Goal: Use online tool/utility: Use online tool/utility

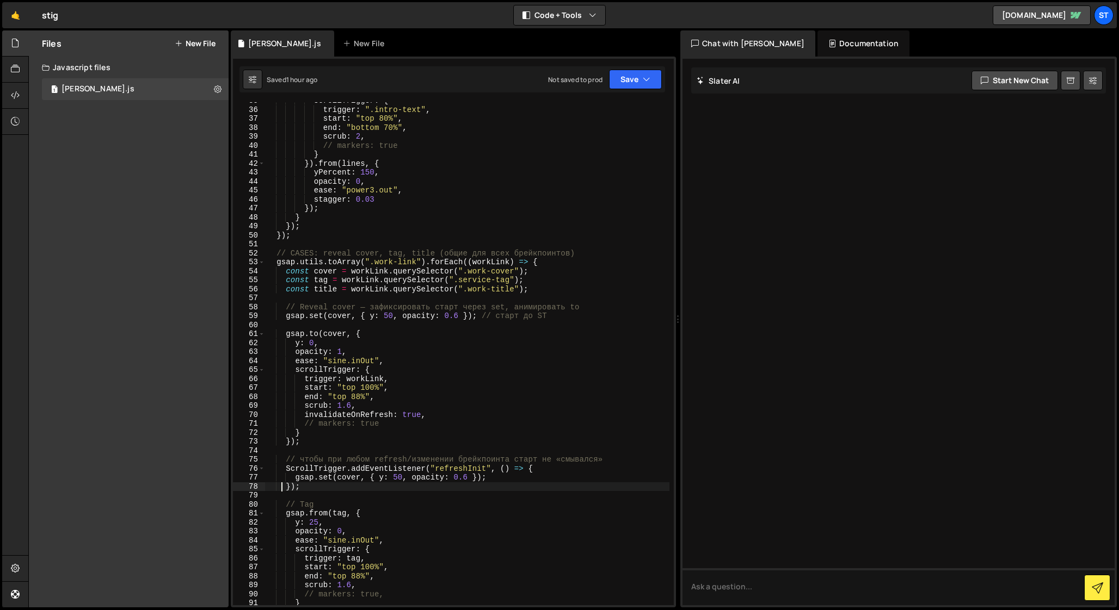
scroll to position [311, 0]
click at [354, 275] on div "scrollTrigger : { trigger : ".intro-text" , start : "top 80%" , end : "bottom 7…" at bounding box center [467, 356] width 404 height 521
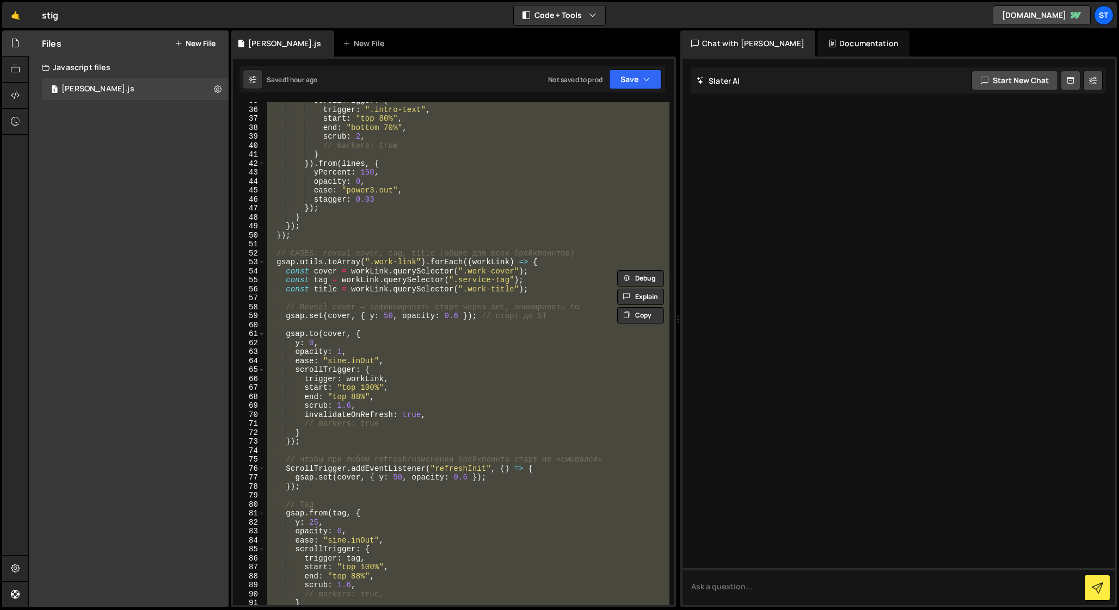
click at [354, 275] on div "scrollTrigger : { trigger : ".intro-text" , start : "top 80%" , end : "bottom 7…" at bounding box center [467, 356] width 404 height 521
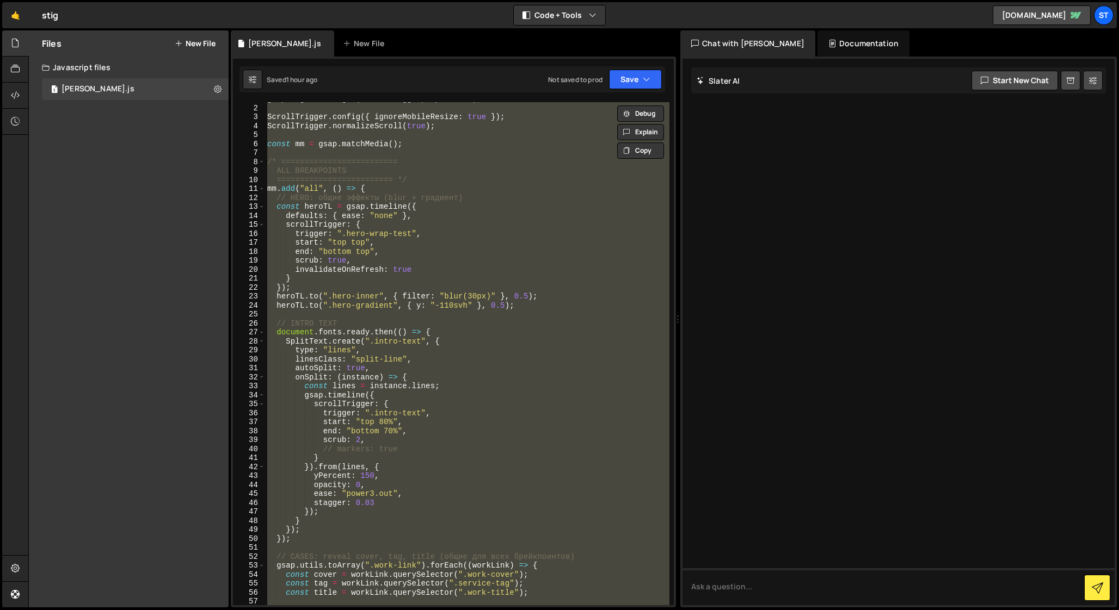
scroll to position [0, 0]
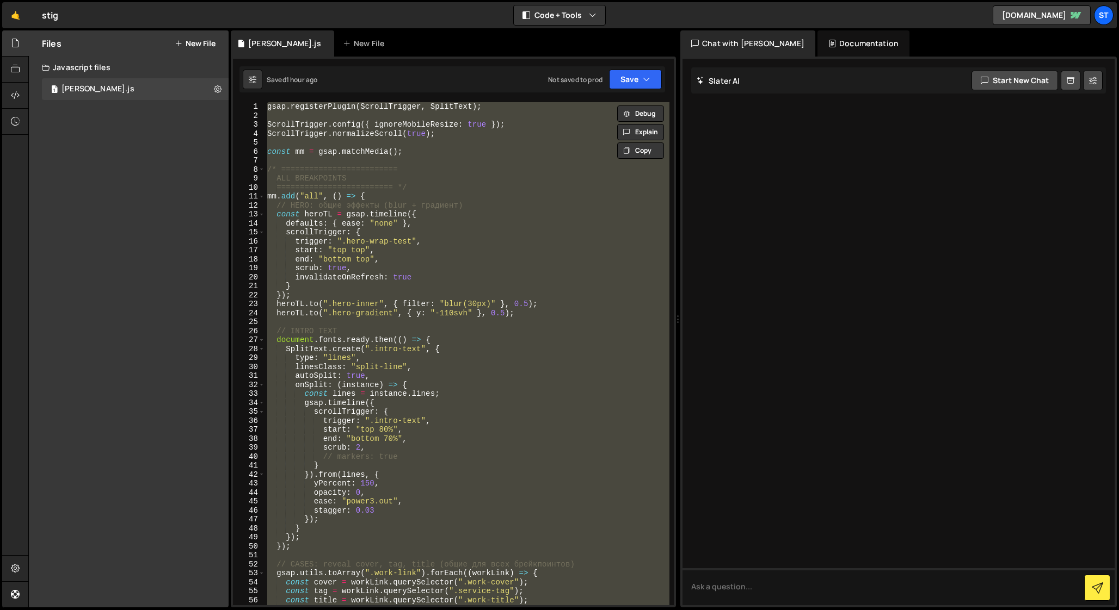
paste textarea
type textarea "window.addEventListener("orientationchange", refreshAll);"
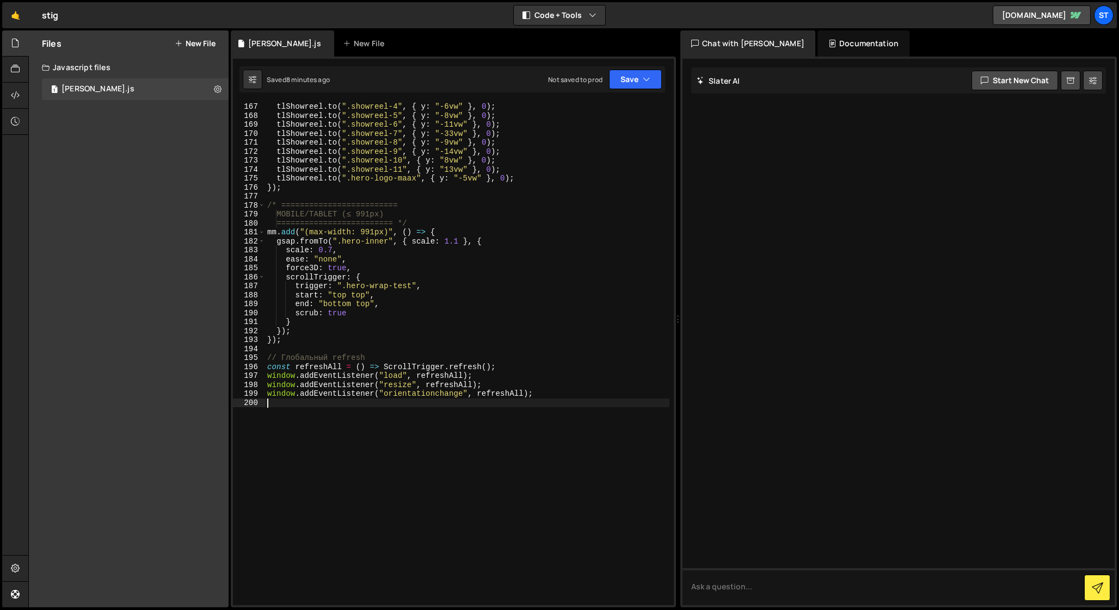
scroll to position [1493, 0]
click at [280, 400] on div "tlShowreel . to ( ".showreel-4" , { y : "-6vw" } , 0 ) ; tlShowreel . to ( ".sh…" at bounding box center [467, 359] width 404 height 521
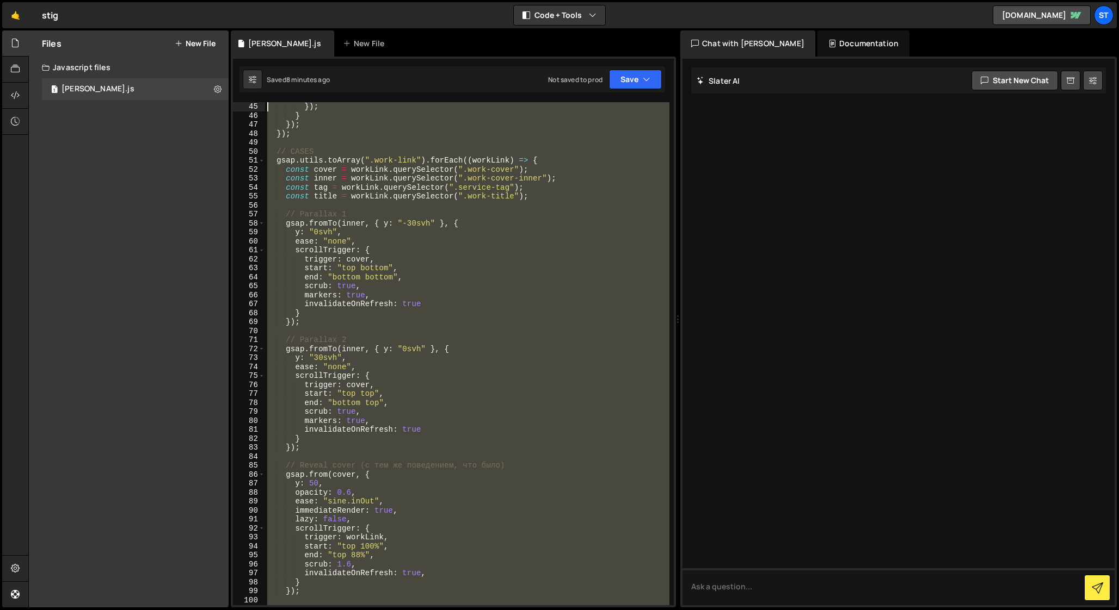
scroll to position [0, 0]
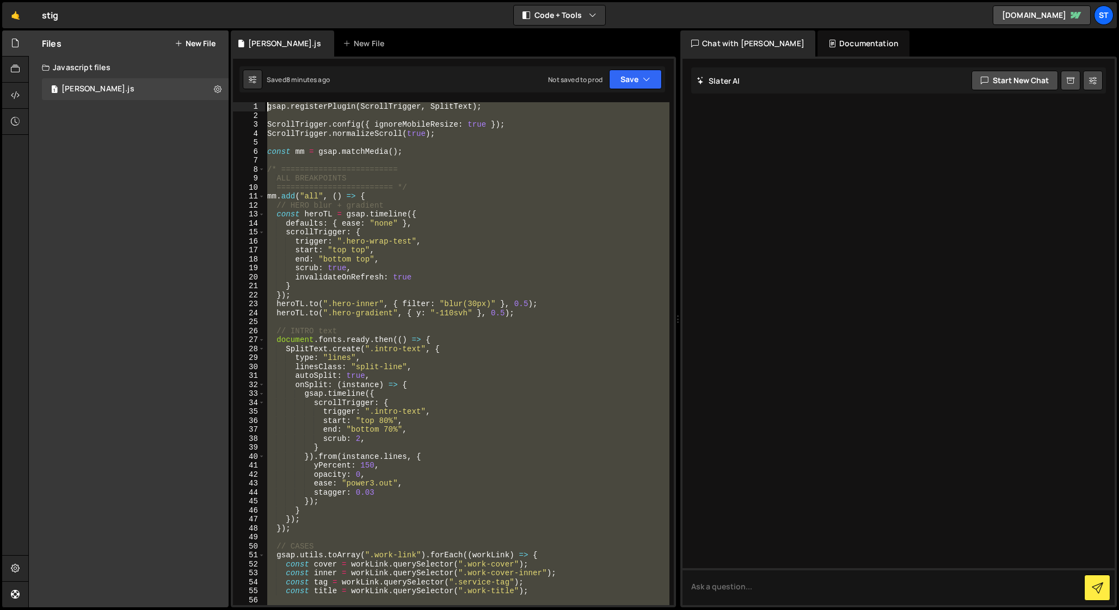
drag, startPoint x: 543, startPoint y: 392, endPoint x: 116, endPoint y: -59, distance: 621.2
click at [116, 0] on html "Projects [GEOGRAPHIC_DATA] Blog St Projects Your Teams Account Upgrade Logout" at bounding box center [559, 305] width 1119 height 610
paste textarea "window.addEventListener("orientationchange", refreshAll);"
type textarea "window.addEventListener("orientationchange", refreshAll);"
drag, startPoint x: 552, startPoint y: 349, endPoint x: 137, endPoint y: -71, distance: 590.6
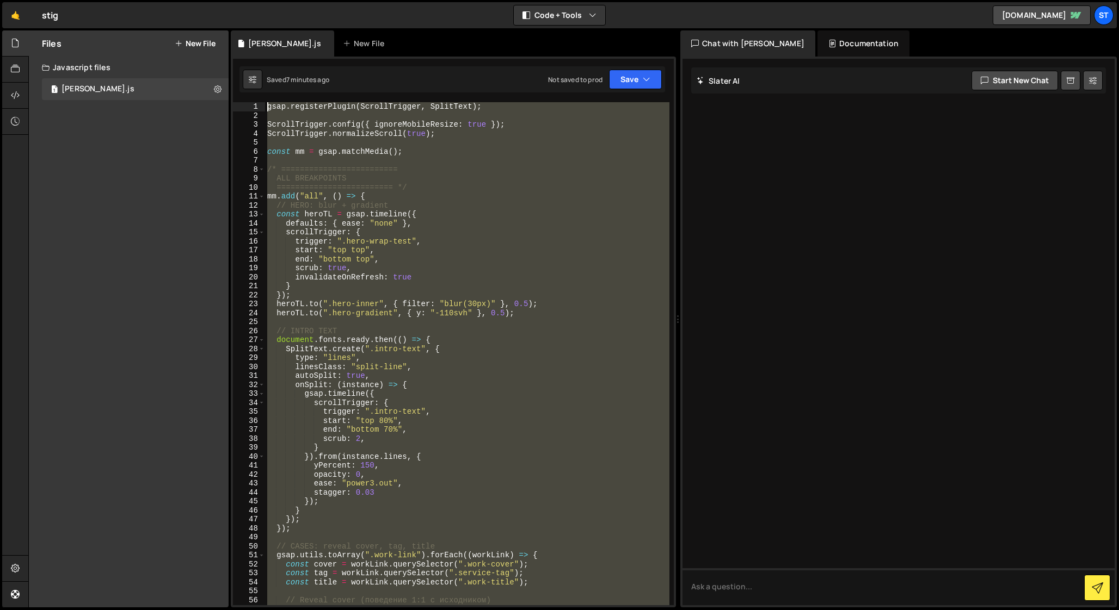
click at [137, 0] on html "Projects [GEOGRAPHIC_DATA] Blog St Projects Your Teams Account Upgrade Logout" at bounding box center [559, 305] width 1119 height 610
paste textarea "window.addEventListener("orientationchange", refreshAll);"
type textarea "window.addEventListener("orientationchange", refreshAll);"
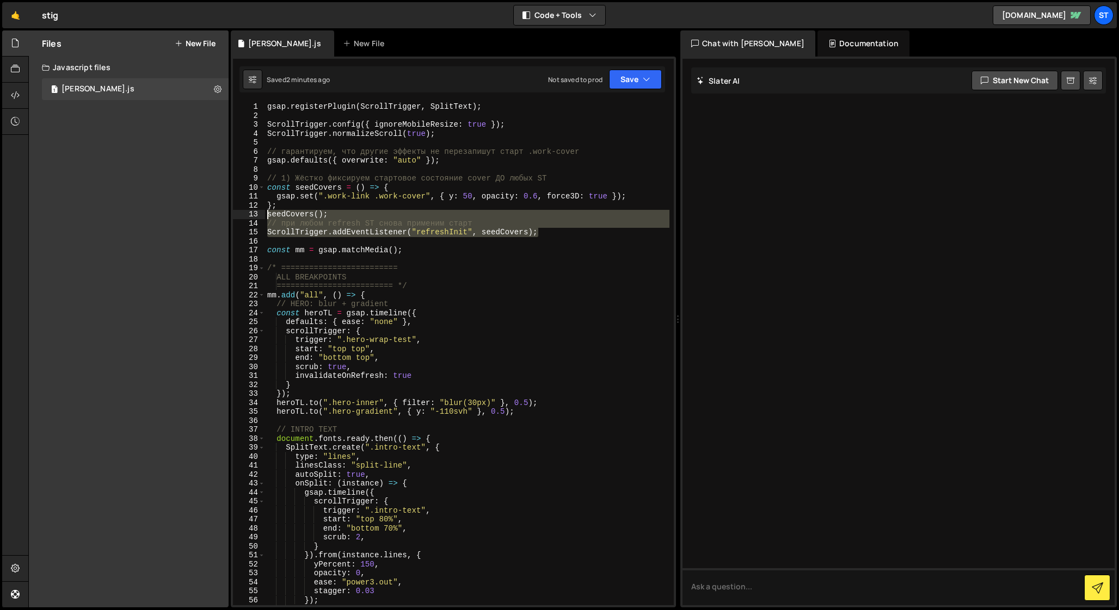
drag, startPoint x: 546, startPoint y: 232, endPoint x: 250, endPoint y: 216, distance: 297.0
click at [249, 215] on div "1 2 3 4 5 6 7 8 9 10 11 12 13 14 15 16 17 18 19 20 21 22 23 24 25 26 27 28 29 3…" at bounding box center [453, 353] width 441 height 503
click at [267, 160] on div "gsap . registerPlugin ( ScrollTrigger , SplitText ) ; ScrollTrigger . config ({…" at bounding box center [467, 362] width 404 height 521
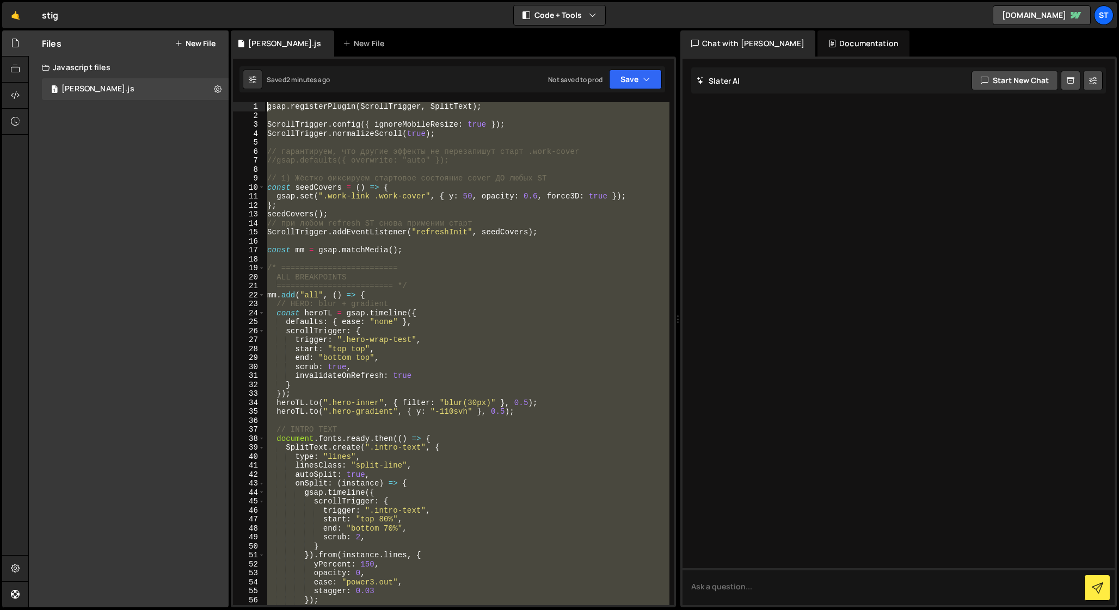
drag, startPoint x: 542, startPoint y: 401, endPoint x: 174, endPoint y: -53, distance: 584.4
click at [174, 0] on html "Projects [GEOGRAPHIC_DATA] Blog St Projects Your Teams Account Upgrade Logout" at bounding box center [559, 305] width 1119 height 610
paste textarea "window.addEventListener("orientationchange", refreshAll);"
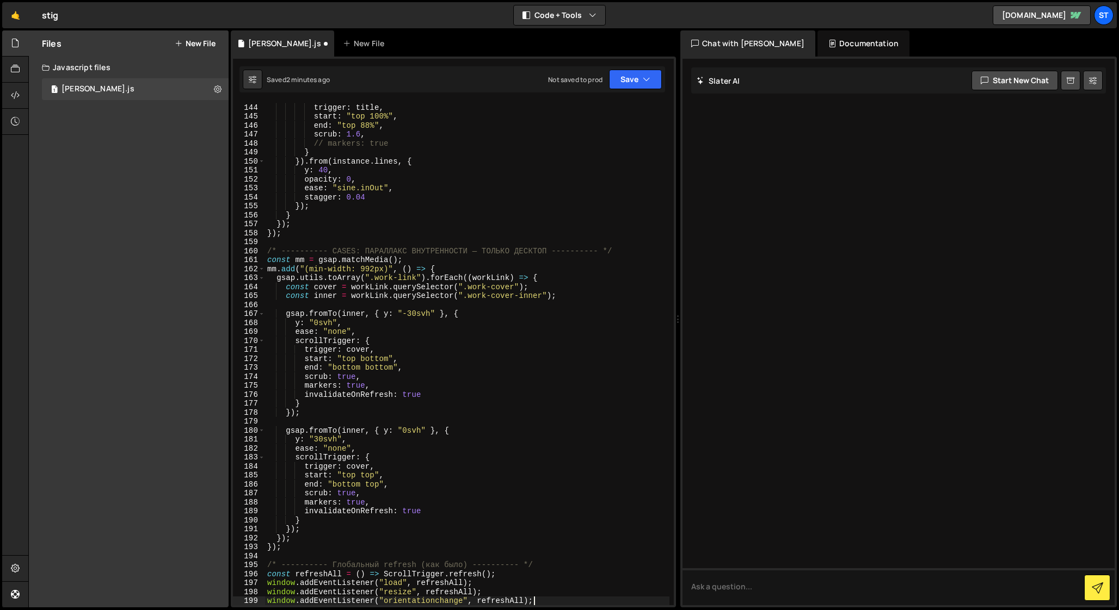
scroll to position [1283, 0]
click at [448, 414] on div "scrollTrigger : { trigger : title , start : "top 100%" , end : "top 88%" , scru…" at bounding box center [467, 354] width 404 height 521
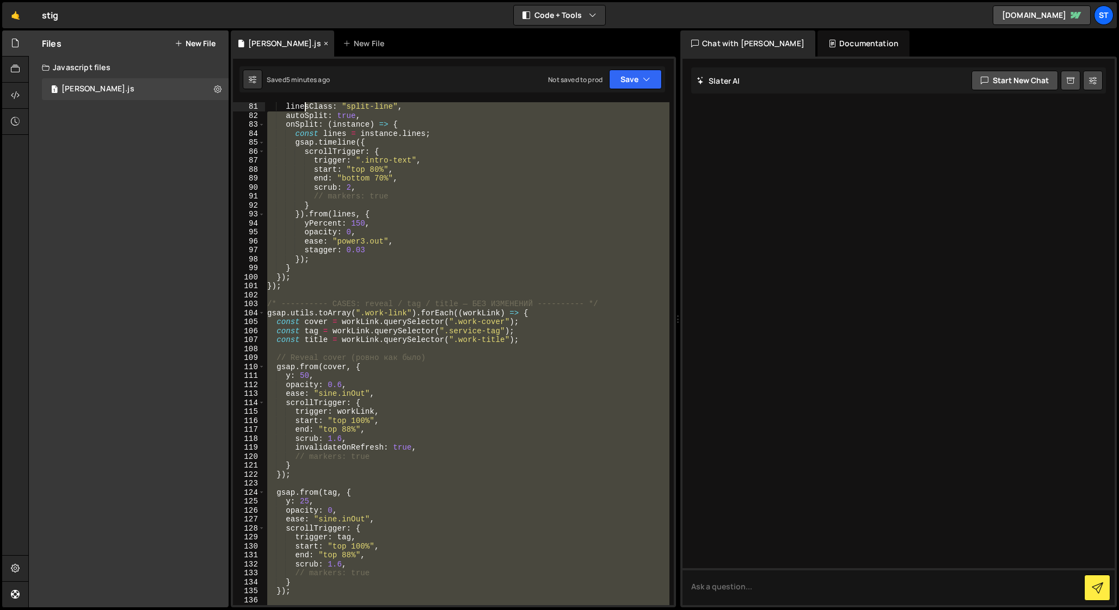
scroll to position [0, 0]
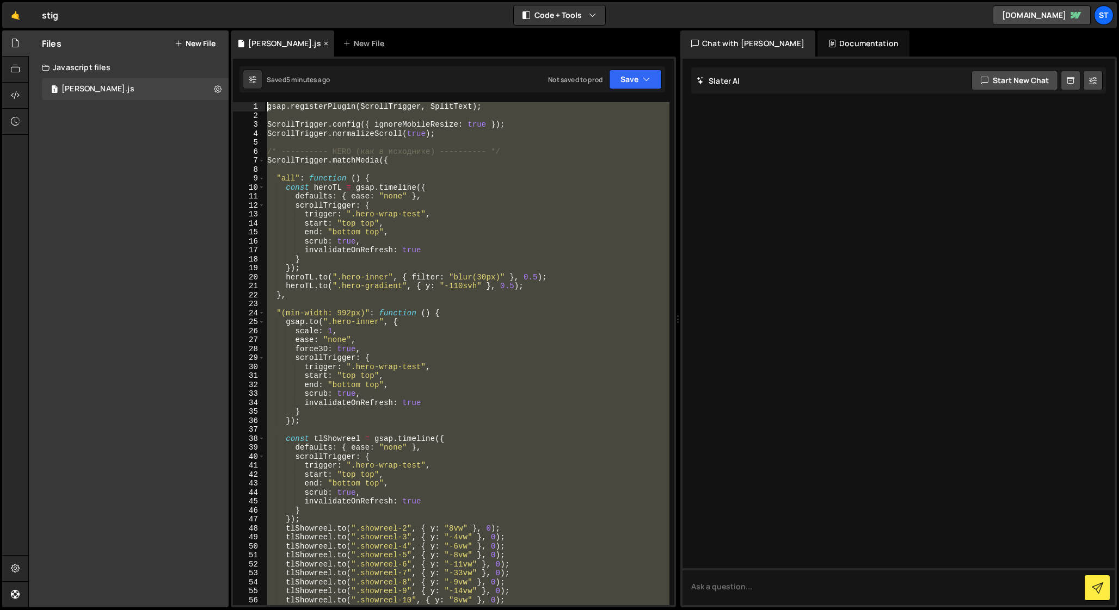
drag, startPoint x: 545, startPoint y: 343, endPoint x: 288, endPoint y: 36, distance: 400.2
click at [288, 36] on div "Debug Explain Copy [PERSON_NAME].js New File Saved 5 minutes ago Not saved to p…" at bounding box center [453, 319] width 445 height 578
paste textarea "window.addEventListener("orientationchange", refreshAll);"
drag, startPoint x: 543, startPoint y: 346, endPoint x: 230, endPoint y: -16, distance: 478.3
click at [230, 0] on html "Projects [GEOGRAPHIC_DATA] Blog St Projects Your Teams Account Upgrade Logout" at bounding box center [559, 305] width 1119 height 610
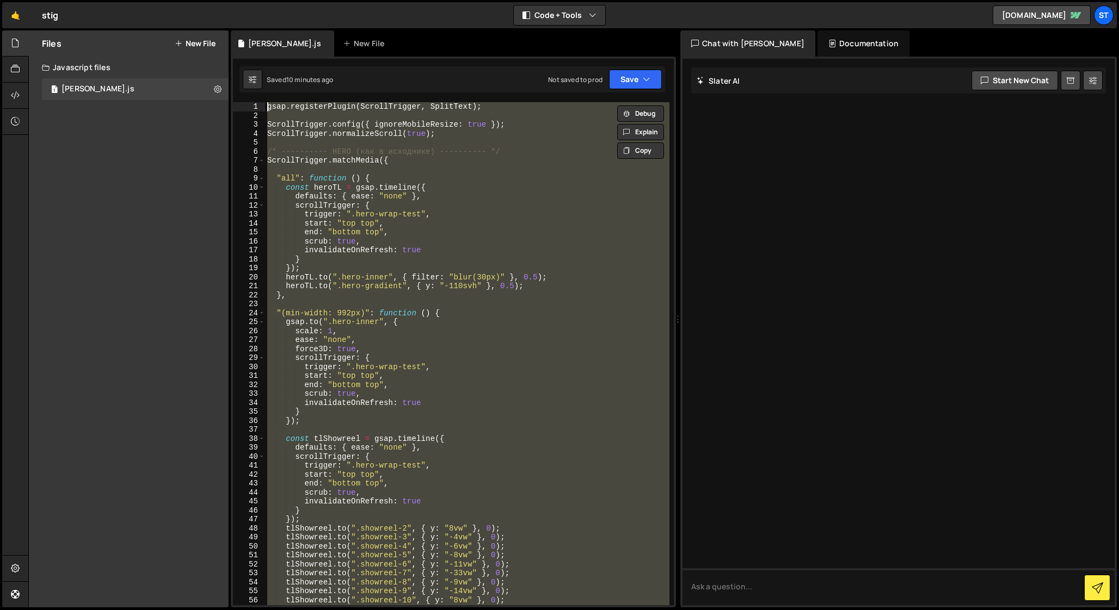
paste textarea "window.addEventListener("orientationchange", refreshAll);"
type textarea "window.addEventListener("orientationchange", refreshAll);"
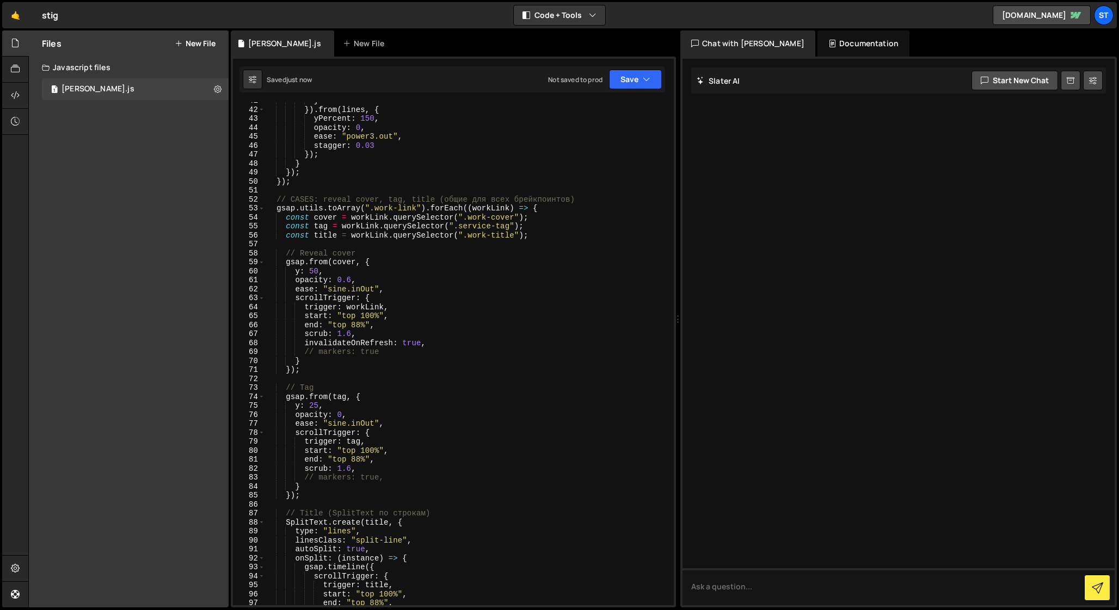
scroll to position [365, 0]
click at [319, 263] on div "} }) . from ( lines , { yPercent : 150 , opacity : 0 , ease : "power3.out" , st…" at bounding box center [467, 356] width 404 height 521
drag, startPoint x: 350, startPoint y: 280, endPoint x: 336, endPoint y: 280, distance: 14.1
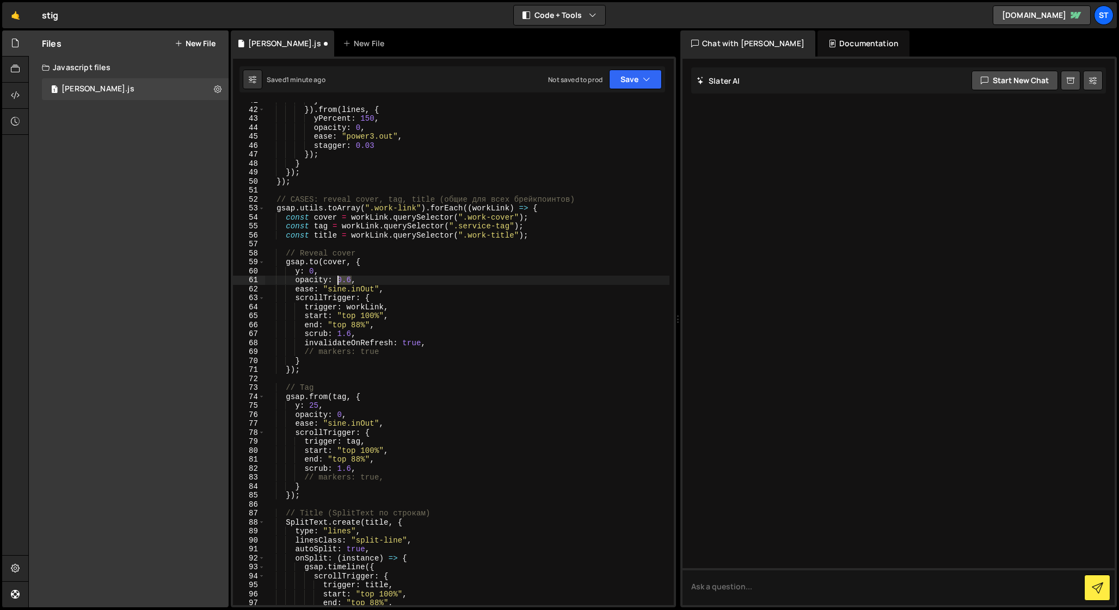
click at [336, 280] on div "} }) . from ( lines , { yPercent : 150 , opacity : 0 , ease : "power3.out" , st…" at bounding box center [467, 356] width 404 height 521
click at [366, 266] on div "} }) . from ( lines , { yPercent : 150 , opacity : 0 , ease : "power3.out" , st…" at bounding box center [467, 356] width 404 height 521
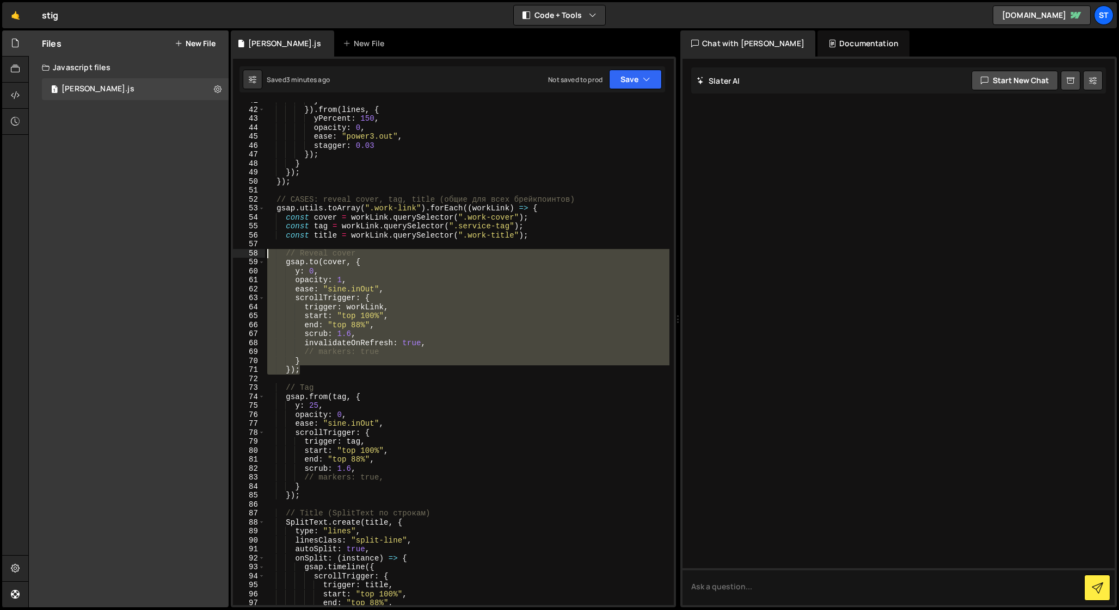
drag, startPoint x: 307, startPoint y: 370, endPoint x: 208, endPoint y: 257, distance: 150.4
click at [208, 257] on div "Files New File Javascript files 1 [PERSON_NAME].js 0 CSS files Copy share link …" at bounding box center [573, 319] width 1090 height 578
paste textarea "});"
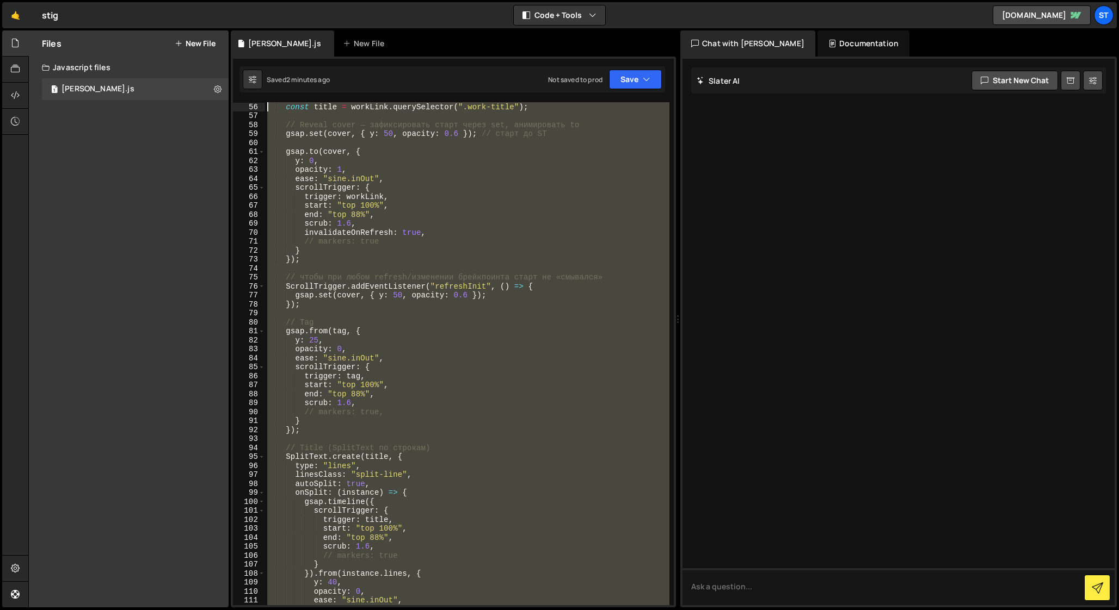
scroll to position [0, 0]
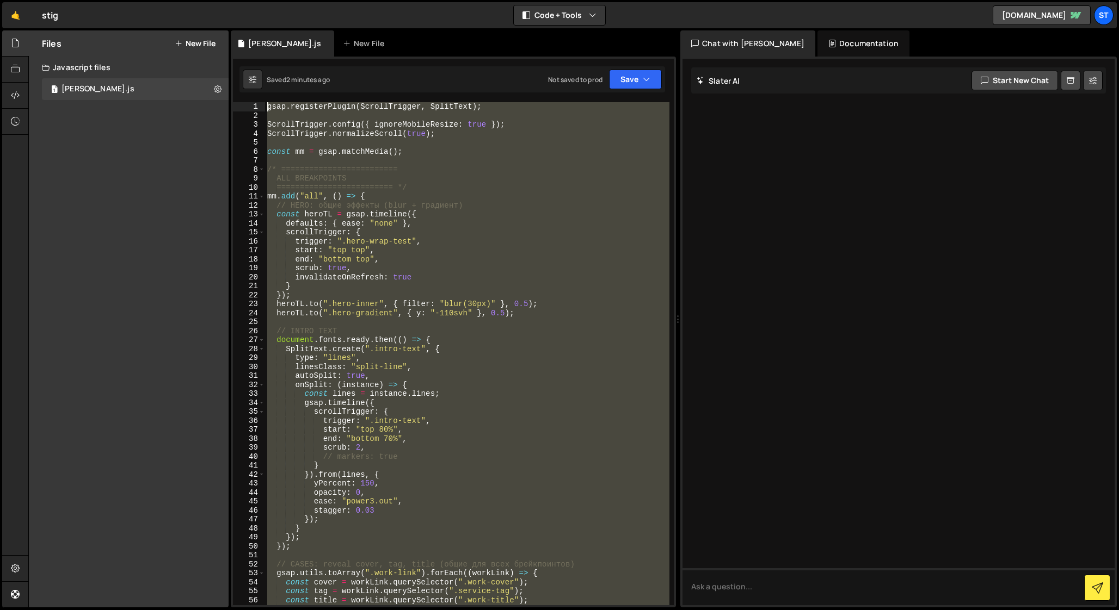
drag, startPoint x: 543, startPoint y: 369, endPoint x: 126, endPoint y: -27, distance: 575.7
click at [126, 0] on html "Projects [GEOGRAPHIC_DATA] Blog St Projects Your Teams Account Upgrade Logout" at bounding box center [559, 305] width 1119 height 610
paste textarea "window.addEventListener("orientationchange", refreshAll);"
type textarea "window.addEventListener("orientationchange", refreshAll);"
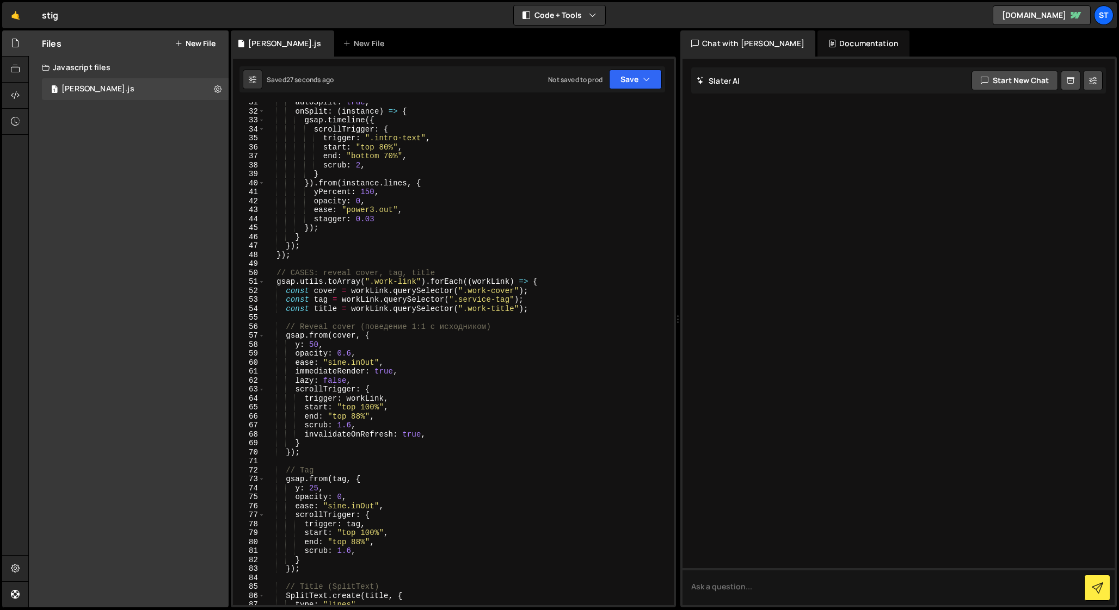
scroll to position [297, 0]
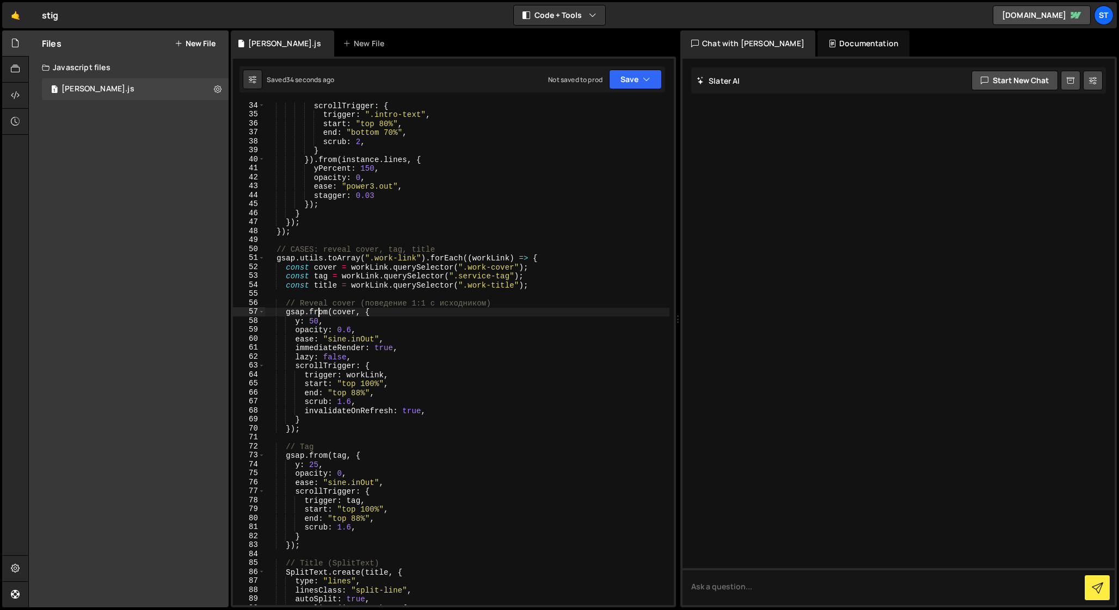
click at [319, 313] on div "scrollTrigger : { trigger : ".intro-text" , start : "top 80%" , end : "bottom 7…" at bounding box center [467, 361] width 404 height 521
click at [297, 327] on div "scrollTrigger : { trigger : ".intro-text" , start : "top 80%" , end : "bottom 7…" at bounding box center [467, 361] width 404 height 521
click at [314, 324] on div "scrollTrigger : { trigger : ".intro-text" , start : "top 80%" , end : "bottom 7…" at bounding box center [467, 361] width 404 height 521
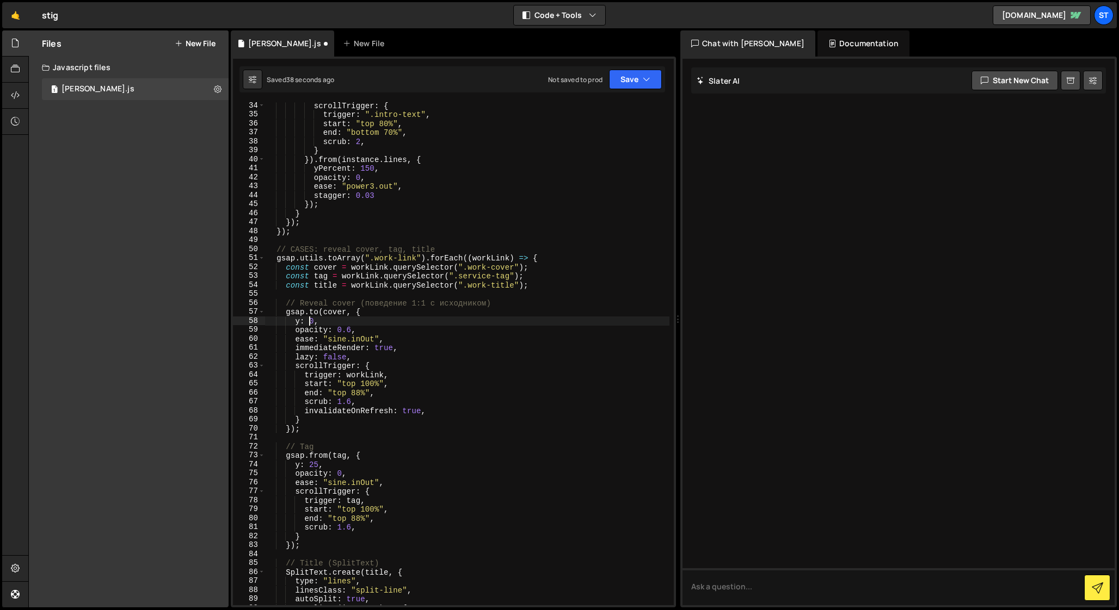
scroll to position [0, 3]
click at [351, 333] on div "scrollTrigger : { trigger : ".intro-text" , start : "top 80%" , end : "bottom 7…" at bounding box center [467, 361] width 404 height 521
click at [316, 327] on div "scrollTrigger : { trigger : ".intro-text" , start : "top 80%" , end : "bottom 7…" at bounding box center [467, 361] width 404 height 521
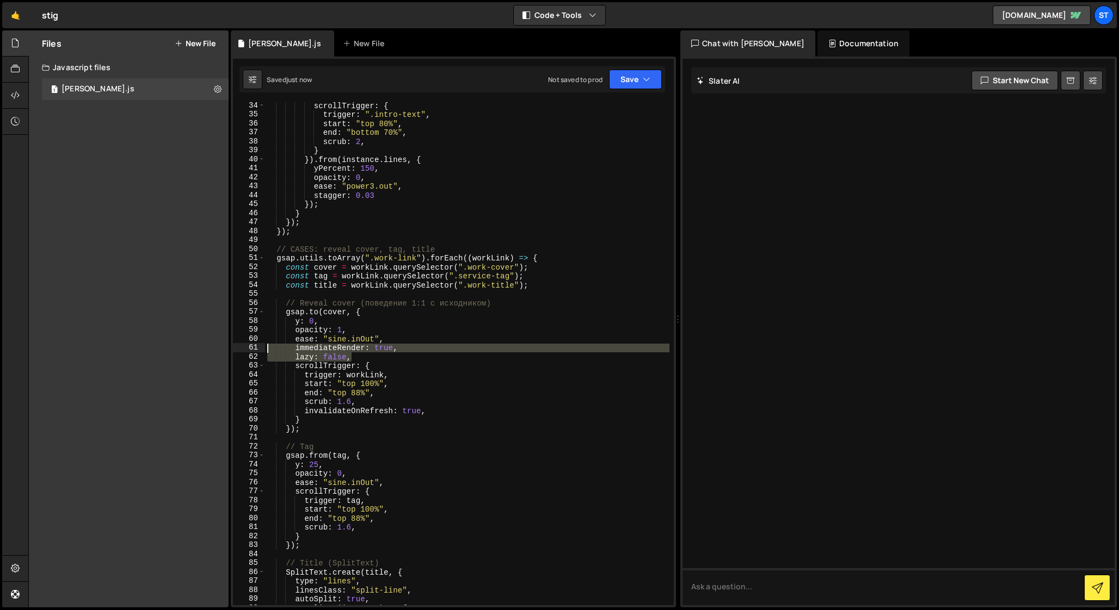
drag, startPoint x: 359, startPoint y: 358, endPoint x: 251, endPoint y: 348, distance: 107.6
click at [251, 348] on div "opacity: 1, 34 35 36 37 38 39 40 41 42 43 44 45 46 47 48 49 50 51 52 53 54 55 5…" at bounding box center [453, 353] width 441 height 503
drag, startPoint x: 388, startPoint y: 356, endPoint x: 212, endPoint y: 349, distance: 177.0
click at [212, 349] on div "Files New File Javascript files 1 [PERSON_NAME].js 0 CSS files Copy share link …" at bounding box center [573, 319] width 1090 height 578
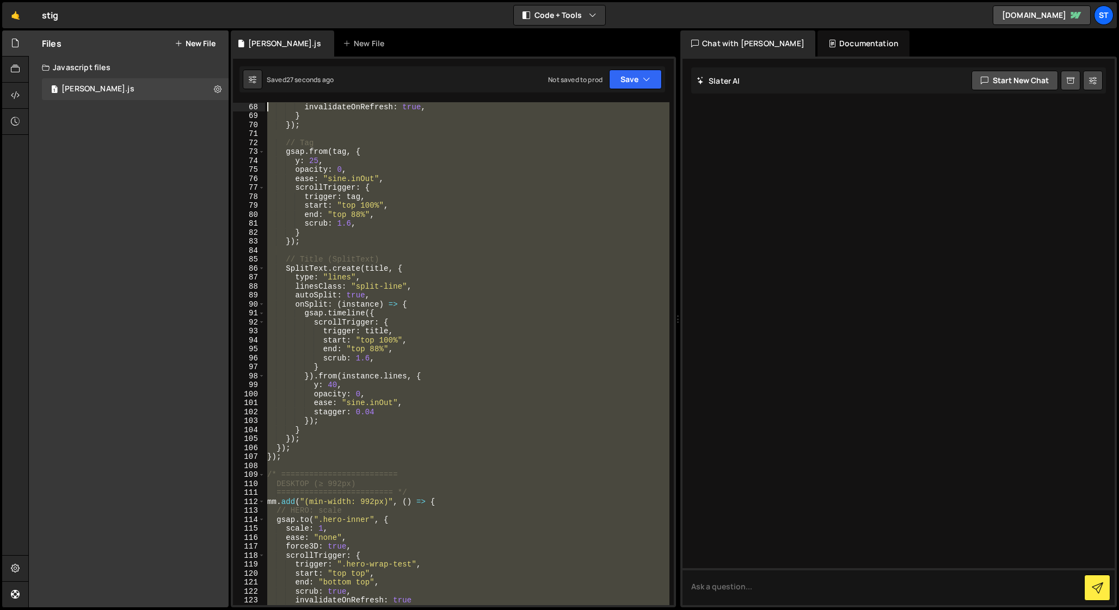
scroll to position [0, 0]
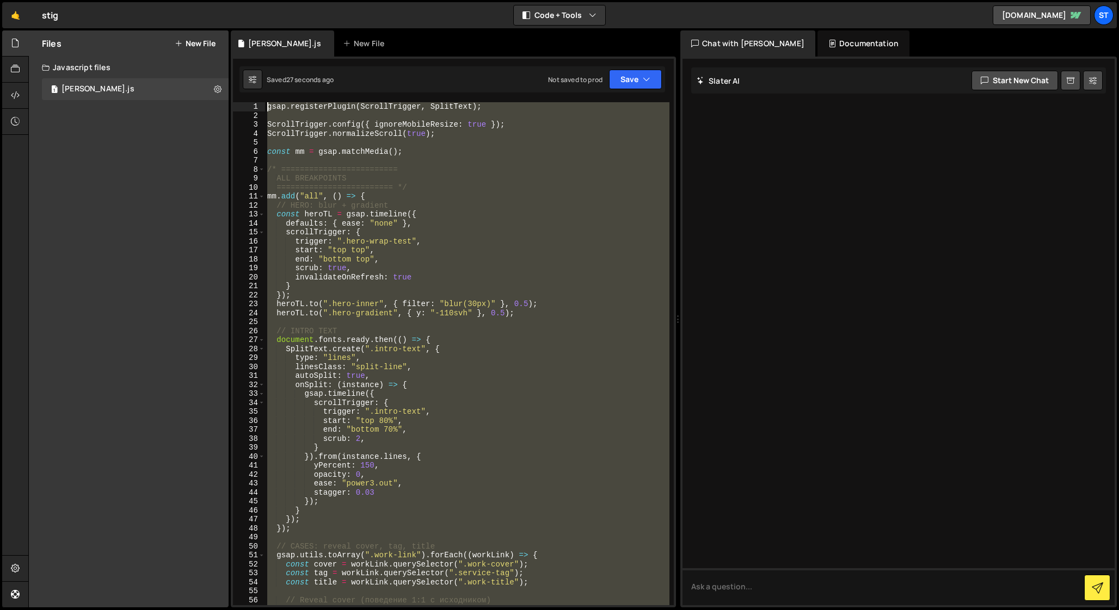
drag, startPoint x: 545, startPoint y: 347, endPoint x: 177, endPoint y: -20, distance: 519.8
click at [177, 0] on html "Projects [GEOGRAPHIC_DATA] Blog St Projects Your Teams Account Upgrade Logout" at bounding box center [559, 305] width 1119 height 610
paste textarea "window.addEventListener("orientationchange", refreshAll);"
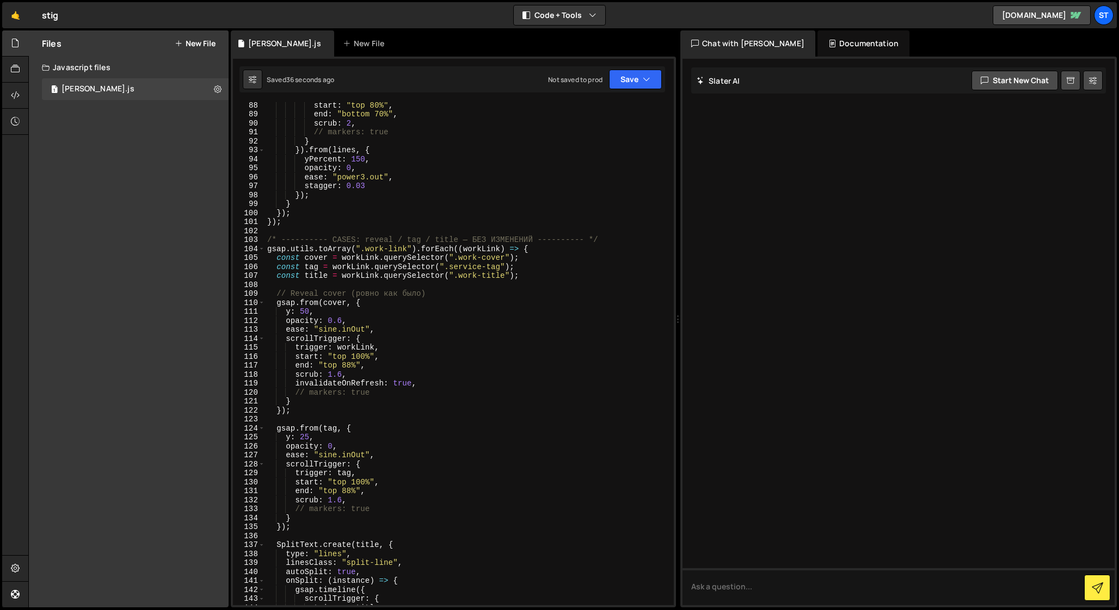
scroll to position [783, 0]
click at [311, 303] on div "start : "top 80%" , end : "bottom 70%" , scrub : 2 , // markers: true } }) . fr…" at bounding box center [467, 361] width 404 height 521
click at [283, 311] on div "start : "top 80%" , end : "bottom 70%" , scrub : 2 , // markers: true } }) . fr…" at bounding box center [467, 361] width 404 height 521
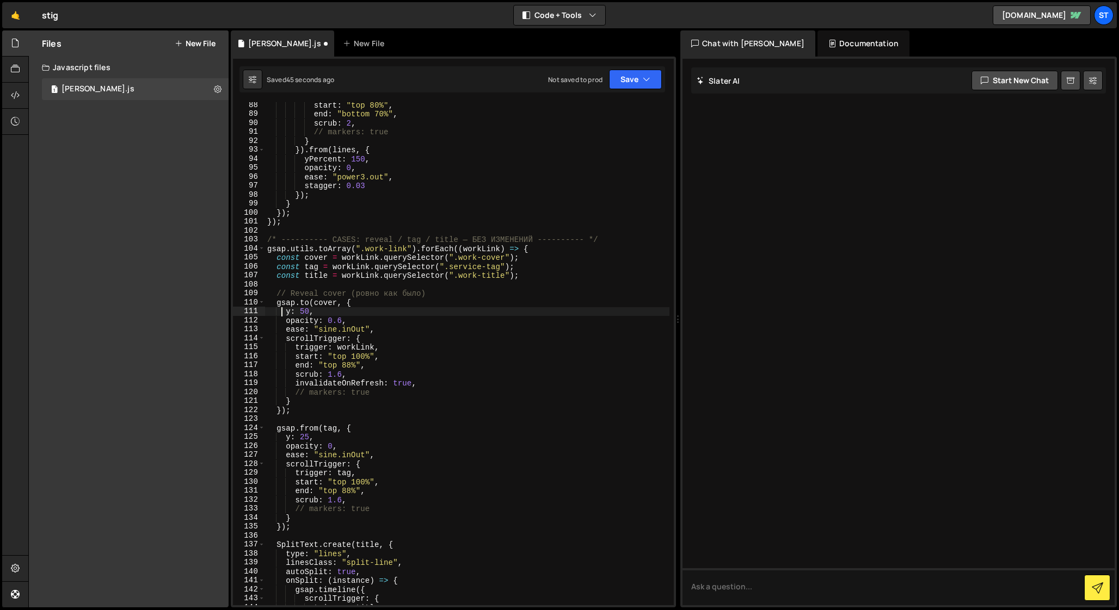
click at [304, 311] on div "start : "top 80%" , end : "bottom 70%" , scrub : 2 , // markers: true } }) . fr…" at bounding box center [467, 361] width 404 height 521
drag, startPoint x: 342, startPoint y: 322, endPoint x: 326, endPoint y: 321, distance: 15.8
click at [326, 321] on div "start : "top 80%" , end : "bottom 70%" , scrub : 2 , // markers: true } }) . fr…" at bounding box center [467, 361] width 404 height 521
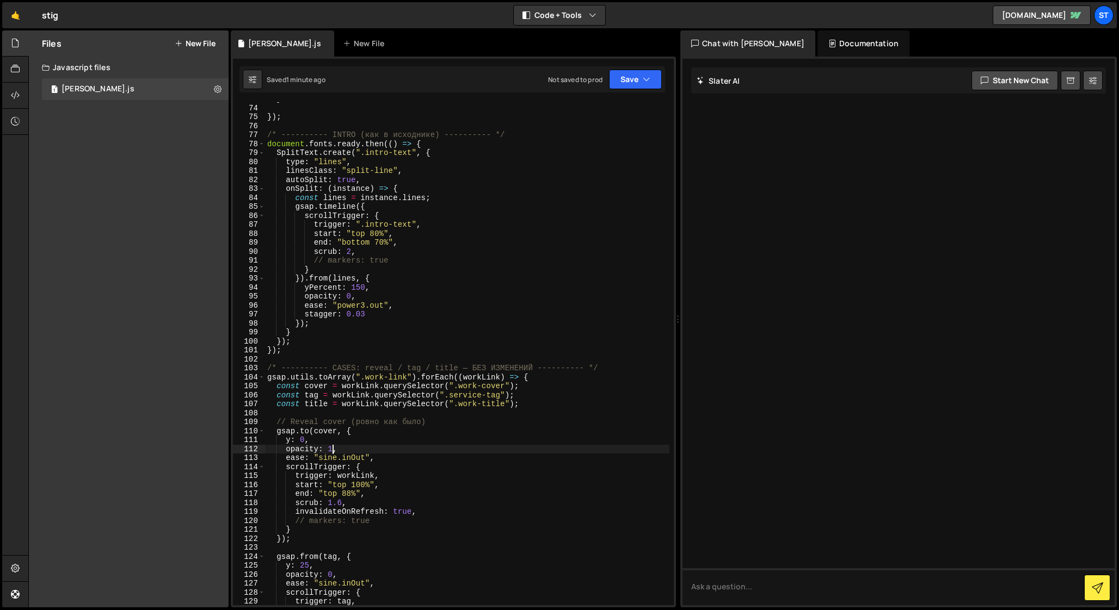
scroll to position [654, 0]
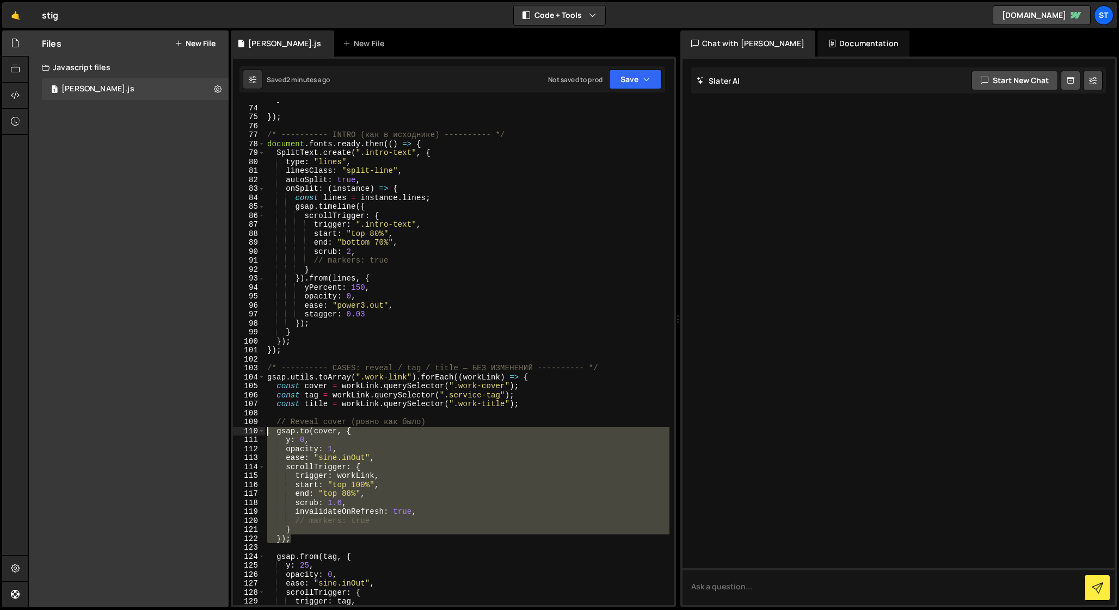
drag, startPoint x: 300, startPoint y: 536, endPoint x: 213, endPoint y: 429, distance: 138.1
click at [213, 429] on div "Files New File Javascript files 1 [PERSON_NAME].js 0 CSS files Copy share link …" at bounding box center [573, 319] width 1090 height 578
drag, startPoint x: 311, startPoint y: 540, endPoint x: 241, endPoint y: 430, distance: 130.4
click at [241, 430] on div "// [DOMAIN_NAME](cover, { 73 74 75 76 77 78 79 80 81 82 83 84 85 86 87 88 89 90…" at bounding box center [453, 353] width 441 height 503
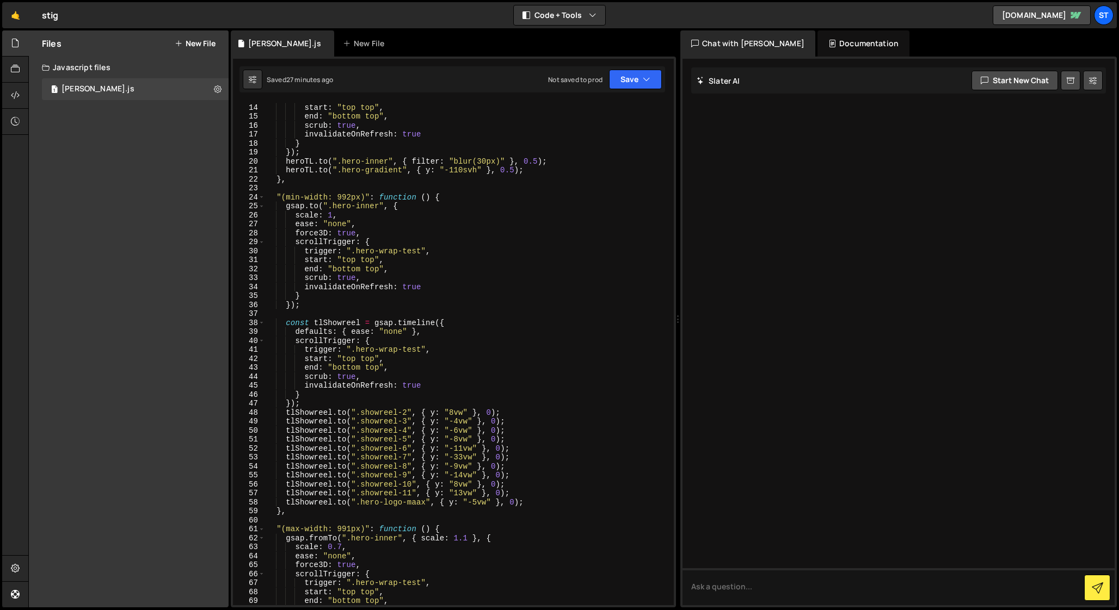
scroll to position [0, 0]
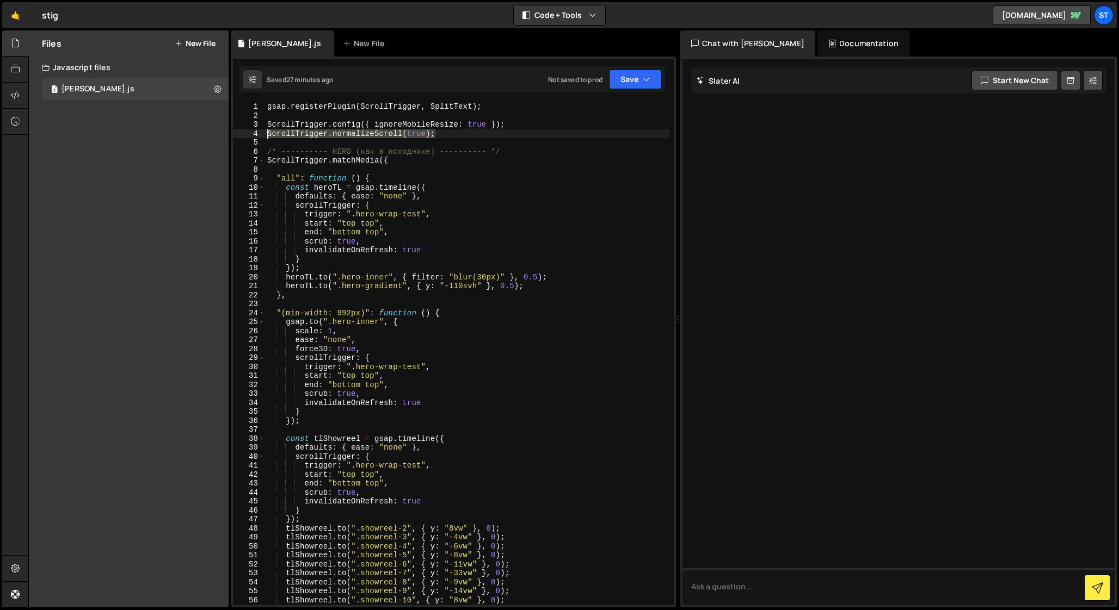
drag, startPoint x: 446, startPoint y: 134, endPoint x: 266, endPoint y: 132, distance: 179.6
click at [266, 132] on div "gsap . registerPlugin ( ScrollTrigger , SplitText ) ; ScrollTrigger . config ({…" at bounding box center [467, 362] width 404 height 521
drag, startPoint x: 515, startPoint y: 122, endPoint x: 261, endPoint y: 121, distance: 254.6
click at [261, 121] on div "ScrollTrigger.normalizeScroll(true); 1 2 3 4 5 6 7 8 9 10 11 12 13 14 15 16 17 …" at bounding box center [453, 353] width 441 height 503
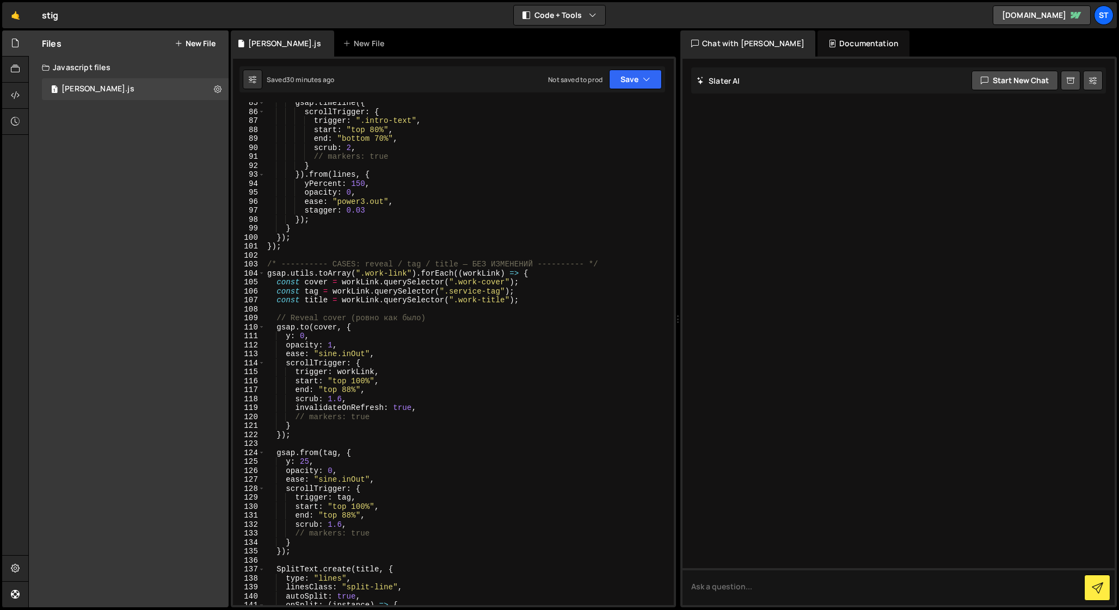
scroll to position [760, 0]
click at [308, 325] on div "gsap . timeline ({ scrollTrigger : { trigger : ".intro-text" , start : "top 80%…" at bounding box center [467, 356] width 404 height 521
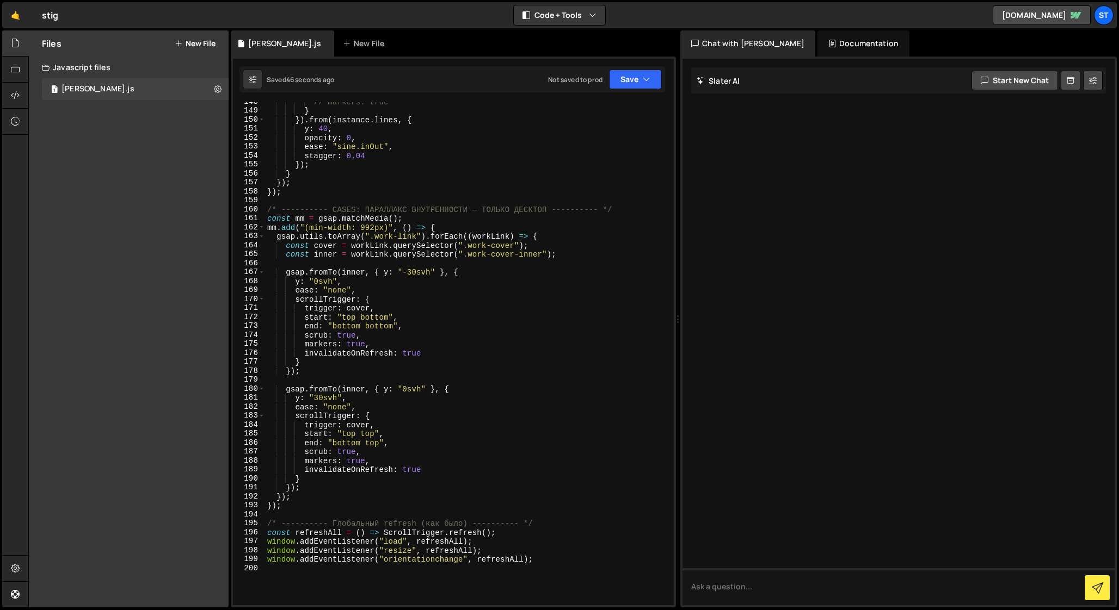
scroll to position [1323, 0]
click at [304, 348] on div "// markers: true } }) . from ( instance . lines , { y : 40 , opacity : 0 , ease…" at bounding box center [467, 359] width 404 height 521
click at [305, 462] on div "// markers: true } }) . from ( instance . lines , { y : 40 , opacity : 0 , ease…" at bounding box center [467, 359] width 404 height 521
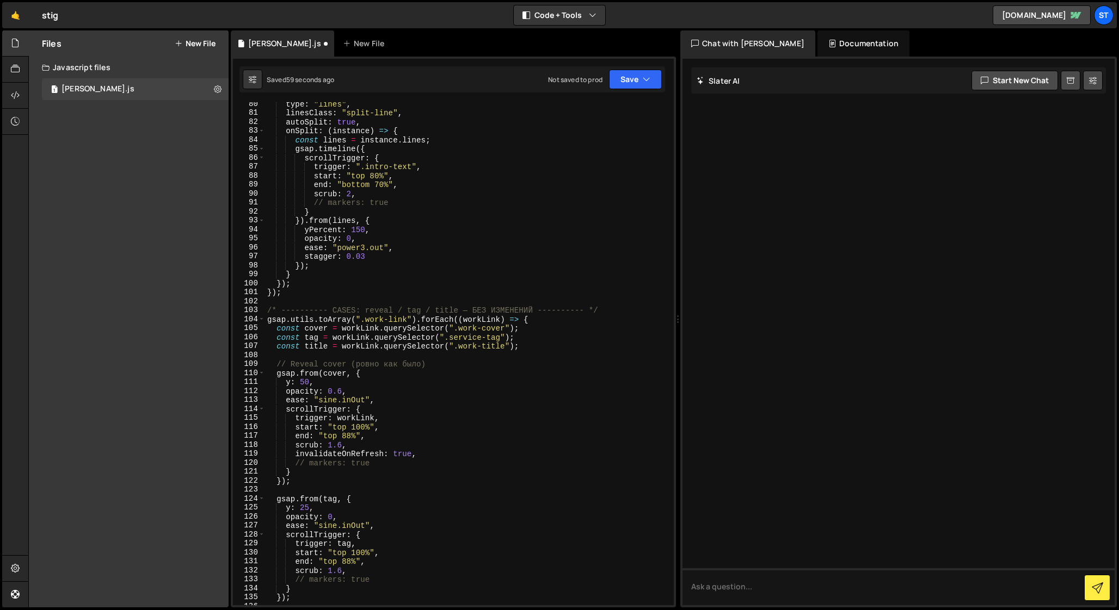
scroll to position [713, 0]
drag, startPoint x: 304, startPoint y: 462, endPoint x: 312, endPoint y: 509, distance: 47.5
click at [304, 462] on div "type : "lines" , linesClass : "split-line" , autoSplit : true , onSplit : ( ins…" at bounding box center [467, 359] width 404 height 521
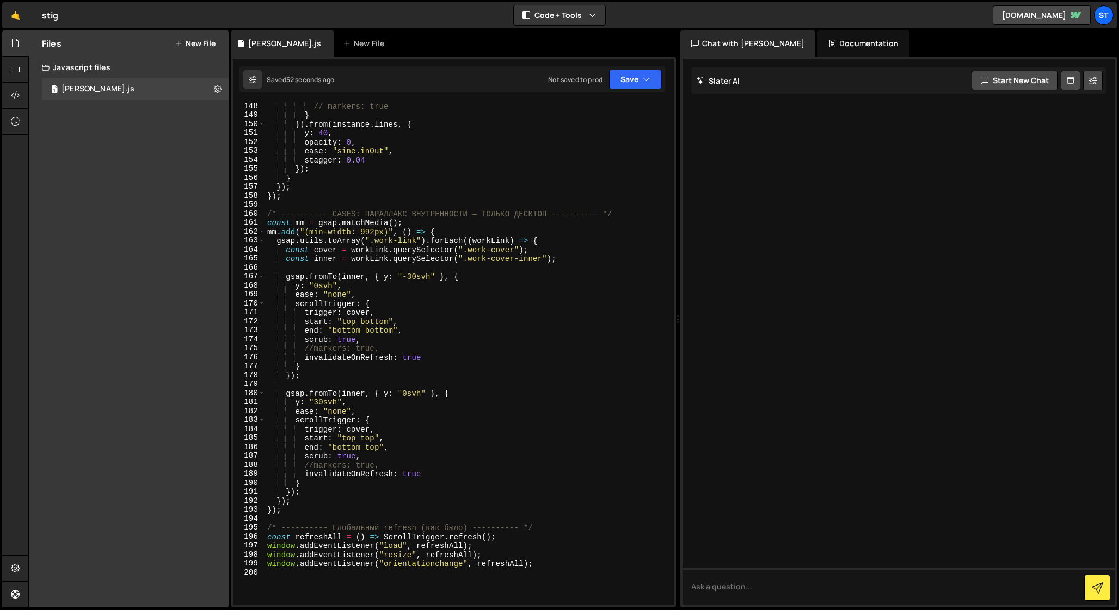
scroll to position [1320, 0]
click at [313, 348] on div "// markers: true } }) . from ( instance . lines , { y : 40 , opacity : 0 , ease…" at bounding box center [467, 362] width 404 height 521
click at [311, 466] on div "// markers: true } }) . from ( instance . lines , { y : 40 , opacity : 0 , ease…" at bounding box center [467, 362] width 404 height 521
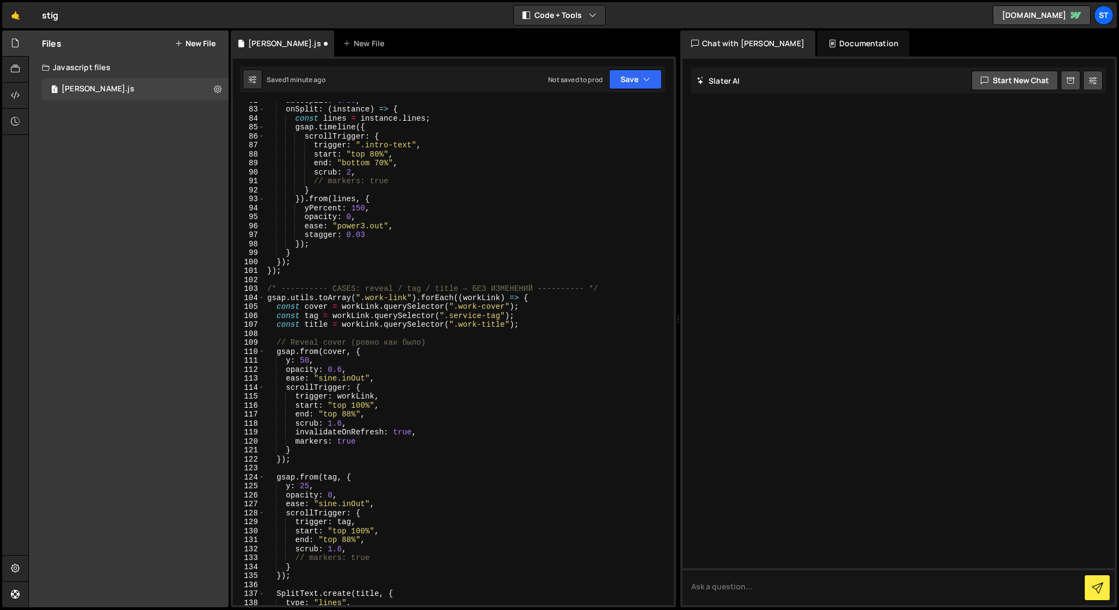
scroll to position [730, 0]
click at [293, 443] on div "autoSplit : true , onSplit : ( instance ) => { const lines = instance . lines ;…" at bounding box center [467, 360] width 404 height 521
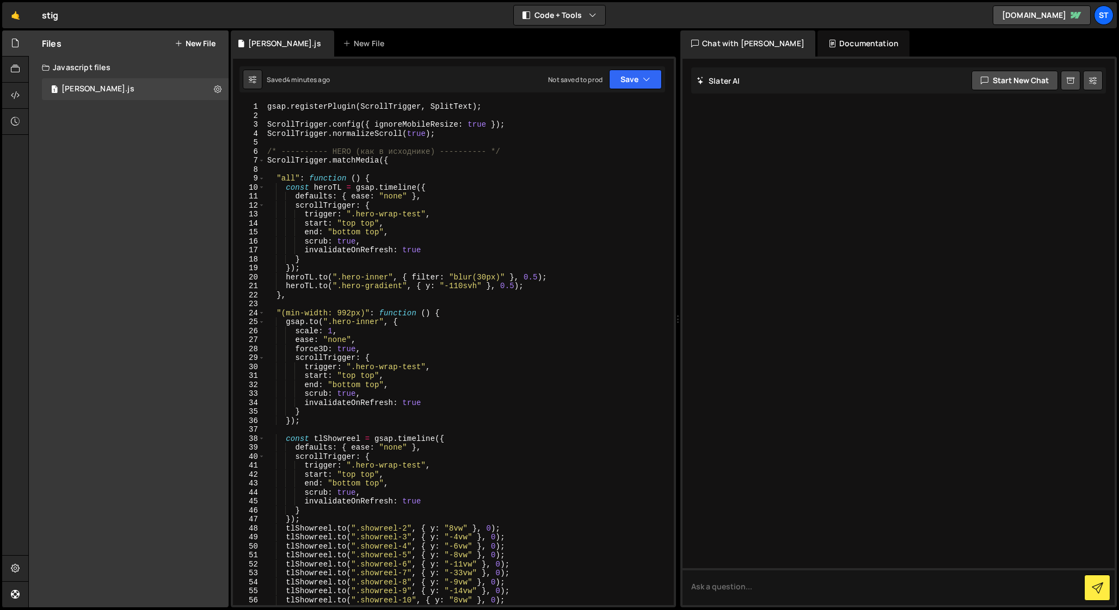
scroll to position [0, 0]
drag, startPoint x: 442, startPoint y: 134, endPoint x: 227, endPoint y: 126, distance: 215.1
click at [227, 126] on div "Files New File Javascript files 1 [PERSON_NAME].js 0 CSS files Copy share link …" at bounding box center [573, 319] width 1090 height 578
drag, startPoint x: 282, startPoint y: 124, endPoint x: 263, endPoint y: 124, distance: 18.5
click at [263, 124] on div "// ScrollTrigger.config({ ignoreMobileResize: true }); 1 2 3 4 5 6 7 8 9 10 11 …" at bounding box center [453, 353] width 441 height 503
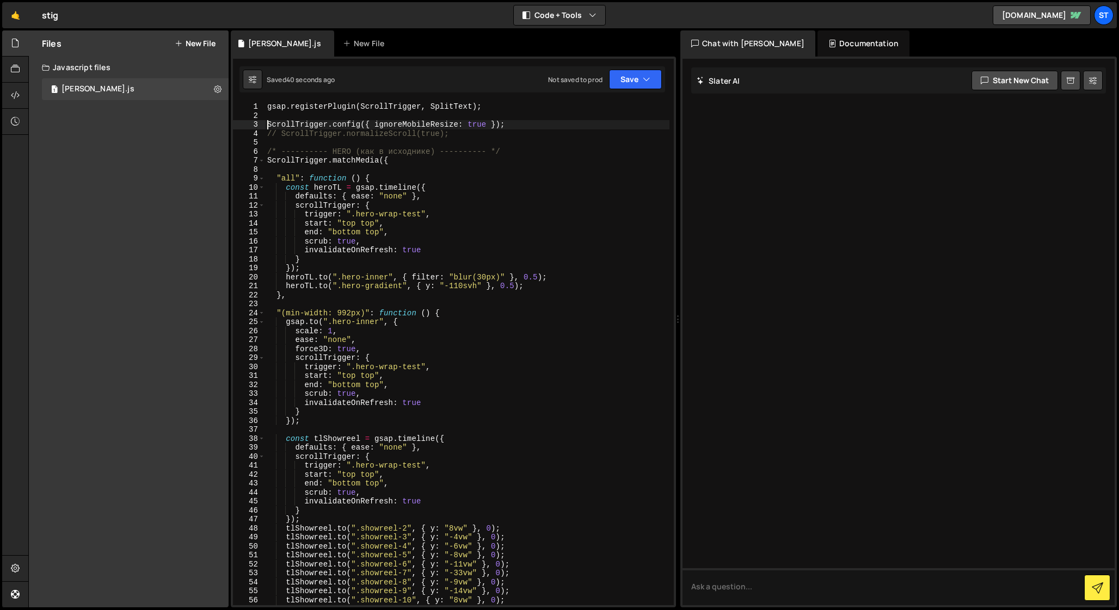
click at [267, 124] on div "gsap . registerPlugin ( ScrollTrigger , SplitText ) ; ScrollTrigger . config ({…" at bounding box center [467, 362] width 404 height 521
drag, startPoint x: 448, startPoint y: 133, endPoint x: 257, endPoint y: 133, distance: 190.4
click at [257, 133] on div "ScrollTrigger.normalizeScroll(true); 1 2 3 4 5 6 7 8 9 10 11 12 13 14 15 16 17 …" at bounding box center [453, 353] width 441 height 503
click at [268, 133] on div "gsap . registerPlugin ( ScrollTrigger , SplitText ) ; //ScrollTrigger.config({ …" at bounding box center [467, 353] width 404 height 503
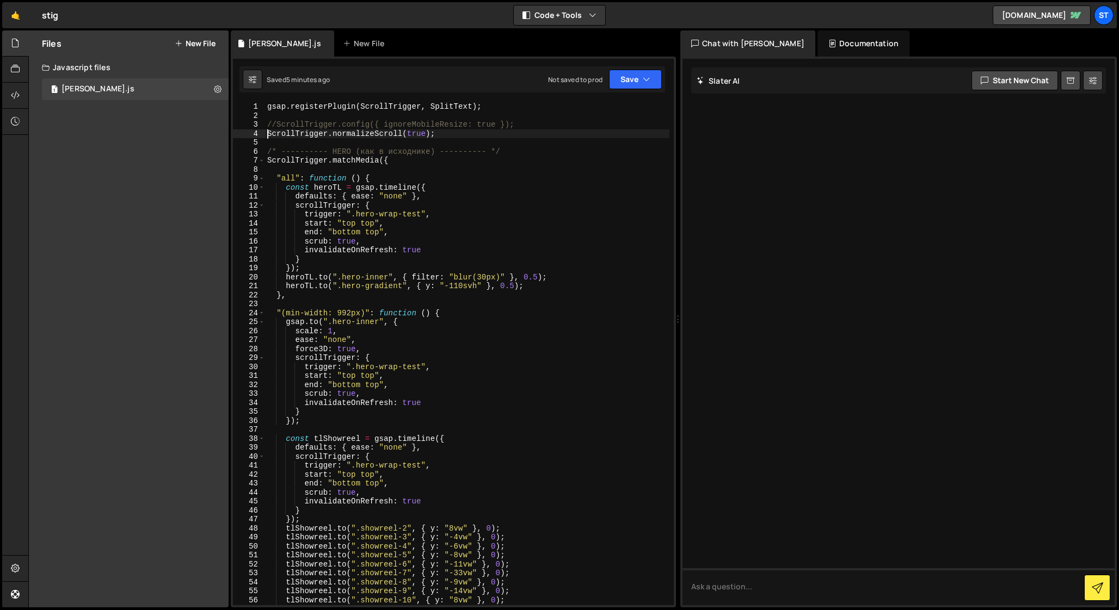
type textarea "//ScrollTrigger.normalizeScroll(true);"
click at [470, 135] on div "gsap . registerPlugin ( ScrollTrigger , SplitText ) ; //ScrollTrigger.config({ …" at bounding box center [467, 362] width 404 height 521
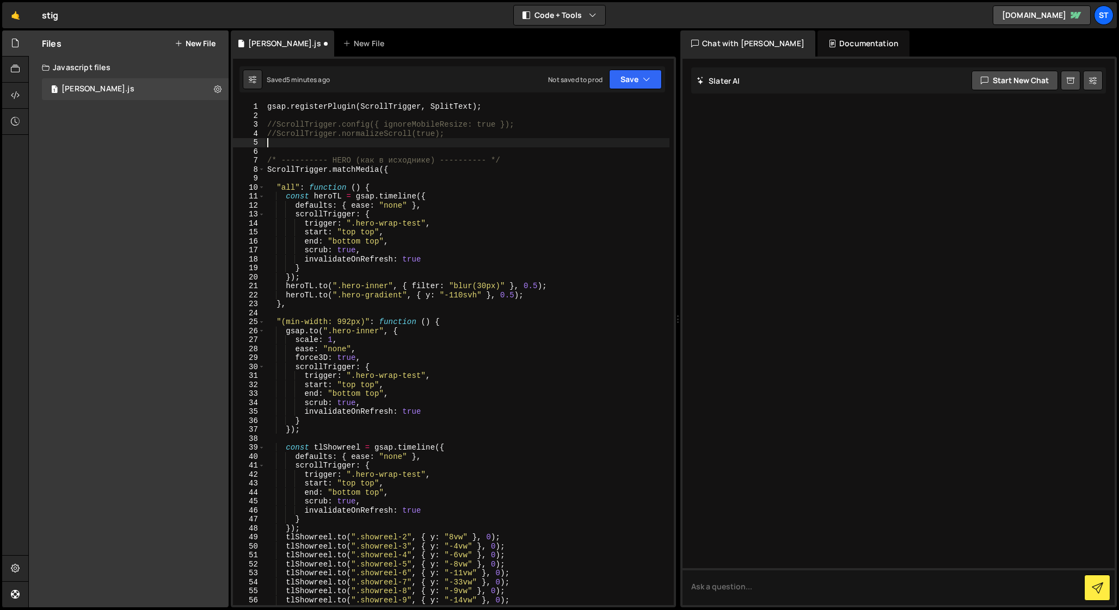
paste textarea "ScrollTrigger.normalizeScroll({ momentum: false });"
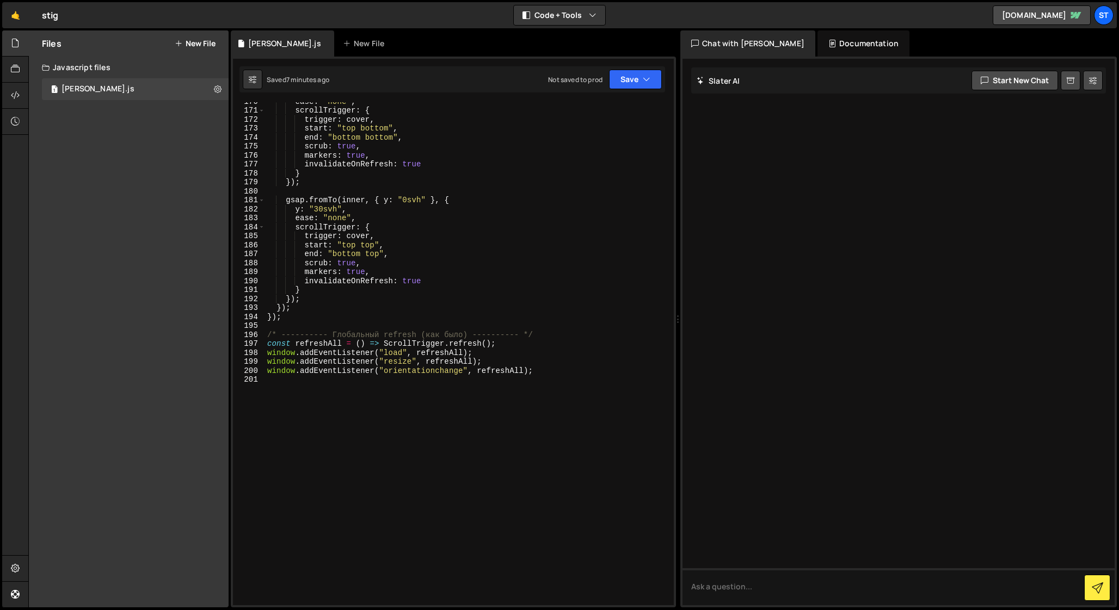
scroll to position [1522, 0]
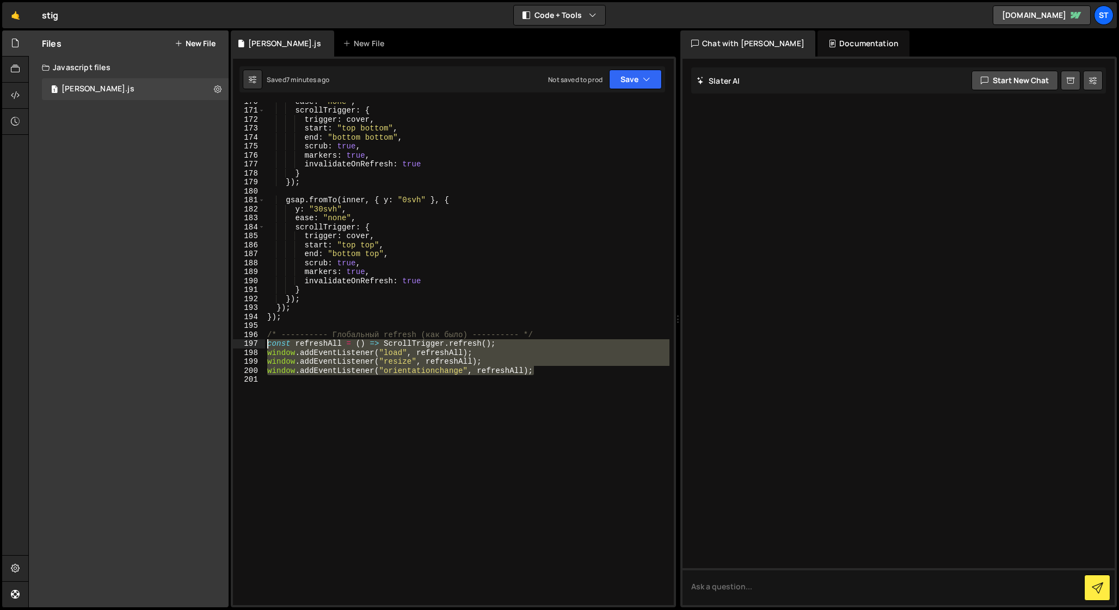
drag, startPoint x: 541, startPoint y: 373, endPoint x: 236, endPoint y: 345, distance: 306.4
click at [236, 345] on div "ScrollTrigger.normalizeScroll({ momentum: false }); 170 171 172 173 174 175 176…" at bounding box center [453, 353] width 441 height 503
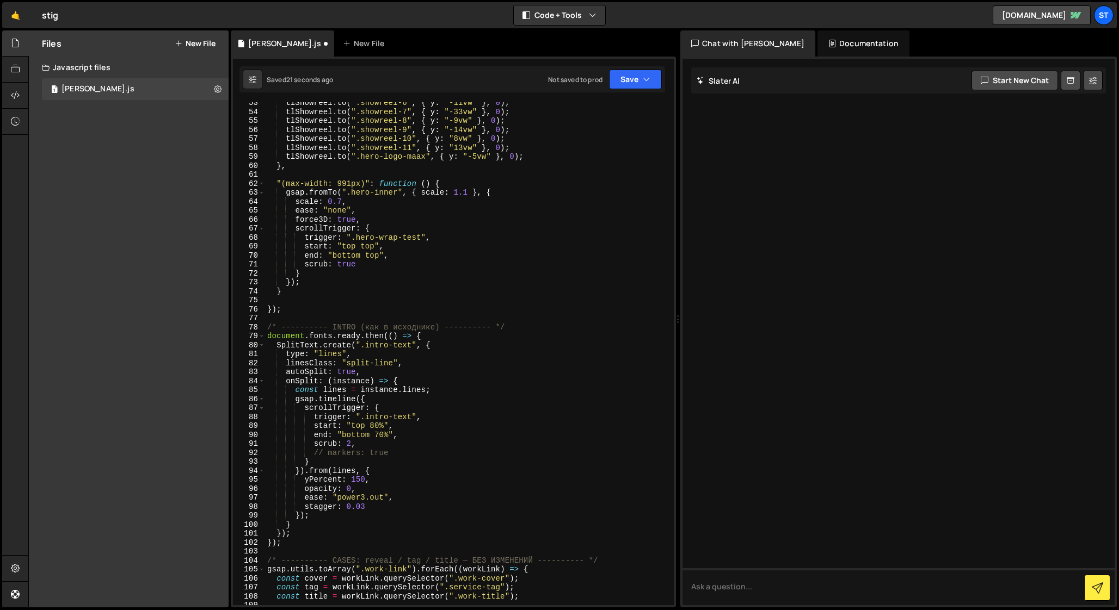
scroll to position [0, 0]
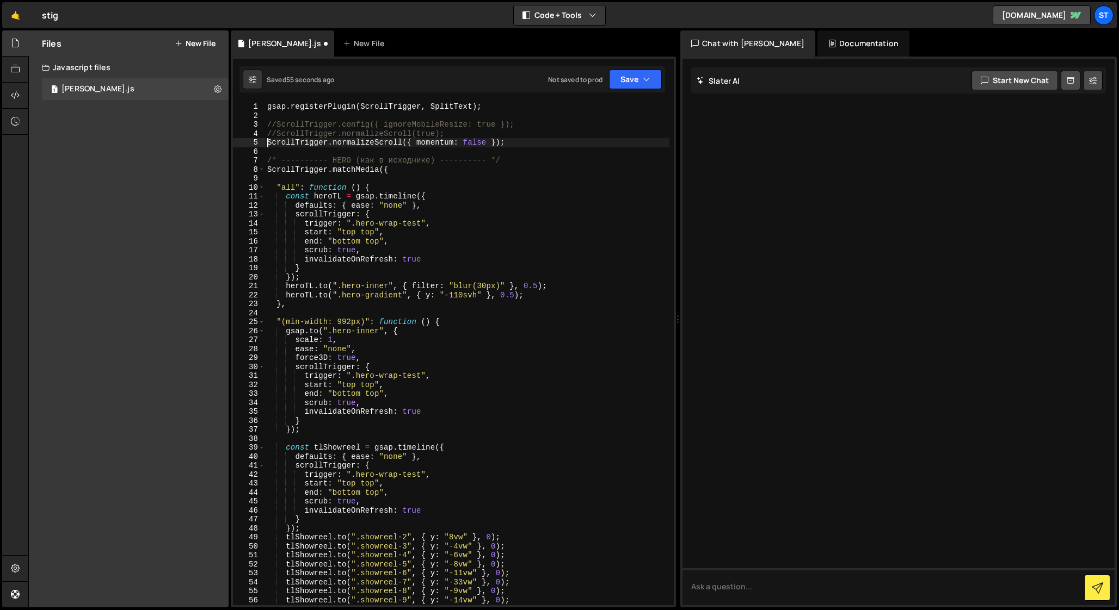
click at [268, 141] on div "gsap . registerPlugin ( ScrollTrigger , SplitText ) ; //ScrollTrigger.config({ …" at bounding box center [467, 362] width 404 height 521
click at [15, 121] on icon at bounding box center [15, 121] width 9 height 12
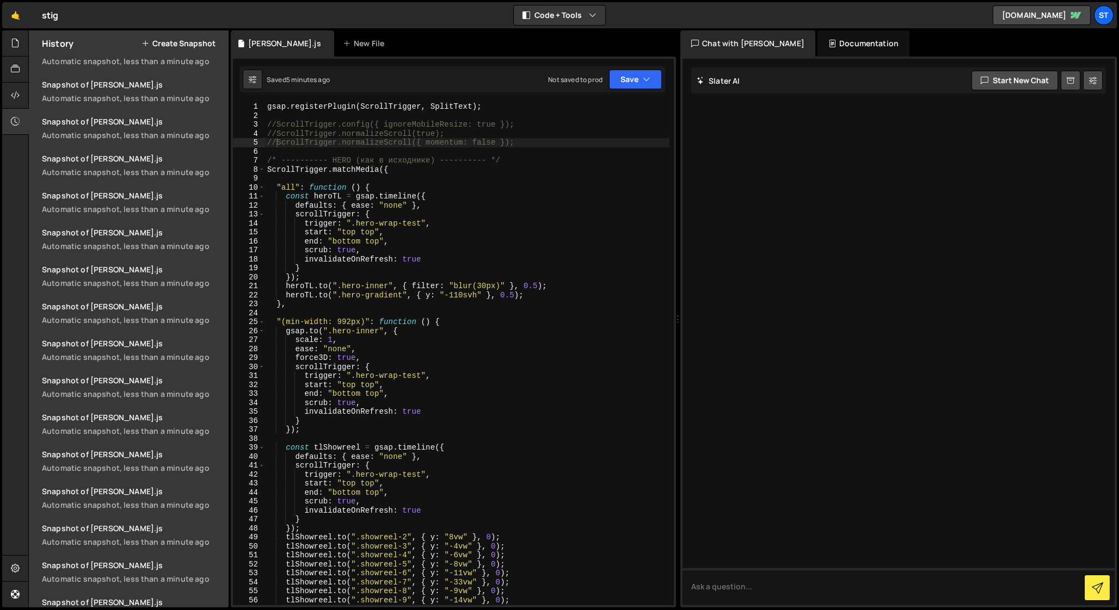
scroll to position [725, 0]
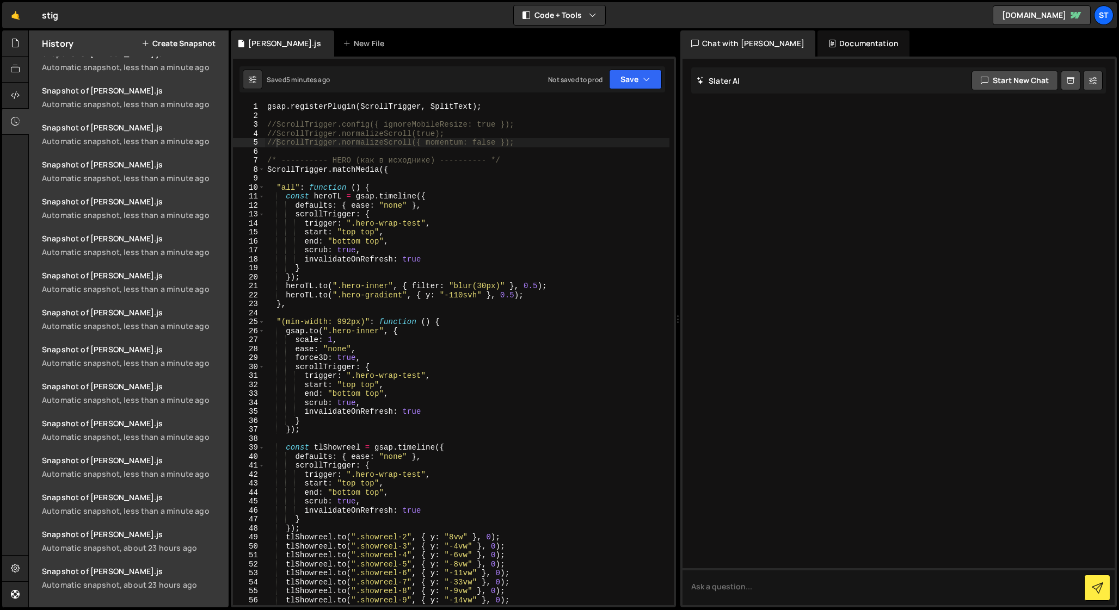
click at [464, 261] on div "gsap . registerPlugin ( ScrollTrigger , SplitText ) ; //ScrollTrigger.config({ …" at bounding box center [467, 362] width 404 height 521
type textarea "window.addEventListener("orientationchange", refreshAll);"
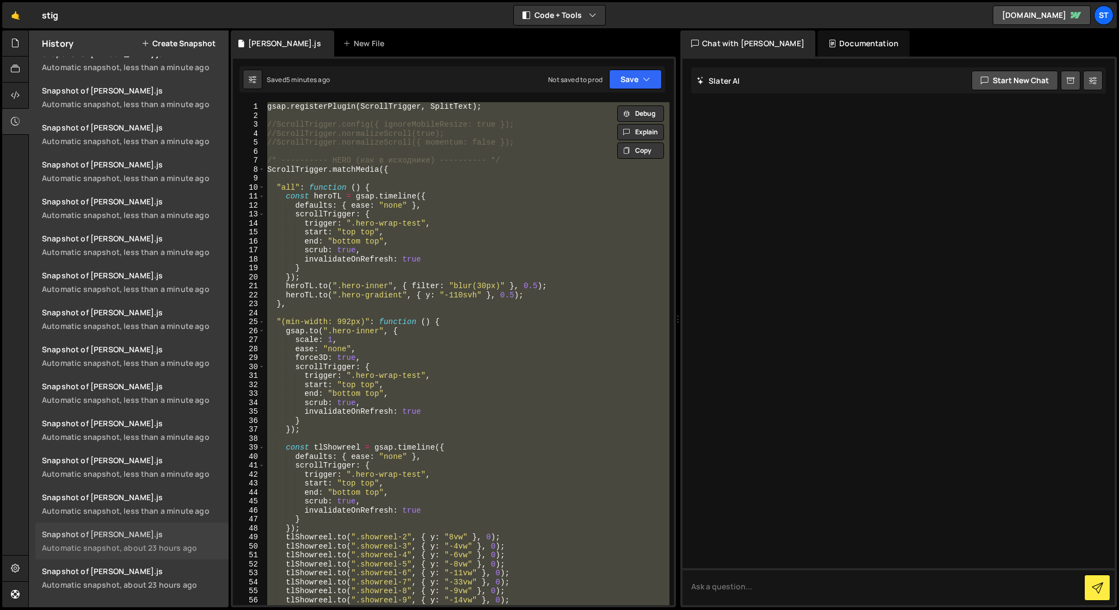
click at [152, 536] on div "Snapshot of [PERSON_NAME].js" at bounding box center [132, 534] width 180 height 10
click at [144, 236] on div "Snapshot of [PERSON_NAME].js" at bounding box center [132, 238] width 180 height 10
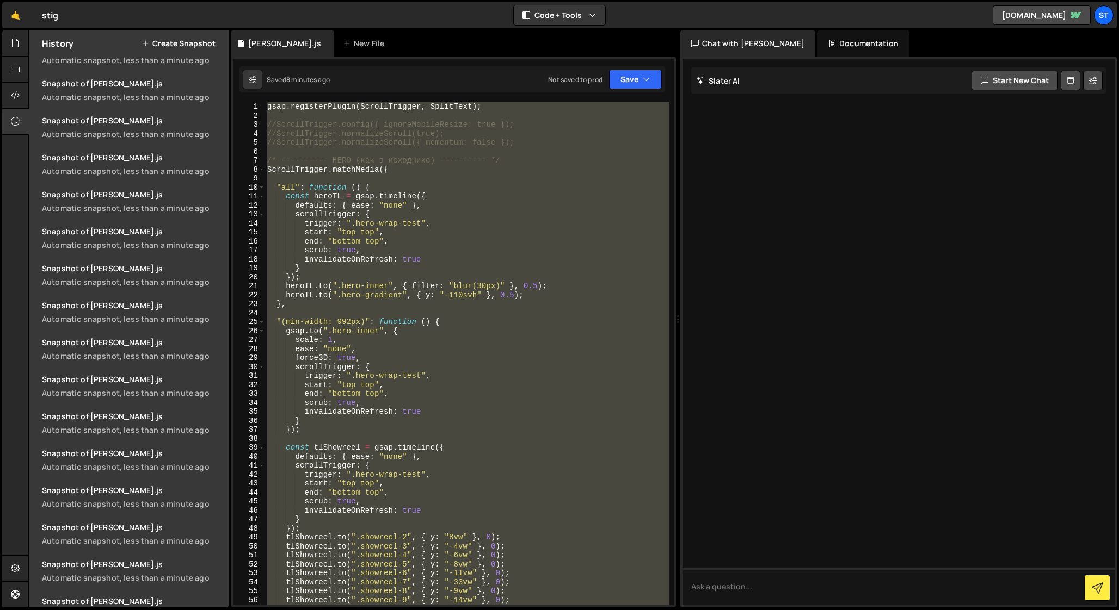
scroll to position [421, 0]
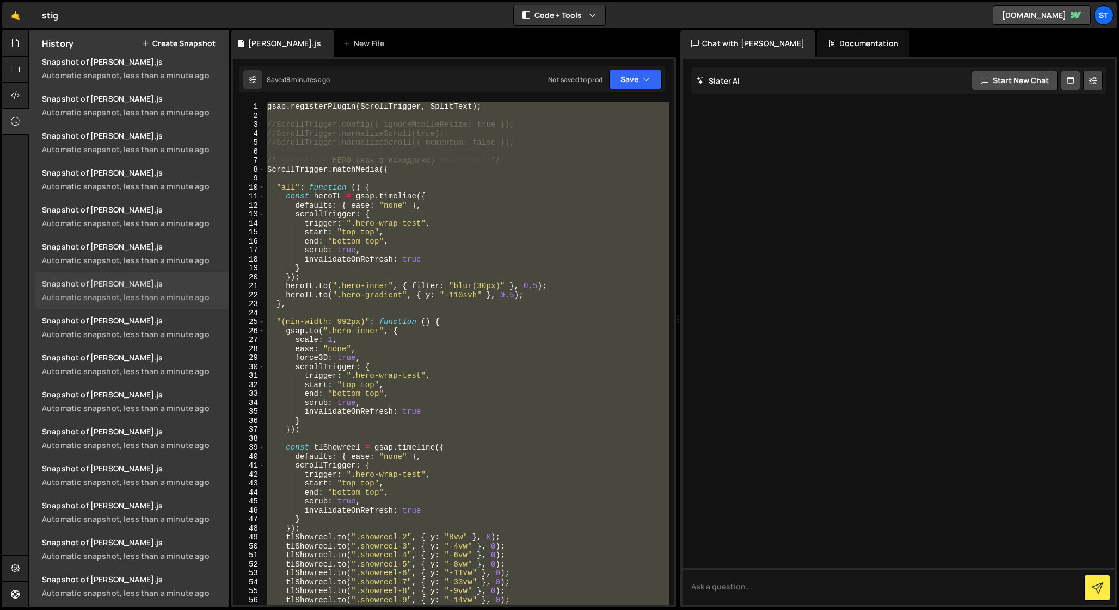
click at [144, 283] on div "Snapshot of [PERSON_NAME].js" at bounding box center [132, 284] width 180 height 10
click at [375, 150] on div "gsap . registerPlugin ( ScrollTrigger , SplitText ) ; //ScrollTrigger.config({ …" at bounding box center [467, 353] width 404 height 503
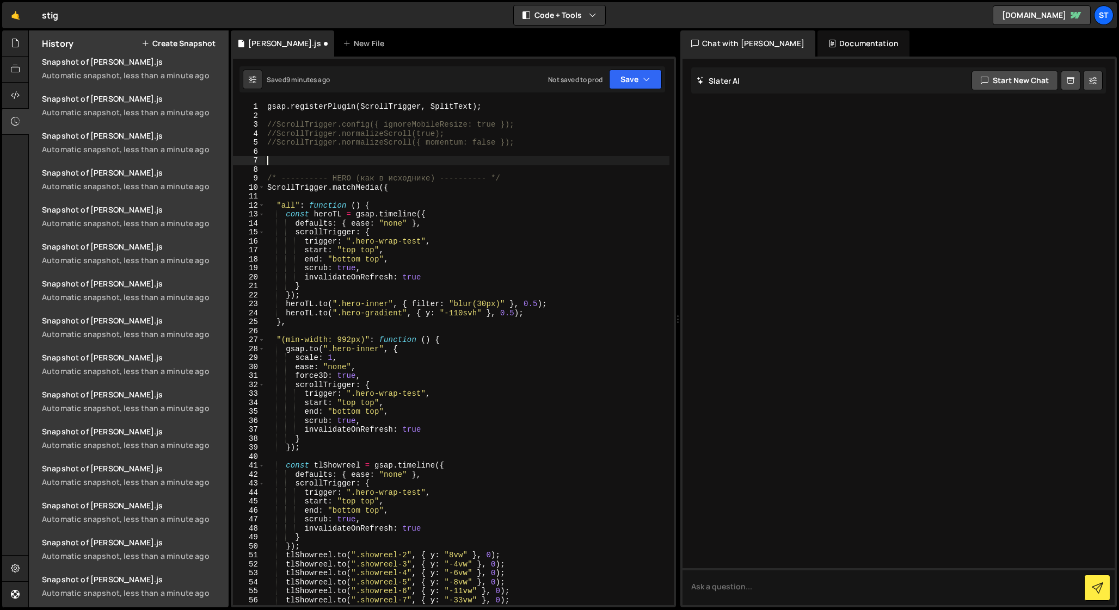
paste textarea "});"
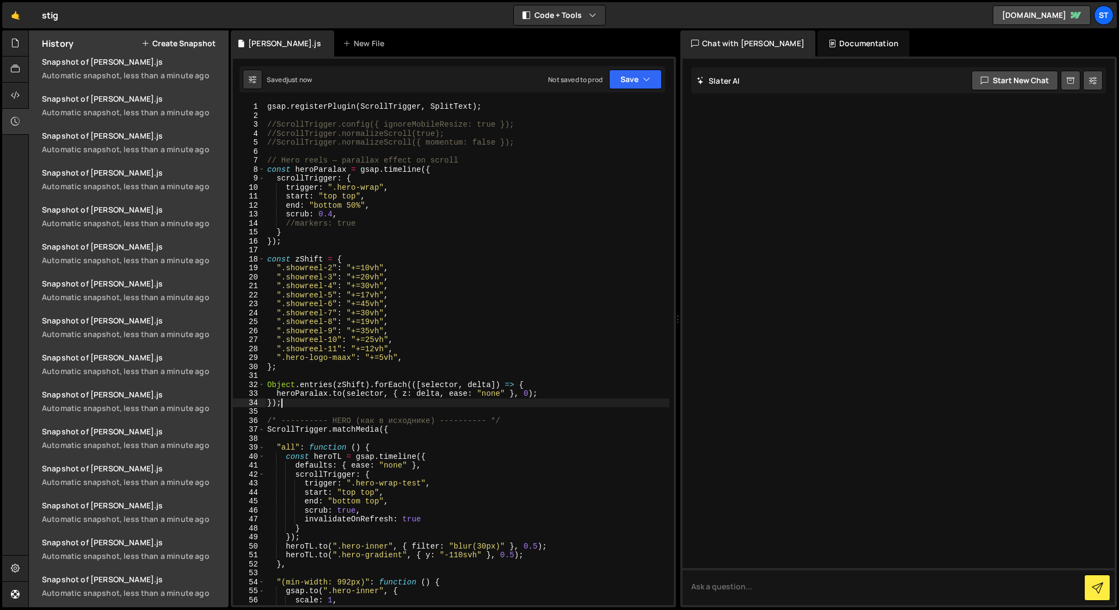
scroll to position [458, 0]
click at [12, 44] on icon at bounding box center [15, 43] width 9 height 12
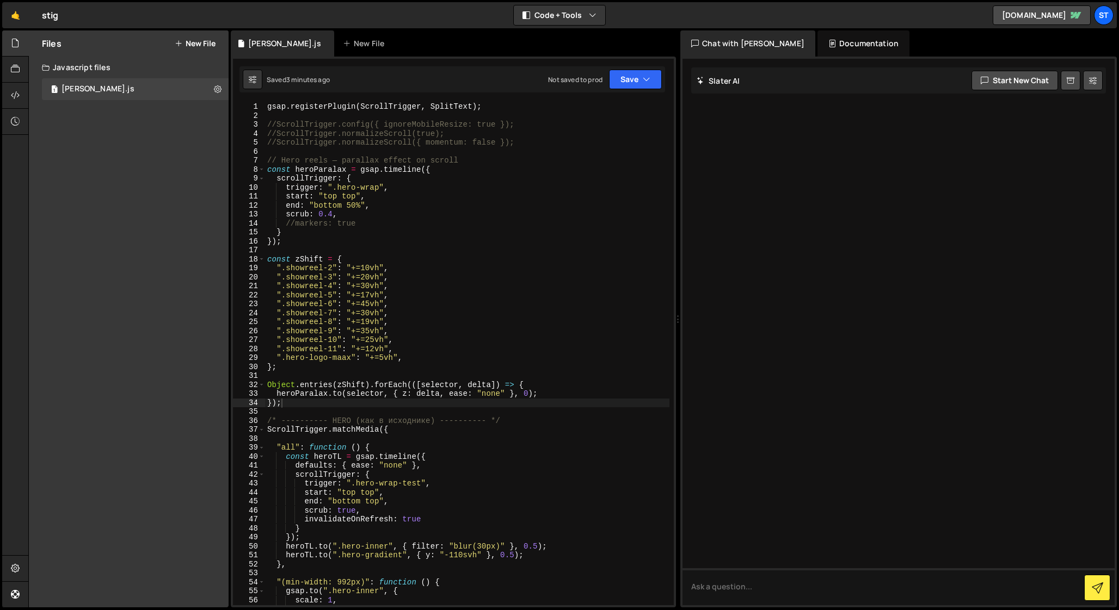
type textarea "//ScrollTrigger.normalizeScroll({ momentum: false });"
click at [522, 146] on div "gsap . registerPlugin ( ScrollTrigger , SplitText ) ; //ScrollTrigger.config({ …" at bounding box center [467, 362] width 404 height 521
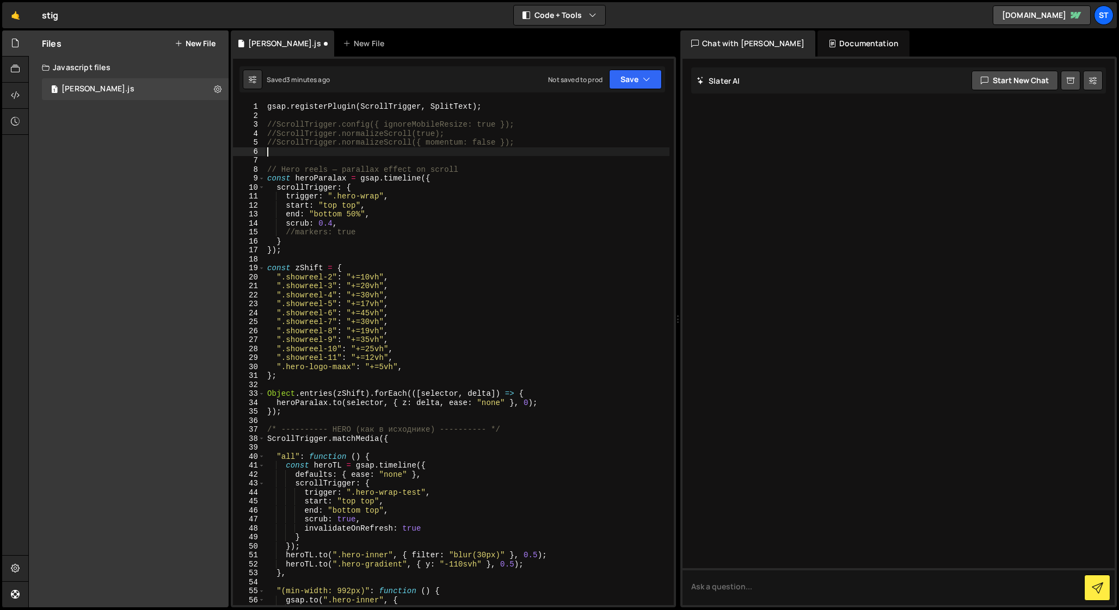
paste textarea "ScrollTrigger.normalizeScroll({ type: "wheel" });"
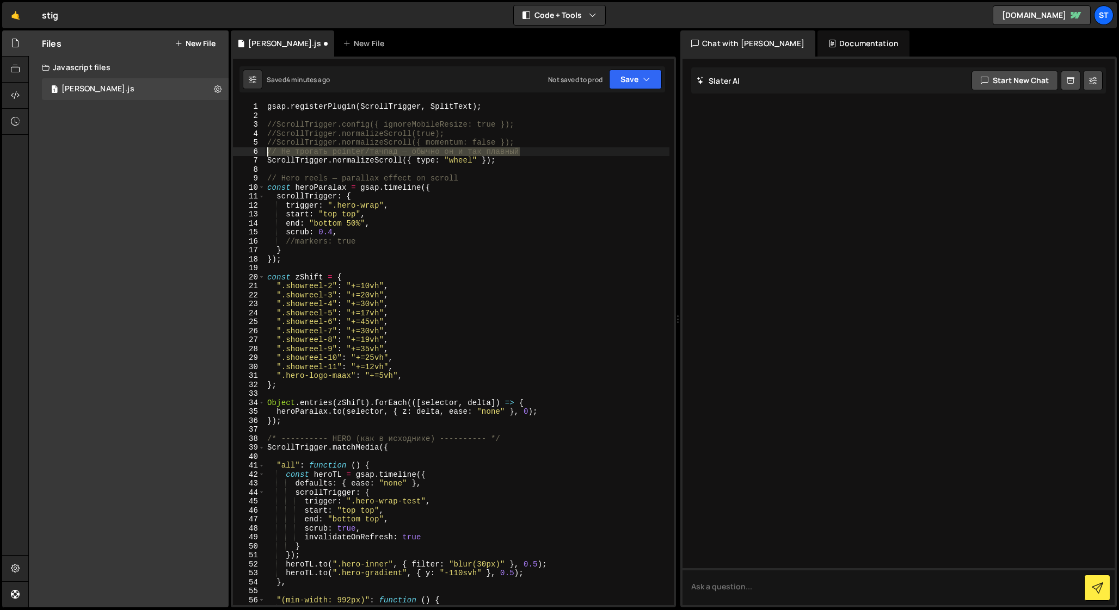
drag, startPoint x: 530, startPoint y: 149, endPoint x: 252, endPoint y: 148, distance: 278.0
click at [252, 148] on div "ScrollTrigger.normalizeScroll({ type: "wheel" }); 1 2 3 4 5 6 7 8 9 10 11 12 13…" at bounding box center [453, 353] width 441 height 503
type textarea "// Не трогать pointer/тачпад — обычно он и так плавный"
drag, startPoint x: 516, startPoint y: 160, endPoint x: 232, endPoint y: 161, distance: 284.6
click at [232, 161] on div "1 2 3 4 5 6 7 8 9 10 11 12 13 14 15 16 17 18 19 20 21 22 23 24 25 26 27 28 29 3…" at bounding box center [453, 332] width 445 height 551
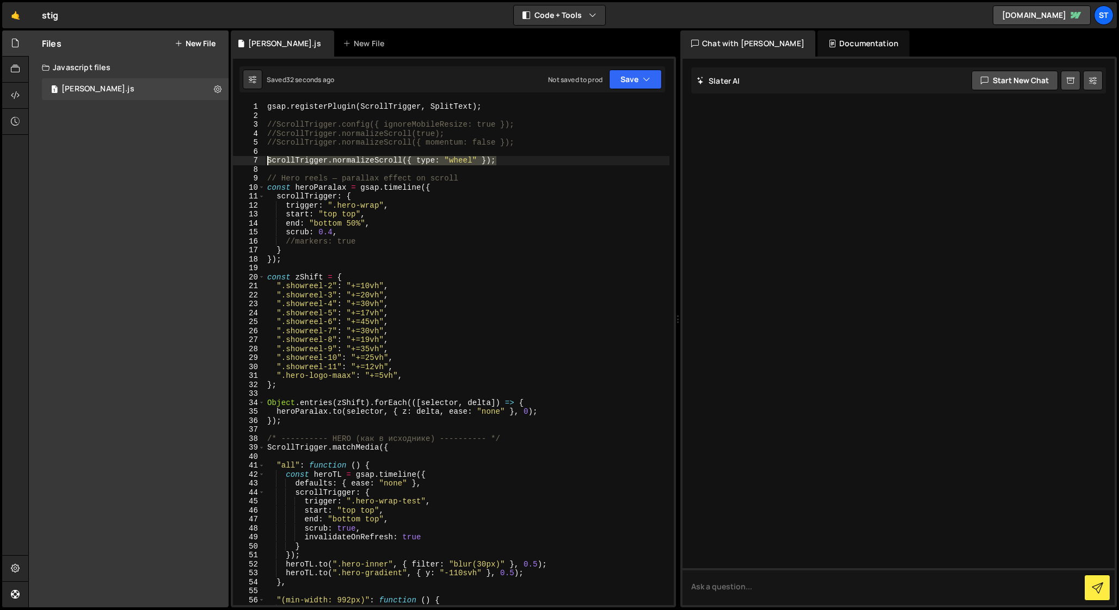
type textarea "ScrollTrigger.normalizeScroll({ type: "wheel" });"
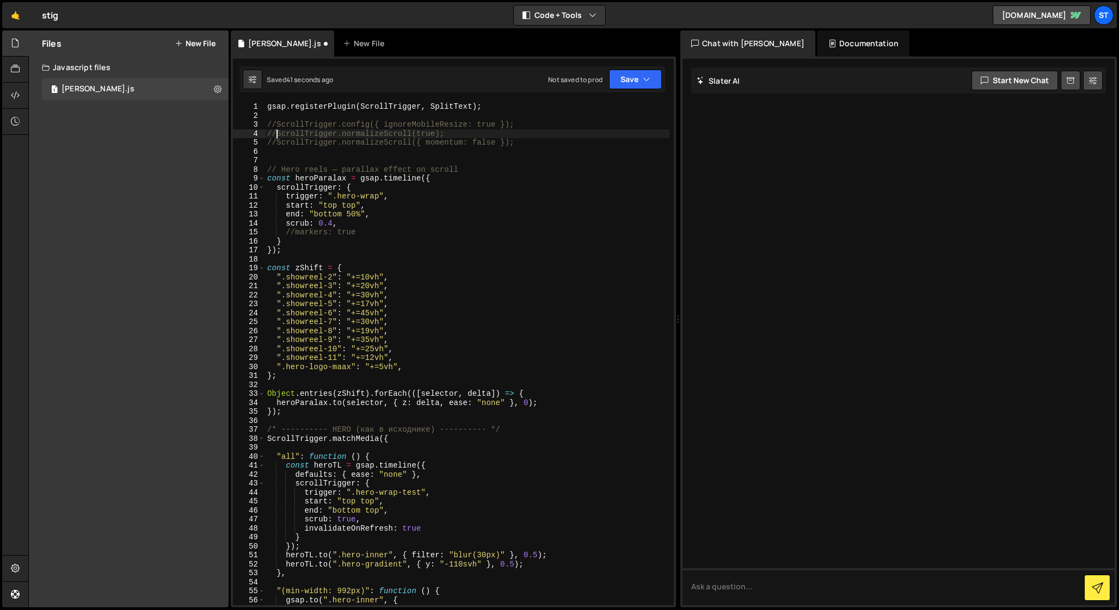
drag, startPoint x: 276, startPoint y: 132, endPoint x: 250, endPoint y: 132, distance: 25.6
click at [254, 132] on div "1 2 3 4 5 6 7 8 9 10 11 12 13 14 15 16 17 18 19 20 21 22 23 24 25 26 27 28 29 3…" at bounding box center [453, 353] width 441 height 503
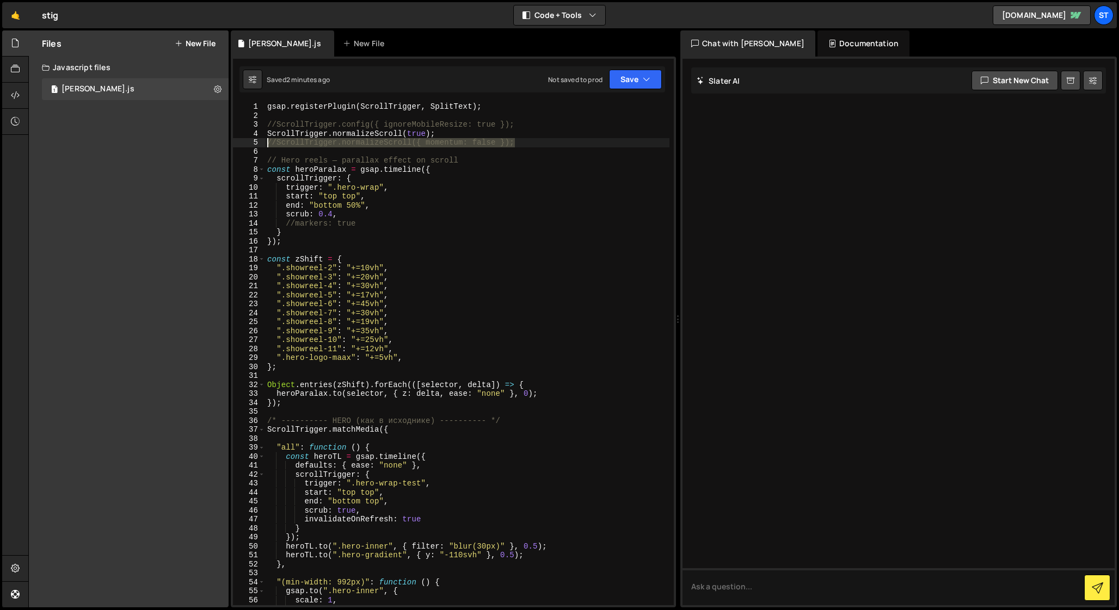
drag, startPoint x: 530, startPoint y: 143, endPoint x: 224, endPoint y: 141, distance: 306.3
click at [224, 141] on div "Files New File Javascript files 1 [PERSON_NAME].js 0 CSS files Copy share link …" at bounding box center [573, 319] width 1090 height 578
paste textarea "ScrollTrigger.normalizeScroll({ type: "wheel""
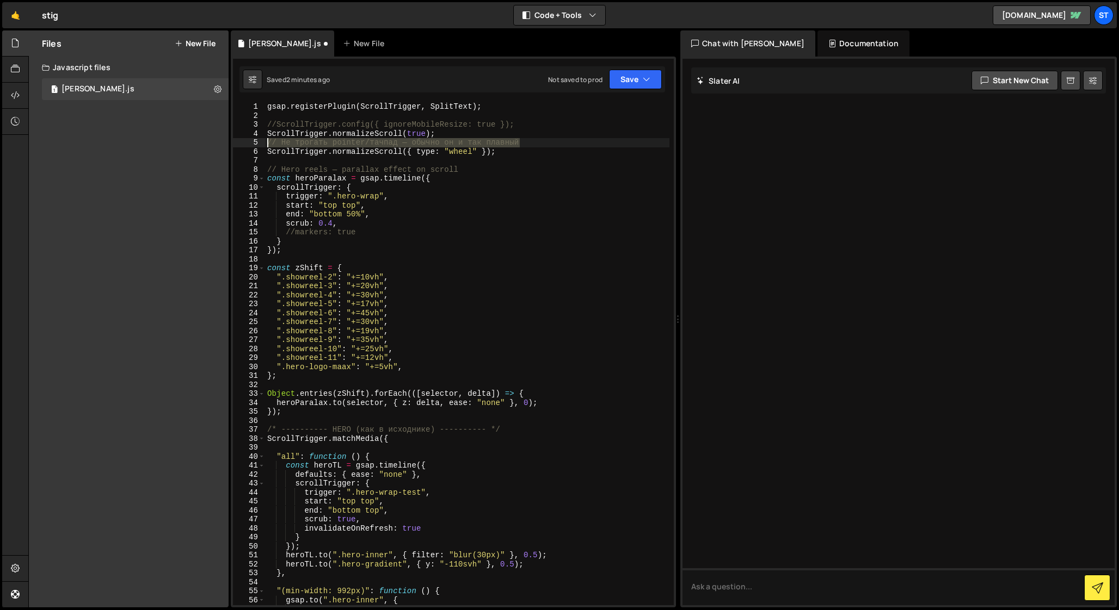
drag, startPoint x: 534, startPoint y: 143, endPoint x: 252, endPoint y: 141, distance: 281.8
click at [252, 141] on div "ScrollTrigger.normalizeScroll({ type: "wheel" }); 1 2 3 4 5 6 7 8 9 10 11 12 13…" at bounding box center [453, 353] width 441 height 503
type textarea "// Не трогать pointer/тачпад — обычно он и так плавный"
drag, startPoint x: 513, startPoint y: 149, endPoint x: 260, endPoint y: 150, distance: 253.0
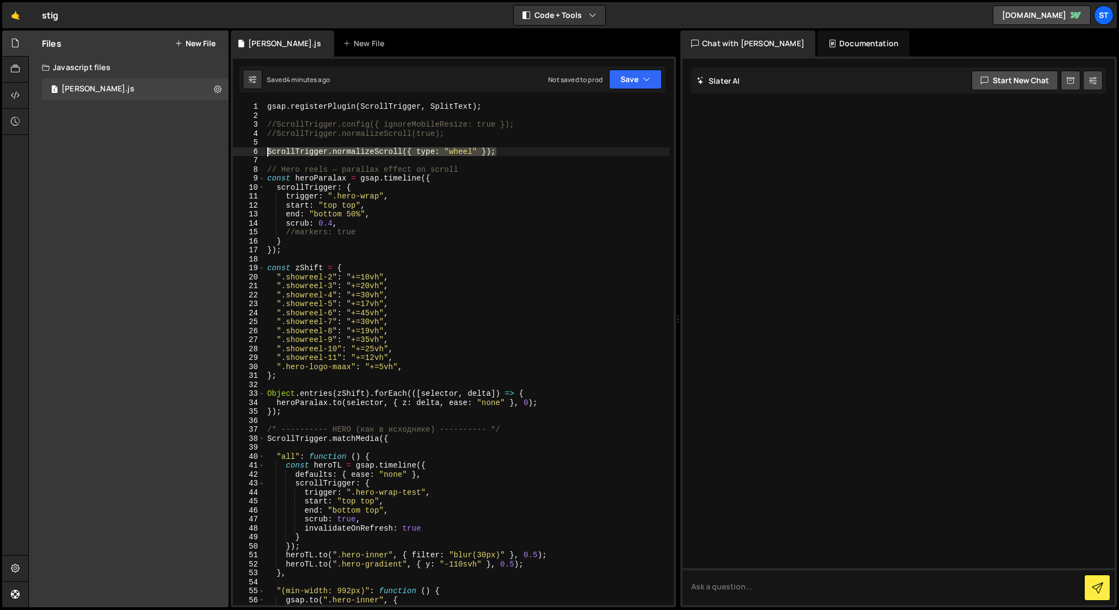
click at [260, 150] on div "//ScrollTrigger.normalizeScroll(true); 1 2 3 4 5 6 7 8 9 10 11 12 13 14 15 16 1…" at bounding box center [453, 353] width 441 height 503
type textarea "ScrollTrigger.normalizeScroll({ type: "wheel" });"
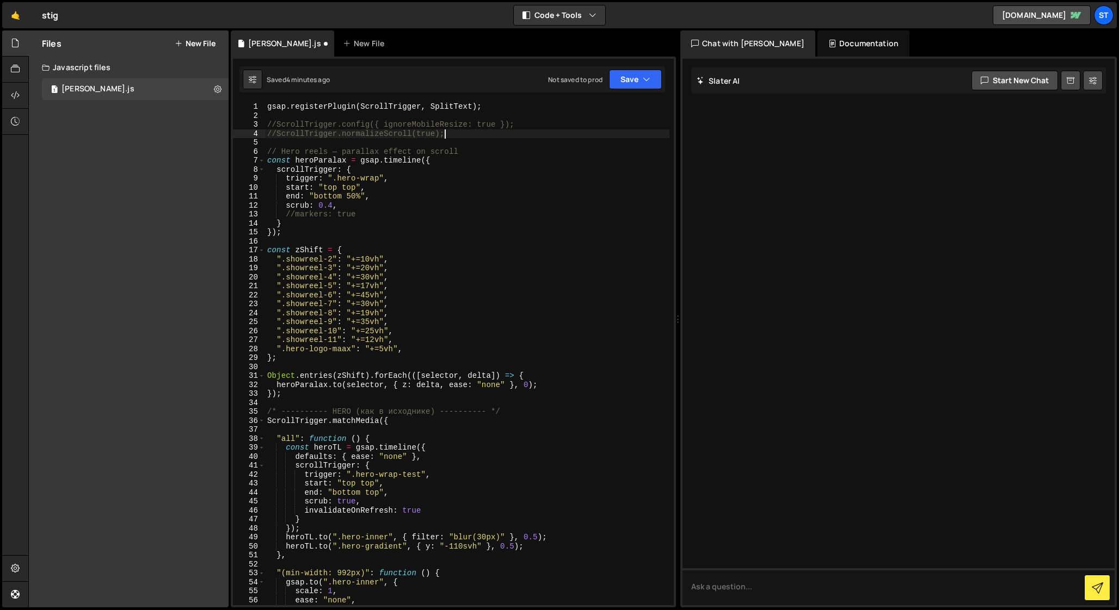
click at [275, 131] on div "gsap . registerPlugin ( ScrollTrigger , SplitText ) ; //ScrollTrigger.config({ …" at bounding box center [467, 362] width 404 height 521
drag, startPoint x: 447, startPoint y: 132, endPoint x: 246, endPoint y: 134, distance: 200.2
click at [246, 134] on div "ScrollTrigger.normalizeScroll(true); 1 2 3 4 5 6 7 8 9 10 11 12 13 14 15 16 17 …" at bounding box center [453, 353] width 441 height 503
click at [358, 134] on div "gsap . registerPlugin ( ScrollTrigger , SplitText ) ; //ScrollTrigger.config({ …" at bounding box center [467, 353] width 404 height 503
drag, startPoint x: 447, startPoint y: 131, endPoint x: 225, endPoint y: 131, distance: 222.5
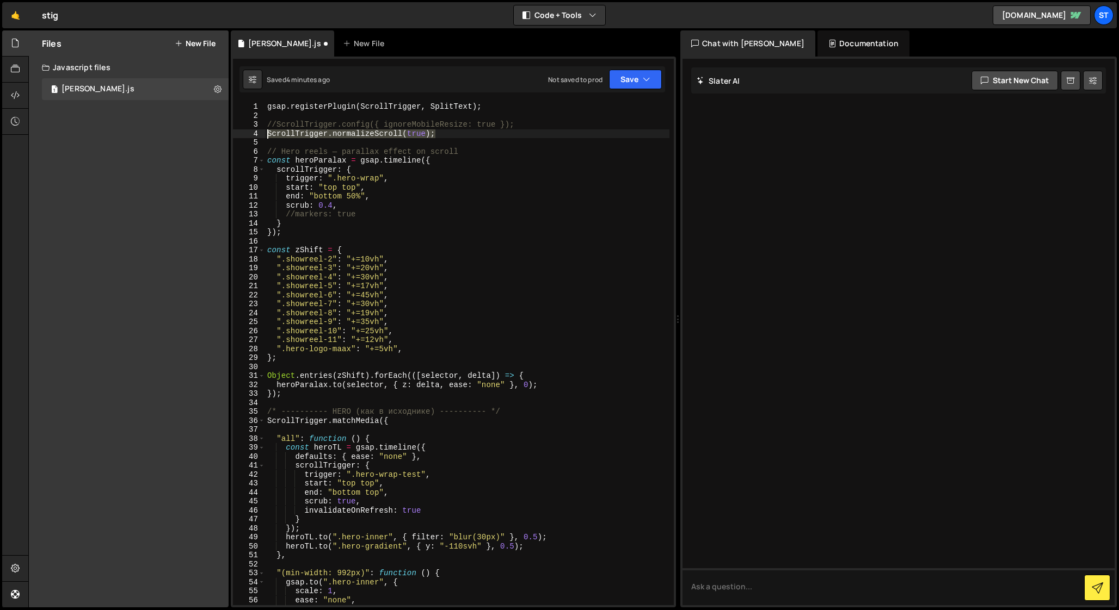
click at [224, 131] on div "Files New File Javascript files 1 [PERSON_NAME].js 0 CSS files Copy share link …" at bounding box center [573, 319] width 1090 height 578
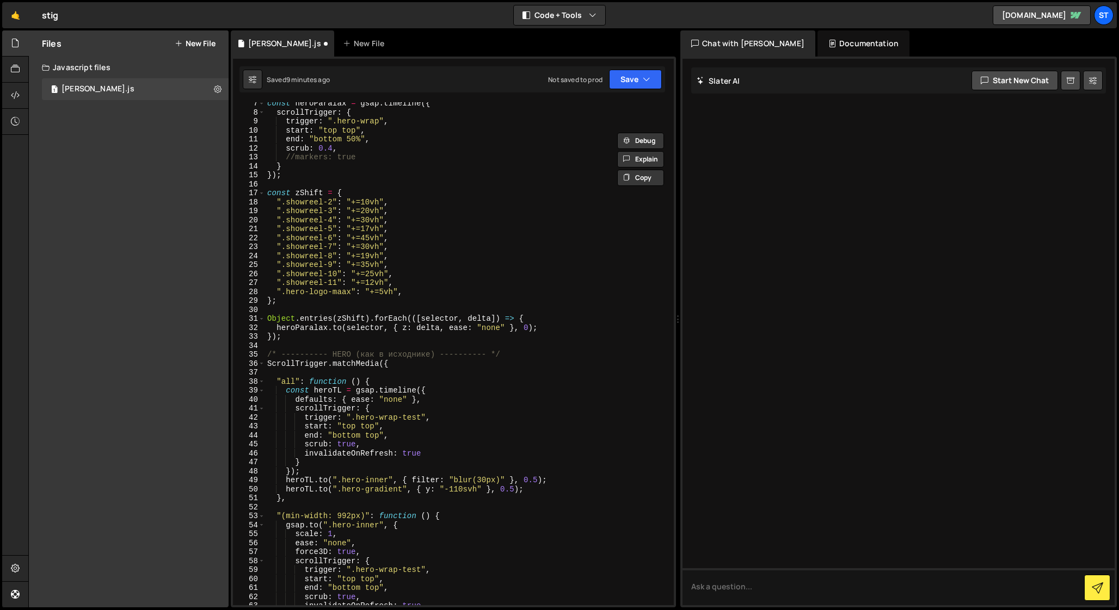
scroll to position [59, 0]
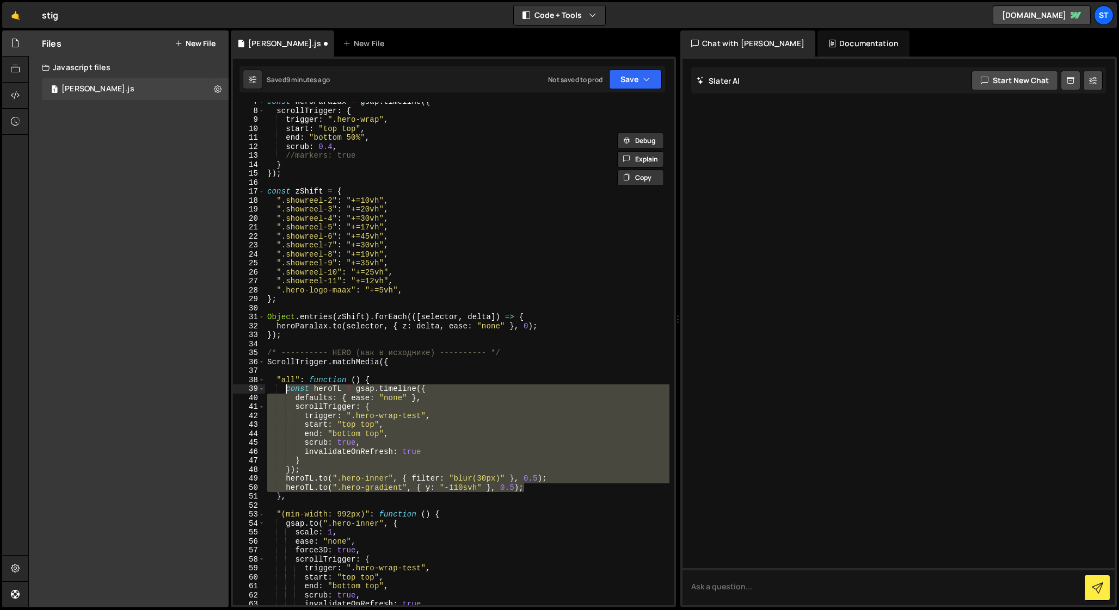
drag, startPoint x: 538, startPoint y: 488, endPoint x: 288, endPoint y: 390, distance: 267.9
click at [288, 390] on div "const heroParalax = gsap . timeline ({ scrollTrigger : { trigger : ".hero-wrap"…" at bounding box center [467, 357] width 404 height 521
click at [493, 489] on div "const heroParalax = gsap . timeline ({ scrollTrigger : { trigger : ".hero-wrap"…" at bounding box center [467, 353] width 404 height 503
drag, startPoint x: 535, startPoint y: 487, endPoint x: 286, endPoint y: 388, distance: 268.1
click at [286, 388] on div "const heroParalax = gsap . timeline ({ scrollTrigger : { trigger : ".hero-wrap"…" at bounding box center [467, 357] width 404 height 521
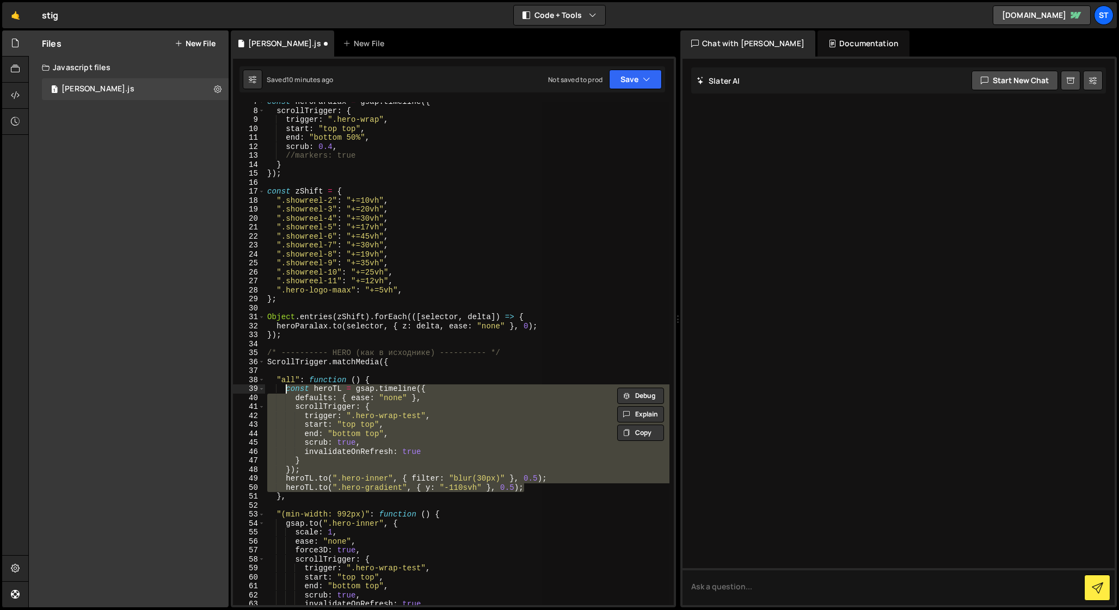
click at [350, 416] on div "const heroParalax = gsap . timeline ({ scrollTrigger : { trigger : ".hero-wrap"…" at bounding box center [467, 353] width 404 height 503
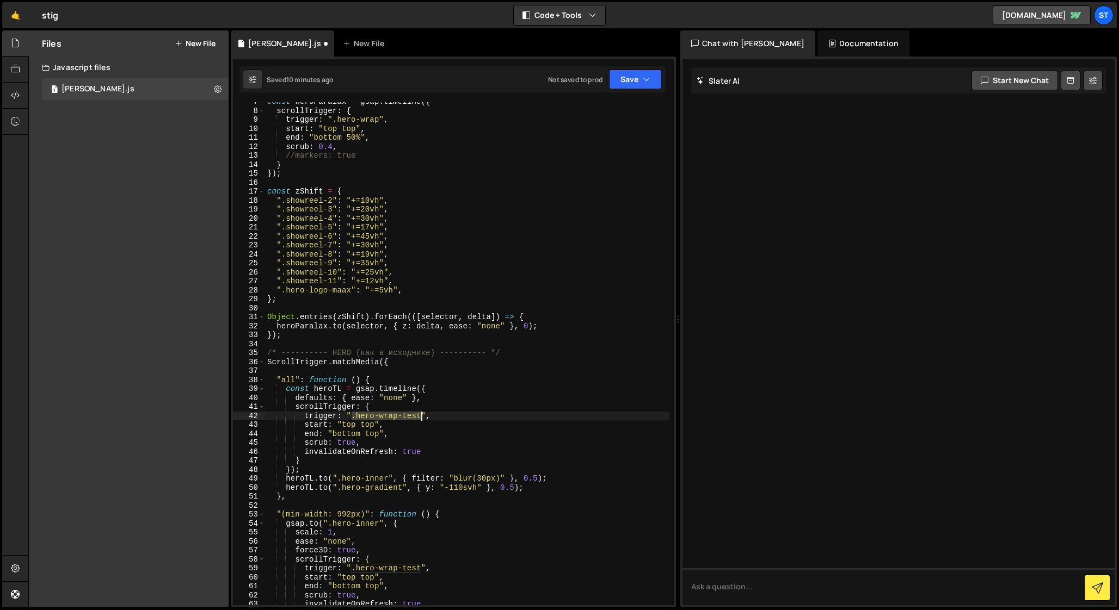
drag, startPoint x: 351, startPoint y: 416, endPoint x: 420, endPoint y: 416, distance: 69.1
click at [420, 416] on div "const heroParalax = gsap . timeline ({ scrollTrigger : { trigger : ".hero-wrap"…" at bounding box center [467, 357] width 404 height 521
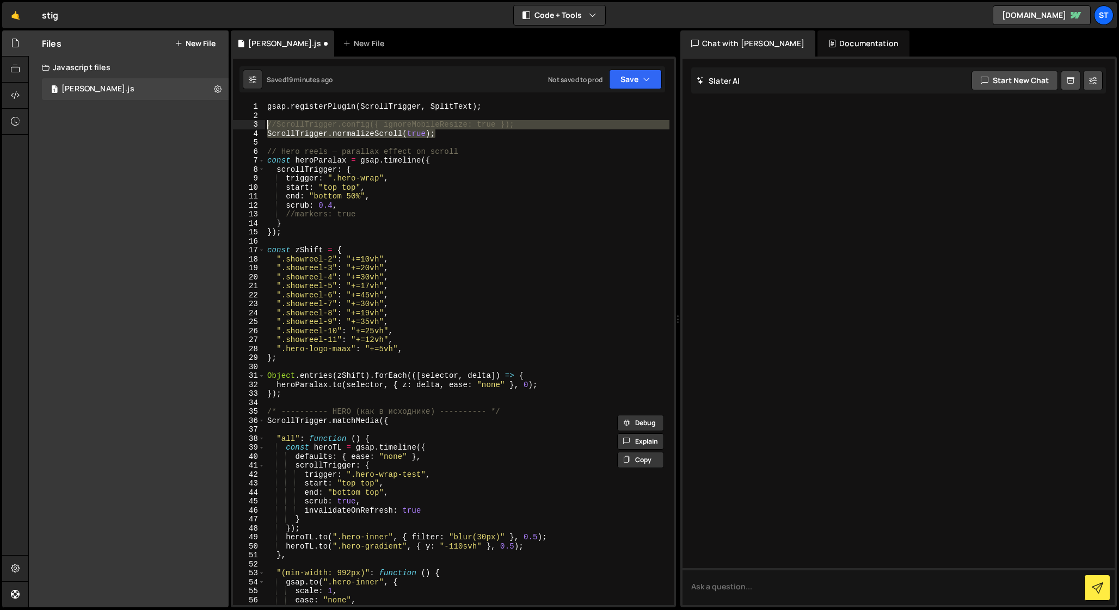
drag, startPoint x: 445, startPoint y: 133, endPoint x: 256, endPoint y: 129, distance: 188.8
click at [256, 129] on div "trigger: ".hero-wrap-test", 1 2 3 4 5 6 7 8 9 10 11 12 13 14 15 16 17 18 19 20 …" at bounding box center [453, 353] width 441 height 503
click at [391, 132] on div "gsap . registerPlugin ( ScrollTrigger , SplitText ) ; //ScrollTrigger.config({ …" at bounding box center [467, 353] width 404 height 503
drag, startPoint x: 438, startPoint y: 132, endPoint x: 268, endPoint y: 129, distance: 170.3
click at [268, 129] on div "gsap . registerPlugin ( ScrollTrigger , SplitText ) ; //ScrollTrigger.config({ …" at bounding box center [467, 362] width 404 height 521
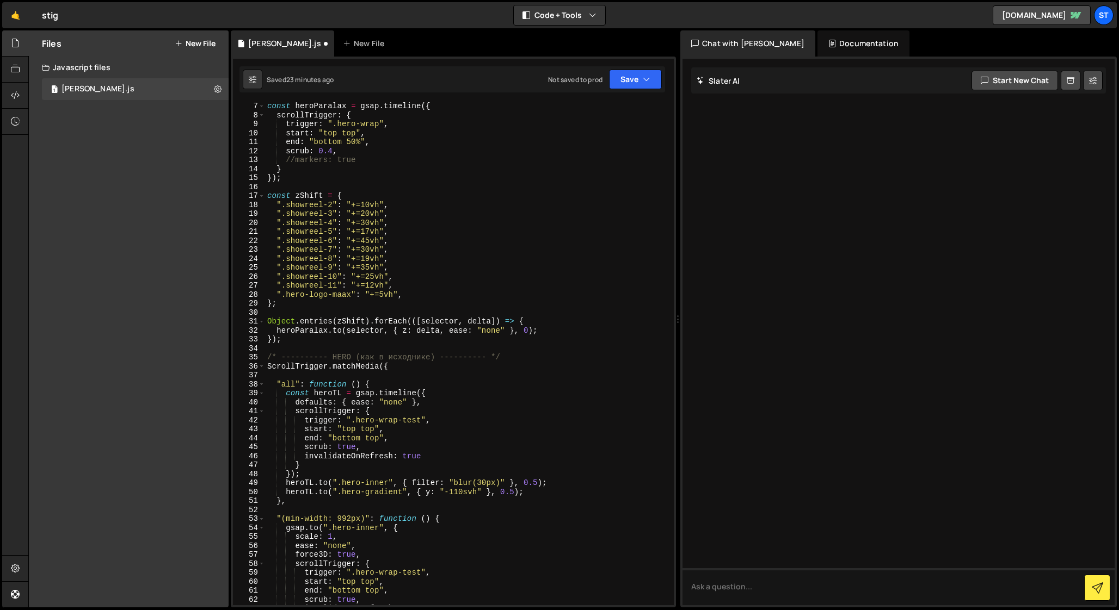
scroll to position [59, 0]
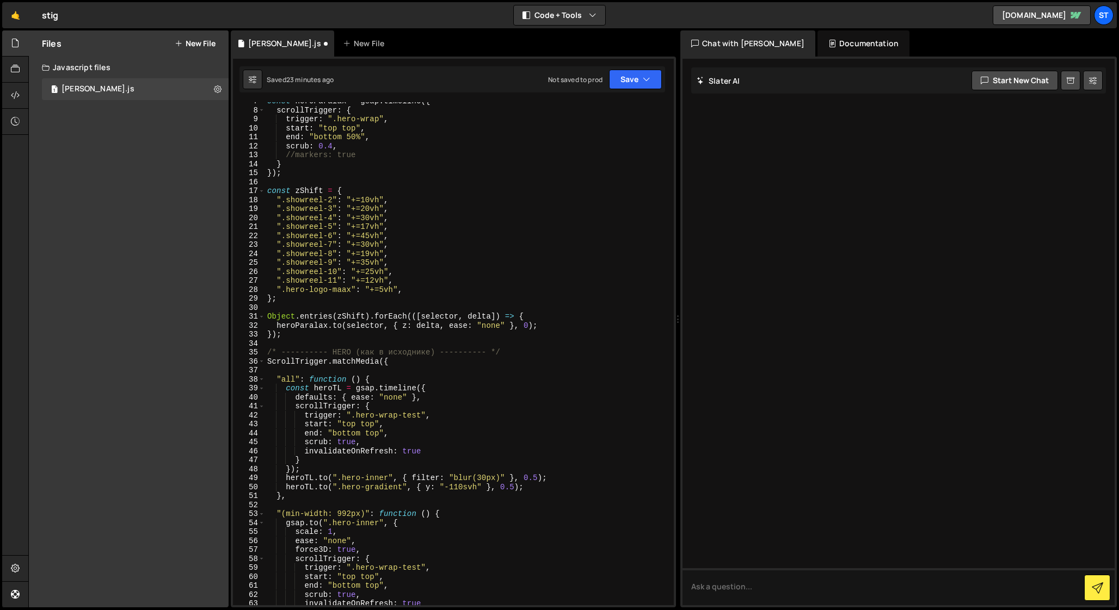
click at [384, 379] on div "const heroParalax = gsap . timeline ({ scrollTrigger : { trigger : ".hero-wrap"…" at bounding box center [467, 357] width 404 height 521
type textarea ""all": function () {"
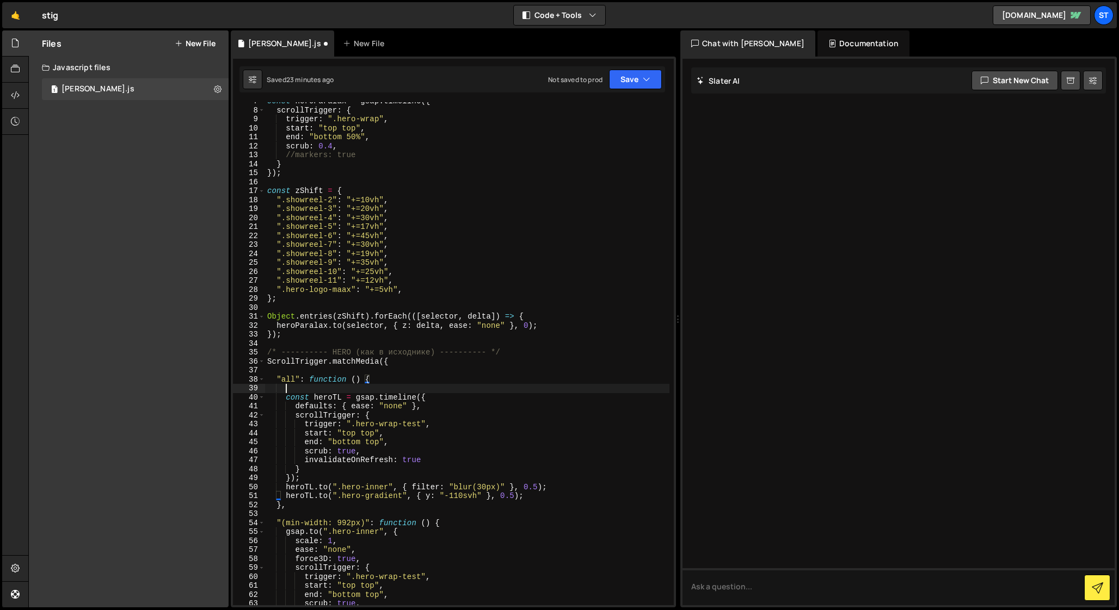
scroll to position [0, 1]
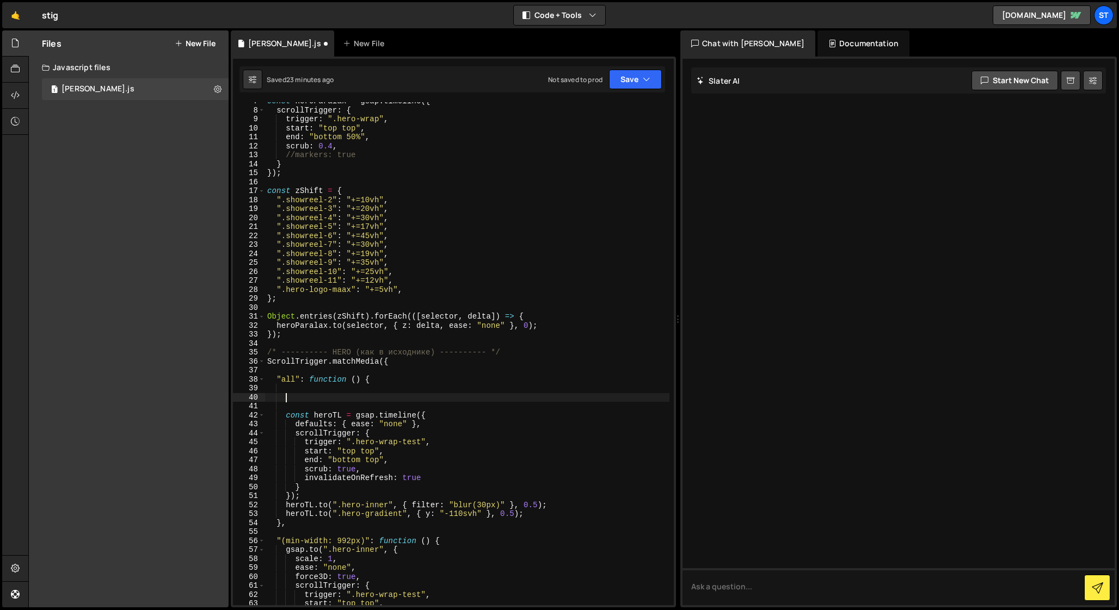
paste textarea "});"
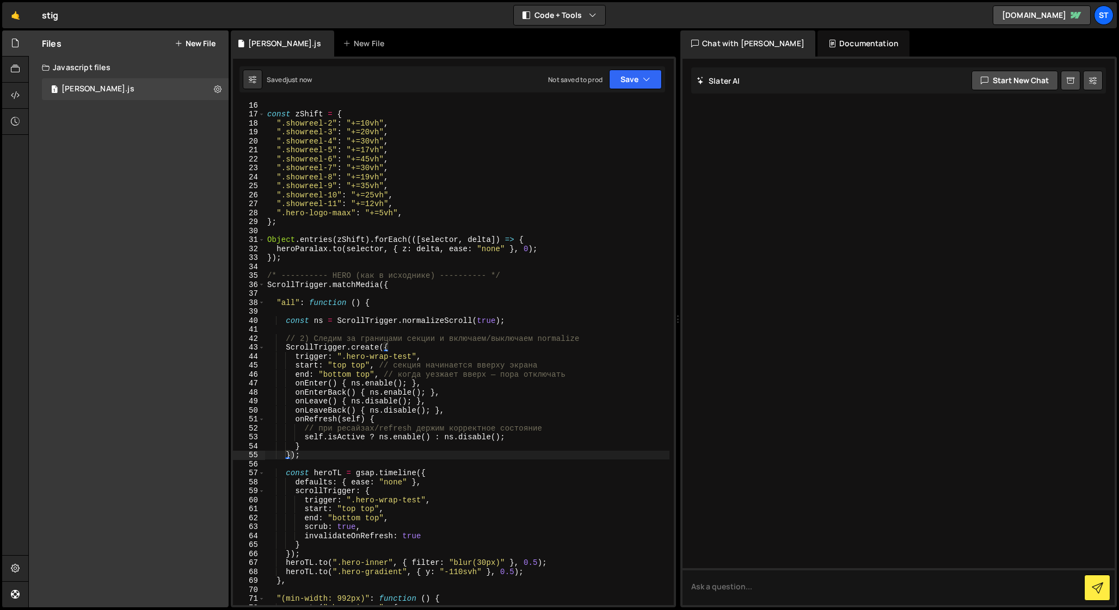
scroll to position [137, 0]
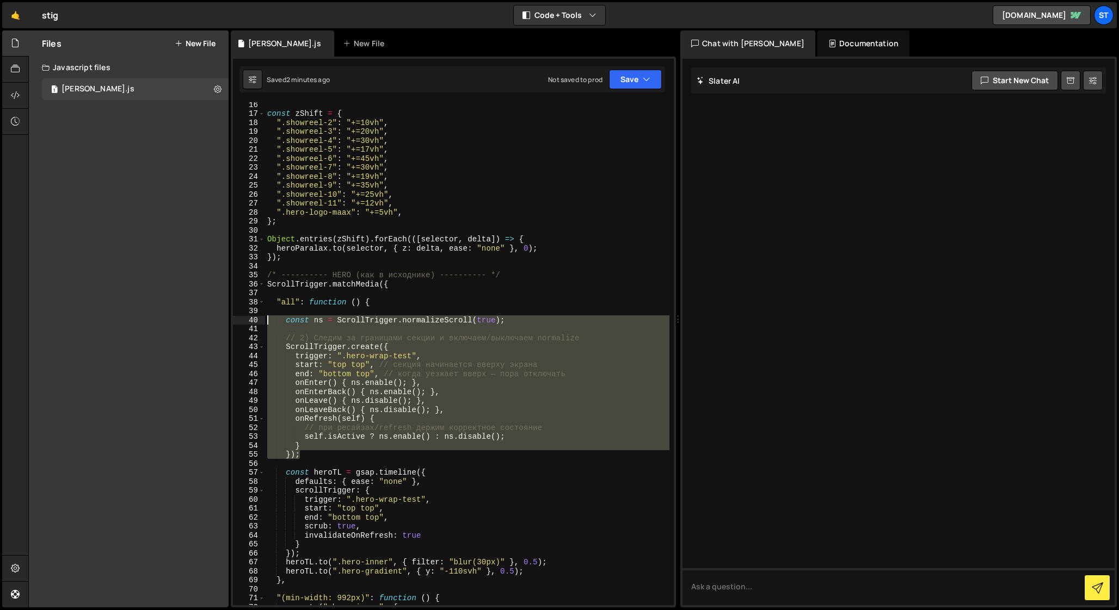
drag, startPoint x: 307, startPoint y: 457, endPoint x: 240, endPoint y: 323, distance: 149.6
click at [240, 323] on div "}); 16 17 18 19 20 21 22 23 24 25 26 27 28 29 30 31 32 33 34 35 36 37 38 39 40 …" at bounding box center [453, 353] width 441 height 503
type textarea "const ns = ScrollTrigger.normalizeScroll(true);"
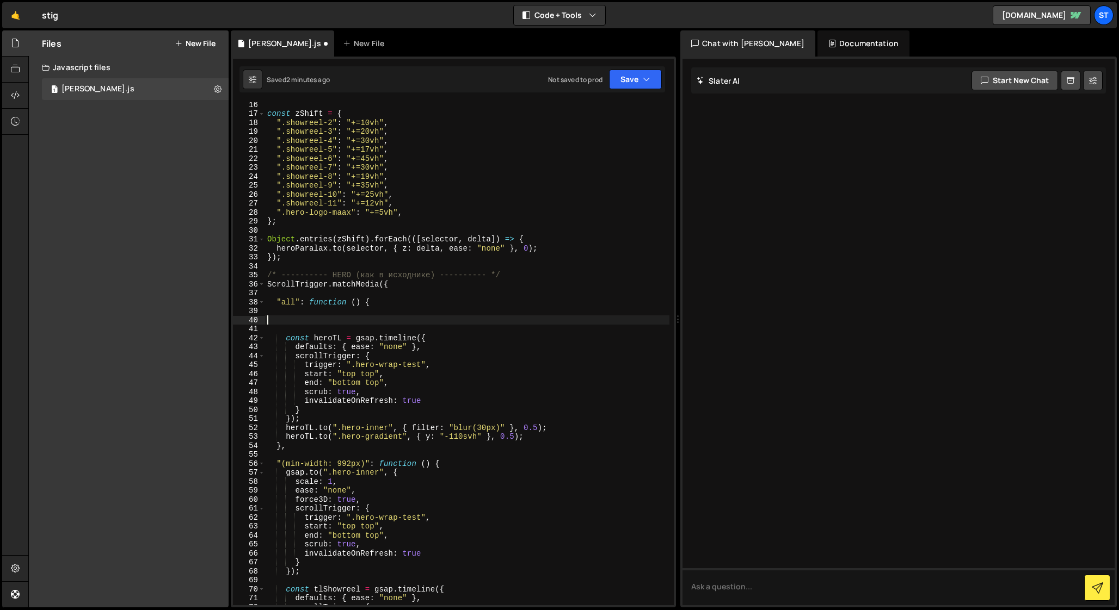
scroll to position [0, 0]
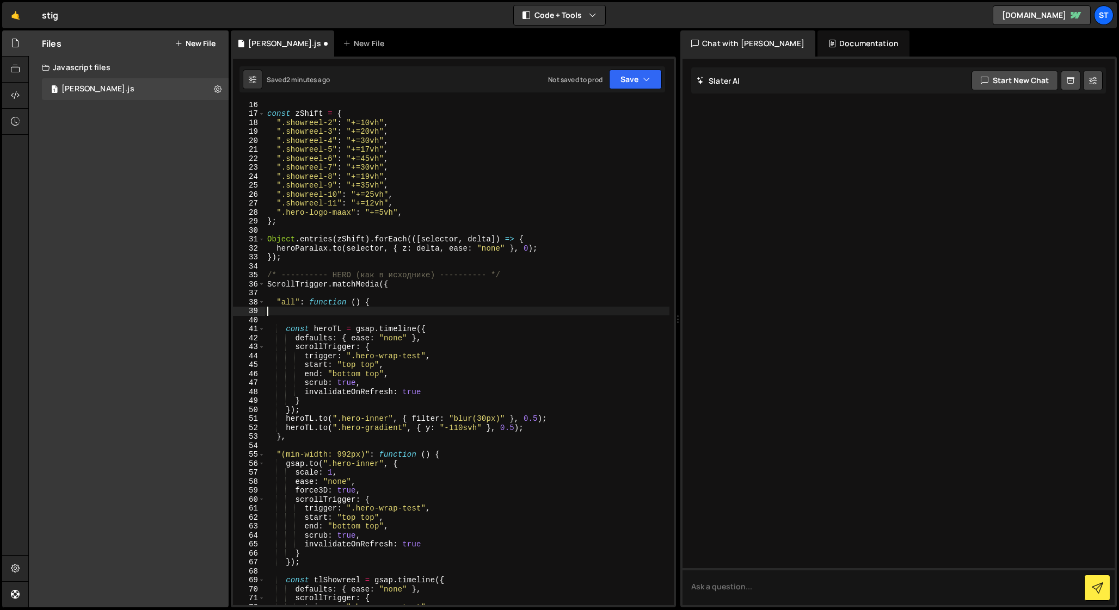
type textarea ""all": function () {"
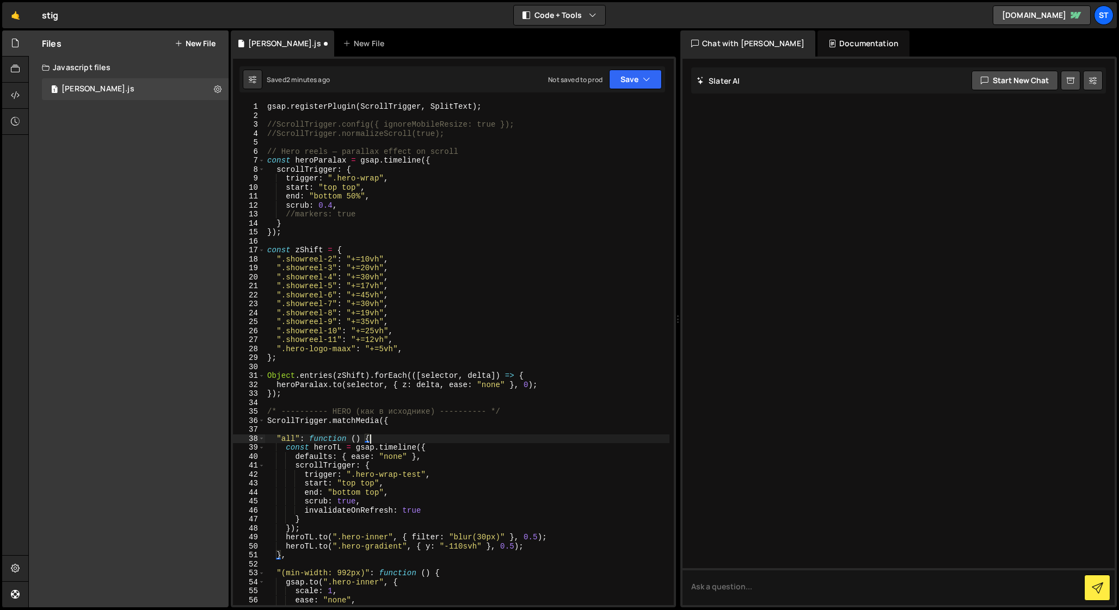
click at [276, 135] on div "gsap . registerPlugin ( ScrollTrigger , SplitText ) ; //ScrollTrigger.config({ …" at bounding box center [467, 362] width 404 height 521
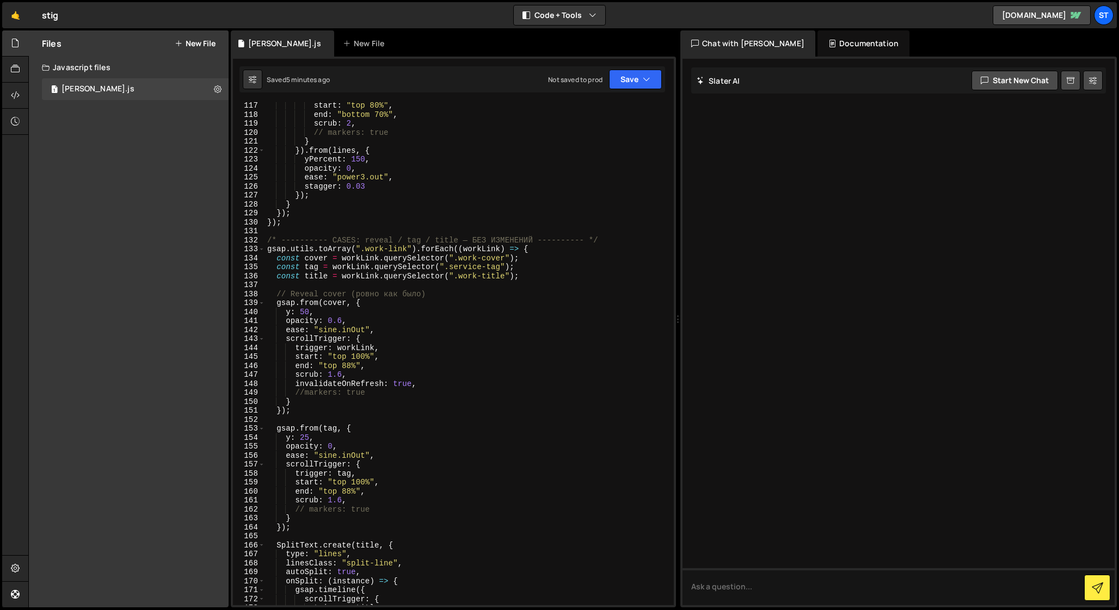
scroll to position [1042, 0]
click at [351, 347] on div "start : "top 80%" , end : "bottom 70%" , scrub : 2 , // markers: true } }) . fr…" at bounding box center [467, 362] width 404 height 521
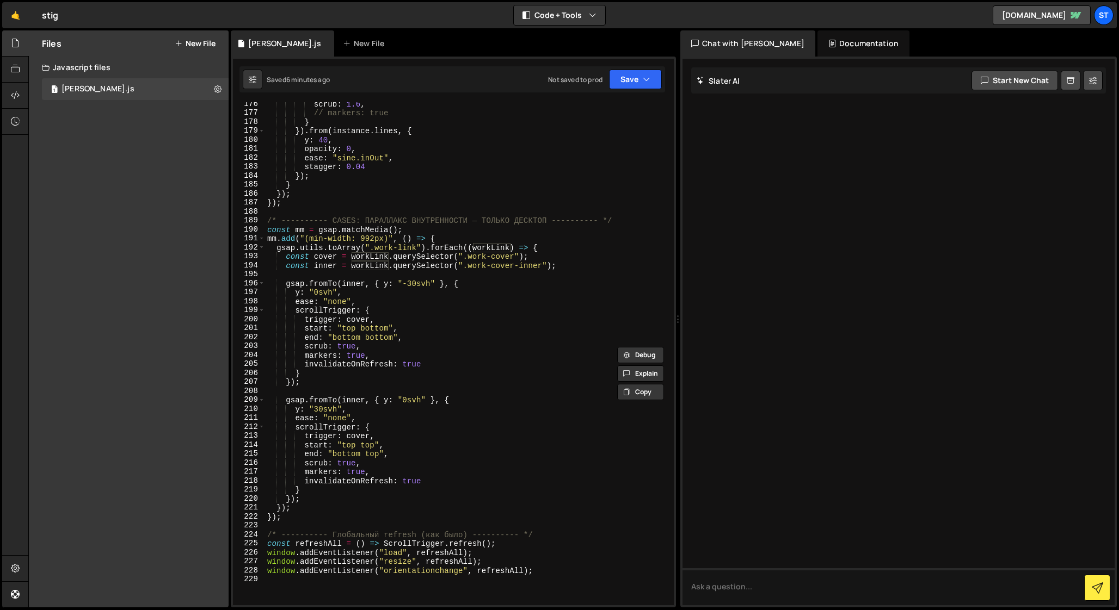
scroll to position [1592, 0]
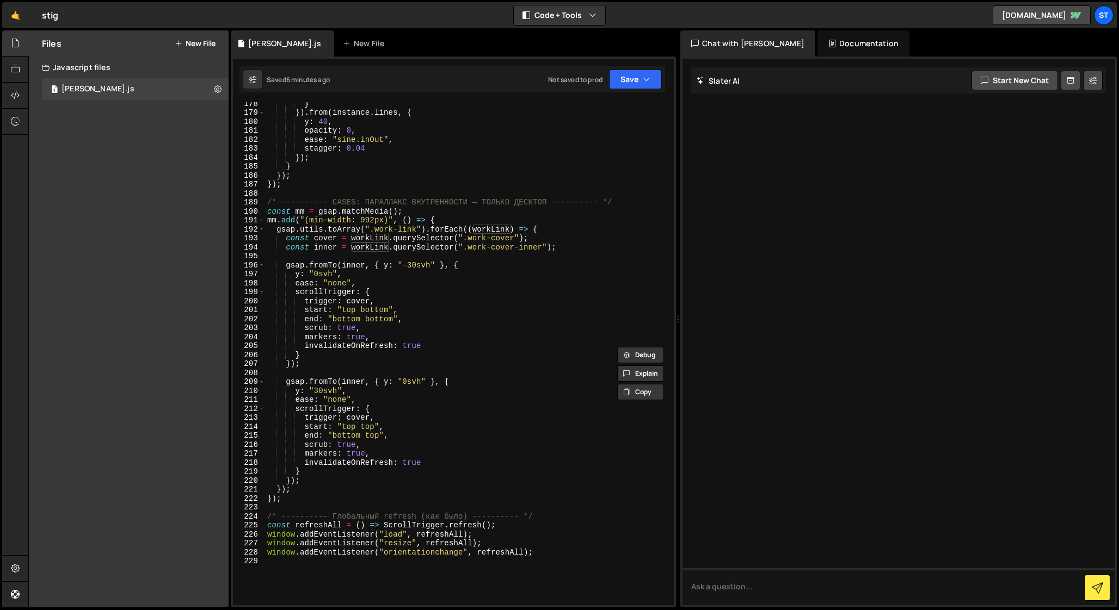
click at [356, 418] on div "} }) . from ( instance . lines , { y : 40 , opacity : 0 , ease : "sine.inOut" ,…" at bounding box center [467, 359] width 404 height 521
paste textarea "workLink"
click at [352, 299] on div "} }) . from ( instance . lines , { y : 40 , opacity : 0 , ease : "sine.inOut" ,…" at bounding box center [467, 359] width 404 height 521
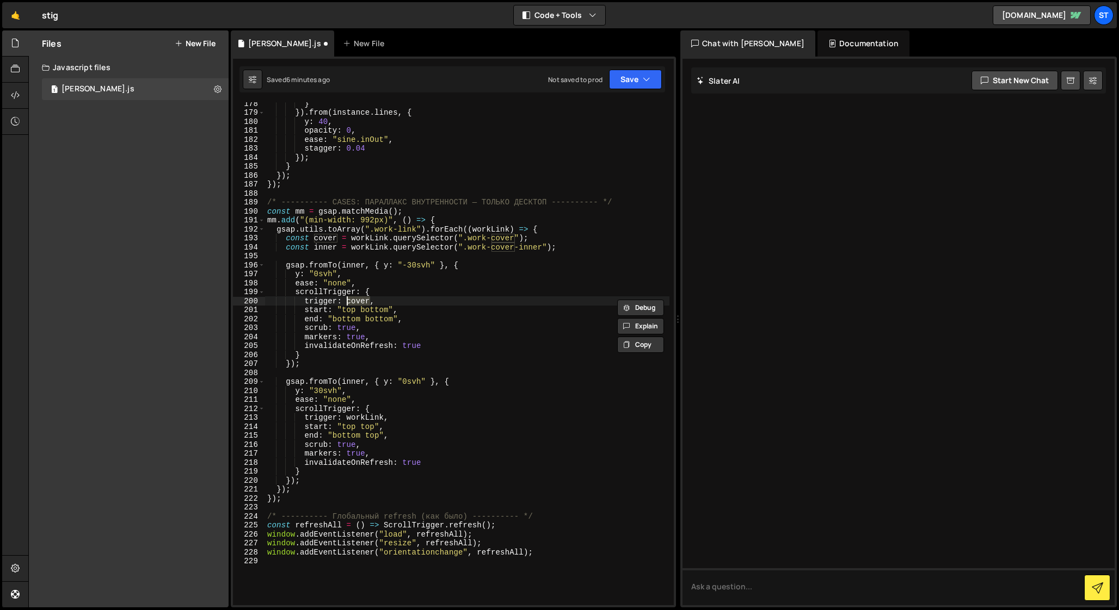
paste textarea "workLink"
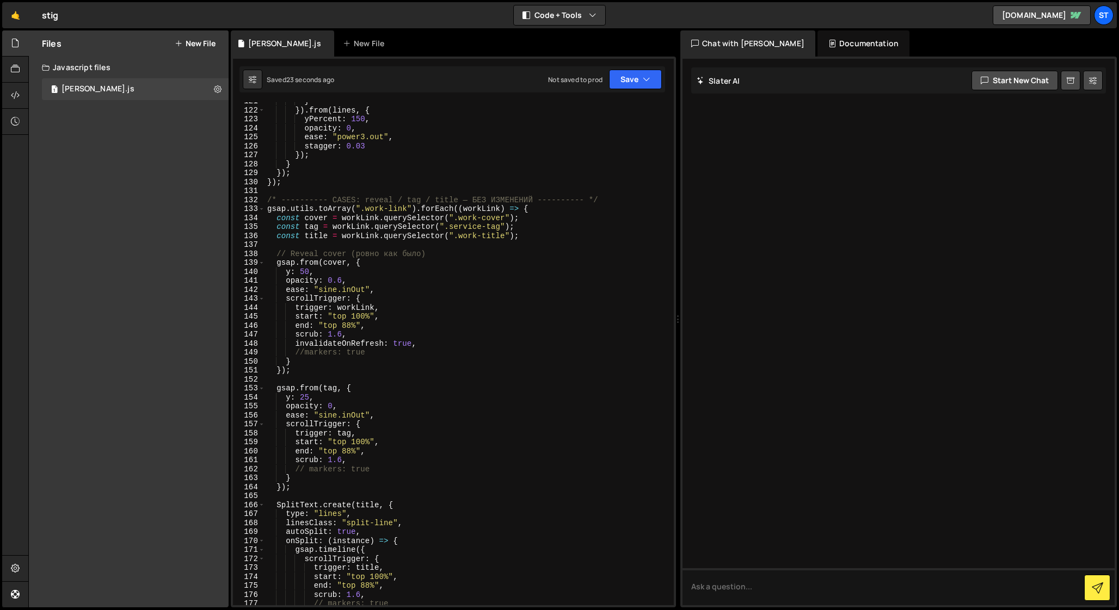
scroll to position [1082, 0]
drag, startPoint x: 350, startPoint y: 254, endPoint x: 445, endPoint y: 254, distance: 95.2
click at [445, 254] on div "} }) . from ( lines , { yPercent : 150 , opacity : 0 , ease : "power3.out" , st…" at bounding box center [467, 357] width 404 height 521
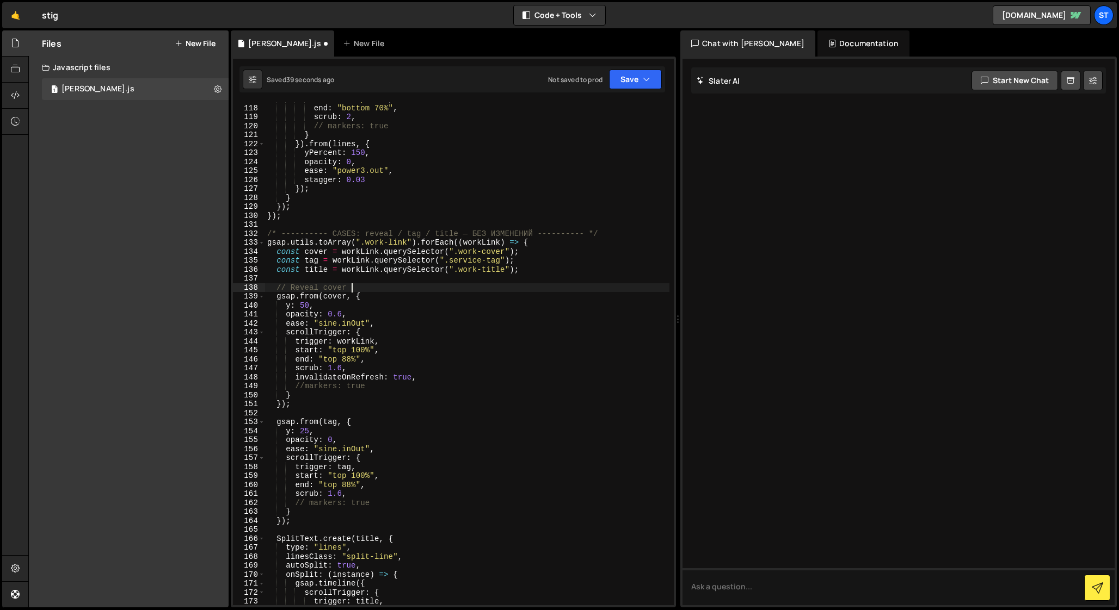
scroll to position [1022, 0]
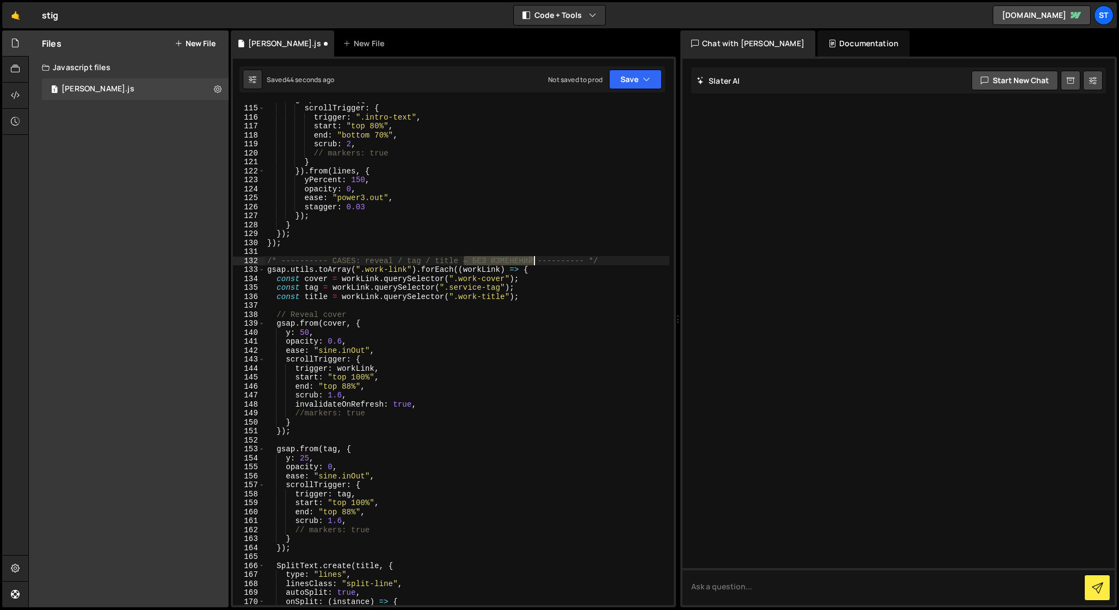
drag, startPoint x: 461, startPoint y: 261, endPoint x: 532, endPoint y: 261, distance: 70.2
click at [532, 261] on div "gsap . timeline ({ scrollTrigger : { trigger : ".intro-text" , start : "top 80%…" at bounding box center [467, 355] width 404 height 521
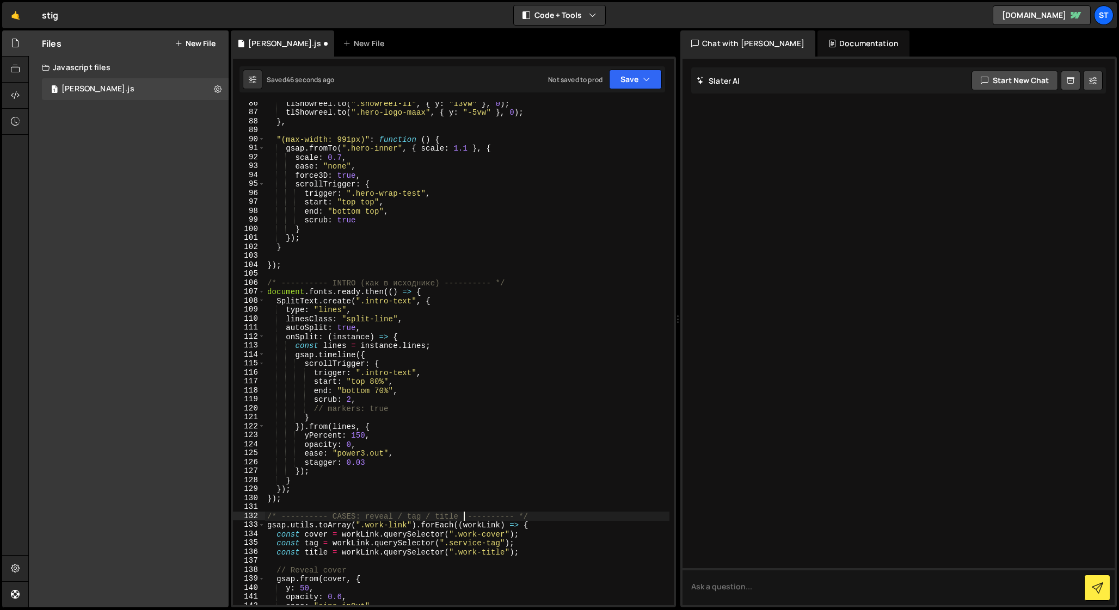
scroll to position [765, 0]
drag, startPoint x: 359, startPoint y: 283, endPoint x: 438, endPoint y: 283, distance: 78.9
click at [438, 283] on div "tlShowreel . to ( ".showreel-11" , { y : "13vw" } , 0 ) ; tlShowreel . to ( ".h…" at bounding box center [467, 360] width 404 height 521
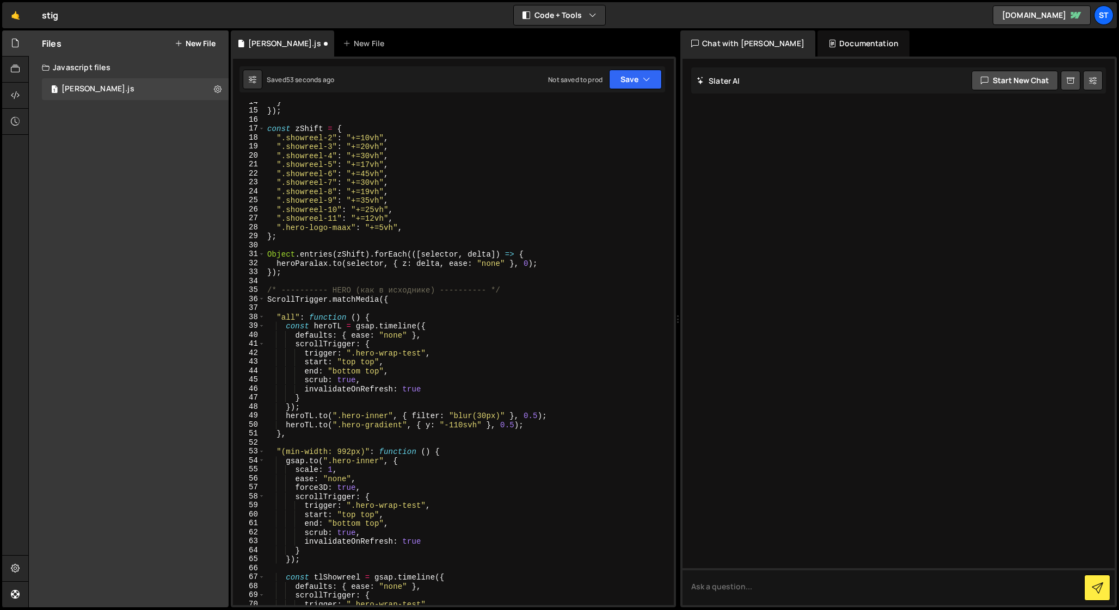
scroll to position [121, 0]
drag, startPoint x: 355, startPoint y: 289, endPoint x: 438, endPoint y: 289, distance: 83.2
click at [438, 289] on div "} }) ; const zShift = { ".showreel-2" : "+=10vh" , ".showreel-3" : "+=20vh" , "…" at bounding box center [467, 357] width 404 height 521
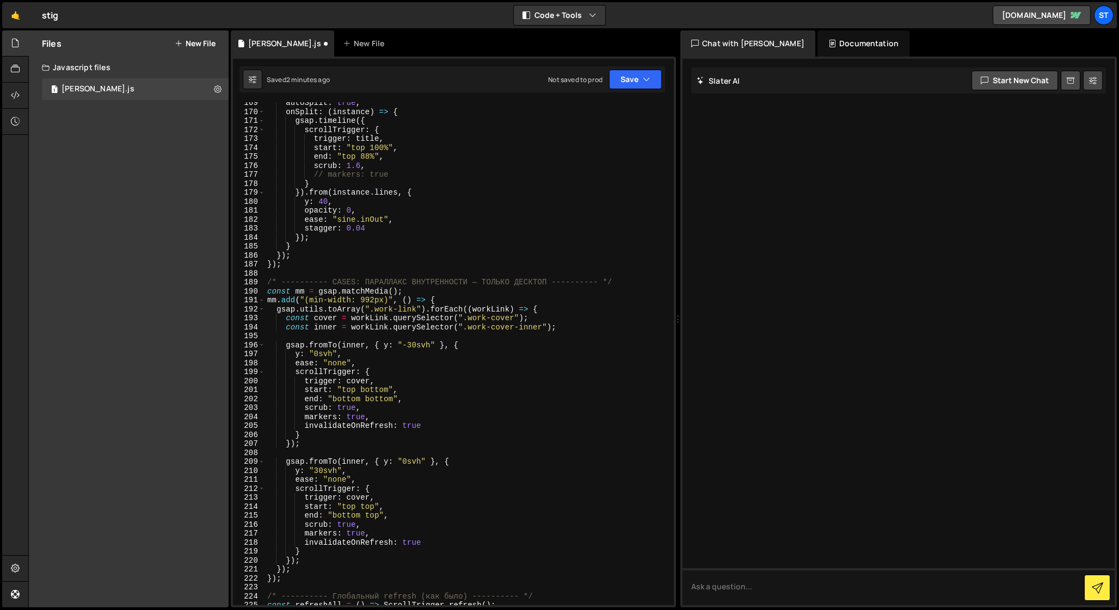
scroll to position [1526, 0]
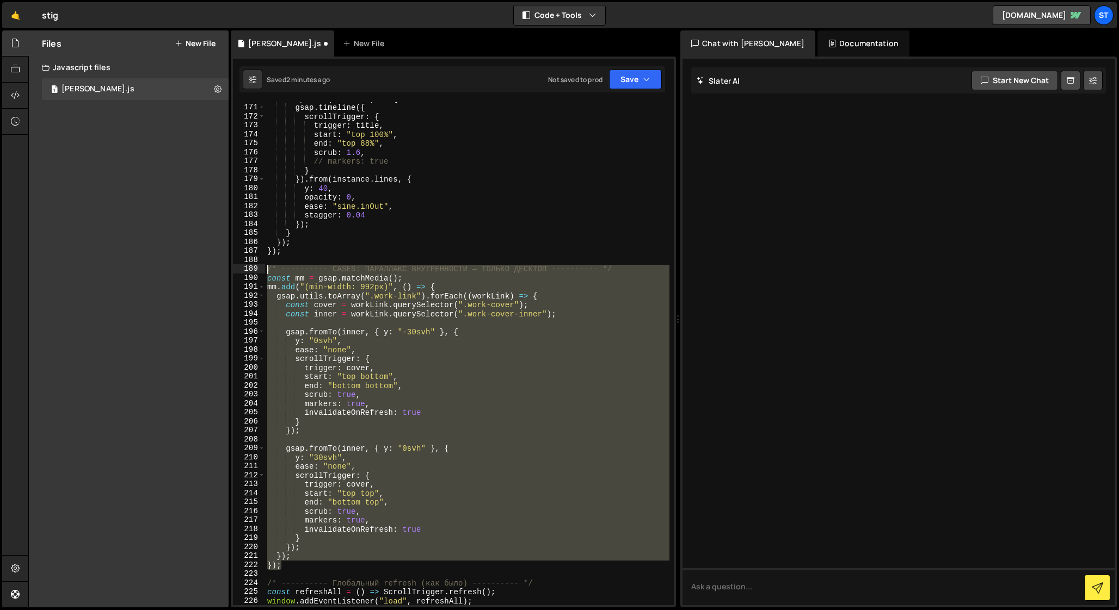
drag, startPoint x: 283, startPoint y: 566, endPoint x: 236, endPoint y: 271, distance: 299.2
click at [236, 271] on div "/* ---------- HERO ---------- */ 170 171 172 173 174 175 176 177 178 179 180 18…" at bounding box center [453, 353] width 441 height 503
type textarea "/* ---------- CASES: ПАРАЛЛАКС ВНУТРЕННОСТИ — ТОЛЬКО ДЕСКТОП ---------- */ cons…"
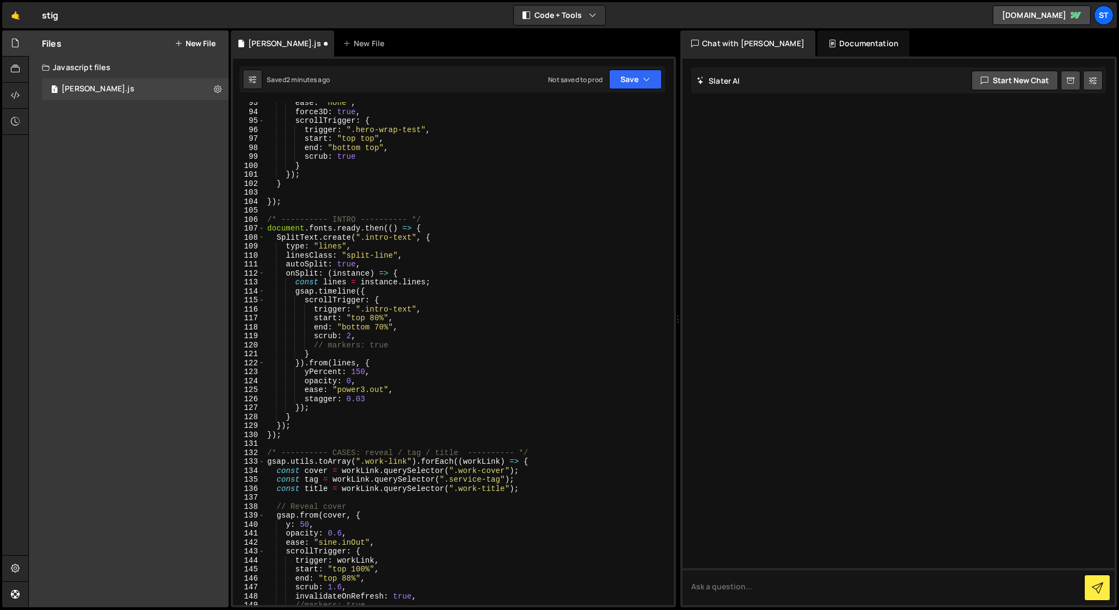
scroll to position [825, 0]
click at [275, 448] on div "scale : 0.7 , ease : "none" , force3D : true , scrollTrigger : { trigger : ".he…" at bounding box center [467, 354] width 404 height 521
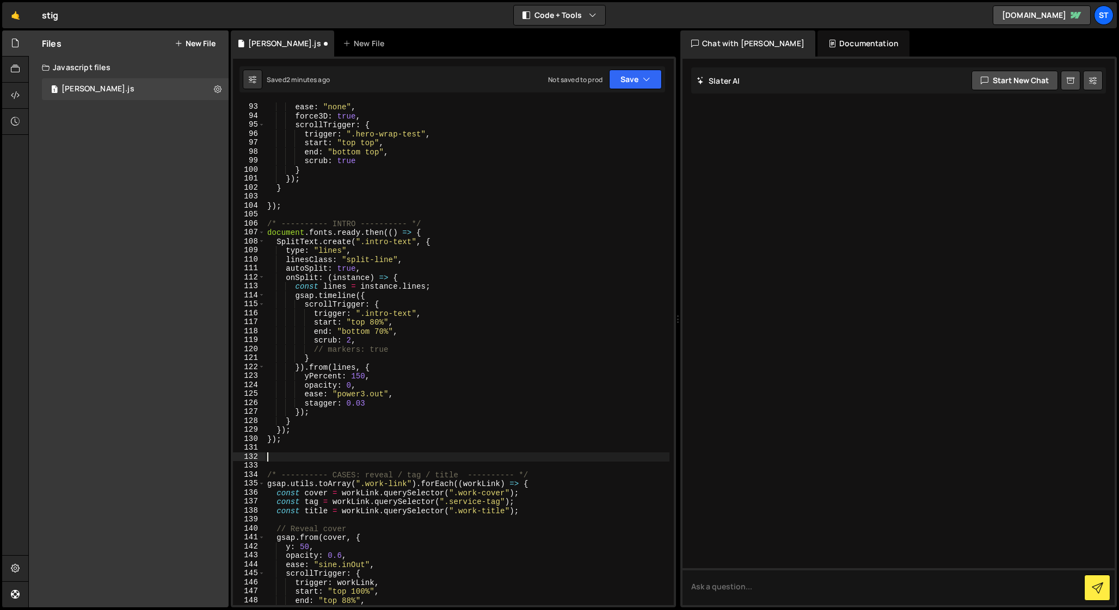
paste textarea "});"
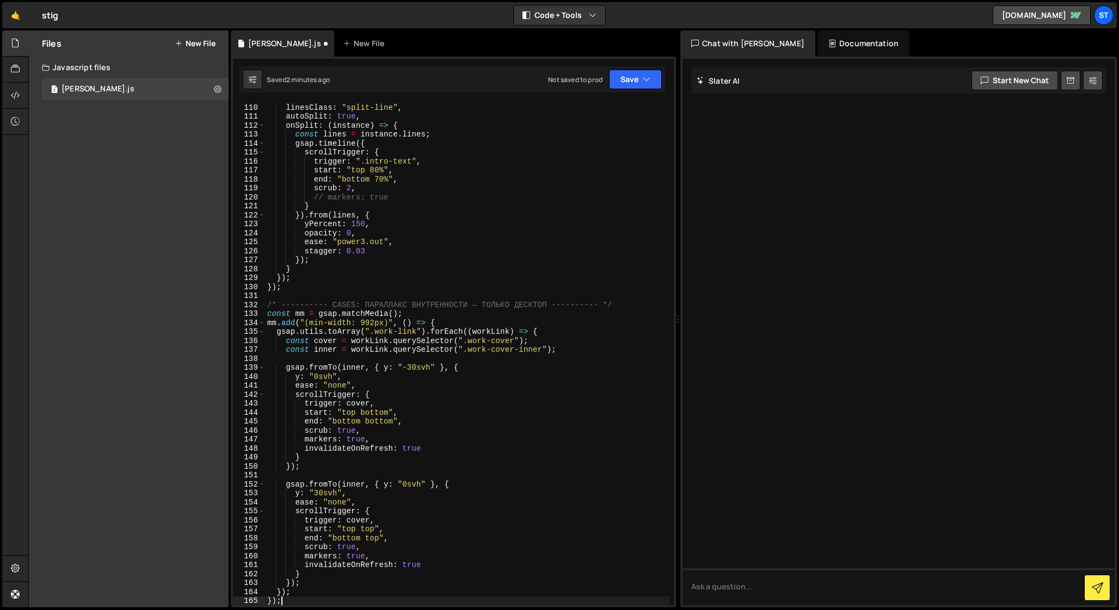
scroll to position [978, 0]
drag, startPoint x: 267, startPoint y: 307, endPoint x: 614, endPoint y: 305, distance: 347.1
click at [614, 305] on div "type : "lines" , linesClass : "split-line" , autoSplit : true , onSplit : ( ins…" at bounding box center [467, 354] width 404 height 521
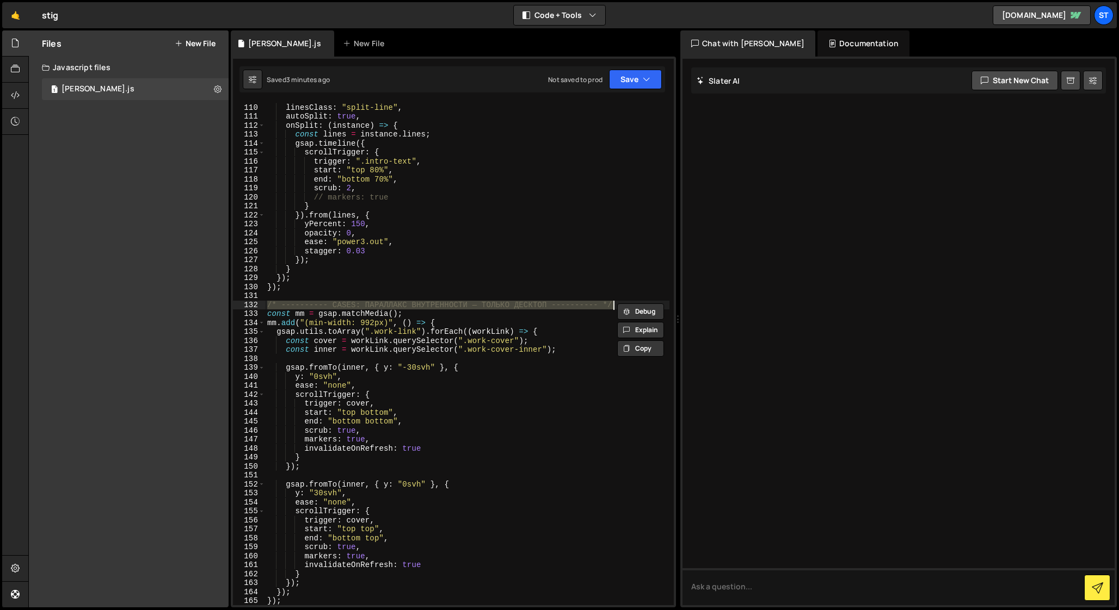
paste textarea "/ --- Desktop-only: parallax for .work-cover-inner ---"
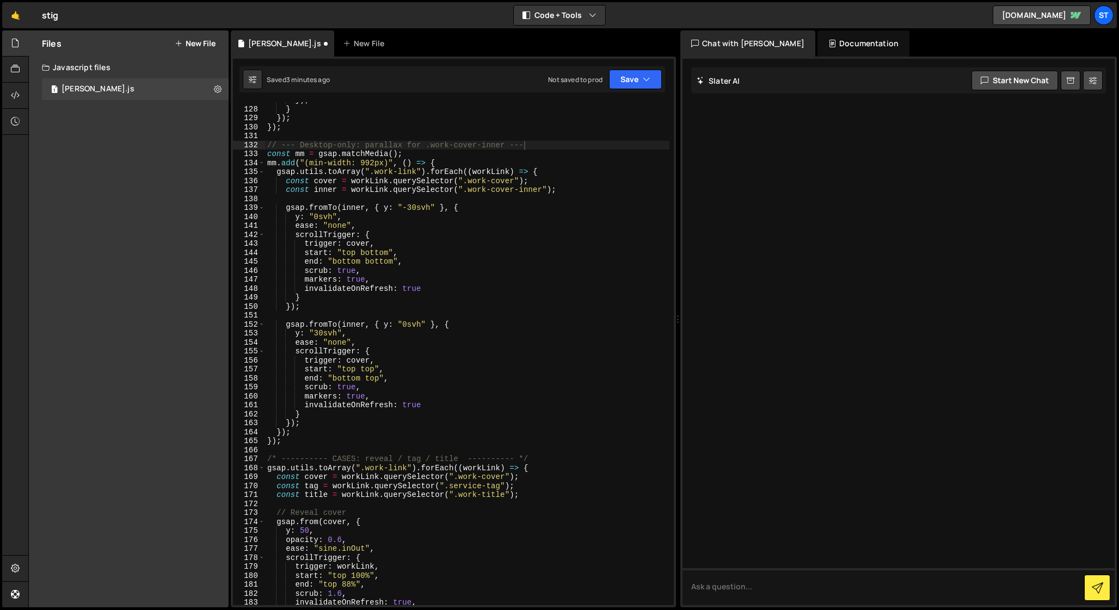
scroll to position [1161, 0]
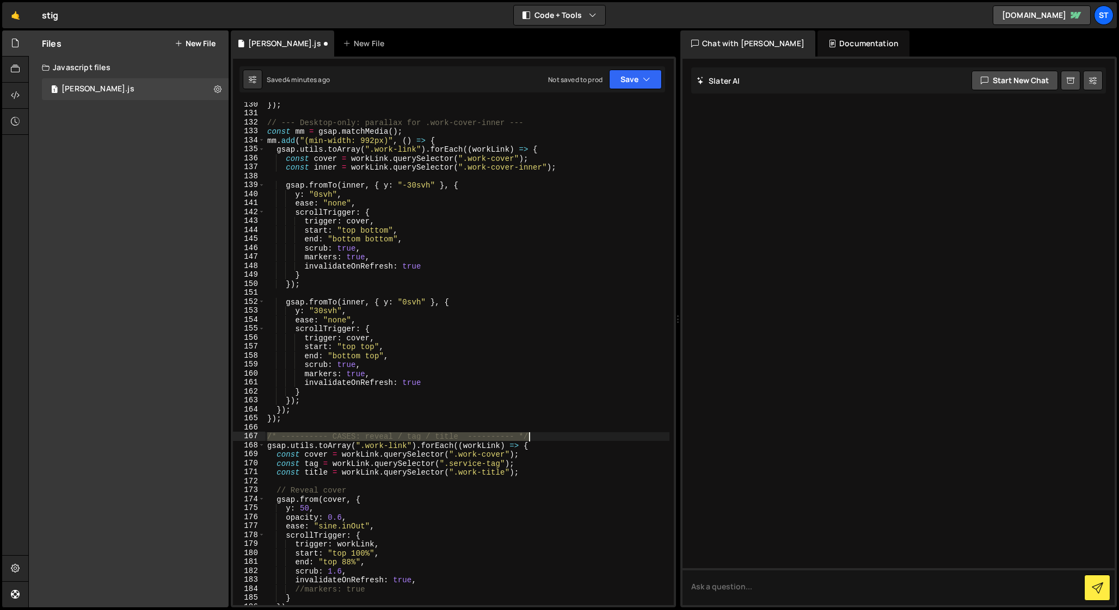
drag, startPoint x: 267, startPoint y: 436, endPoint x: 553, endPoint y: 435, distance: 286.2
click at [553, 435] on div "}) ; // --- Desktop-only: parallax for .work-cover-inner --- const mm = gsap . …" at bounding box center [467, 360] width 404 height 521
type textarea "/* ---------- CASES: reveal / tag / title ---------- */"
click at [394, 437] on div "}) ; // --- Desktop-only: parallax for .work-cover-inner --- const mm = gsap . …" at bounding box center [467, 353] width 404 height 503
click at [298, 429] on div "}) ; // --- Desktop-only: parallax for .work-cover-inner --- const mm = gsap . …" at bounding box center [467, 360] width 404 height 521
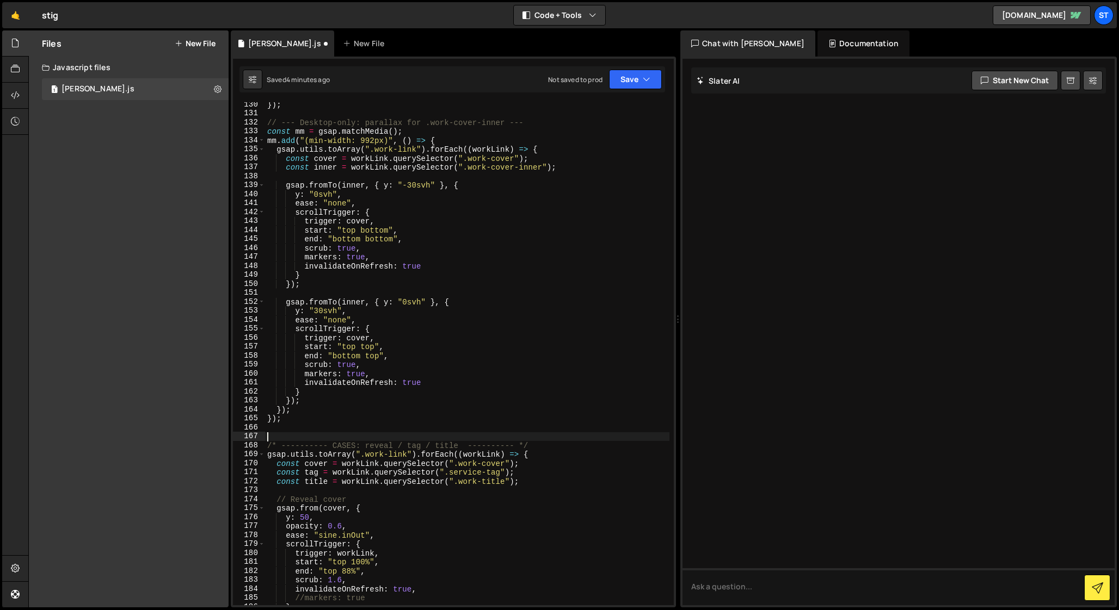
paste textarea "// --- All breakpoints: остальные эффекты ---"
drag, startPoint x: 366, startPoint y: 446, endPoint x: 458, endPoint y: 448, distance: 92.0
click at [458, 448] on div "}) ; // --- Desktop-only: parallax for .work-cover-inner --- const mm = gsap . …" at bounding box center [467, 360] width 404 height 521
click at [404, 440] on div "}) ; // --- Desktop-only: parallax for .work-cover-inner --- const mm = gsap . …" at bounding box center [467, 360] width 404 height 521
drag, startPoint x: 378, startPoint y: 439, endPoint x: 458, endPoint y: 440, distance: 80.0
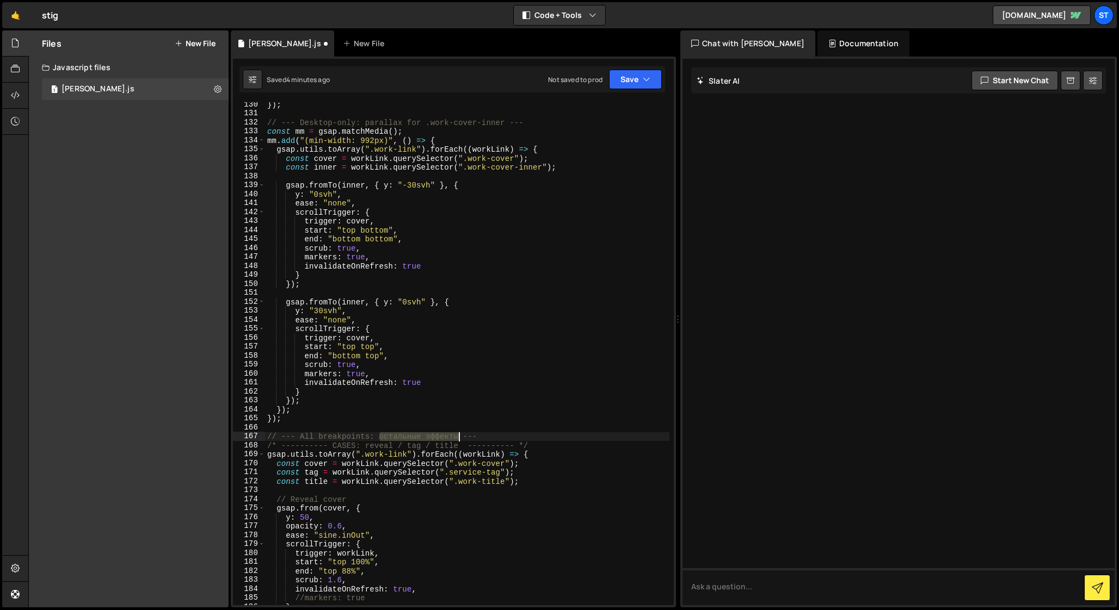
click at [458, 440] on div "}) ; // --- Desktop-only: parallax for .work-cover-inner --- const mm = gsap . …" at bounding box center [467, 360] width 404 height 521
paste textarea "reveal / tag / title"
click at [411, 438] on div "}) ; // --- Desktop-only: parallax for .work-cover-inner --- const mm = gsap . …" at bounding box center [467, 360] width 404 height 521
click at [467, 437] on div "}) ; // --- Desktop-only: parallax for .work-cover-inner --- const mm = gsap . …" at bounding box center [467, 360] width 404 height 521
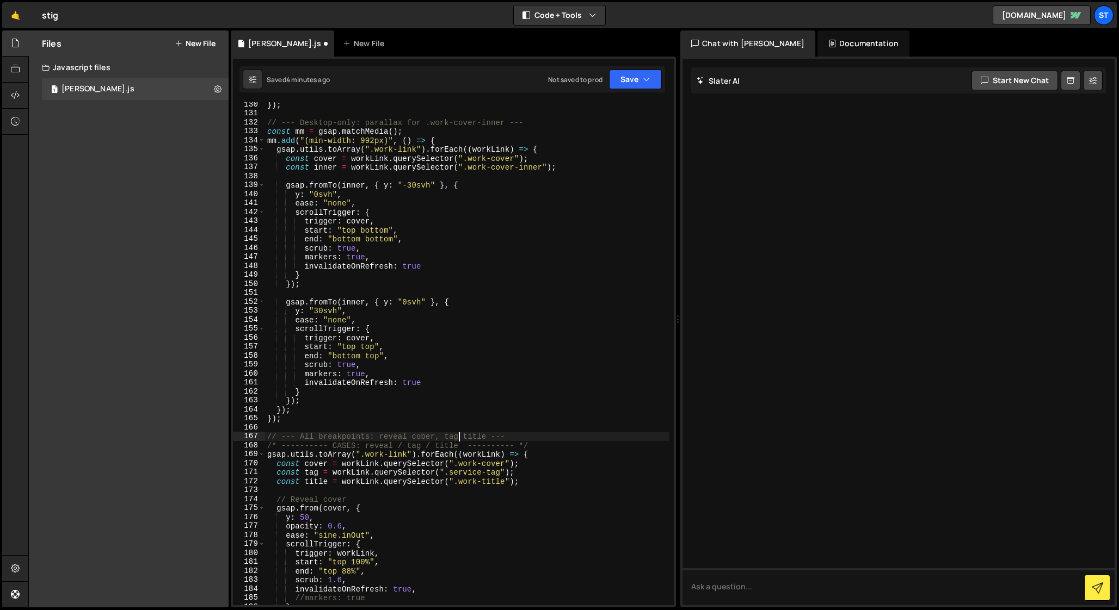
scroll to position [0, 14]
drag, startPoint x: 541, startPoint y: 446, endPoint x: 226, endPoint y: 443, distance: 315.0
click at [226, 443] on div "Files New File Javascript files 1 [PERSON_NAME].js 0 CSS files Copy share link …" at bounding box center [573, 319] width 1090 height 578
type textarea "/* ---------- CASES: reveal / tag / title ---------- */"
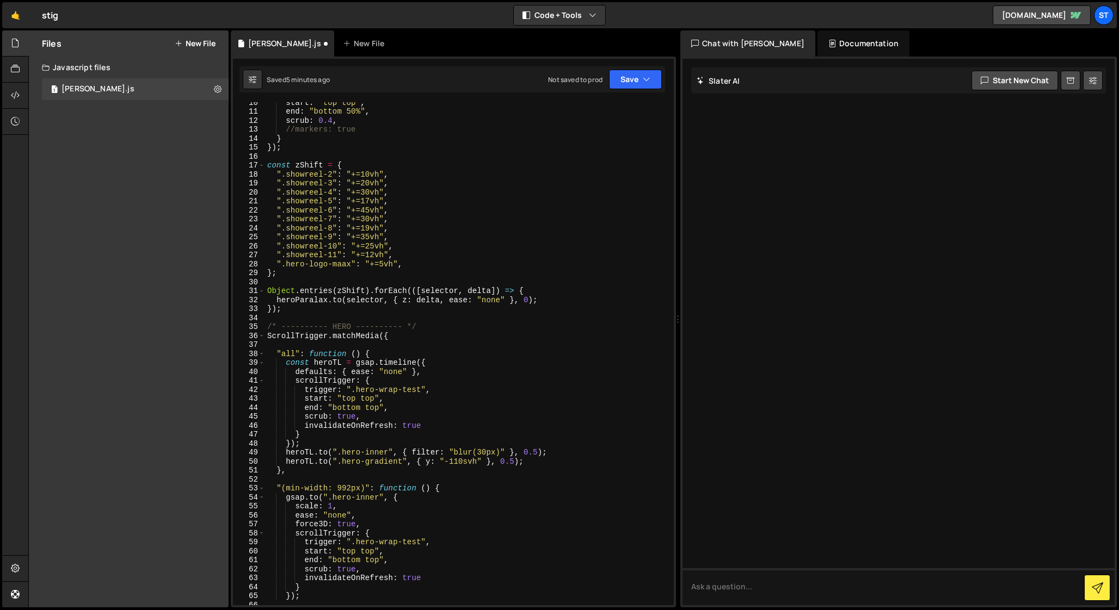
scroll to position [85, 0]
drag, startPoint x: 304, startPoint y: 326, endPoint x: 263, endPoint y: 327, distance: 40.3
click at [263, 327] on div "// --- All breakpoints: reveal cober, tag, title --- 10 11 12 13 14 15 16 17 18…" at bounding box center [453, 353] width 441 height 503
click at [329, 326] on div "start : "top top" , end : "bottom 50%" , scrub : 0.4 , //markers: true } }) ; c…" at bounding box center [467, 357] width 404 height 521
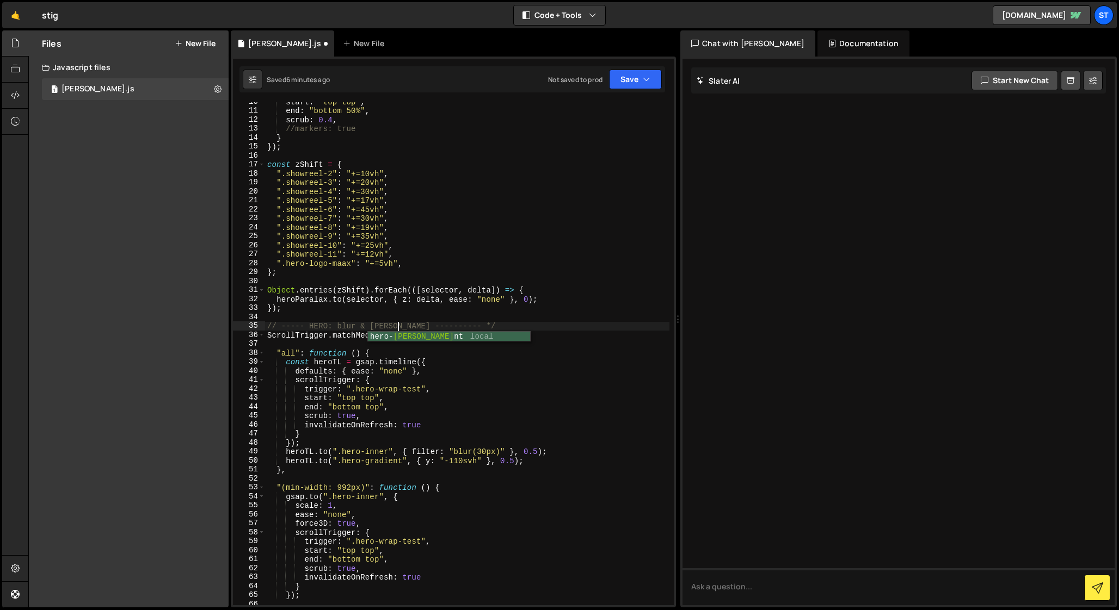
scroll to position [0, 9]
drag, startPoint x: 439, startPoint y: 327, endPoint x: 486, endPoint y: 326, distance: 47.3
click at [486, 326] on div "start : "top top" , end : "bottom 50%" , scrub : 0.4 , //markers: true } }) ; c…" at bounding box center [467, 357] width 404 height 521
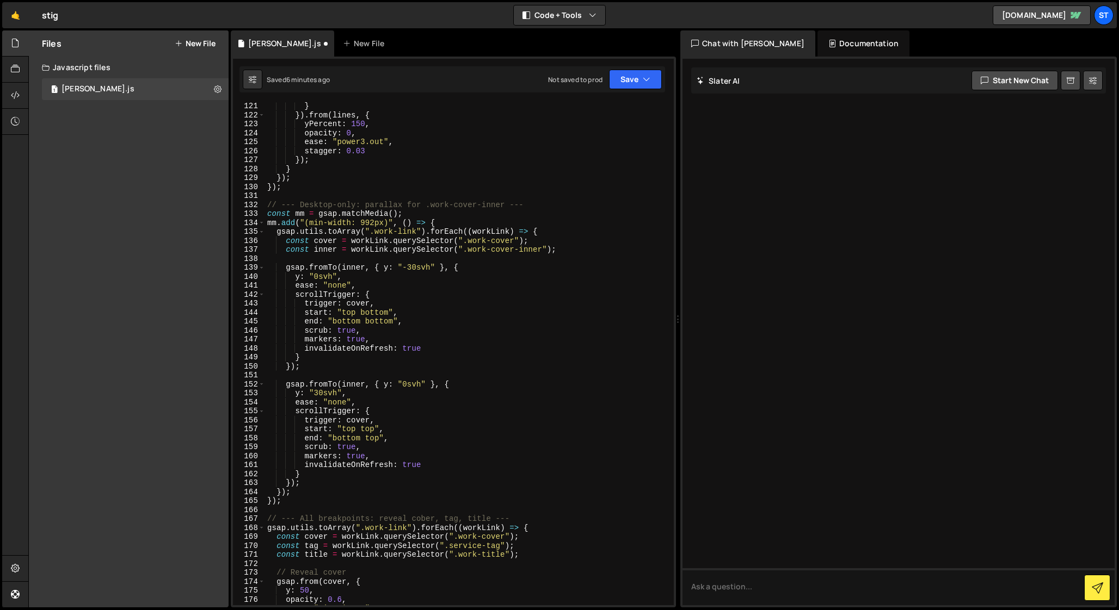
scroll to position [1104, 0]
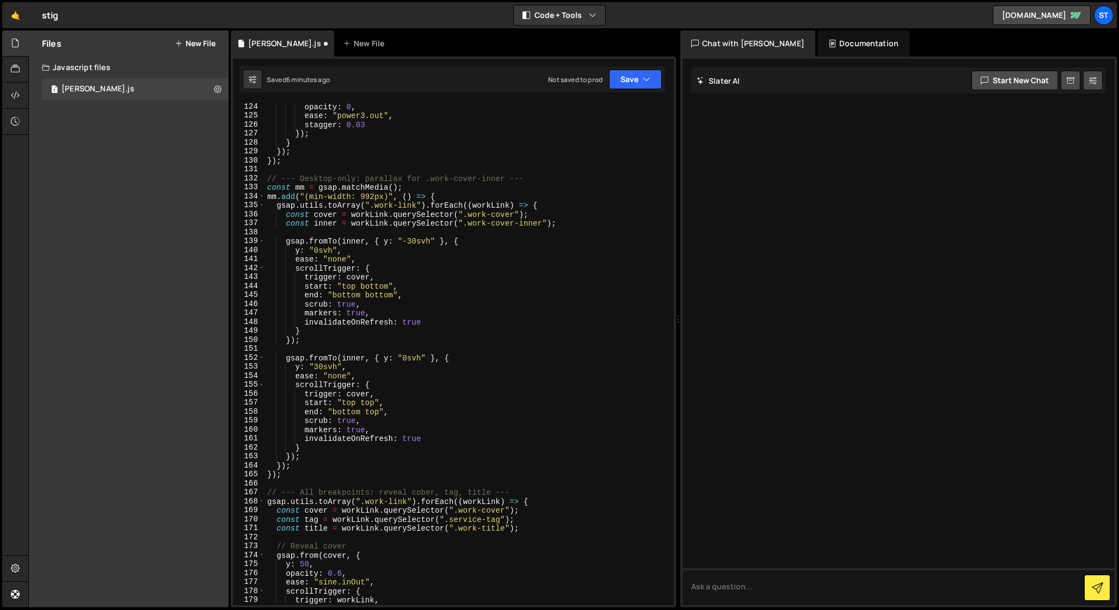
click at [380, 495] on div "opacity : 0 , ease : "power3.out" , stagger : 0.03 }) ; } }) ; }) ; // --- Desk…" at bounding box center [467, 362] width 404 height 521
paste textarea "CASES:"
click at [374, 493] on div "opacity : 0 , ease : "power3.out" , stagger : 0.03 }) ; } }) ; }) ; // --- Desk…" at bounding box center [467, 362] width 404 height 521
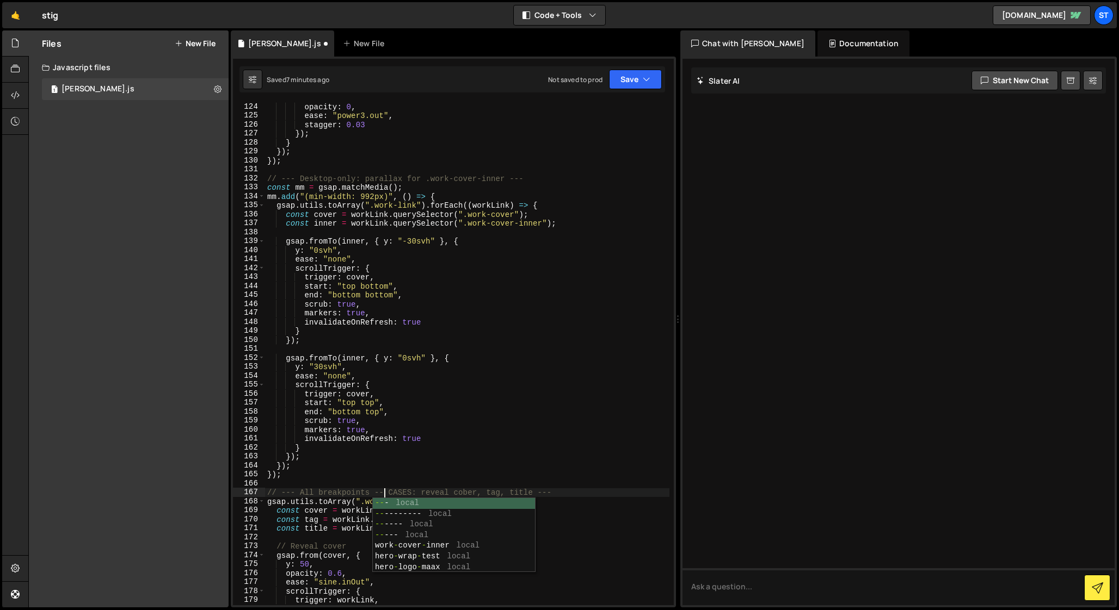
scroll to position [0, 8]
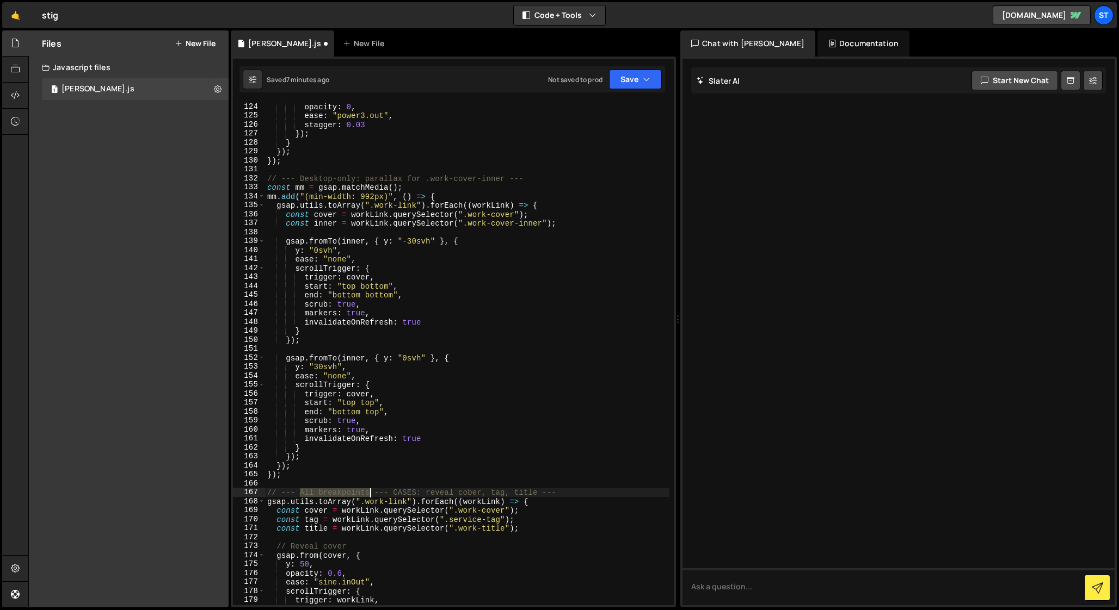
drag, startPoint x: 300, startPoint y: 493, endPoint x: 369, endPoint y: 493, distance: 69.1
click at [369, 493] on div "opacity : 0 , ease : "power3.out" , stagger : 0.03 }) ; } }) ; }) ; // --- Desk…" at bounding box center [467, 362] width 404 height 521
drag, startPoint x: 301, startPoint y: 493, endPoint x: 324, endPoint y: 494, distance: 22.9
click at [324, 494] on div "opacity : 0 , ease : "power3.out" , stagger : 0.03 }) ; } }) ; }) ; // --- Desk…" at bounding box center [467, 362] width 404 height 521
click at [450, 493] on div "opacity : 0 , ease : "power3.out" , stagger : 0.03 }) ; } }) ; }) ; // --- Desk…" at bounding box center [467, 362] width 404 height 521
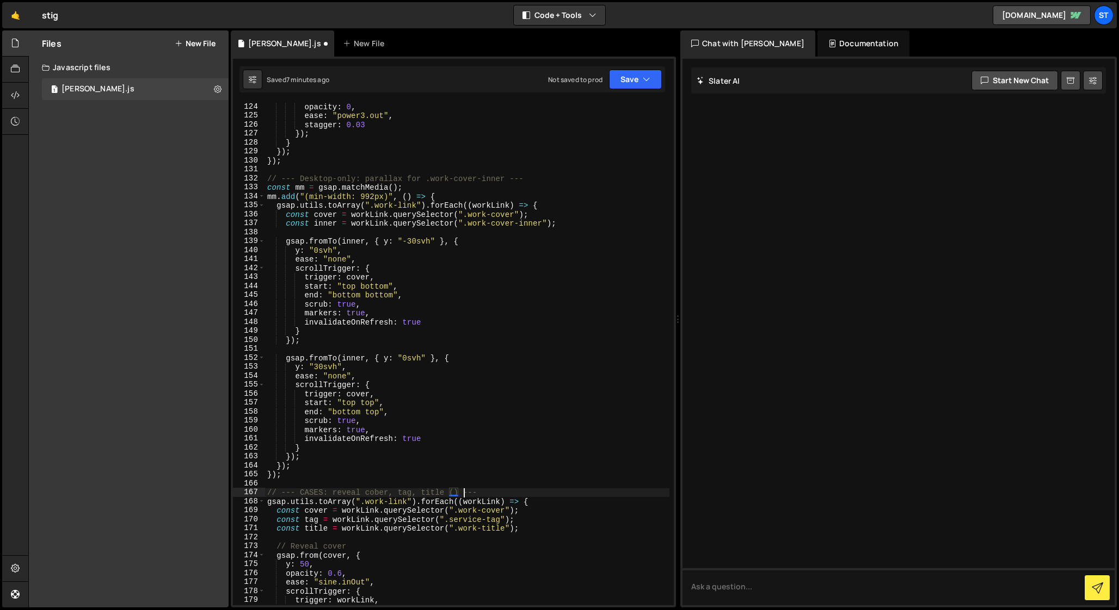
scroll to position [0, 14]
paste textarea "All breakpoints"
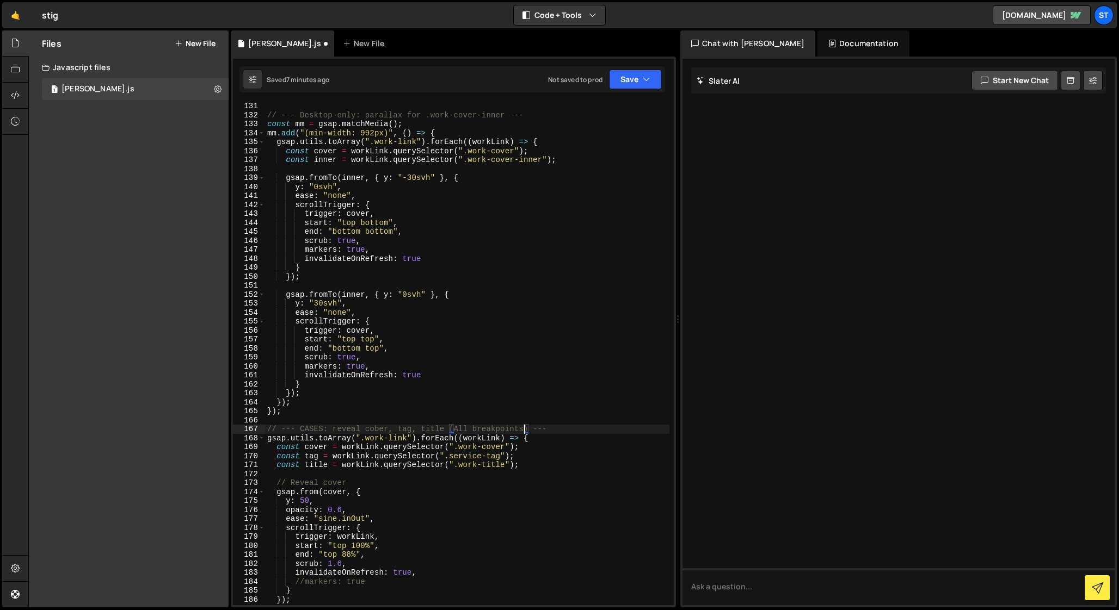
scroll to position [1169, 0]
drag, startPoint x: 350, startPoint y: 483, endPoint x: 277, endPoint y: 485, distance: 72.4
click at [277, 485] on div "// --- Desktop-only: parallax for .work-cover-inner --- const mm = gsap . match…" at bounding box center [467, 361] width 404 height 521
type textarea "// Reveal cover"
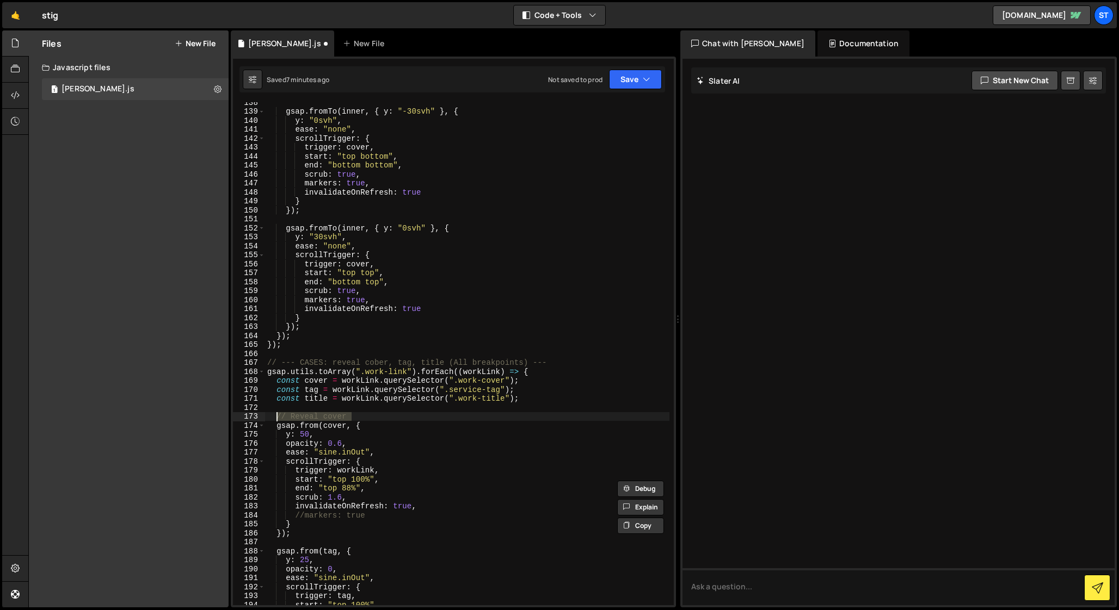
scroll to position [1234, 0]
click at [279, 546] on div "gsap . fromTo ( inner , { y : "-30svh" } , { y : "0svh" , ease : "none" , scrol…" at bounding box center [467, 358] width 404 height 521
type textarea "gsap.from(tag, {"
click at [281, 547] on div "gsap . fromTo ( inner , { y : "-30svh" } , { y : "0svh" , ease : "none" , scrol…" at bounding box center [467, 358] width 404 height 521
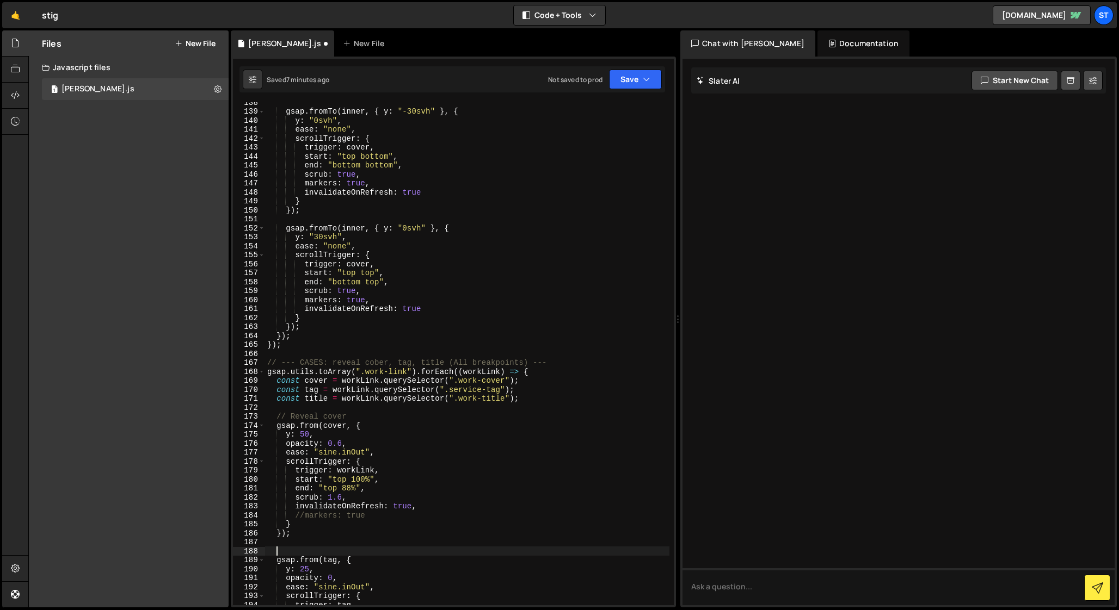
paste textarea "// Reveal cover"
click at [329, 552] on div "gsap . fromTo ( inner , { y : "-30svh" } , { y : "0svh" , ease : "none" , scrol…" at bounding box center [467, 358] width 404 height 521
type textarea "// Reveal tag"
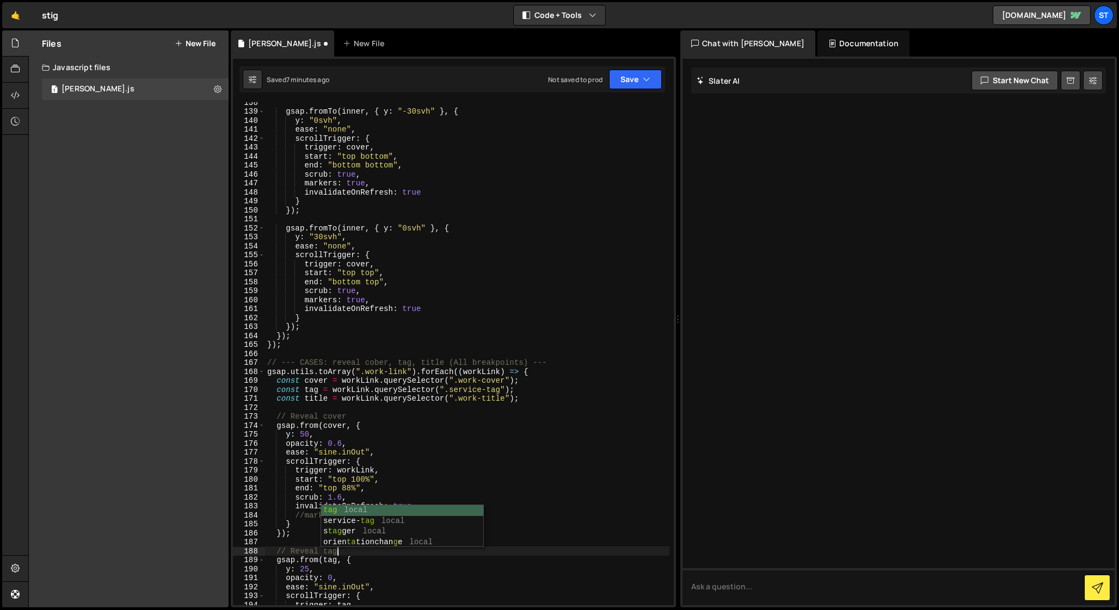
click at [298, 553] on div "gsap . fromTo ( inner , { y : "-30svh" } , { y : "0svh" , ease : "none" , scrol…" at bounding box center [467, 358] width 404 height 521
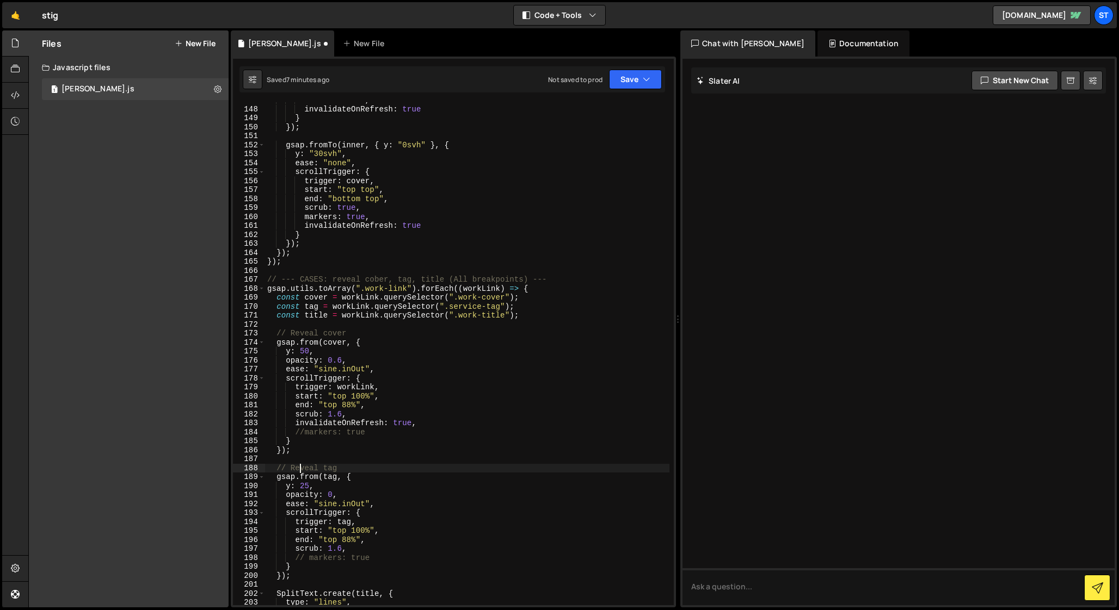
scroll to position [1377, 0]
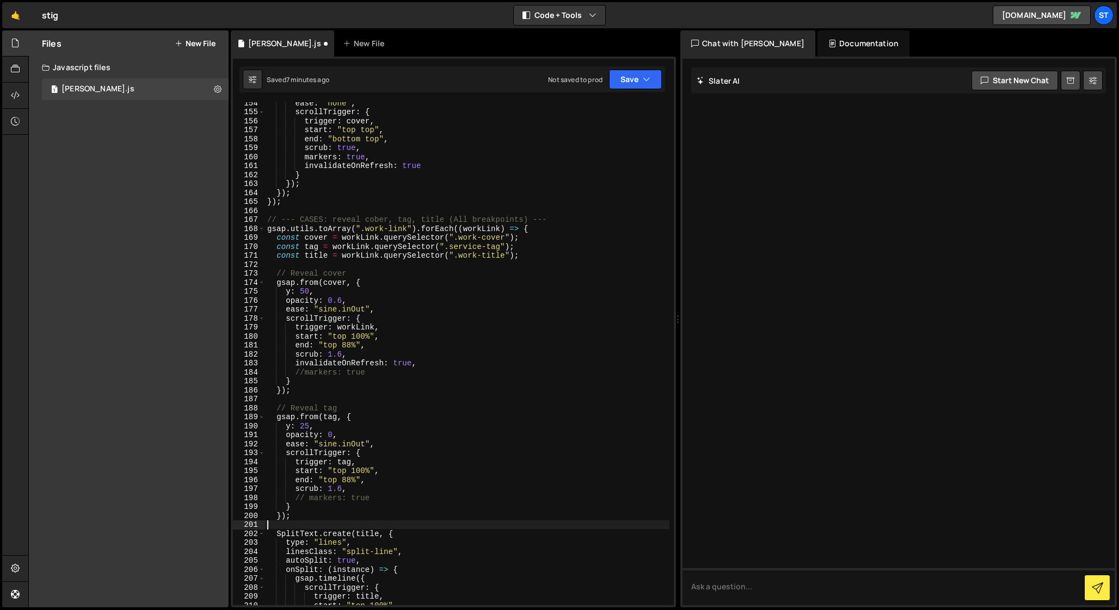
click at [282, 524] on div "ease : "none" , scrollTrigger : { trigger : cover , start : "top top" , end : "…" at bounding box center [467, 358] width 404 height 521
paste textarea "// Reveal cover"
click at [331, 533] on div "ease : "none" , scrollTrigger : { trigger : cover , start : "top top" , end : "…" at bounding box center [467, 358] width 404 height 521
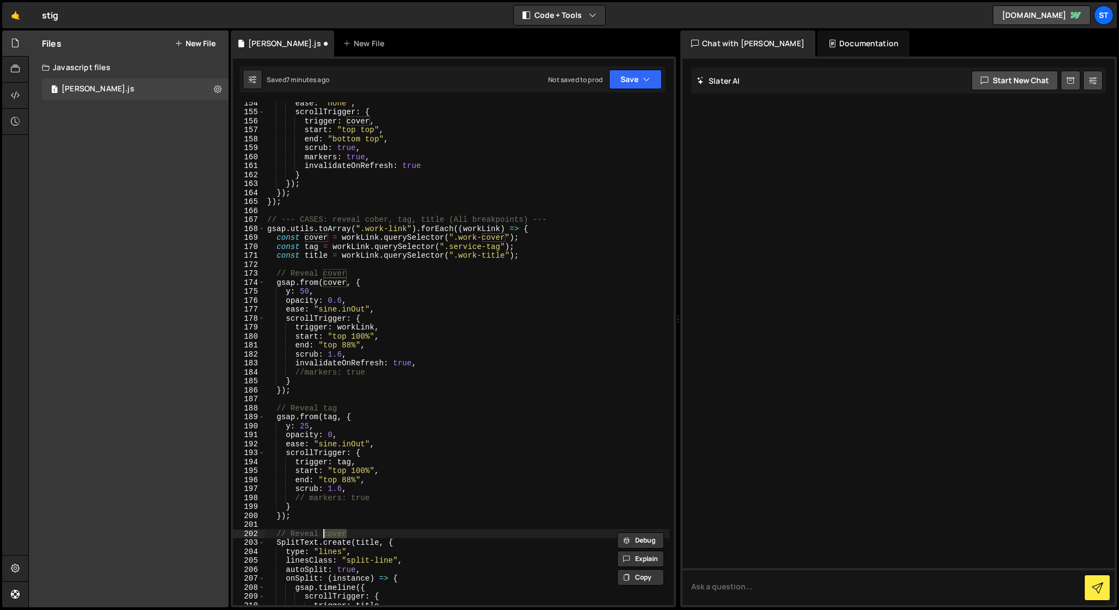
paste textarea "Title"
click at [327, 533] on div "ease : "none" , scrollTrigger : { trigger : cover , start : "top top" , end : "…" at bounding box center [467, 358] width 404 height 521
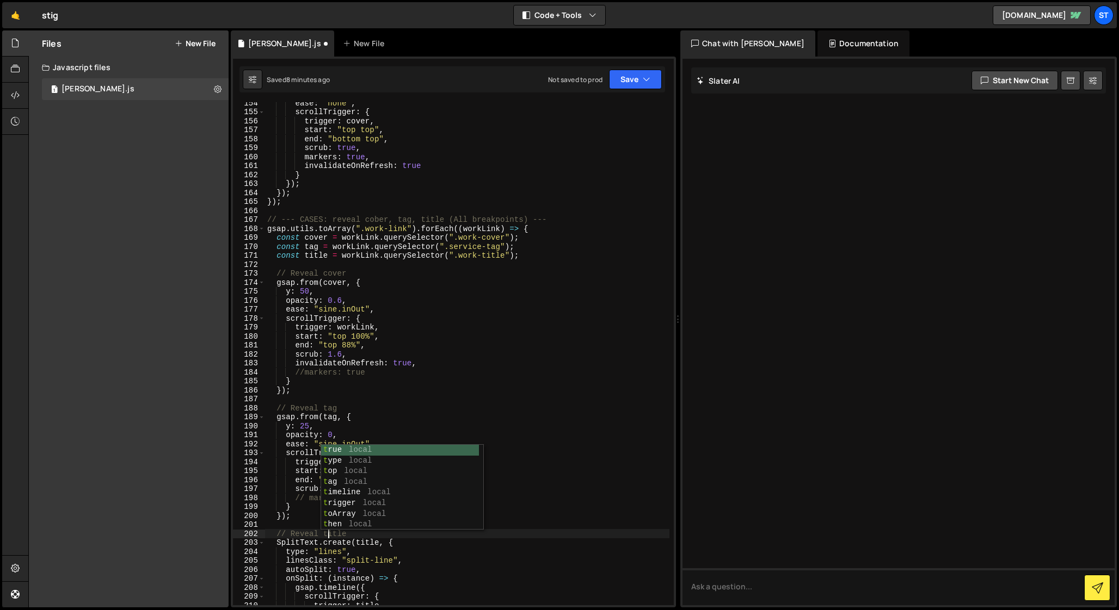
scroll to position [0, 4]
click at [307, 536] on div "ease : "none" , scrollTrigger : { trigger : cover , start : "top top" , end : "…" at bounding box center [467, 358] width 404 height 521
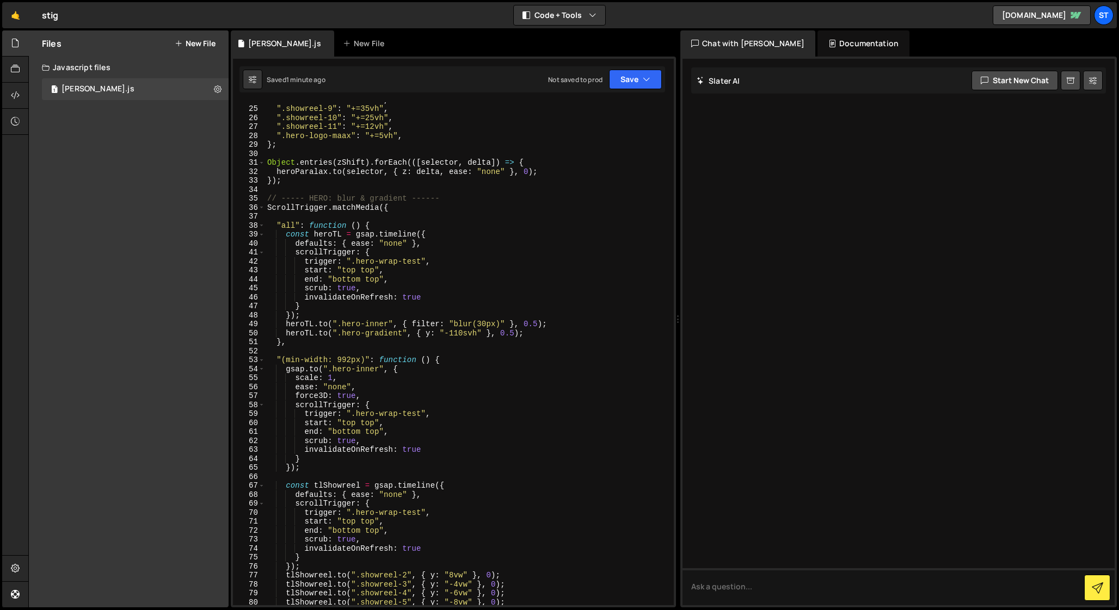
scroll to position [211, 0]
drag, startPoint x: 329, startPoint y: 202, endPoint x: 406, endPoint y: 199, distance: 77.9
click at [406, 199] on div "".showreel-8" : "+=19vh" , ".showreel-9" : "+=35vh" , ".showreel-10" : "+=25vh"…" at bounding box center [467, 357] width 404 height 521
click at [371, 203] on div "".showreel-8" : "+=19vh" , ".showreel-9" : "+=35vh" , ".showreel-10" : "+=25vh"…" at bounding box center [467, 357] width 404 height 521
click at [305, 200] on div "".showreel-8" : "+=19vh" , ".showreel-9" : "+=35vh" , ".showreel-10" : "+=25vh"…" at bounding box center [467, 357] width 404 height 521
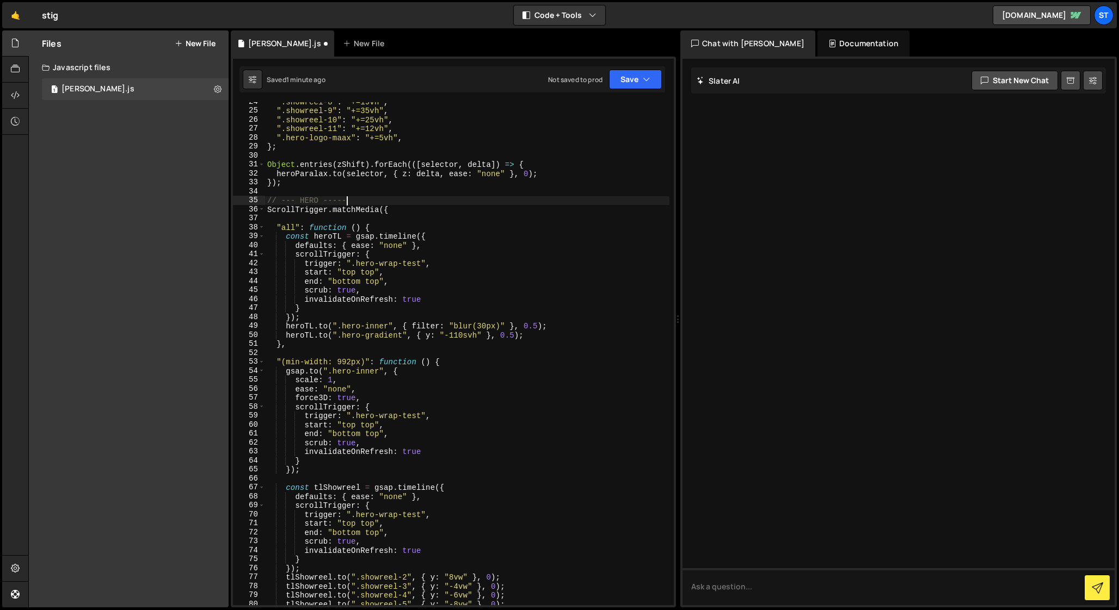
click at [357, 201] on div "".showreel-8" : "+=19vh" , ".showreel-9" : "+=35vh" , ".showreel-10" : "+=25vh"…" at bounding box center [467, 357] width 404 height 521
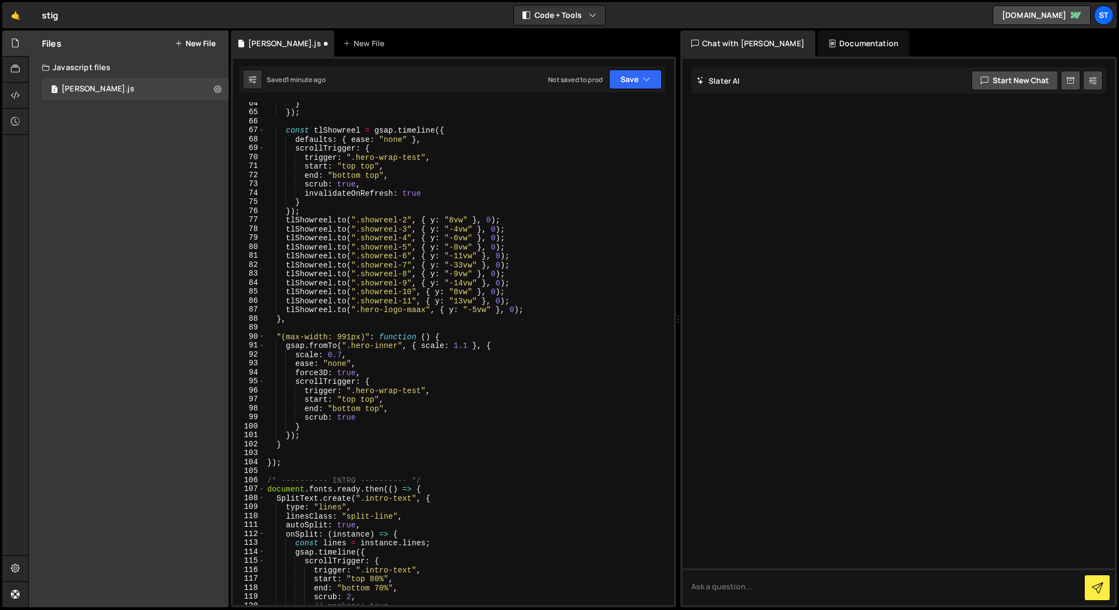
scroll to position [578, 0]
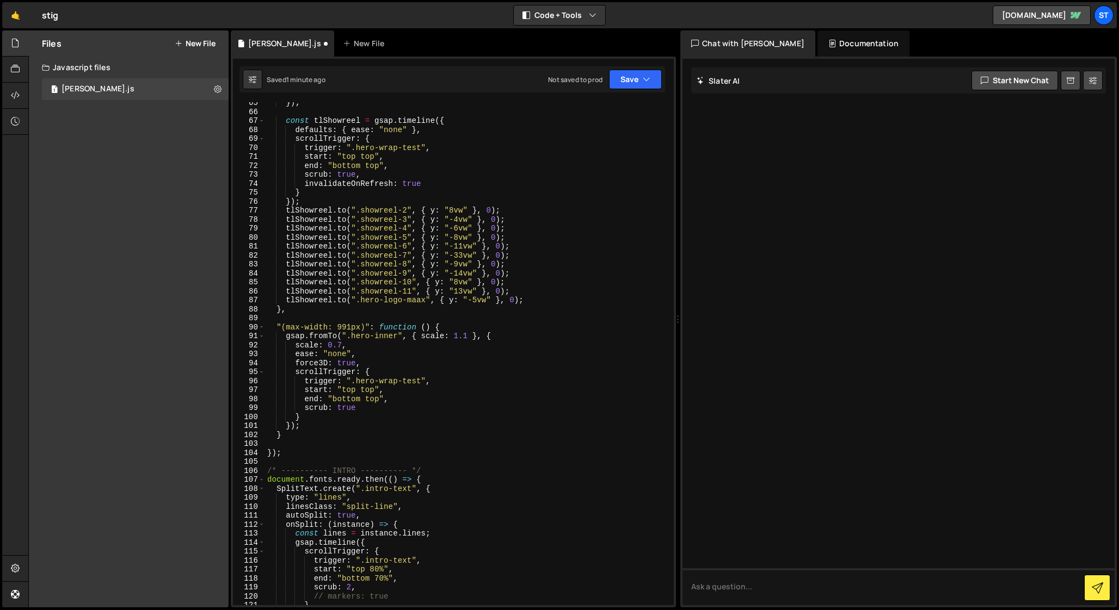
click at [328, 471] on div "}) ; const tlShowreel = gsap . timeline ({ defaults : { ease : "none" } , scrol…" at bounding box center [467, 358] width 404 height 521
click at [274, 471] on div "}) ; const tlShowreel = gsap . timeline ({ defaults : { ease : "none" } , scrol…" at bounding box center [467, 358] width 404 height 521
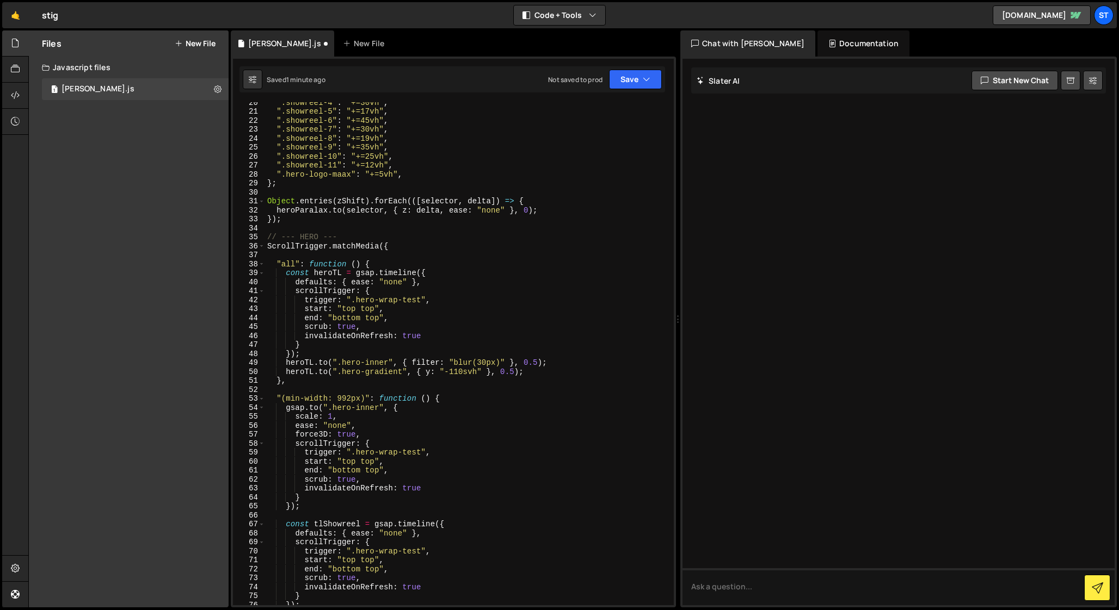
scroll to position [147, 0]
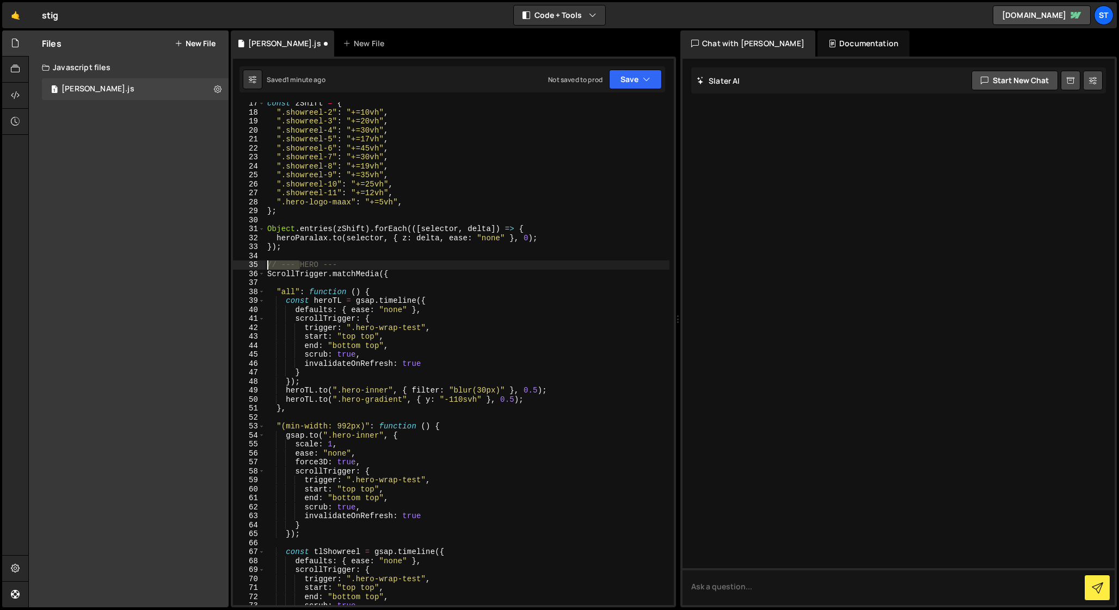
drag, startPoint x: 300, startPoint y: 265, endPoint x: 244, endPoint y: 265, distance: 55.5
click at [244, 265] on div "/* ---------- INTRO ---------- */ 17 18 19 20 21 22 23 24 25 26 27 28 29 30 31 …" at bounding box center [453, 353] width 441 height 503
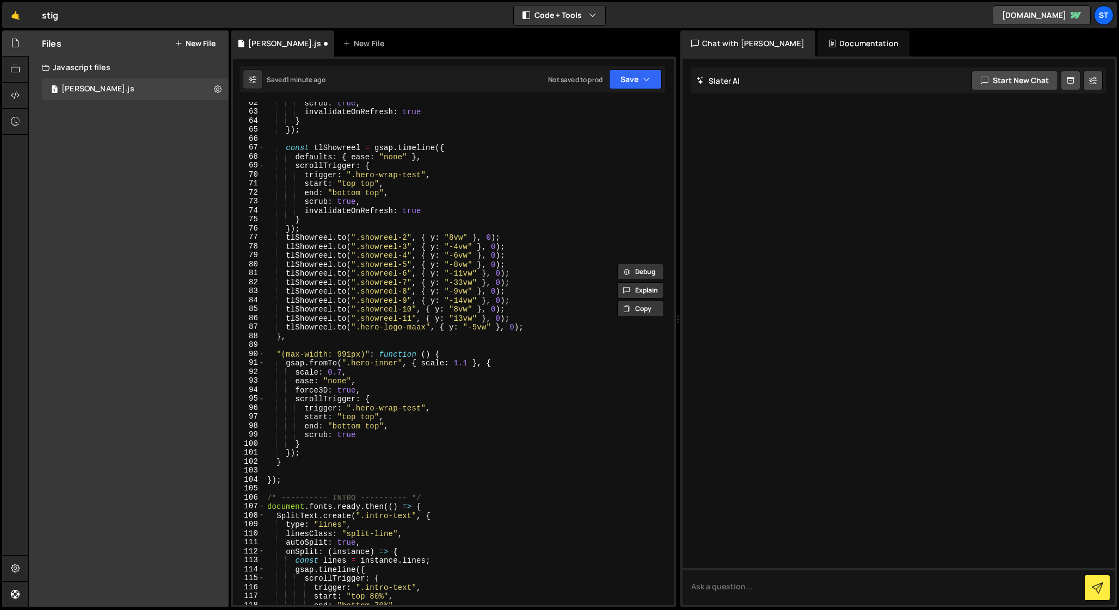
scroll to position [572, 0]
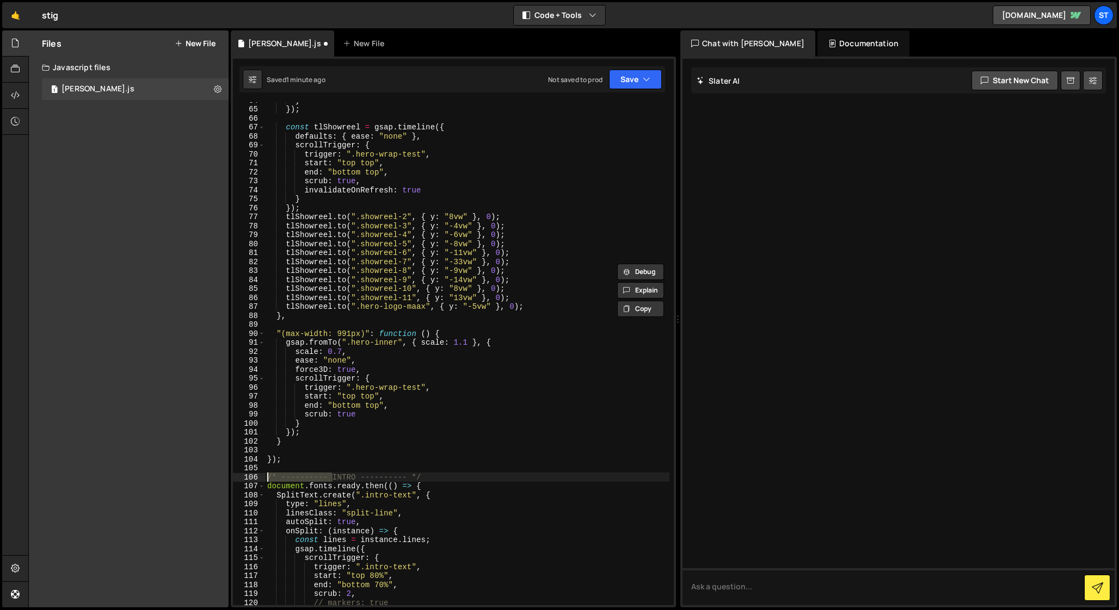
drag, startPoint x: 333, startPoint y: 476, endPoint x: 246, endPoint y: 476, distance: 87.1
click at [246, 476] on div "// --- HERO --- 64 65 66 67 68 69 70 71 72 73 74 75 76 77 78 79 80 81 82 83 84 …" at bounding box center [453, 353] width 441 height 503
paste textarea "/"
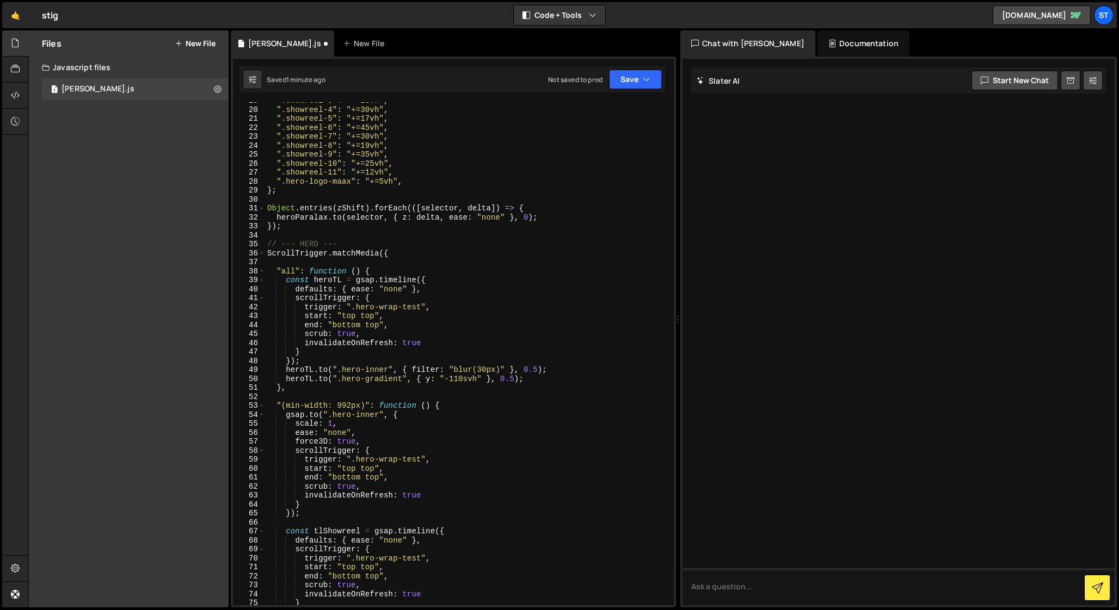
scroll to position [164, 0]
drag, startPoint x: 300, startPoint y: 248, endPoint x: 281, endPoint y: 248, distance: 18.5
click at [281, 248] on div "".showreel-3" : "+=20vh" , ".showreel-4" : "+=30vh" , ".showreel-5" : "+=17vh" …" at bounding box center [467, 360] width 404 height 521
drag, startPoint x: 299, startPoint y: 249, endPoint x: 342, endPoint y: 249, distance: 43.5
click at [342, 249] on div "".showreel-3" : "+=20vh" , ".showreel-4" : "+=30vh" , ".showreel-5" : "+=17vh" …" at bounding box center [467, 360] width 404 height 521
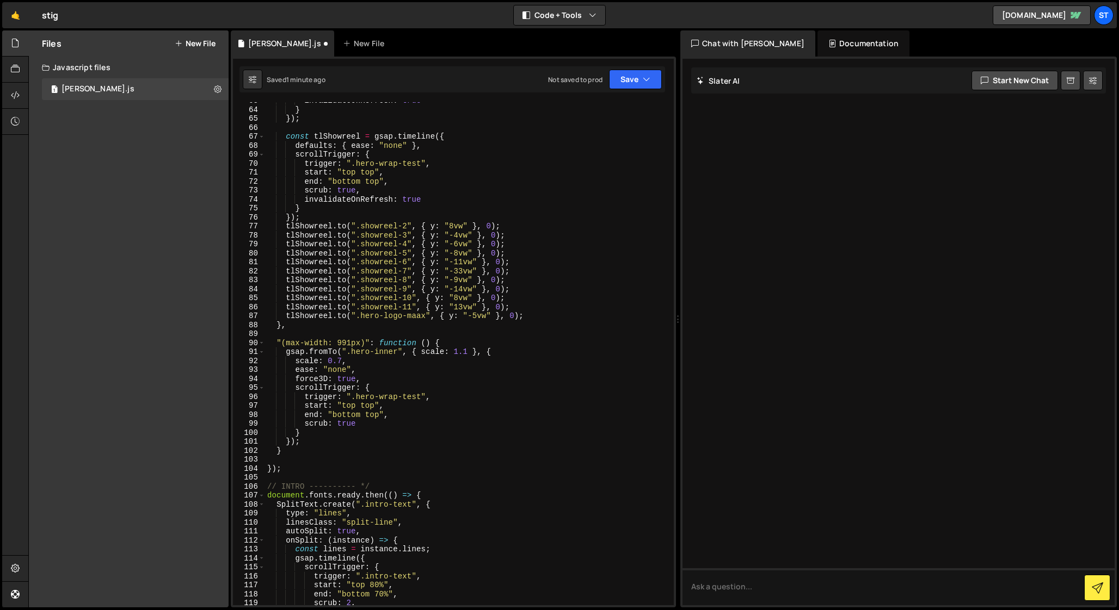
scroll to position [601, 0]
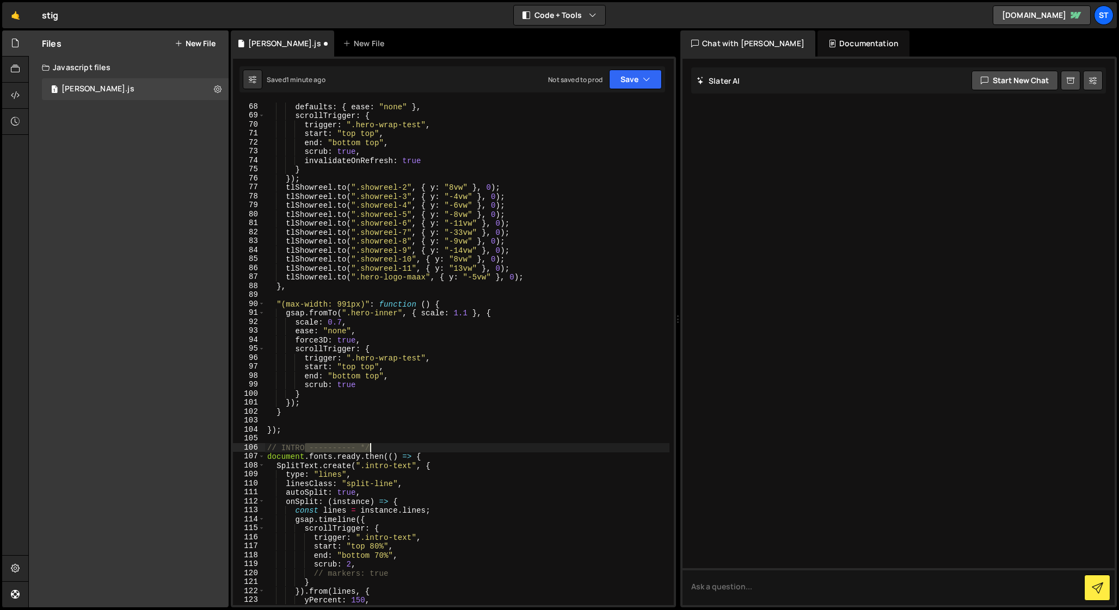
drag, startPoint x: 304, startPoint y: 447, endPoint x: 409, endPoint y: 447, distance: 104.5
click at [409, 447] on div "defaults : { ease : "none" } , scrollTrigger : { trigger : ".hero-wrap-test" , …" at bounding box center [467, 362] width 404 height 521
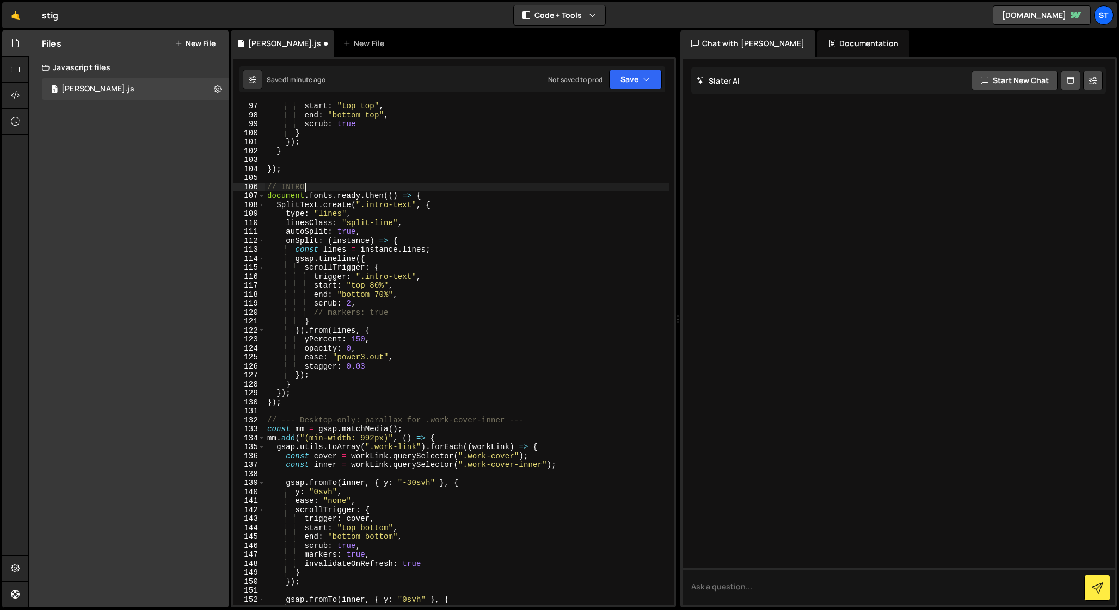
scroll to position [862, 0]
drag, startPoint x: 281, startPoint y: 422, endPoint x: 299, endPoint y: 422, distance: 18.5
click at [299, 422] on div "start : "top top" , end : "bottom top" , scrub : true } }) ; } }) ; // INTRO do…" at bounding box center [467, 362] width 404 height 521
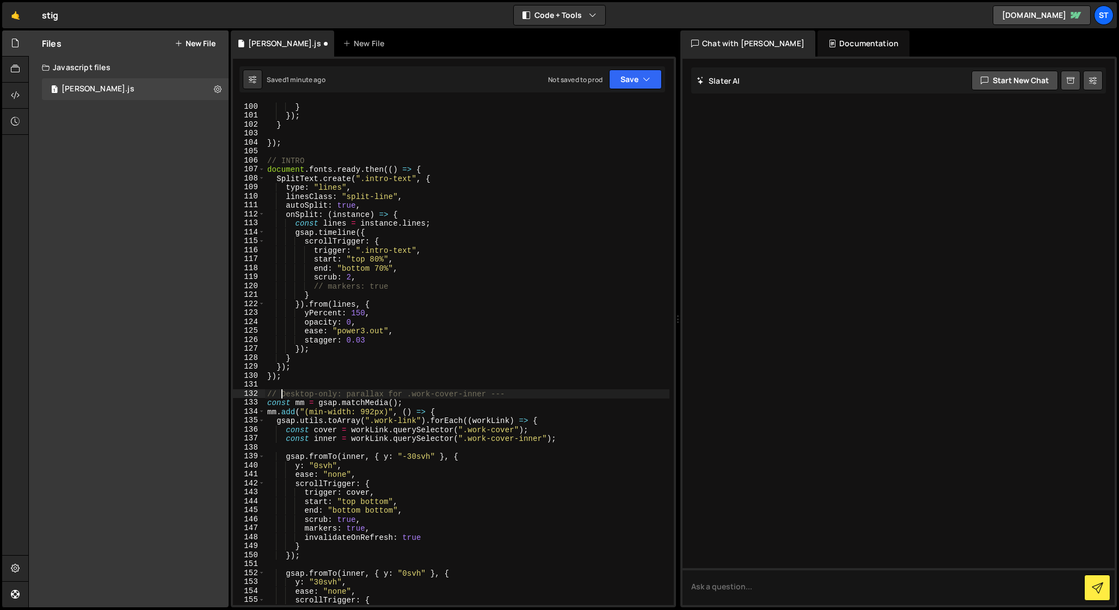
scroll to position [893, 0]
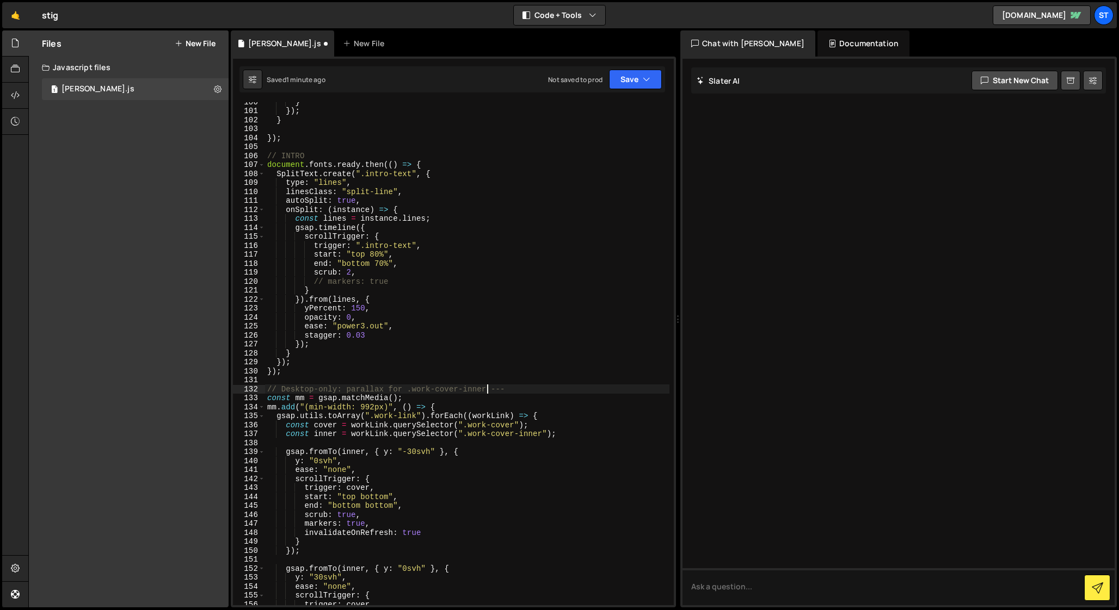
drag, startPoint x: 487, startPoint y: 388, endPoint x: 529, endPoint y: 388, distance: 41.9
click at [529, 388] on div "} }) ; } }) ; // INTRO document . fonts . ready . then (( ) => { SplitText . cr…" at bounding box center [467, 357] width 404 height 521
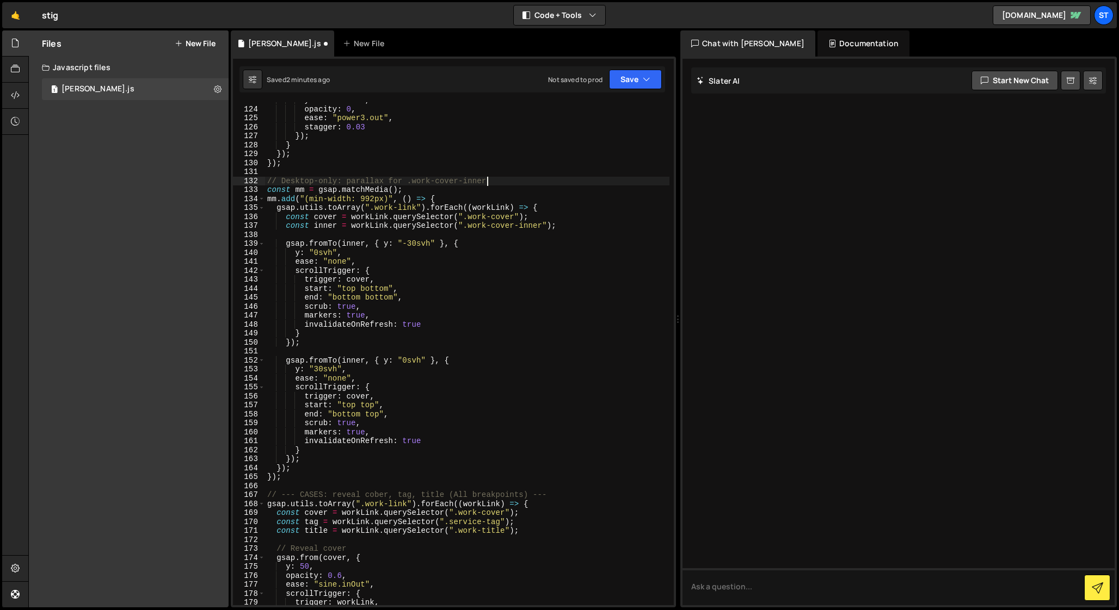
scroll to position [1102, 0]
drag, startPoint x: 299, startPoint y: 496, endPoint x: 282, endPoint y: 496, distance: 16.9
click at [282, 496] on div "yPercent : 150 , opacity : 0 , ease : "power3.out" , stagger : 0.03 }) ; } }) ;…" at bounding box center [467, 356] width 404 height 521
drag, startPoint x: 510, startPoint y: 496, endPoint x: 534, endPoint y: 496, distance: 24.5
click at [534, 496] on div "yPercent : 150 , opacity : 0 , ease : "power3.out" , stagger : 0.03 }) ; } }) ;…" at bounding box center [467, 356] width 404 height 521
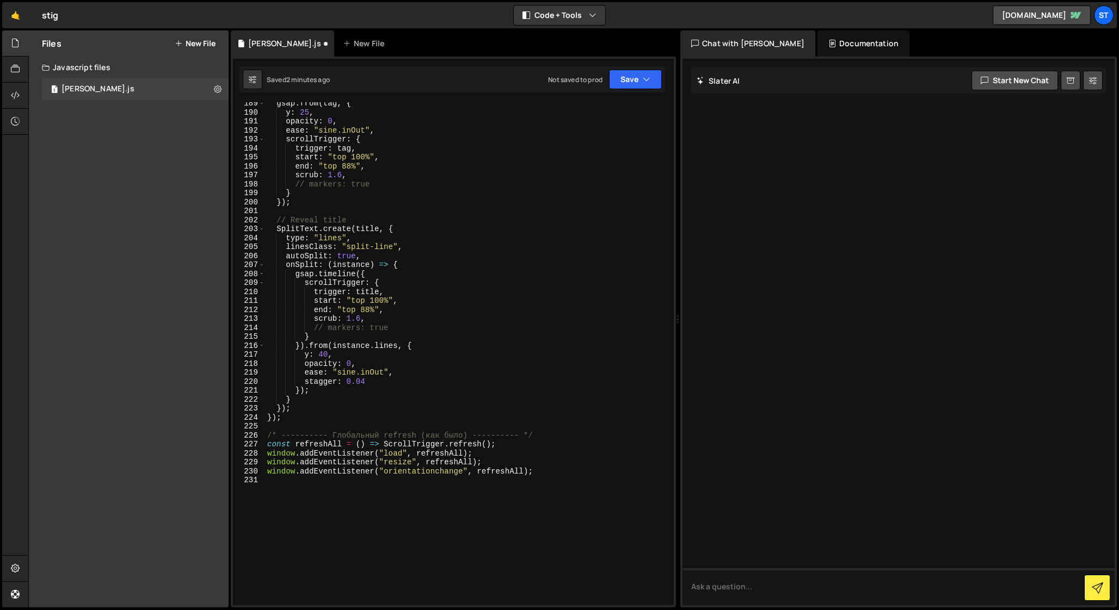
scroll to position [1698, 0]
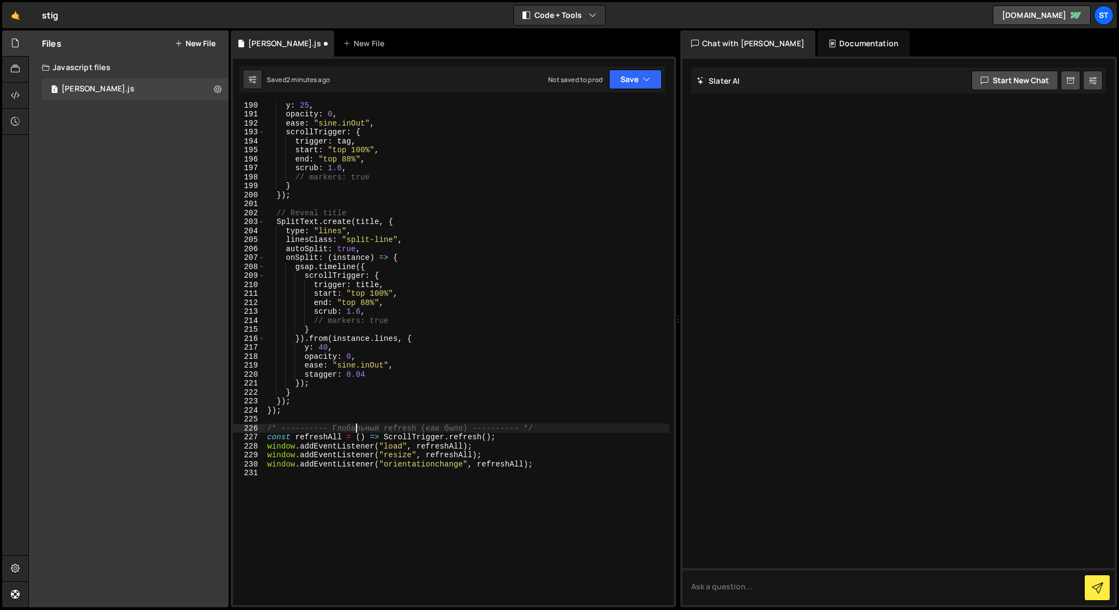
click at [354, 427] on div "y : 25 , opacity : 0 , ease : "sine.inOut" , scrollTrigger : { trigger : tag , …" at bounding box center [467, 361] width 404 height 521
drag, startPoint x: 401, startPoint y: 428, endPoint x: 451, endPoint y: 429, distance: 50.1
click at [451, 429] on div "y : 25 , opacity : 0 , ease : "sine.inOut" , scrollTrigger : { trigger : tag , …" at bounding box center [467, 361] width 404 height 521
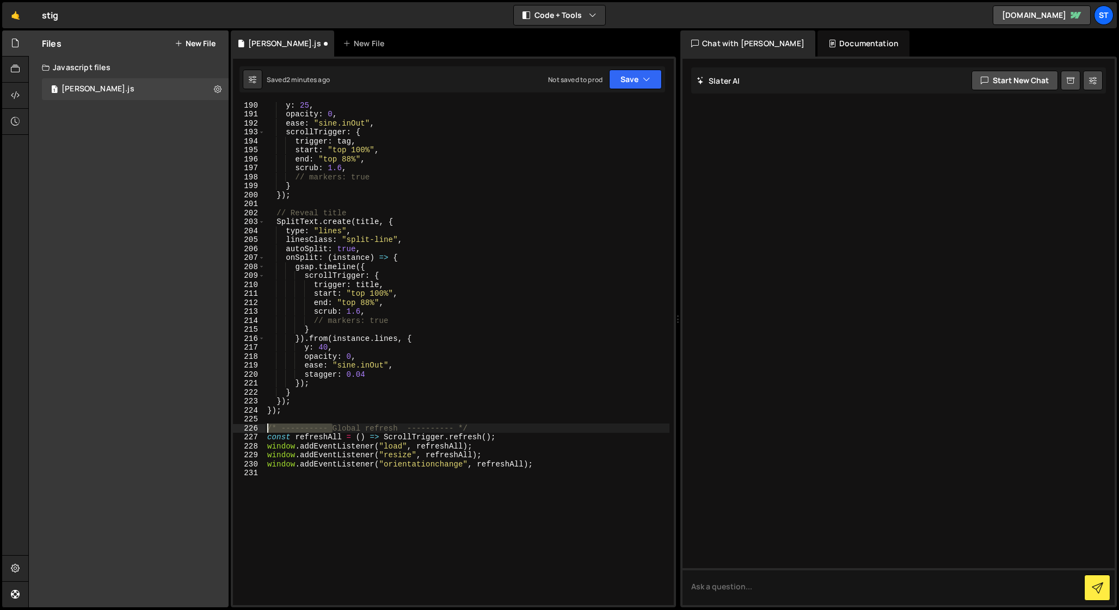
drag, startPoint x: 333, startPoint y: 429, endPoint x: 260, endPoint y: 429, distance: 72.9
click at [260, 429] on div "/* ---------- Global refresh ---------- */ 190 191 192 193 194 195 196 197 198 …" at bounding box center [453, 353] width 441 height 503
drag, startPoint x: 347, startPoint y: 429, endPoint x: 445, endPoint y: 428, distance: 97.9
click at [445, 429] on div "y : 25 , opacity : 0 , ease : "sine.inOut" , scrollTrigger : { trigger : tag , …" at bounding box center [467, 361] width 404 height 521
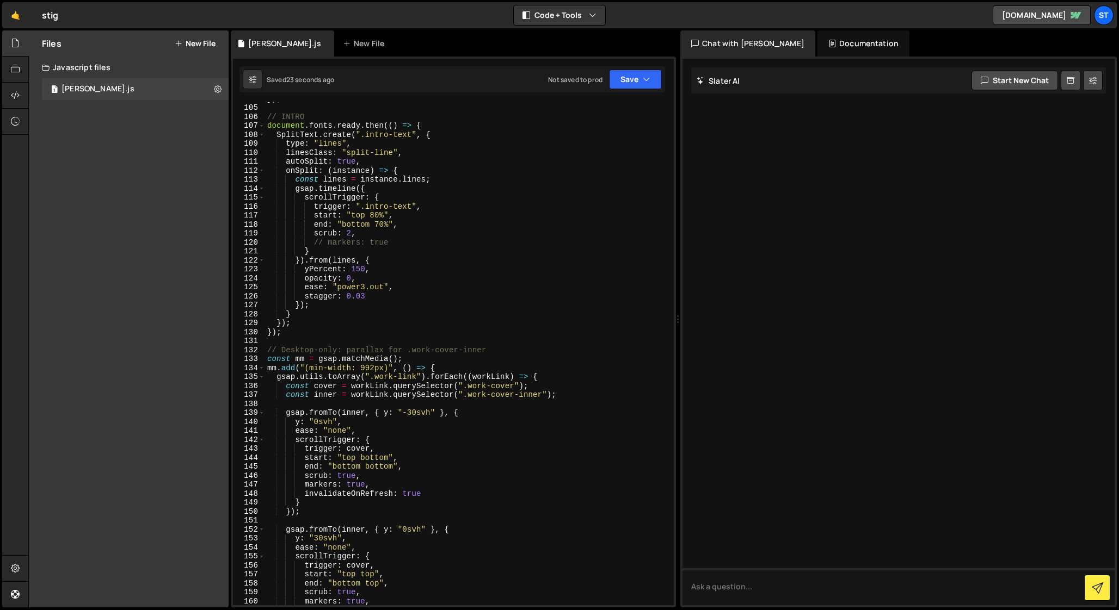
scroll to position [940, 0]
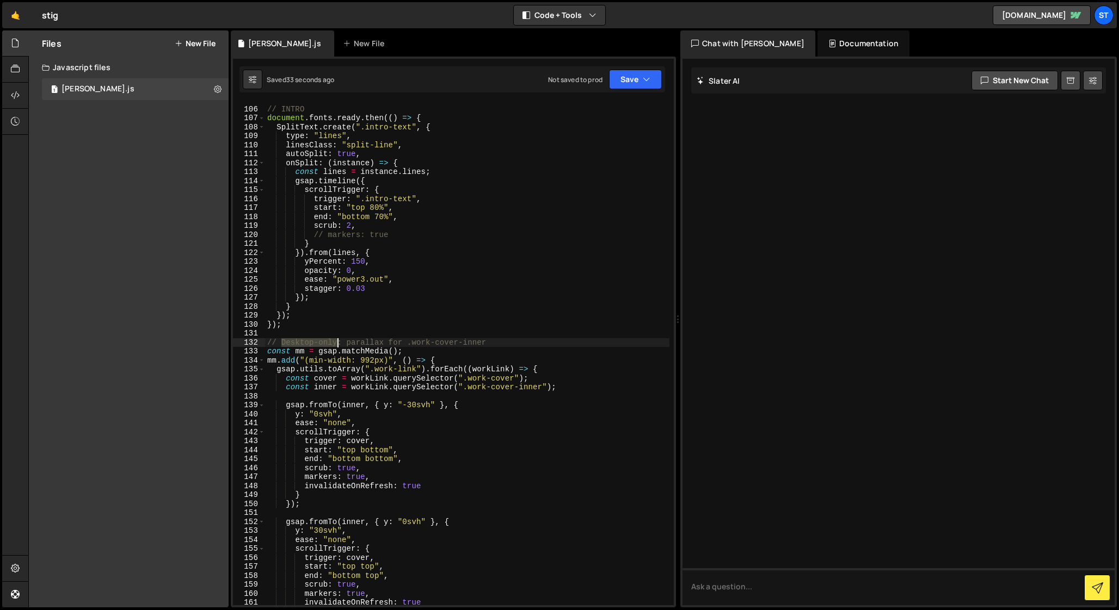
drag, startPoint x: 281, startPoint y: 343, endPoint x: 336, endPoint y: 343, distance: 55.0
click at [336, 343] on div "// INTRO document . fonts . ready . then (( ) => { SplitText . create ( ".intro…" at bounding box center [467, 356] width 404 height 521
click at [449, 345] on div "// INTRO document . fonts . ready . then (( ) => { SplitText . create ( ".intro…" at bounding box center [467, 356] width 404 height 521
paste textarea "Desktop-only"
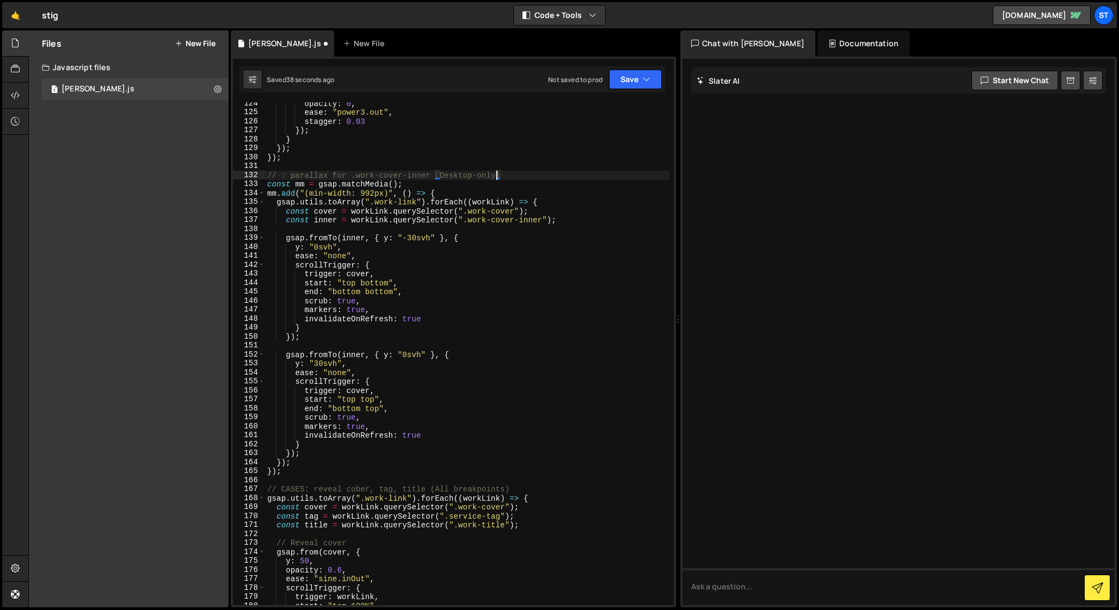
scroll to position [1116, 0]
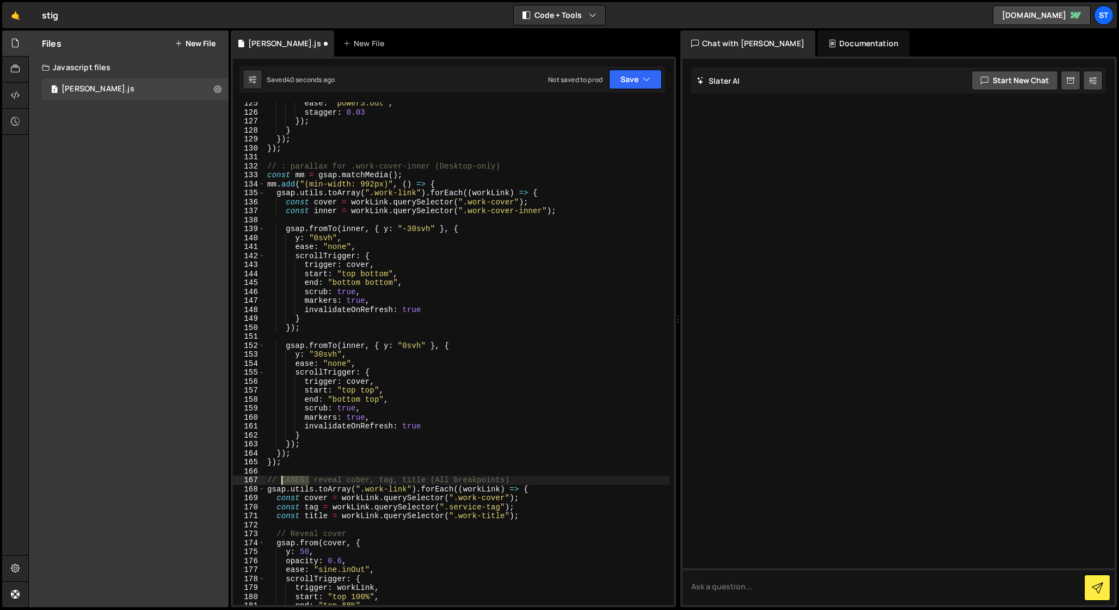
drag, startPoint x: 310, startPoint y: 479, endPoint x: 283, endPoint y: 479, distance: 26.1
click at [283, 479] on div "ease : "power3.out" , stagger : 0.03 }) ; } }) ; }) ; // : parallax for .work-c…" at bounding box center [467, 359] width 404 height 521
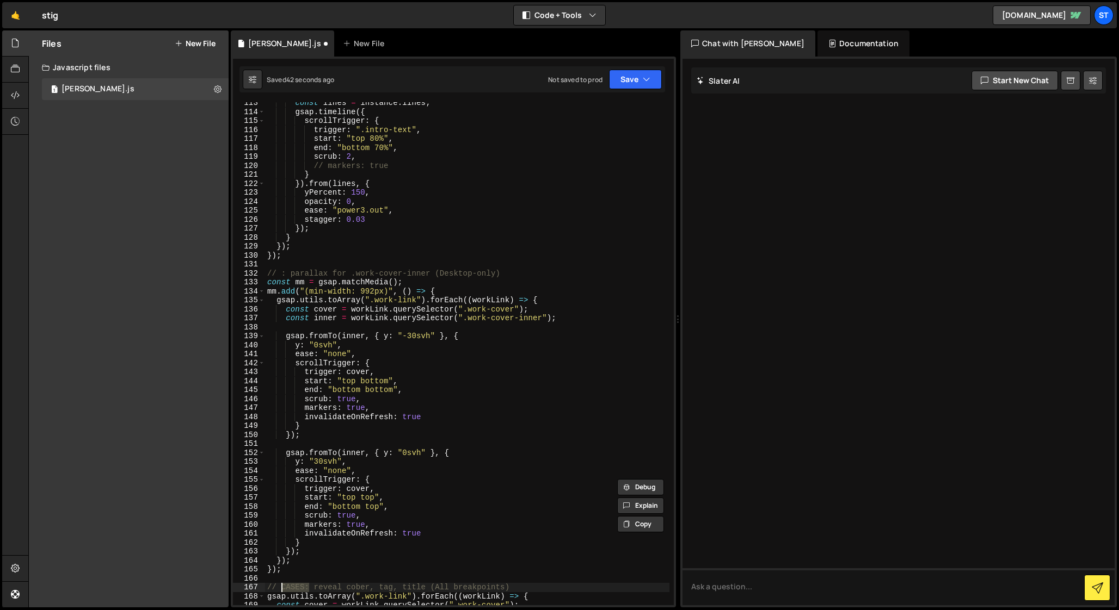
scroll to position [1003, 0]
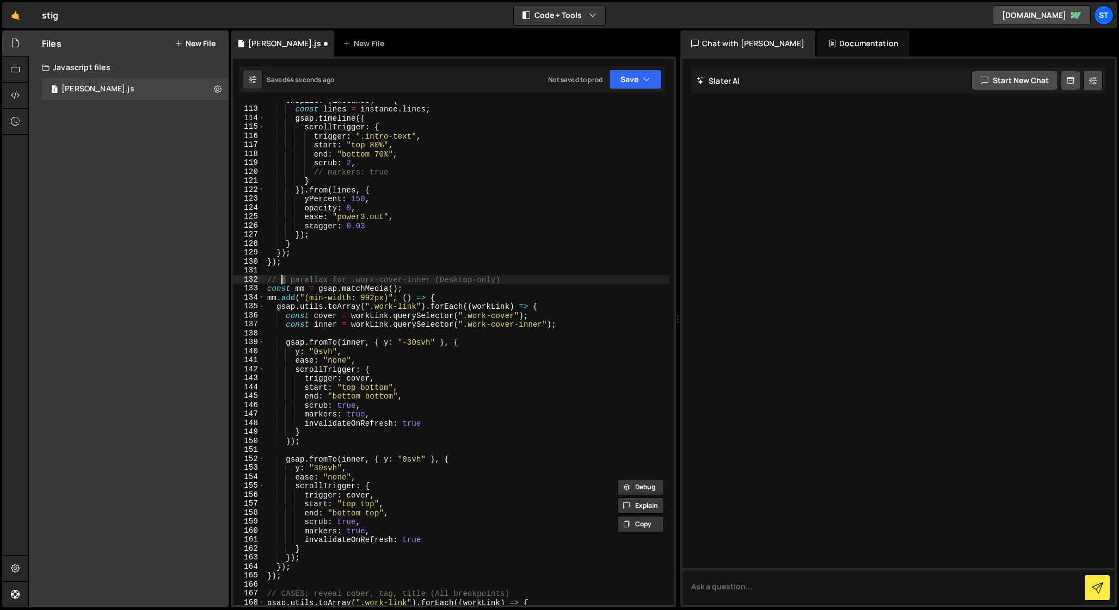
click at [282, 280] on div "onSplit : ( instance ) => { const lines = instance . lines ; gsap . timeline ({…" at bounding box center [467, 356] width 404 height 521
paste textarea "CASES"
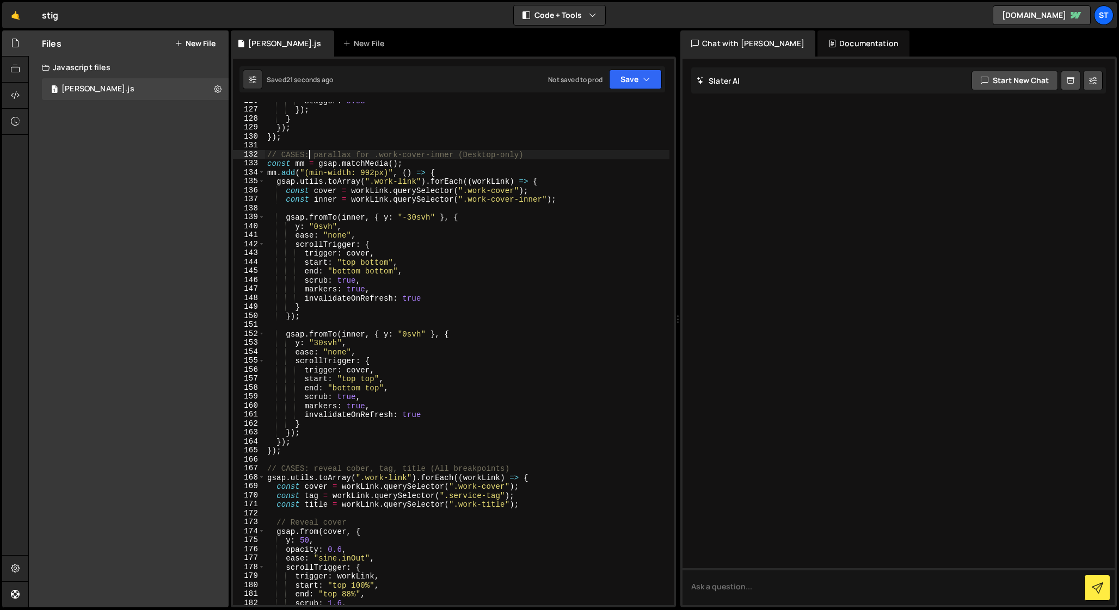
scroll to position [1192, 0]
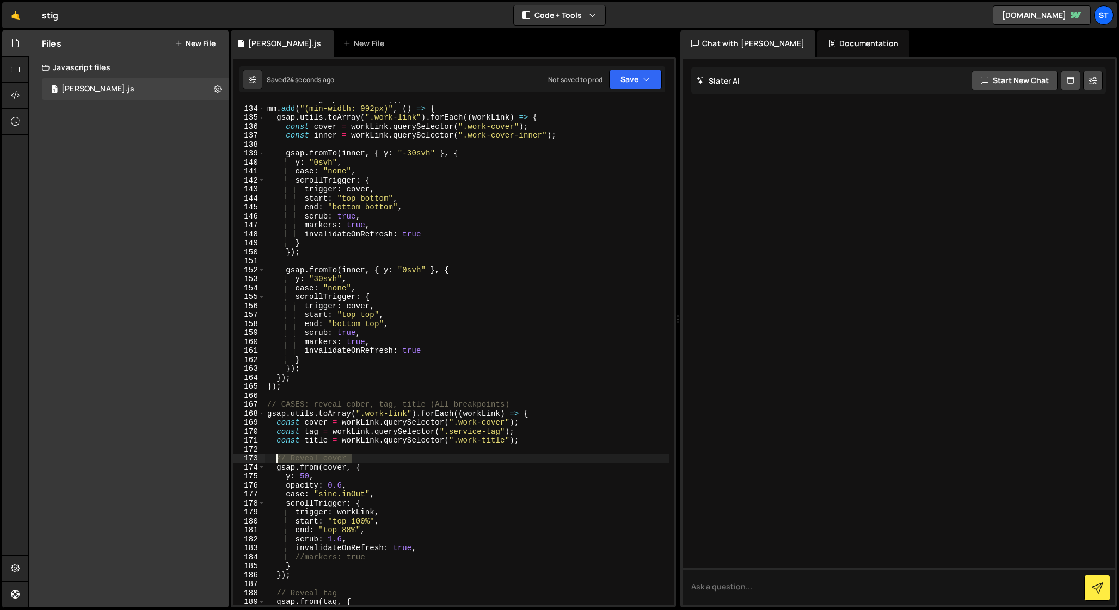
drag, startPoint x: 350, startPoint y: 459, endPoint x: 277, endPoint y: 459, distance: 73.4
click at [277, 459] on div "const mm = gsap . matchMedia ( ) ; mm . add ( "(min-width: 992px)" , ( ) => { g…" at bounding box center [467, 355] width 404 height 521
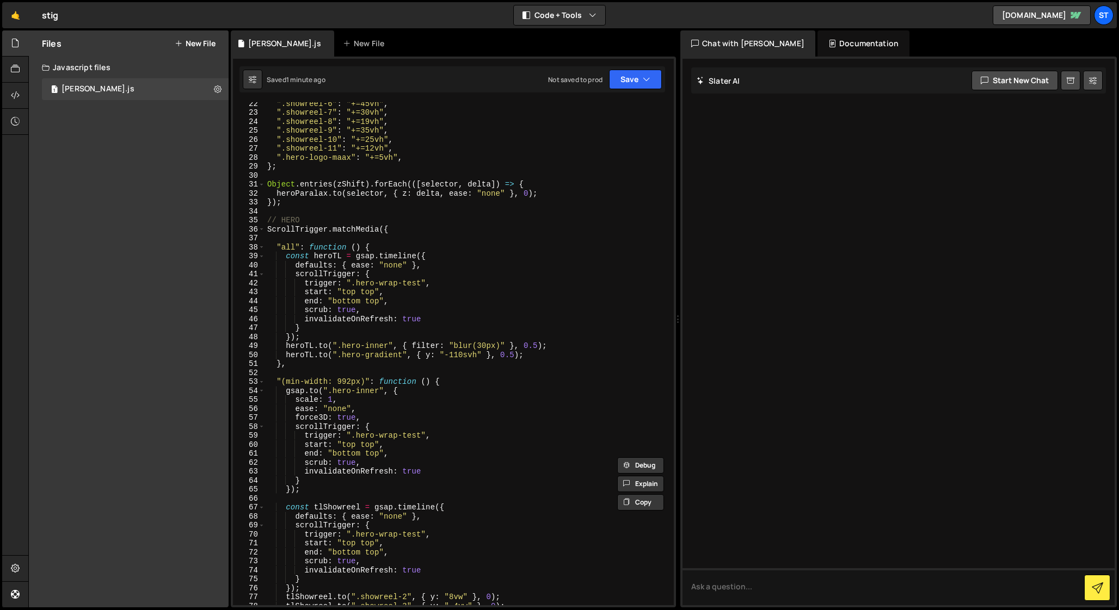
scroll to position [189, 0]
click at [384, 248] on div "".showreel-6" : "+=45vh" , ".showreel-7" : "+=30vh" , ".showreel-8" : "+=19vh" …" at bounding box center [467, 361] width 404 height 521
type textarea ""all": function () {"
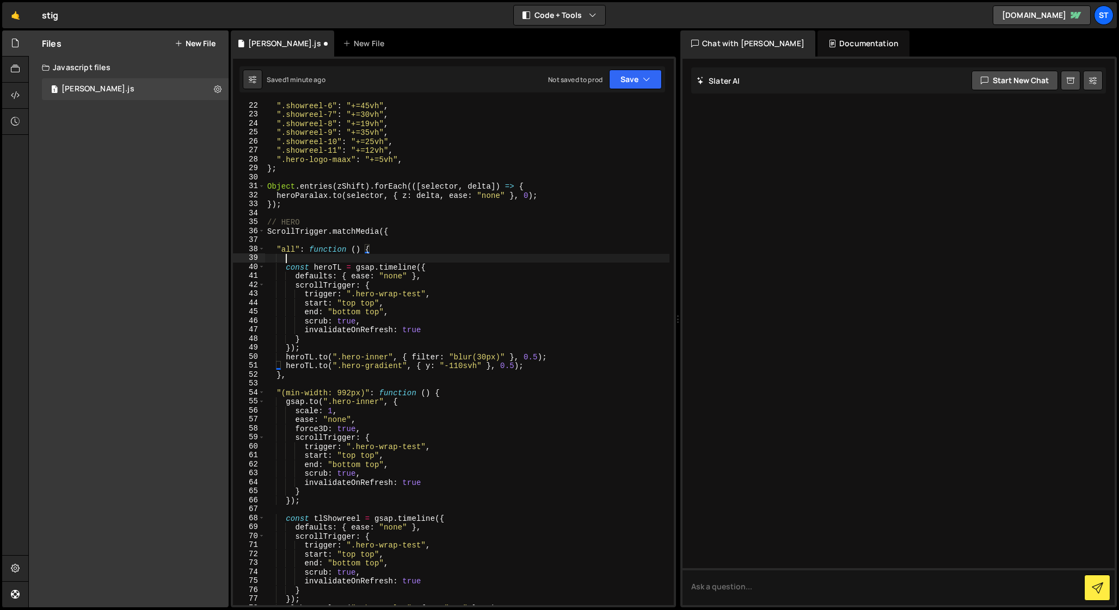
scroll to position [0, 1]
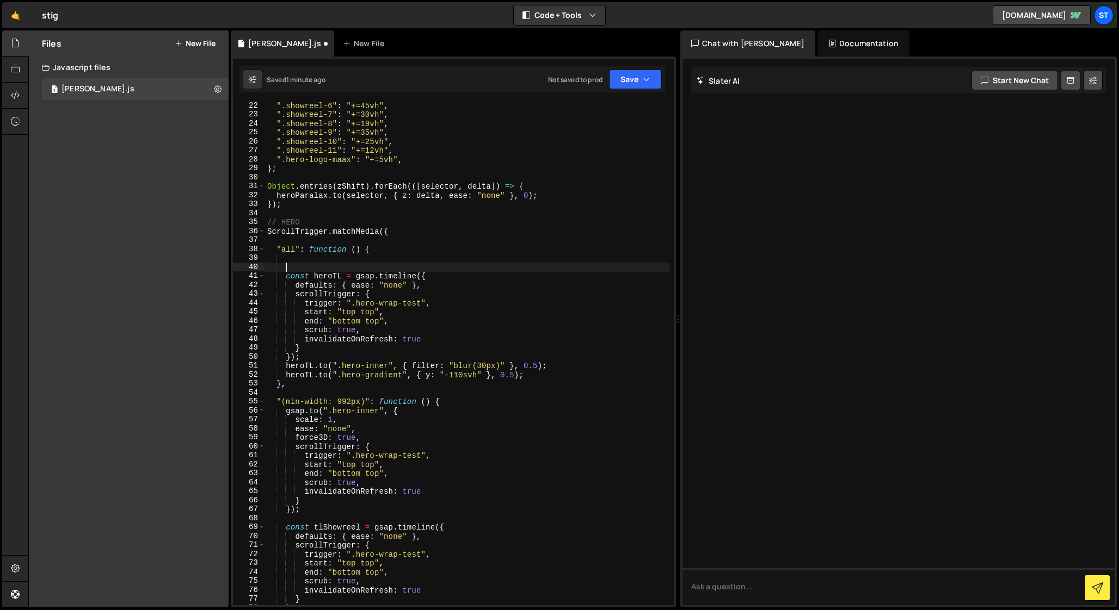
paste textarea "// Reveal cover"
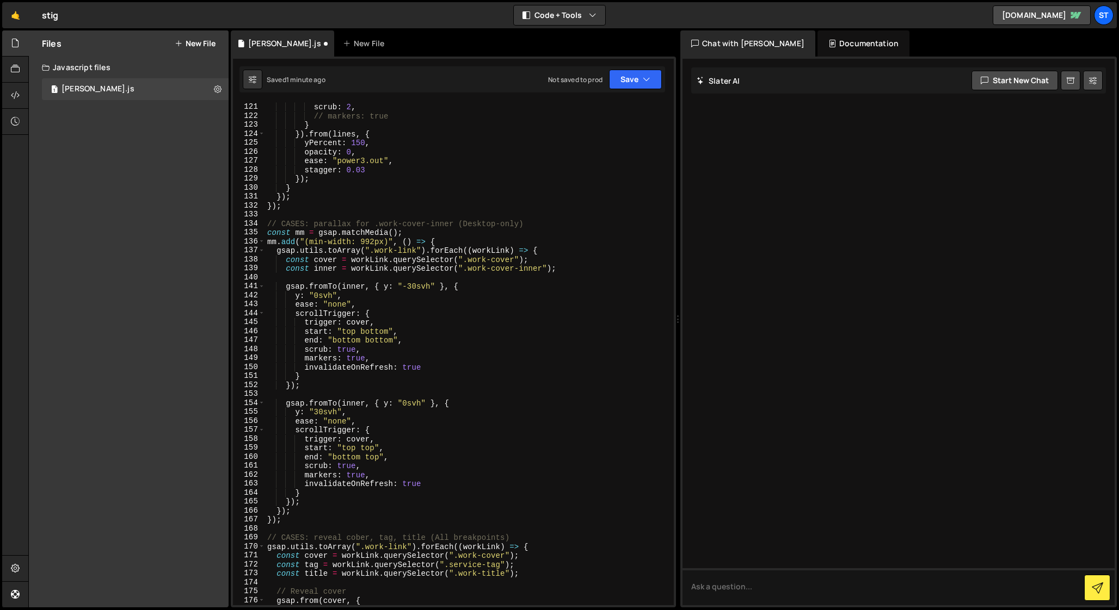
scroll to position [1089, 0]
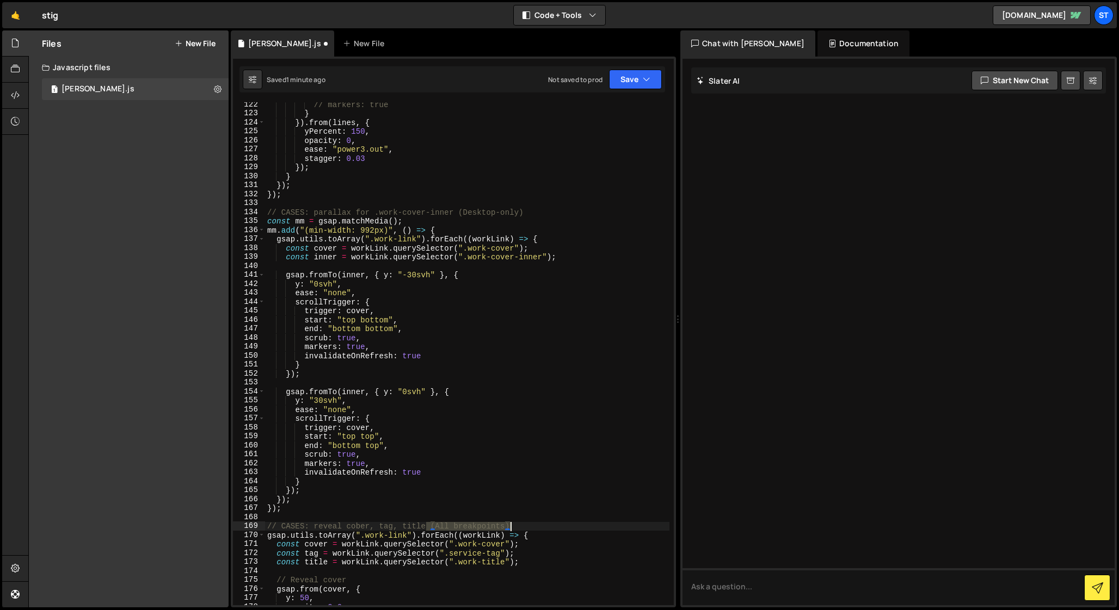
drag, startPoint x: 428, startPoint y: 527, endPoint x: 519, endPoint y: 527, distance: 90.9
click at [519, 527] on div "// markers: true } }) . from ( lines , { yPercent : 150 , opacity : 0 , ease : …" at bounding box center [467, 360] width 404 height 521
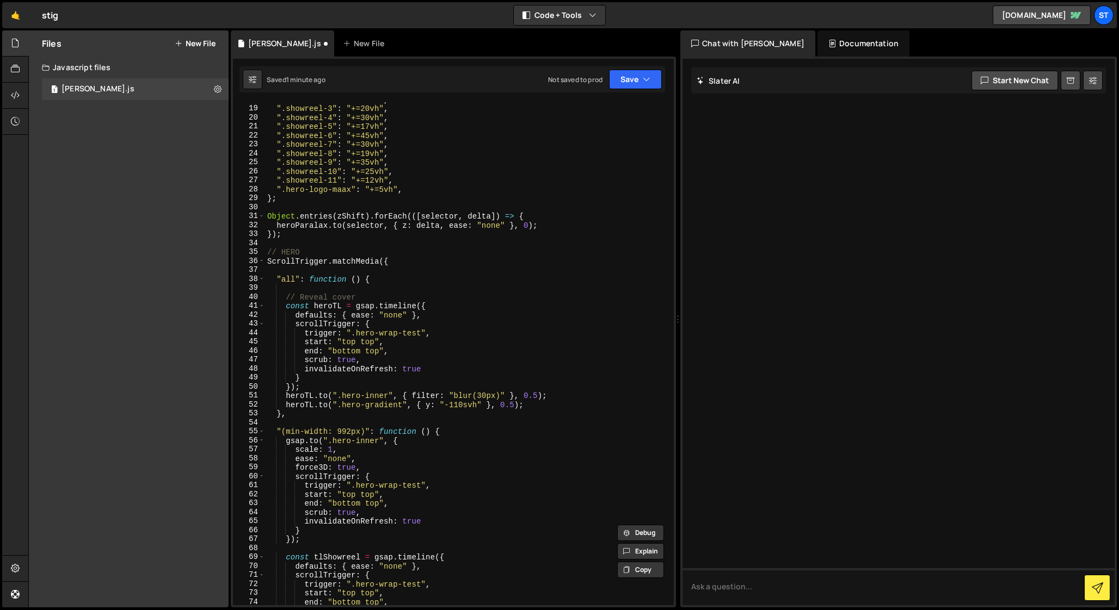
scroll to position [149, 0]
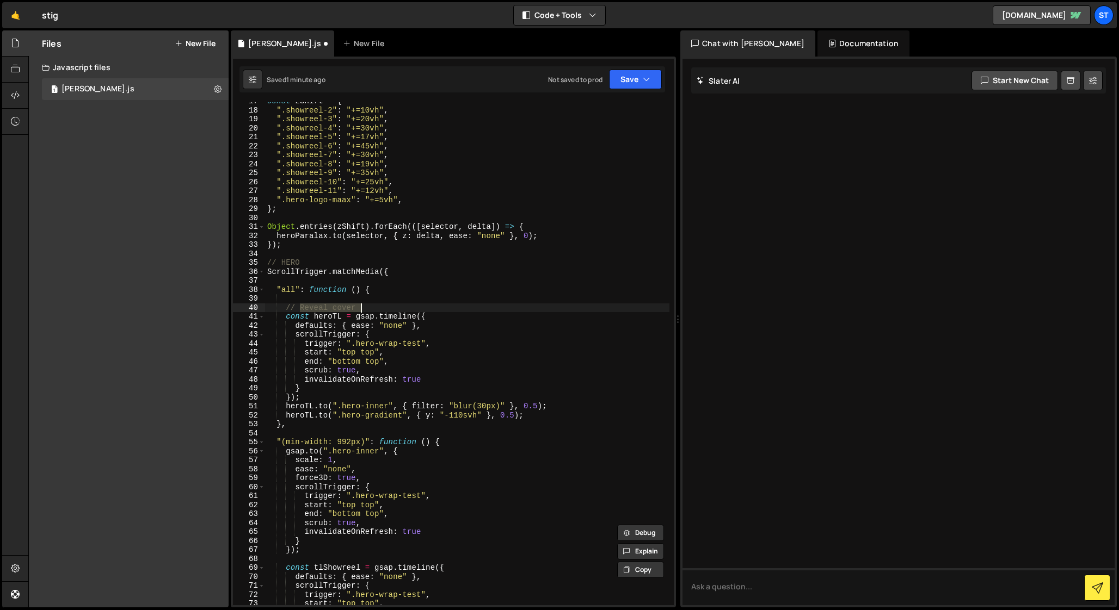
drag, startPoint x: 301, startPoint y: 309, endPoint x: 368, endPoint y: 309, distance: 66.9
click at [368, 309] on div "const zShift = { ".showreel-2" : "+=10vh" , ".showreel-3" : "+=20vh" , ".showre…" at bounding box center [467, 357] width 404 height 521
paste textarea "(All breakpoints)"
click at [300, 308] on div "const zShift = { ".showreel-2" : "+=10vh" , ".showreel-3" : "+=20vh" , ".showre…" at bounding box center [467, 357] width 404 height 521
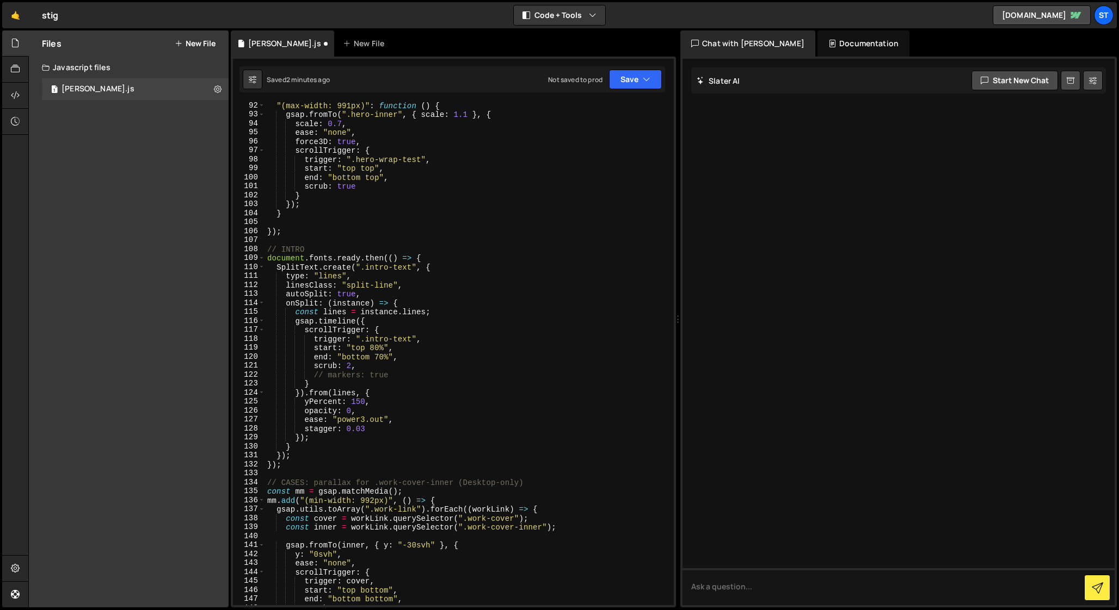
scroll to position [818, 0]
drag, startPoint x: 455, startPoint y: 483, endPoint x: 526, endPoint y: 482, distance: 70.7
click at [527, 483] on div ""(max-width: 991px)" : function ( ) { gsap . fromTo ( ".hero-inner" , { scale :…" at bounding box center [467, 361] width 404 height 521
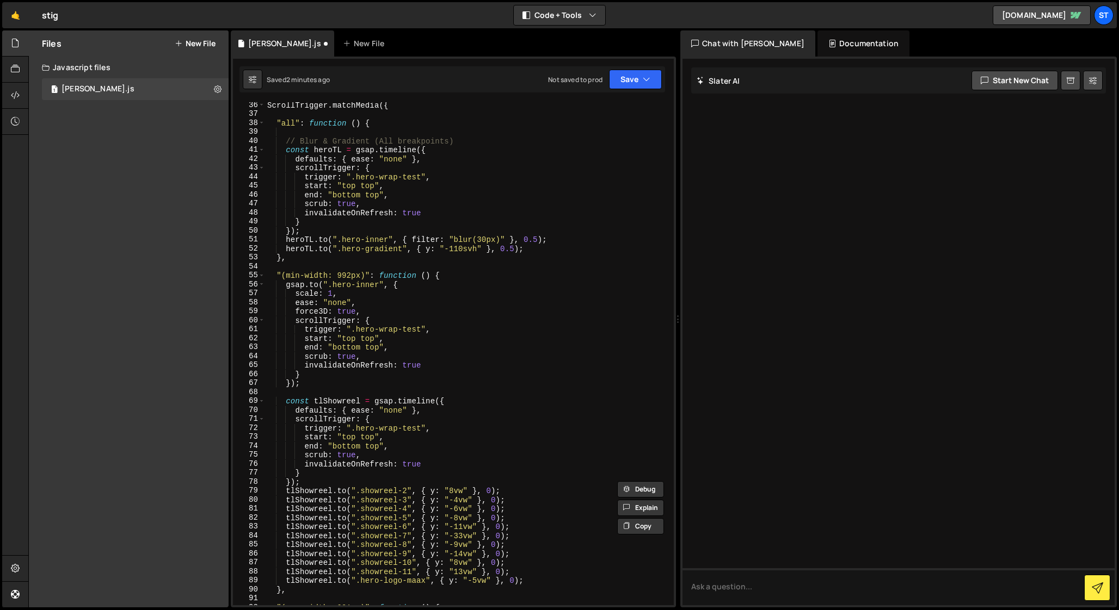
scroll to position [251, 0]
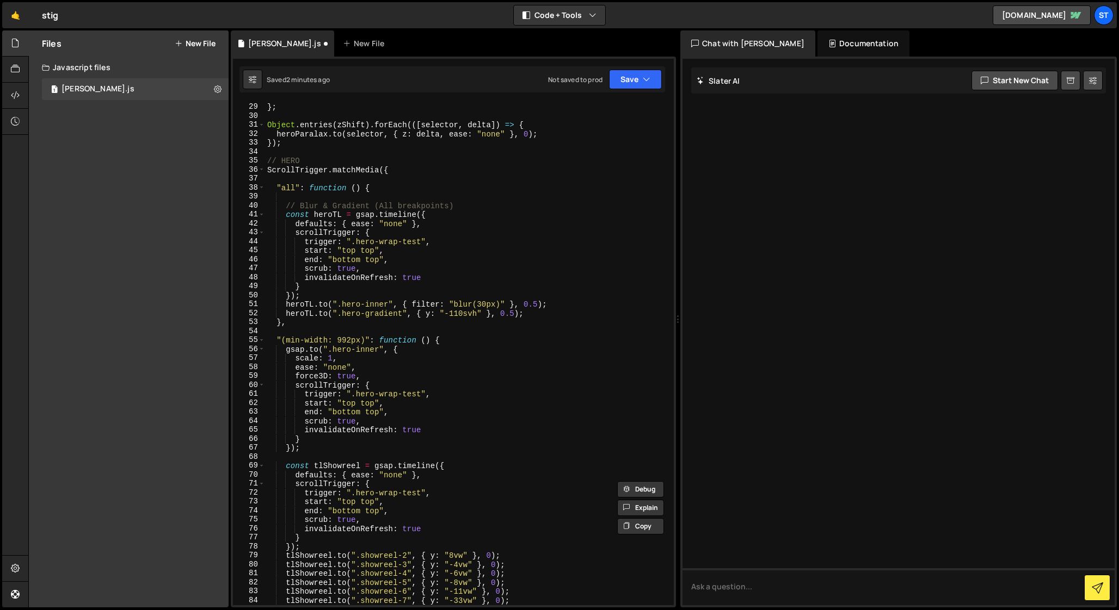
click at [456, 341] on div "".hero-logo-maax" : "+=5vh" , } ; Object . entries ( zShift ) . forEach (([ sel…" at bounding box center [467, 354] width 404 height 521
type textarea ""(min-width: 992px)": function () {"
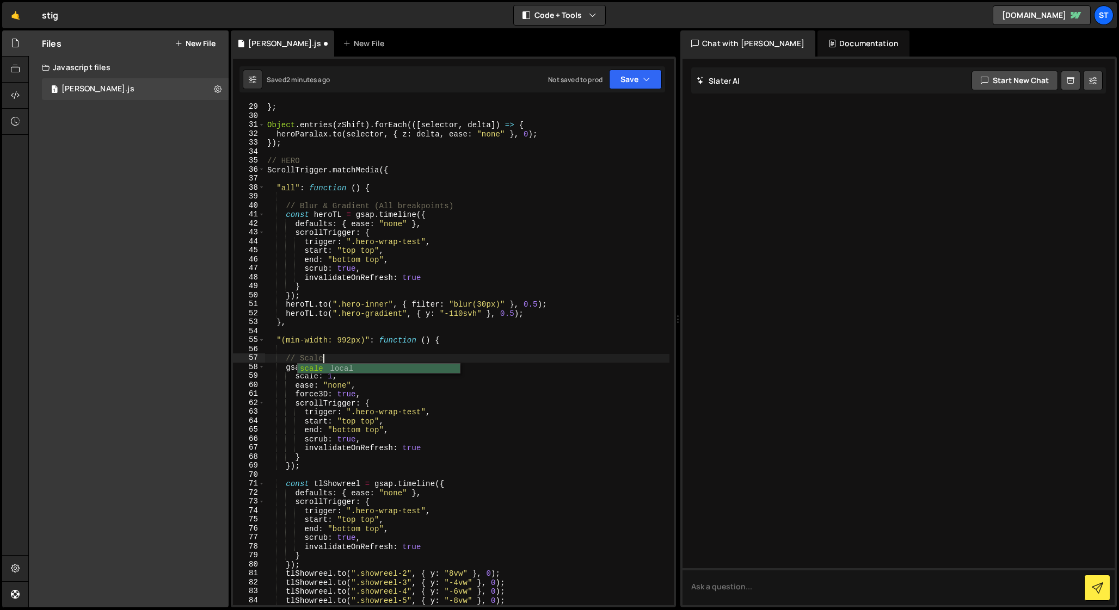
scroll to position [0, 3]
paste textarea "(Desktop-only)"
click at [328, 360] on div "".hero-logo-maax" : "+=5vh" , } ; Object . entries ( zShift ) . forEach (([ sel…" at bounding box center [467, 354] width 404 height 521
click at [408, 359] on div "".hero-logo-maax" : "+=5vh" , } ; Object . entries ( zShift ) . forEach (([ sel…" at bounding box center [467, 354] width 404 height 521
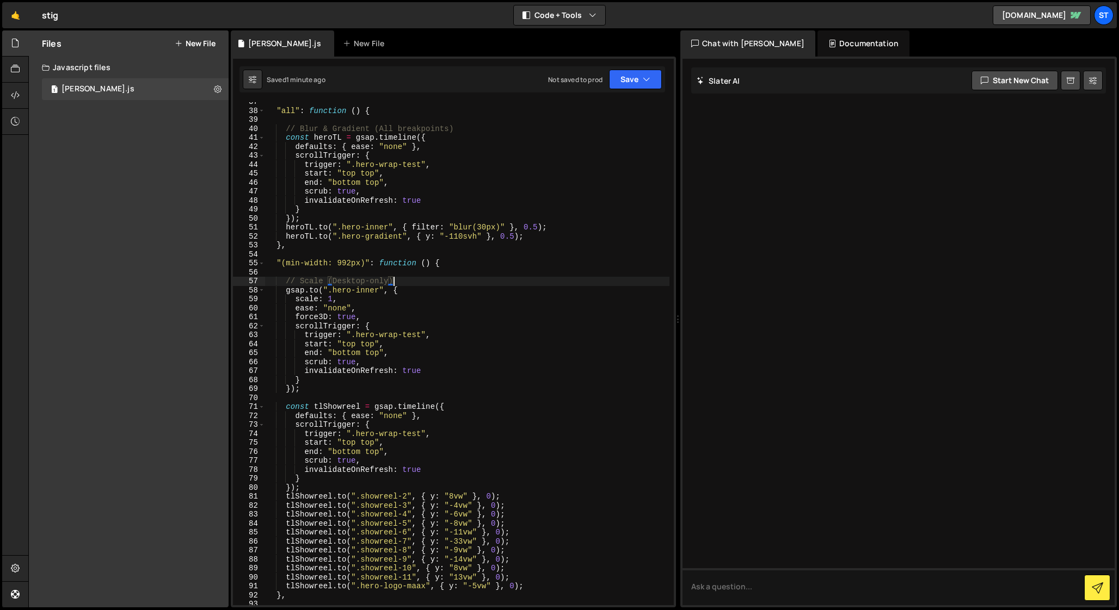
scroll to position [333, 0]
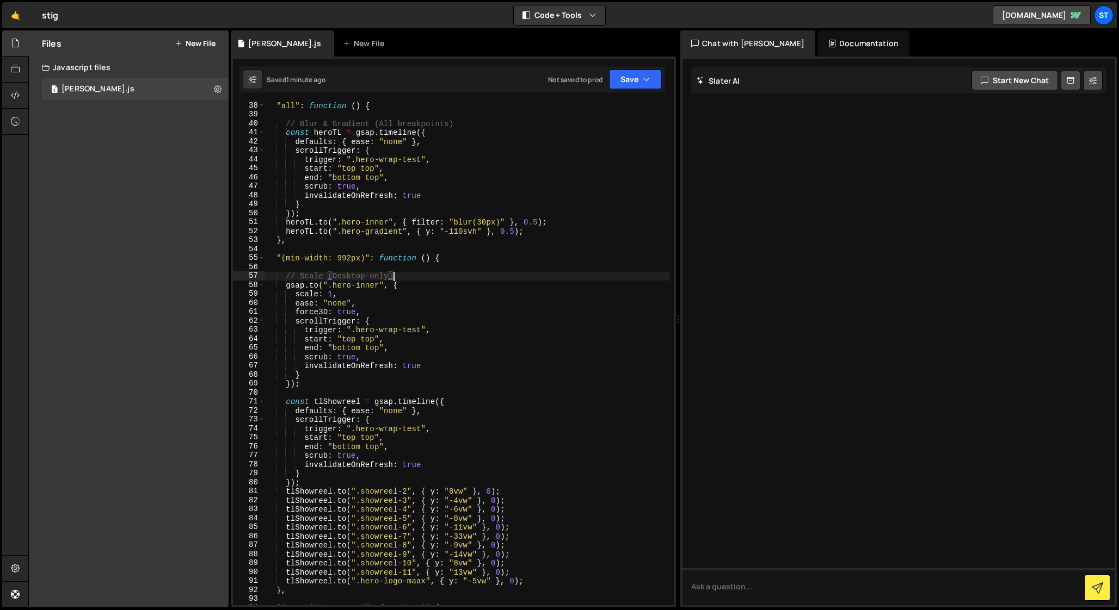
type textarea "// Scale (Desktop-only)"
click at [293, 395] on div ""all" : function ( ) { // Blur & Gradient (All breakpoints) const heroTL = gsap…" at bounding box center [467, 361] width 404 height 521
click at [289, 393] on div ""all" : function ( ) { // Blur & Gradient (All breakpoints) const heroTL = gsap…" at bounding box center [467, 361] width 404 height 521
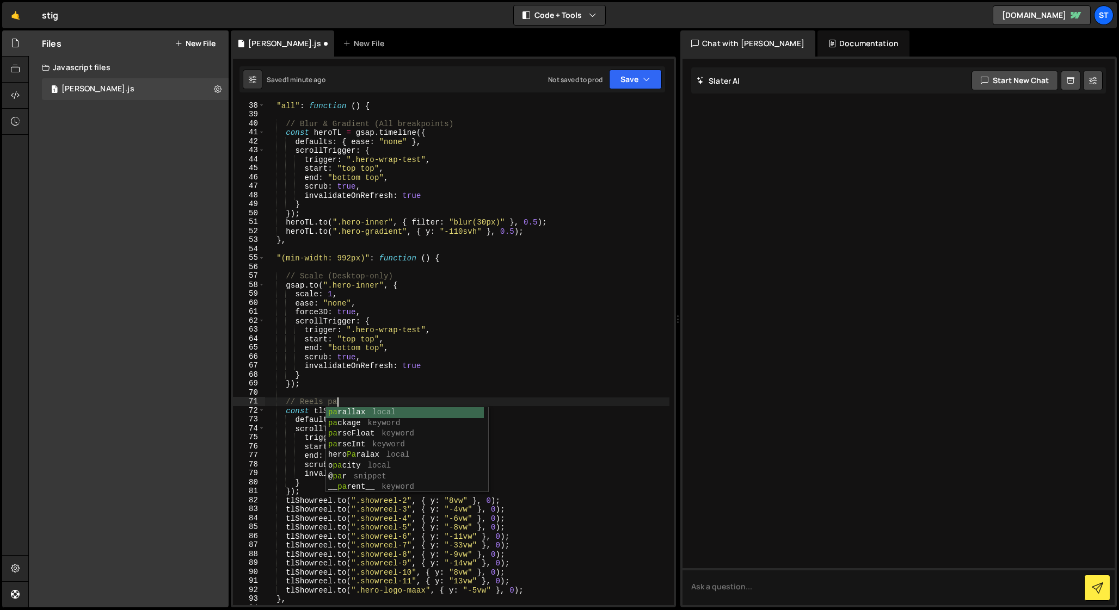
scroll to position [0, 4]
click at [336, 410] on div "par allax local par seFloat keyword par seInt keyword hero Par alax local @ par…" at bounding box center [407, 456] width 162 height 96
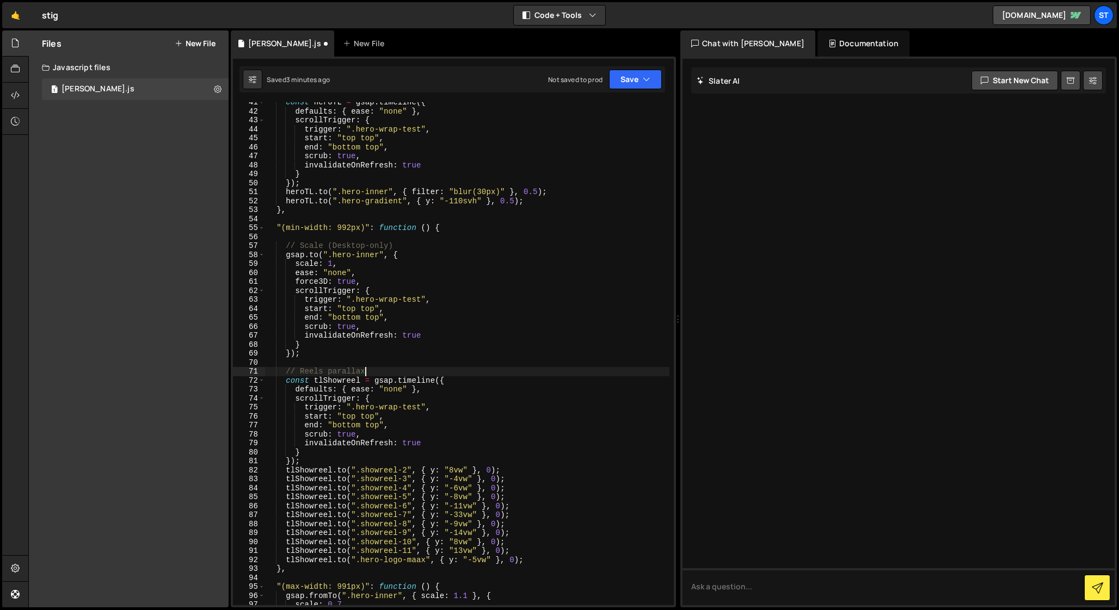
scroll to position [369, 0]
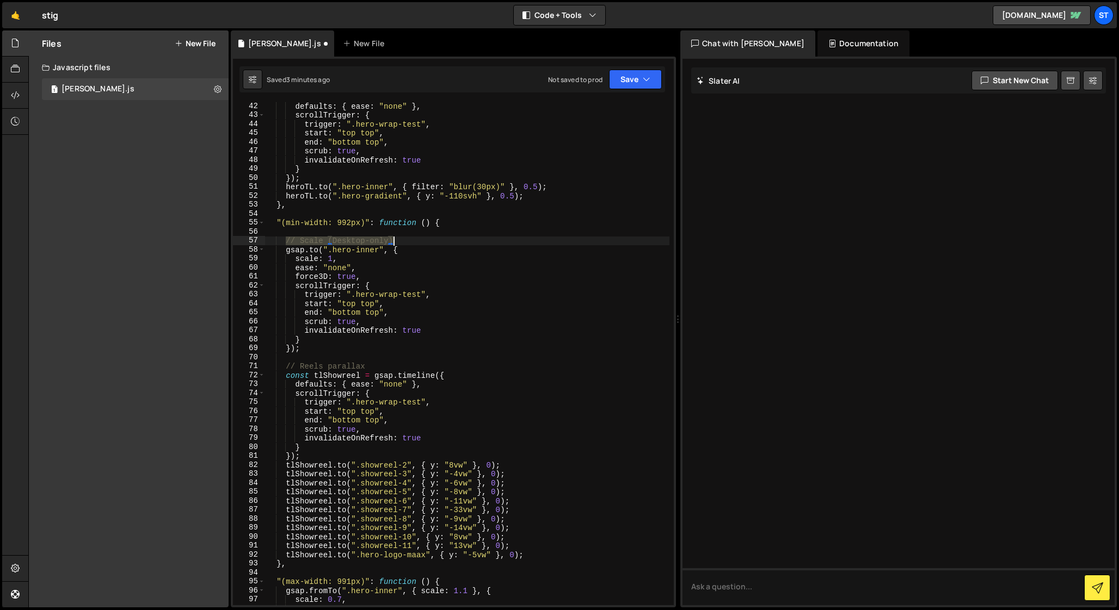
drag, startPoint x: 285, startPoint y: 241, endPoint x: 396, endPoint y: 242, distance: 111.0
click at [396, 242] on div "defaults : { ease : "none" } , scrollTrigger : { trigger : ".hero-wrap-test" , …" at bounding box center [467, 362] width 404 height 521
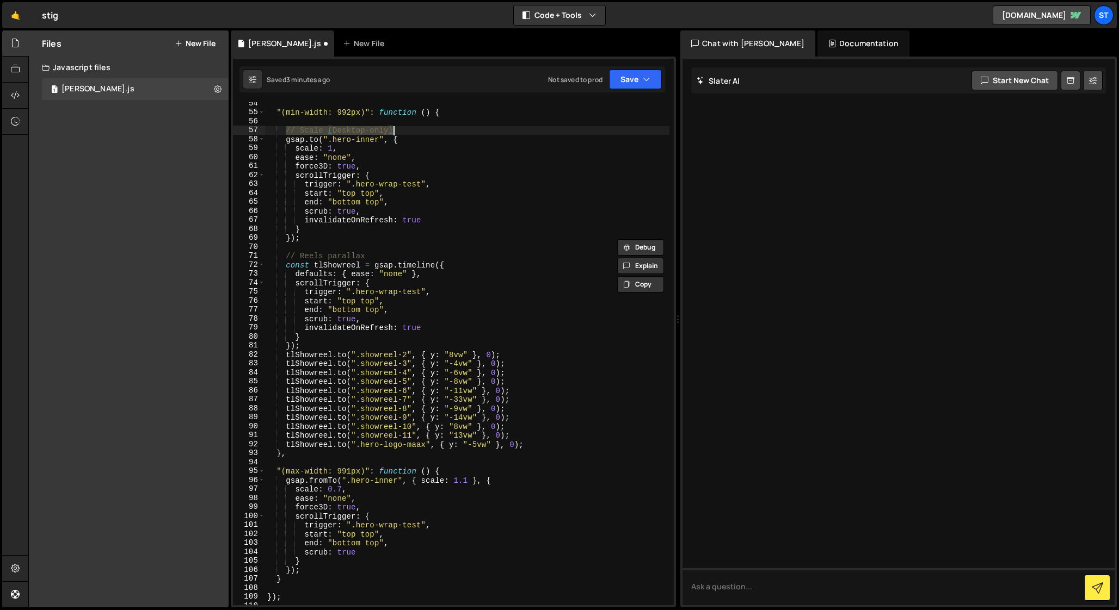
scroll to position [491, 0]
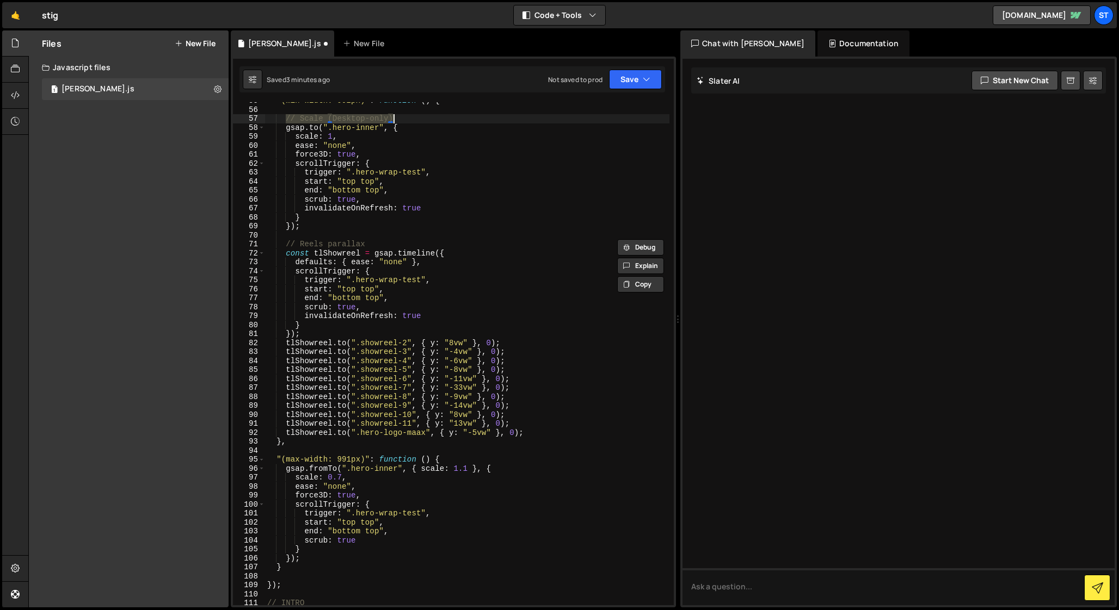
click at [452, 459] on div ""(min-width: 992px)" : function ( ) { // Scale (Desktop-only) gsap . to ( ".her…" at bounding box center [467, 356] width 404 height 521
type textarea ""(max-width: 991px)": function () {"
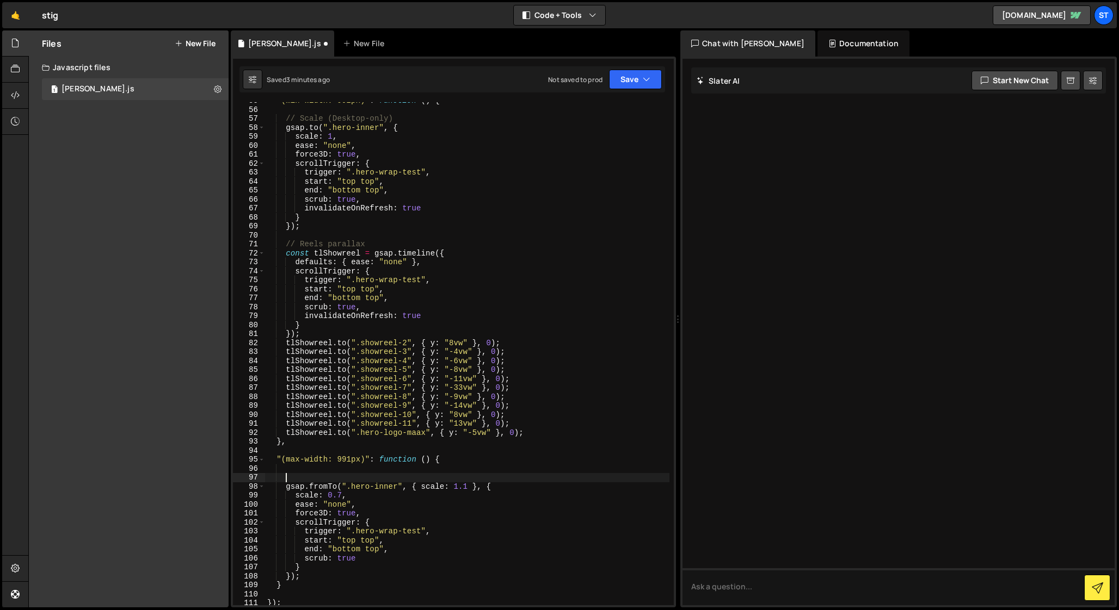
paste textarea "// Scale (Desktop-only)"
click at [353, 479] on div ""(min-width: 992px)" : function ( ) { // Scale (Desktop-only) gsap . to ( ".her…" at bounding box center [467, 356] width 404 height 521
click at [316, 478] on div ""(min-width: 992px)" : function ( ) { // Scale (Desktop-only) gsap . to ( ".her…" at bounding box center [467, 356] width 404 height 521
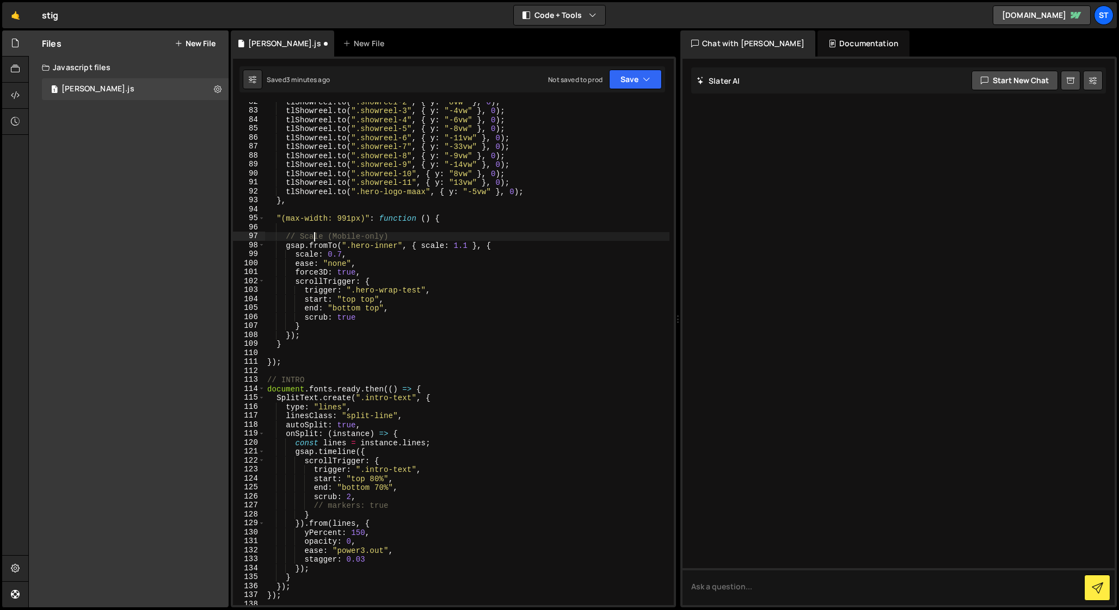
scroll to position [732, 0]
click at [308, 380] on div "tlShowreel . to ( ".showreel-2" , { y : "8vw" } , 0 ) ; tlShowreel . to ( ".sho…" at bounding box center [467, 357] width 404 height 521
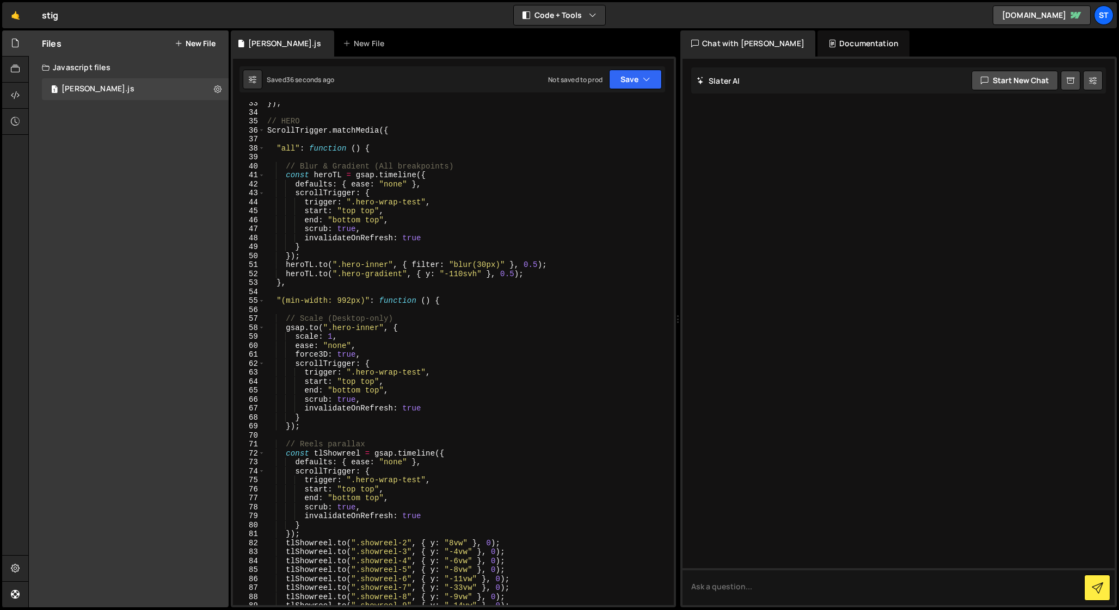
scroll to position [297, 0]
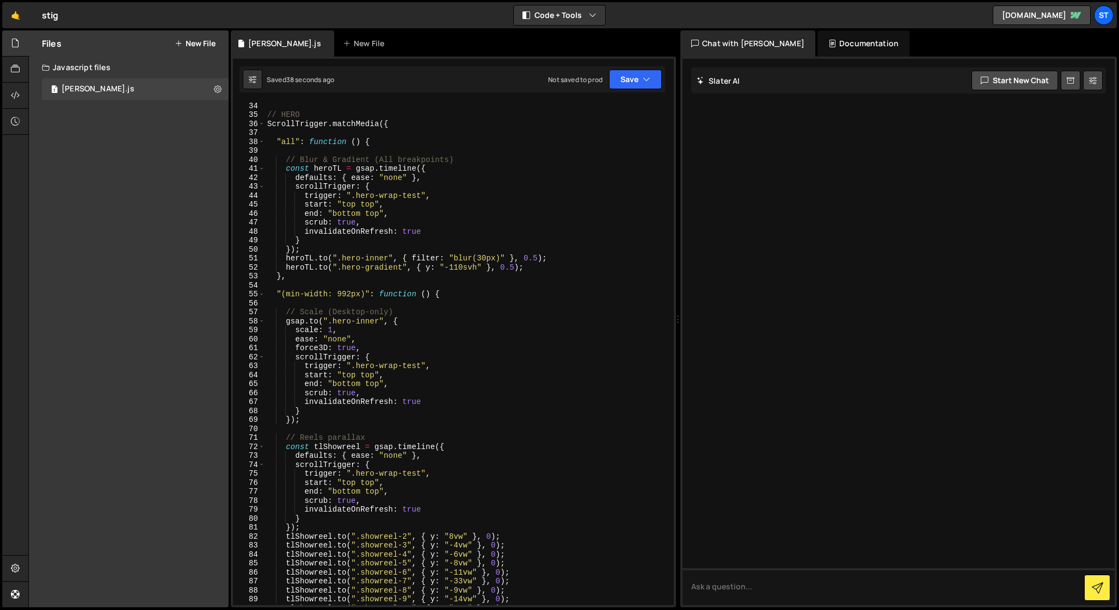
click at [378, 437] on div "// HERO ScrollTrigger . matchMedia ({ "all" : function ( ) { // Blur & Gradient…" at bounding box center [467, 361] width 404 height 521
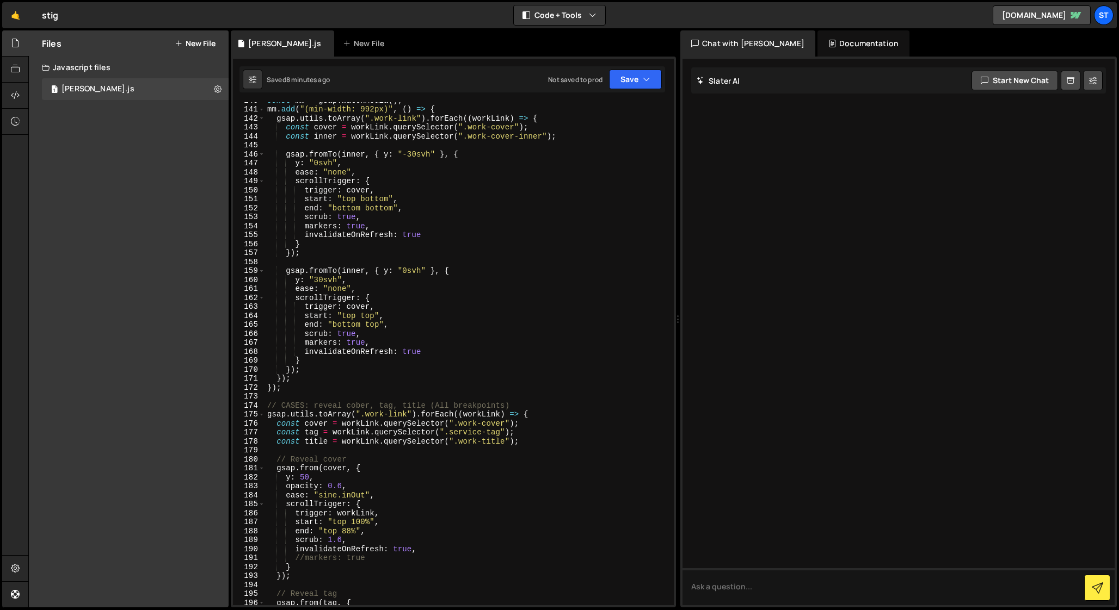
scroll to position [1272, 0]
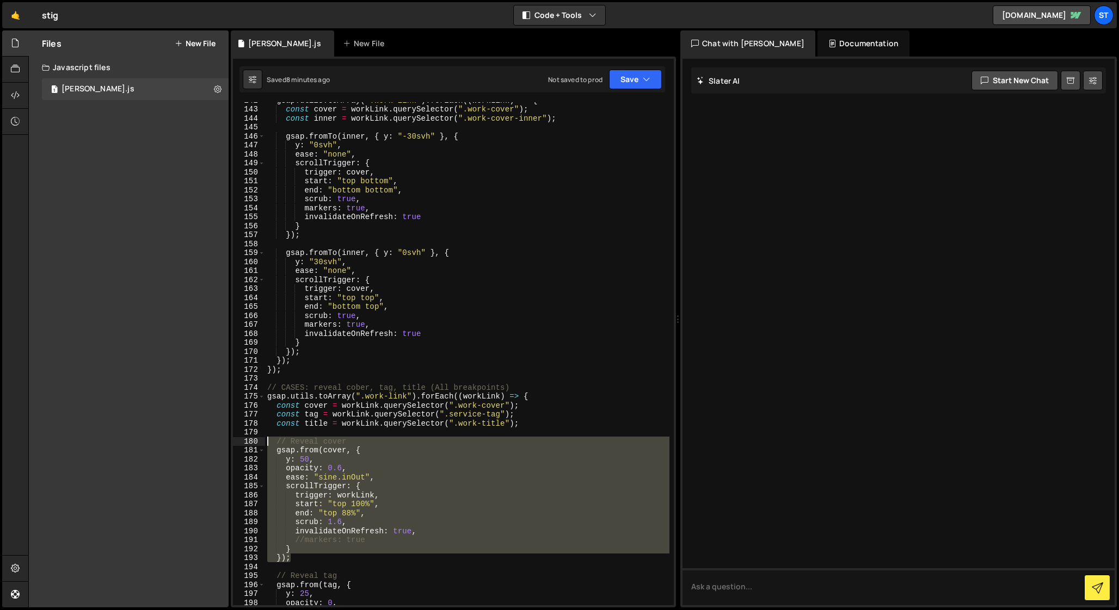
drag, startPoint x: 293, startPoint y: 557, endPoint x: 206, endPoint y: 445, distance: 141.5
click at [206, 445] on div "Files New File Javascript files 1 [PERSON_NAME].js 0 CSS files Copy share link …" at bounding box center [573, 319] width 1090 height 578
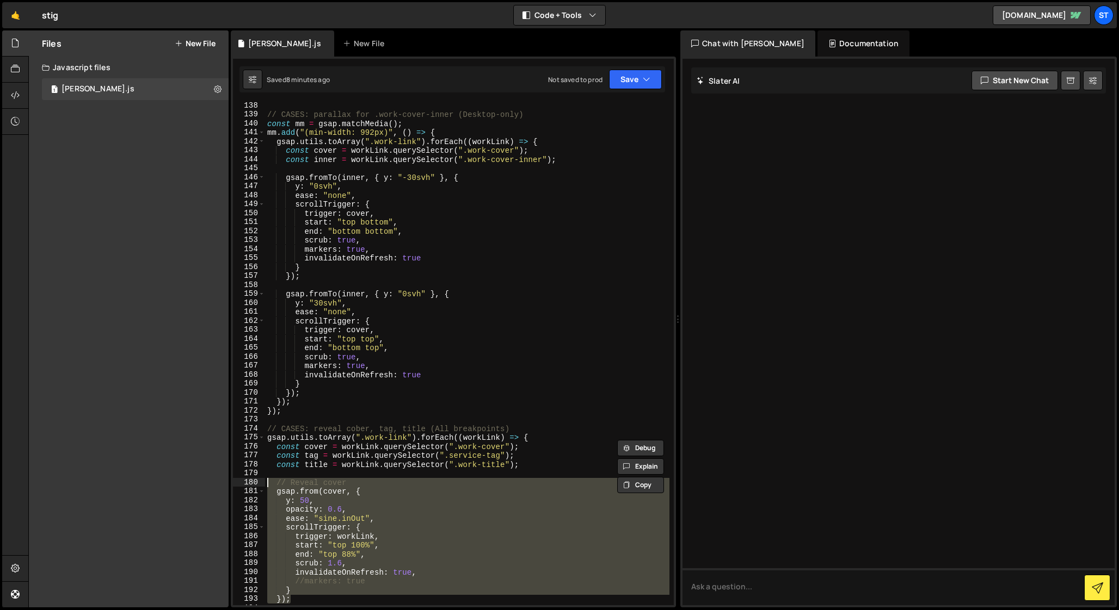
scroll to position [1198, 0]
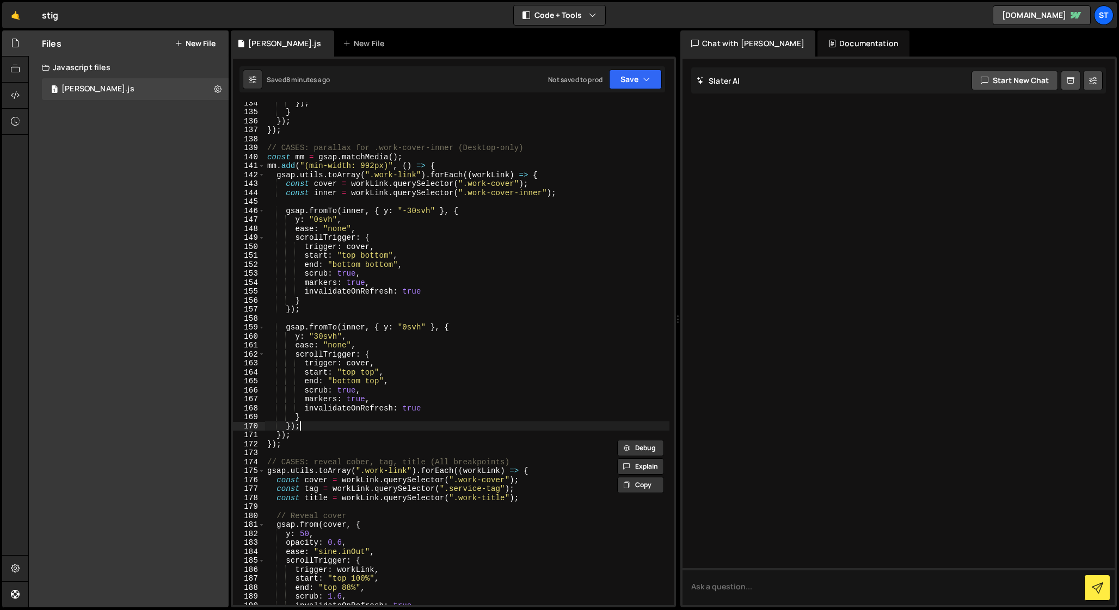
click at [306, 428] on div "}) ; } }) ; }) ; // CASES: parallax for .work-cover-inner (Desktop-only) const …" at bounding box center [467, 358] width 404 height 521
type textarea "});"
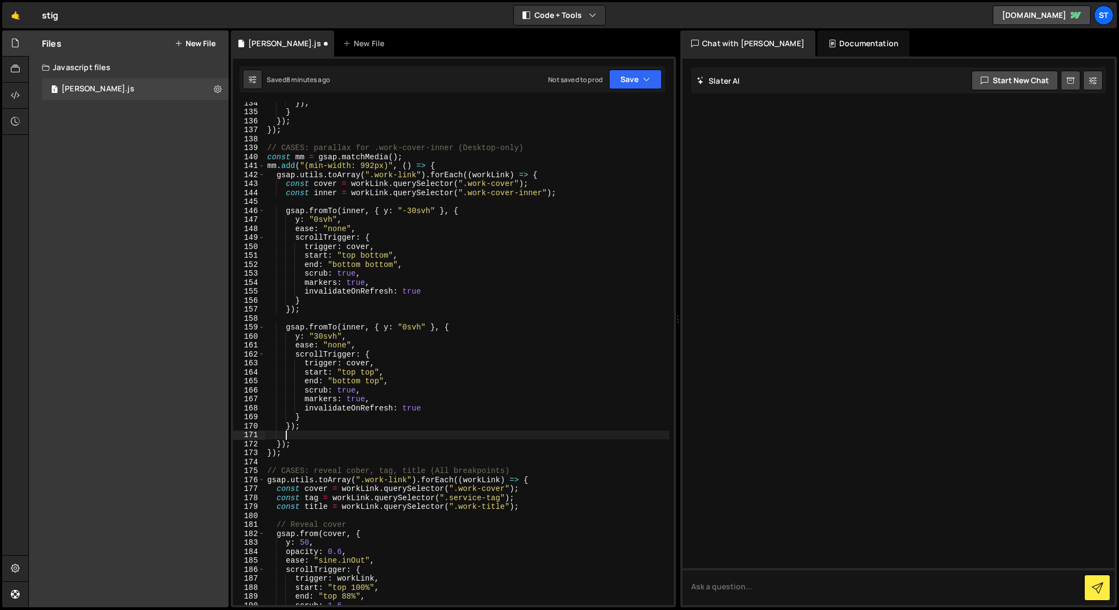
scroll to position [0, 1]
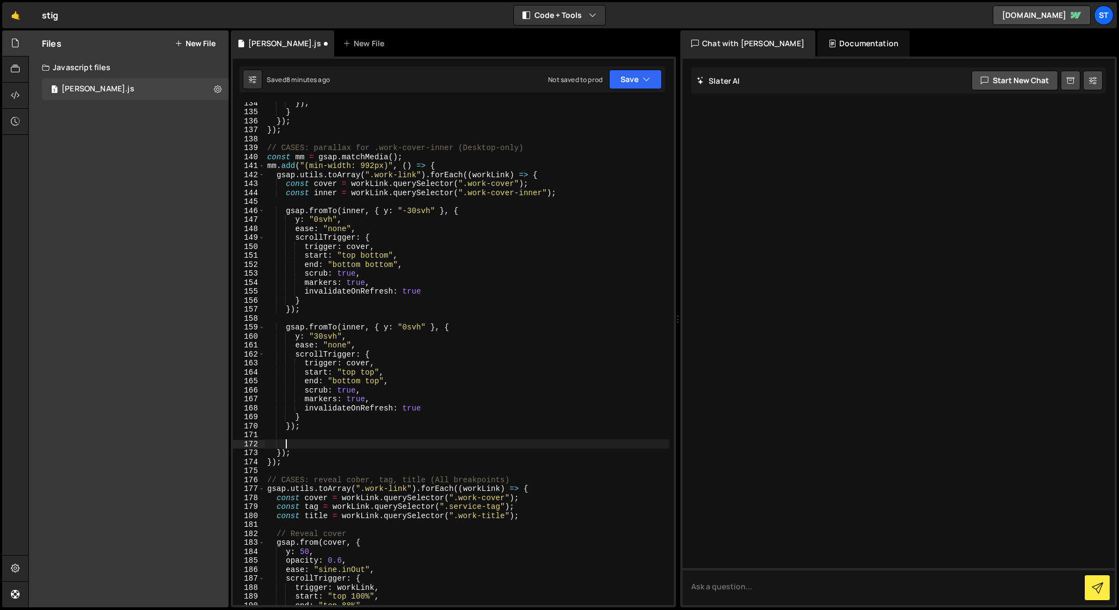
paste textarea "});"
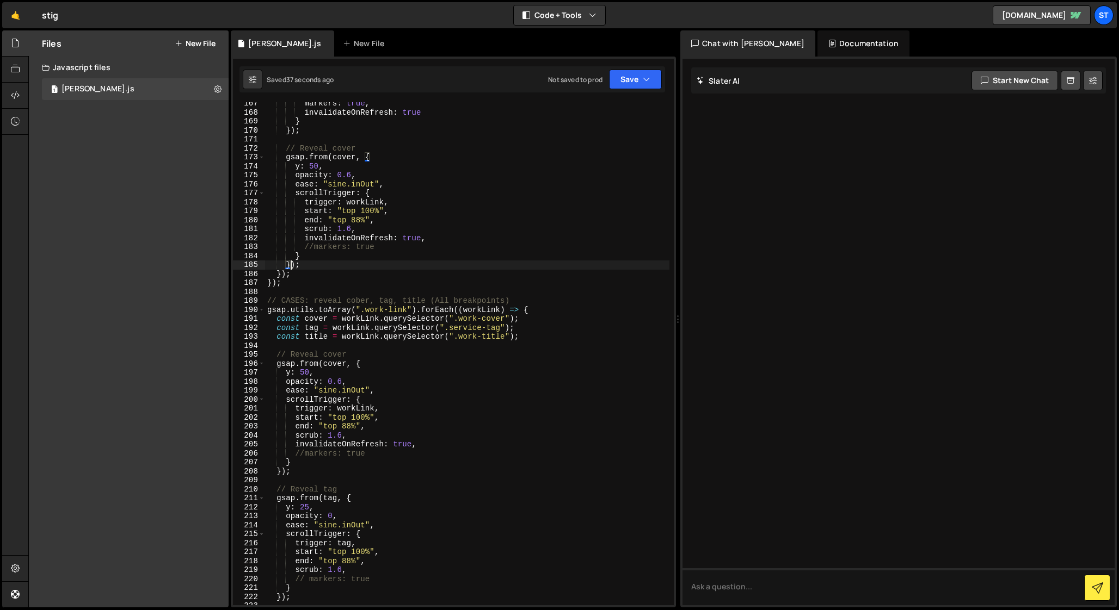
scroll to position [1492, 0]
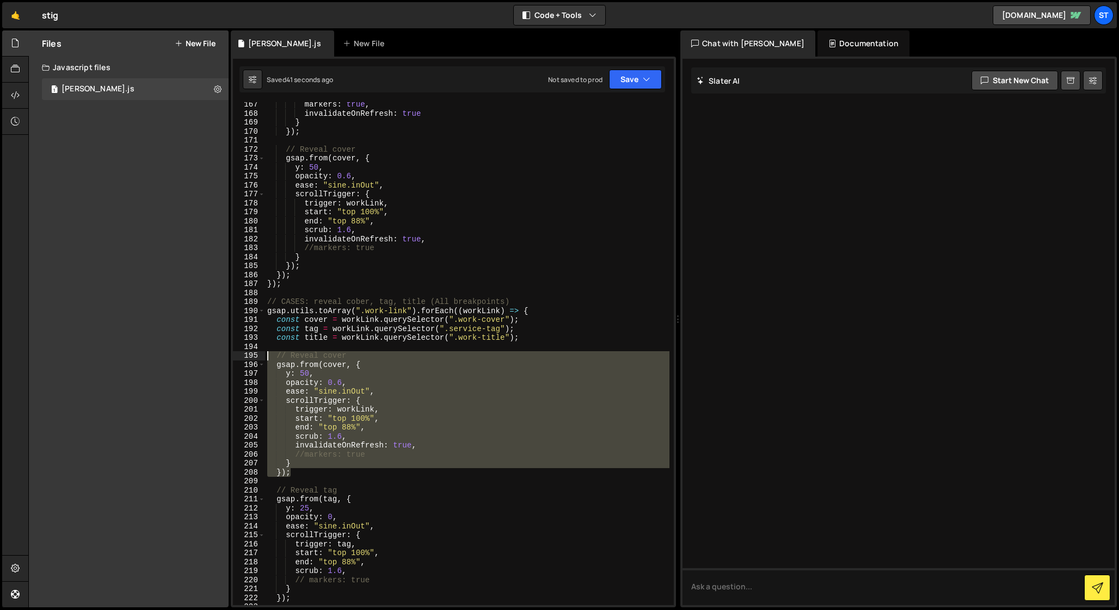
drag, startPoint x: 295, startPoint y: 473, endPoint x: 232, endPoint y: 355, distance: 134.1
click at [233, 355] on div "}); 167 168 169 170 171 172 173 174 175 176 177 178 179 180 181 182 183 184 185…" at bounding box center [453, 353] width 441 height 503
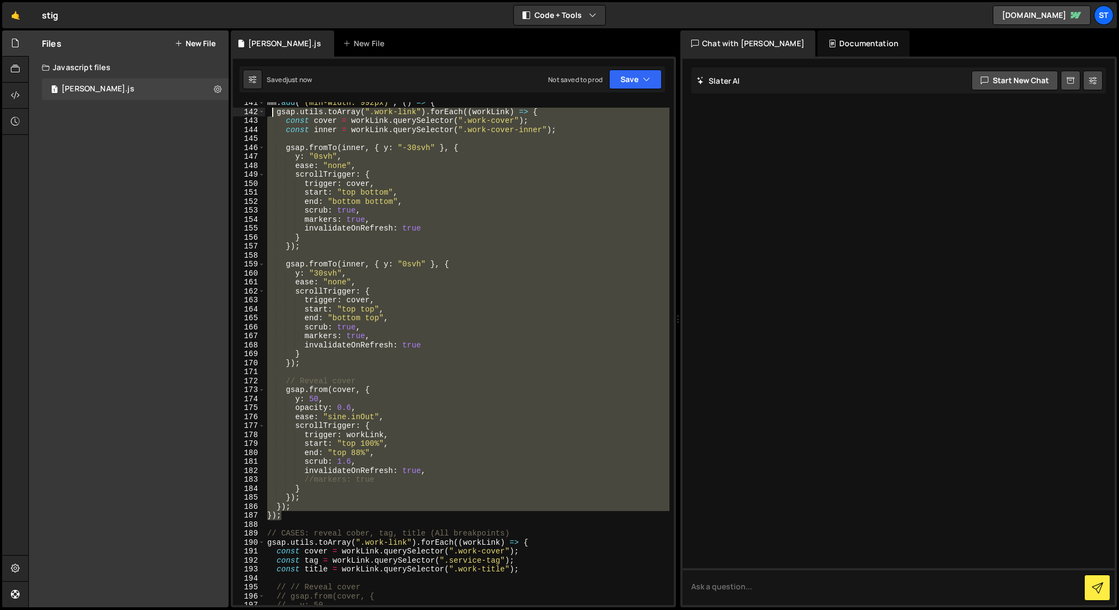
scroll to position [1257, 0]
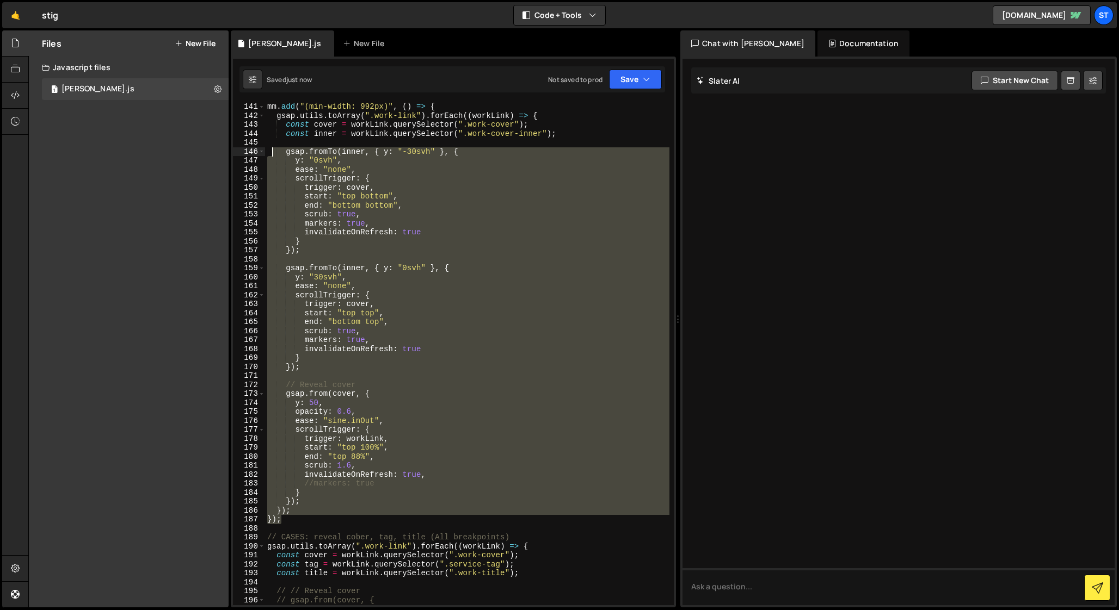
drag, startPoint x: 284, startPoint y: 516, endPoint x: 271, endPoint y: 149, distance: 368.0
click at [271, 149] on div "mm . add ( "(min-width: 992px)" , ( ) => { gsap . utils . toArray ( ".work-link…" at bounding box center [467, 362] width 404 height 521
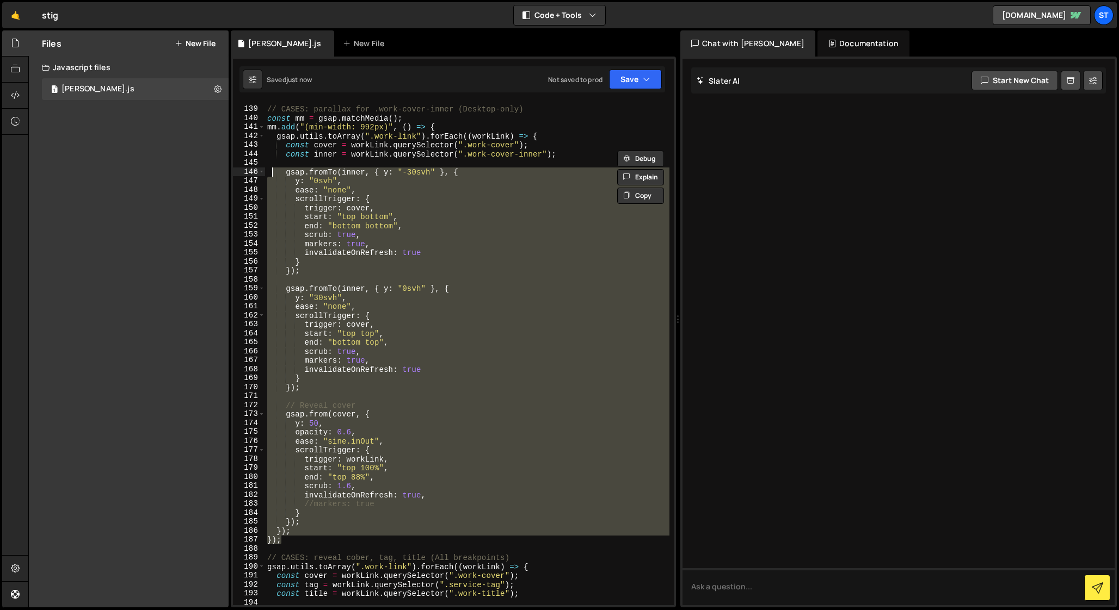
click at [292, 538] on div "// CASES: parallax for .work-cover-inner (Desktop-only) const mm = gsap . match…" at bounding box center [467, 353] width 404 height 503
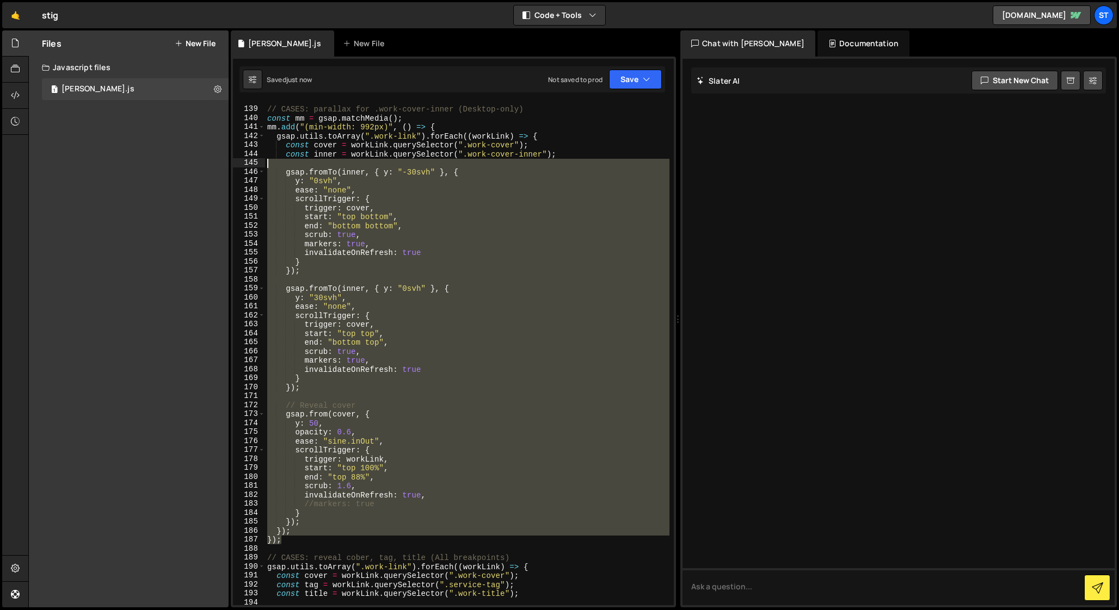
drag, startPoint x: 288, startPoint y: 542, endPoint x: 283, endPoint y: 198, distance: 344.4
click at [282, 196] on div "// CASES: parallax for .work-cover-inner (Desktop-only) const mm = gsap . match…" at bounding box center [467, 356] width 404 height 521
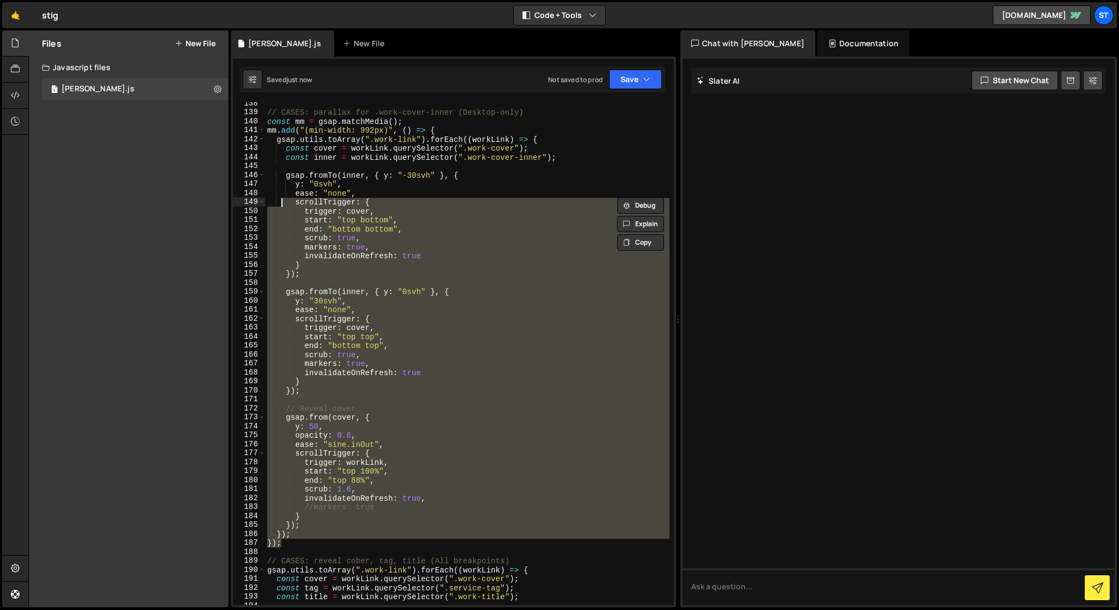
scroll to position [1225, 0]
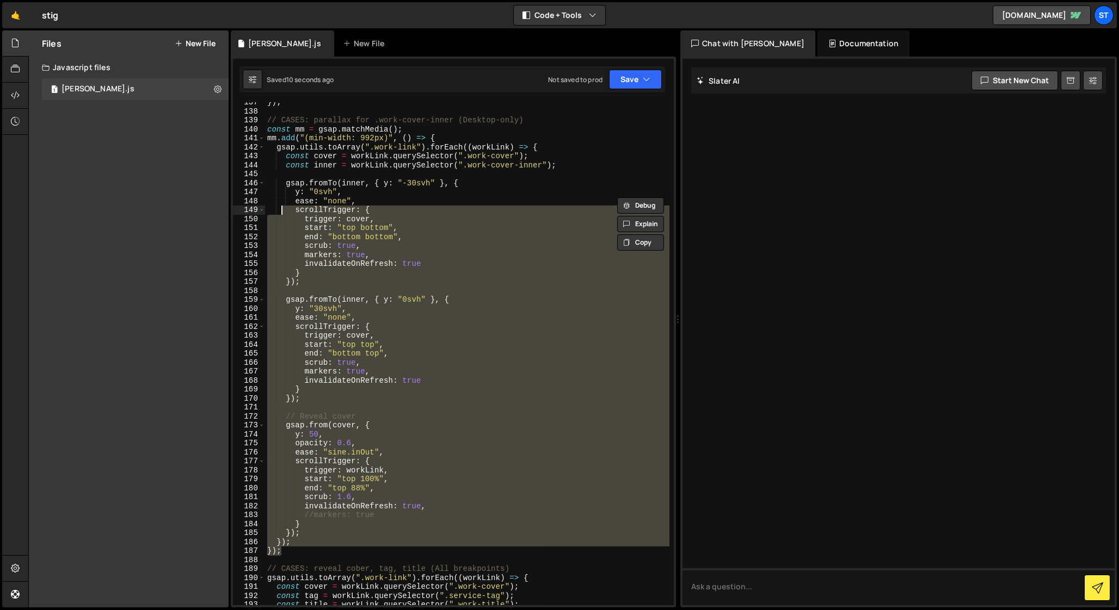
click at [293, 552] on div "}) ; // CASES: parallax for .work-cover-inner (Desktop-only) const mm = gsap . …" at bounding box center [467, 353] width 404 height 503
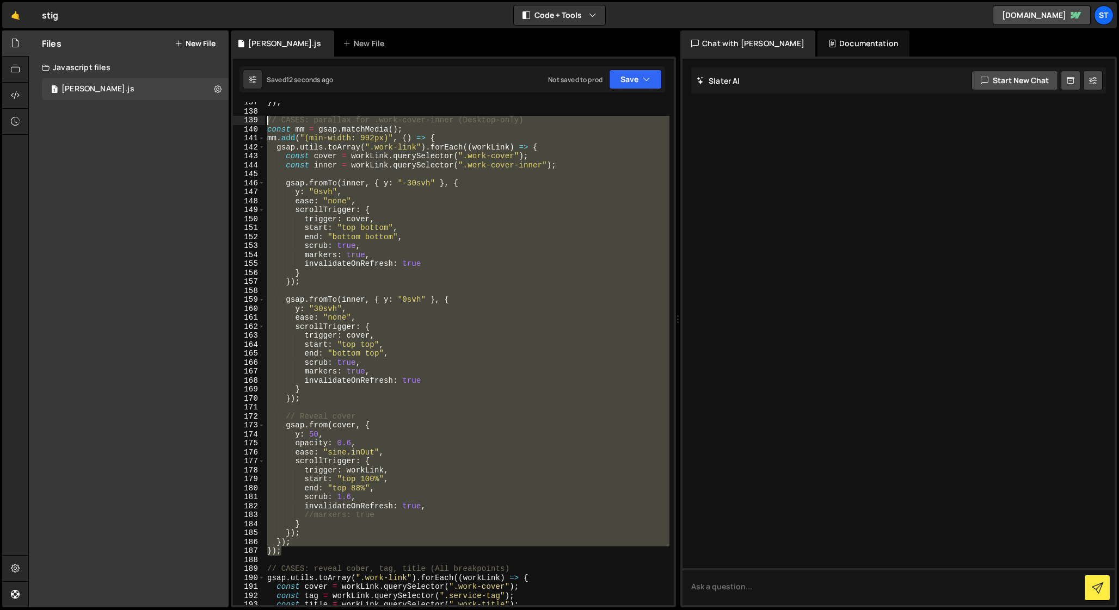
drag, startPoint x: 285, startPoint y: 552, endPoint x: 264, endPoint y: 124, distance: 428.7
click at [264, 124] on div "}); 137 138 139 140 141 142 143 144 145 146 147 148 149 150 151 152 153 154 155…" at bounding box center [453, 353] width 441 height 503
click at [359, 129] on div "}) ; // CASES: parallax for .work-cover-inner (Desktop-only) const mm = gsap . …" at bounding box center [467, 353] width 404 height 503
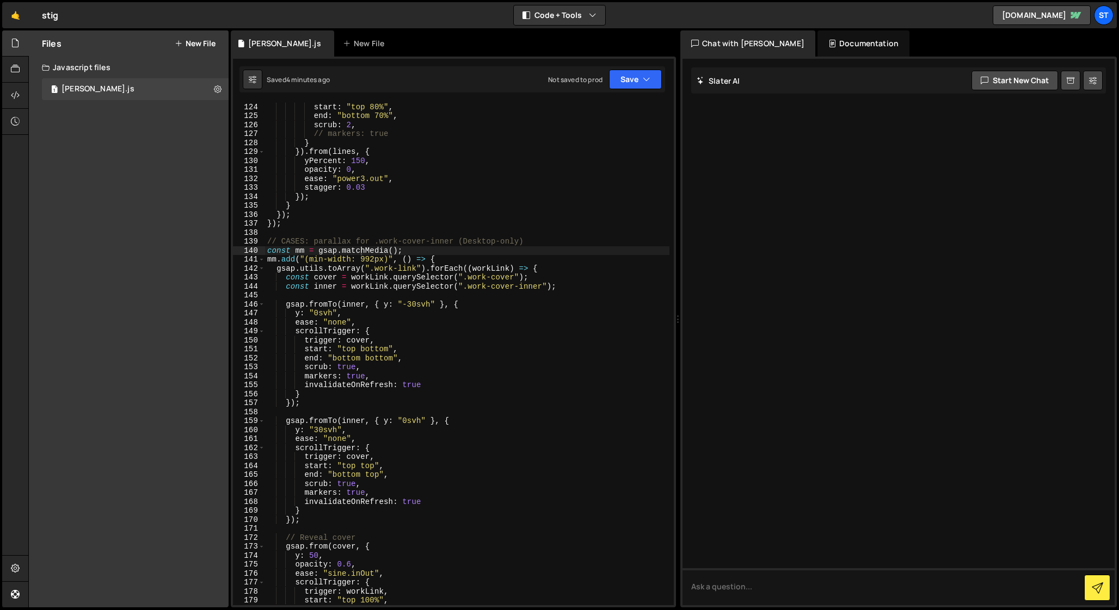
scroll to position [1102, 0]
click at [300, 260] on div "trigger : ".intro-text" , start : "top 80%" , end : "bottom 70%" , scrub : 2 , …" at bounding box center [467, 355] width 404 height 521
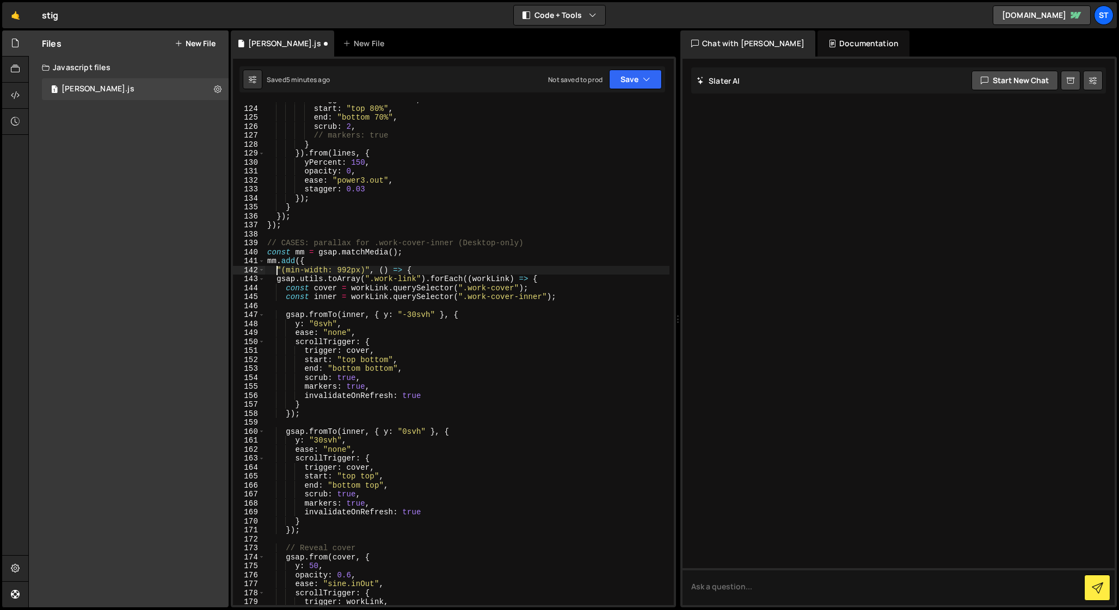
scroll to position [0, 1]
click at [318, 262] on div "trigger : ".intro-text" , start : "top 80%" , end : "bottom 70%" , scrub : 2 , …" at bounding box center [467, 355] width 404 height 521
type textarea "mm.add({"
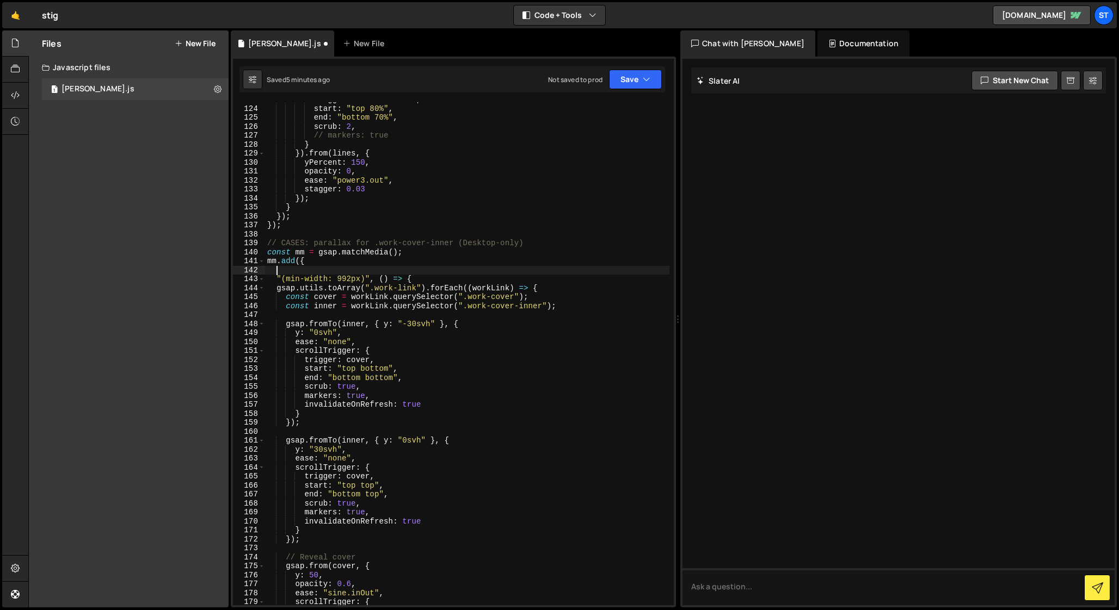
paste textarea "// Desktop breakpoint"
drag, startPoint x: 456, startPoint y: 243, endPoint x: 532, endPoint y: 243, distance: 76.2
click at [532, 243] on div "trigger : ".intro-text" , start : "top 80%" , end : "bottom 70%" , scrub : 2 , …" at bounding box center [467, 355] width 404 height 521
click at [419, 255] on div "trigger : ".intro-text" , start : "top 80%" , end : "bottom 70%" , scrub : 2 , …" at bounding box center [467, 355] width 404 height 521
type textarea "const mm = gsap.matchMedia();"
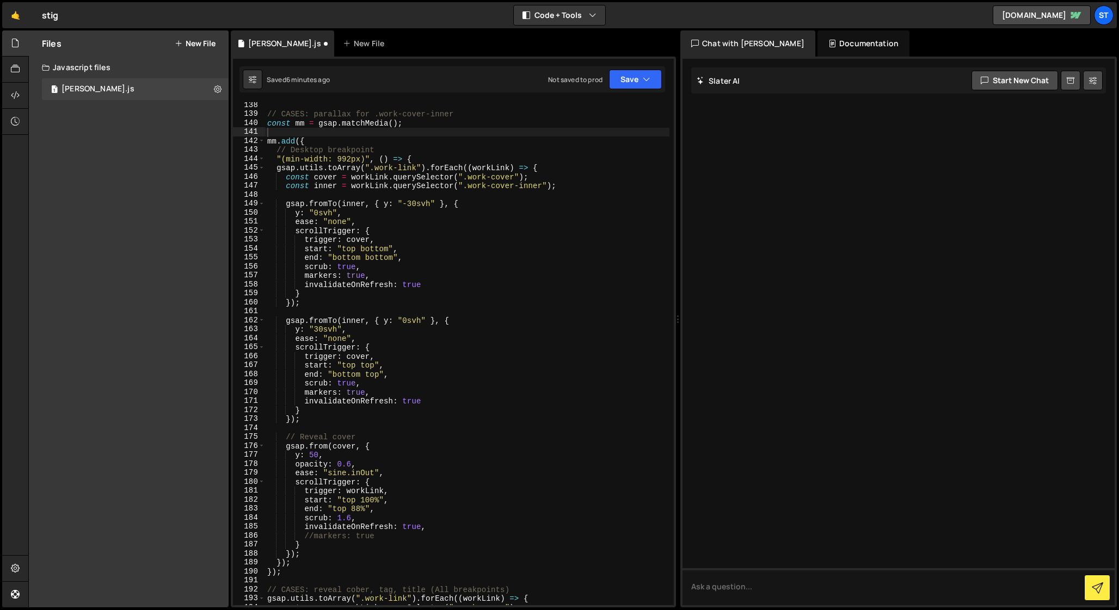
scroll to position [1234, 0]
click at [295, 561] on div "// CASES: parallax for .work-cover-inner const mm = gsap . matchMedia ( ) ; mm …" at bounding box center [467, 358] width 404 height 521
type textarea "});"
paste textarea "},"
type textarea "},"
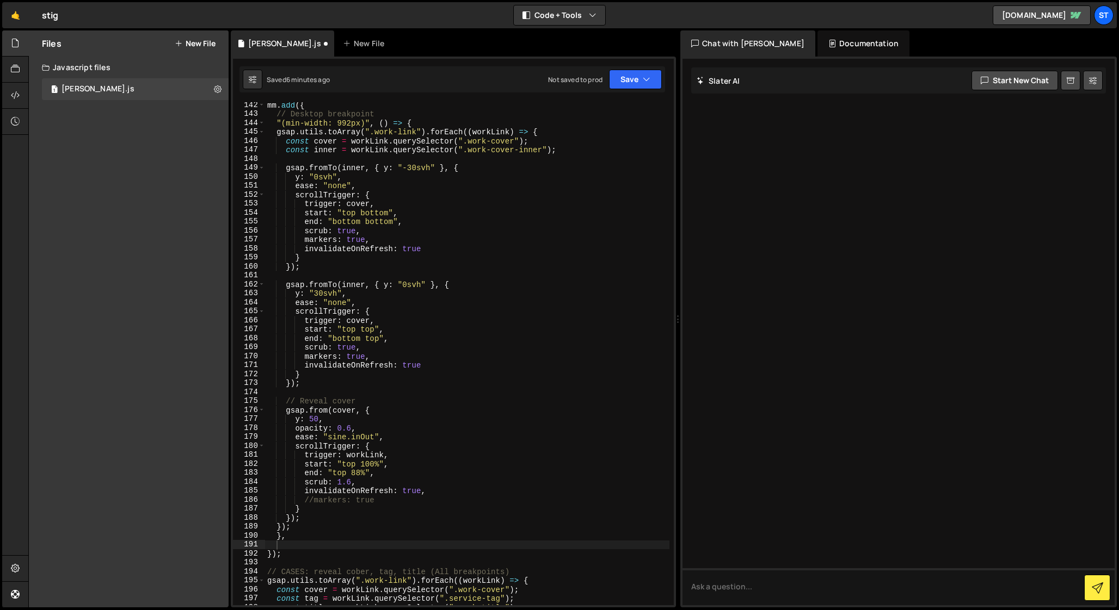
scroll to position [1271, 0]
drag, startPoint x: 288, startPoint y: 550, endPoint x: 257, endPoint y: 550, distance: 31.0
click at [257, 550] on div "142 143 144 145 146 147 148 149 150 151 152 153 154 155 156 157 158 159 160 161…" at bounding box center [453, 353] width 441 height 503
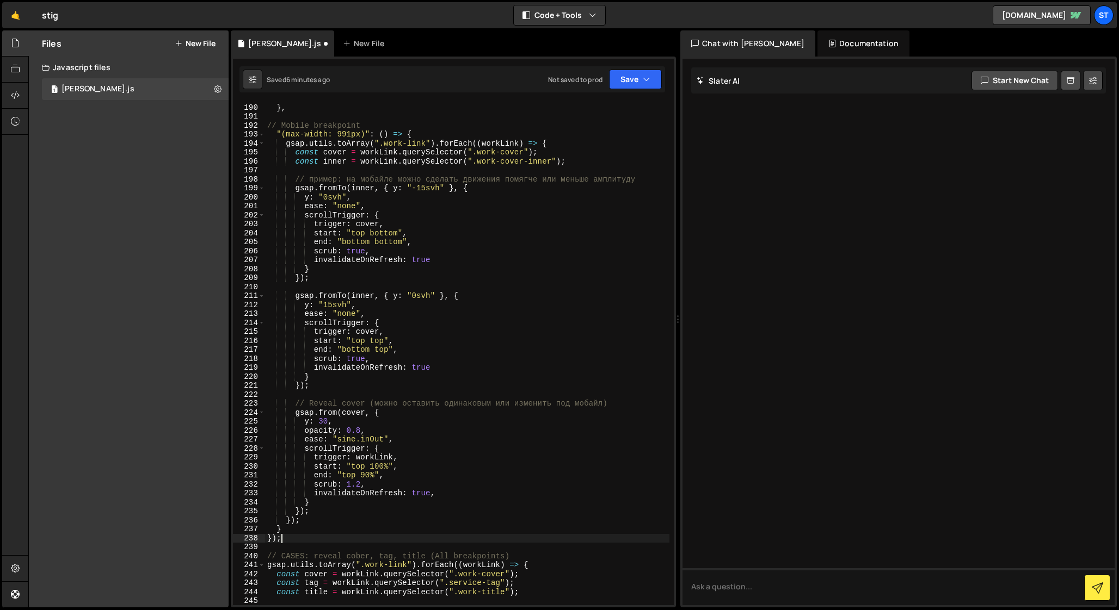
scroll to position [1692, 0]
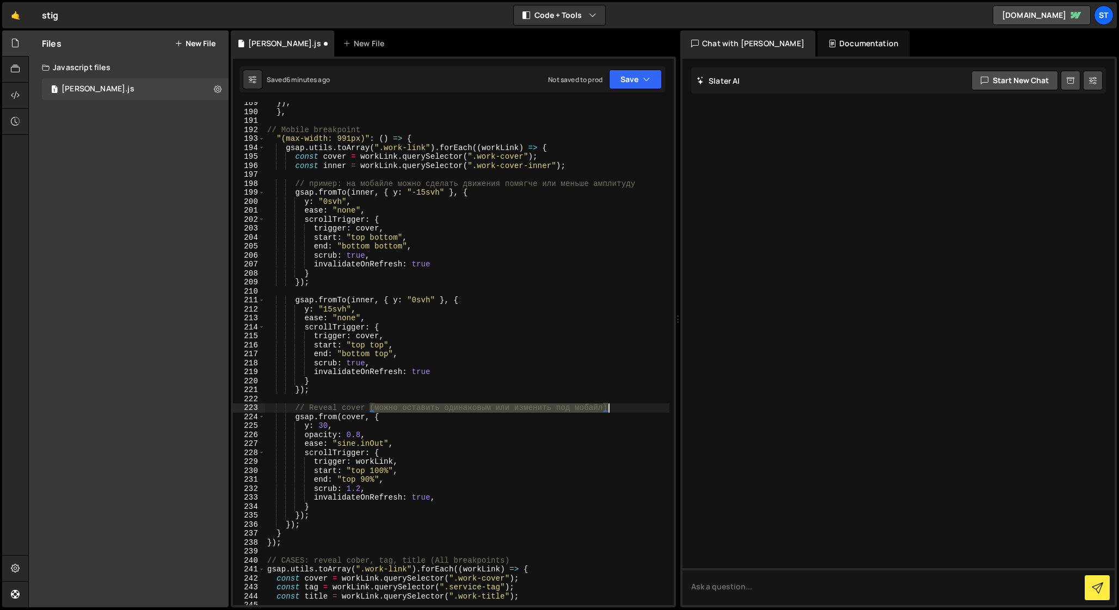
drag, startPoint x: 368, startPoint y: 409, endPoint x: 651, endPoint y: 412, distance: 282.4
click at [651, 412] on div "}) ; } , // Mobile breakpoint "(max-width: 991px)" : ( ) => { gsap . utils . to…" at bounding box center [467, 358] width 404 height 521
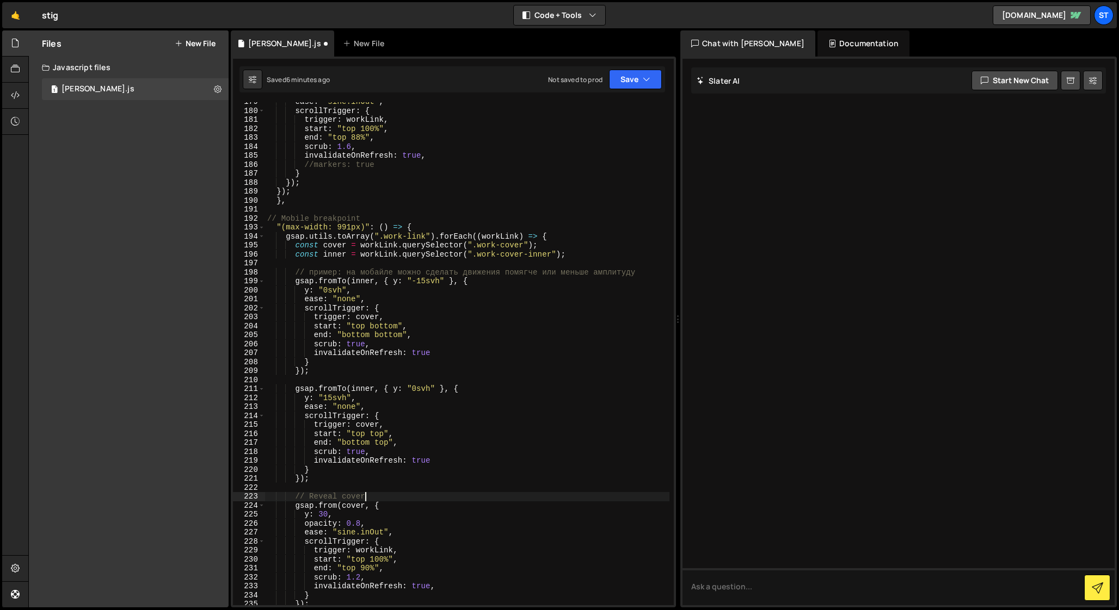
scroll to position [1588, 0]
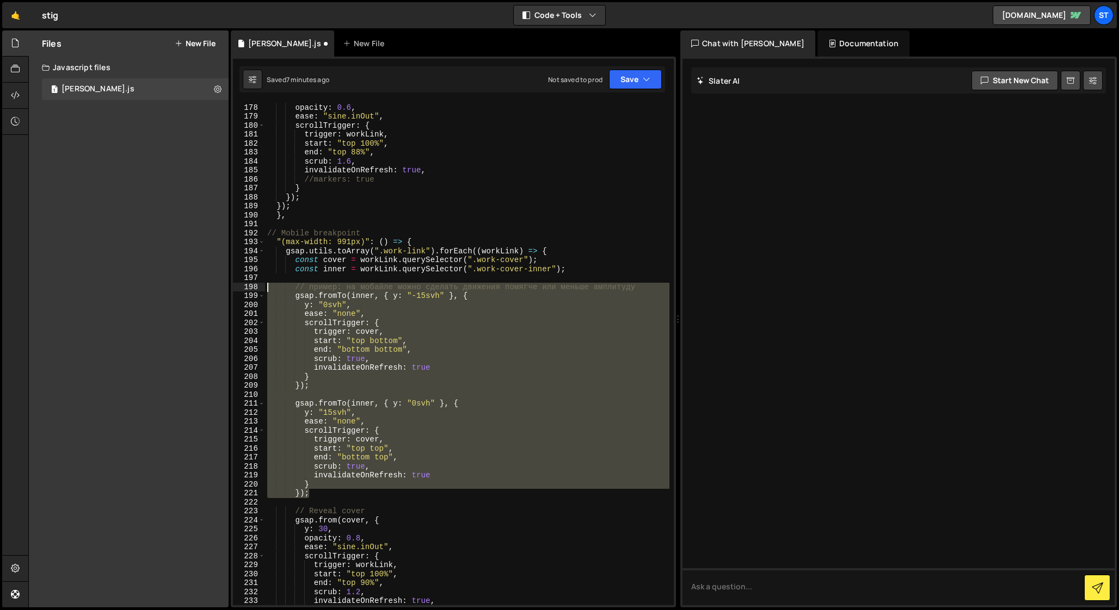
drag, startPoint x: 313, startPoint y: 494, endPoint x: 262, endPoint y: 290, distance: 210.2
click at [262, 290] on div "// Reveal cover 177 178 179 180 181 182 183 184 185 186 187 188 189 190 191 192…" at bounding box center [453, 353] width 441 height 503
type textarea "// пример: на мобайле можно сделать движения помягче или меньше амплитуду gsap.…"
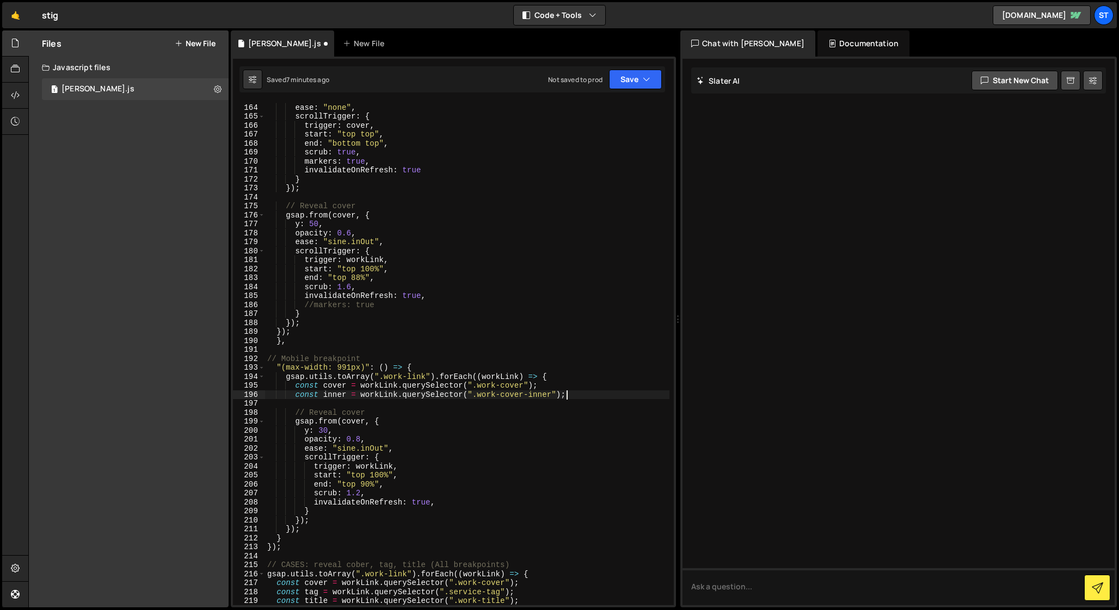
scroll to position [1460, 0]
click at [369, 487] on div "y : "30svh" , ease : "none" , scrollTrigger : { trigger : cover , start : "top …" at bounding box center [467, 356] width 404 height 521
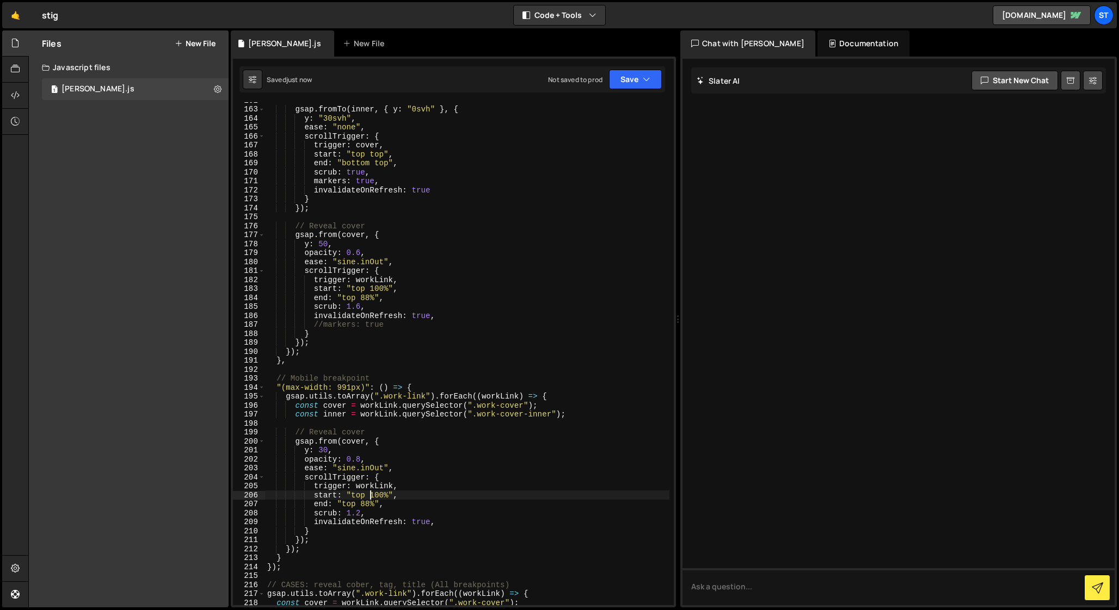
scroll to position [1452, 0]
drag, startPoint x: 566, startPoint y: 416, endPoint x: 567, endPoint y: 408, distance: 7.6
click at [567, 408] on div "gsap . fromTo ( inner , { y : "0svh" } , { y : "30svh" , ease : "none" , scroll…" at bounding box center [467, 356] width 404 height 521
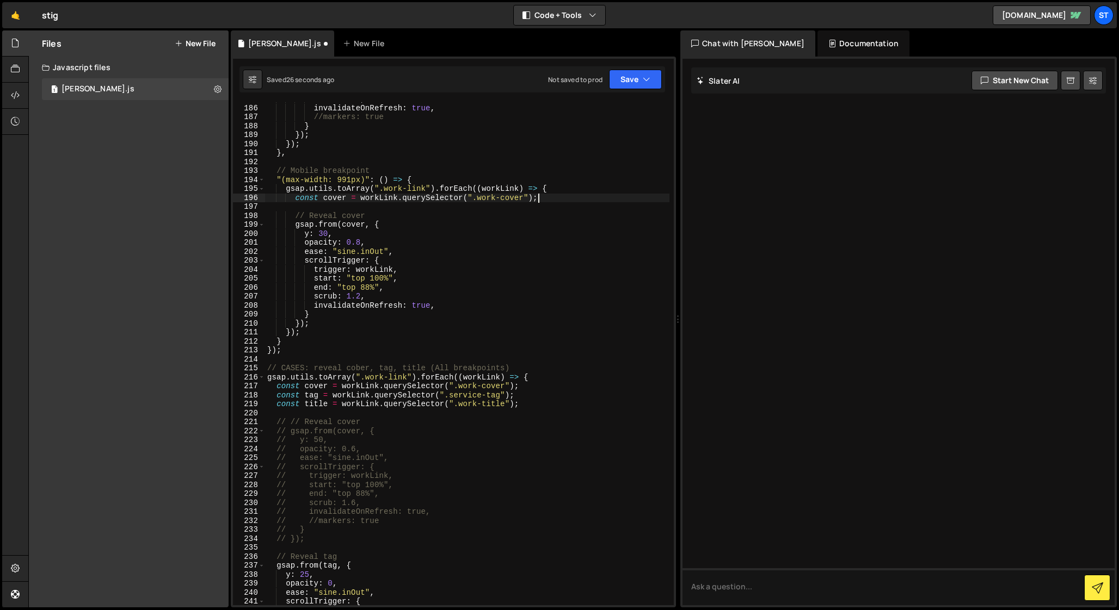
scroll to position [1661, 0]
click at [277, 388] on div "scrub : 1.6 , invalidateOnRefresh : true , //markers: true } }) ; }) ; } , // M…" at bounding box center [467, 354] width 404 height 521
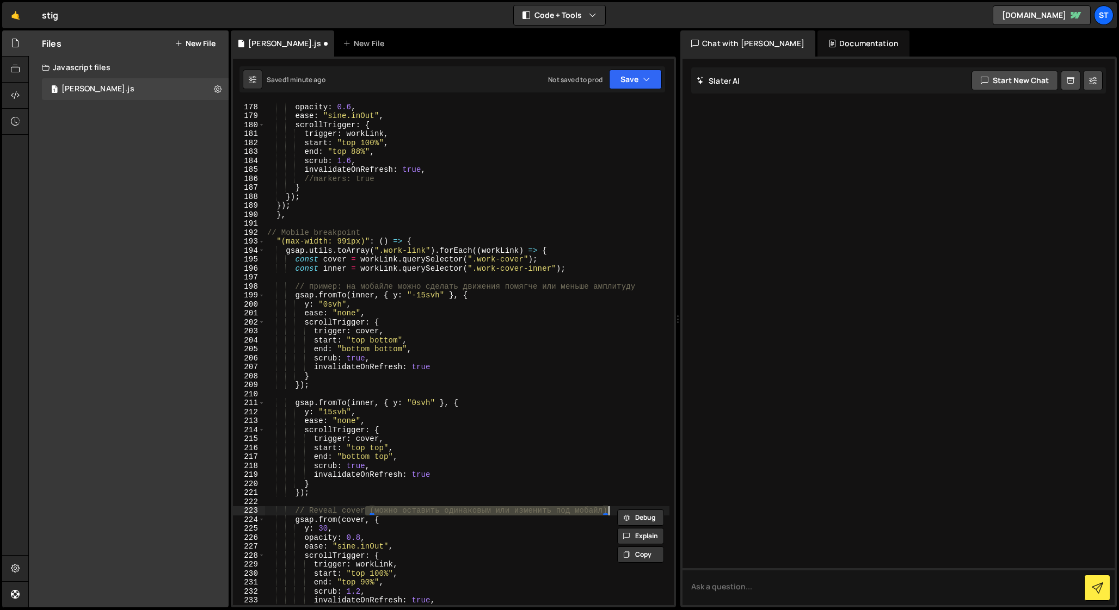
scroll to position [0, 1]
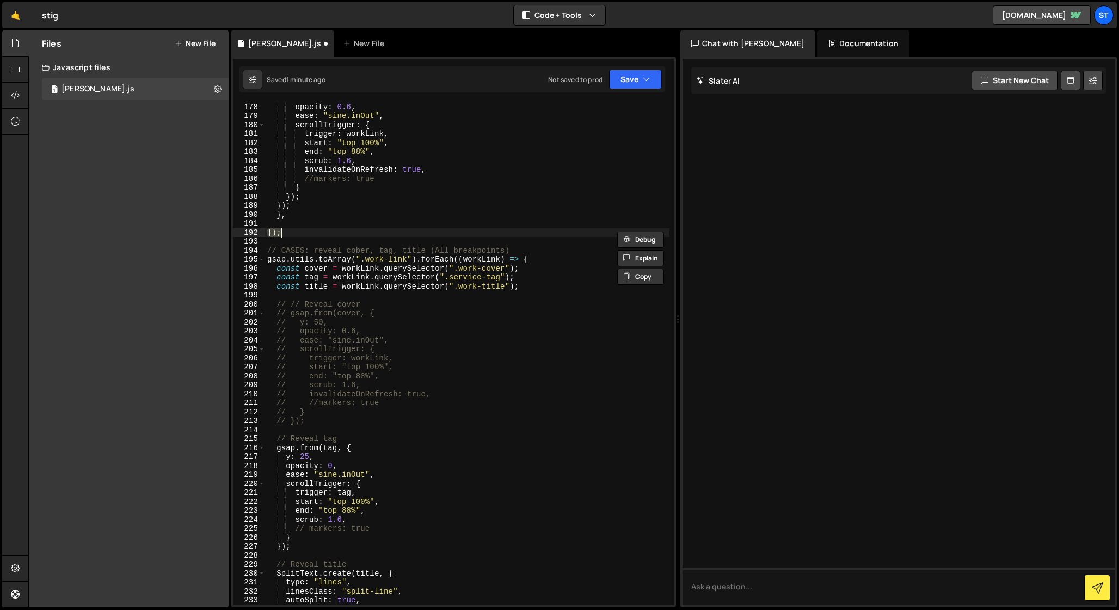
type textarea "},"
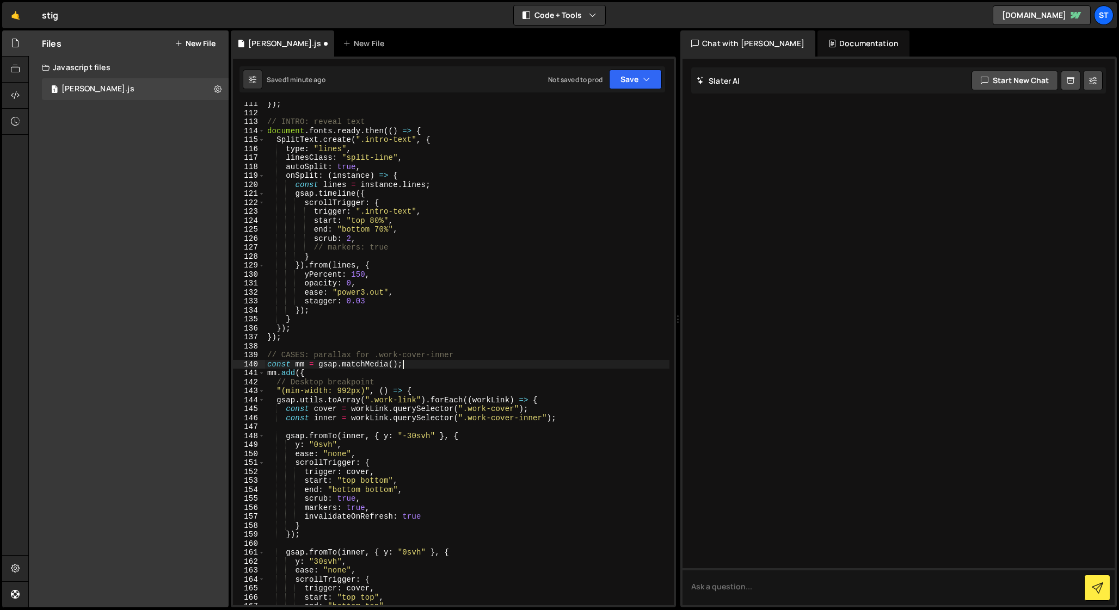
scroll to position [990, 0]
type textarea "// CASES: parallax for .work-cover-inner (Desktop-only)"
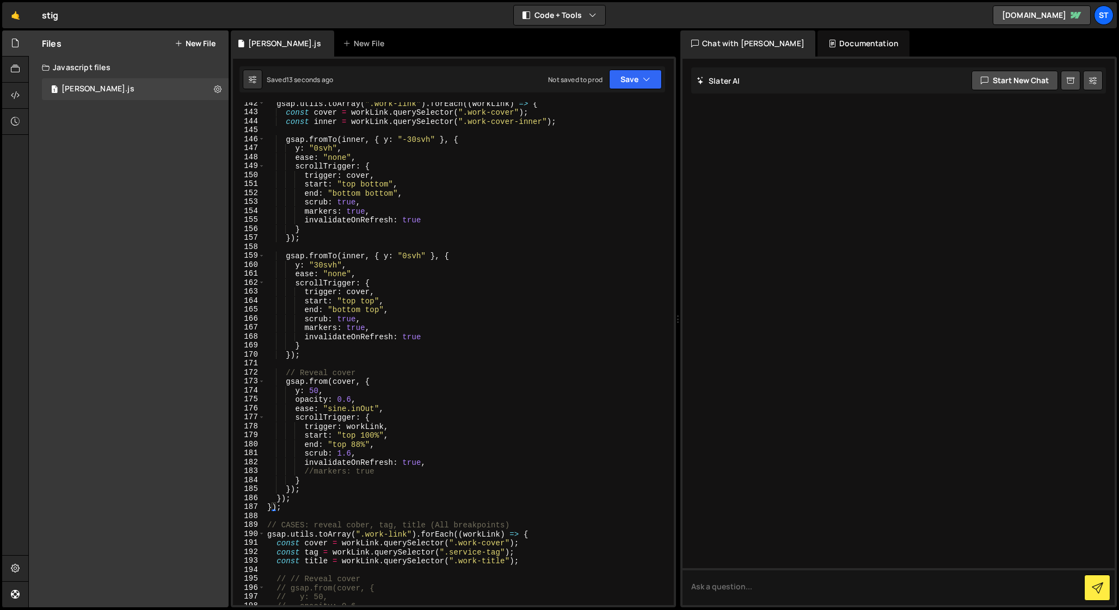
scroll to position [1269, 0]
click at [277, 542] on div "gsap . utils . toArray ( ".work-link" ) . forEach (( workLink ) => { const cove…" at bounding box center [467, 359] width 404 height 521
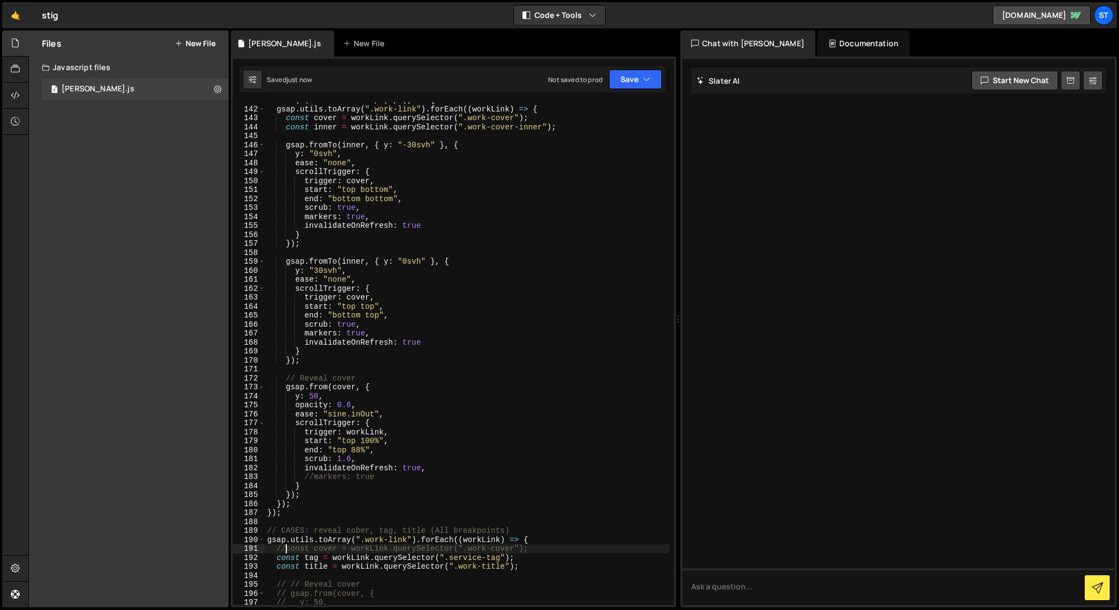
scroll to position [1250, 0]
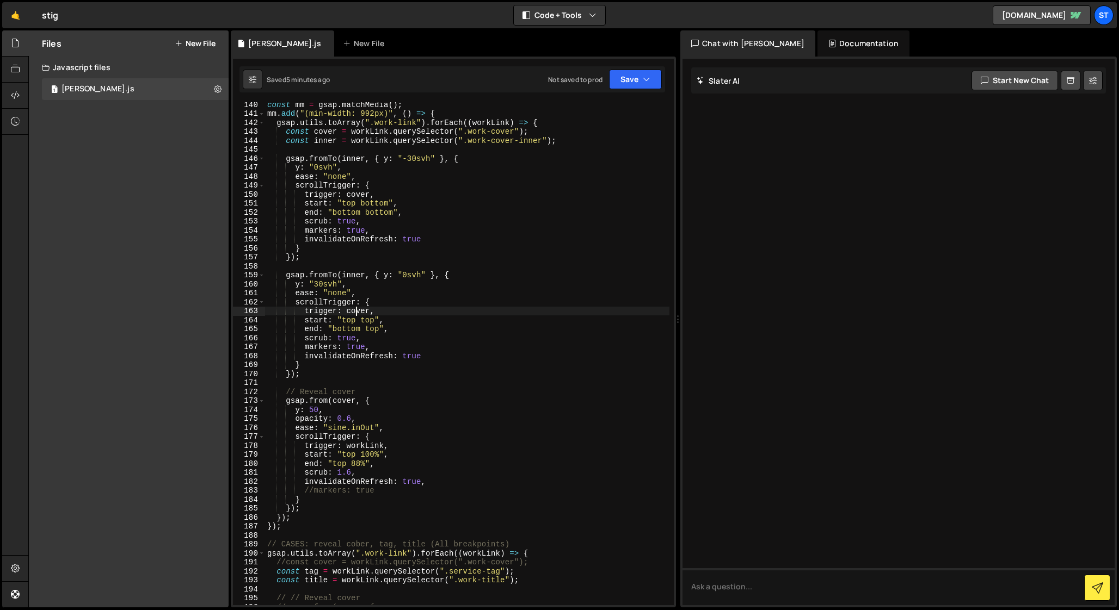
click at [358, 311] on div "const mm = gsap . matchMedia ( ) ; mm . add ( "(min-width: 992px)" , ( ) => { g…" at bounding box center [467, 360] width 404 height 521
click at [360, 447] on div "const mm = gsap . matchMedia ( ) ; mm . add ( "(min-width: 992px)" , ( ) => { g…" at bounding box center [467, 360] width 404 height 521
paste textarea "cover"
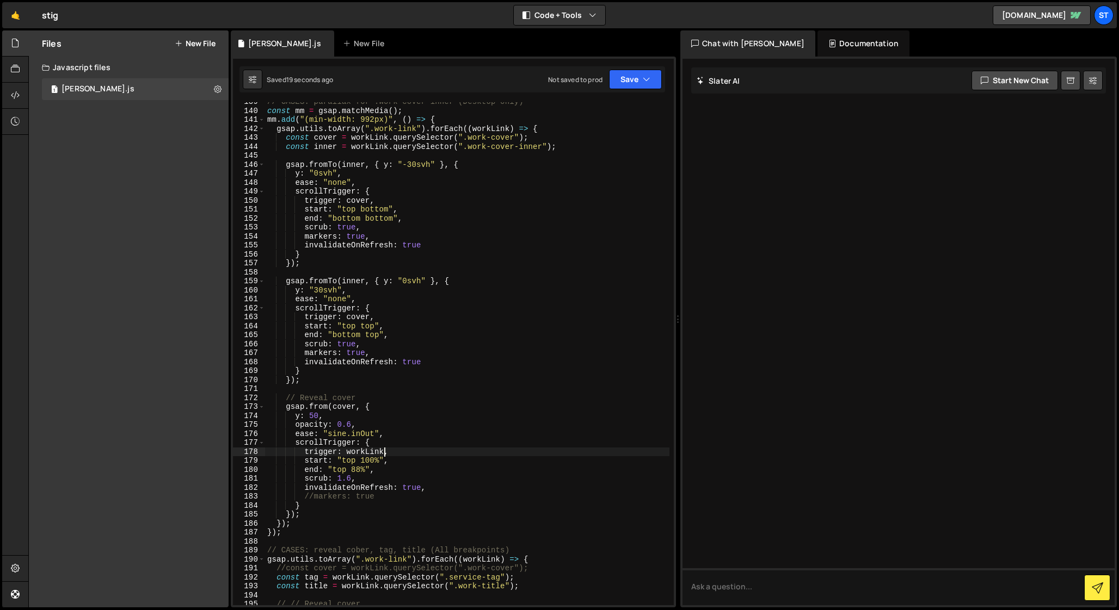
scroll to position [1244, 0]
click at [311, 499] on div "// CASES: parallax for .work-cover-inner (Desktop-only) const mm = gsap . match…" at bounding box center [467, 357] width 404 height 521
click at [303, 490] on div "// CASES: parallax for .work-cover-inner (Desktop-only) const mm = gsap . match…" at bounding box center [467, 357] width 404 height 521
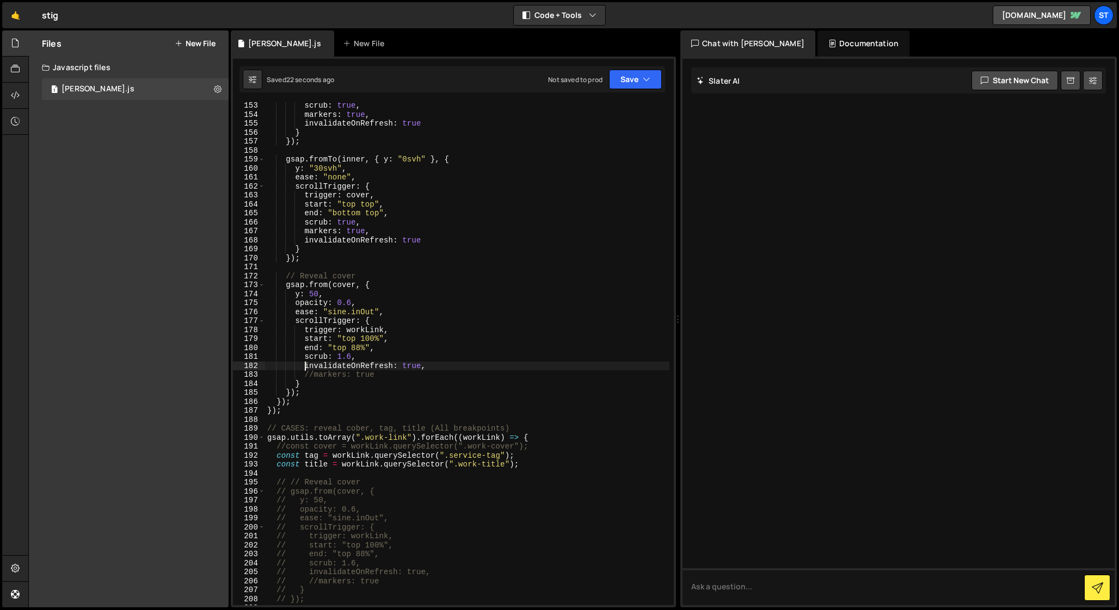
scroll to position [1411, 0]
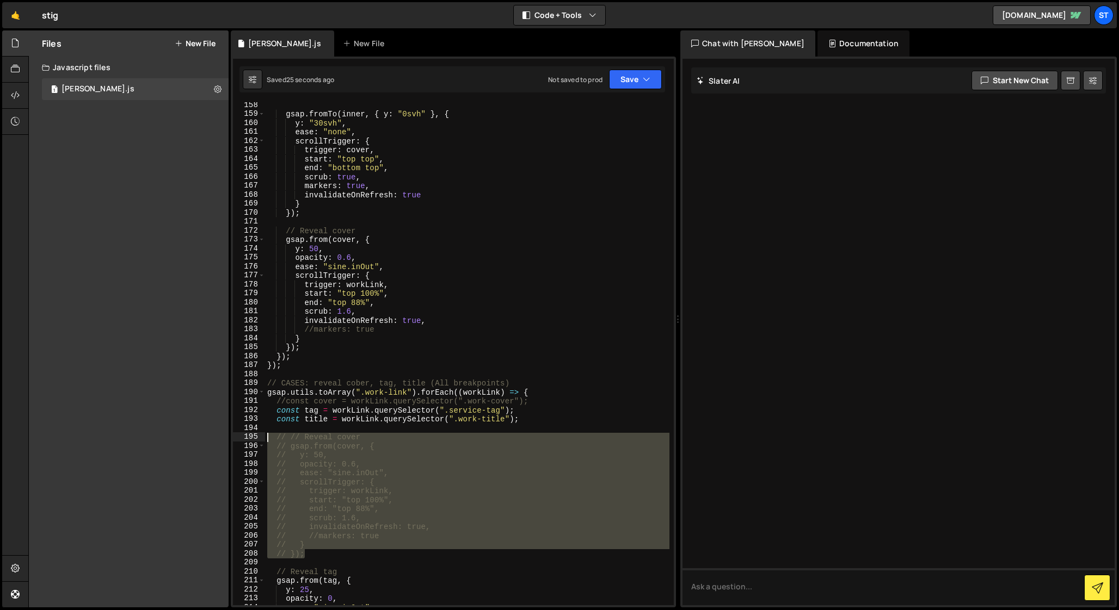
drag, startPoint x: 307, startPoint y: 554, endPoint x: 248, endPoint y: 437, distance: 131.6
click at [248, 437] on div "invalidateOnRefresh: true, 158 159 160 161 162 163 164 165 166 167 168 169 170 …" at bounding box center [453, 353] width 441 height 503
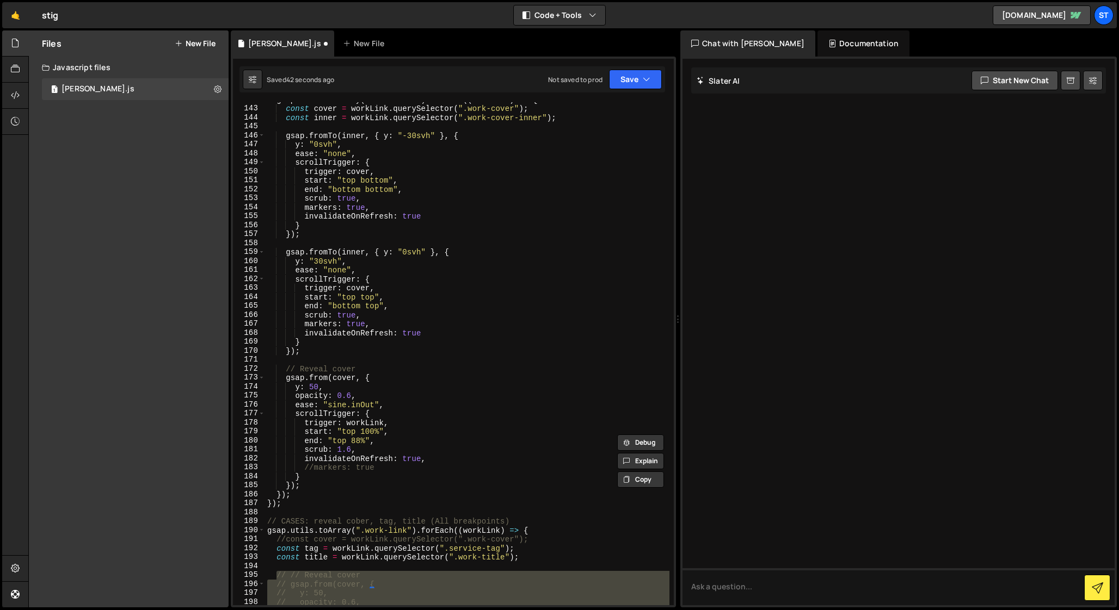
scroll to position [1282, 0]
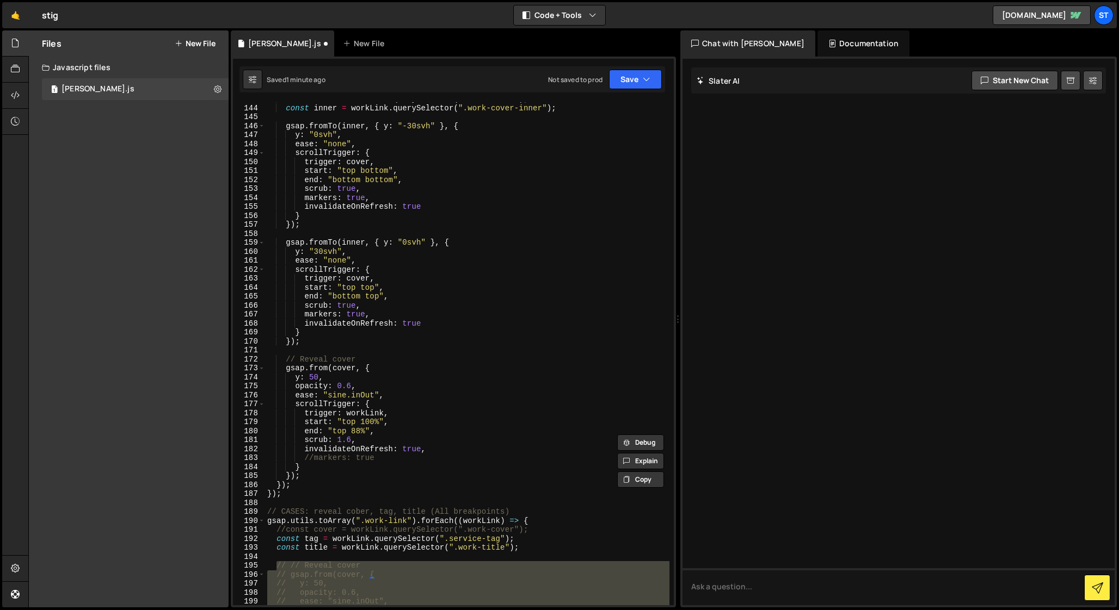
click at [315, 369] on div "const cover = workLink . querySelector ( ".work-cover" ) ; const inner = workLi…" at bounding box center [467, 355] width 404 height 521
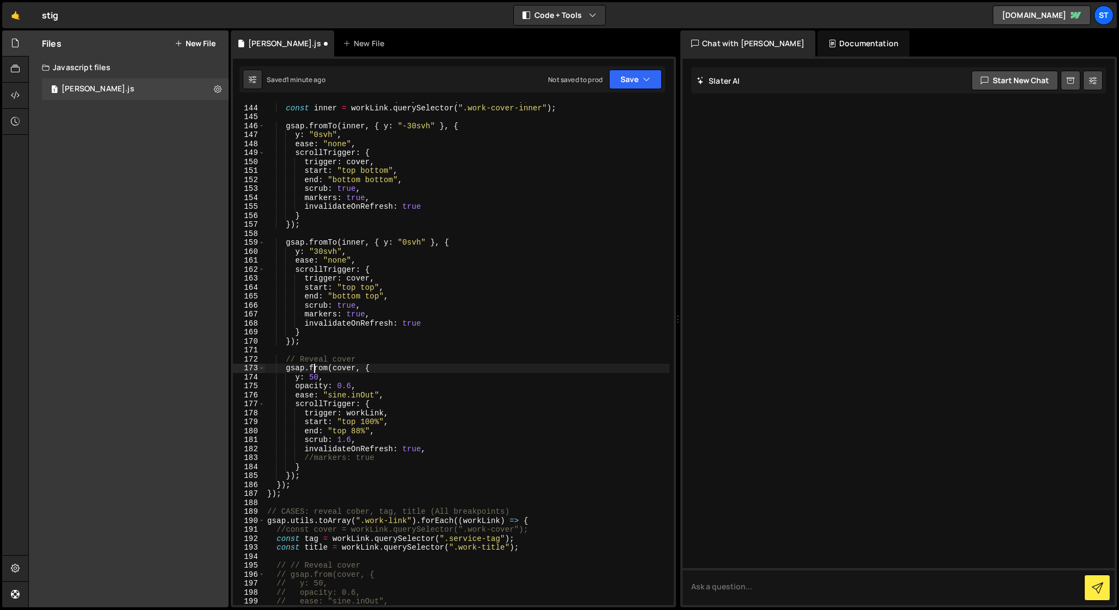
click at [315, 369] on div "const cover = workLink . querySelector ( ".work-cover" ) ; const inner = workLi…" at bounding box center [467, 355] width 404 height 521
click at [294, 375] on div "const cover = workLink . querySelector ( ".work-cover" ) ; const inner = workLi…" at bounding box center [467, 355] width 404 height 521
drag, startPoint x: 318, startPoint y: 378, endPoint x: 310, endPoint y: 378, distance: 7.6
click at [310, 378] on div "const cover = workLink . querySelector ( ".work-cover" ) ; const inner = workLi…" at bounding box center [467, 355] width 404 height 521
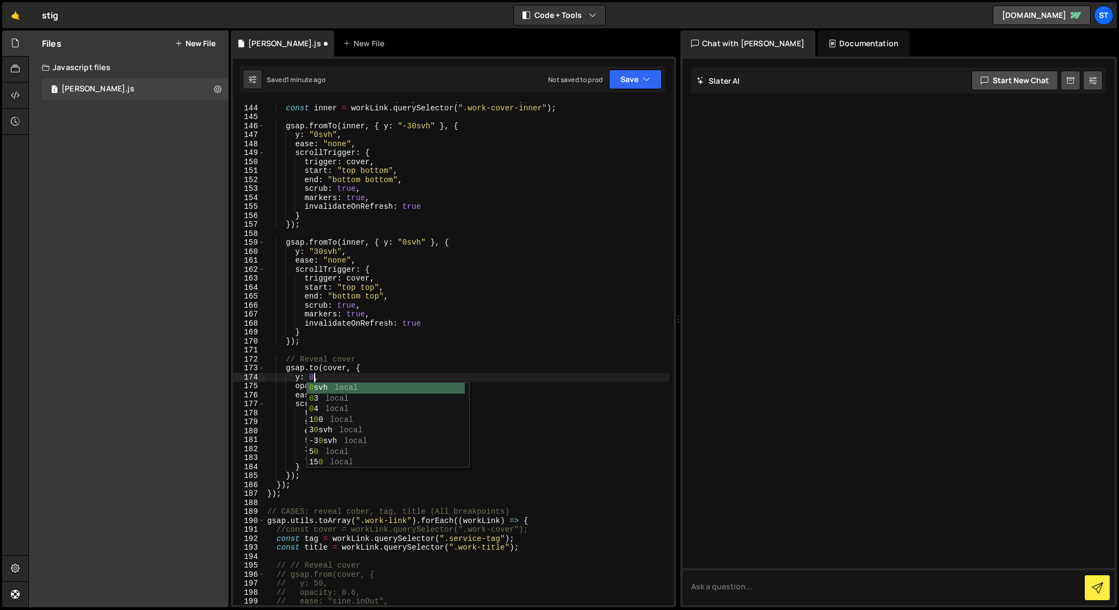
scroll to position [0, 3]
click at [329, 374] on div "const cover = workLink . querySelector ( ".work-cover" ) ; const inner = workLi…" at bounding box center [467, 355] width 404 height 521
drag, startPoint x: 352, startPoint y: 386, endPoint x: 338, endPoint y: 386, distance: 14.1
click at [338, 386] on div "const cover = workLink . querySelector ( ".work-cover" ) ; const inner = workLi…" at bounding box center [467, 355] width 404 height 521
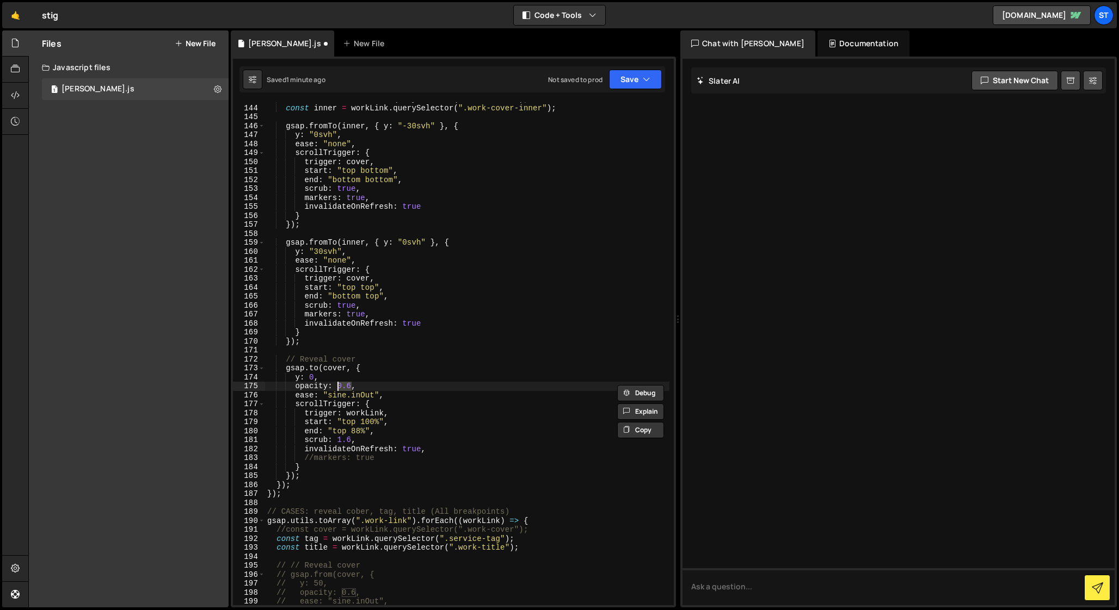
scroll to position [0, 5]
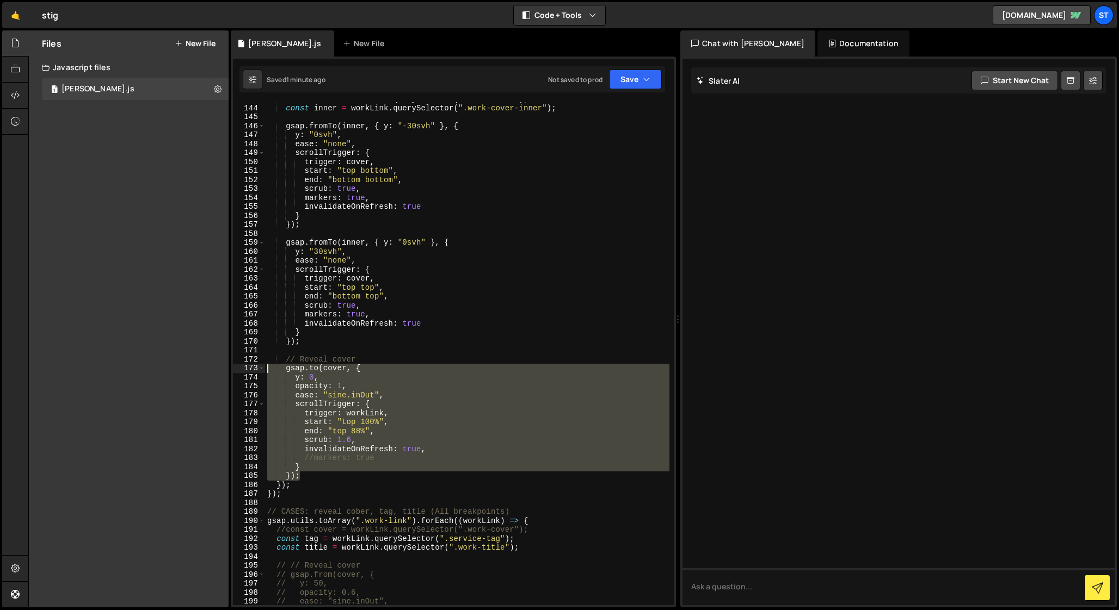
drag, startPoint x: 306, startPoint y: 477, endPoint x: 245, endPoint y: 368, distance: 124.5
click at [245, 368] on div "opacity: 1, 143 144 145 146 147 148 149 150 151 152 153 154 155 156 157 158 159…" at bounding box center [453, 353] width 441 height 503
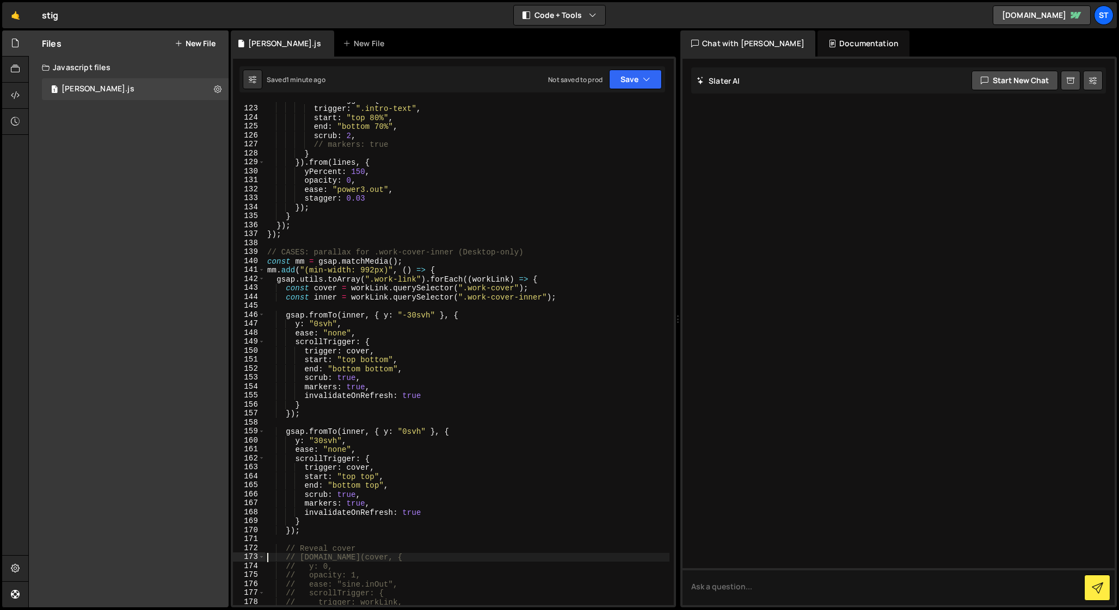
scroll to position [1094, 0]
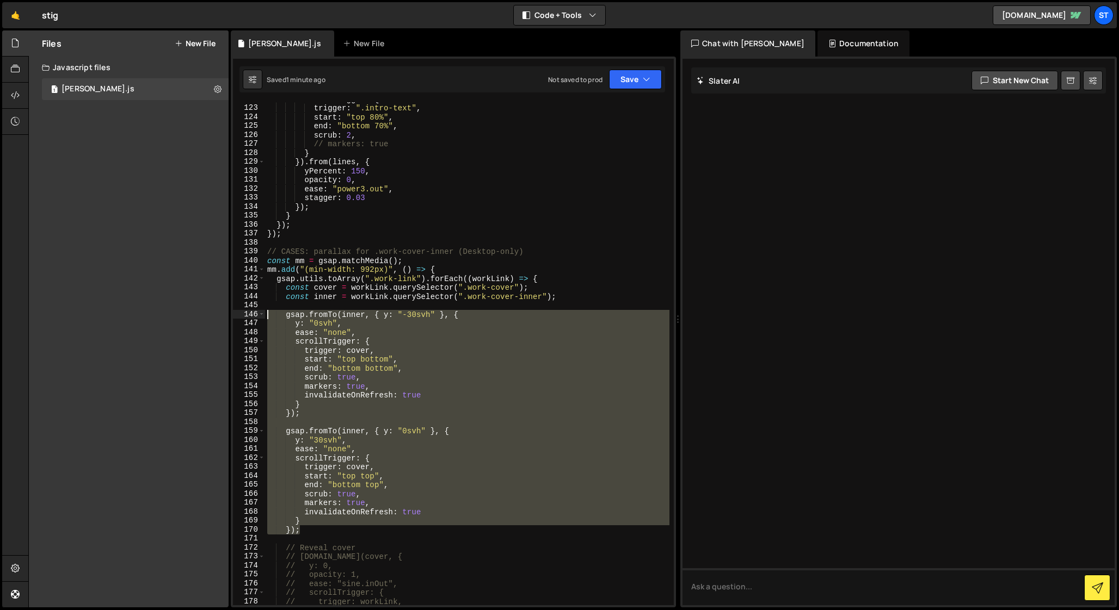
drag, startPoint x: 300, startPoint y: 532, endPoint x: 221, endPoint y: 313, distance: 232.0
click at [221, 313] on div "Files New File Javascript files 1 [PERSON_NAME].js 0 CSS files Copy share link …" at bounding box center [573, 319] width 1090 height 578
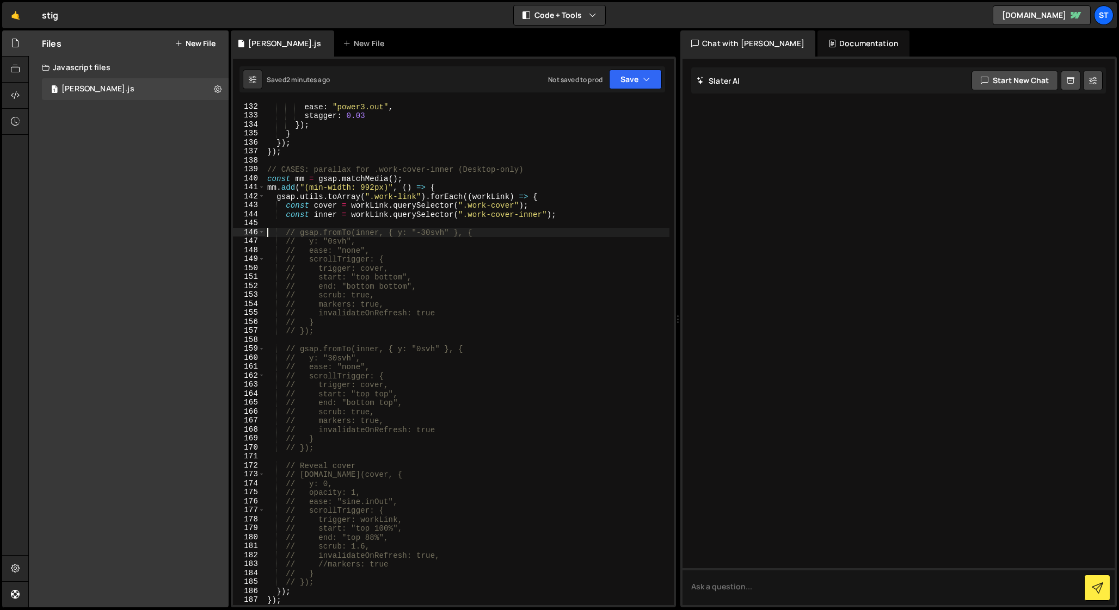
scroll to position [1205, 0]
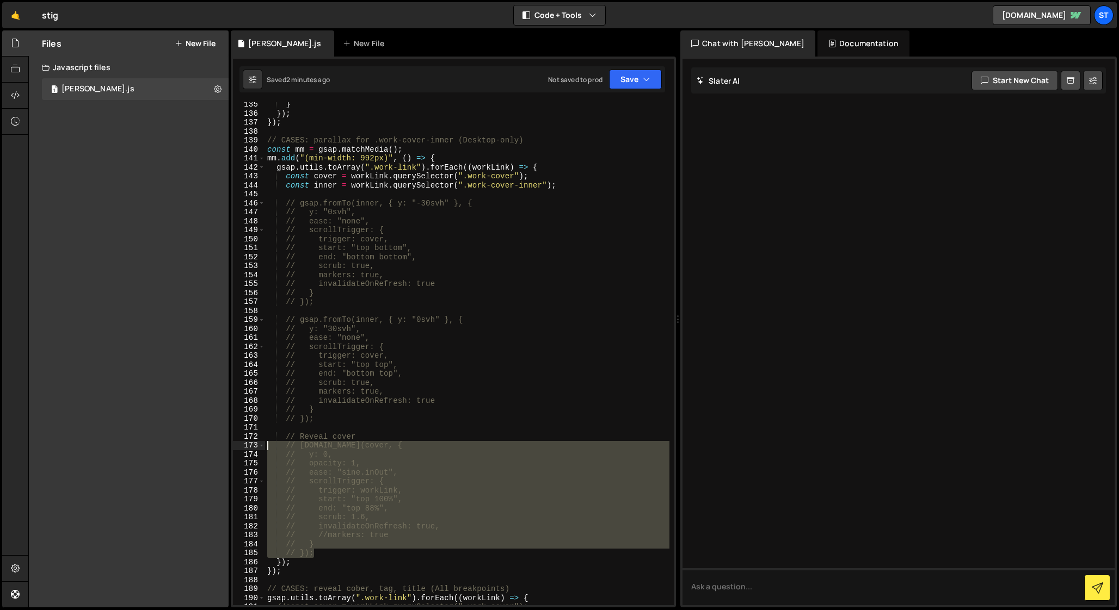
drag, startPoint x: 324, startPoint y: 554, endPoint x: 238, endPoint y: 443, distance: 140.3
click at [238, 443] on div "// gsap.fromTo(inner, { y: "-30svh" }, { 135 136 137 138 139 140 141 142 143 14…" at bounding box center [453, 353] width 441 height 503
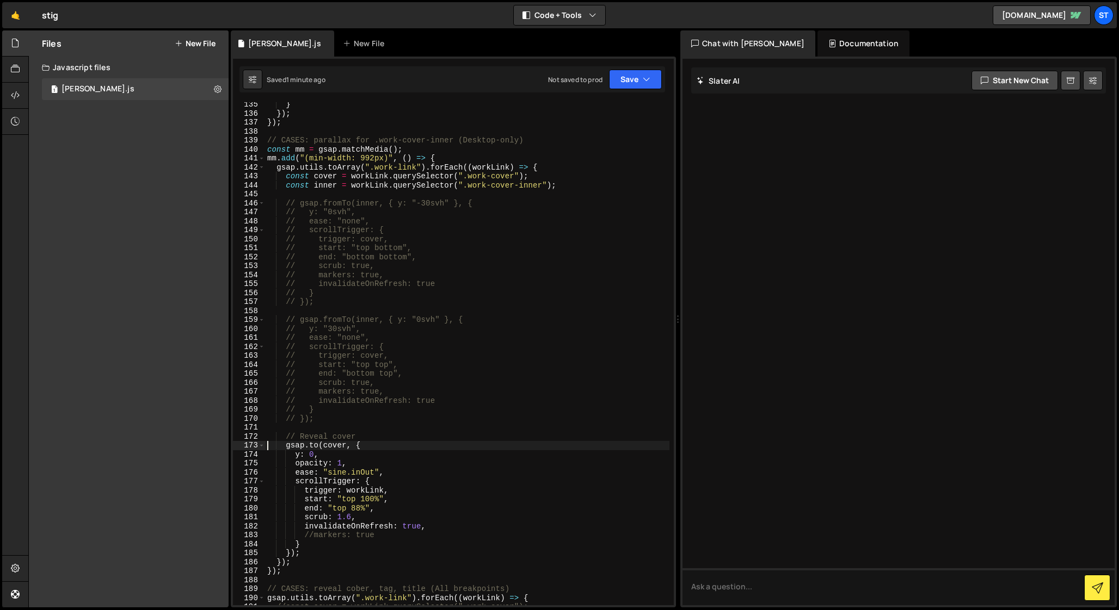
scroll to position [1188, 0]
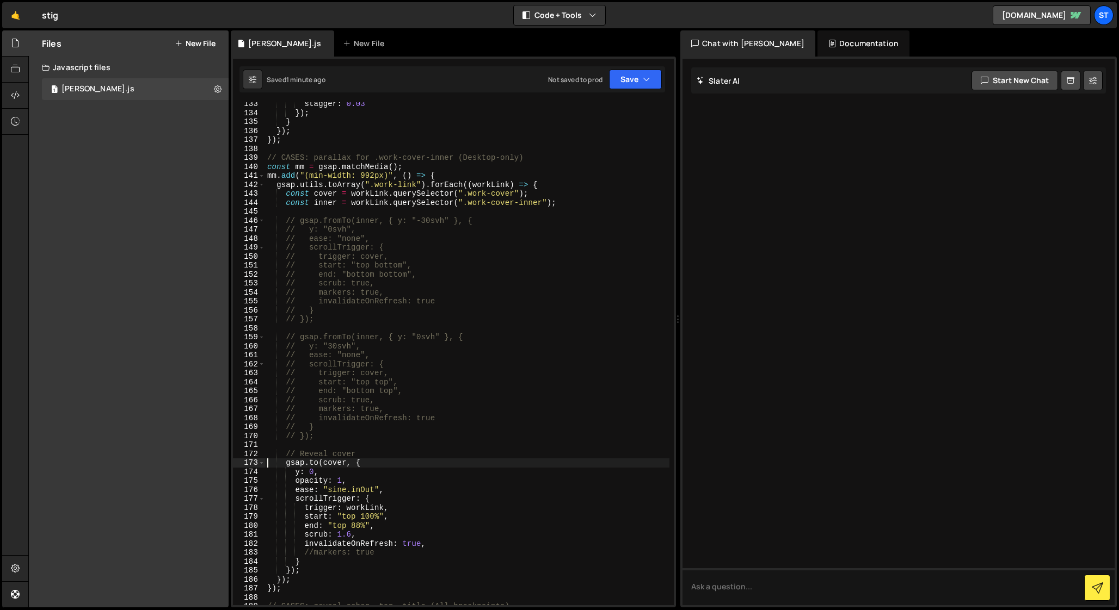
click at [313, 554] on div "stagger : 0.03 }) ; } }) ; }) ; // CASES: parallax for .work-cover-inner (Deskt…" at bounding box center [467, 360] width 404 height 521
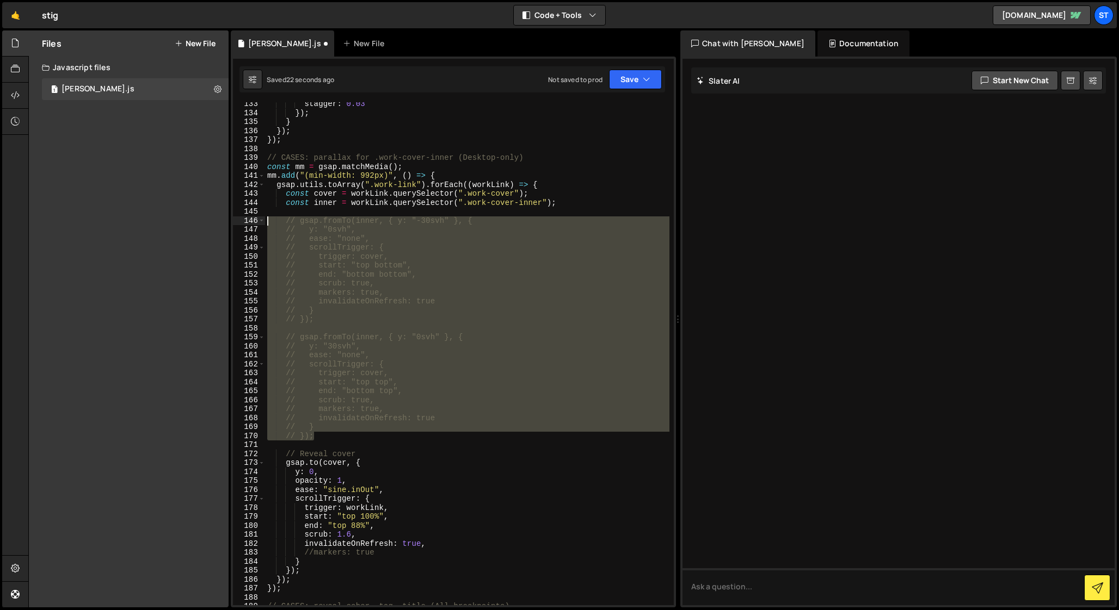
drag, startPoint x: 317, startPoint y: 437, endPoint x: 251, endPoint y: 223, distance: 223.7
click at [251, 223] on div "//markers: true 133 134 135 136 137 138 139 140 141 142 143 144 145 146 147 148…" at bounding box center [453, 353] width 441 height 503
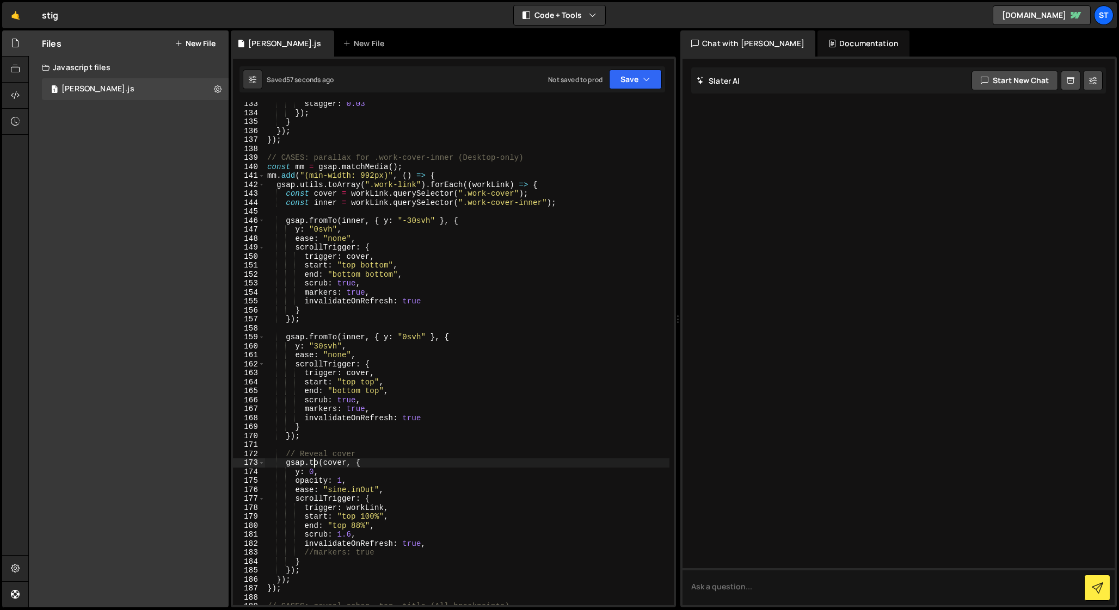
click at [315, 465] on div "stagger : 0.03 }) ; } }) ; }) ; // CASES: parallax for .work-cover-inner (Deskt…" at bounding box center [467, 360] width 404 height 521
click at [288, 465] on div "stagger : 0.03 }) ; } }) ; }) ; // CASES: parallax for .work-cover-inner (Deskt…" at bounding box center [467, 360] width 404 height 521
click at [309, 472] on div "stagger : 0.03 }) ; } }) ; }) ; // CASES: parallax for .work-cover-inner (Deskt…" at bounding box center [467, 360] width 404 height 521
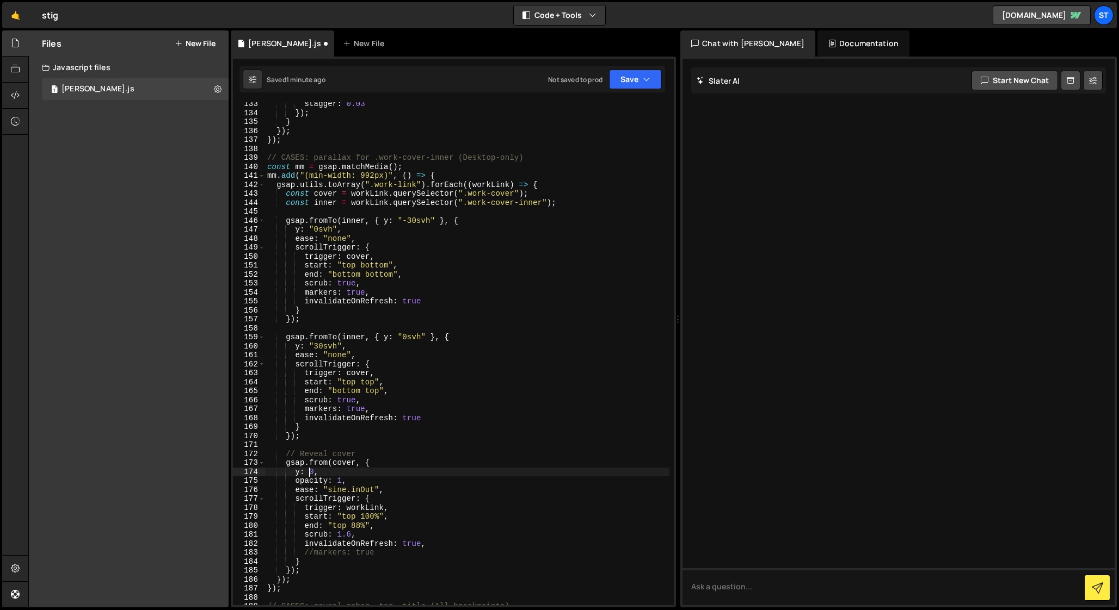
scroll to position [0, 3]
click at [337, 466] on div "stagger : 0.03 }) ; } }) ; }) ; // CASES: parallax for .work-cover-inner (Deskt…" at bounding box center [467, 360] width 404 height 521
click at [342, 482] on div "stagger : 0.03 }) ; } }) ; }) ; // CASES: parallax for .work-cover-inner (Deskt…" at bounding box center [467, 360] width 404 height 521
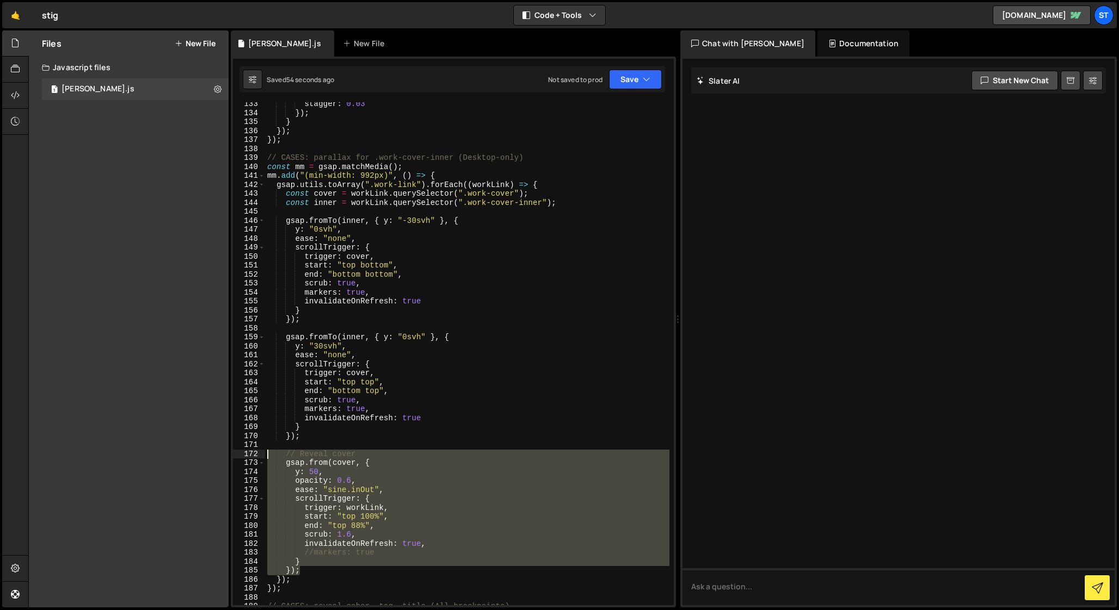
drag, startPoint x: 307, startPoint y: 572, endPoint x: 229, endPoint y: 456, distance: 139.4
click at [229, 456] on div "Files New File Javascript files 1 [PERSON_NAME].js 0 CSS files Copy share link …" at bounding box center [573, 319] width 1090 height 578
type textarea "// Reveal cover gsap.from(cover, {"
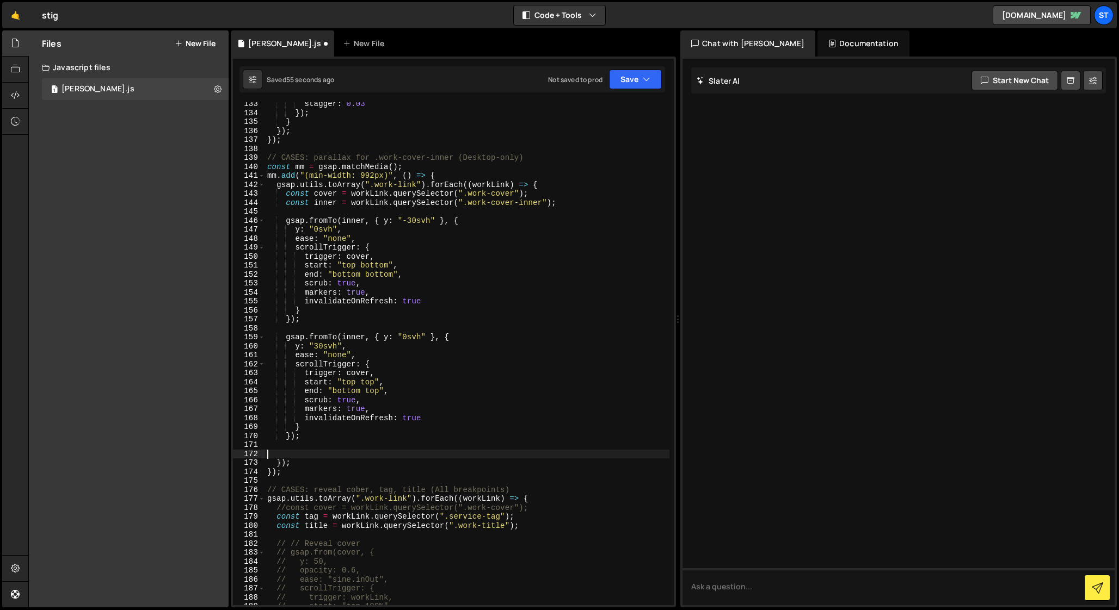
scroll to position [0, 0]
click at [289, 209] on div "stagger : 0.03 }) ; } }) ; }) ; // CASES: parallax for .work-cover-inner (Deskt…" at bounding box center [467, 360] width 404 height 521
paste textarea "});"
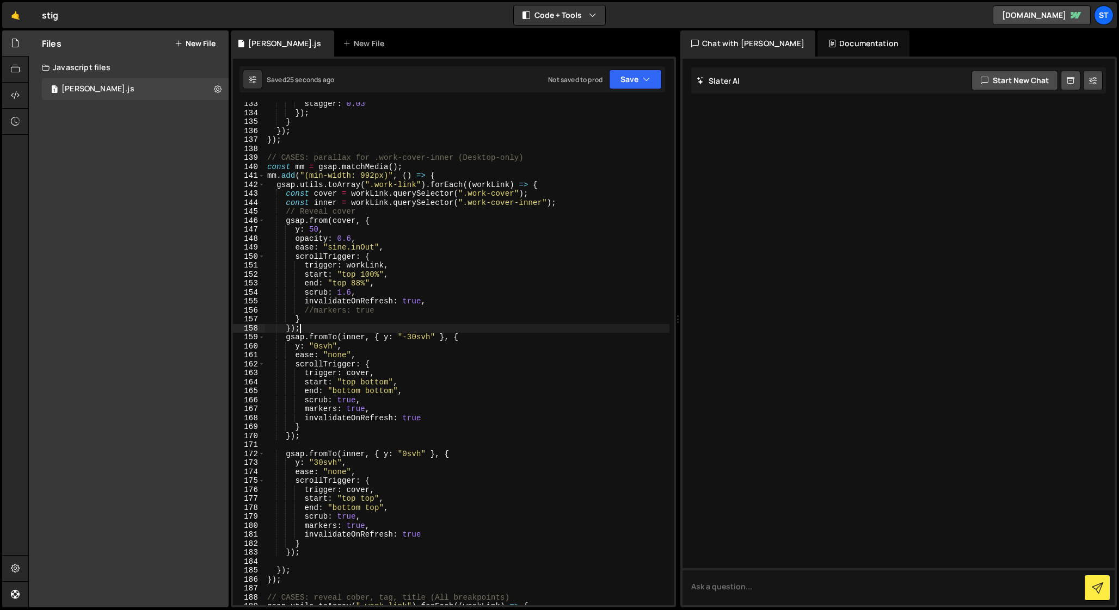
type textarea "window.addEventListener("orientationchange", refreshAll);"
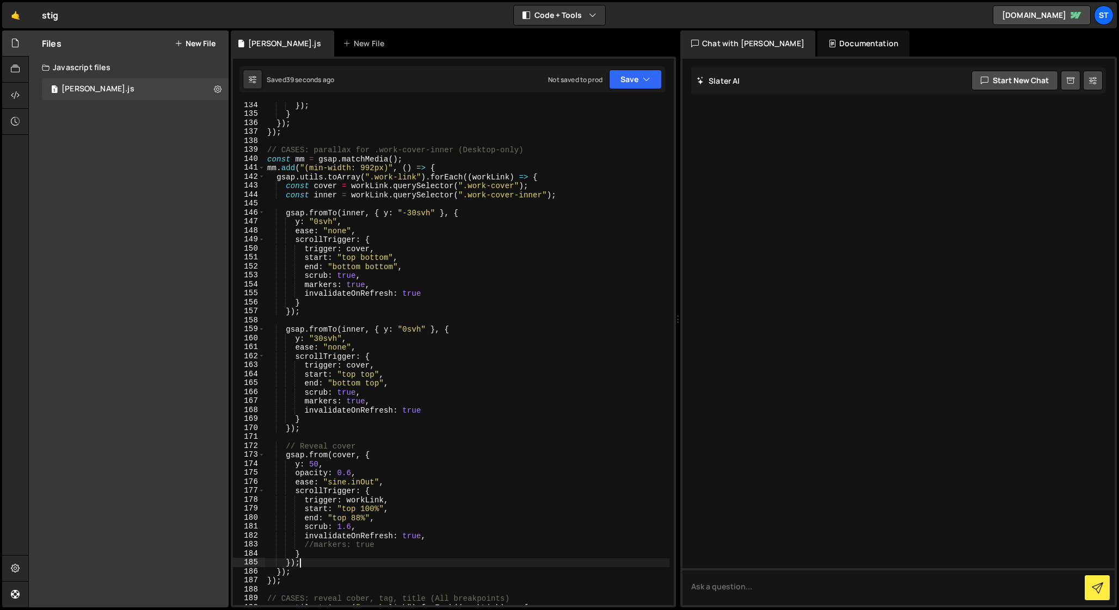
scroll to position [1195, 0]
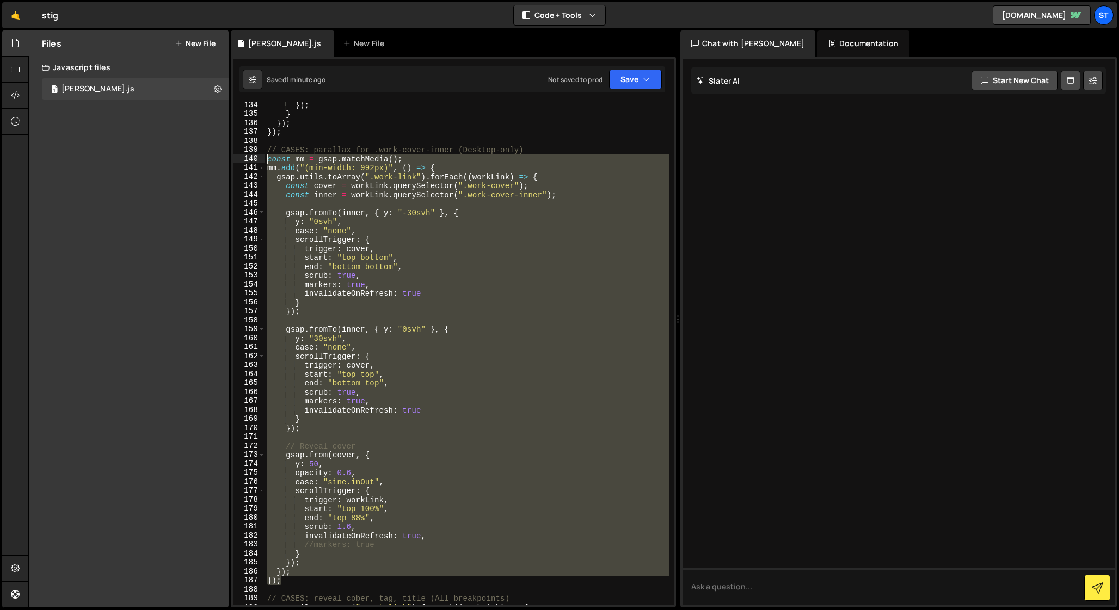
drag, startPoint x: 285, startPoint y: 581, endPoint x: 264, endPoint y: 159, distance: 421.6
click at [263, 159] on div "}); 134 135 136 137 138 139 140 141 142 143 144 145 146 147 148 149 150 151 152…" at bounding box center [453, 353] width 441 height 503
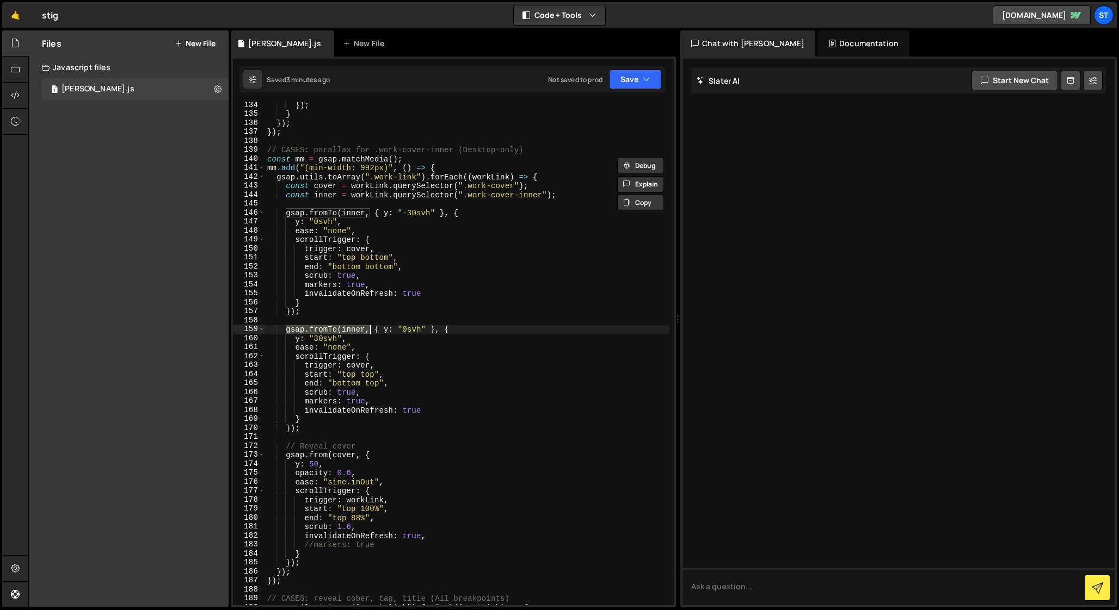
drag, startPoint x: 286, startPoint y: 330, endPoint x: 368, endPoint y: 330, distance: 82.2
click at [368, 330] on div "}) ; } }) ; }) ; // CASES: parallax for .work-cover-inner (Desktop-only) const …" at bounding box center [467, 361] width 404 height 521
click at [339, 456] on div "}) ; } }) ; }) ; // CASES: parallax for .work-cover-inner (Desktop-only) const …" at bounding box center [467, 361] width 404 height 521
click at [347, 501] on div "}) ; } }) ; }) ; // CASES: parallax for .work-cover-inner (Desktop-only) const …" at bounding box center [467, 361] width 404 height 521
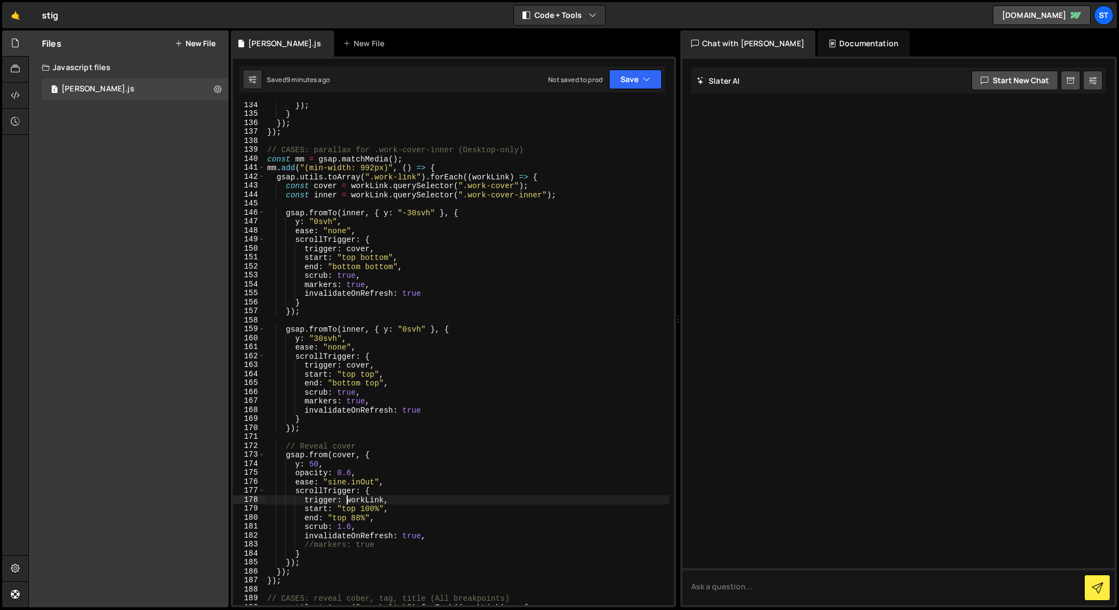
paste textarea "cover"
click at [390, 498] on div "}) ; } }) ; }) ; // CASES: parallax for .work-cover-inner (Desktop-only) const …" at bounding box center [467, 361] width 404 height 521
click at [338, 454] on div "}) ; } }) ; }) ; // CASES: parallax for .work-cover-inner (Desktop-only) const …" at bounding box center [467, 361] width 404 height 521
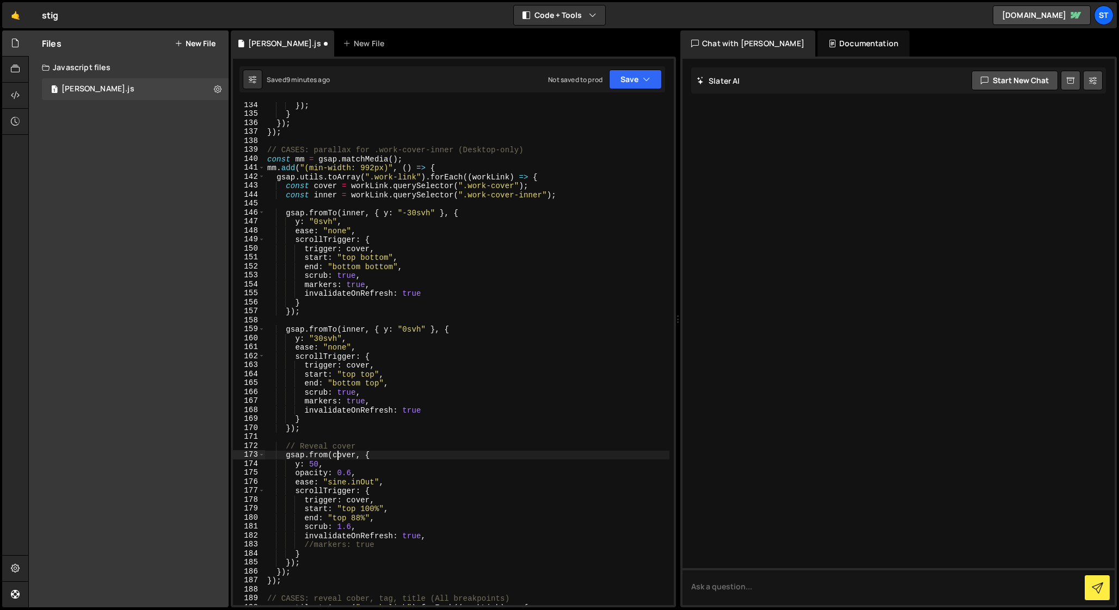
scroll to position [0, 7]
click at [338, 454] on div "}) ; } }) ; }) ; // CASES: parallax for .work-cover-inner (Desktop-only) const …" at bounding box center [467, 361] width 404 height 521
paste textarea "workLink"
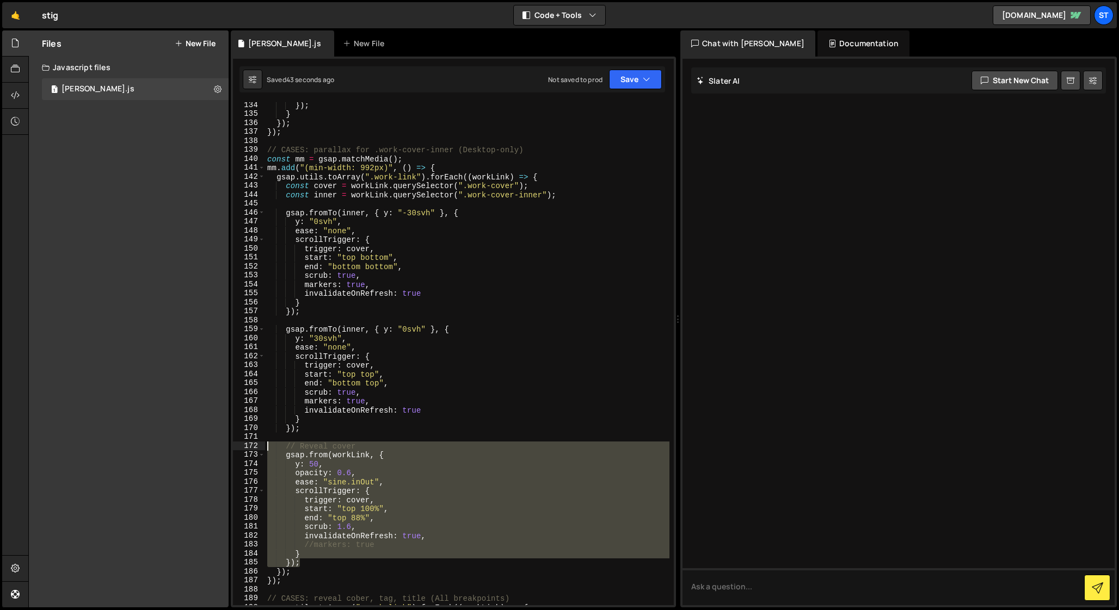
drag, startPoint x: 303, startPoint y: 564, endPoint x: 242, endPoint y: 450, distance: 129.3
click at [242, 450] on div "gsap.from(workLink, { 134 135 136 137 138 139 140 141 142 143 144 145 146 147 1…" at bounding box center [453, 353] width 441 height 503
click at [391, 477] on div "}) ; } }) ; }) ; // CASES: parallax for .work-cover-inner (Desktop-only) const …" at bounding box center [467, 353] width 404 height 503
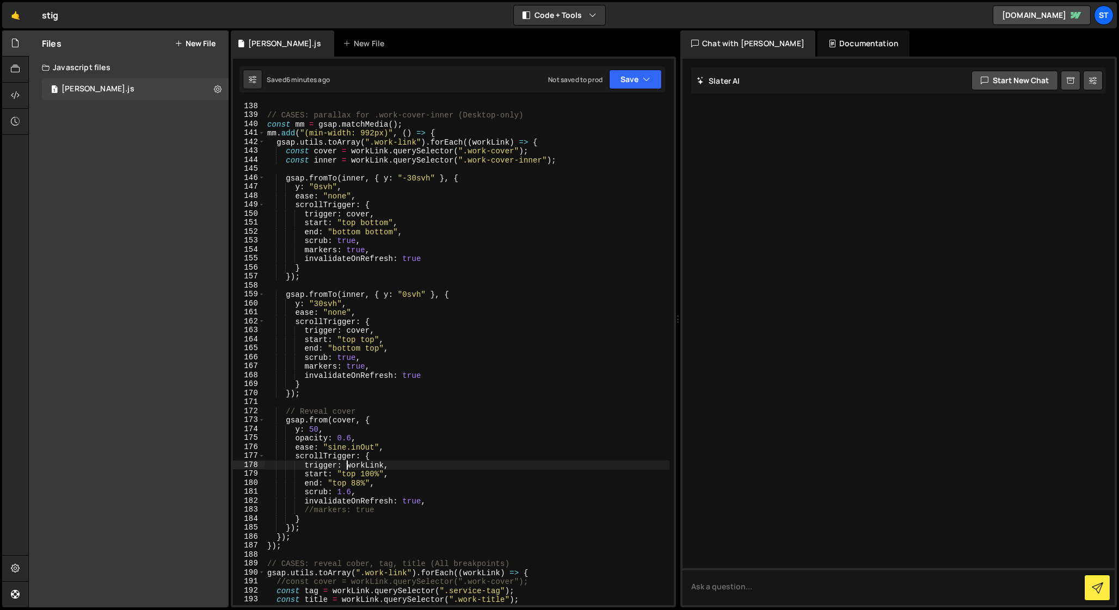
scroll to position [1224, 0]
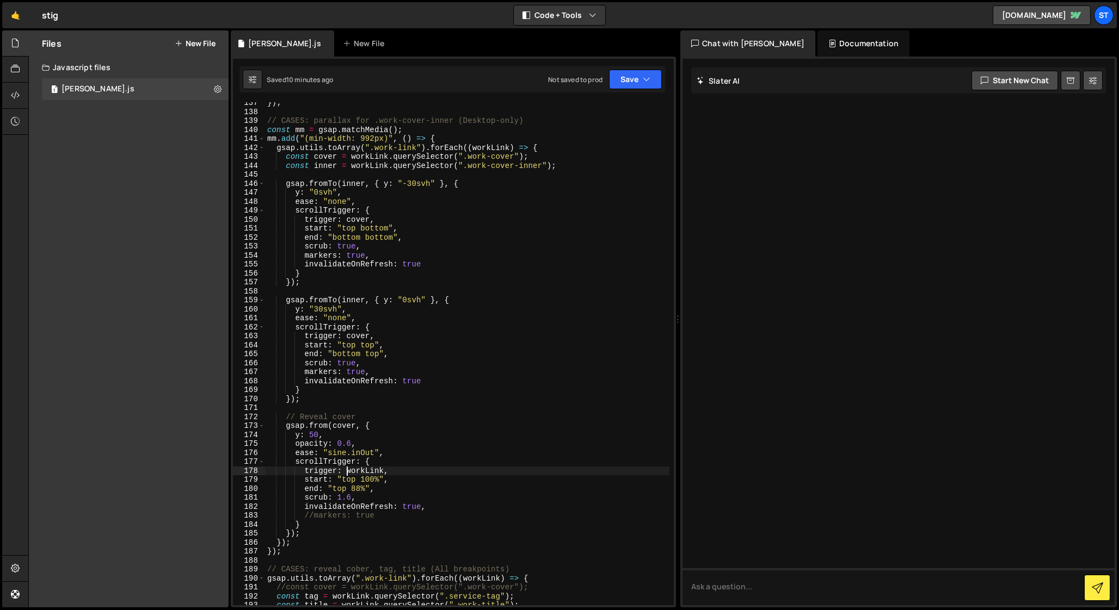
click at [559, 167] on div "}) ; // CASES: parallax for .work-cover-inner (Desktop-only) const mm = gsap . …" at bounding box center [467, 358] width 404 height 521
type textarea "const inner = workLink.querySelector(".work-cover-inner");"
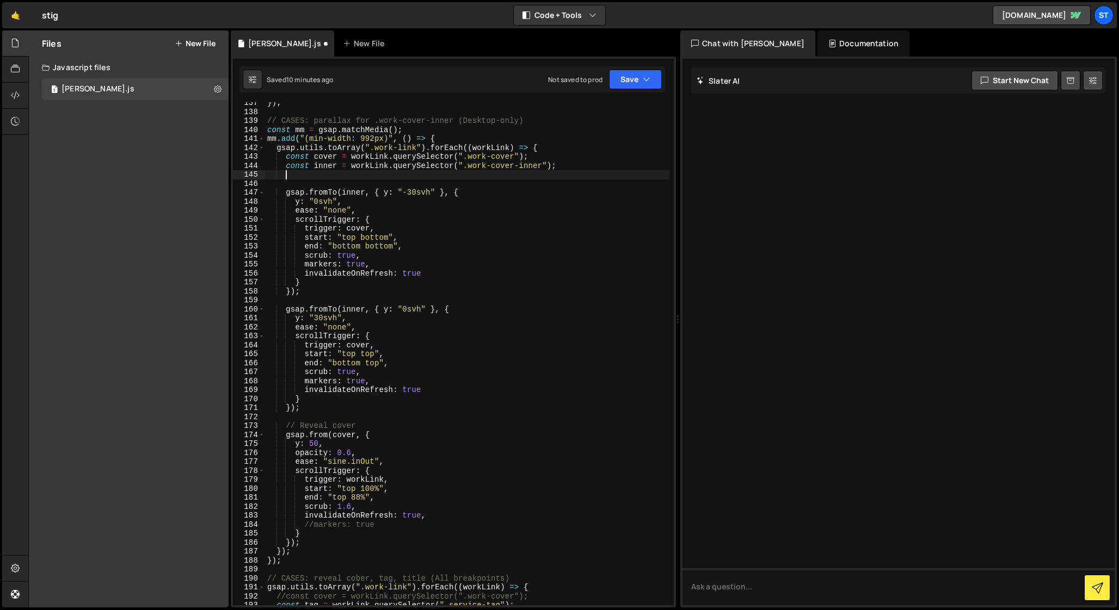
scroll to position [0, 0]
type textarea "const inner = workLink.querySelector(".work-cover-inner");"
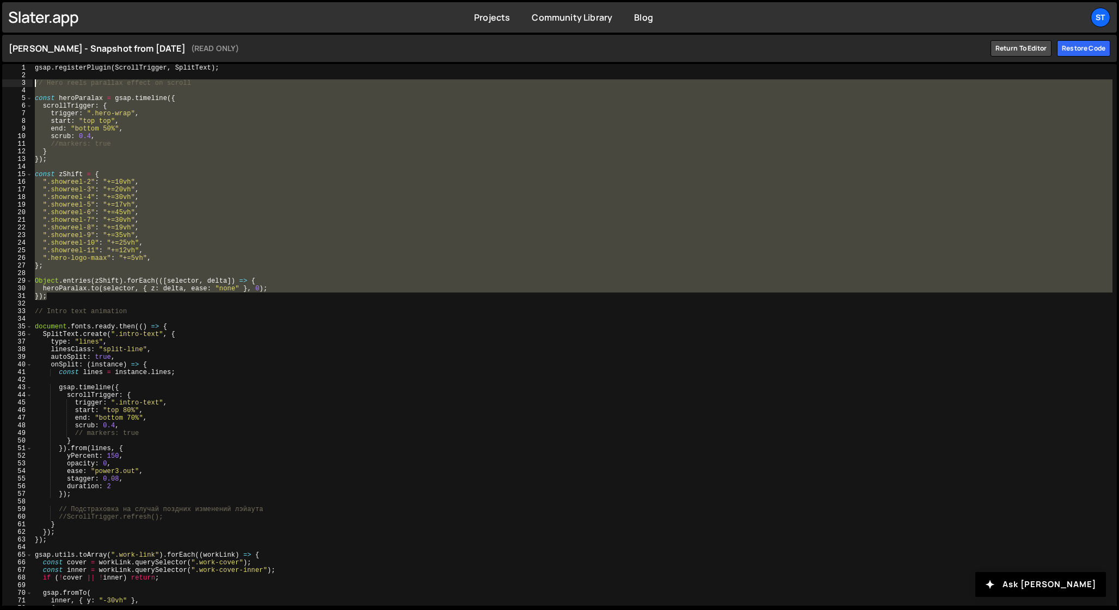
drag, startPoint x: 52, startPoint y: 297, endPoint x: 16, endPoint y: 82, distance: 217.8
click at [16, 82] on div "}); 1 2 3 4 5 6 7 8 9 10 11 12 13 14 15 16 17 18 19 20 21 22 23 24 25 26 27 28 …" at bounding box center [559, 335] width 1114 height 542
type textarea "// Hero reels parallax effect on scroll"
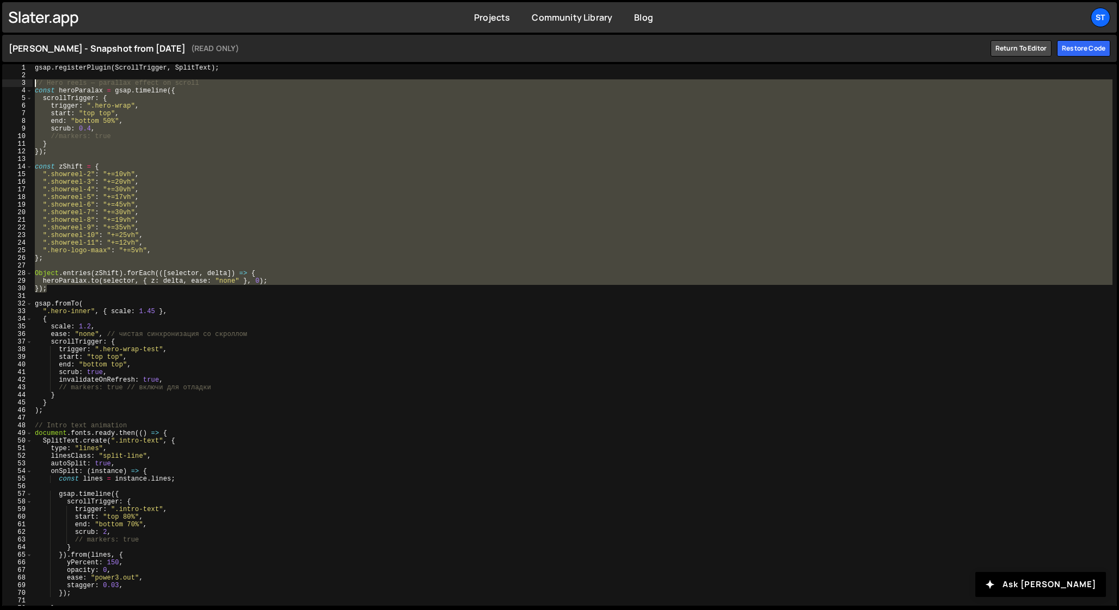
drag, startPoint x: 51, startPoint y: 291, endPoint x: 1, endPoint y: 81, distance: 215.9
click at [1, 81] on div "}); 1 2 3 4 5 6 7 8 9 10 11 12 13 14 15 16 17 18 19 20 21 22 23 24 25 26 27 28 …" at bounding box center [559, 335] width 1119 height 546
type textarea "// Hero reels — parallax effect on scroll const heroParalax = gsap.timeline({"
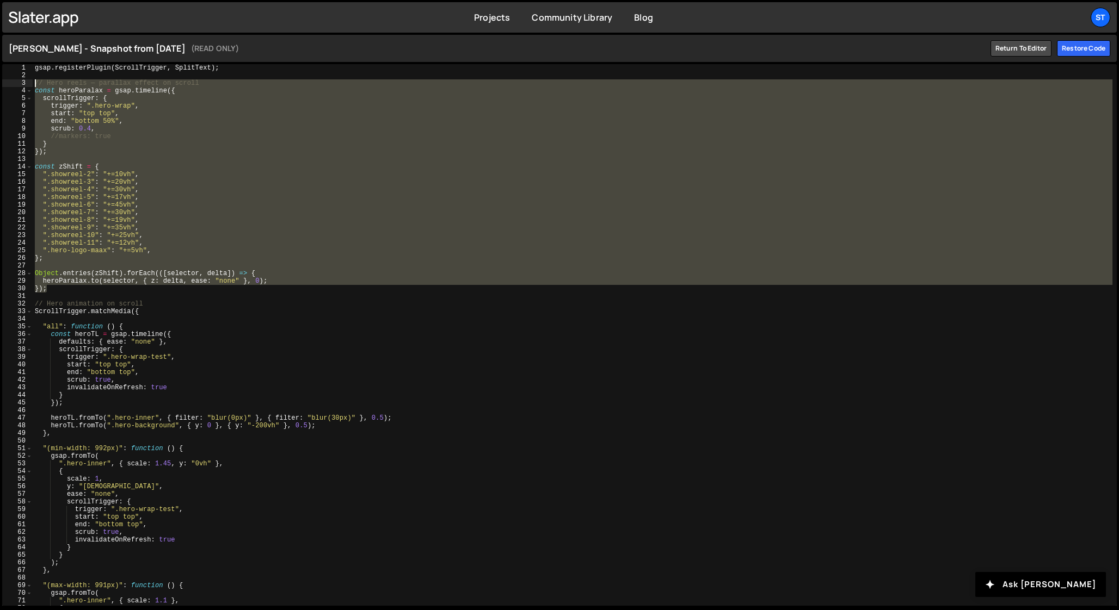
drag, startPoint x: 51, startPoint y: 289, endPoint x: 31, endPoint y: 85, distance: 205.6
click at [30, 84] on div "}); 1 2 3 4 5 6 7 8 9 10 11 12 13 14 15 16 17 18 19 20 21 22 23 24 25 26 27 28 …" at bounding box center [559, 335] width 1114 height 542
type textarea "// Hero reels — parallax effect on scroll const heroParalax = gsap.timeline({"
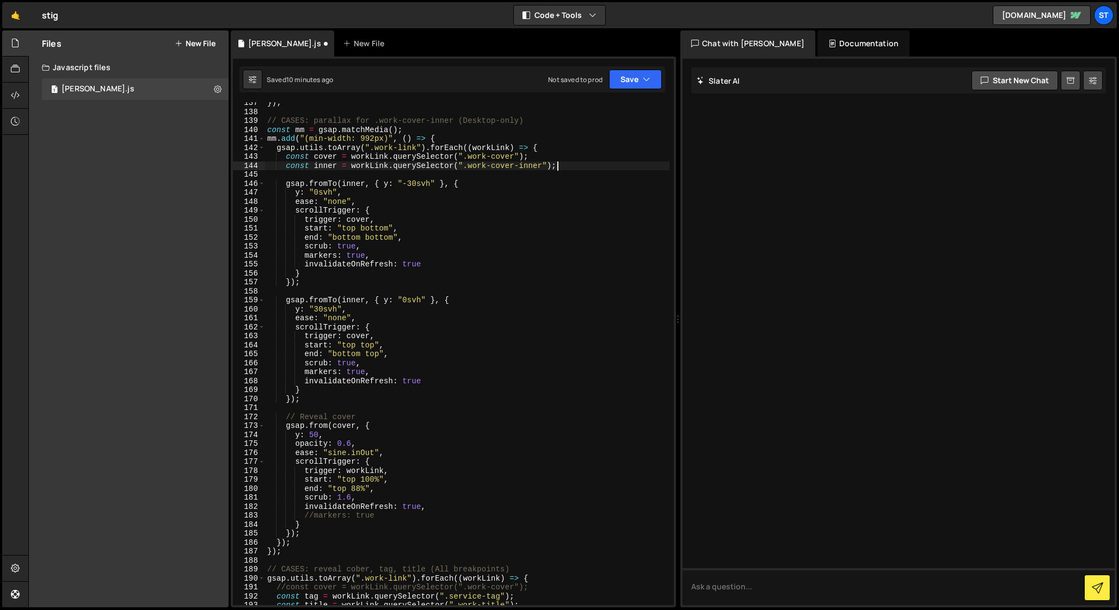
scroll to position [1224, 0]
click at [540, 157] on div "}) ; // CASES: parallax for .work-cover-inner (Desktop-only) const mm = gsap . …" at bounding box center [467, 358] width 404 height 521
type textarea "const cover = workLink.querySelector(".work-cover");"
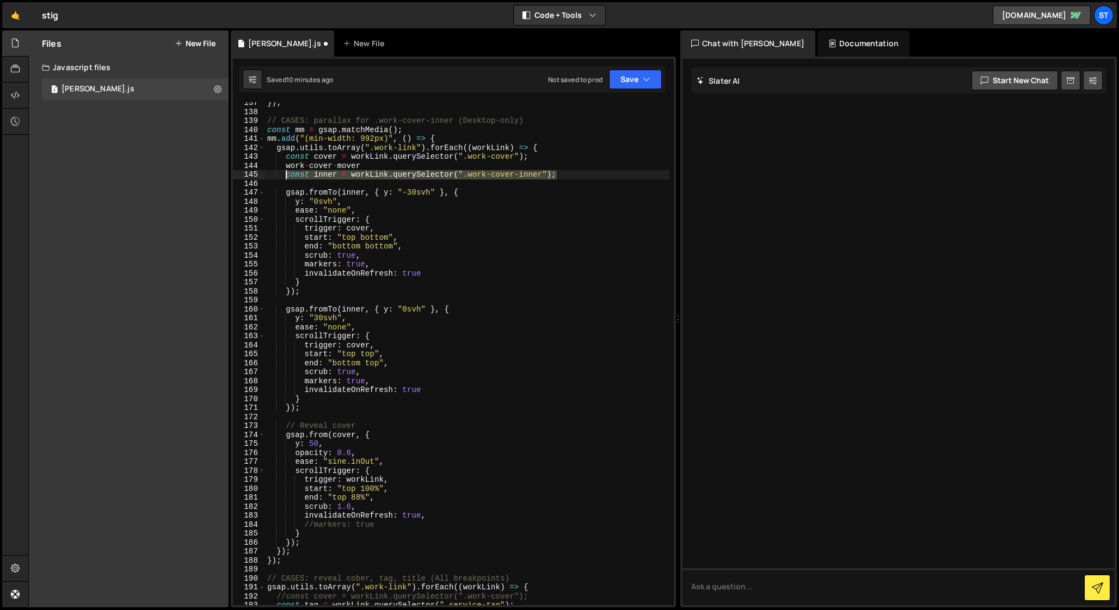
drag, startPoint x: 566, startPoint y: 174, endPoint x: 286, endPoint y: 178, distance: 280.2
click at [286, 178] on div "}) ; // CASES: parallax for .work-cover-inner (Desktop-only) const mm = gsap . …" at bounding box center [467, 358] width 404 height 521
click at [368, 165] on div "}) ; // CASES: parallax for .work-cover-inner (Desktop-only) const mm = gsap . …" at bounding box center [467, 358] width 404 height 521
type textarea "work-cover-mover"
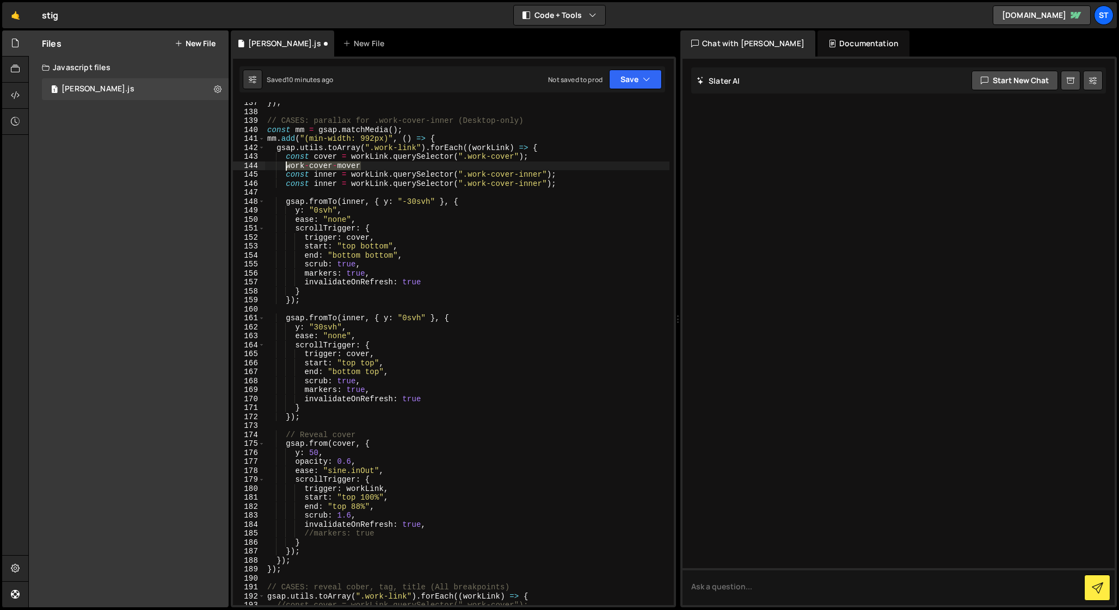
drag, startPoint x: 369, startPoint y: 165, endPoint x: 285, endPoint y: 167, distance: 84.9
click at [285, 167] on div "}) ; // CASES: parallax for .work-cover-inner (Desktop-only) const mm = gsap . …" at bounding box center [467, 358] width 404 height 521
type textarea "work-cover-mover"
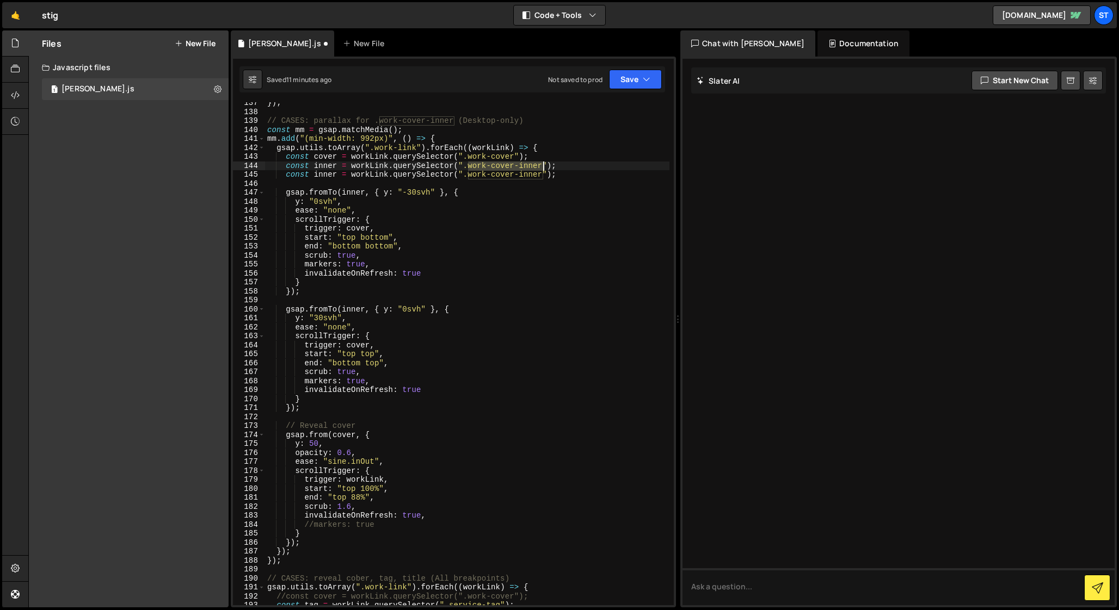
drag, startPoint x: 468, startPoint y: 165, endPoint x: 541, endPoint y: 163, distance: 73.0
click at [541, 163] on div "}) ; // CASES: parallax for .work-cover-inner (Desktop-only) const mm = gsap . …" at bounding box center [467, 358] width 404 height 521
click at [325, 166] on div "}) ; // CASES: parallax for .work-cover-inner (Desktop-only) const mm = gsap . …" at bounding box center [467, 358] width 404 height 521
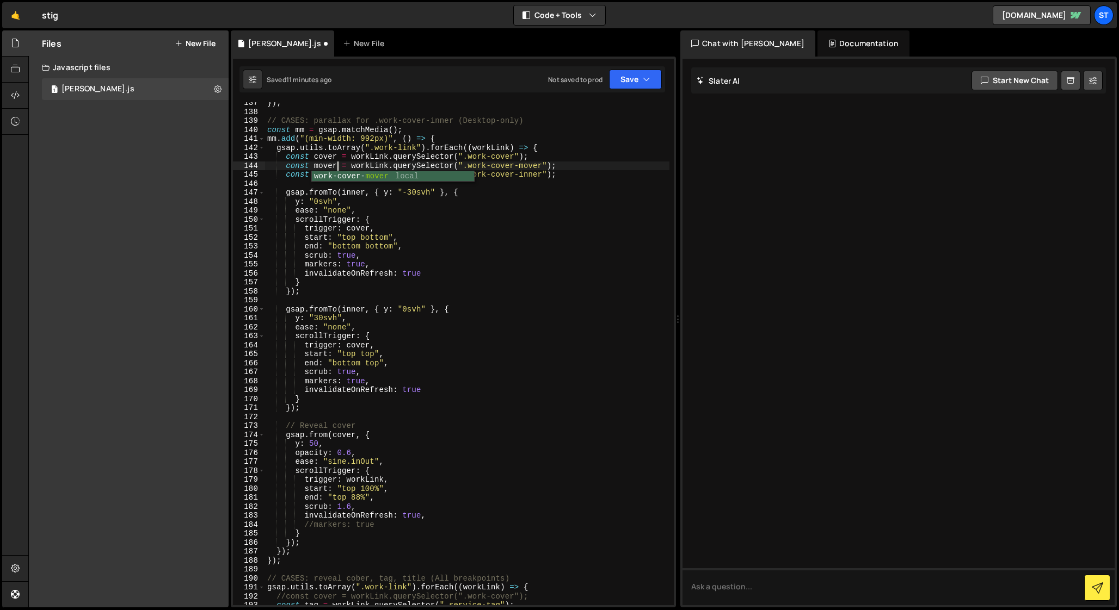
click at [356, 162] on div "}) ; // CASES: parallax for .work-cover-inner (Desktop-only) const mm = gsap . …" at bounding box center [467, 358] width 404 height 521
click at [320, 166] on div "}) ; // CASES: parallax for .work-cover-inner (Desktop-only) const mm = gsap . …" at bounding box center [467, 358] width 404 height 521
click at [355, 345] on div "}) ; // CASES: parallax for .work-cover-inner (Desktop-only) const mm = gsap . …" at bounding box center [467, 358] width 404 height 521
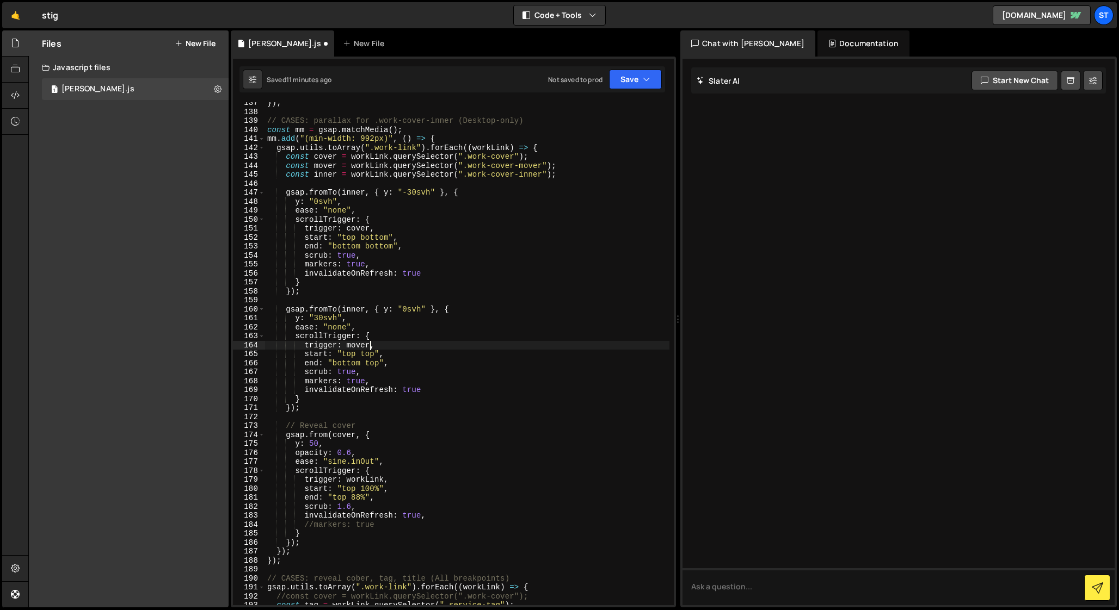
click at [355, 229] on div "}) ; // CASES: parallax for .work-cover-inner (Desktop-only) const mm = gsap . …" at bounding box center [467, 358] width 404 height 521
click at [358, 229] on div "}) ; // CASES: parallax for .work-cover-inner (Desktop-only) const mm = gsap . …" at bounding box center [467, 358] width 404 height 521
click at [357, 438] on div "}) ; // CASES: parallax for .work-cover-inner (Desktop-only) const mm = gsap . …" at bounding box center [467, 358] width 404 height 521
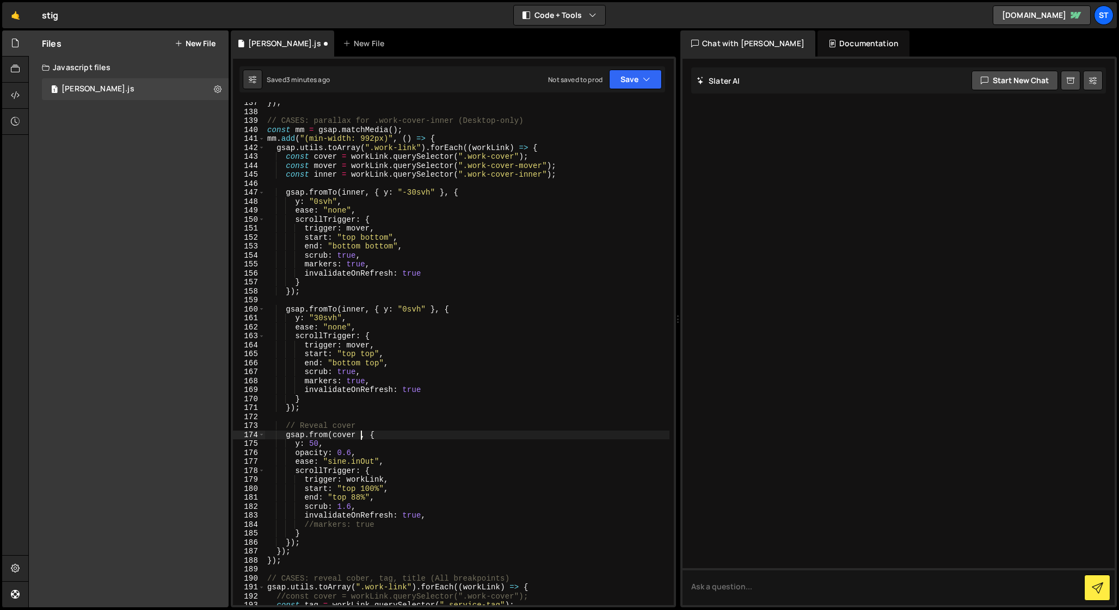
scroll to position [0, 6]
paste textarea "mover"
click at [344, 434] on div "}) ; // CASES: parallax for .work-cover-inner (Desktop-only) const mm = gsap . …" at bounding box center [467, 358] width 404 height 521
click at [351, 226] on div "}) ; // CASES: parallax for .work-cover-inner (Desktop-only) const mm = gsap . …" at bounding box center [467, 358] width 404 height 521
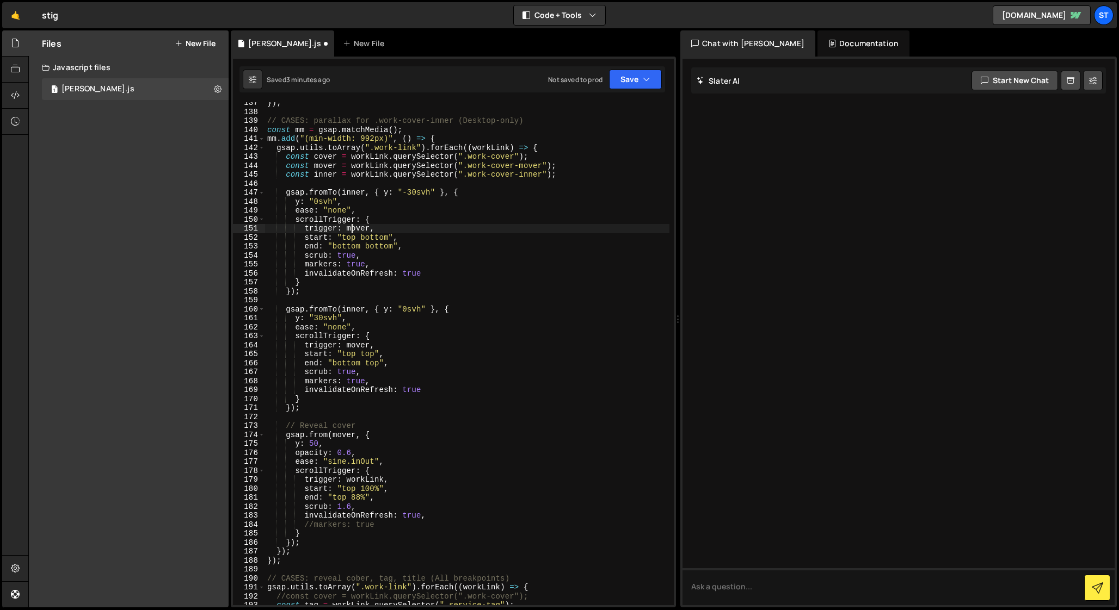
click at [351, 226] on div "}) ; // CASES: parallax for .work-cover-inner (Desktop-only) const mm = gsap . …" at bounding box center [467, 358] width 404 height 521
paste textarea "c"
click at [356, 344] on div "}) ; // CASES: parallax for .work-cover-inner (Desktop-only) const mm = gsap . …" at bounding box center [467, 358] width 404 height 521
paste textarea "c"
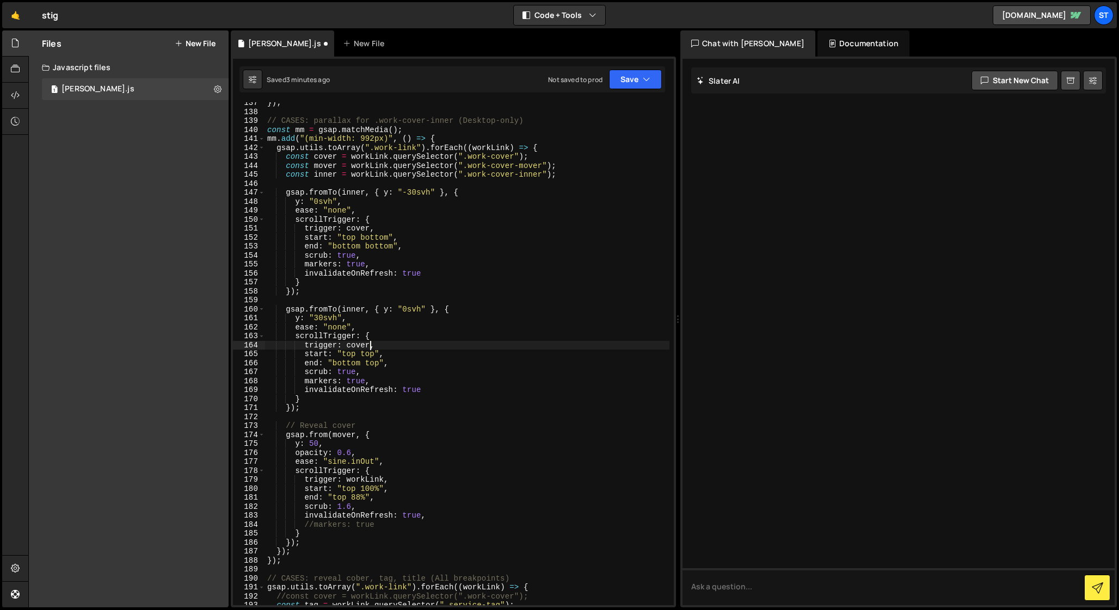
click at [362, 479] on div "}) ; // CASES: parallax for .work-cover-inner (Desktop-only) const mm = gsap . …" at bounding box center [467, 358] width 404 height 521
paste textarea "cover"
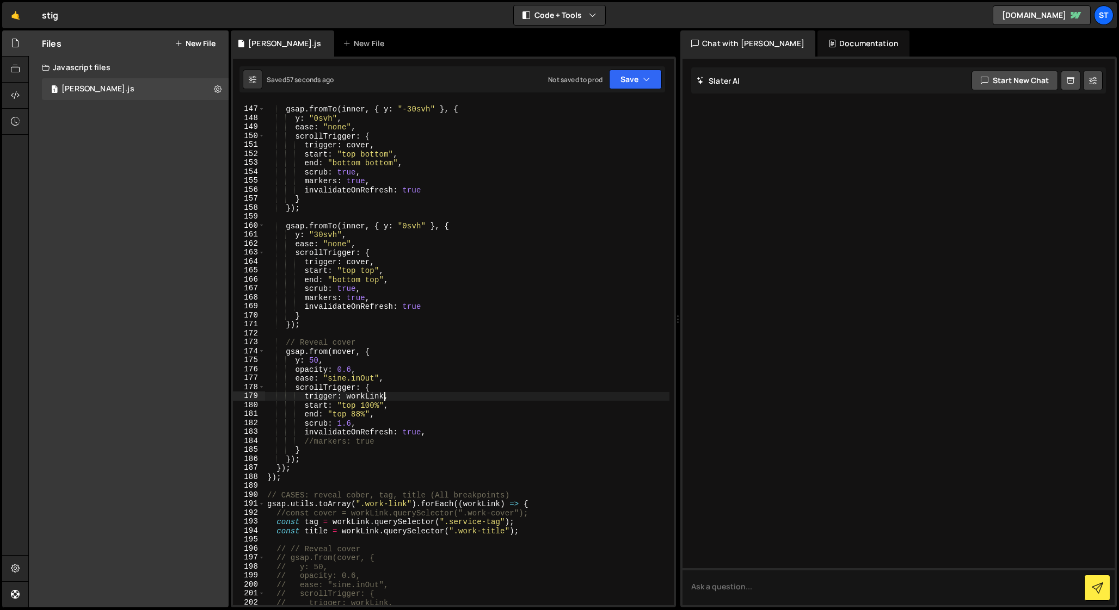
scroll to position [1306, 0]
click at [356, 266] on div "gsap . fromTo ( inner , { y : "-30svh" } , { y : "0svh" , ease : "none" , scrol…" at bounding box center [467, 358] width 404 height 521
click at [363, 399] on div "gsap . fromTo ( inner , { y : "-30svh" } , { y : "0svh" , ease : "none" , scrol…" at bounding box center [467, 358] width 404 height 521
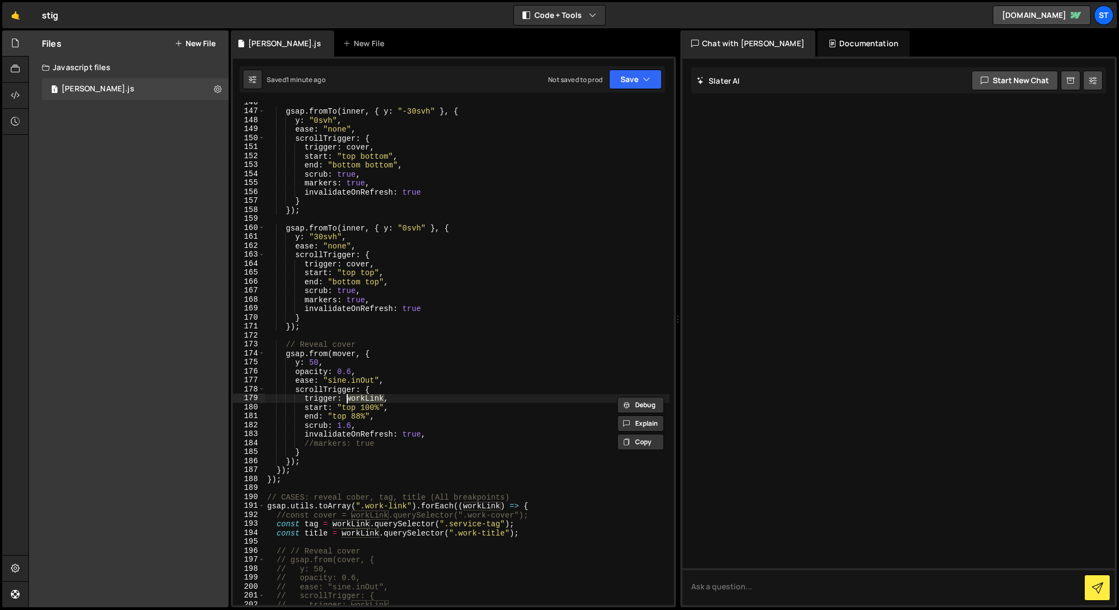
paste textarea "cover"
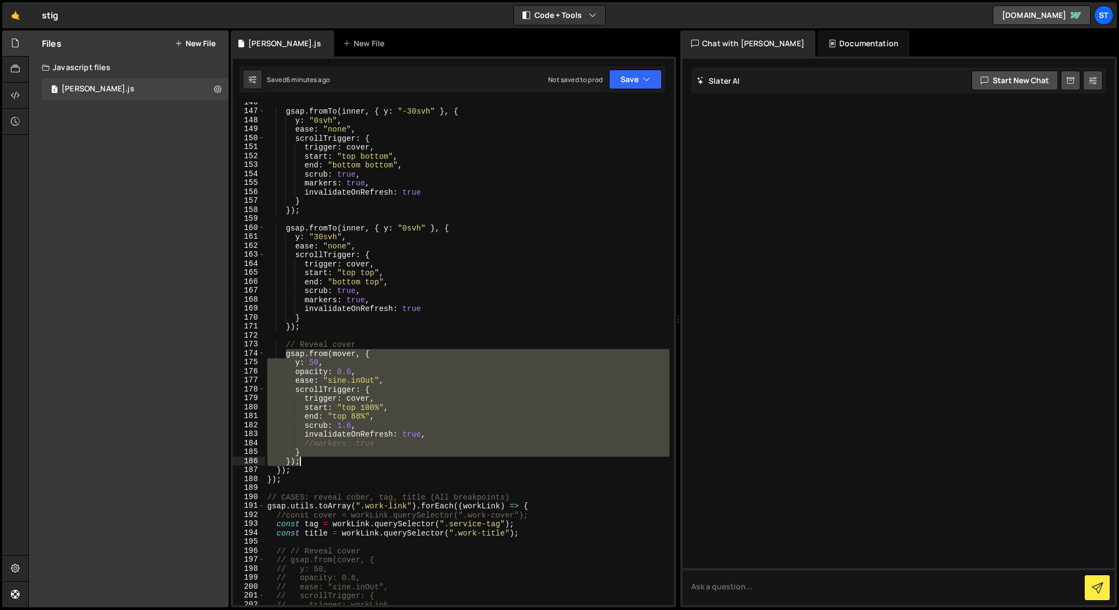
drag, startPoint x: 285, startPoint y: 355, endPoint x: 306, endPoint y: 458, distance: 105.6
click at [306, 458] on div "gsap . fromTo ( inner , { y : "-30svh" } , { y : "0svh" , ease : "none" , scrol…" at bounding box center [467, 358] width 404 height 521
click at [382, 400] on div "gsap . fromTo ( inner , { y : "-30svh" } , { y : "0svh" , ease : "none" , scrol…" at bounding box center [467, 353] width 404 height 503
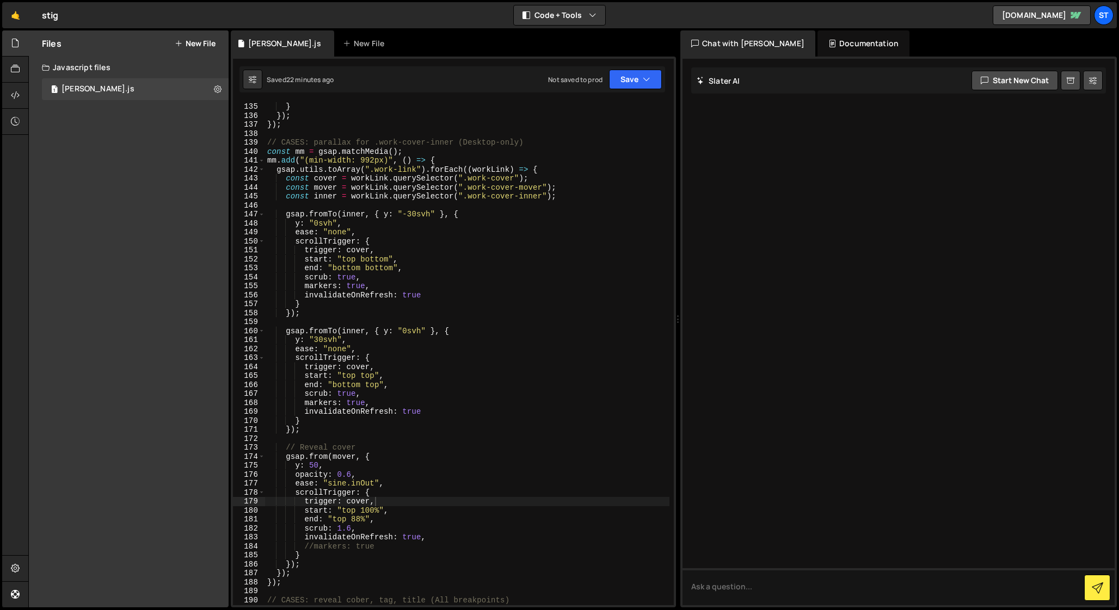
scroll to position [1209, 0]
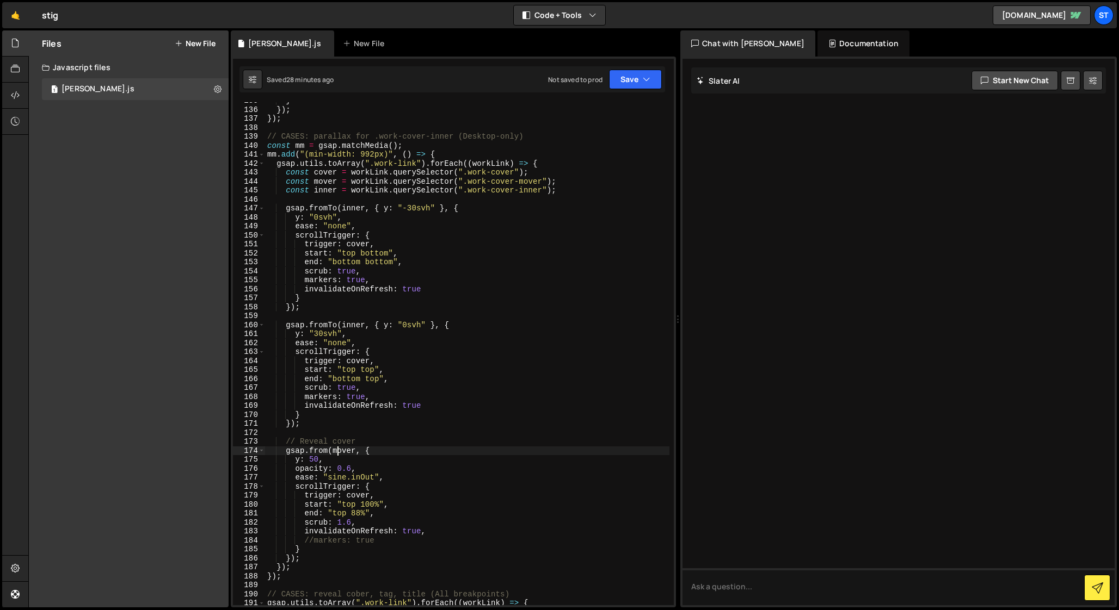
click at [340, 452] on div "} }) ; }) ; // CASES: parallax for .work-cover-inner (Desktop-only) const mm = …" at bounding box center [467, 356] width 404 height 521
click at [356, 245] on div "} }) ; }) ; // CASES: parallax for .work-cover-inner (Desktop-only) const mm = …" at bounding box center [467, 356] width 404 height 521
paste textarea "m"
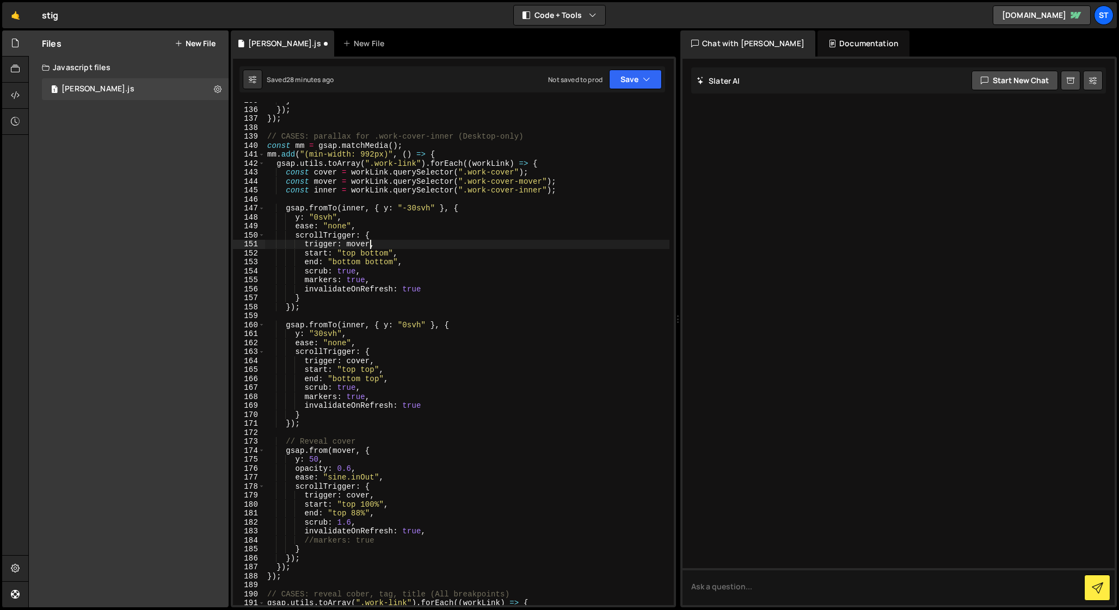
click at [359, 360] on div "} }) ; }) ; // CASES: parallax for .work-cover-inner (Desktop-only) const mm = …" at bounding box center [467, 356] width 404 height 521
paste textarea "m"
click at [359, 496] on div "} }) ; }) ; // CASES: parallax for .work-cover-inner (Desktop-only) const mm = …" at bounding box center [467, 356] width 404 height 521
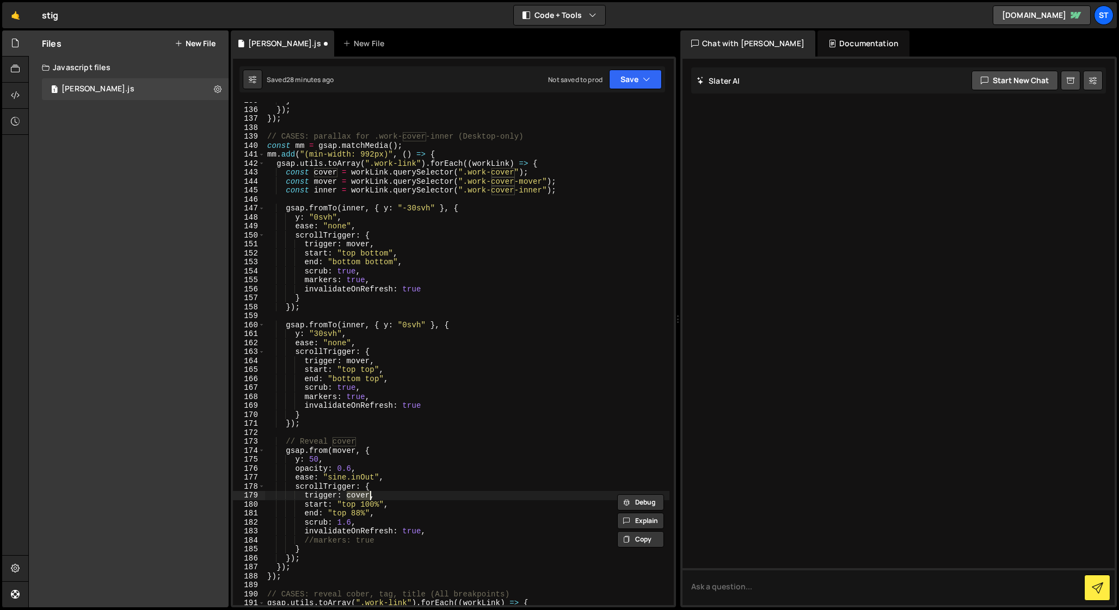
click at [344, 453] on div "} }) ; }) ; // CASES: parallax for .work-cover-inner (Desktop-only) const mm = …" at bounding box center [467, 356] width 404 height 521
paste textarea "c"
drag, startPoint x: 511, startPoint y: 163, endPoint x: 474, endPoint y: 163, distance: 37.0
click at [474, 163] on div "} }) ; }) ; // CASES: parallax for .work-cover-inner (Desktop-only) const mm = …" at bounding box center [467, 356] width 404 height 521
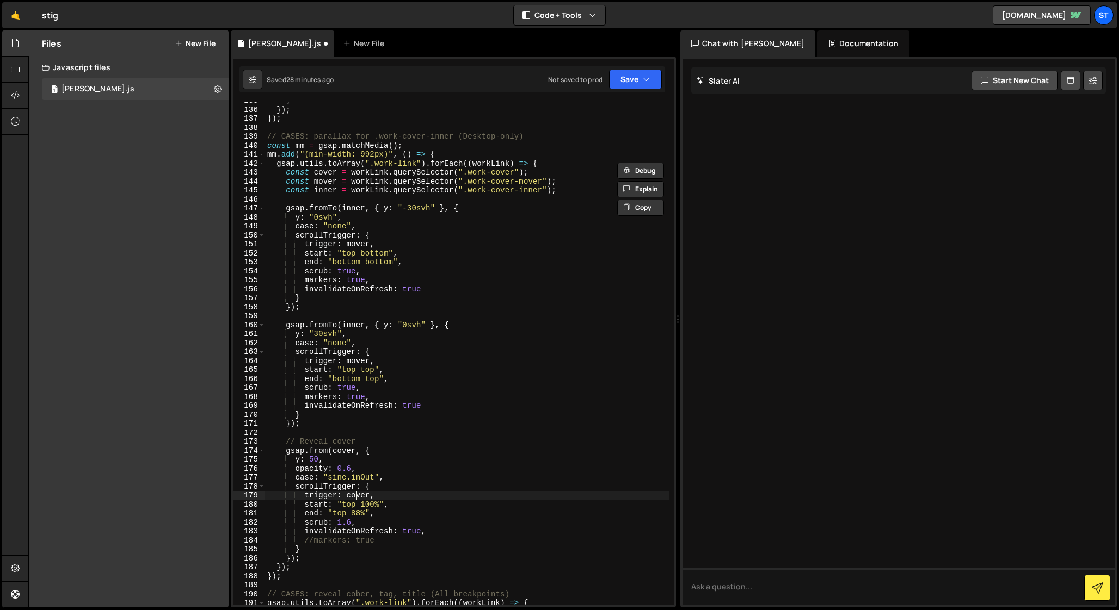
click at [357, 496] on div "} }) ; }) ; // CASES: parallax for .work-cover-inner (Desktop-only) const mm = …" at bounding box center [467, 356] width 404 height 521
paste textarea "workLink"
click at [456, 493] on div "} }) ; }) ; // CASES: parallax for .work-cover-inner (Desktop-only) const mm = …" at bounding box center [467, 356] width 404 height 521
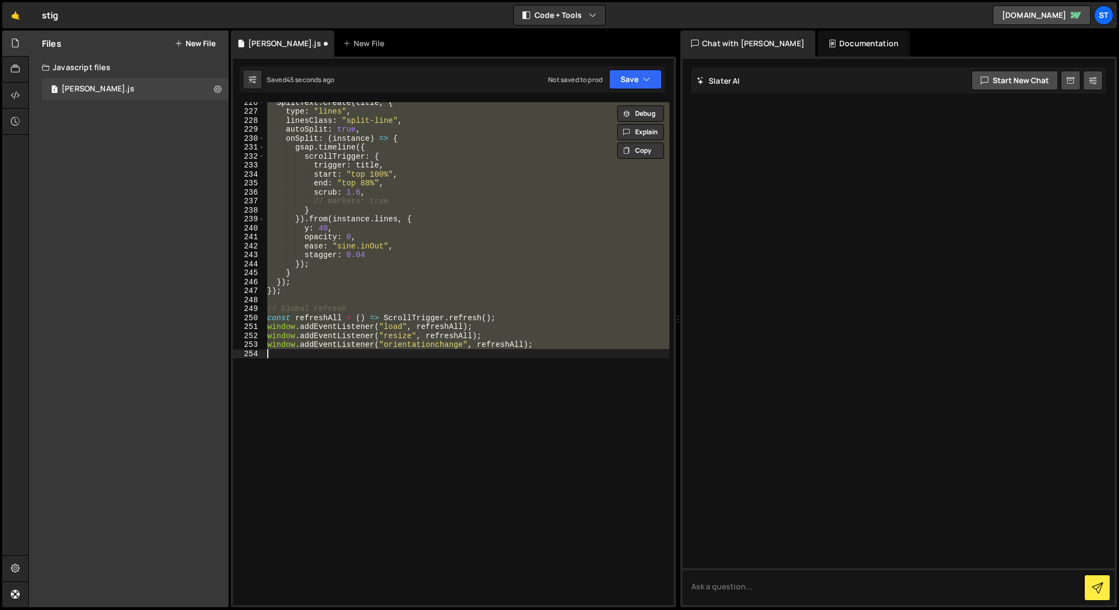
scroll to position [1346, 0]
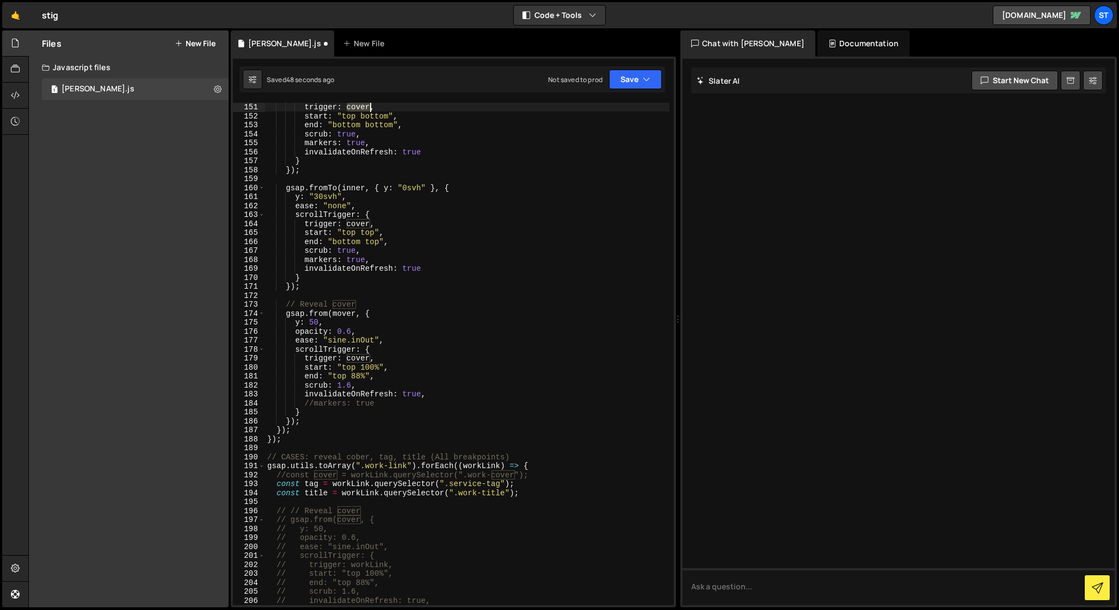
type textarea "window.addEventListener("orientationchange", refreshAll);"
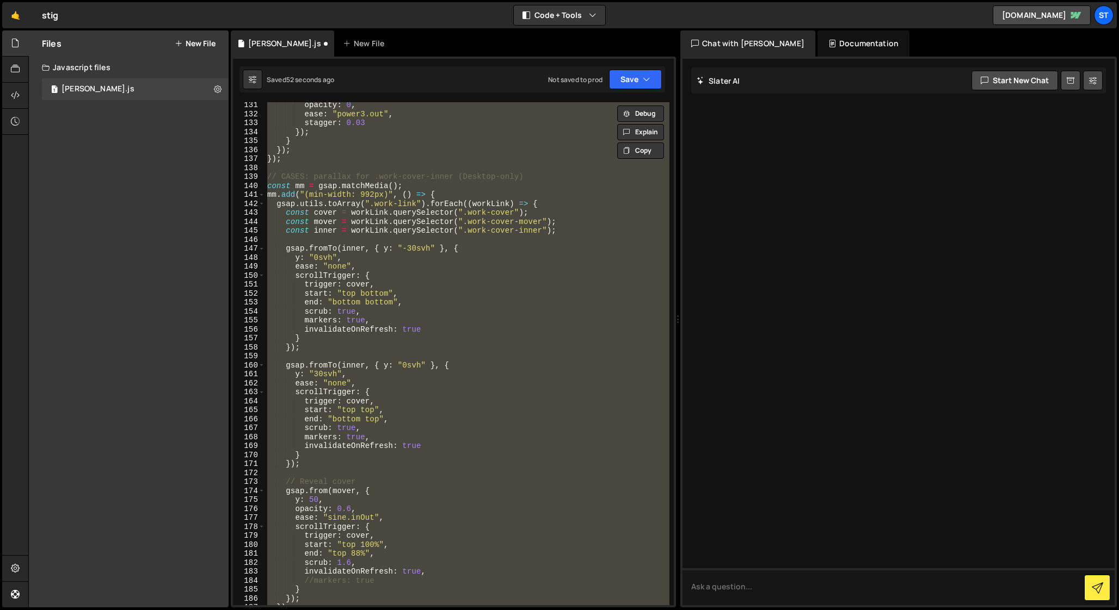
scroll to position [1167, 0]
click at [433, 474] on div "opacity : 0 , ease : "power3.out" , stagger : 0.03 }) ; } }) ; }) ; // CASES: p…" at bounding box center [467, 353] width 404 height 503
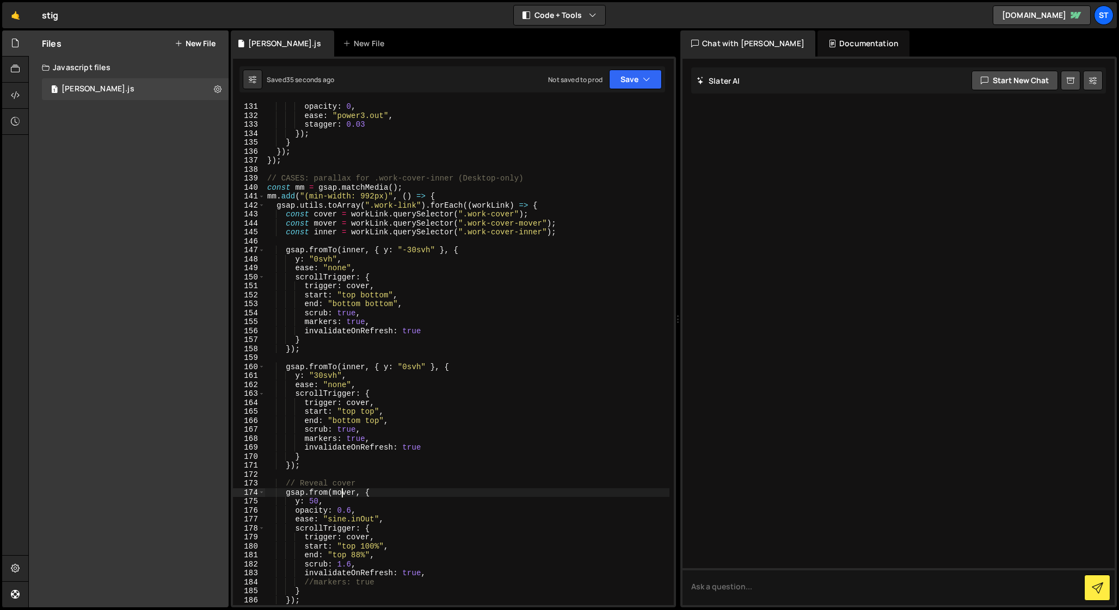
click at [343, 493] on div "opacity : 0 , ease : "power3.out" , stagger : 0.03 }) ; } }) ; }) ; // CASES: p…" at bounding box center [467, 362] width 404 height 521
click at [355, 285] on div "opacity : 0 , ease : "power3.out" , stagger : 0.03 }) ; } }) ; }) ; // CASES: p…" at bounding box center [467, 362] width 404 height 521
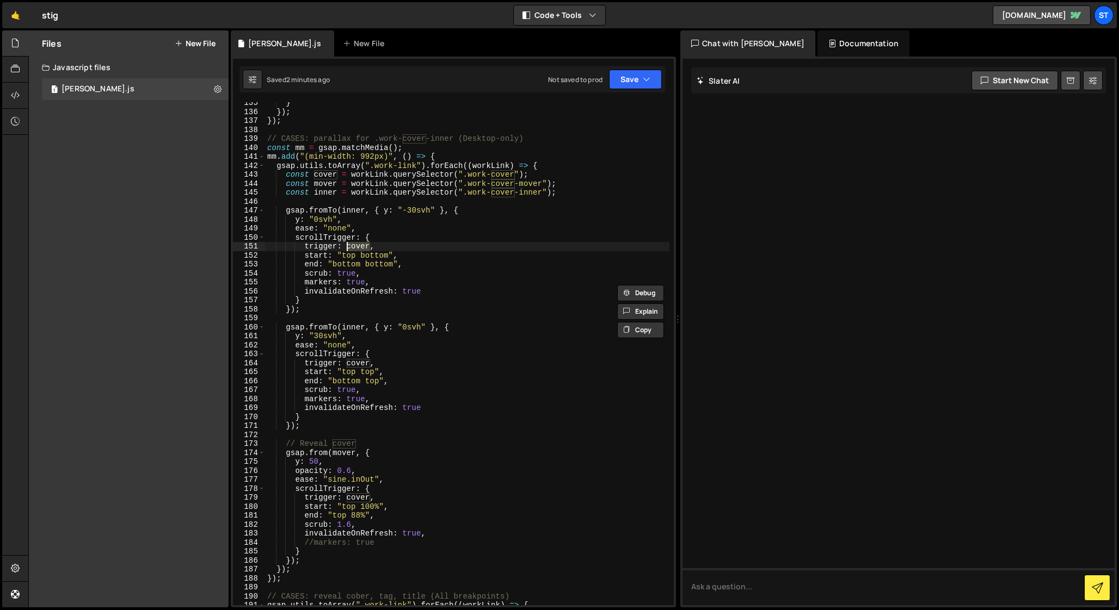
scroll to position [1213, 0]
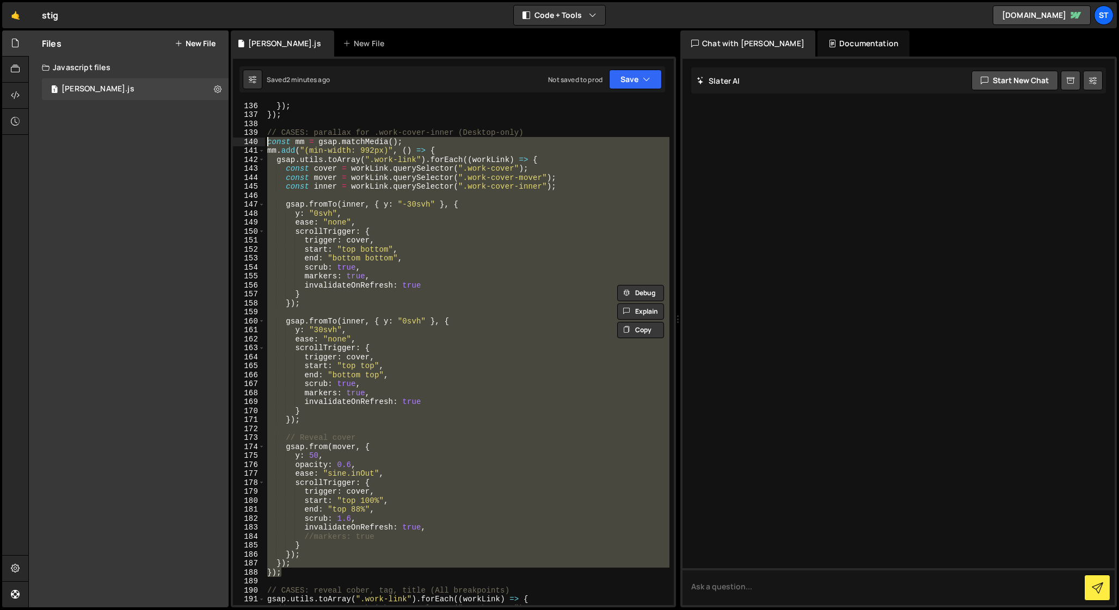
drag, startPoint x: 285, startPoint y: 572, endPoint x: 257, endPoint y: 139, distance: 434.0
click at [257, 139] on div "trigger: cover, 136 137 138 139 140 141 142 143 144 145 146 147 148 149 150 151…" at bounding box center [453, 353] width 441 height 503
click at [422, 381] on div "}) ; }) ; // CASES: parallax for .work-cover-inner (Desktop-only) const mm = gs…" at bounding box center [467, 353] width 404 height 503
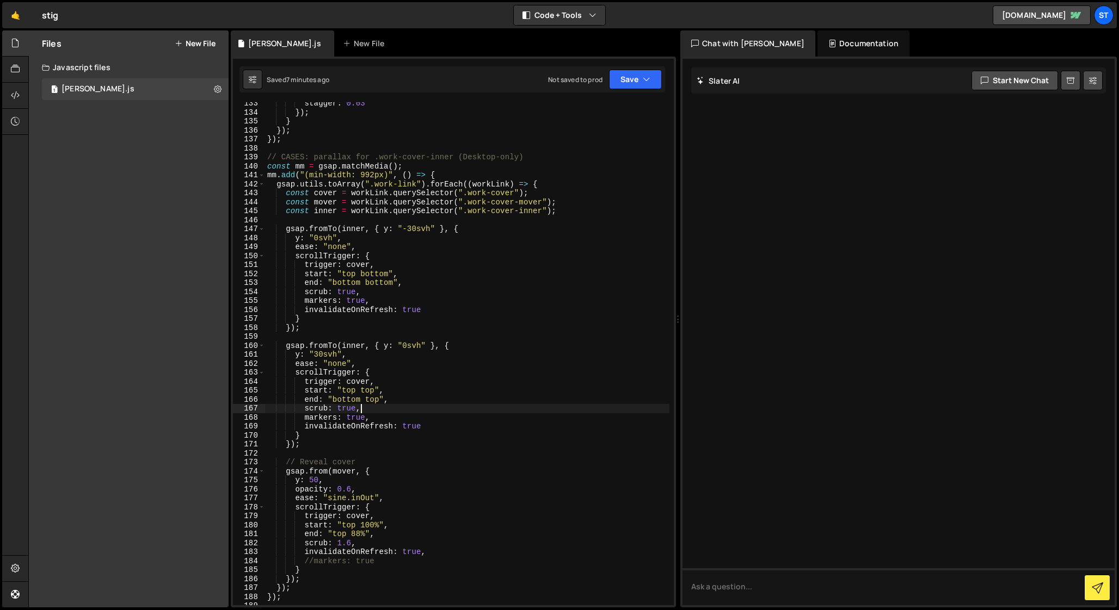
scroll to position [1186, 0]
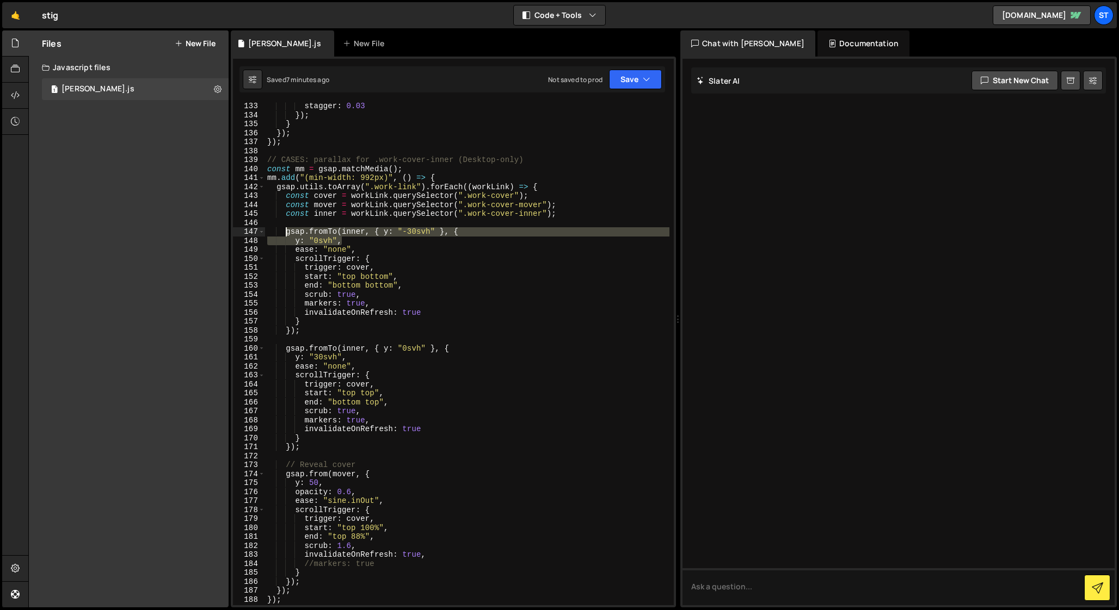
drag, startPoint x: 346, startPoint y: 241, endPoint x: 285, endPoint y: 233, distance: 62.0
click at [285, 233] on div "stagger : 0.03 }) ; } }) ; }) ; // CASES: parallax for .work-cover-inner (Deskt…" at bounding box center [467, 362] width 404 height 521
type textarea "y: "0svh","
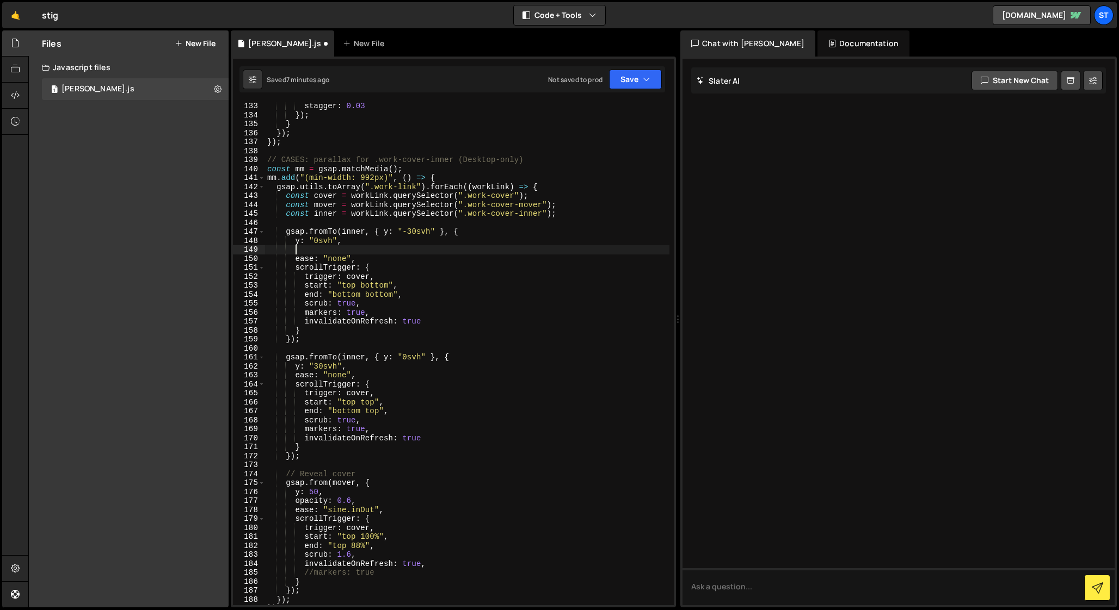
paste textarea "y: "0svh","
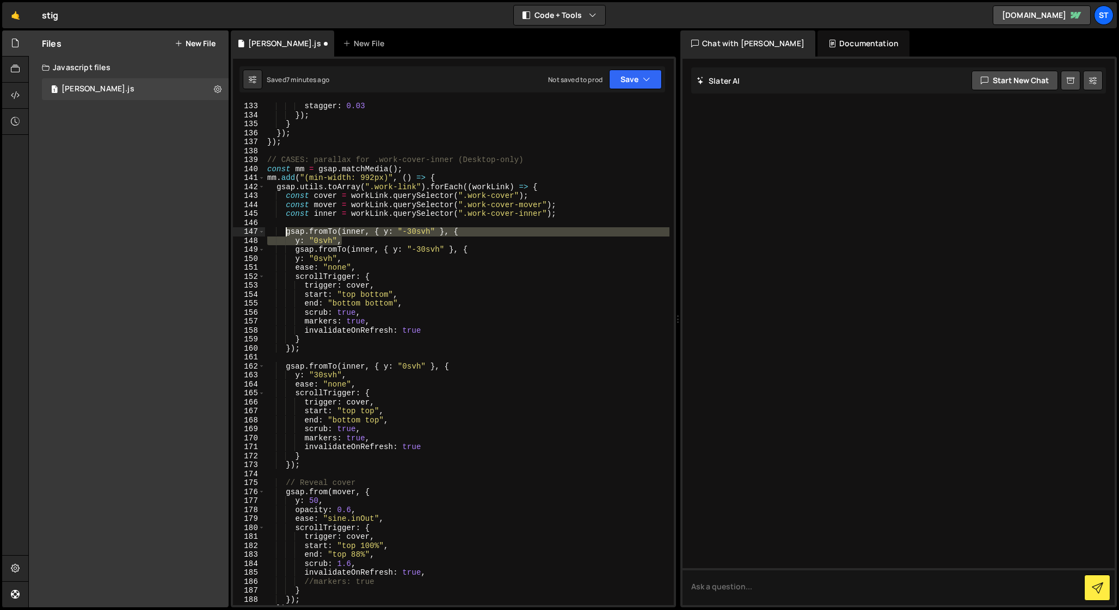
drag, startPoint x: 349, startPoint y: 240, endPoint x: 285, endPoint y: 233, distance: 65.1
click at [285, 233] on div "stagger : 0.03 }) ; } }) ; }) ; // CASES: parallax for .work-cover-inner (Deskt…" at bounding box center [467, 362] width 404 height 521
click at [350, 239] on div "stagger : 0.03 }) ; } }) ; }) ; // CASES: parallax for .work-cover-inner (Deskt…" at bounding box center [467, 362] width 404 height 521
drag, startPoint x: 352, startPoint y: 239, endPoint x: 263, endPoint y: 234, distance: 89.4
click at [263, 234] on div "y: "0svh", 133 134 135 136 137 138 139 140 141 142 143 144 145 146 147 148 149 …" at bounding box center [453, 353] width 441 height 503
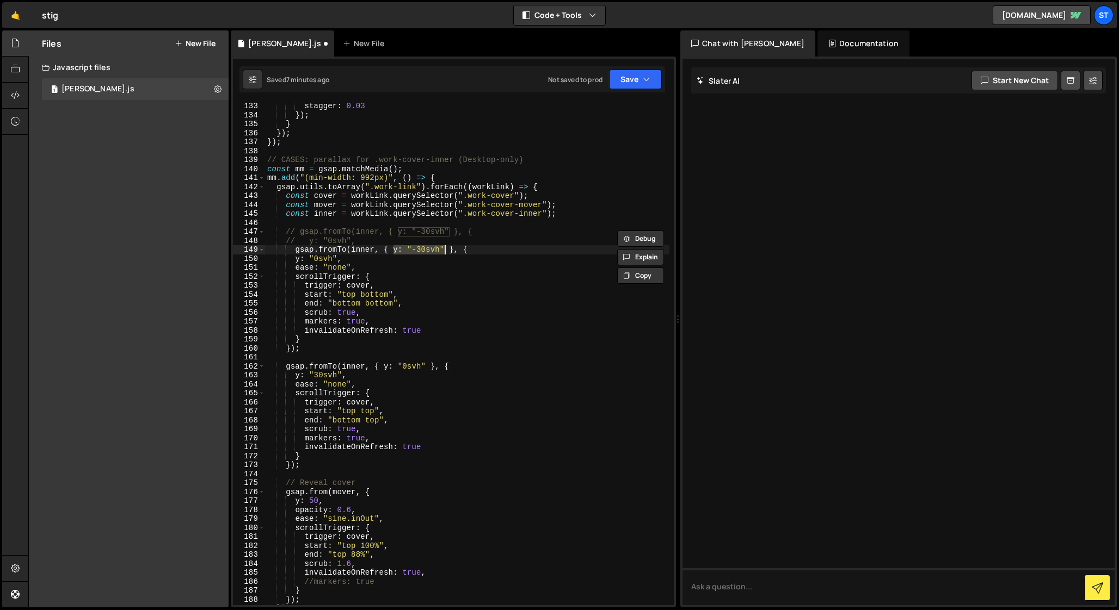
drag, startPoint x: 393, startPoint y: 252, endPoint x: 445, endPoint y: 250, distance: 51.2
click at [445, 250] on div "stagger : 0.03 }) ; } }) ; }) ; // CASES: parallax for .work-cover-inner (Deskt…" at bounding box center [467, 362] width 404 height 521
paste textarea "y: "0svh","
paste textarea "Percent: -30"
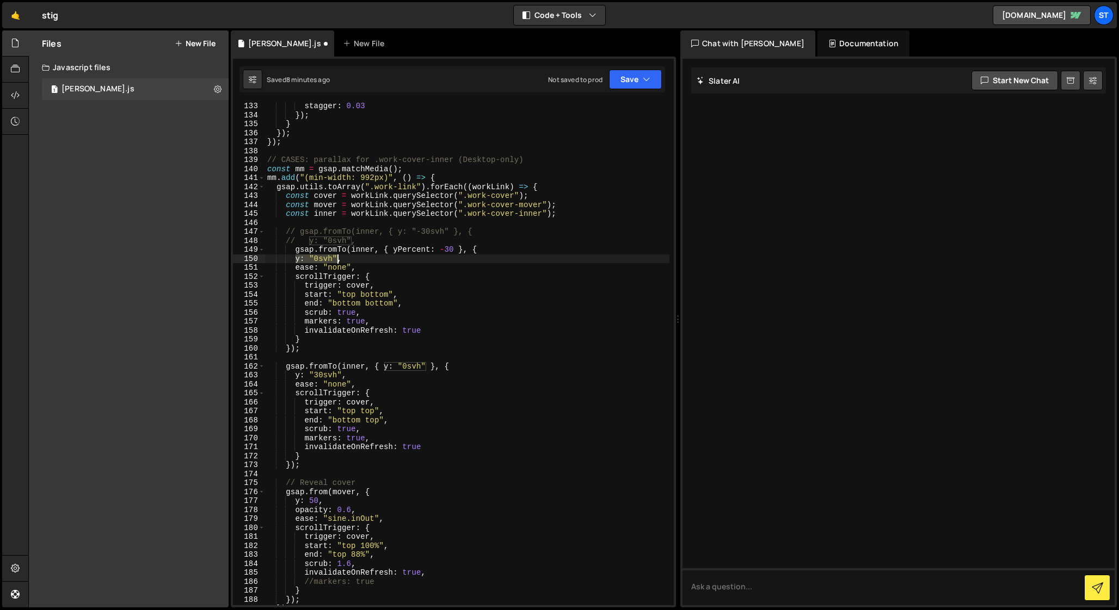
drag, startPoint x: 294, startPoint y: 259, endPoint x: 335, endPoint y: 259, distance: 40.8
click at [335, 259] on div "stagger : 0.03 }) ; } }) ; }) ; // CASES: parallax for .work-cover-inner (Deskt…" at bounding box center [467, 362] width 404 height 521
paste textarea "Percent: 30"
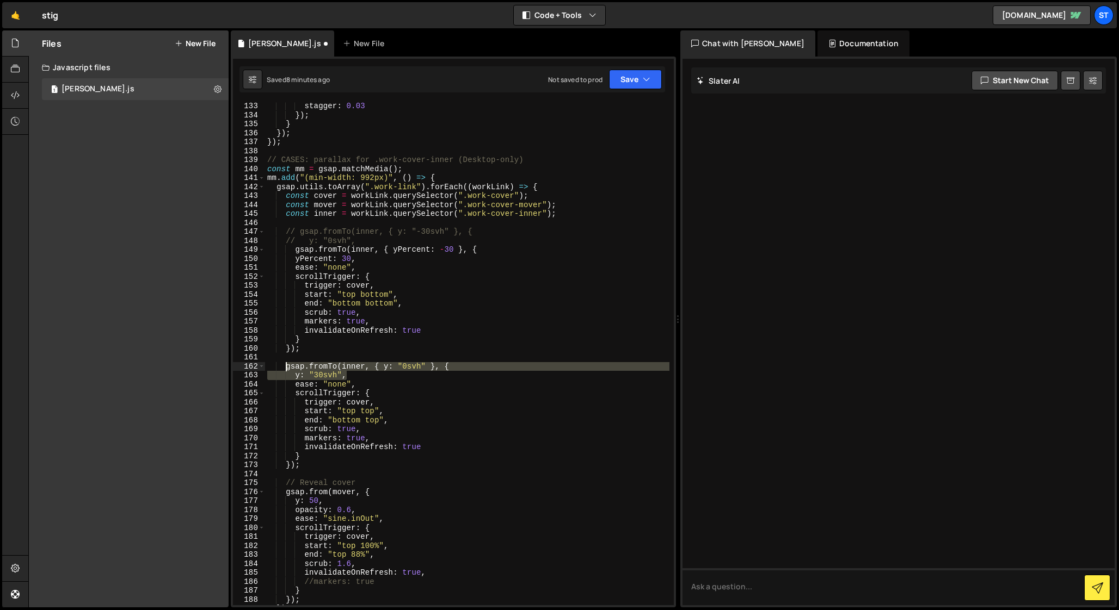
drag, startPoint x: 352, startPoint y: 375, endPoint x: 288, endPoint y: 367, distance: 64.8
click at [287, 367] on div "stagger : 0.03 }) ; } }) ; }) ; // CASES: parallax for .work-cover-inner (Deskt…" at bounding box center [467, 362] width 404 height 521
click at [339, 378] on div "stagger : 0.03 }) ; } }) ; }) ; // CASES: parallax for .work-cover-inner (Deskt…" at bounding box center [467, 353] width 404 height 503
drag, startPoint x: 353, startPoint y: 378, endPoint x: 246, endPoint y: 369, distance: 106.5
click at [246, 369] on div "y: "30svh", 133 134 135 136 137 138 139 140 141 142 143 144 145 146 147 148 149…" at bounding box center [453, 353] width 441 height 503
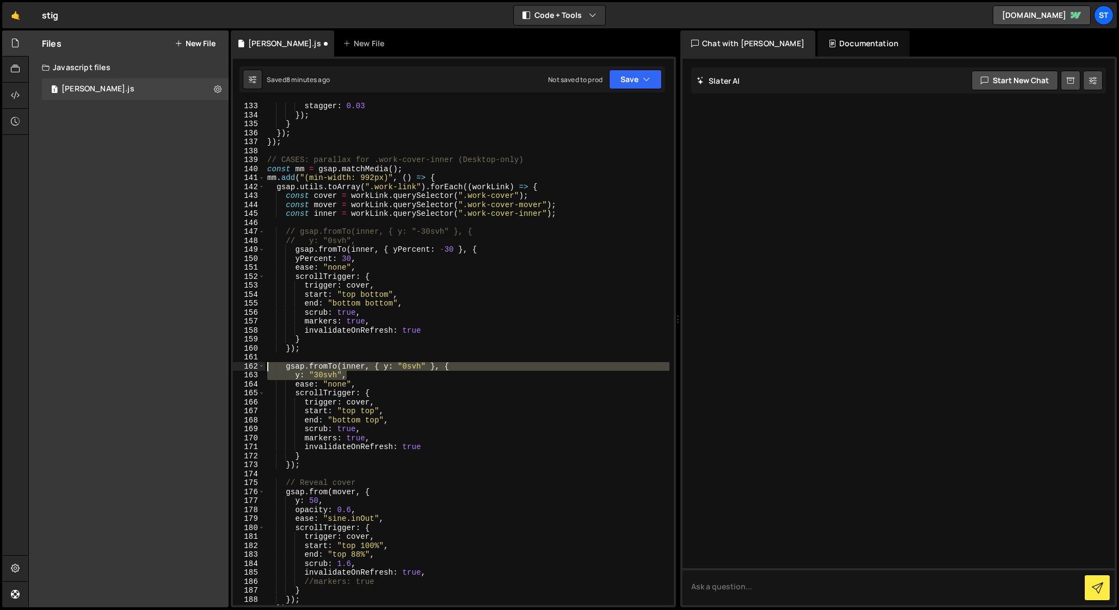
type textarea "gsap.fromTo(inner, { y: "0svh" }, { y: "30svh","
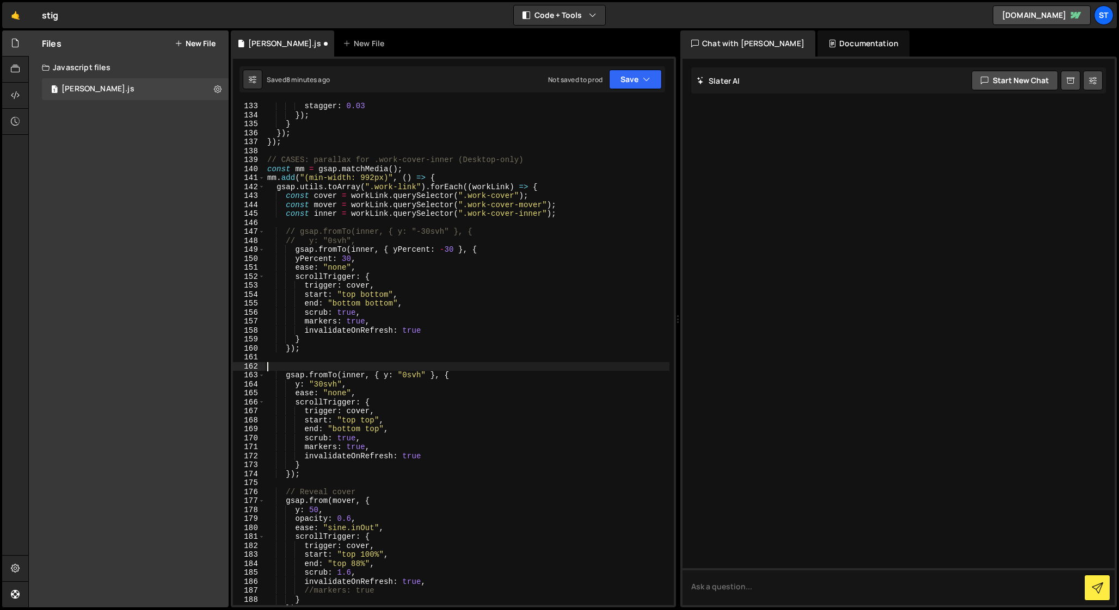
paste textarea "y: "30svh","
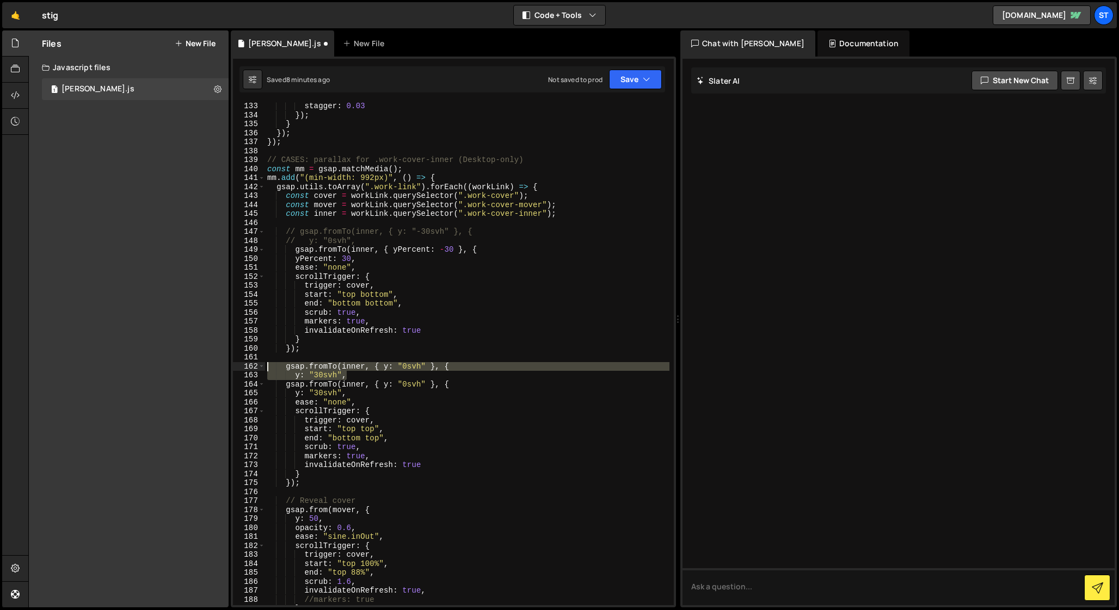
drag, startPoint x: 353, startPoint y: 375, endPoint x: 221, endPoint y: 365, distance: 132.6
click at [221, 365] on div "Files New File Javascript files 1 [PERSON_NAME].js 0 CSS files Copy share link …" at bounding box center [573, 319] width 1090 height 578
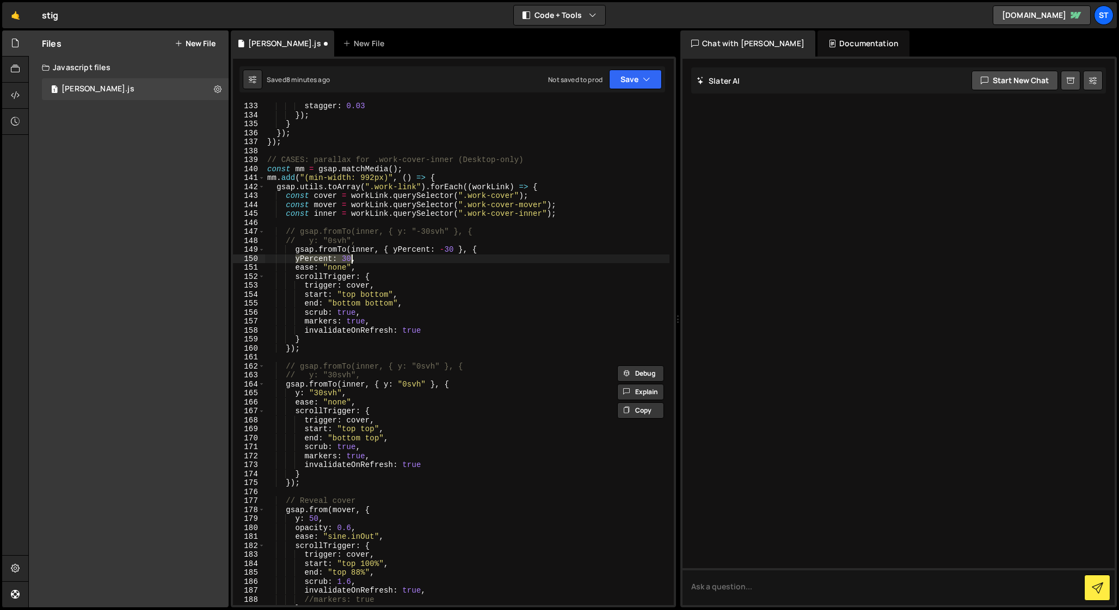
drag, startPoint x: 295, startPoint y: 259, endPoint x: 350, endPoint y: 258, distance: 55.0
click at [350, 258] on div "stagger : 0.03 }) ; } }) ; }) ; // CASES: parallax for .work-cover-inner (Deskt…" at bounding box center [467, 362] width 404 height 521
click at [384, 385] on div "stagger : 0.03 }) ; } }) ; }) ; // CASES: parallax for .work-cover-inner (Deskt…" at bounding box center [467, 362] width 404 height 521
click at [347, 257] on div "stagger : 0.03 }) ; } }) ; }) ; // CASES: parallax for .work-cover-inner (Deskt…" at bounding box center [467, 362] width 404 height 521
drag, startPoint x: 295, startPoint y: 395, endPoint x: 341, endPoint y: 394, distance: 46.3
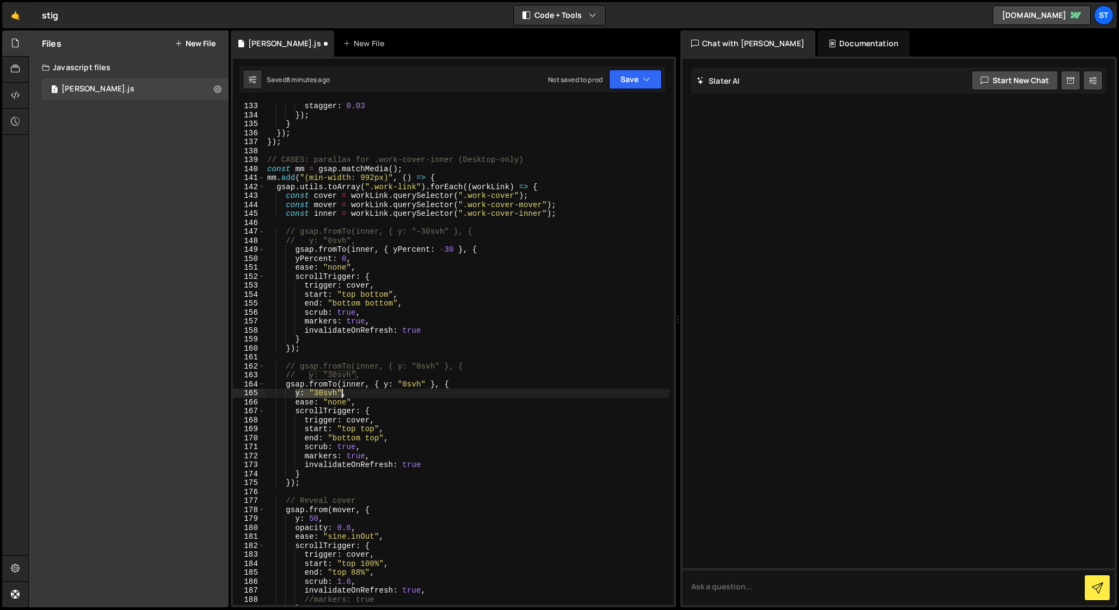
click at [341, 394] on div "stagger : 0.03 }) ; } }) ; }) ; // CASES: parallax for .work-cover-inner (Deskt…" at bounding box center [467, 362] width 404 height 521
paste textarea "Percent: 30"
drag, startPoint x: 295, startPoint y: 260, endPoint x: 345, endPoint y: 260, distance: 50.1
click at [345, 260] on div "stagger : 0.03 }) ; } }) ; }) ; // CASES: parallax for .work-cover-inner (Deskt…" at bounding box center [467, 362] width 404 height 521
drag, startPoint x: 385, startPoint y: 386, endPoint x: 427, endPoint y: 386, distance: 42.4
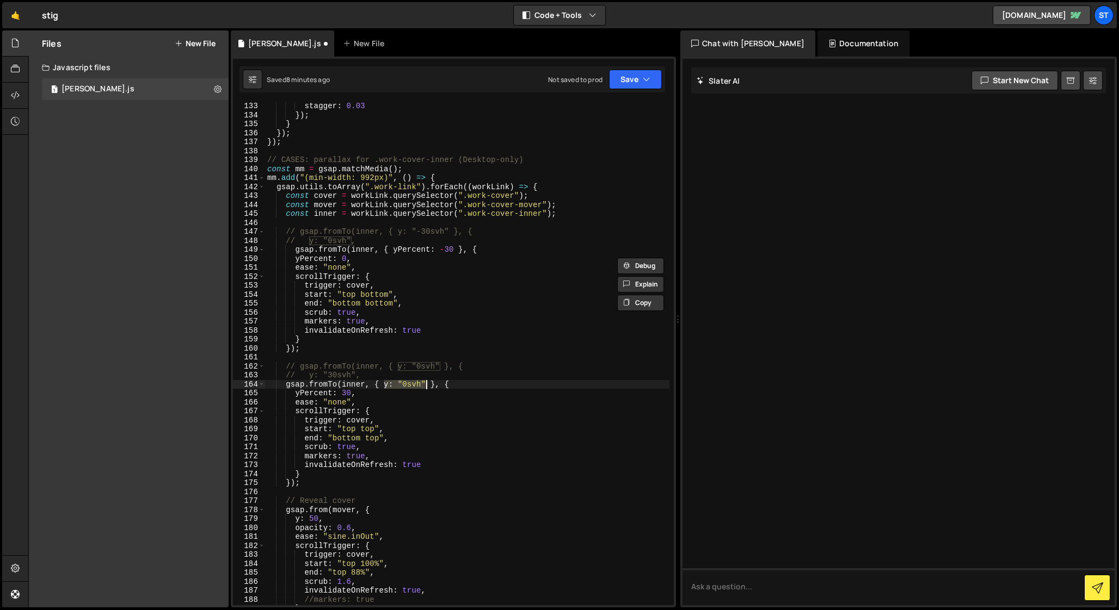
click at [427, 386] on div "stagger : 0.03 }) ; } }) ; }) ; // CASES: parallax for .work-cover-inner (Deskt…" at bounding box center [467, 362] width 404 height 521
paste textarea "Percent: 0"
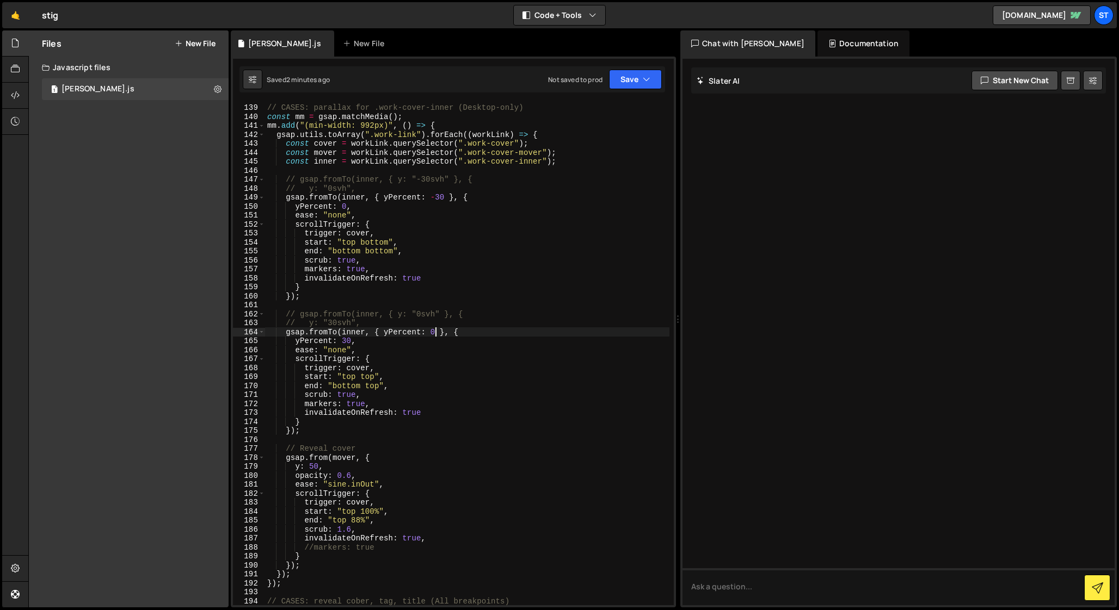
scroll to position [1245, 0]
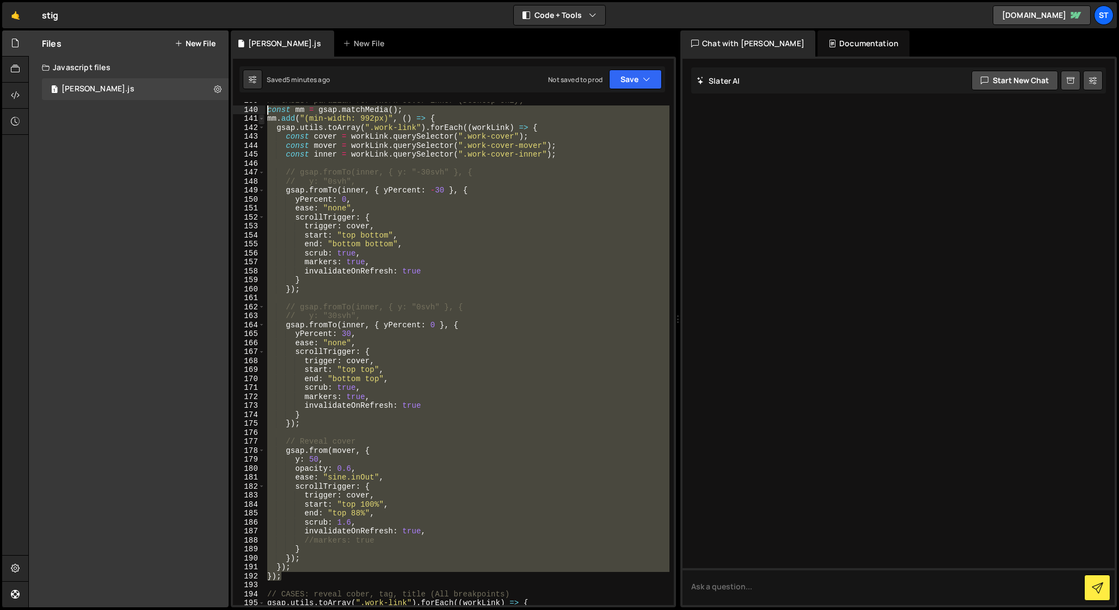
drag, startPoint x: 287, startPoint y: 577, endPoint x: 259, endPoint y: 114, distance: 463.3
click at [258, 114] on div "gsap.fromTo(inner, { yPercent: 0 }, { 139 140 141 142 143 144 145 146 147 148 1…" at bounding box center [453, 353] width 441 height 503
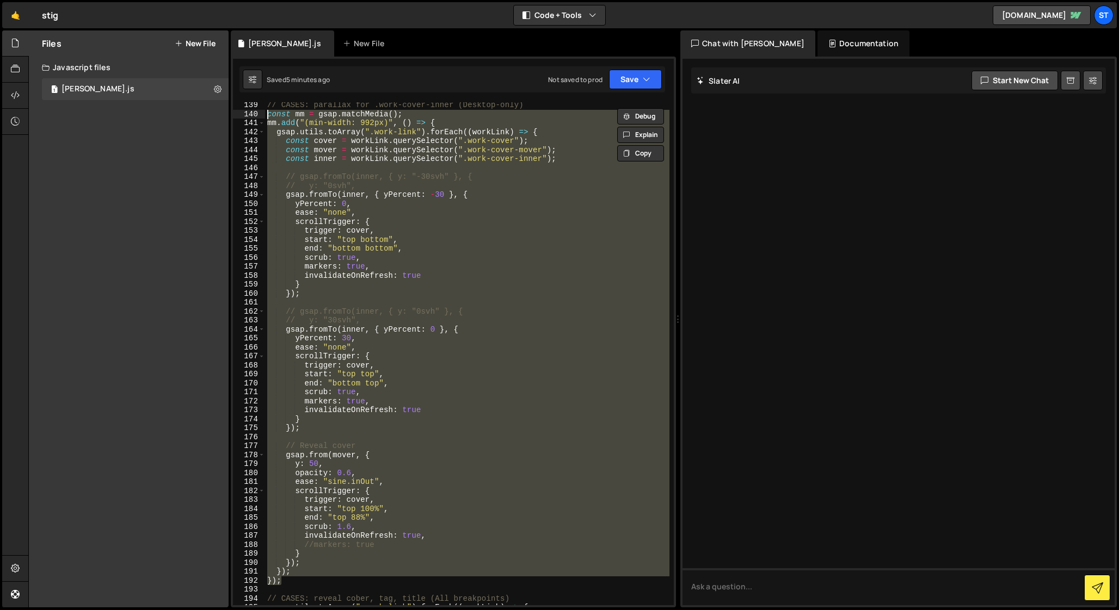
scroll to position [1230, 0]
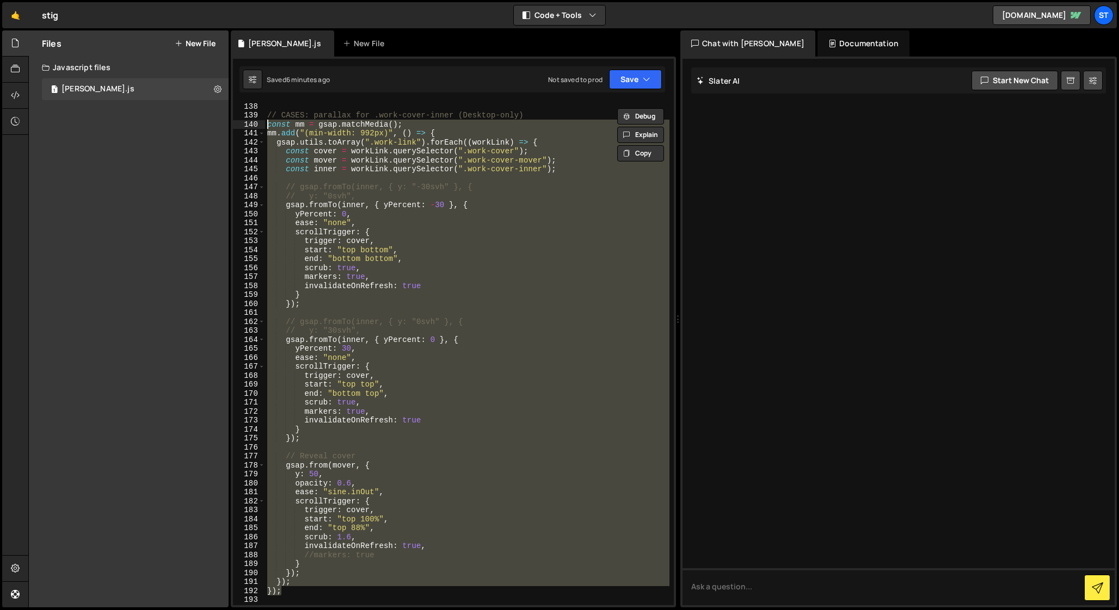
click at [563, 298] on div "// CASES: parallax for .work-cover-inner (Desktop-only) const mm = gsap . match…" at bounding box center [467, 353] width 404 height 503
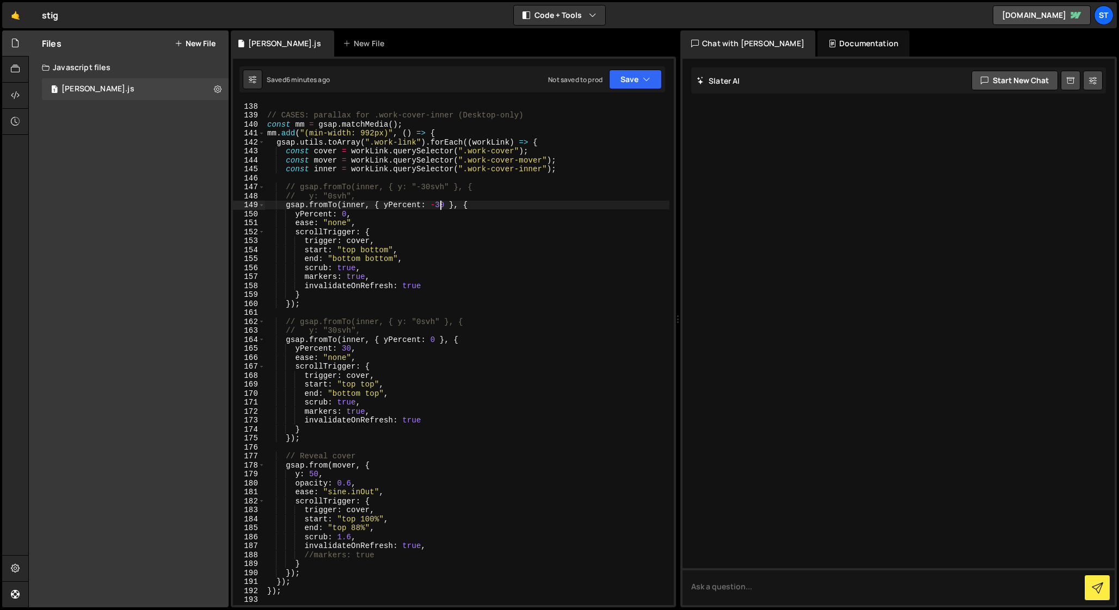
click at [440, 208] on div "// CASES: parallax for .work-cover-inner (Desktop-only) const mm = gsap . match…" at bounding box center [467, 362] width 404 height 521
click at [346, 348] on div "// CASES: parallax for .work-cover-inner (Desktop-only) const mm = gsap . match…" at bounding box center [467, 362] width 404 height 521
type textarea "yPercent: 50,"
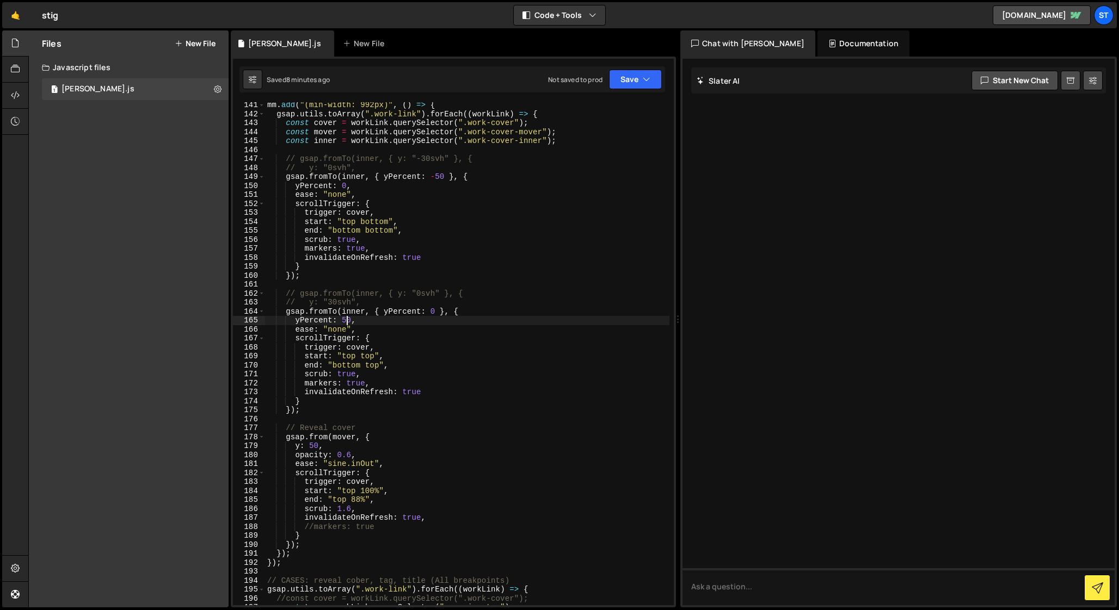
scroll to position [1268, 0]
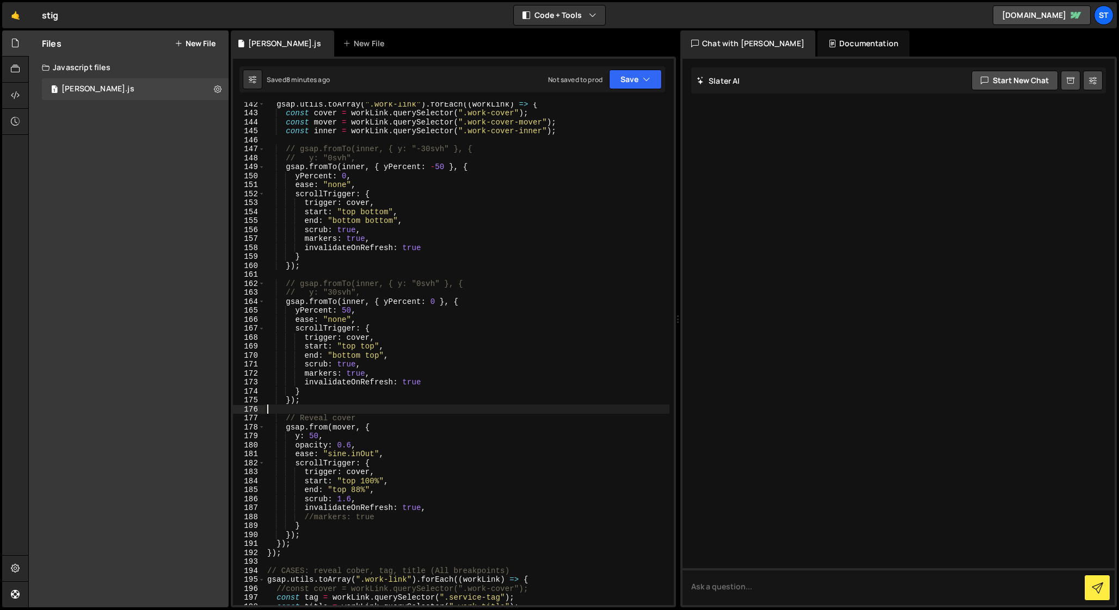
click at [302, 410] on div "gsap . utils . toArray ( ".work-link" ) . forEach (( workLink ) => { const cove…" at bounding box center [467, 360] width 404 height 521
paste textarea "gsap.to(".work-cover-mover", { y: 100, duration: 1 });"
click at [341, 429] on div "gsap . utils . toArray ( ".work-link" ) . forEach (( workLink ) => { const cove…" at bounding box center [467, 360] width 404 height 521
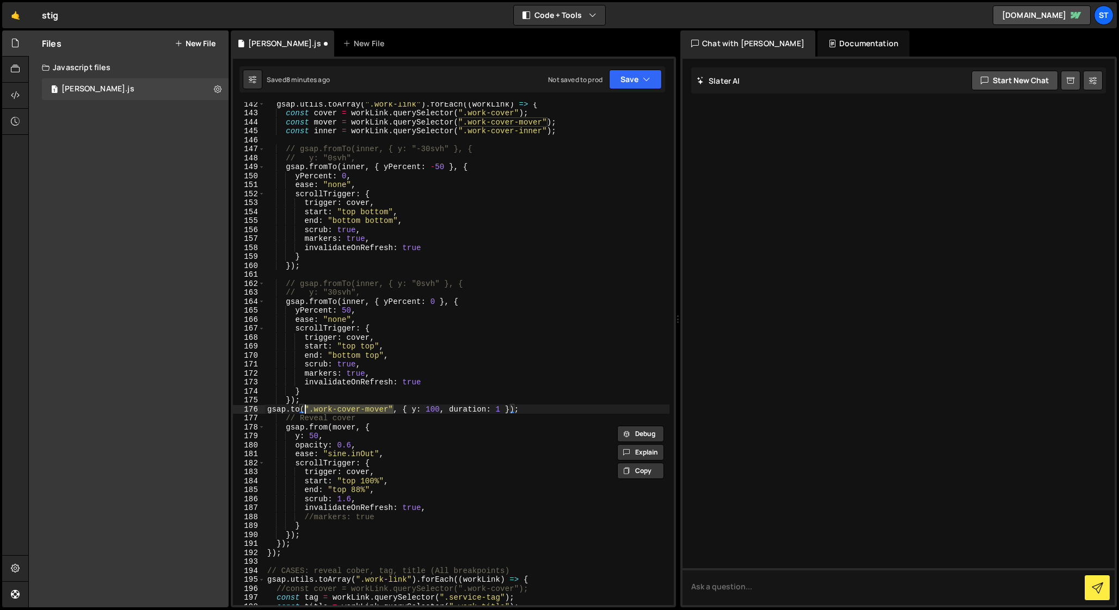
drag, startPoint x: 393, startPoint y: 409, endPoint x: 305, endPoint y: 412, distance: 87.7
click at [305, 412] on div "gsap . utils . toArray ( ".work-link" ) . forEach (( workLink ) => { const cove…" at bounding box center [467, 360] width 404 height 521
paste textarea "mover"
click at [311, 402] on div "gsap . utils . toArray ( ".work-link" ) . forEach (( workLink ) => { const cove…" at bounding box center [467, 360] width 404 height 521
type textarea "});"
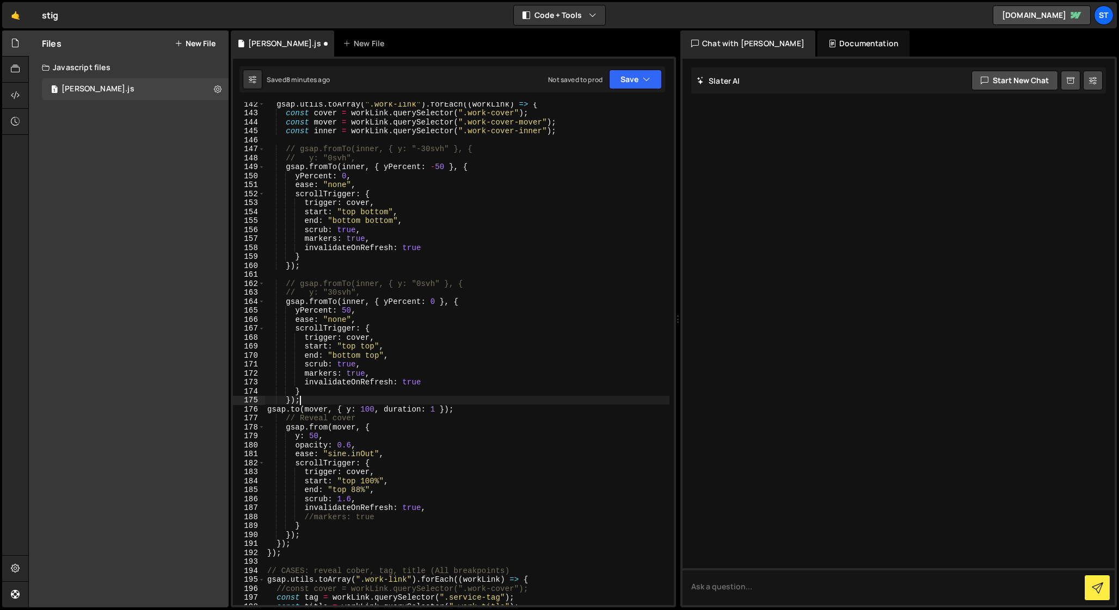
scroll to position [0, 1]
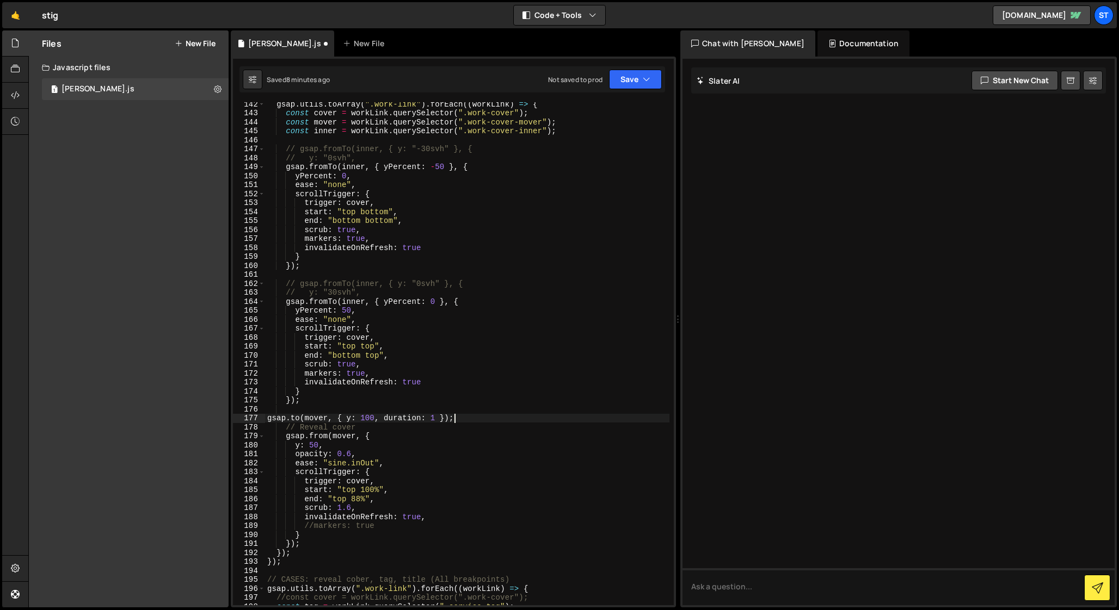
click at [454, 417] on div "gsap . utils . toArray ( ".work-link" ) . forEach (( workLink ) => { const cove…" at bounding box center [467, 360] width 404 height 521
type textarea "gsap.to(mover, { y: 100, duration: 1 });"
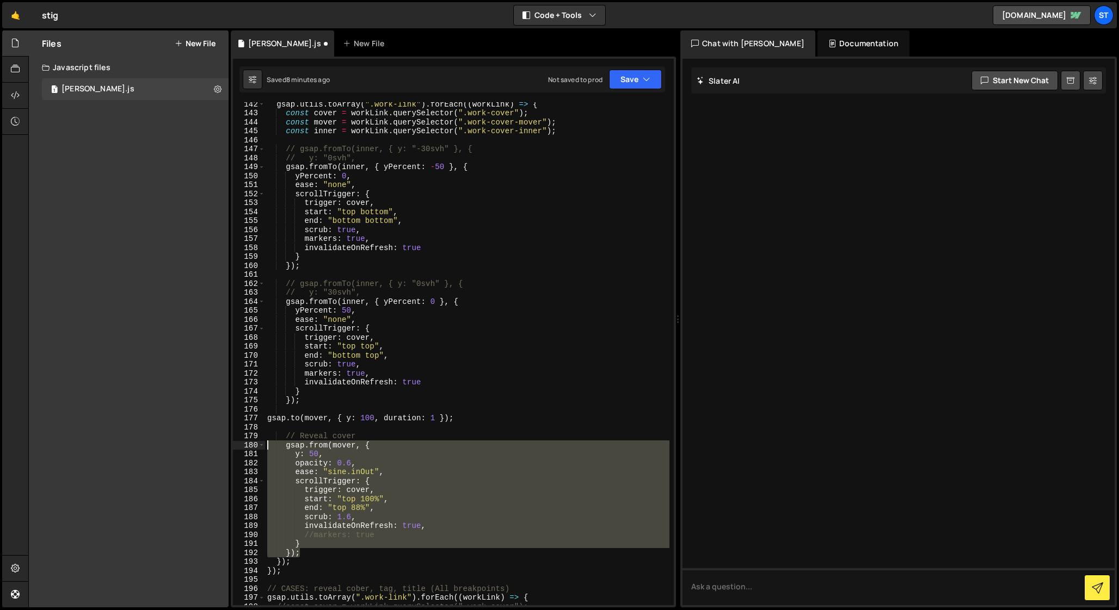
drag, startPoint x: 307, startPoint y: 552, endPoint x: 242, endPoint y: 446, distance: 125.3
click at [242, 446] on div "142 143 144 145 146 147 148 149 150 151 152 153 154 155 156 157 158 159 160 161…" at bounding box center [453, 353] width 441 height 503
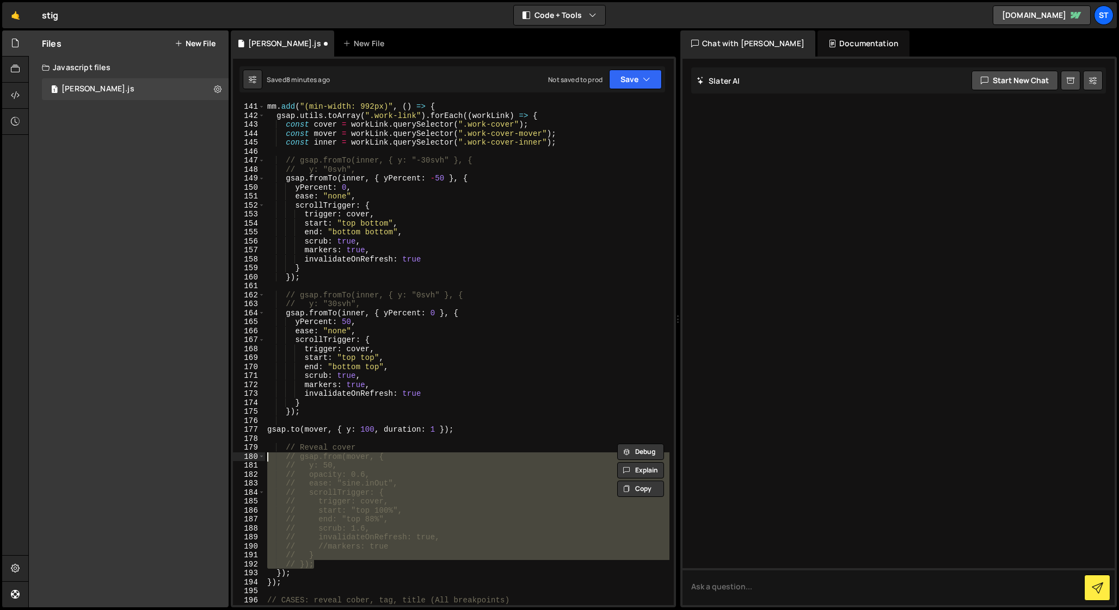
scroll to position [1239, 0]
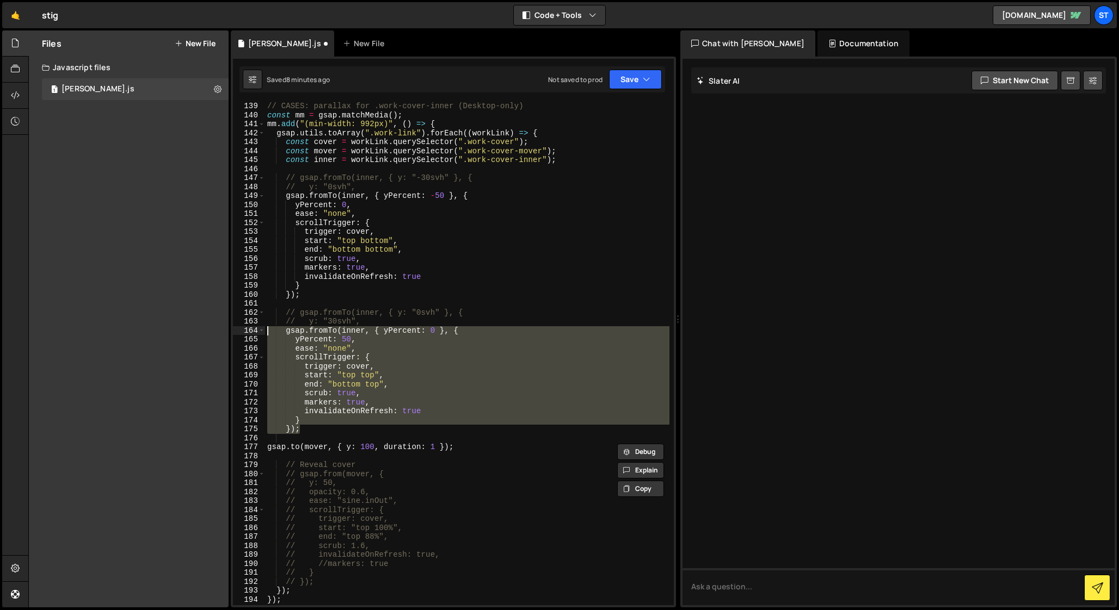
drag, startPoint x: 304, startPoint y: 430, endPoint x: 240, endPoint y: 328, distance: 120.8
click at [240, 328] on div "// gsap.from(mover, { // y: 50, 139 140 141 142 143 144 145 146 147 148 149 150…" at bounding box center [453, 353] width 441 height 503
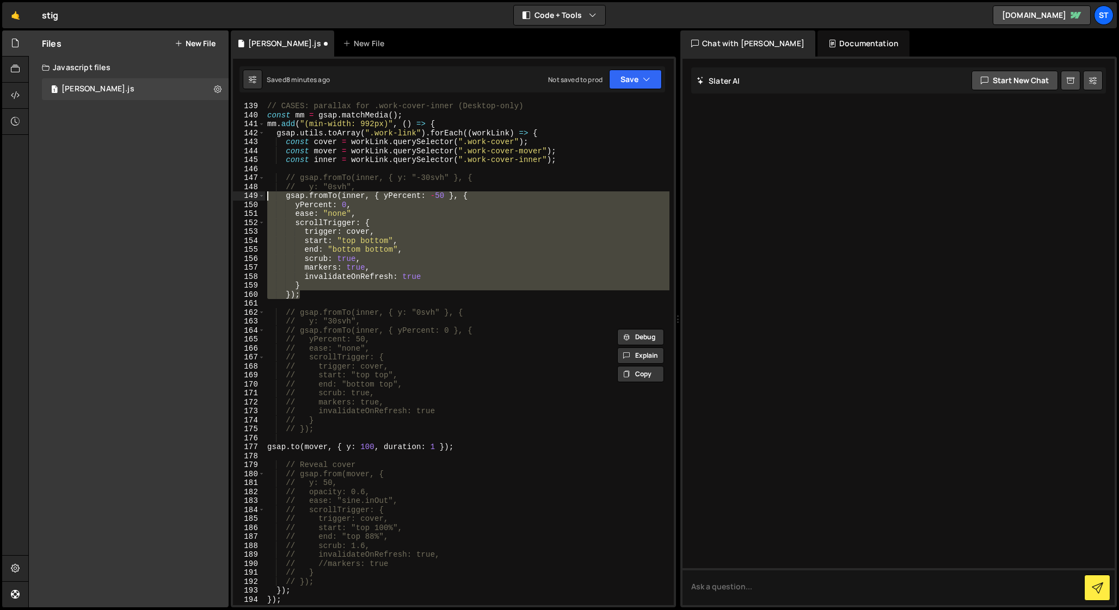
drag, startPoint x: 304, startPoint y: 294, endPoint x: 250, endPoint y: 200, distance: 108.7
click at [250, 200] on div "// gsap.fromTo(inner, { yPercent: 0 }, { // yPercent: 50, 139 140 141 142 143 1…" at bounding box center [453, 353] width 441 height 503
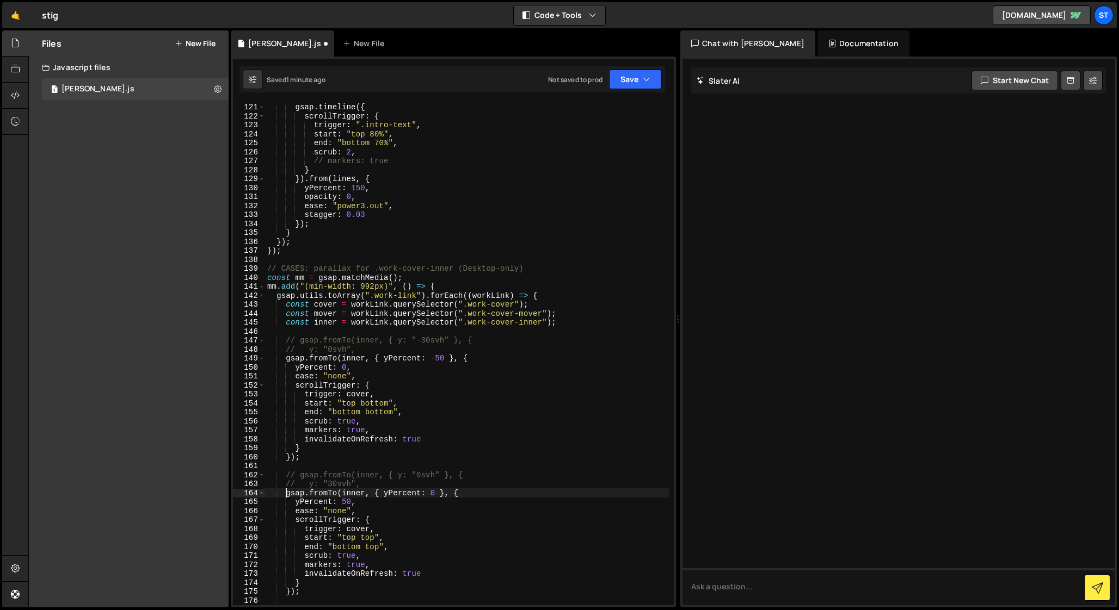
scroll to position [1364, 0]
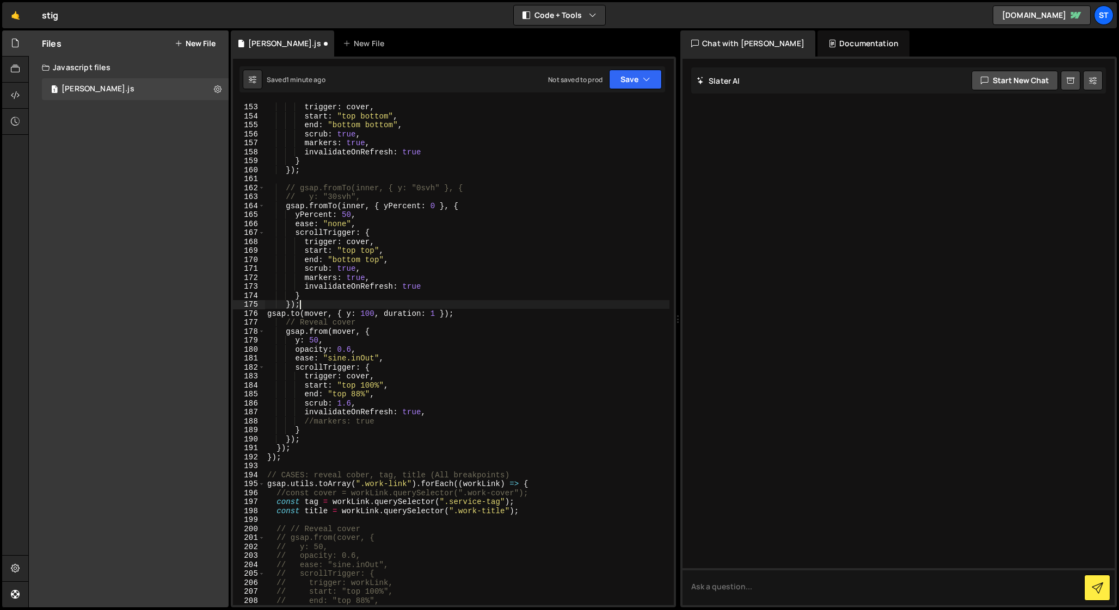
type textarea "gsap.to(".work-cover-mover", { y: 100, duration: 1 });"
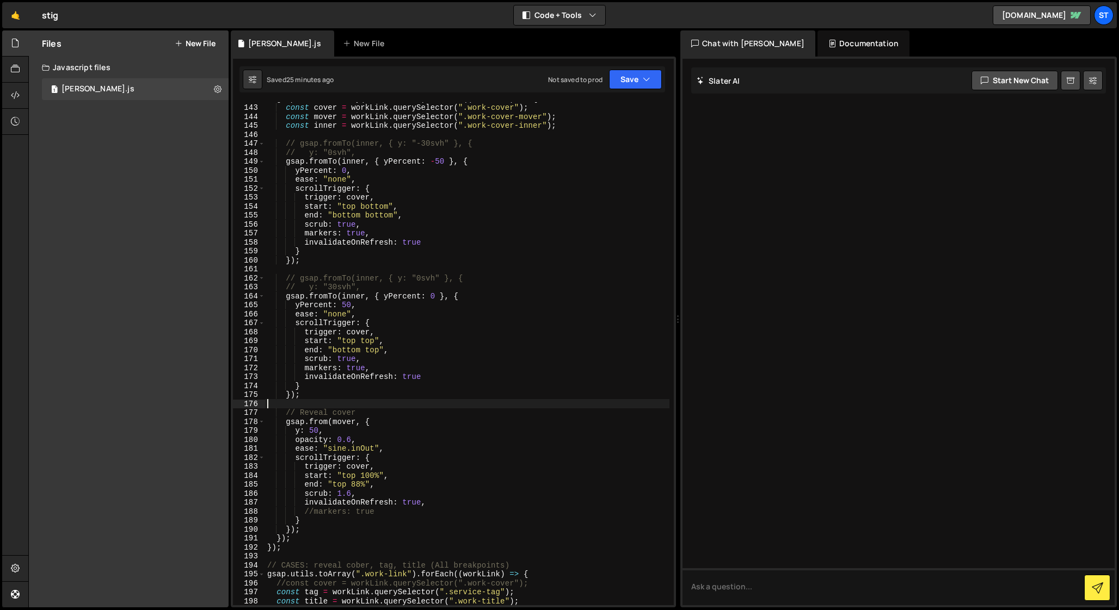
scroll to position [1187, 0]
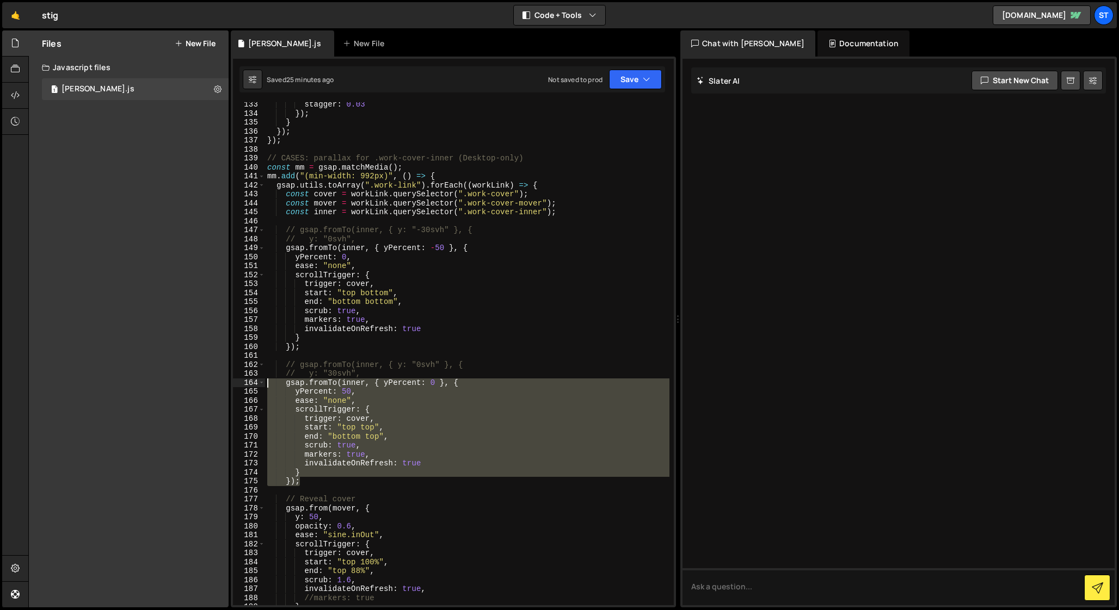
drag, startPoint x: 304, startPoint y: 482, endPoint x: 228, endPoint y: 380, distance: 126.3
click at [228, 380] on div "Files New File Javascript files 1 [PERSON_NAME].js 0 CSS files Copy share link …" at bounding box center [573, 319] width 1090 height 578
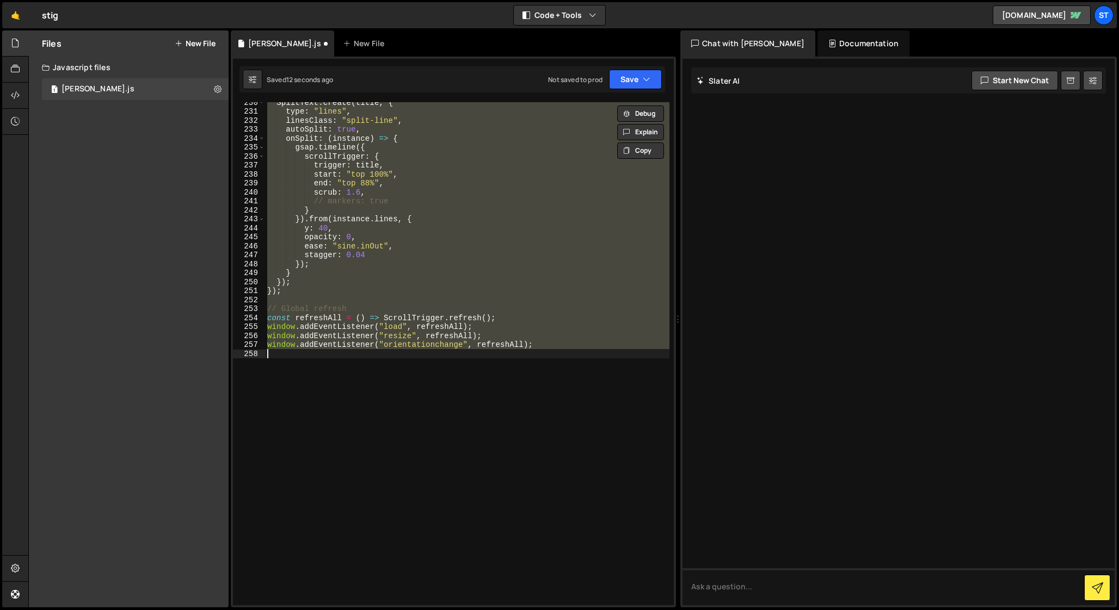
scroll to position [1212, 0]
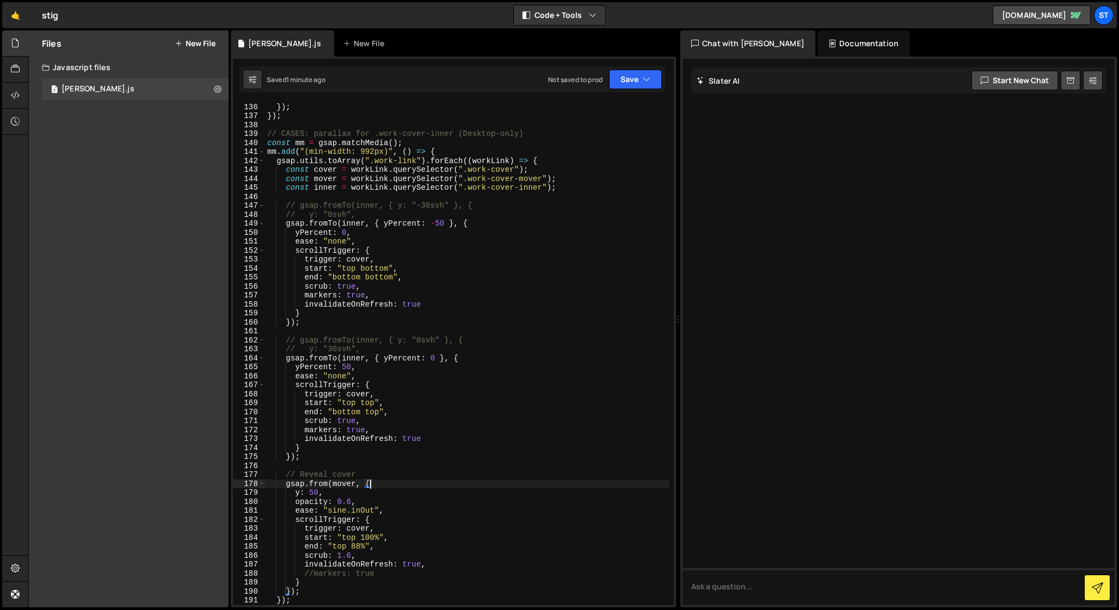
click at [380, 483] on div "} }) ; }) ; // CASES: parallax for .work-cover-inner (Desktop-only) const mm = …" at bounding box center [467, 354] width 404 height 521
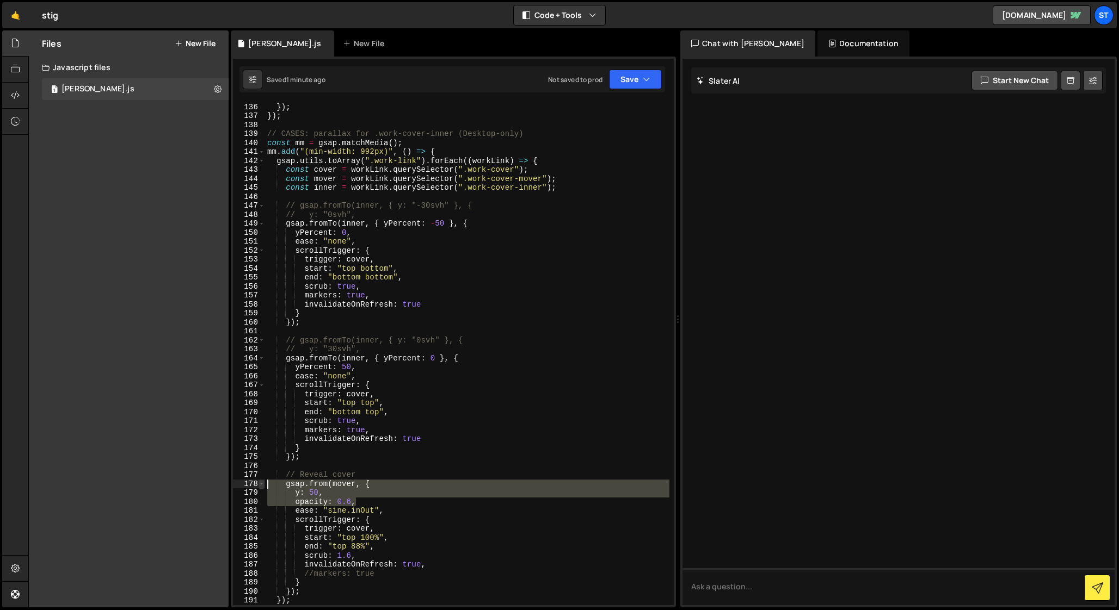
drag, startPoint x: 360, startPoint y: 501, endPoint x: 263, endPoint y: 484, distance: 97.9
click at [263, 484] on div "gsap.from(mover, { 135 136 137 138 139 140 141 142 143 144 145 146 147 148 149 …" at bounding box center [453, 353] width 441 height 503
click at [387, 504] on div "} }) ; }) ; // CASES: parallax for .work-cover-inner (Desktop-only) const mm = …" at bounding box center [467, 353] width 404 height 503
type textarea "// opacity: 0.6,"
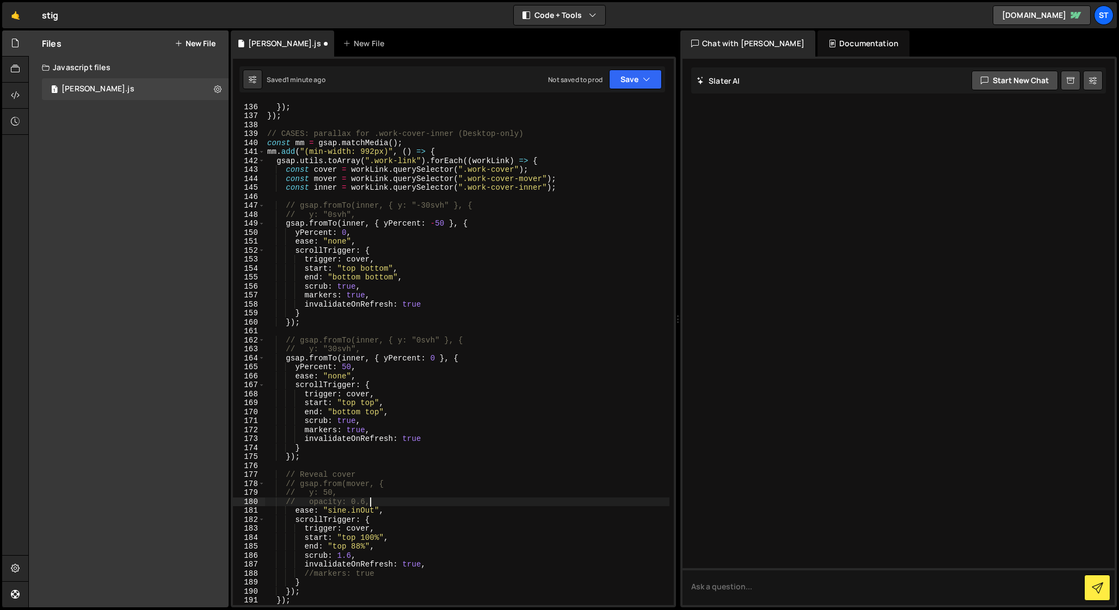
scroll to position [0, 1]
paste textarea "y: 0, opacity: 1,"
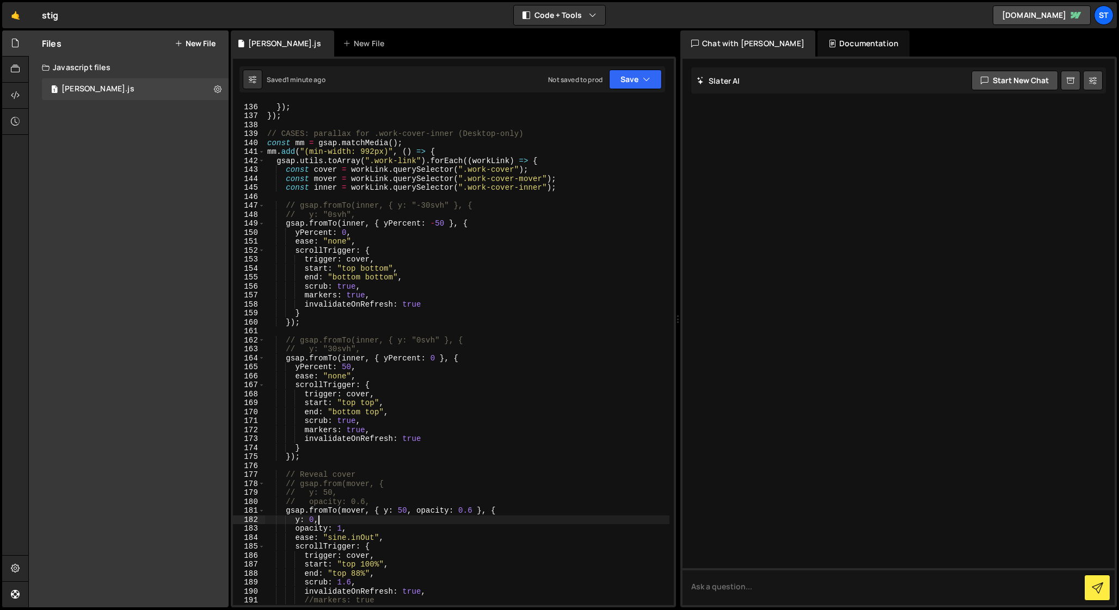
type textarea "window.addEventListener("orientationchange", refreshAll);"
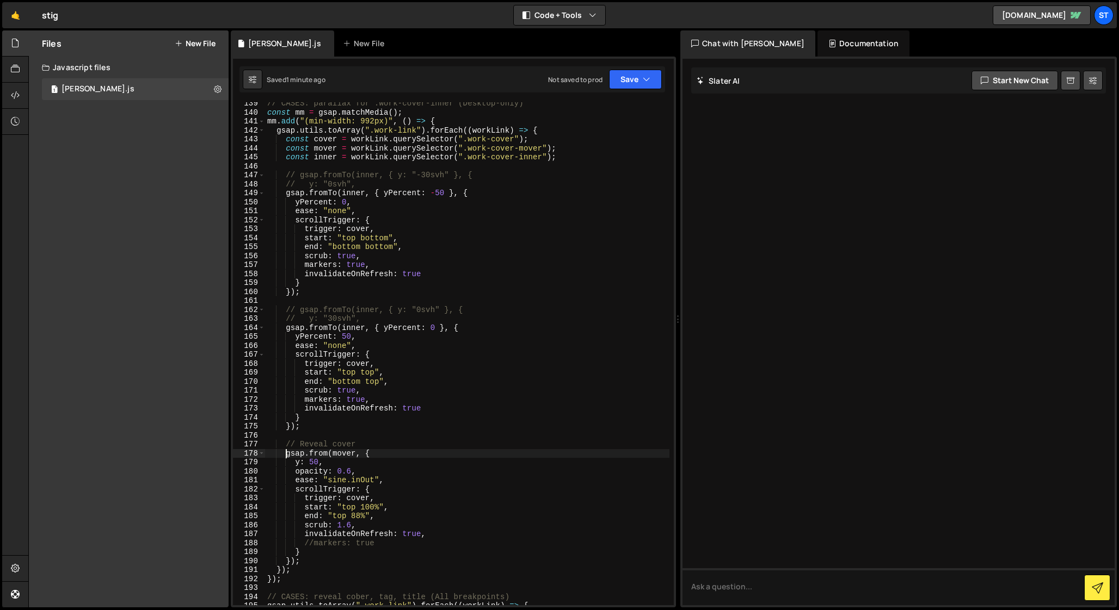
scroll to position [1243, 0]
drag, startPoint x: 362, startPoint y: 471, endPoint x: 295, endPoint y: 464, distance: 67.3
click at [295, 464] on div "// CASES: parallax for .work-cover-inner (Desktop-only) const mm = gsap . match…" at bounding box center [467, 357] width 404 height 521
click at [306, 523] on div "// CASES: parallax for .work-cover-inner (Desktop-only) const mm = gsap . match…" at bounding box center [467, 357] width 404 height 521
click at [304, 400] on div "// CASES: parallax for .work-cover-inner (Desktop-only) const mm = gsap . match…" at bounding box center [467, 357] width 404 height 521
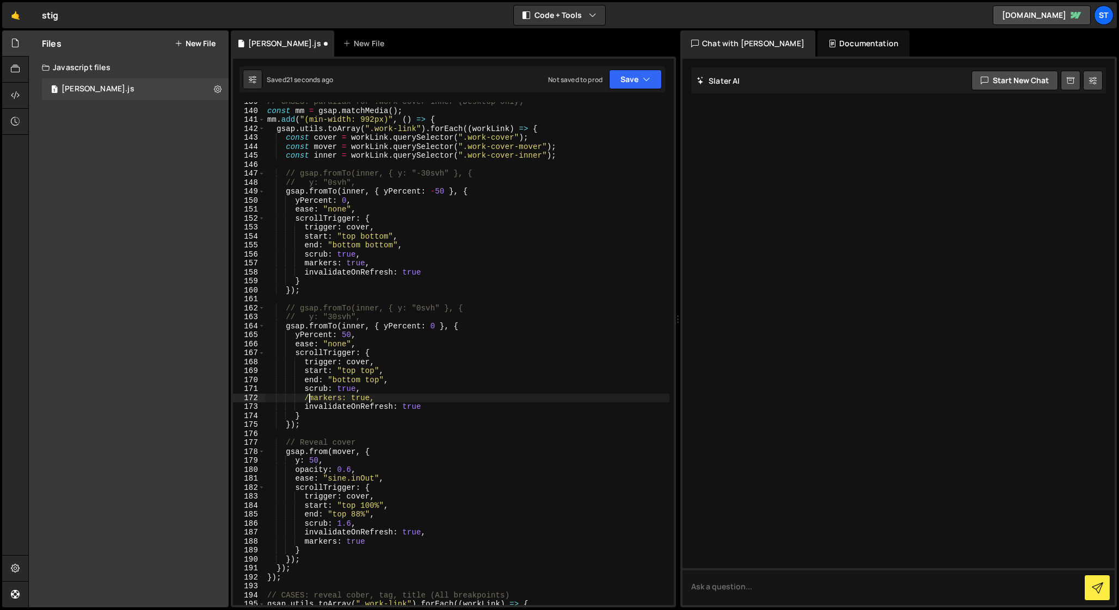
scroll to position [0, 3]
click at [304, 263] on div "// CASES: parallax for .work-cover-inner (Desktop-only) const mm = gsap . match…" at bounding box center [467, 357] width 404 height 521
click at [305, 524] on div "// CASES: parallax for .work-cover-inner (Desktop-only) const mm = gsap . match…" at bounding box center [467, 357] width 404 height 521
click at [373, 237] on div "// CASES: parallax for .work-cover-inner (Desktop-only) const mm = gsap . match…" at bounding box center [467, 357] width 404 height 521
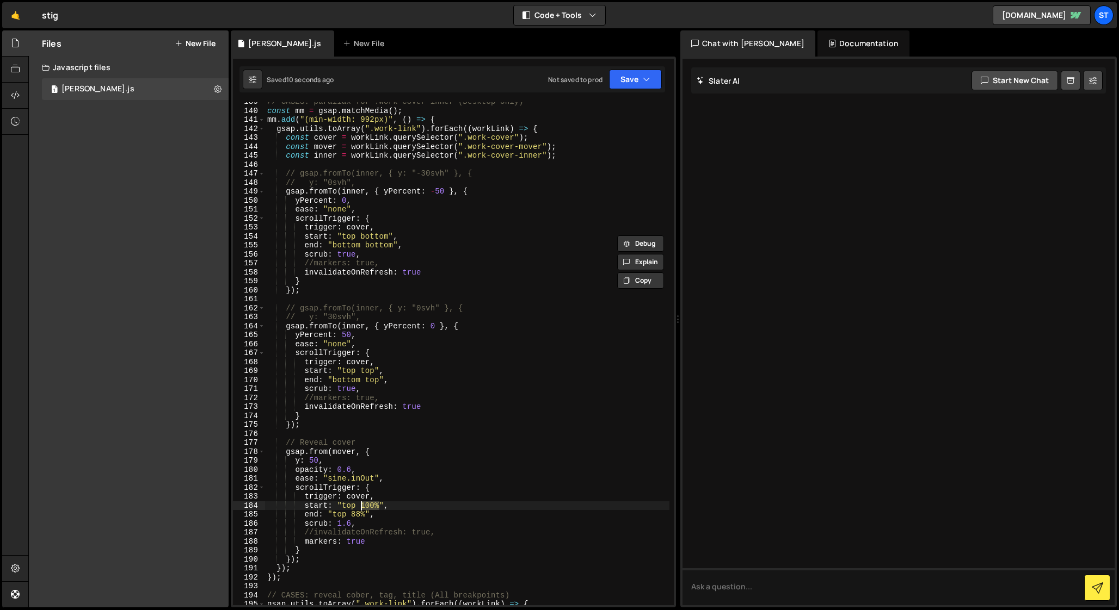
drag, startPoint x: 380, startPoint y: 505, endPoint x: 362, endPoint y: 505, distance: 17.4
click at [362, 505] on div "// CASES: parallax for .work-cover-inner (Desktop-only) const mm = gsap . match…" at bounding box center [467, 357] width 404 height 521
paste textarea "bottom"
click at [312, 532] on div "// CASES: parallax for .work-cover-inner (Desktop-only) const mm = gsap . match…" at bounding box center [467, 357] width 404 height 521
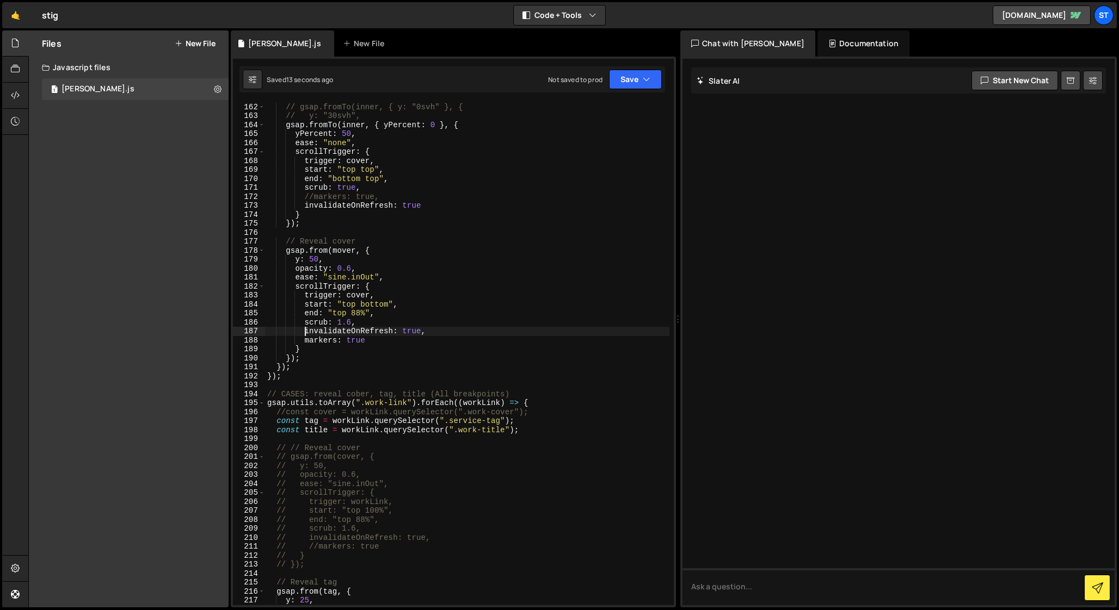
scroll to position [1446, 0]
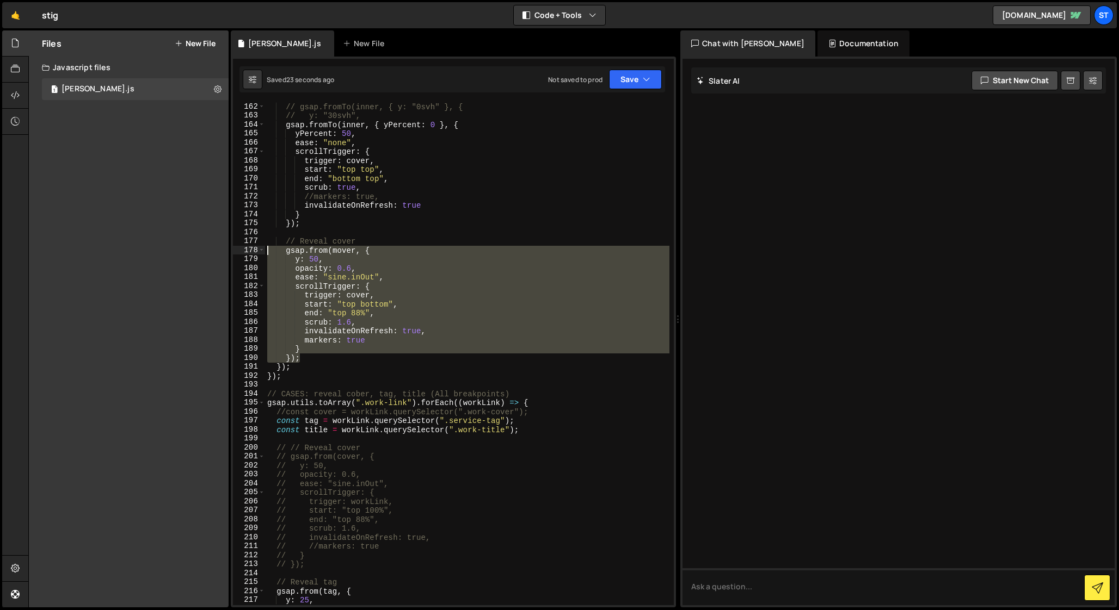
drag, startPoint x: 305, startPoint y: 359, endPoint x: 237, endPoint y: 254, distance: 125.9
click at [237, 254] on div "invalidateOnRefresh: true, 162 163 164 165 166 167 168 169 170 171 172 173 174 …" at bounding box center [453, 353] width 441 height 503
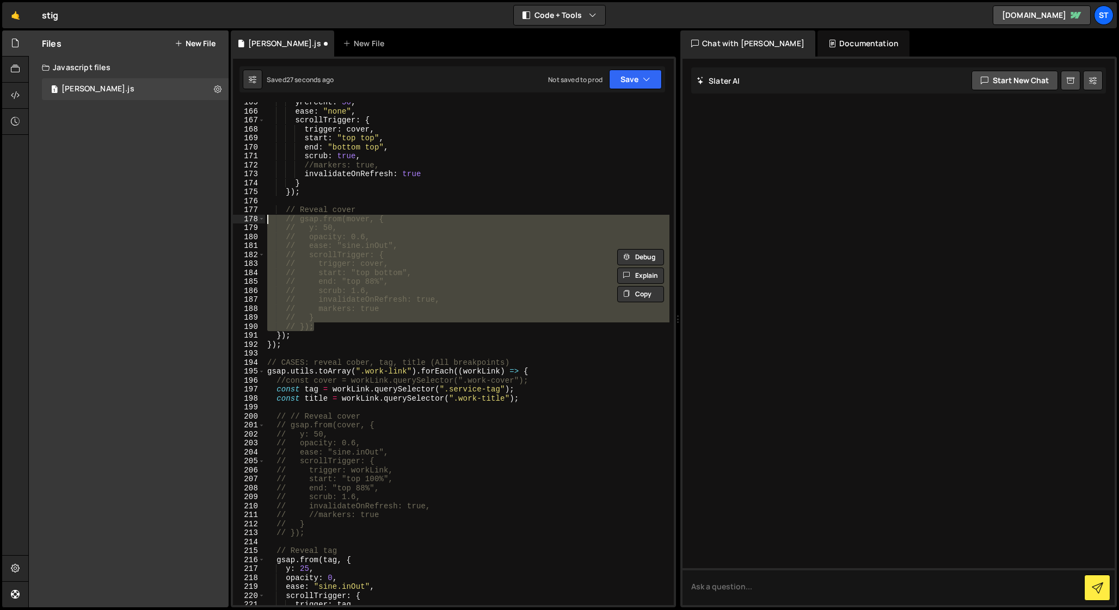
scroll to position [1477, 0]
click at [313, 533] on div "yPercent : 50 , ease : "none" , scrollTrigger : { trigger : cover , start : "to…" at bounding box center [467, 358] width 404 height 521
type textarea "// });"
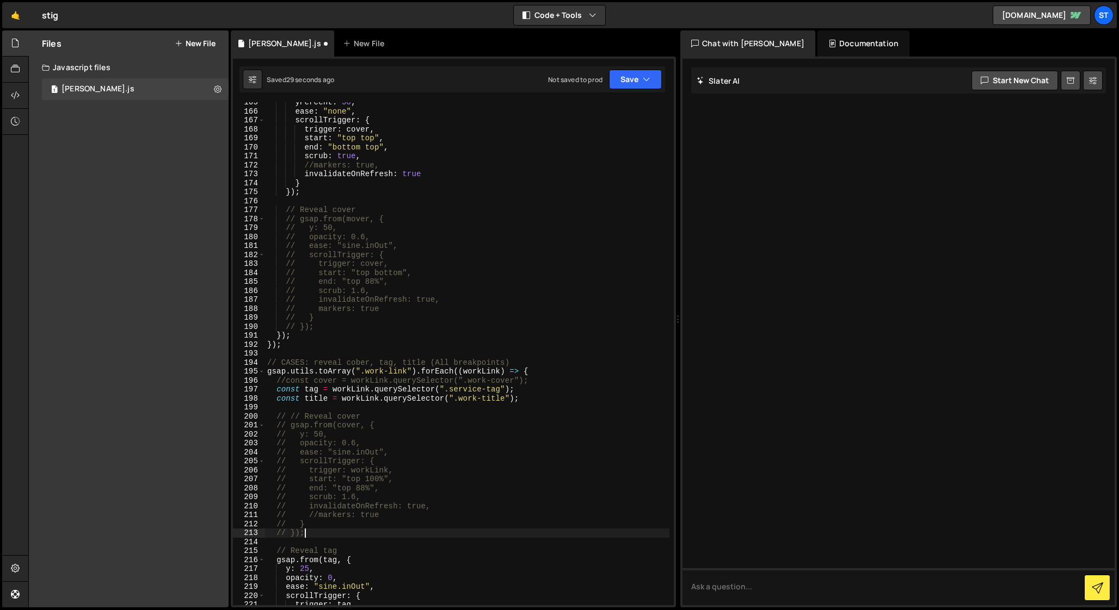
scroll to position [0, 0]
paste textarea "});"
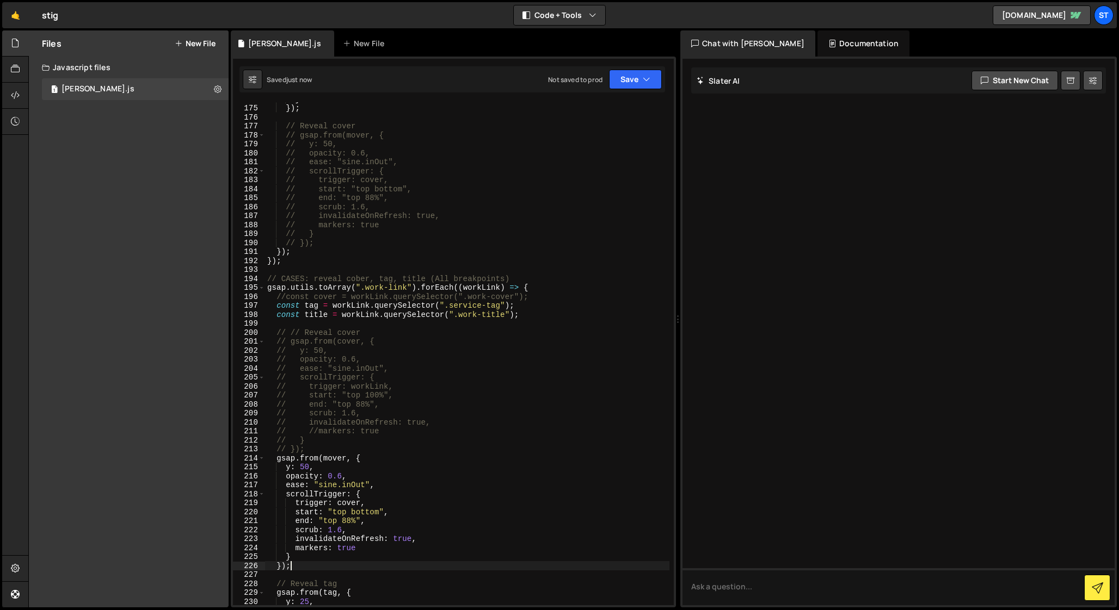
scroll to position [1560, 0]
click at [286, 299] on div "} }) ; // Reveal cover // gsap.from(mover, { // y: 50, // opacity: 0.6, // ease…" at bounding box center [467, 355] width 404 height 521
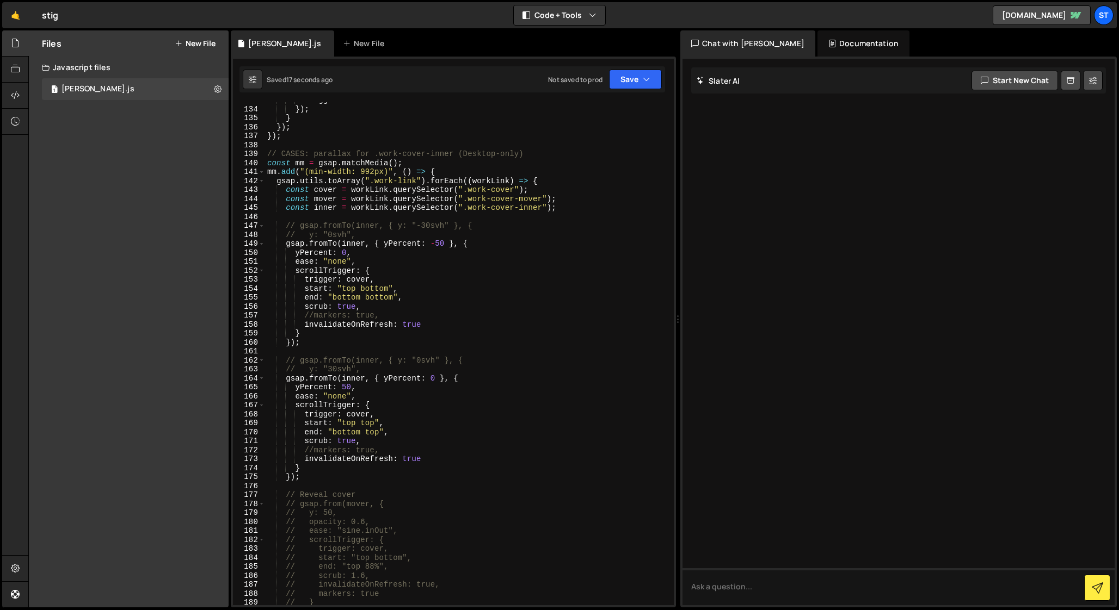
scroll to position [1183, 0]
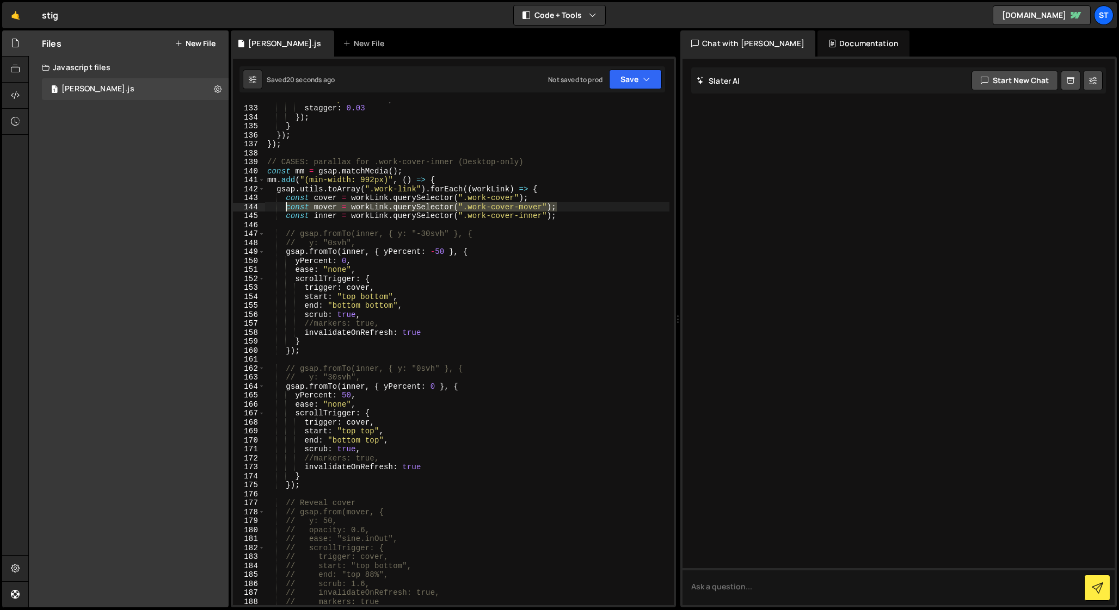
drag, startPoint x: 560, startPoint y: 206, endPoint x: 286, endPoint y: 208, distance: 274.2
click at [286, 208] on div "ease : "power3.out" , stagger : 0.03 }) ; } }) ; }) ; // CASES: parallax for .w…" at bounding box center [467, 355] width 404 height 521
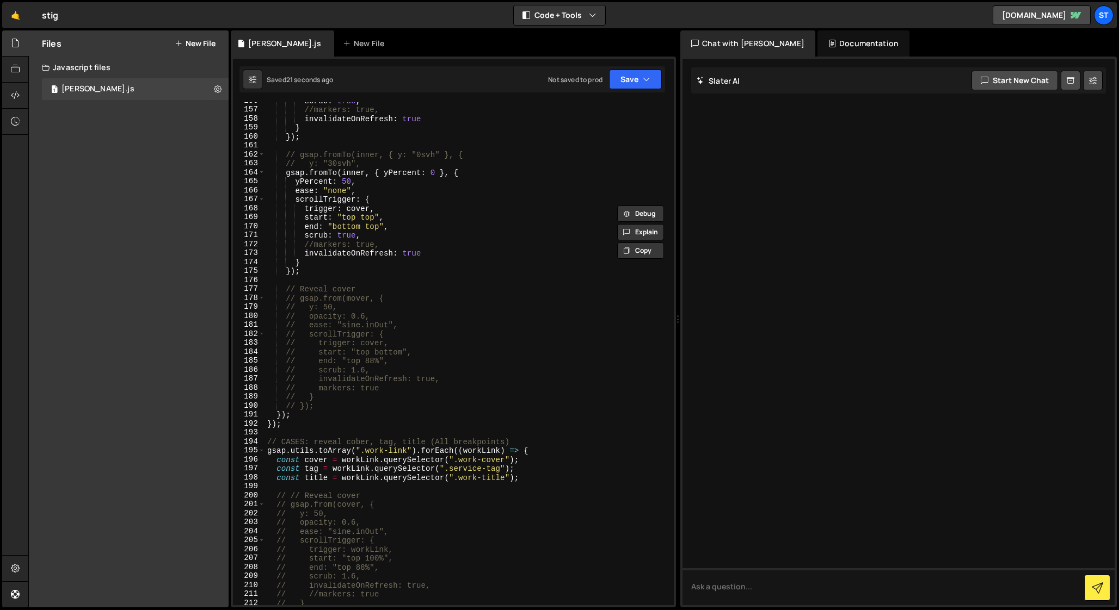
scroll to position [1411, 0]
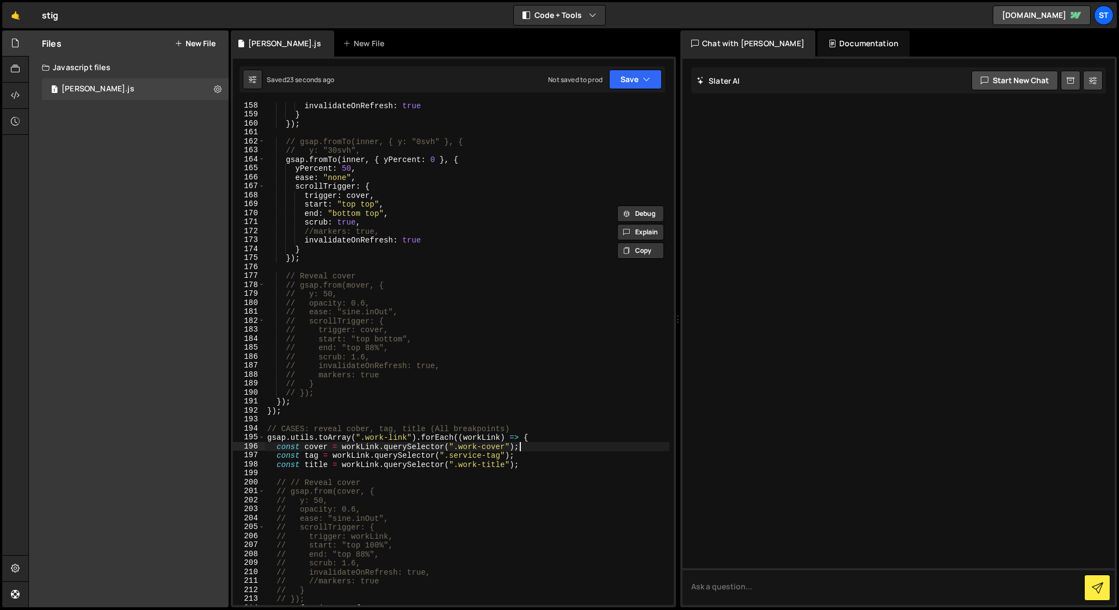
click at [524, 447] on div "invalidateOnRefresh : true } }) ; // gsap.fromTo(inner, { y: "0svh" }, { // y: …" at bounding box center [467, 361] width 404 height 521
type textarea "const cover = workLink.querySelector(".work-cover");"
paste textarea "const mover = workLink.querySelector(".work-cover-mover");"
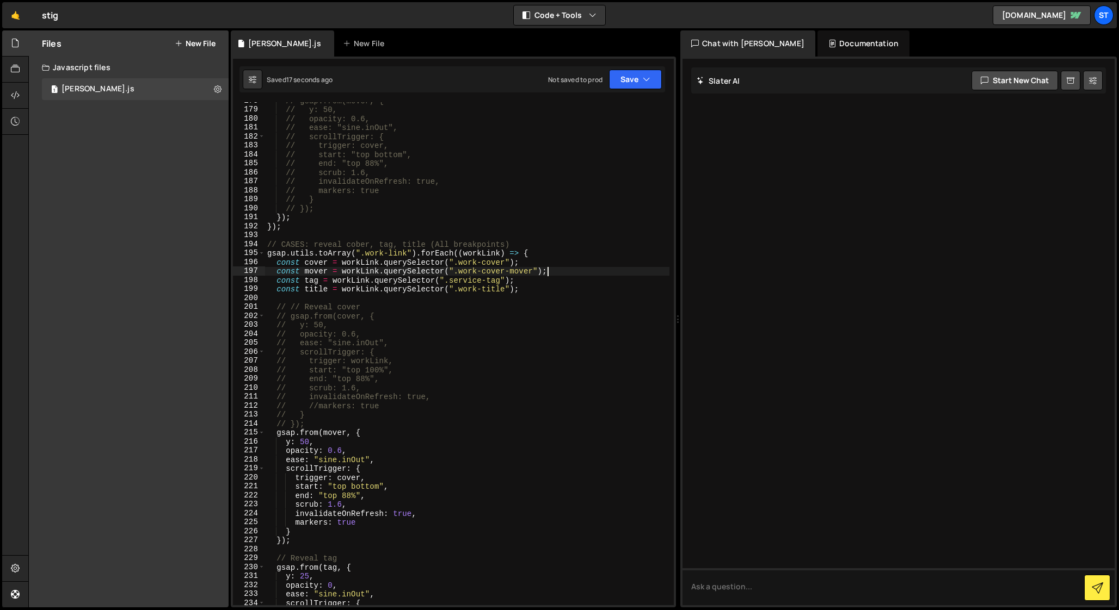
scroll to position [1612, 0]
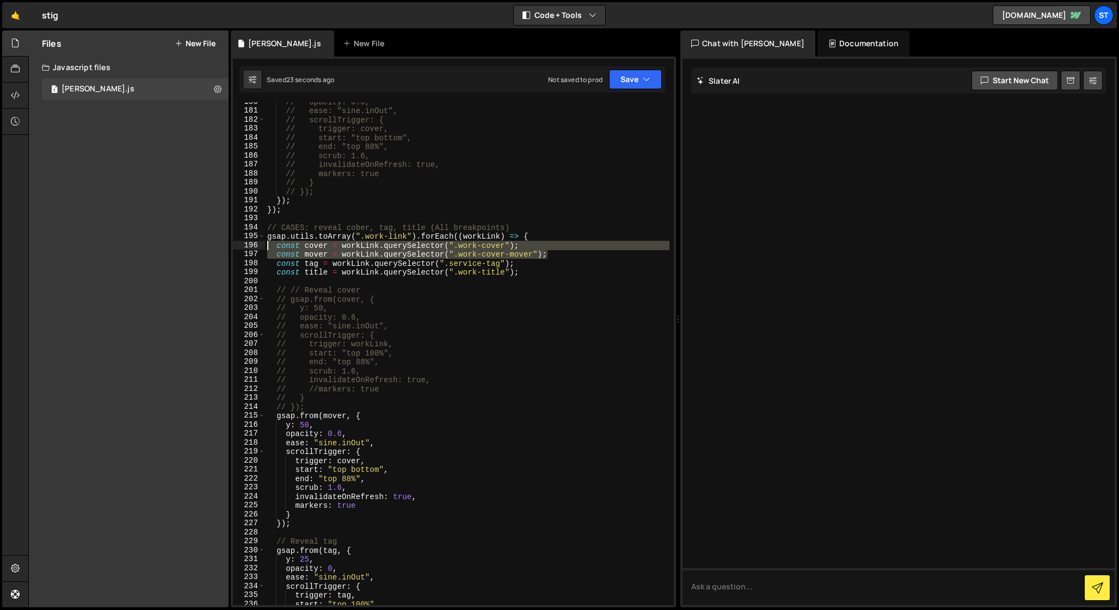
drag, startPoint x: 554, startPoint y: 256, endPoint x: 254, endPoint y: 249, distance: 300.4
click at [254, 249] on div "const mover = workLink.querySelector(".work-cover-mover"); 180 181 182 183 184 …" at bounding box center [453, 353] width 441 height 503
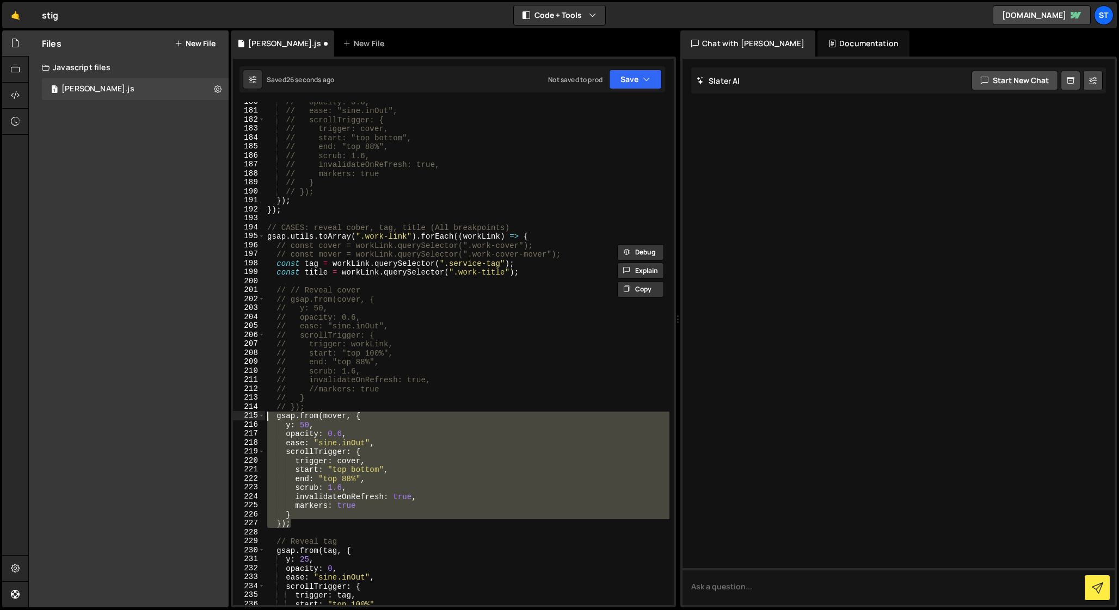
drag, startPoint x: 293, startPoint y: 524, endPoint x: 248, endPoint y: 417, distance: 115.8
click at [248, 417] on div "// const cover = workLink.querySelector(".work-cover"); // const mover = workLi…" at bounding box center [453, 353] width 441 height 503
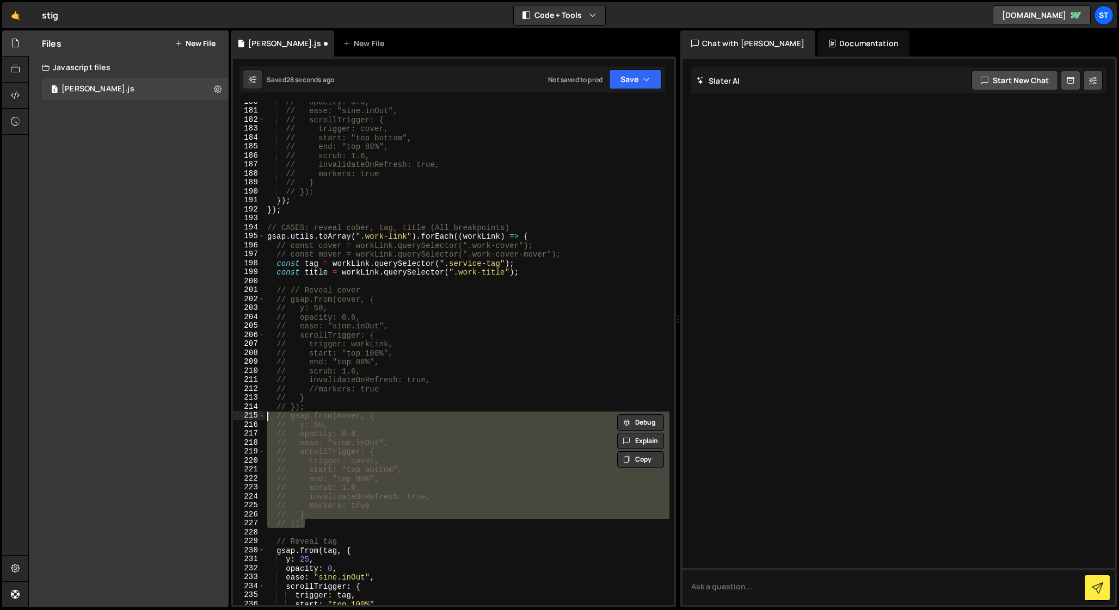
click at [311, 408] on div "// opacity: 0.6, // ease: "sine.inOut", // scrollTrigger: { // trigger: cover, …" at bounding box center [467, 357] width 404 height 521
type textarea "// });"
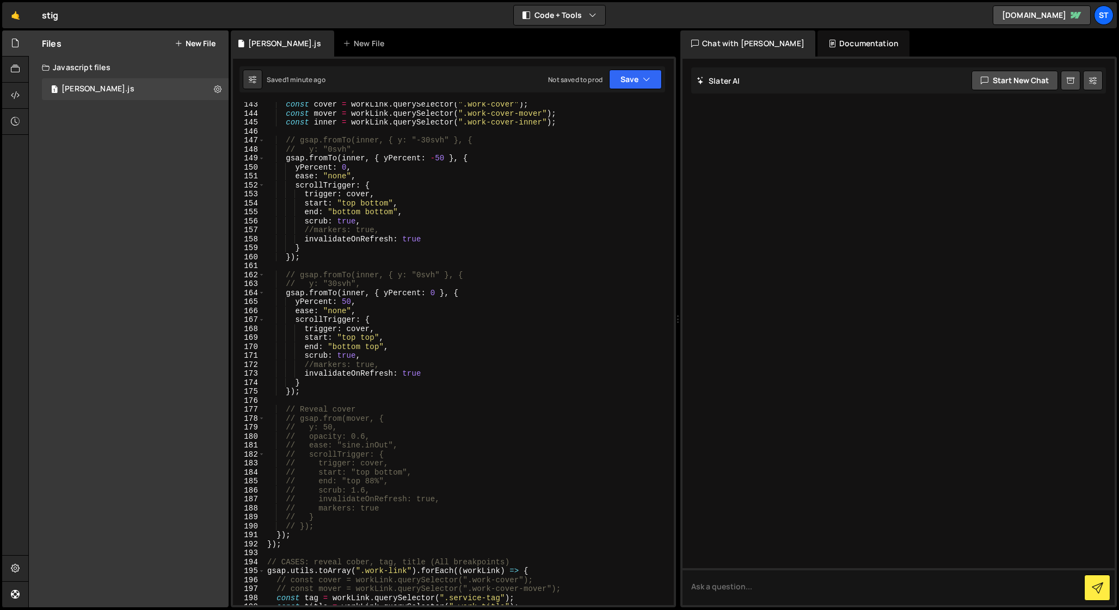
scroll to position [1277, 0]
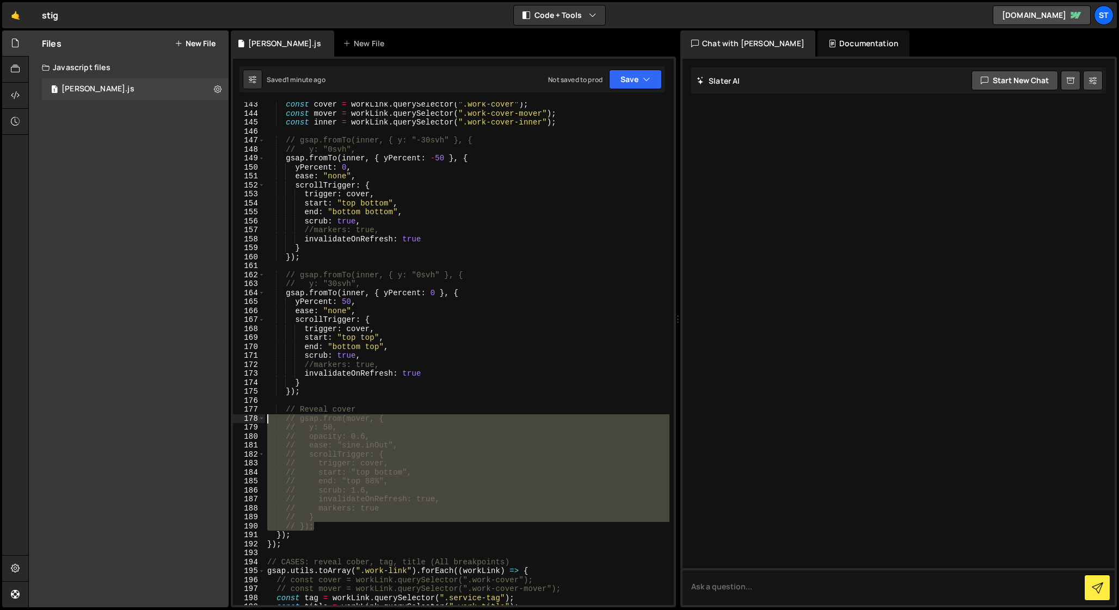
drag, startPoint x: 319, startPoint y: 526, endPoint x: 246, endPoint y: 421, distance: 128.3
click at [246, 421] on div "143 144 145 146 147 148 149 150 151 152 153 154 155 156 157 158 159 160 161 162…" at bounding box center [453, 353] width 441 height 503
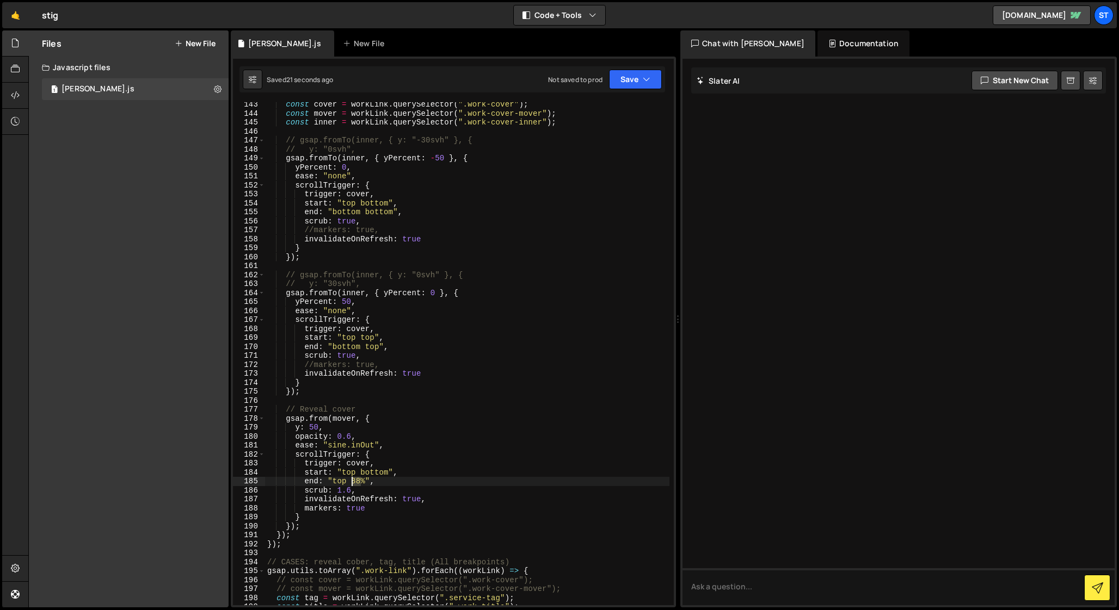
drag, startPoint x: 360, startPoint y: 481, endPoint x: 352, endPoint y: 481, distance: 7.6
click at [352, 481] on div "const cover = workLink . querySelector ( ".work-cover" ) ; const mover = workLi…" at bounding box center [467, 360] width 404 height 521
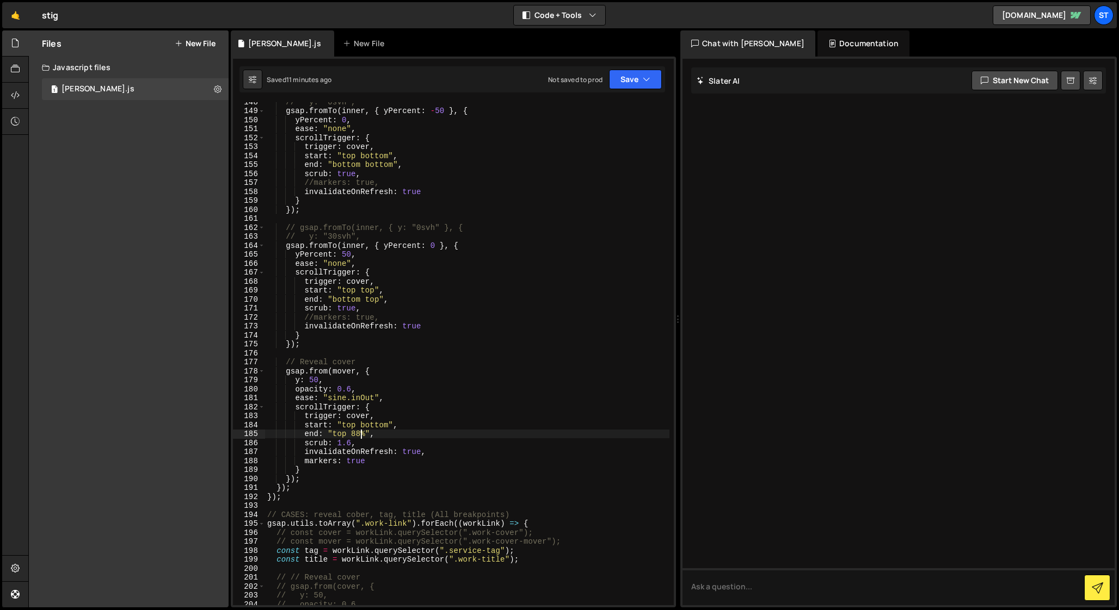
scroll to position [1324, 0]
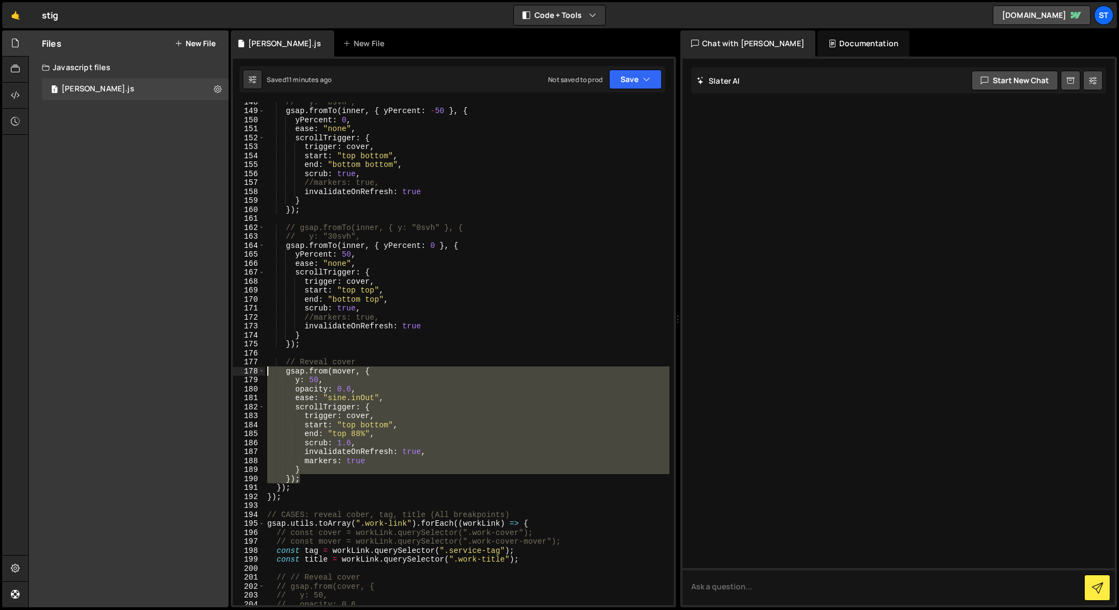
drag, startPoint x: 303, startPoint y: 480, endPoint x: 249, endPoint y: 372, distance: 120.9
click at [249, 372] on div "end: "top 88%", 148 149 150 151 152 153 154 155 156 157 158 159 160 161 162 163…" at bounding box center [453, 353] width 441 height 503
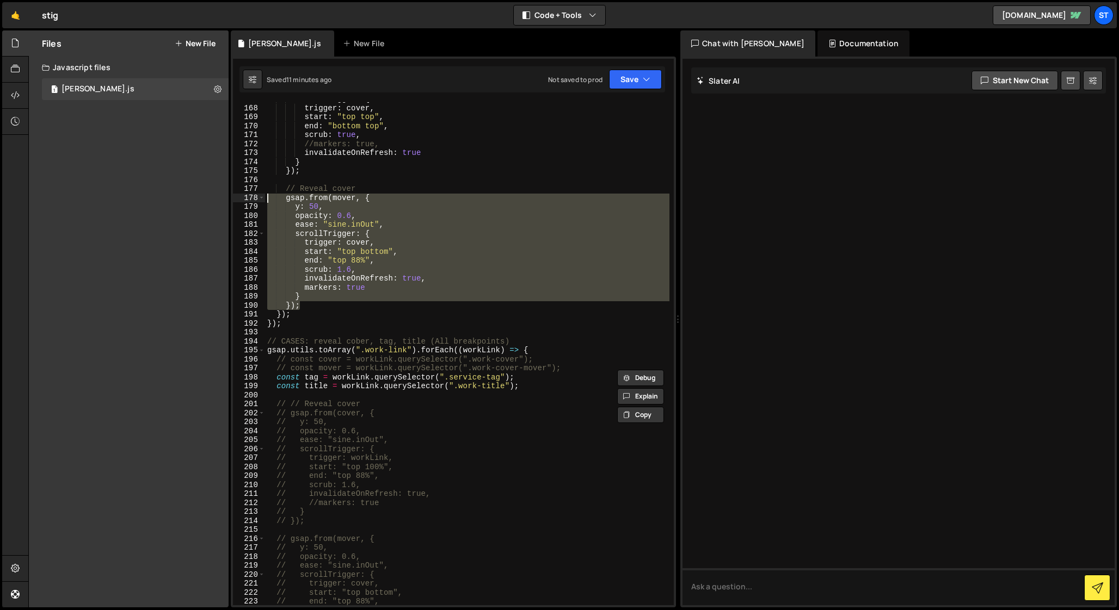
scroll to position [1502, 0]
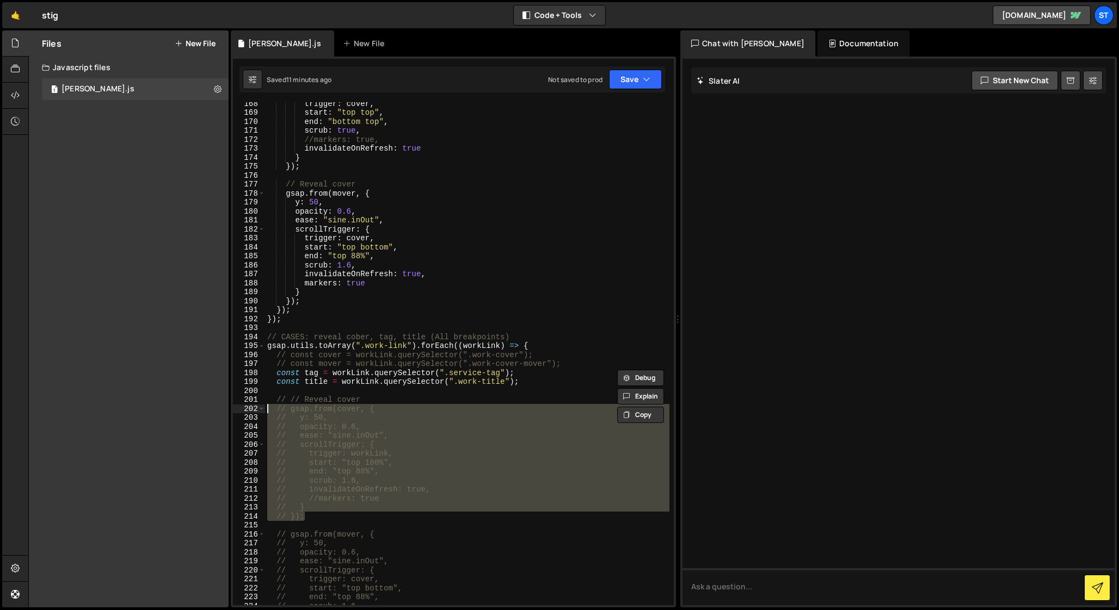
drag, startPoint x: 309, startPoint y: 517, endPoint x: 230, endPoint y: 412, distance: 131.3
click at [231, 412] on div "gsap.from(mover, { y: 50, 168 169 170 171 172 173 174 175 176 177 178 179 180 1…" at bounding box center [453, 332] width 445 height 551
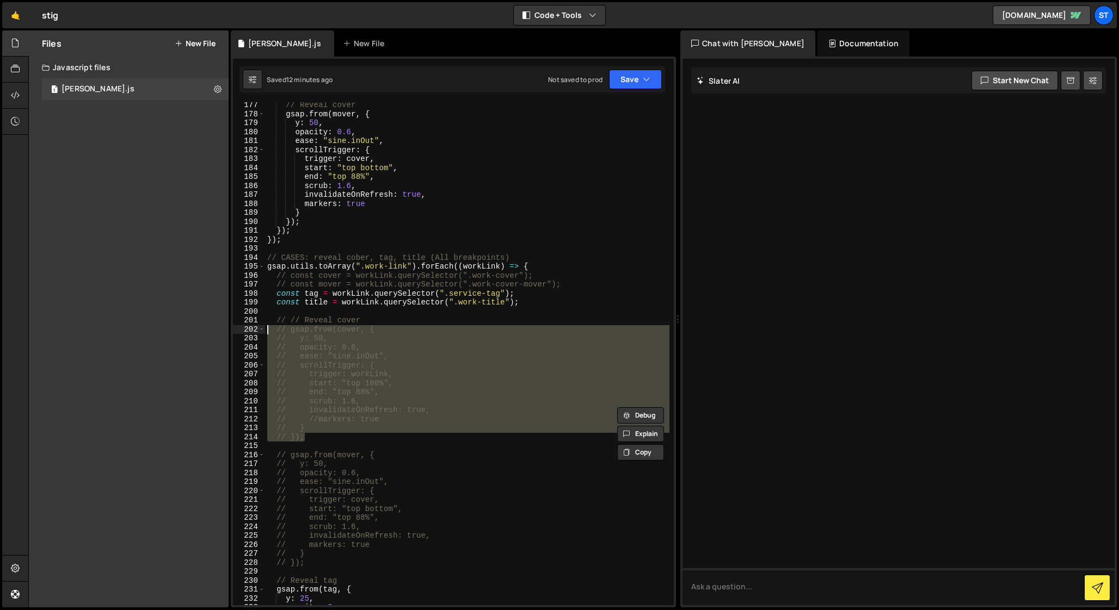
scroll to position [1582, 0]
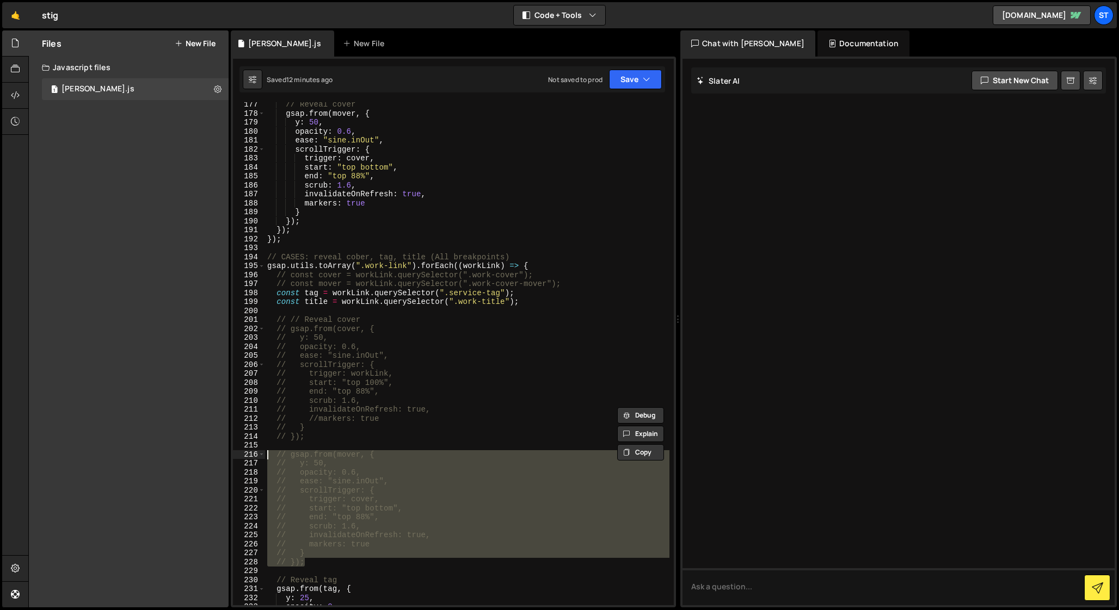
drag, startPoint x: 307, startPoint y: 563, endPoint x: 245, endPoint y: 456, distance: 123.4
click at [245, 456] on div "// gsap.from(cover, { // y: 50, 177 178 179 180 181 182 183 184 185 186 187 188…" at bounding box center [453, 353] width 441 height 503
paste textarea "});"
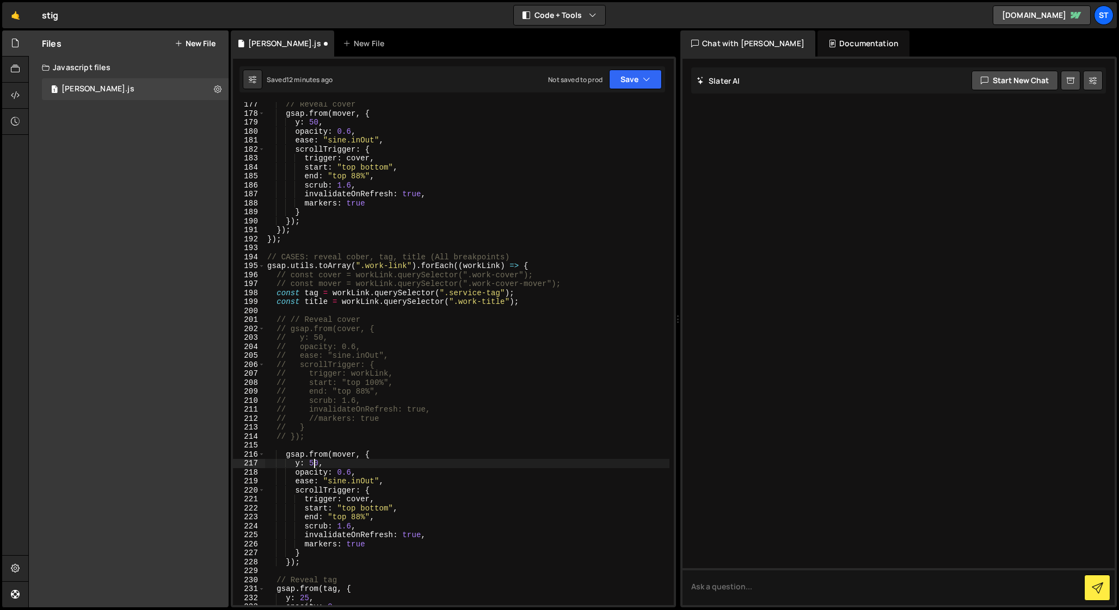
click at [313, 465] on div "// Reveal cover gsap . from ( mover , { y : 50 , opacity : 0.6 , ease : "sine.i…" at bounding box center [467, 360] width 404 height 521
click at [348, 440] on div "// Reveal cover gsap . from ( mover , { y : 50 , opacity : 0.6 , ease : "sine.i…" at bounding box center [467, 360] width 404 height 521
click at [350, 472] on div "// Reveal cover gsap . from ( mover , { y : 50 , opacity : 0.6 , ease : "sine.i…" at bounding box center [467, 360] width 404 height 521
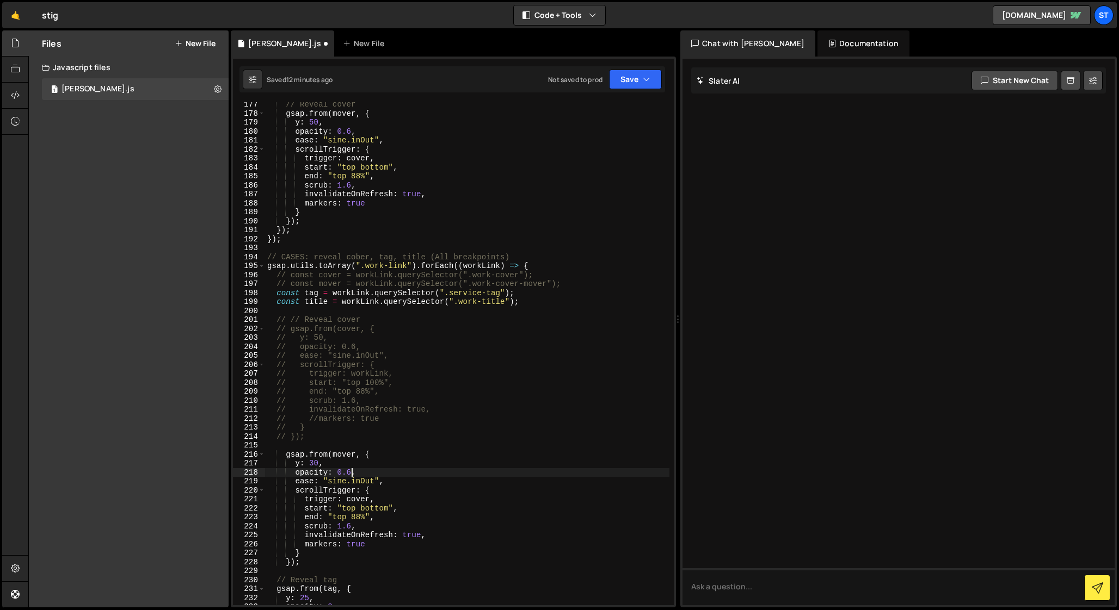
scroll to position [0, 5]
click at [350, 441] on div "// Reveal cover gsap . from ( mover , { y : 50 , opacity : 0.6 , ease : "sine.i…" at bounding box center [467, 360] width 404 height 521
click at [350, 527] on div "// Reveal cover gsap . from ( mover , { y : 50 , opacity : 0.6 , ease : "sine.i…" at bounding box center [467, 360] width 404 height 521
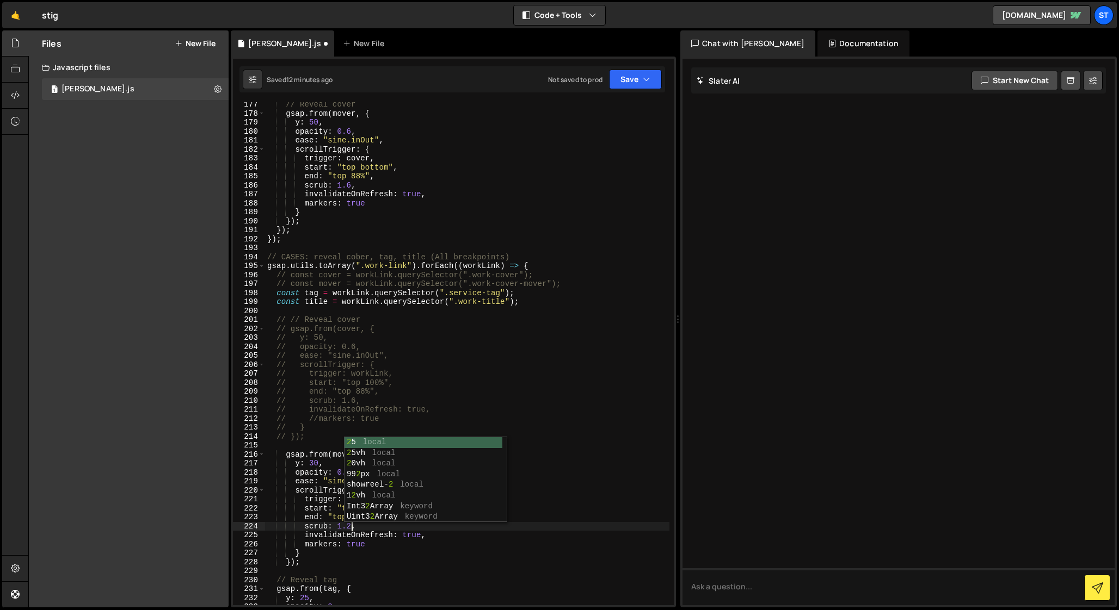
click at [312, 527] on div "// Reveal cover gsap . from ( mover , { y : 50 , opacity : 0.6 , ease : "sine.i…" at bounding box center [467, 360] width 404 height 521
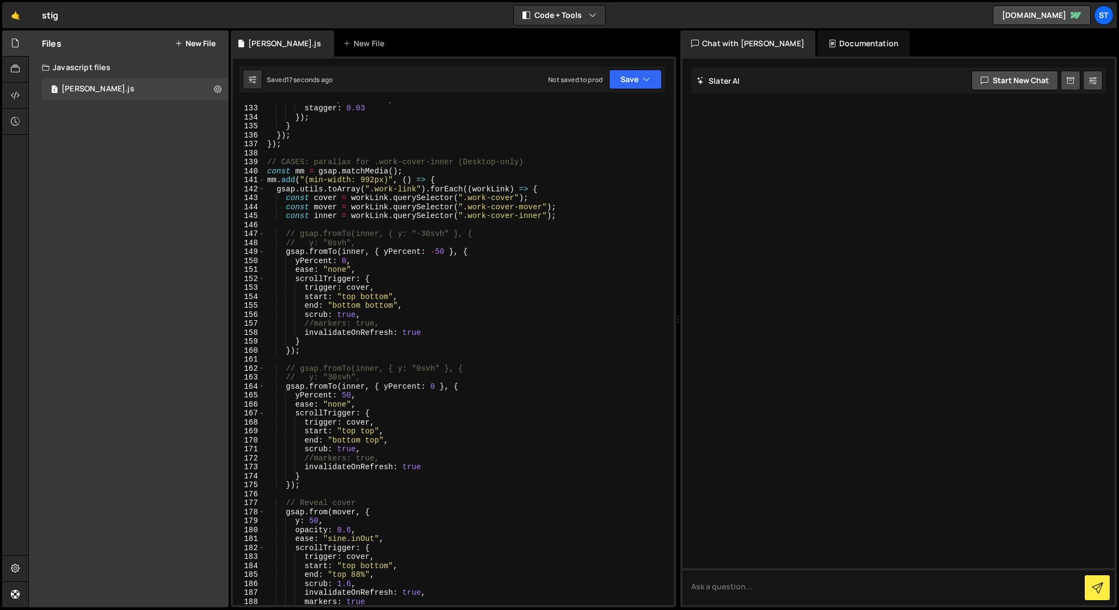
scroll to position [1178, 0]
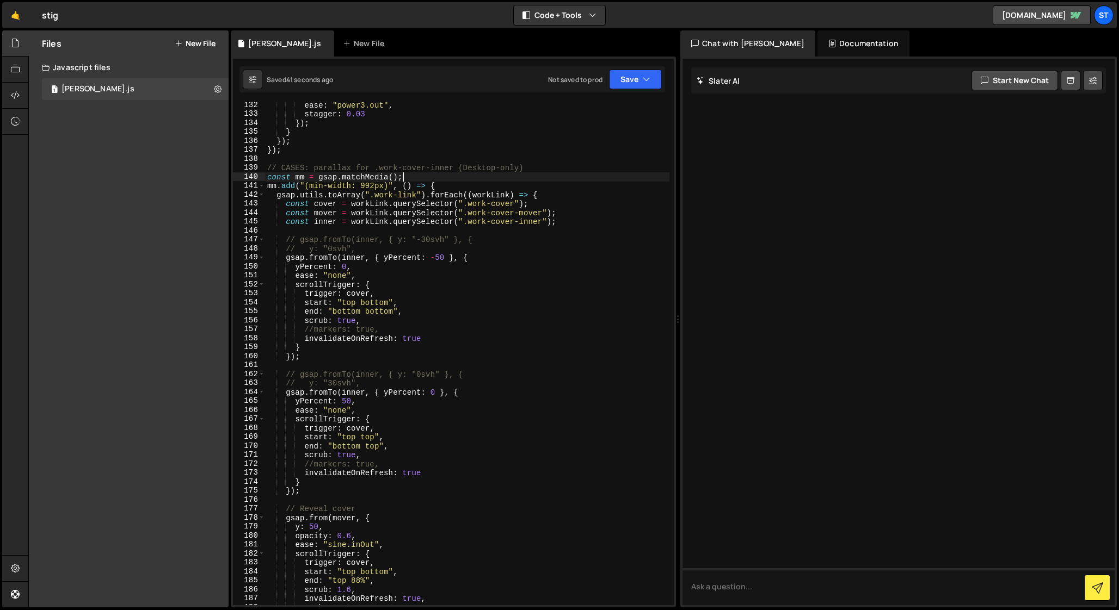
click at [410, 176] on div "ease : "power3.out" , stagger : 0.03 }) ; } }) ; }) ; // CASES: parallax for .w…" at bounding box center [467, 361] width 404 height 521
type textarea "const mm = gsap.matchMedia();"
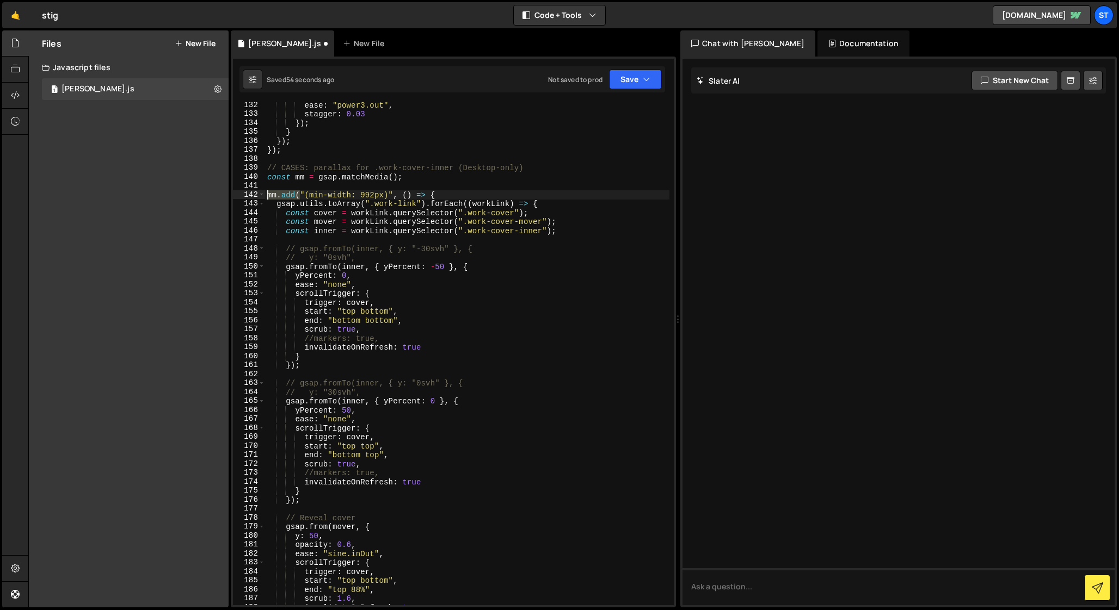
drag, startPoint x: 300, startPoint y: 195, endPoint x: 255, endPoint y: 199, distance: 45.3
click at [255, 199] on div "132 133 134 135 136 137 138 139 140 141 142 143 144 145 146 147 148 149 150 151…" at bounding box center [453, 353] width 441 height 503
paste textarea "{"
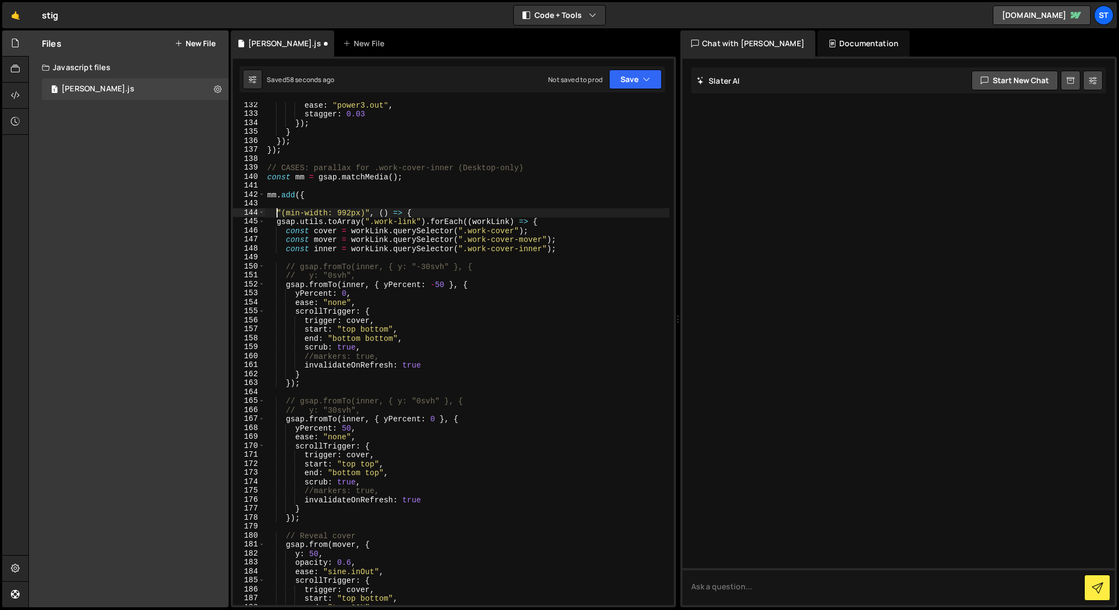
type textarea ""(min-width: 992px)", () => {"
click at [281, 202] on div "ease : "power3.out" , stagger : 0.03 }) ; } }) ; }) ; // CASES: parallax for .w…" at bounding box center [467, 361] width 404 height 521
paste textarea "// Desktop breakpoint"
drag, startPoint x: 458, startPoint y: 166, endPoint x: 559, endPoint y: 166, distance: 101.2
click at [559, 166] on div "ease : "power3.out" , stagger : 0.03 }) ; } }) ; }) ; // CASES: parallax for .w…" at bounding box center [467, 361] width 404 height 521
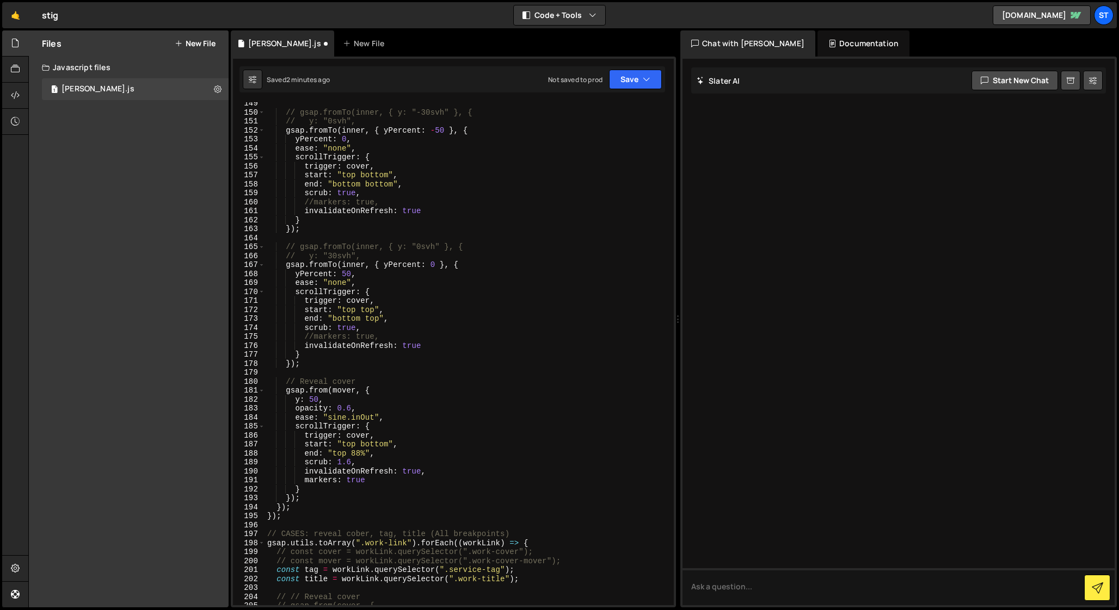
scroll to position [1332, 0]
click at [276, 519] on div "// gsap.fromTo(inner, { y: "-30svh" }, { // y: "0svh", gsap . fromTo ( inner , …" at bounding box center [467, 358] width 404 height 521
type textarea "};"
click at [287, 520] on div "// gsap.fromTo(inner, { y: "-30svh" }, { // y: "0svh", gsap . fromTo ( inner , …" at bounding box center [467, 358] width 404 height 521
click at [286, 515] on div "// gsap.fromTo(inner, { y: "-30svh" }, { // y: "0svh", gsap . fromTo ( inner , …" at bounding box center [467, 358] width 404 height 521
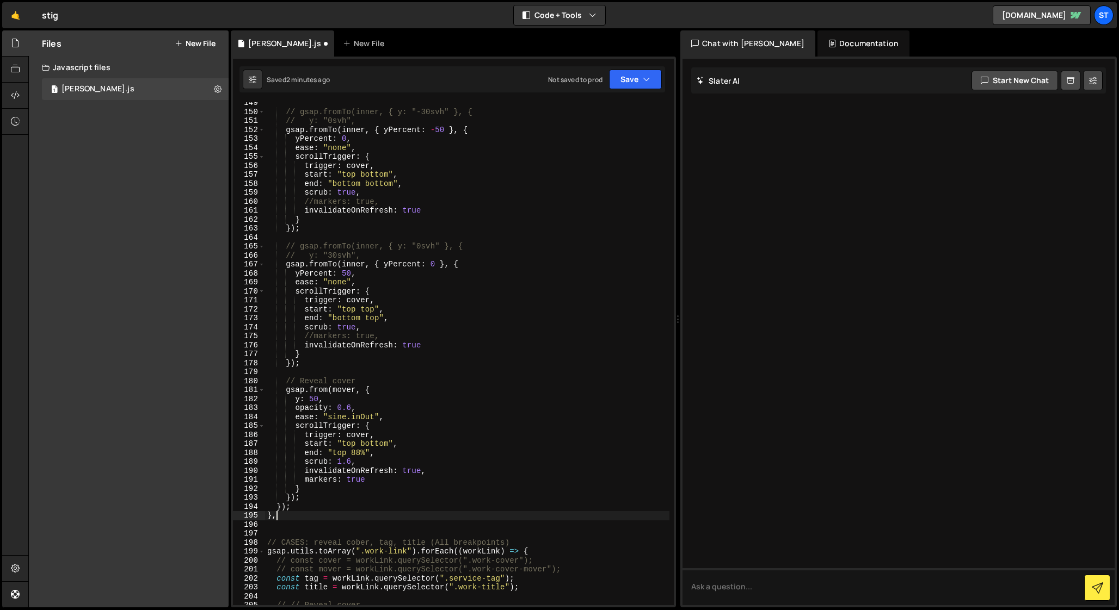
type textarea "},"
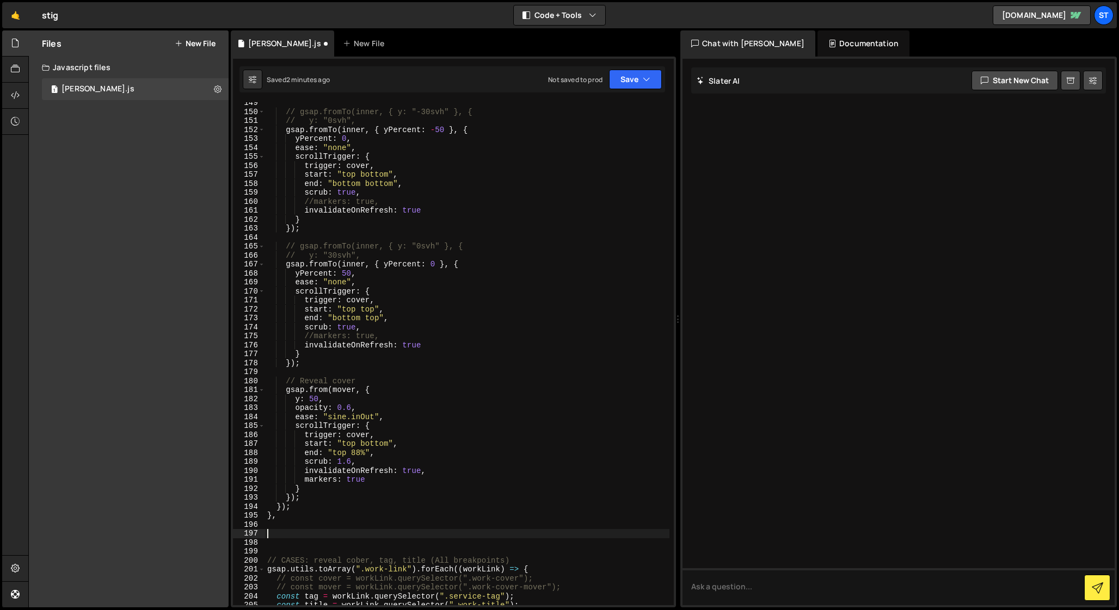
paste textarea "});"
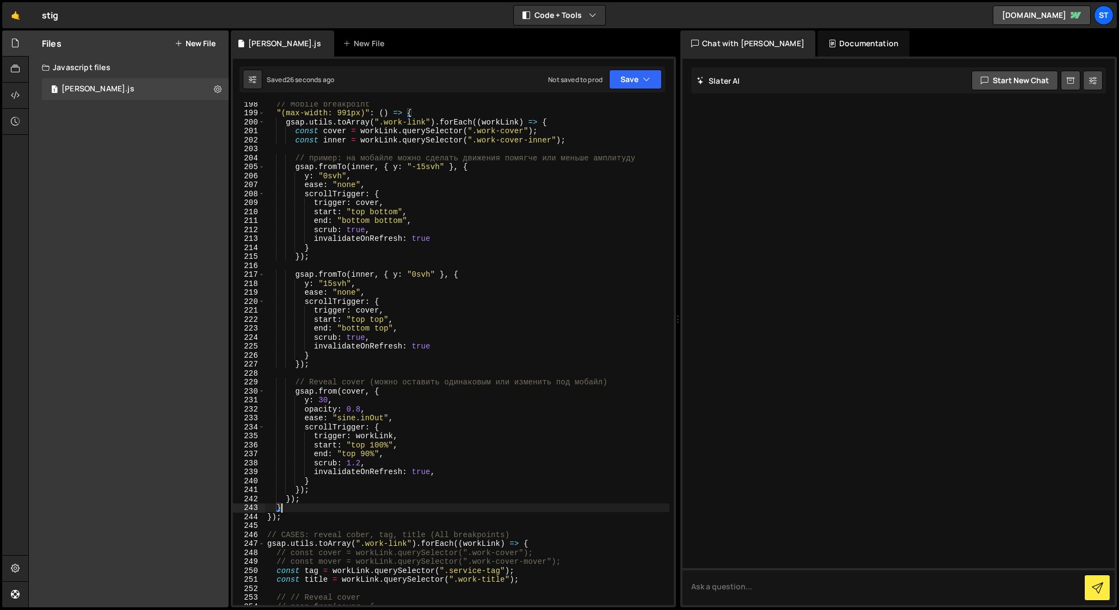
scroll to position [1750, 0]
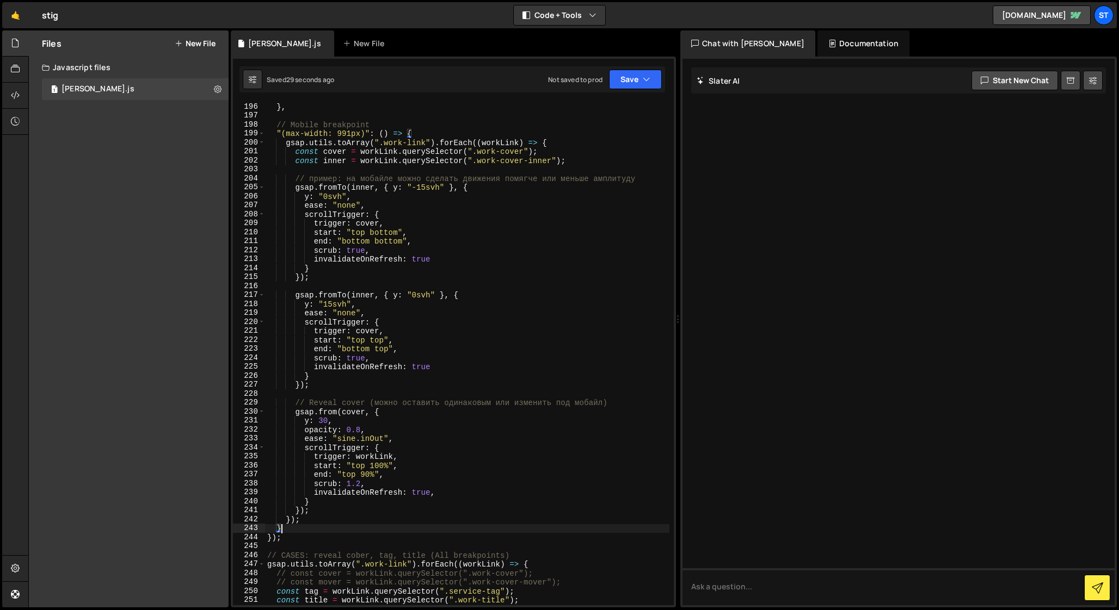
click at [271, 539] on div "} , // Mobile breakpoint "(max-width: 991px)" : ( ) => { gsap . utils . toArray…" at bounding box center [467, 362] width 404 height 521
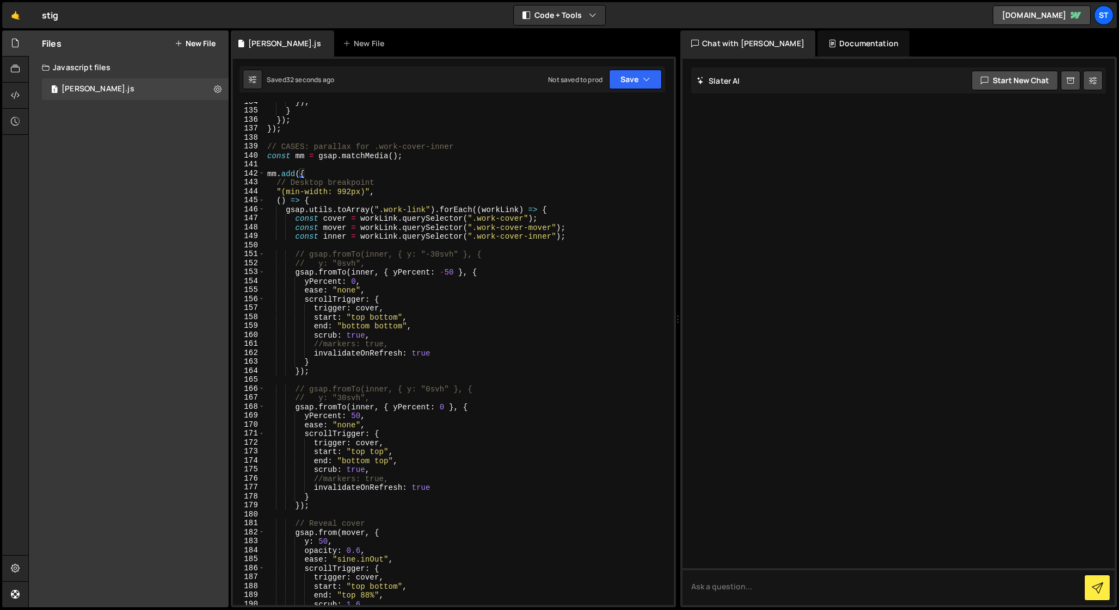
scroll to position [1198, 0]
click at [313, 201] on div "}) ; } }) ; }) ; // CASES: parallax for .work-cover-inner const mm = gsap . mat…" at bounding box center [467, 358] width 404 height 521
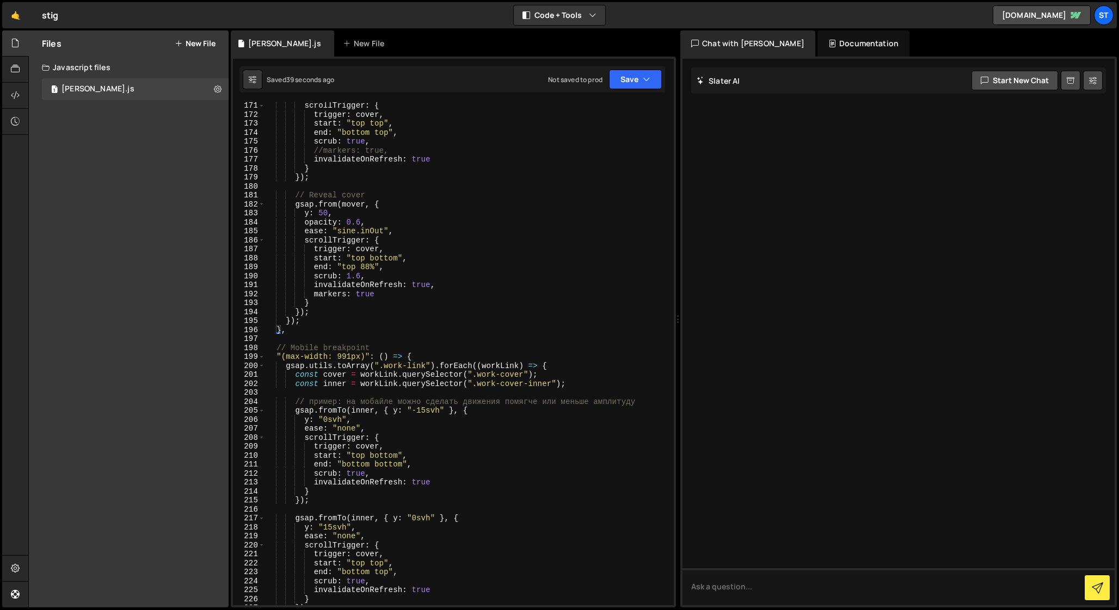
scroll to position [1527, 0]
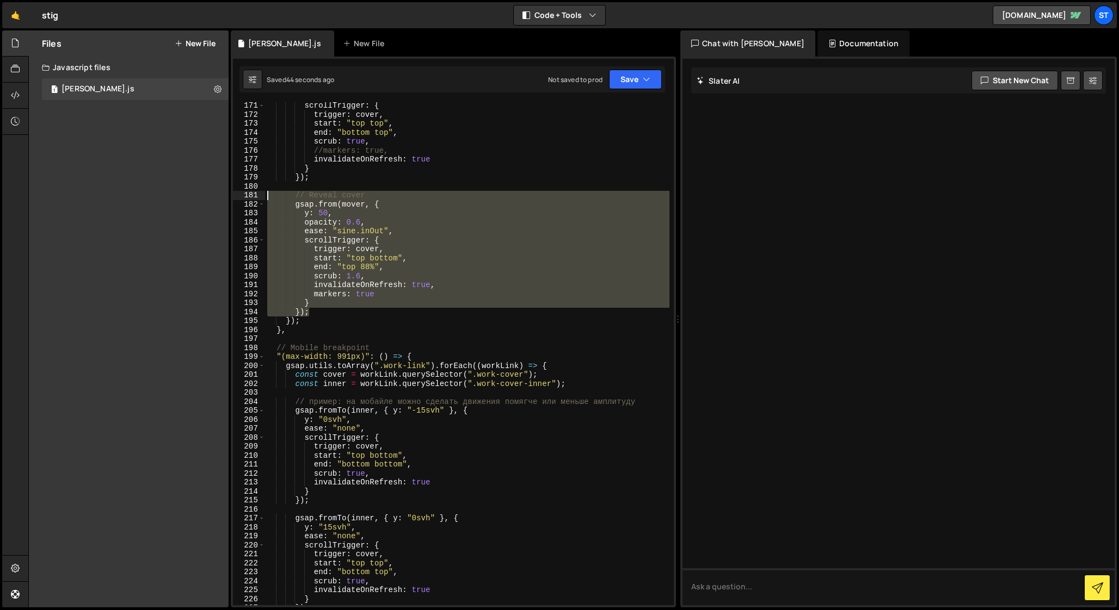
drag, startPoint x: 312, startPoint y: 311, endPoint x: 240, endPoint y: 199, distance: 133.3
click at [240, 199] on div "() => { 171 172 173 174 175 176 177 178 179 180 181 182 183 184 185 186 187 188…" at bounding box center [453, 353] width 441 height 503
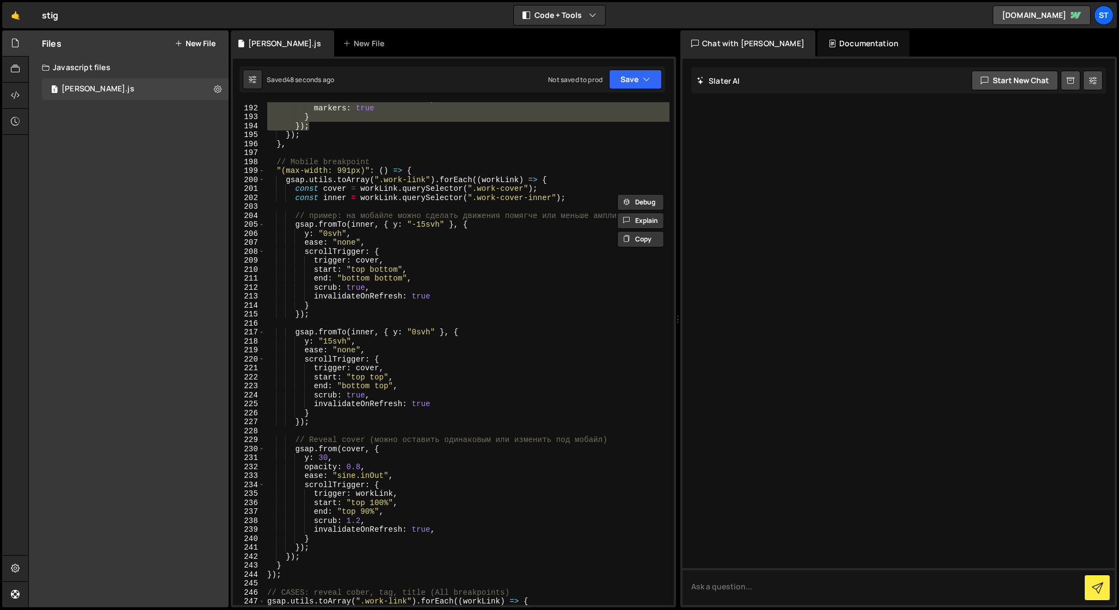
scroll to position [1714, 0]
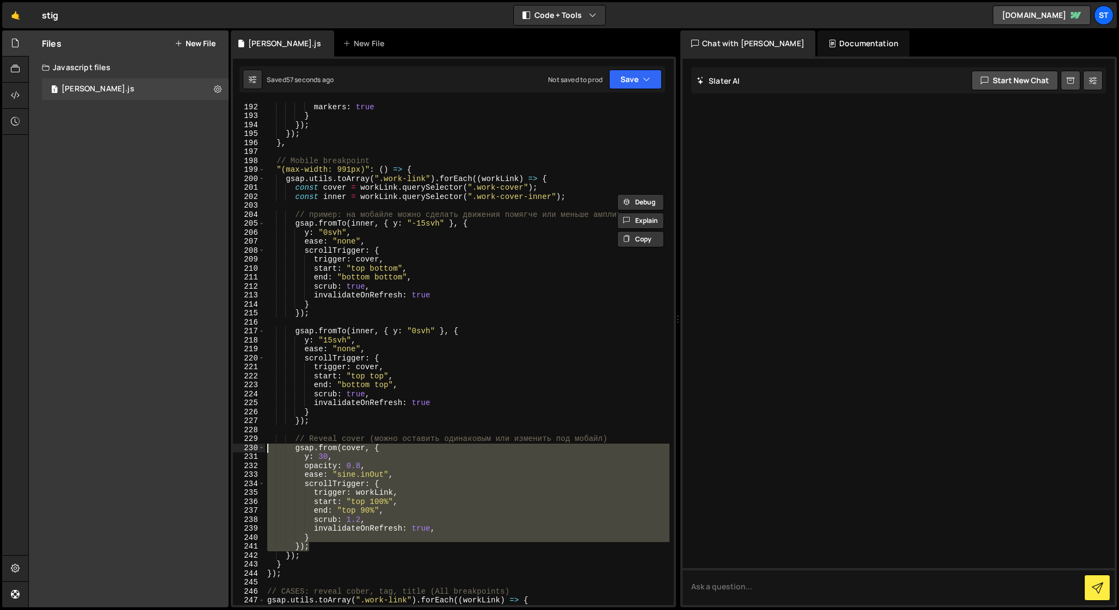
drag, startPoint x: 314, startPoint y: 546, endPoint x: 222, endPoint y: 444, distance: 137.5
click at [222, 444] on div "Files New File Javascript files 1 [PERSON_NAME].js 0 CSS files Copy share link …" at bounding box center [573, 319] width 1090 height 578
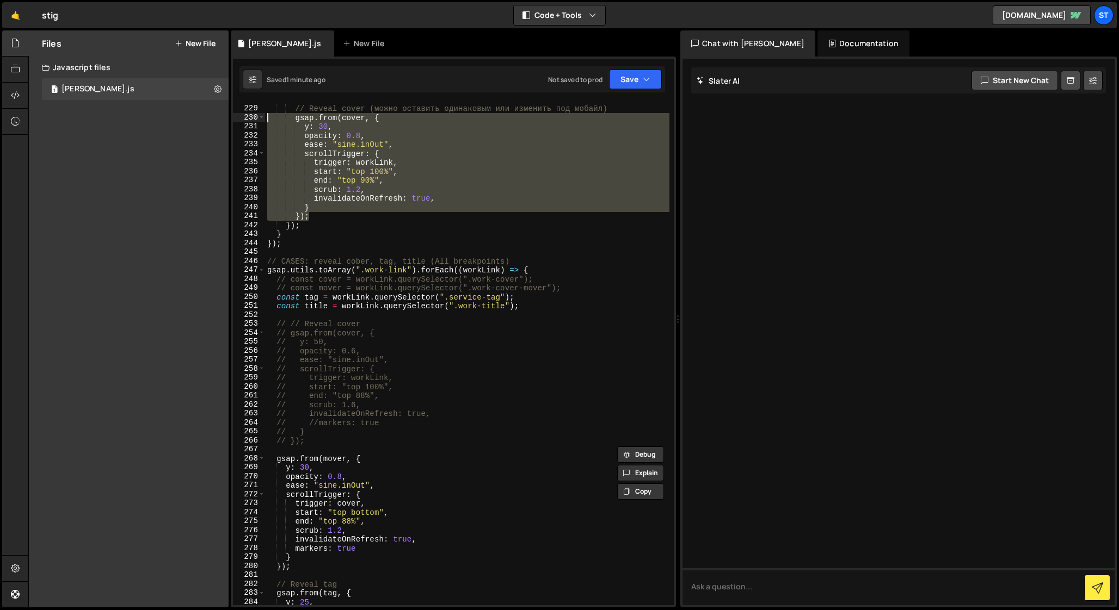
scroll to position [2045, 0]
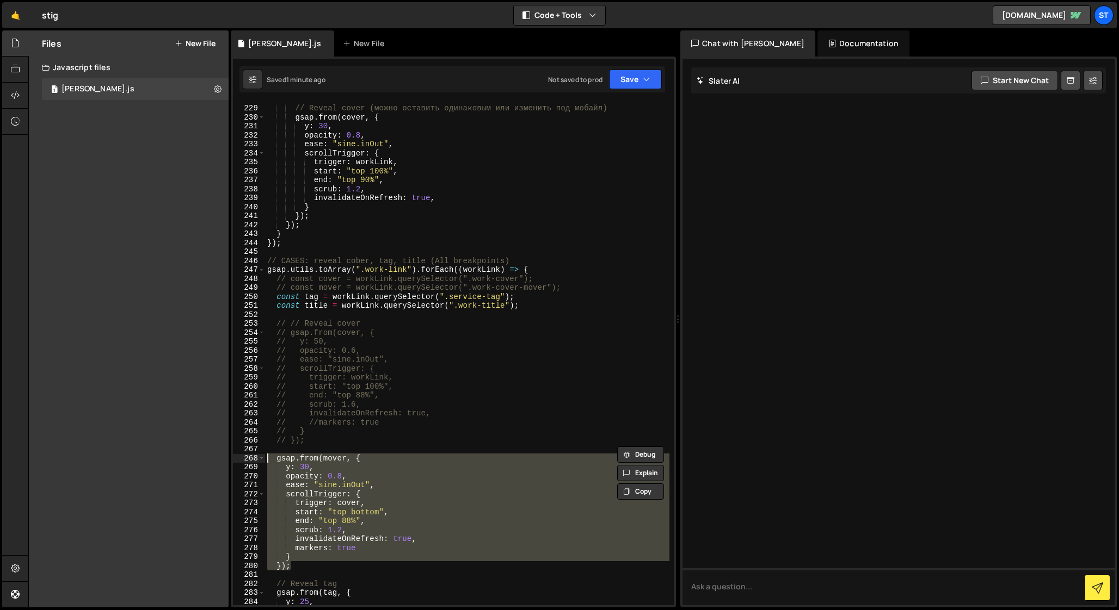
drag, startPoint x: 297, startPoint y: 566, endPoint x: 232, endPoint y: 454, distance: 129.6
click at [233, 454] on div "gsap.from(cover, { y: 30, 228 229 230 231 232 233 234 235 236 237 238 239 240 2…" at bounding box center [453, 353] width 441 height 503
click at [299, 499] on div "// Reveal cover (можно оставить одинаковым или изменить под мобайл) gsap . from…" at bounding box center [467, 353] width 404 height 503
drag, startPoint x: 294, startPoint y: 568, endPoint x: 240, endPoint y: 462, distance: 118.5
click at [240, 462] on div "trigger: cover, 228 229 230 231 232 233 234 235 236 237 238 239 240 241 242 243…" at bounding box center [453, 353] width 441 height 503
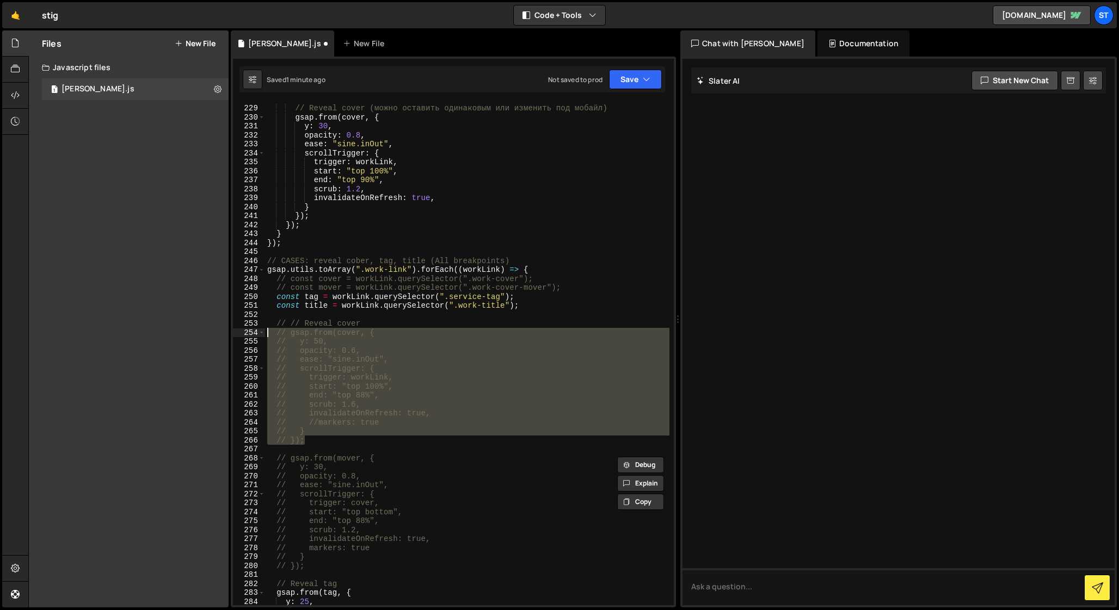
drag, startPoint x: 313, startPoint y: 440, endPoint x: 226, endPoint y: 336, distance: 134.8
click at [226, 336] on div "Files New File Javascript files 1 [PERSON_NAME].js 0 CSS files Copy share link …" at bounding box center [573, 319] width 1090 height 578
type textarea "// gsap.from(cover, { // y: 50,"
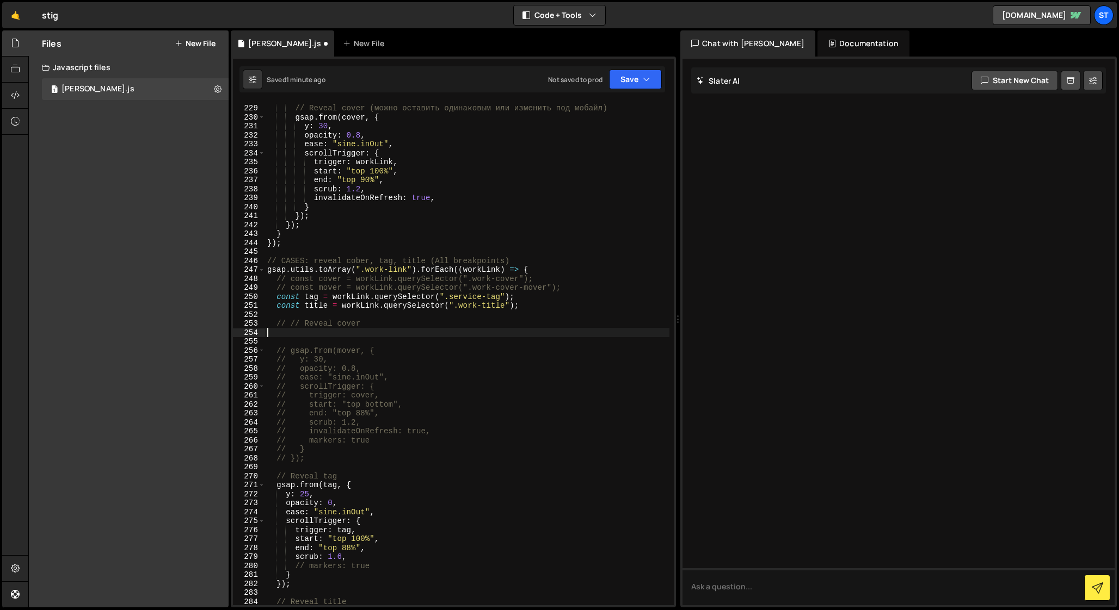
type textarea "// // Reveal cover"
click at [269, 330] on div "// Reveal cover (можно оставить одинаковым или изменить под мобайл) gsap . from…" at bounding box center [467, 355] width 404 height 521
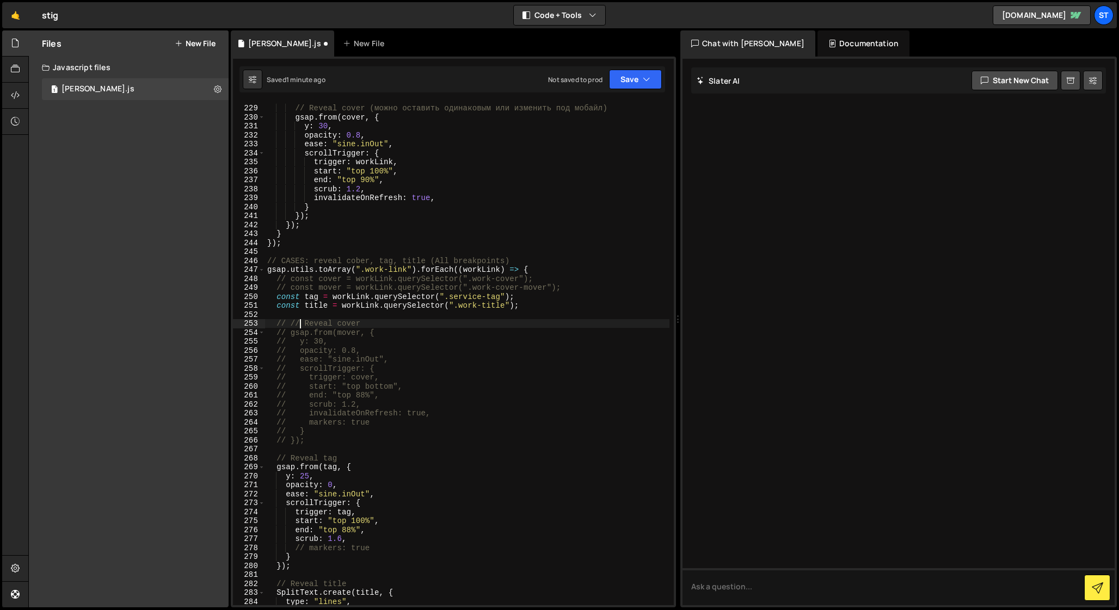
click at [301, 324] on div "// Reveal cover (можно оставить одинаковым или изменить под мобайл) gsap . from…" at bounding box center [467, 355] width 404 height 521
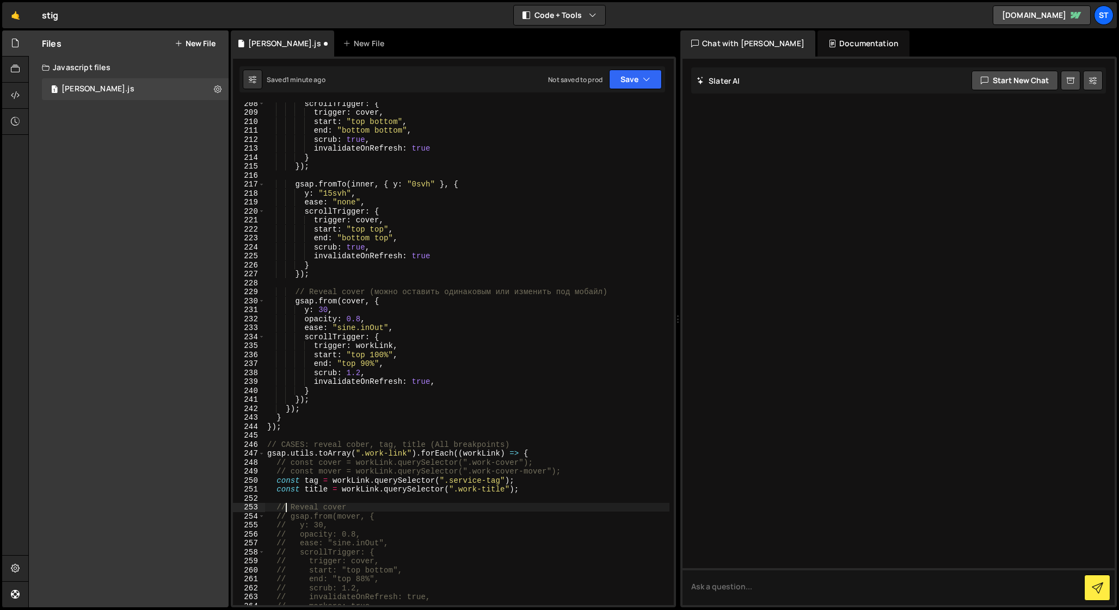
scroll to position [1853, 0]
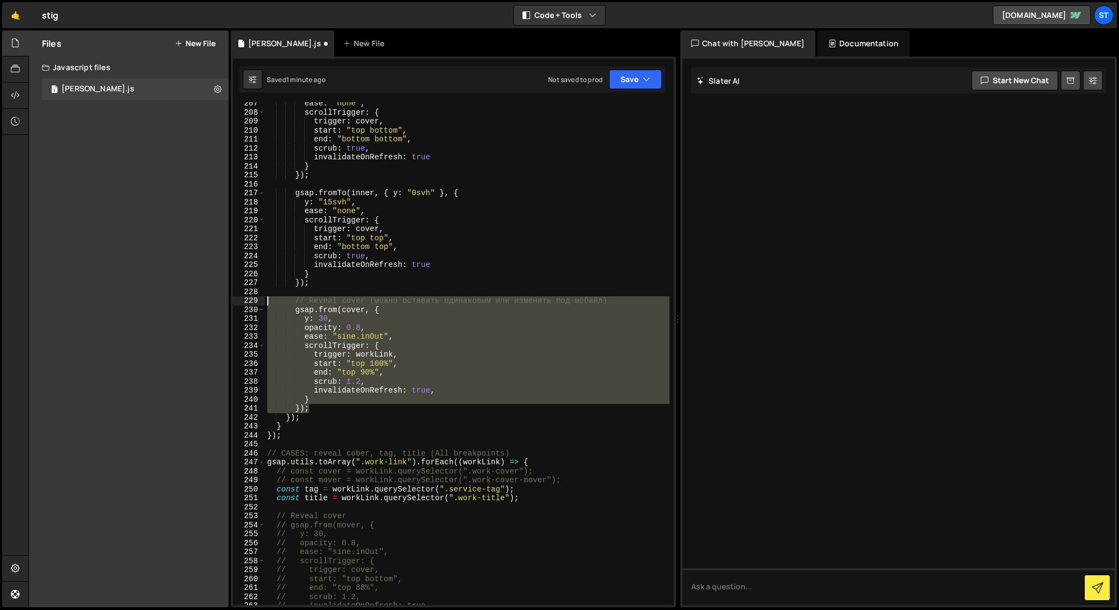
drag, startPoint x: 314, startPoint y: 408, endPoint x: 224, endPoint y: 303, distance: 138.5
click at [224, 303] on div "Files New File Javascript files 1 [PERSON_NAME].js 0 CSS files Copy share link …" at bounding box center [573, 319] width 1090 height 578
paste textarea "});"
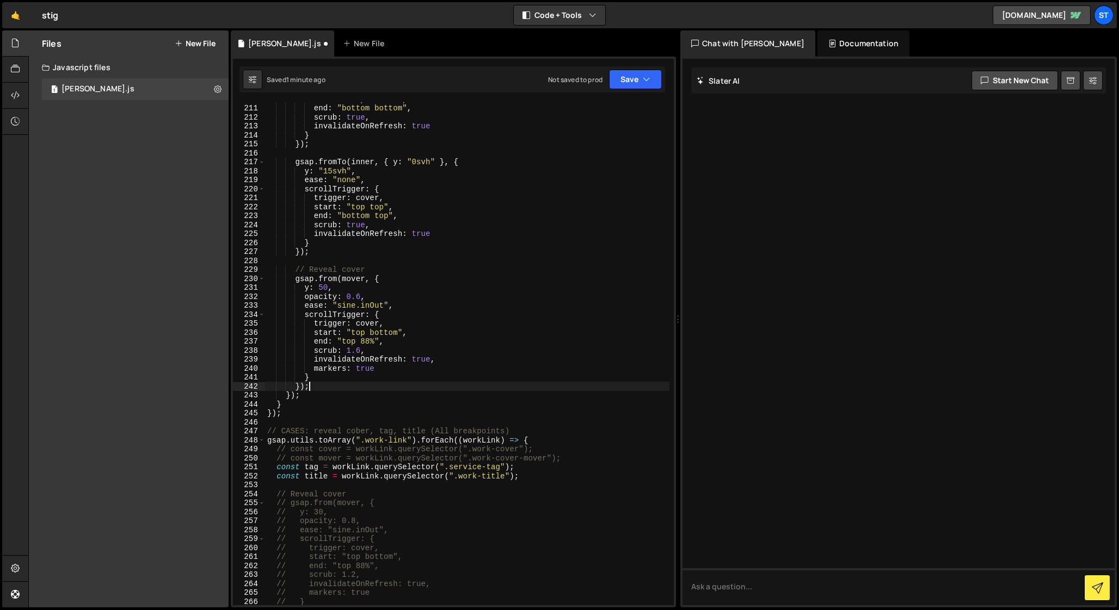
scroll to position [1883, 0]
click at [323, 287] on div "start : "top bottom" , end : "bottom bottom" , scrub : true , invalidateOnRefre…" at bounding box center [467, 355] width 404 height 521
click at [350, 272] on div "start : "top bottom" , end : "bottom bottom" , scrub : true , invalidateOnRefre…" at bounding box center [467, 355] width 404 height 521
click at [359, 299] on div "start : "top bottom" , end : "bottom bottom" , scrub : true , invalidateOnRefre…" at bounding box center [467, 355] width 404 height 521
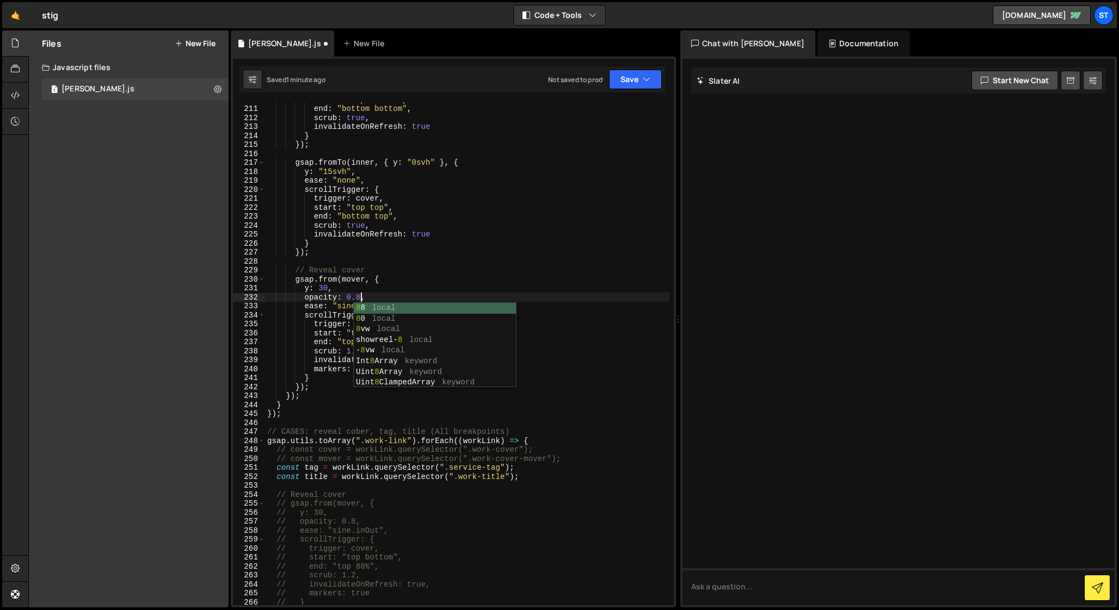
scroll to position [0, 6]
click at [333, 299] on div "start : "top bottom" , end : "bottom bottom" , scrub : true , invalidateOnRefre…" at bounding box center [467, 355] width 404 height 521
click at [360, 352] on div "start : "top bottom" , end : "bottom bottom" , scrub : true , invalidateOnRefre…" at bounding box center [467, 355] width 404 height 521
type textarea "scrub: 1.2,"
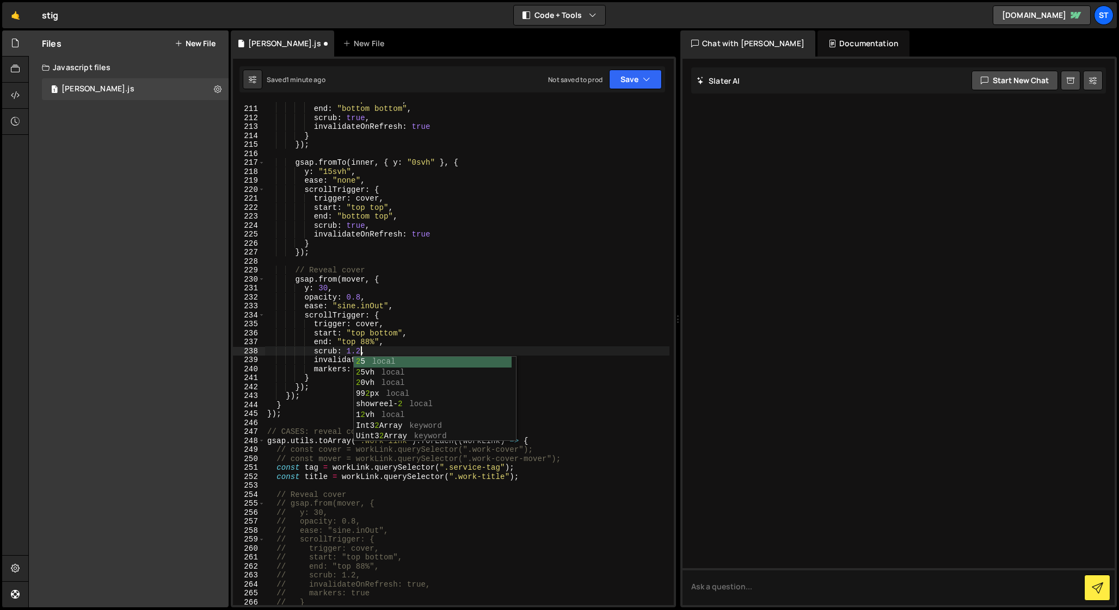
click at [320, 264] on div "start : "top bottom" , end : "bottom bottom" , scrub : true , invalidateOnRefre…" at bounding box center [467, 355] width 404 height 521
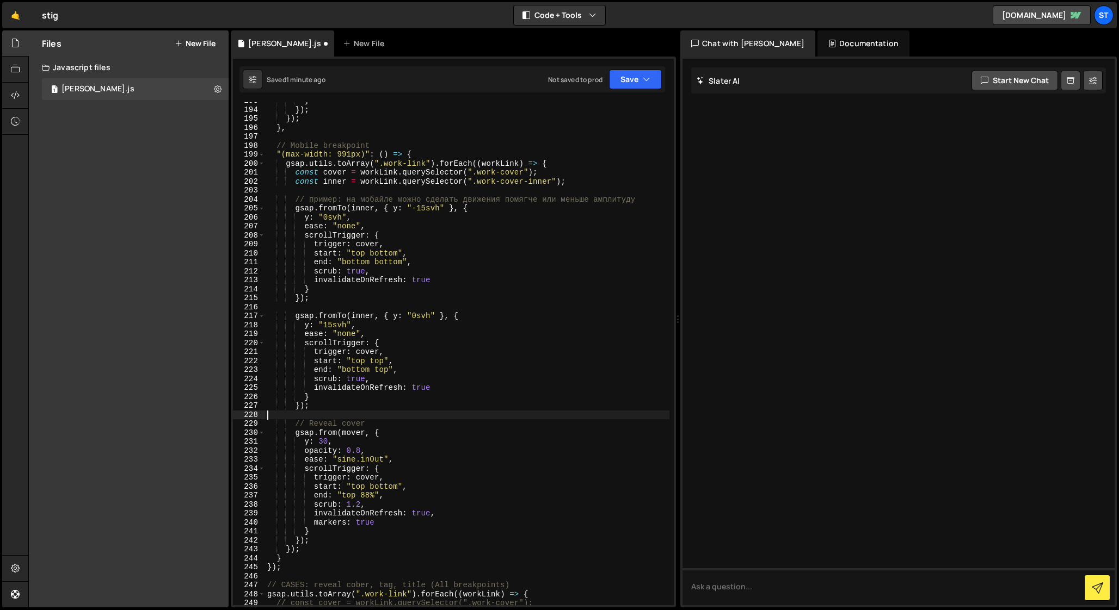
scroll to position [1723, 0]
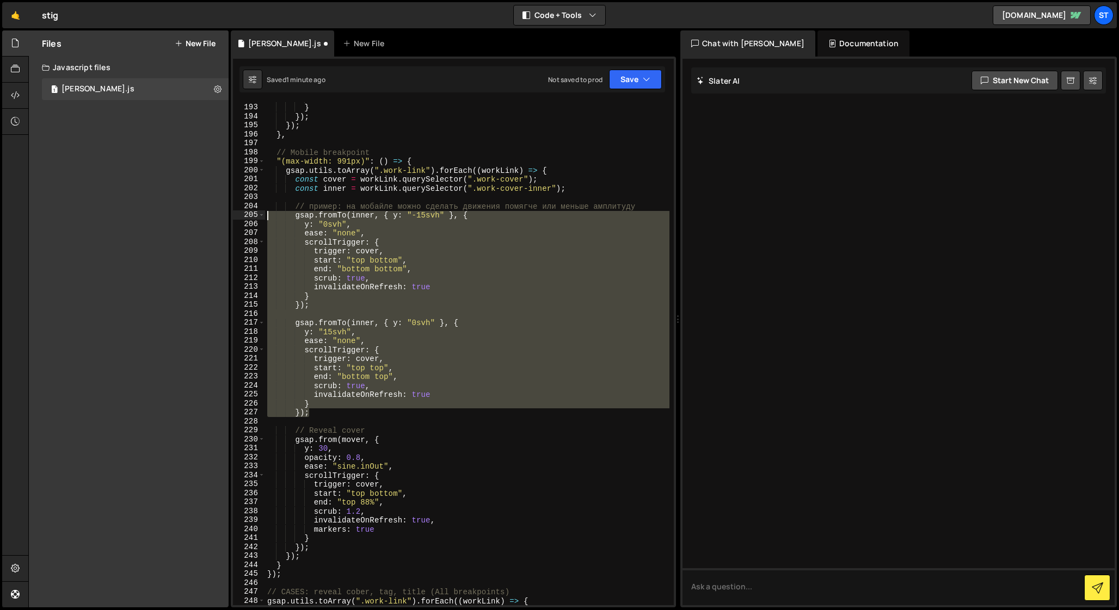
drag, startPoint x: 314, startPoint y: 413, endPoint x: 241, endPoint y: 217, distance: 210.0
click at [241, 217] on div "192 193 194 195 196 197 198 199 200 201 202 203 204 205 206 207 208 209 210 211…" at bounding box center [453, 353] width 441 height 503
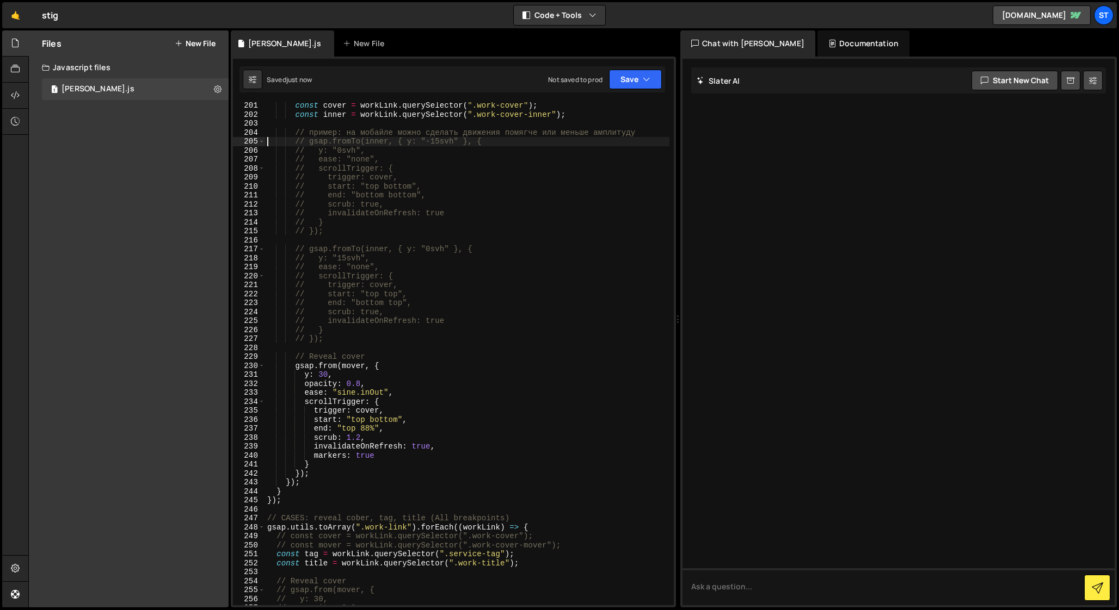
scroll to position [1812, 0]
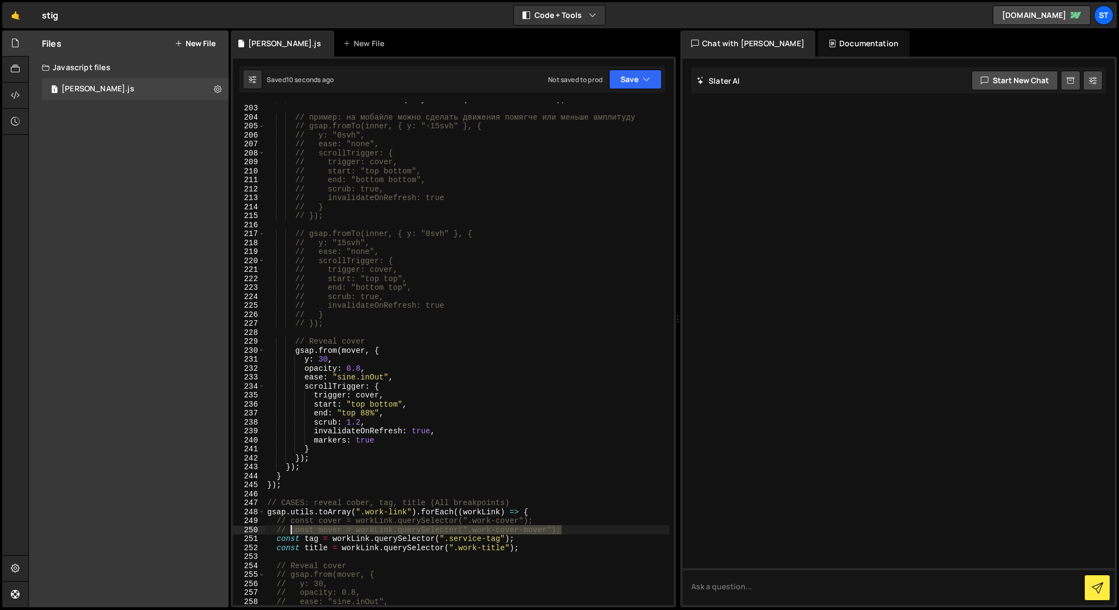
drag, startPoint x: 566, startPoint y: 531, endPoint x: 291, endPoint y: 528, distance: 275.3
click at [291, 528] on div "const inner = workLink . querySelector ( ".work-cover-inner" ) ; // пример: на …" at bounding box center [467, 355] width 404 height 521
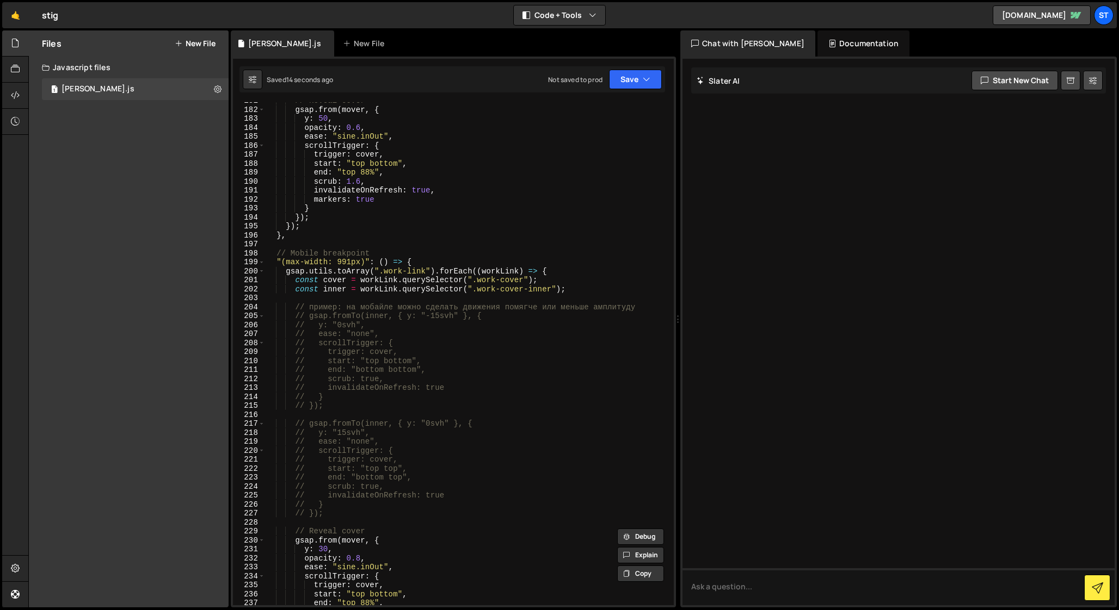
scroll to position [1593, 0]
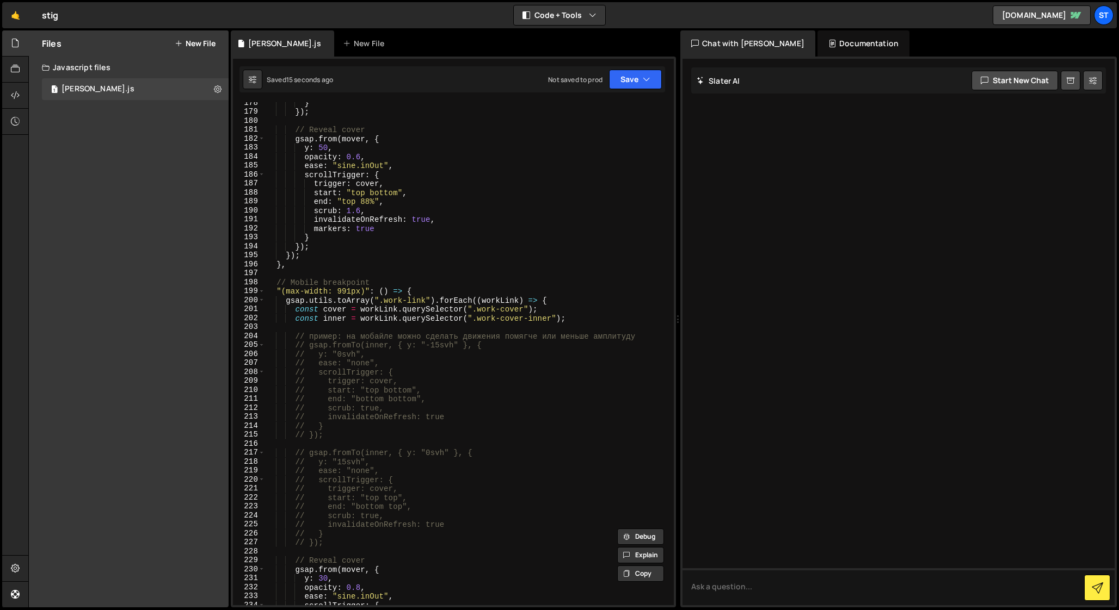
click at [546, 309] on div "} }) ; // Reveal cover gsap . from ( mover , { y : 50 , opacity : 0.6 , ease : …" at bounding box center [467, 358] width 404 height 521
type textarea "const cover = workLink.querySelector(".work-cover");"
paste textarea "const mover = workLink.querySelector(".work-cover-mover");"
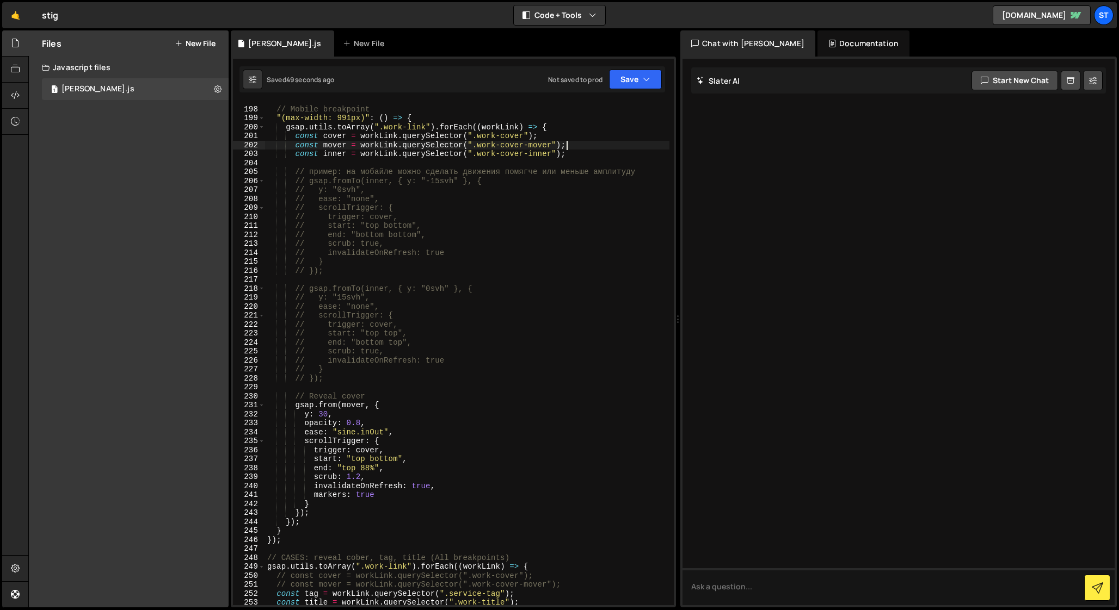
scroll to position [1766, 0]
click at [316, 501] on div "// Mobile breakpoint "(max-width: 991px)" : ( ) => { gsap . utils . toArray ( "…" at bounding box center [467, 356] width 404 height 521
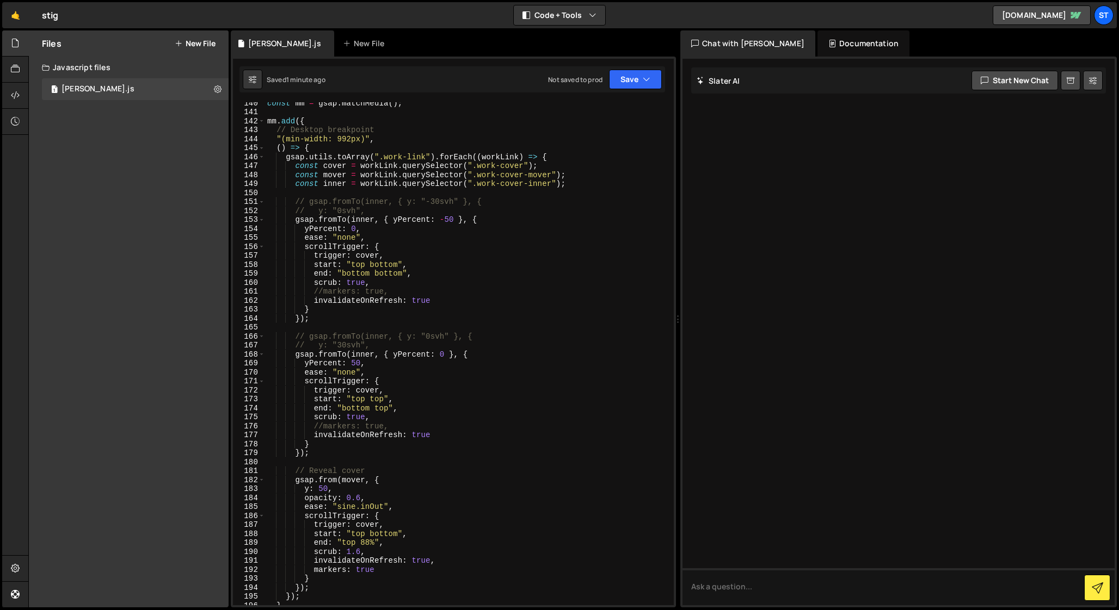
scroll to position [1236, 0]
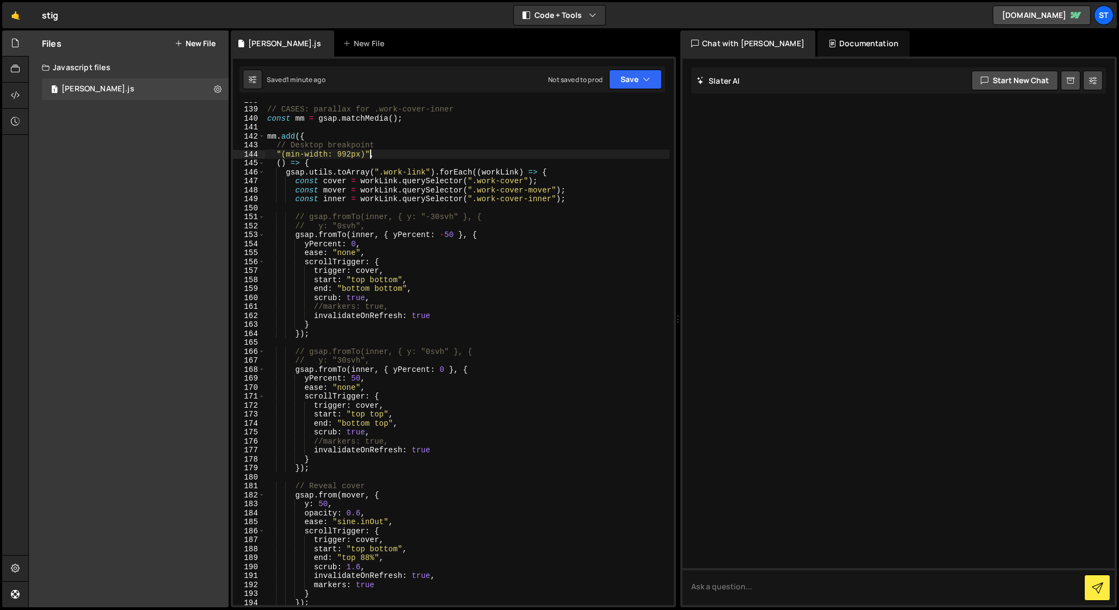
click at [373, 157] on div "// CASES: parallax for .work-cover-inner const mm = gsap . matchMedia ( ) ; mm …" at bounding box center [467, 356] width 404 height 521
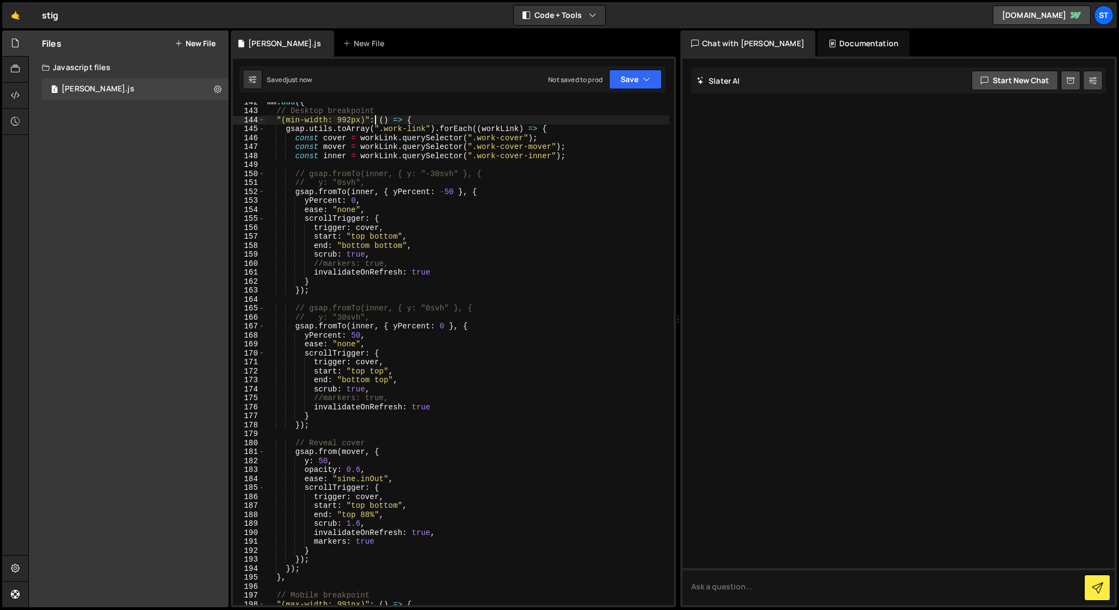
click at [282, 578] on div "mm . add ({ // Desktop breakpoint "(min-width: 992px)" : ( ) => { gsap . utils …" at bounding box center [467, 357] width 404 height 521
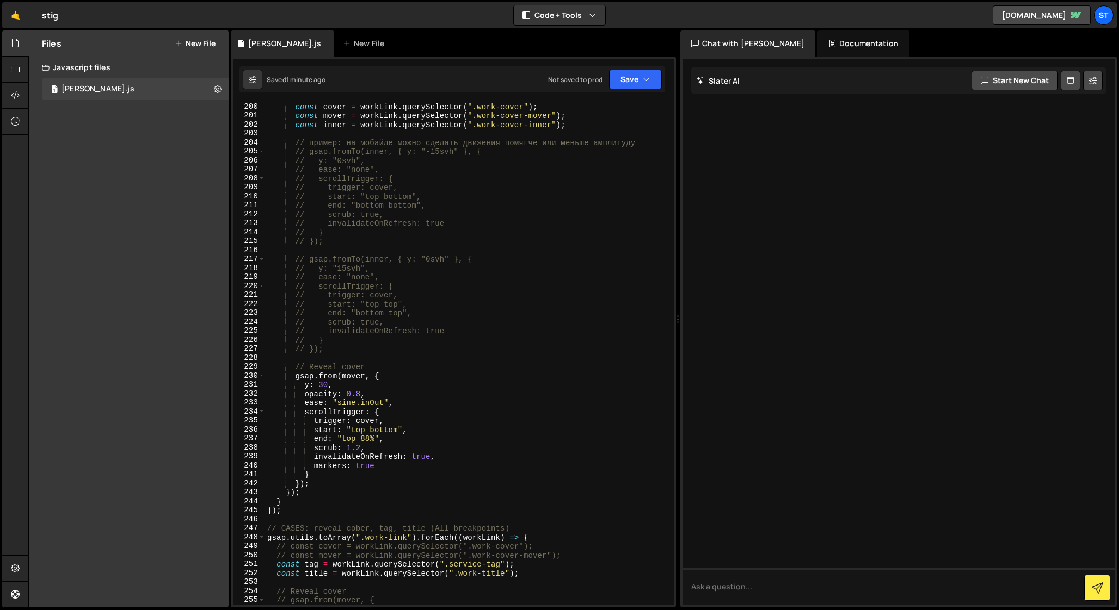
scroll to position [1746, 0]
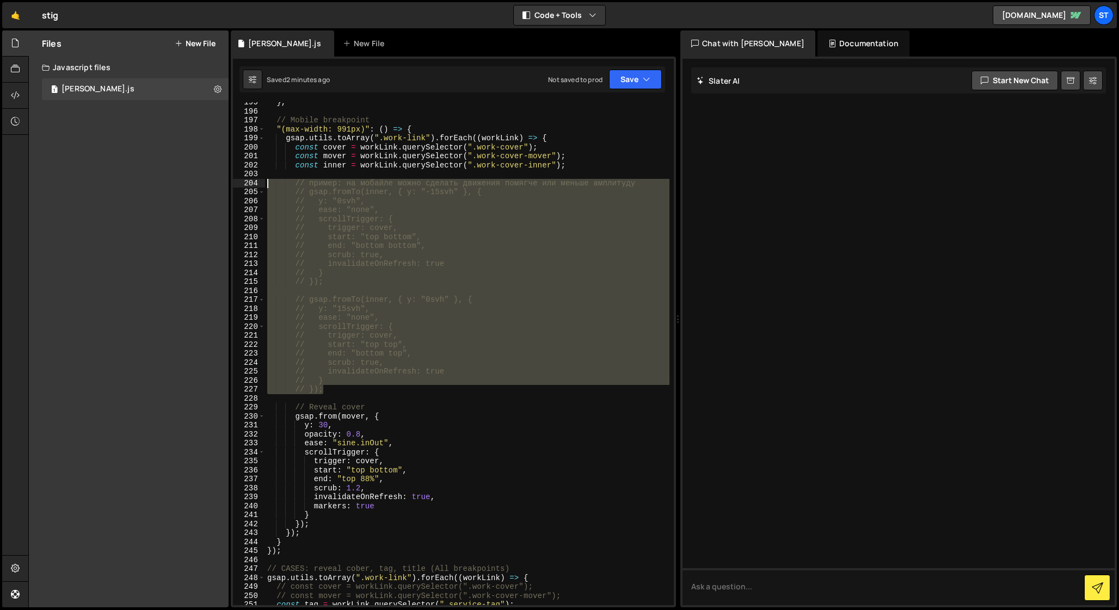
drag, startPoint x: 329, startPoint y: 390, endPoint x: 232, endPoint y: 181, distance: 230.1
click at [232, 181] on div "}, 195 196 197 198 199 200 201 202 203 204 205 206 207 208 209 210 211 212 213 …" at bounding box center [453, 332] width 445 height 551
type textarea "// пример: на мобайле можно сделать движения помягче или меньше амплитуду // gs…"
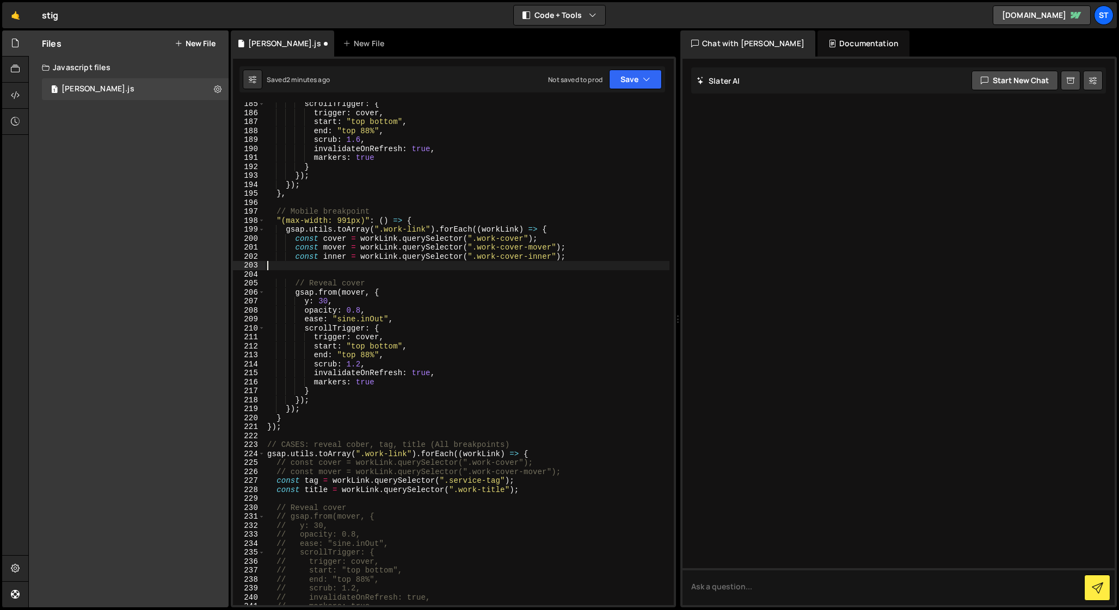
scroll to position [1654, 0]
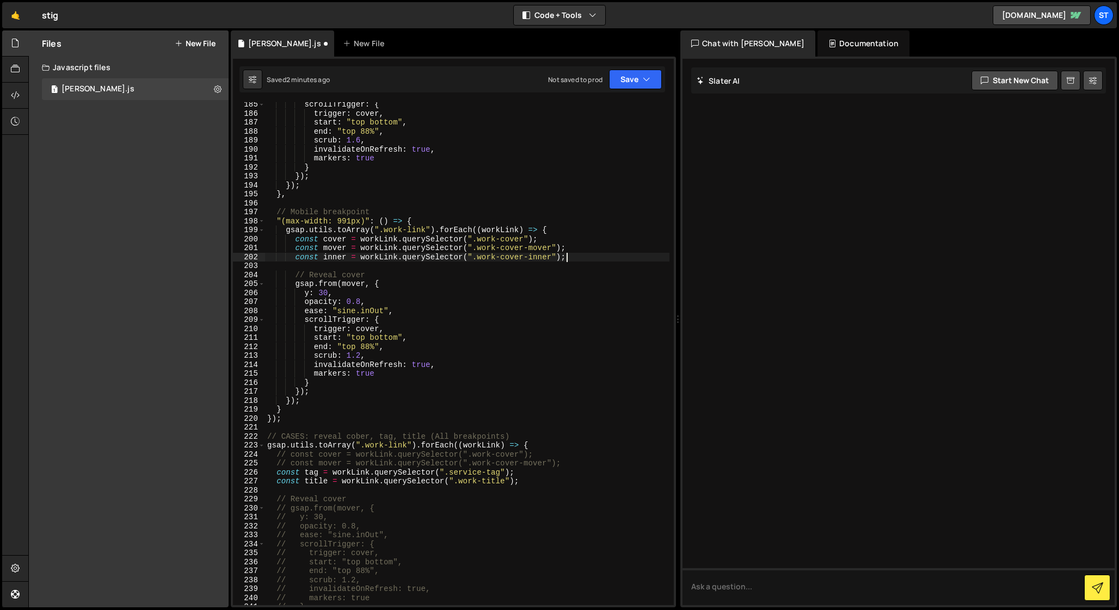
click at [296, 256] on div "scrollTrigger : { trigger : cover , start : "top bottom" , end : "top 88%" , sc…" at bounding box center [467, 360] width 404 height 521
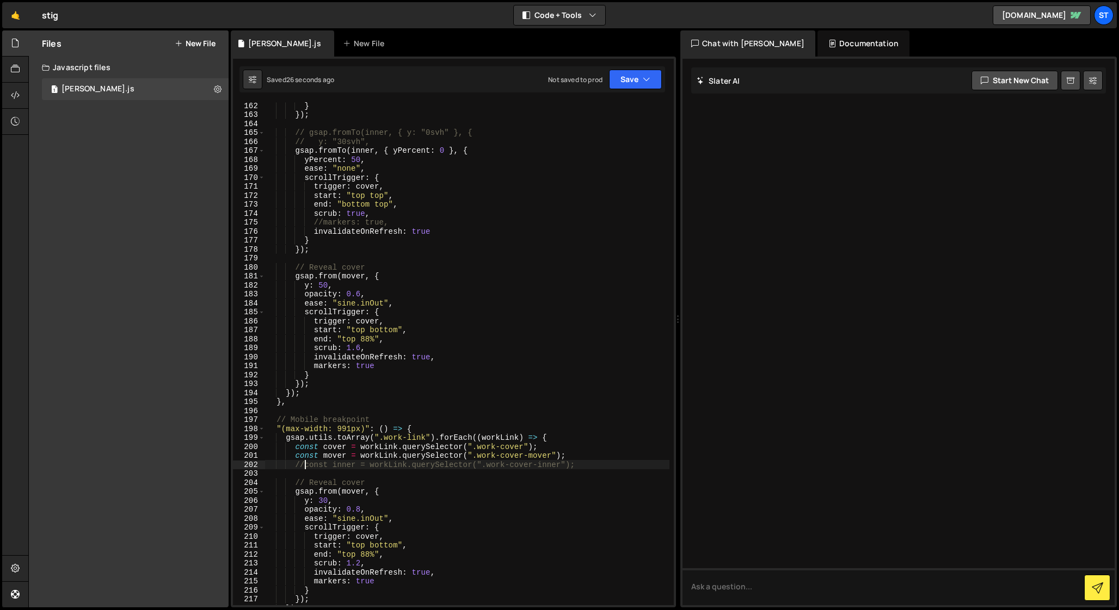
scroll to position [1493, 0]
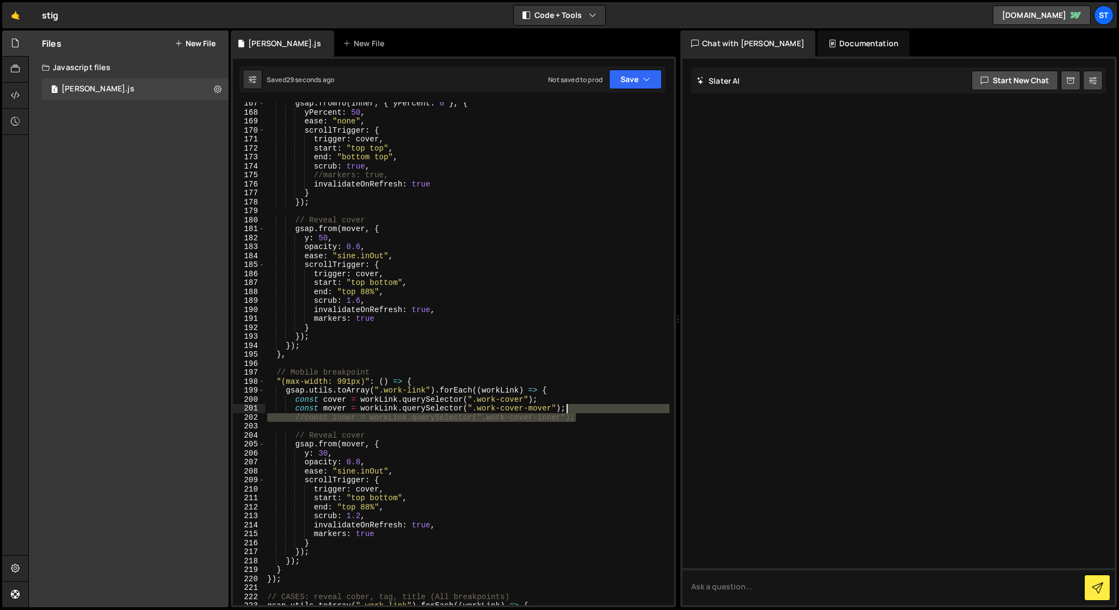
drag, startPoint x: 579, startPoint y: 416, endPoint x: 579, endPoint y: 409, distance: 7.1
click at [579, 409] on div "gsap . fromTo ( inner , { yPercent : 0 } , { yPercent : 50 , ease : "none" , sc…" at bounding box center [467, 359] width 404 height 521
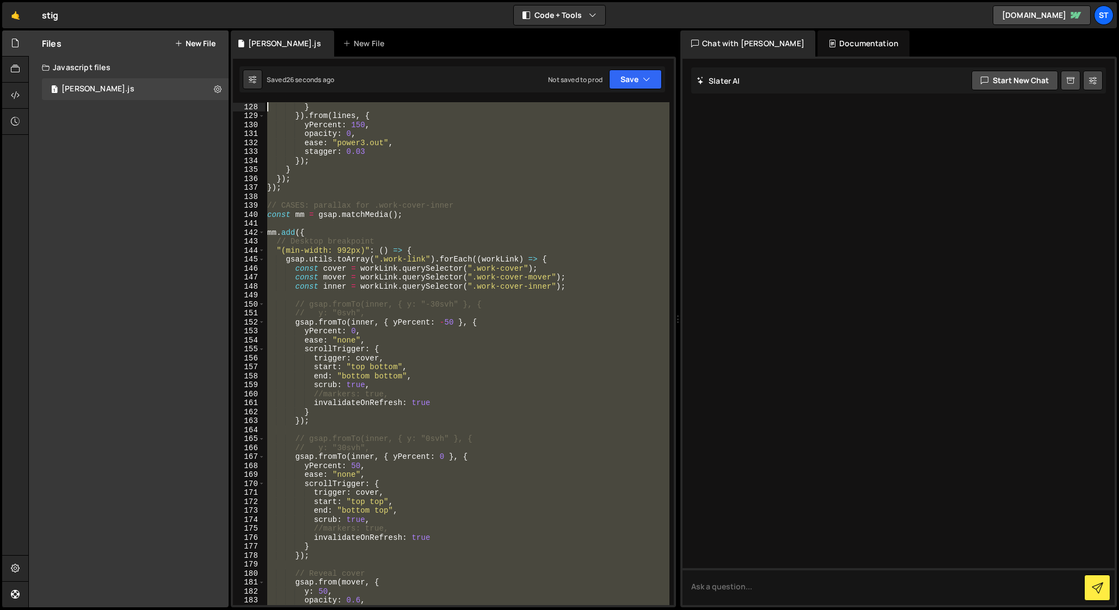
scroll to position [1140, 0]
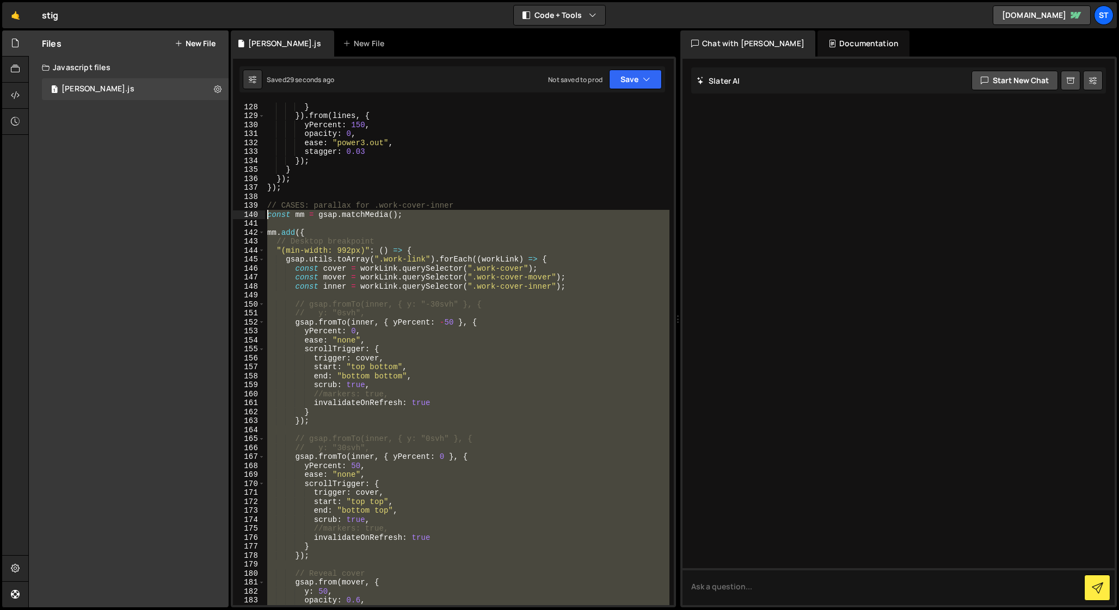
drag, startPoint x: 285, startPoint y: 562, endPoint x: 258, endPoint y: 214, distance: 348.6
click at [258, 214] on div "const mover = workLink.querySelector(".work-cover-mover"); 128 129 130 131 132 …" at bounding box center [453, 353] width 441 height 503
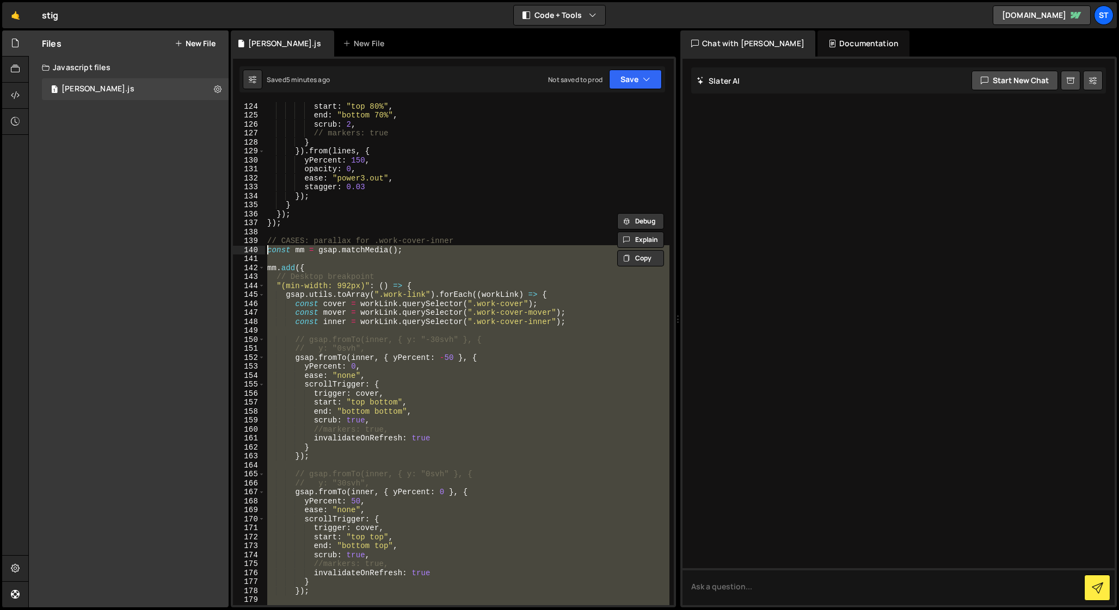
scroll to position [1104, 0]
click at [380, 269] on div "trigger : ".intro-text" , start : "top 80%" , end : "bottom 70%" , scrub : 2 , …" at bounding box center [467, 353] width 404 height 503
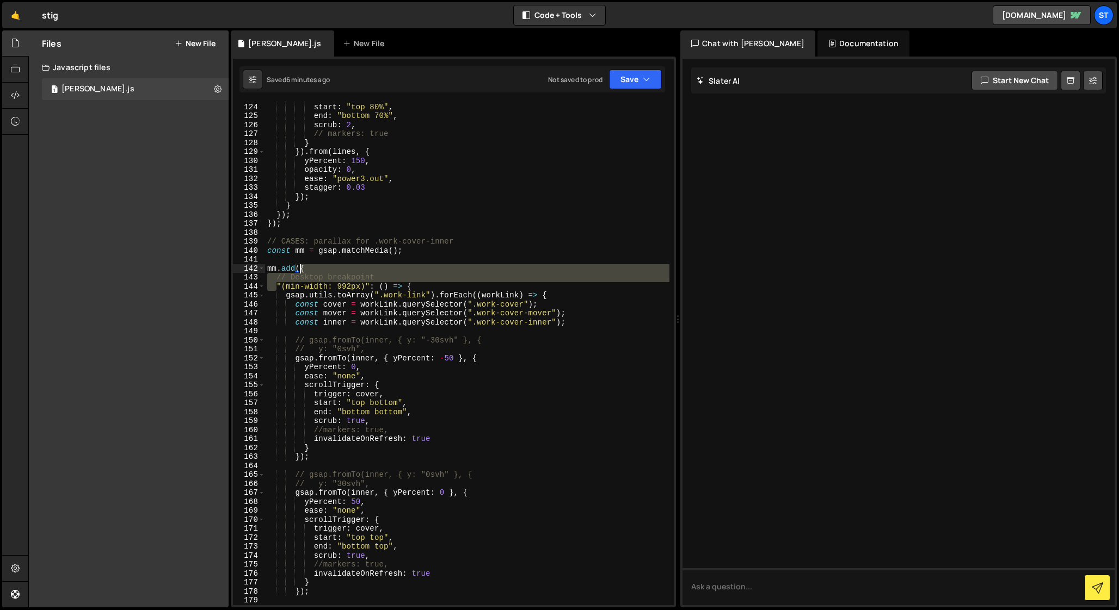
drag, startPoint x: 275, startPoint y: 287, endPoint x: 299, endPoint y: 267, distance: 31.3
click at [299, 267] on div "trigger : ".intro-text" , start : "top 80%" , end : "bottom 70%" , scrub : 2 , …" at bounding box center [467, 354] width 404 height 521
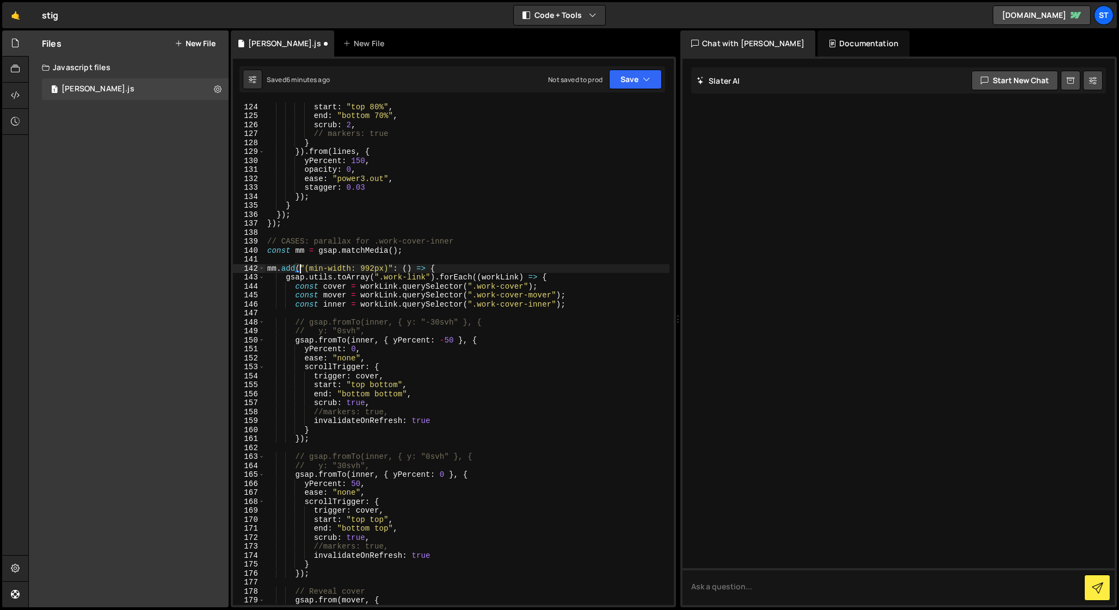
click at [397, 269] on div "trigger : ".intro-text" , start : "top 80%" , end : "bottom 70%" , scrub : 2 , …" at bounding box center [467, 354] width 404 height 521
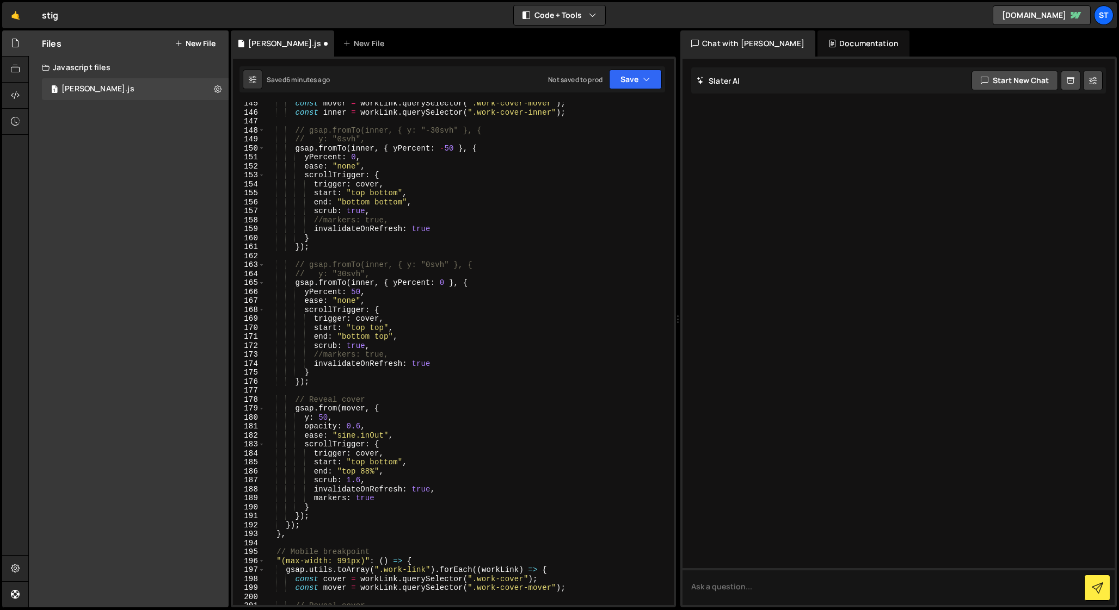
scroll to position [1305, 0]
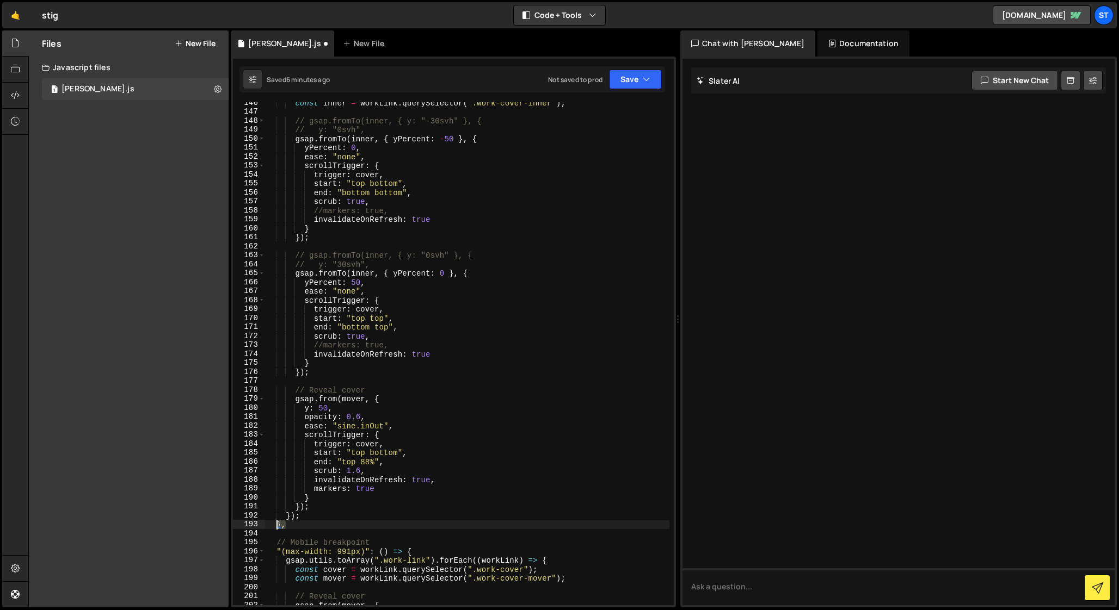
drag, startPoint x: 288, startPoint y: 526, endPoint x: 276, endPoint y: 526, distance: 12.0
click at [276, 526] on div "const inner = workLink . querySelector ( ".work-cover-inner" ) ; // gsap.fromTo…" at bounding box center [467, 358] width 404 height 521
paste textarea "});"
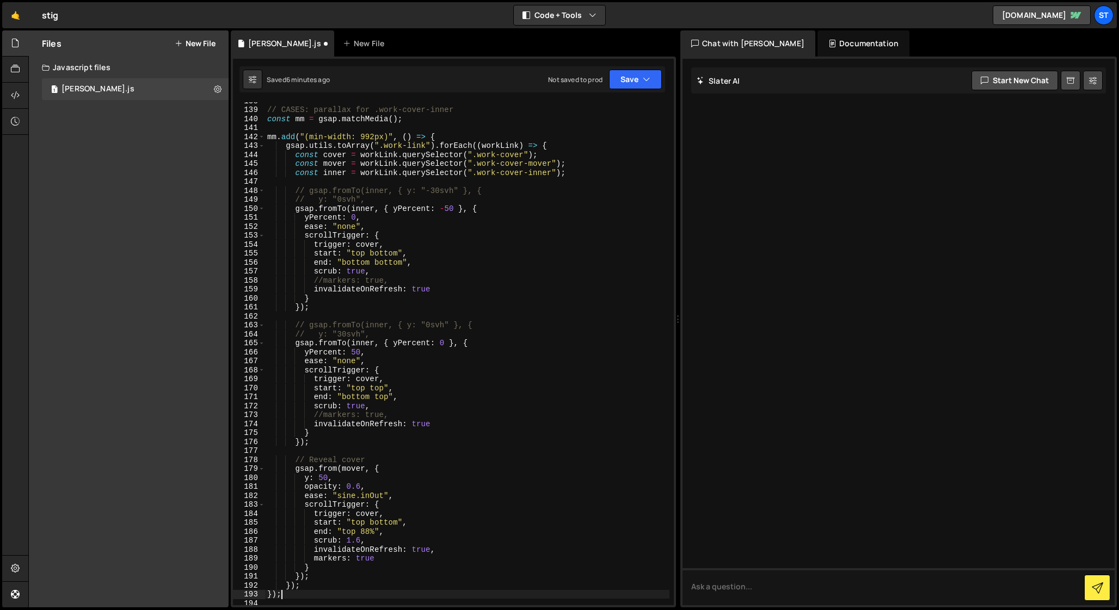
scroll to position [1235, 0]
drag, startPoint x: 408, startPoint y: 121, endPoint x: 261, endPoint y: 119, distance: 146.9
click at [261, 119] on div "}); 138 139 140 141 142 143 144 145 146 147 148 149 150 151 152 153 154 155 156…" at bounding box center [453, 353] width 441 height 503
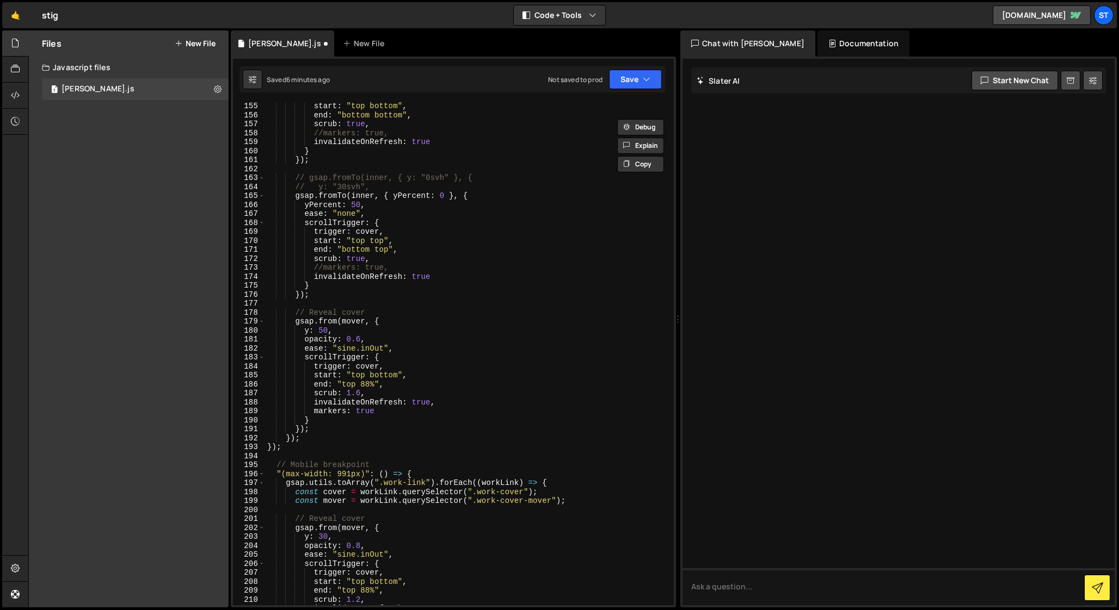
scroll to position [1383, 0]
drag, startPoint x: 426, startPoint y: 473, endPoint x: 240, endPoint y: 474, distance: 185.5
click at [240, 474] on div "const mm = gsap.matchMedia(); 155 156 157 158 159 160 161 162 163 164 165 166 1…" at bounding box center [453, 353] width 441 height 503
paste textarea "mm.add("(max-width: 991px)","
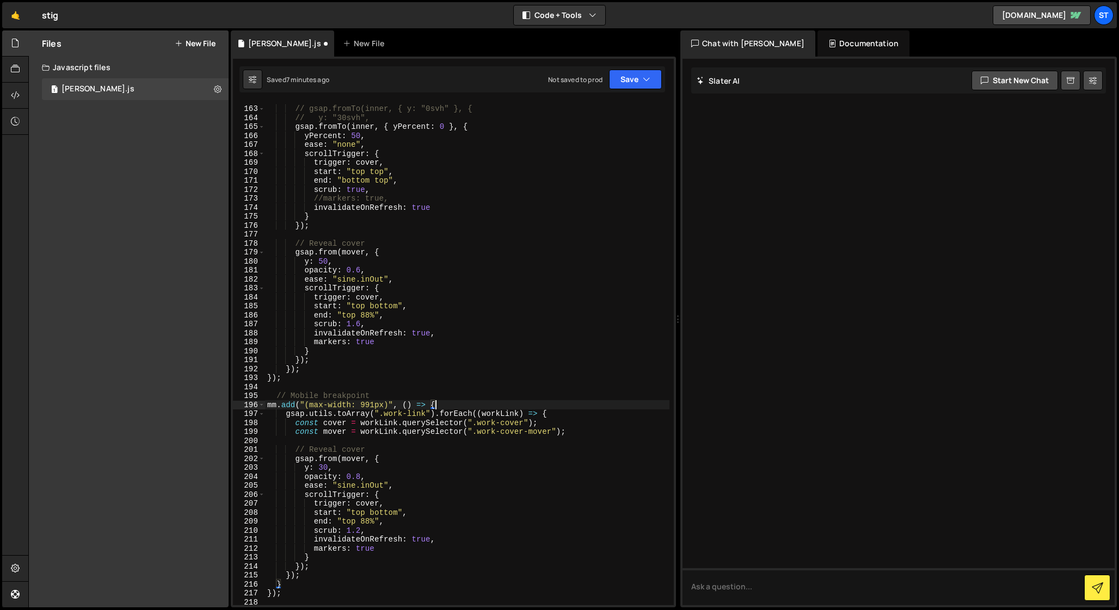
scroll to position [1452, 0]
drag, startPoint x: 286, startPoint y: 584, endPoint x: 251, endPoint y: 584, distance: 34.8
click at [251, 584] on div "mm.add("(max-width: 991px)", () => { 162 163 164 165 166 167 168 169 170 171 17…" at bounding box center [453, 353] width 441 height 503
type textarea "}"
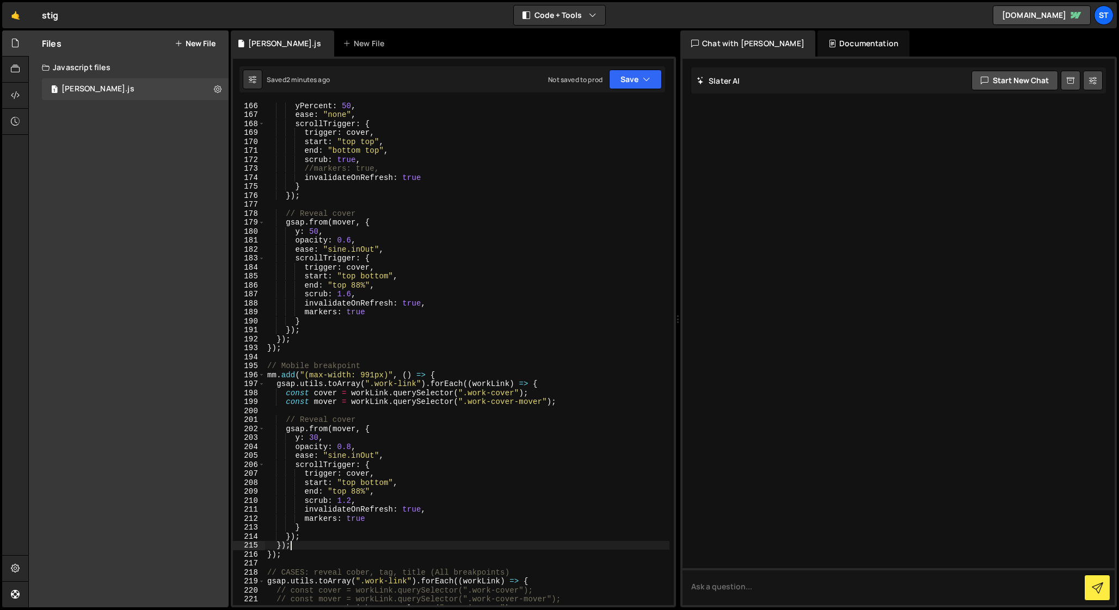
scroll to position [1554, 0]
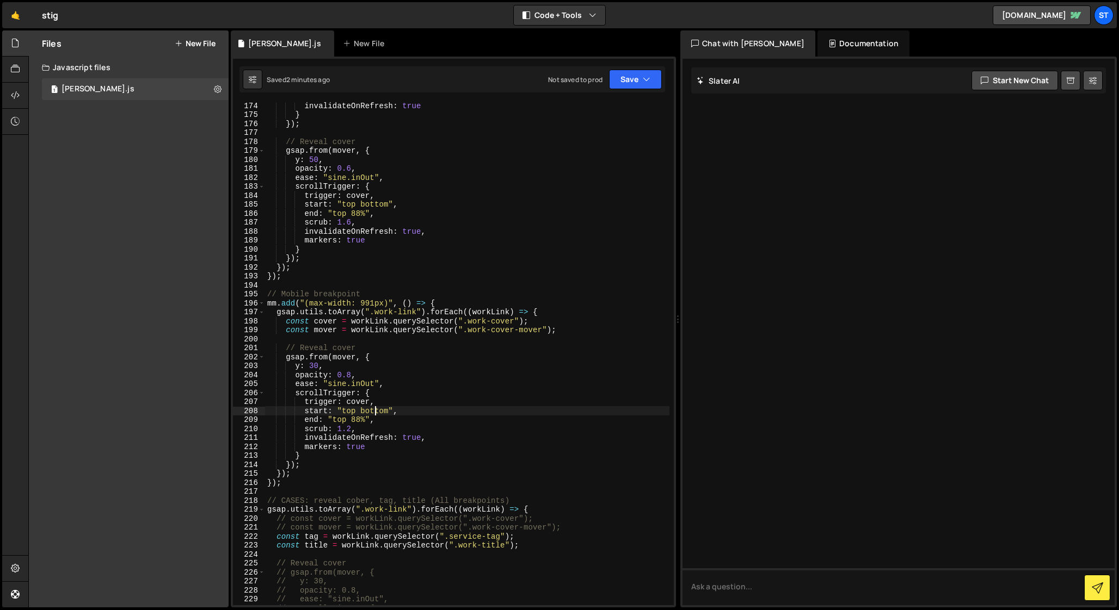
click at [374, 411] on div "invalidateOnRefresh : true } }) ; // Reveal cover gsap . from ( mover , { y : 5…" at bounding box center [467, 361] width 404 height 521
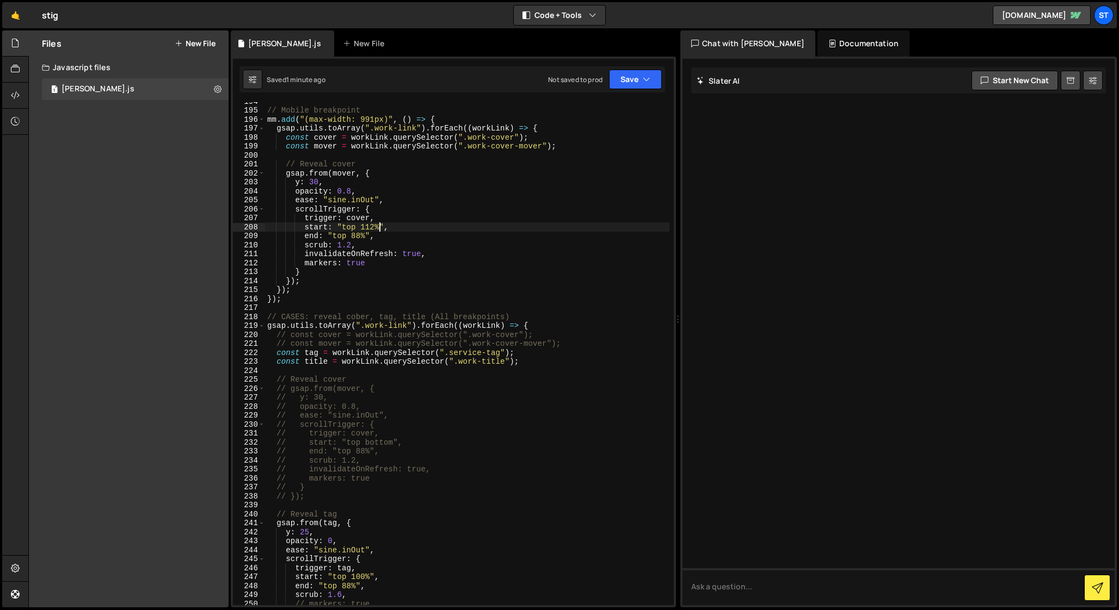
scroll to position [1738, 0]
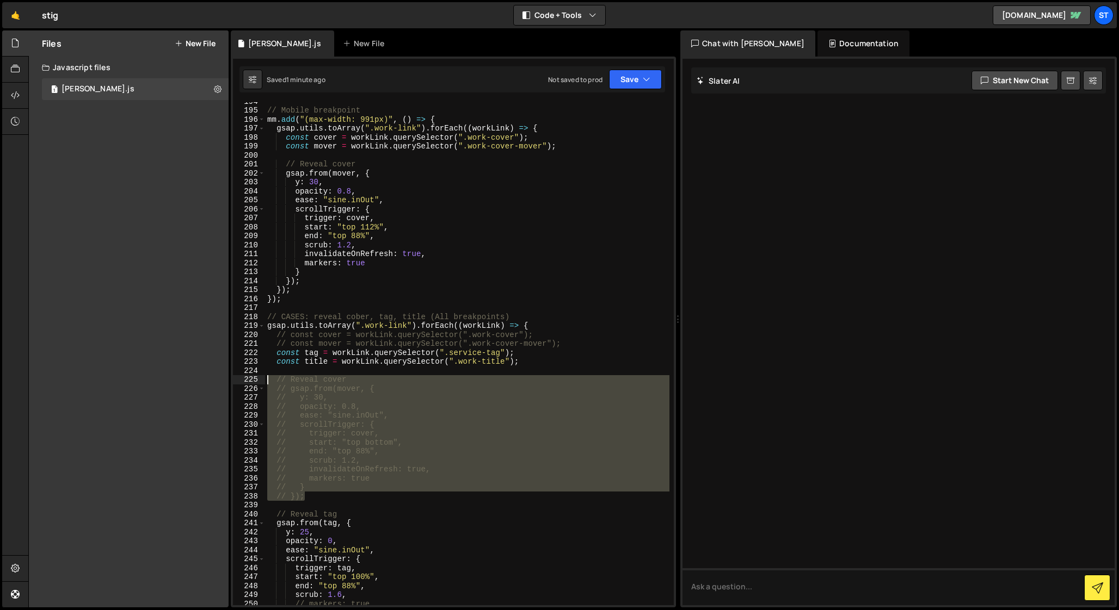
drag, startPoint x: 308, startPoint y: 497, endPoint x: 237, endPoint y: 382, distance: 134.7
click at [237, 382] on div "start: "top 112%", 194 195 196 197 198 199 200 201 202 203 204 205 206 207 208 …" at bounding box center [453, 353] width 441 height 503
type textarea "// Reveal cover // gsap.from(mover, {"
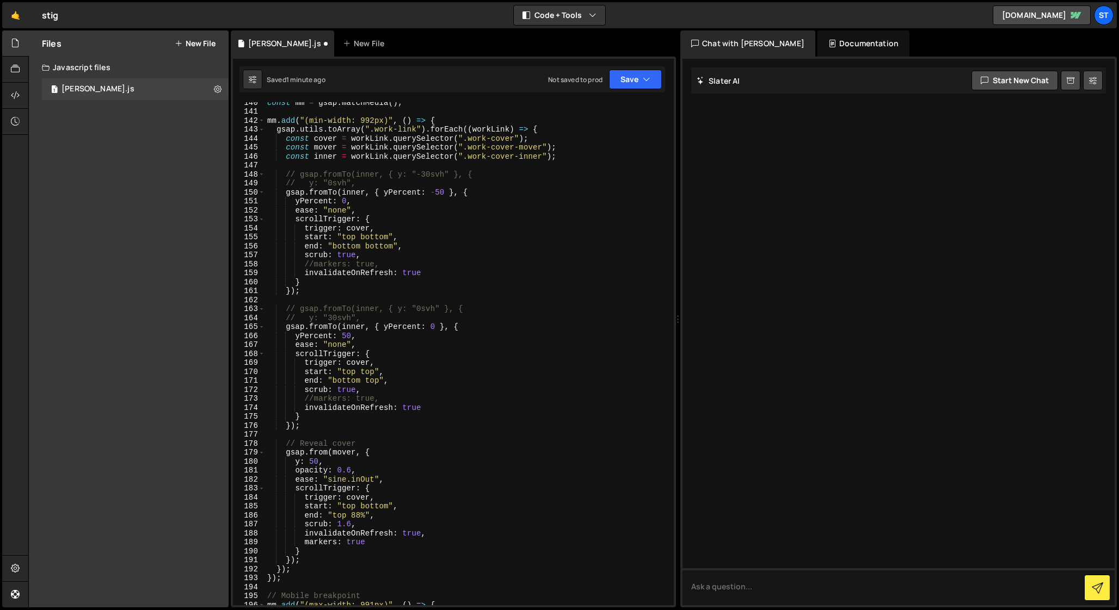
scroll to position [1250, 0]
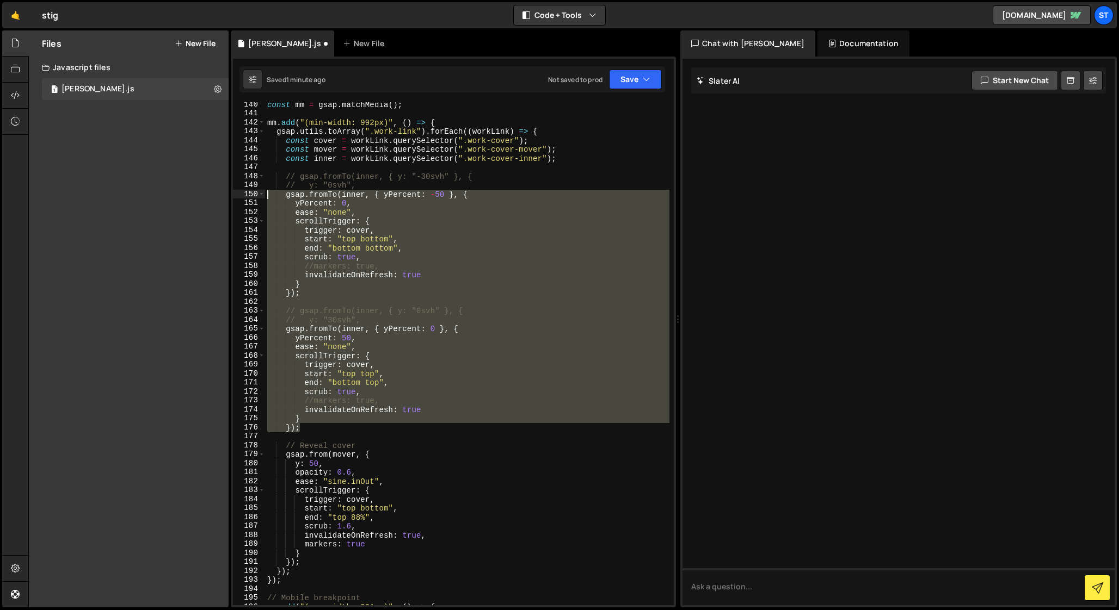
drag, startPoint x: 307, startPoint y: 427, endPoint x: 242, endPoint y: 197, distance: 238.9
click at [242, 197] on div "140 141 142 143 144 145 146 147 148 149 150 151 152 153 154 155 156 157 158 159…" at bounding box center [453, 353] width 441 height 503
type textarea "gsap.fromTo(inner, { yPercent: -50 }, { yPercent: 0,"
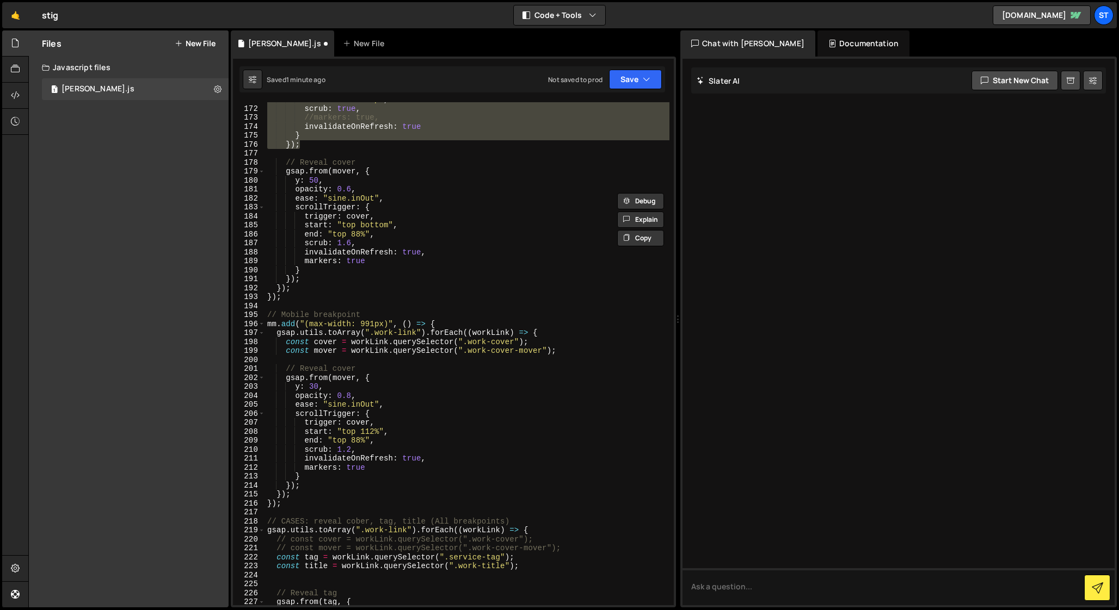
scroll to position [1574, 0]
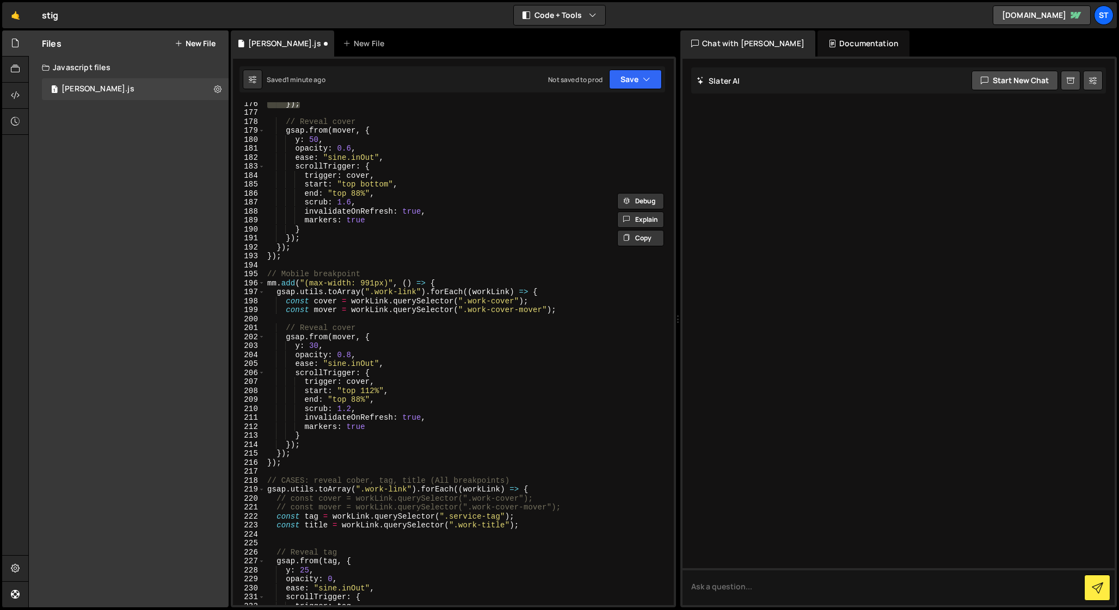
click at [303, 318] on div "}) ; // Reveal cover gsap . from ( mover , { y : 50 , opacity : 0.6 , ease : "s…" at bounding box center [467, 359] width 404 height 521
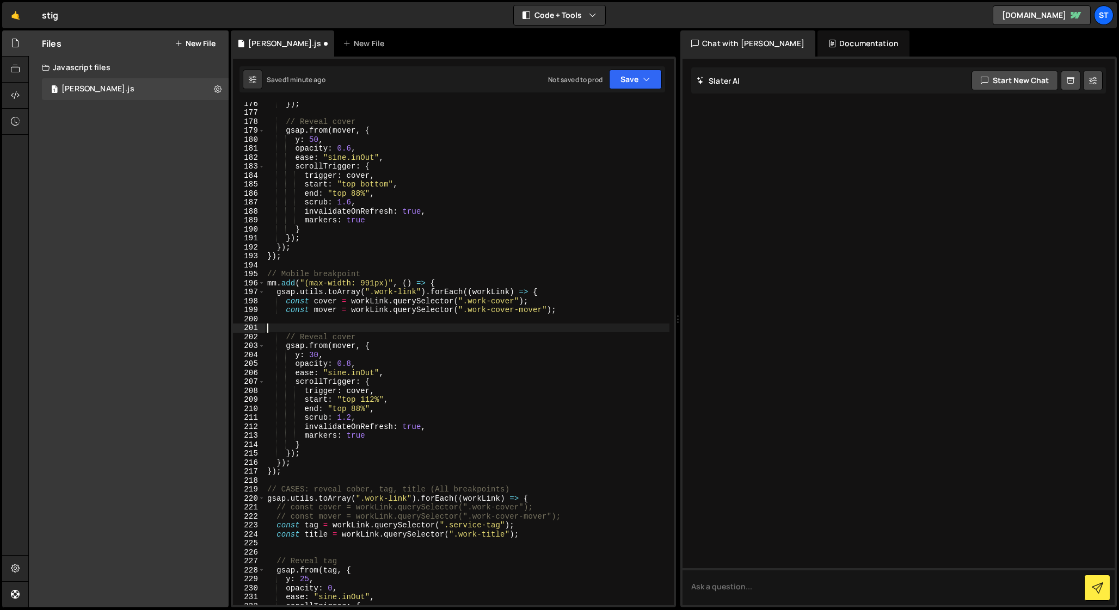
paste textarea "});"
type textarea "});"
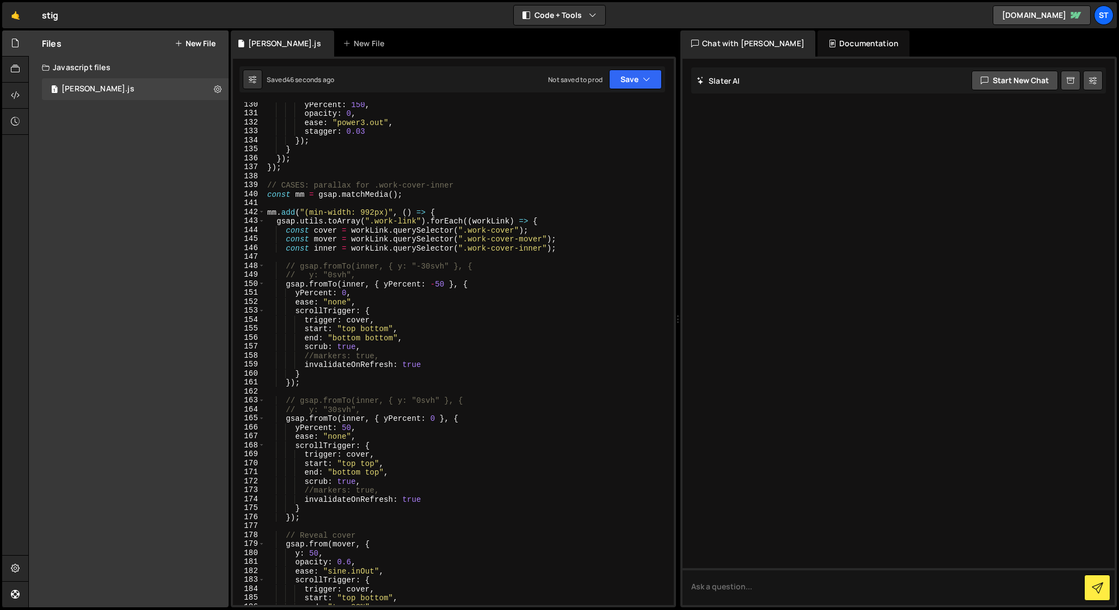
scroll to position [1160, 0]
drag, startPoint x: 560, startPoint y: 250, endPoint x: 286, endPoint y: 249, distance: 274.2
click at [286, 249] on div "yPercent : 150 , opacity : 0 , ease : "power3.out" , stagger : 0.03 }) ; } }) ;…" at bounding box center [467, 360] width 404 height 521
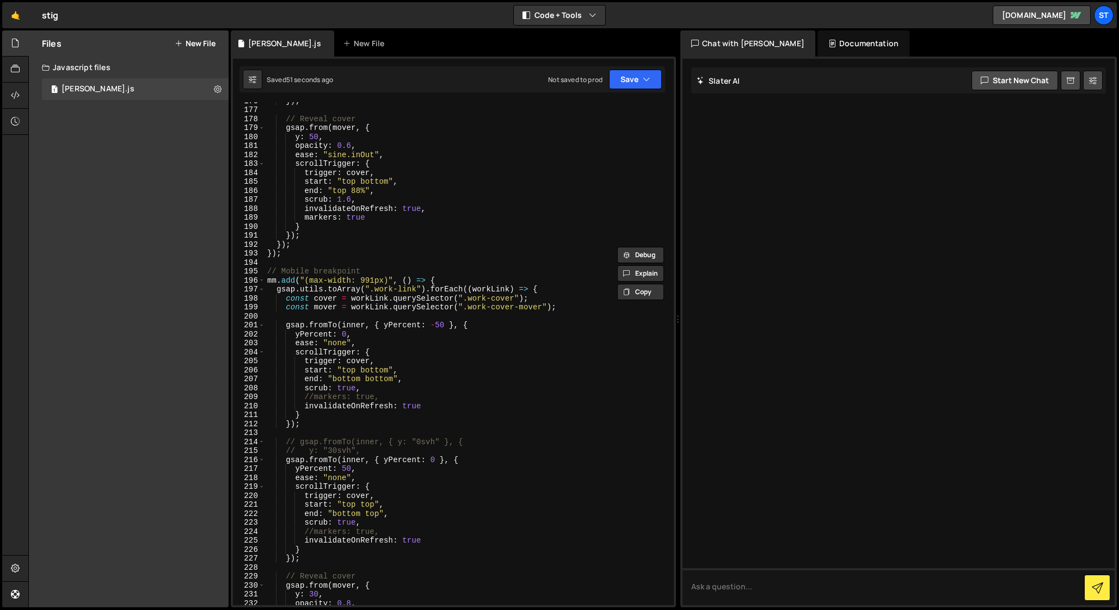
scroll to position [1579, 0]
click at [563, 305] on div "}) ; // Reveal cover gsap . from ( mover , { y : 50 , opacity : 0.6 , ease : "s…" at bounding box center [467, 355] width 404 height 521
type textarea "const mover = workLink.querySelector(".work-cover-mover");"
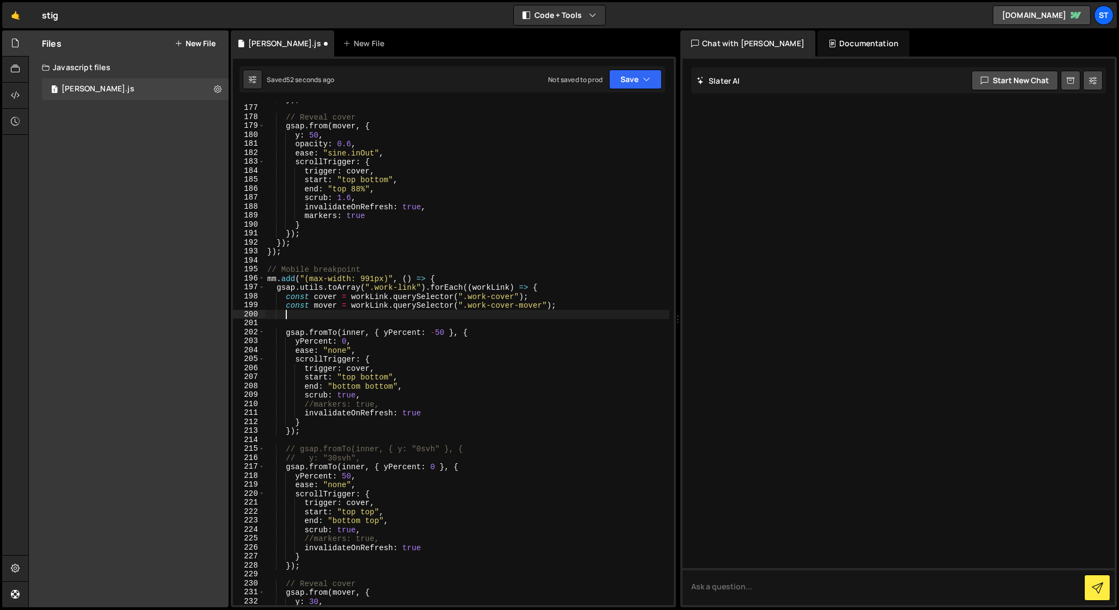
scroll to position [0, 1]
paste textarea "const inner = workLink.querySelector(".work-cover-inner");"
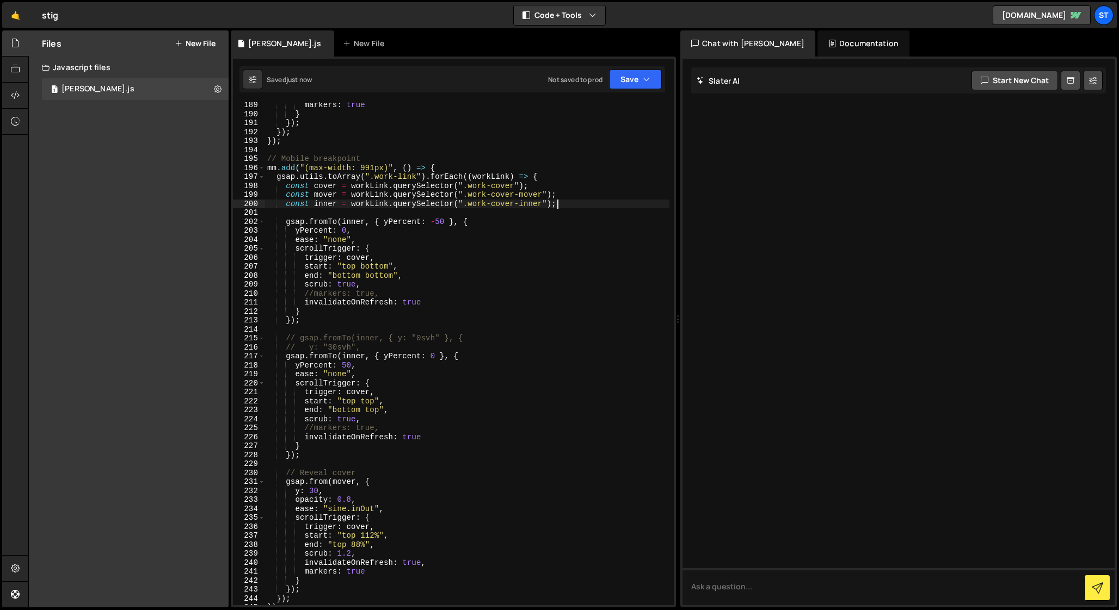
scroll to position [1689, 0]
click at [376, 267] on div "markers : true } }) ; }) ; }) ; // Mobile breakpoint mm . add ( "(max-width: 99…" at bounding box center [467, 361] width 404 height 521
drag, startPoint x: 360, startPoint y: 268, endPoint x: 379, endPoint y: 268, distance: 19.0
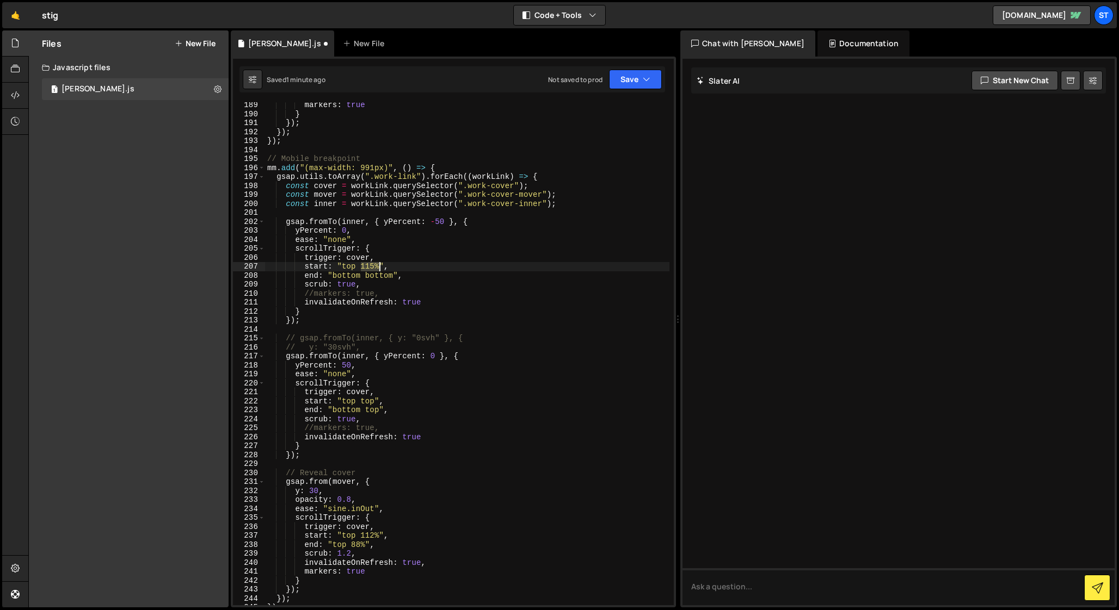
click at [379, 268] on div "markers : true } }) ; }) ; }) ; // Mobile breakpoint mm . add ( "(max-width: 99…" at bounding box center [467, 361] width 404 height 521
click at [377, 277] on div "markers : true } }) ; }) ; }) ; // Mobile breakpoint mm . add ( "(max-width: 99…" at bounding box center [467, 361] width 404 height 521
paste textarea "115%"
click at [367, 401] on div "markers : true } }) ; }) ; }) ; // Mobile breakpoint mm . add ( "(max-width: 99…" at bounding box center [467, 361] width 404 height 521
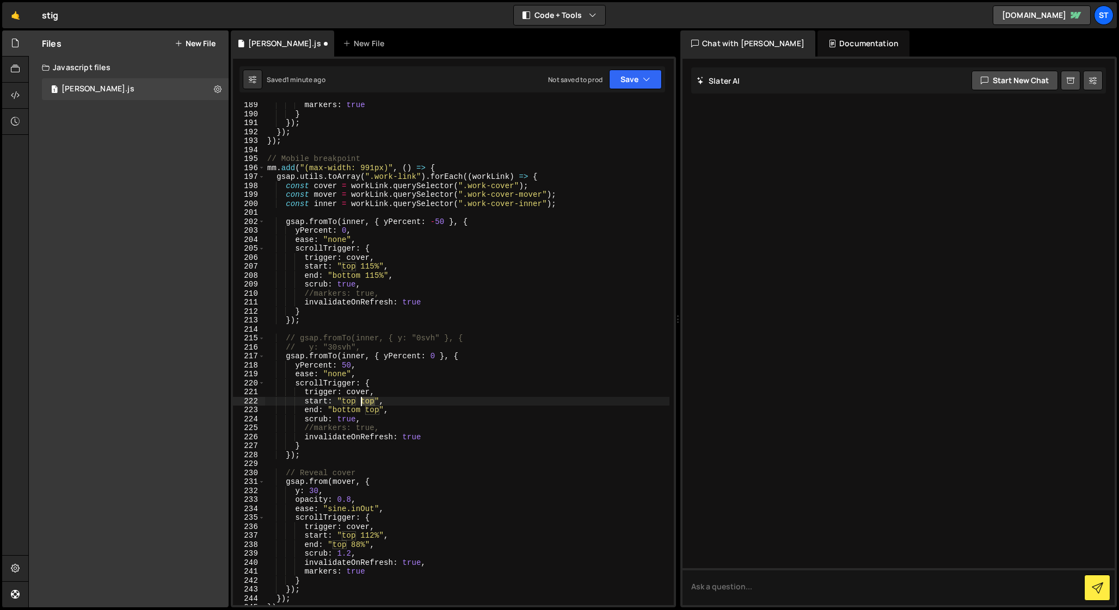
click at [367, 401] on div "markers : true } }) ; }) ; }) ; // Mobile breakpoint mm . add ( "(max-width: 99…" at bounding box center [467, 361] width 404 height 521
paste textarea "115%"
click at [371, 410] on div "markers : true } }) ; }) ; }) ; // Mobile breakpoint mm . add ( "(max-width: 99…" at bounding box center [467, 361] width 404 height 521
paste textarea "115%"
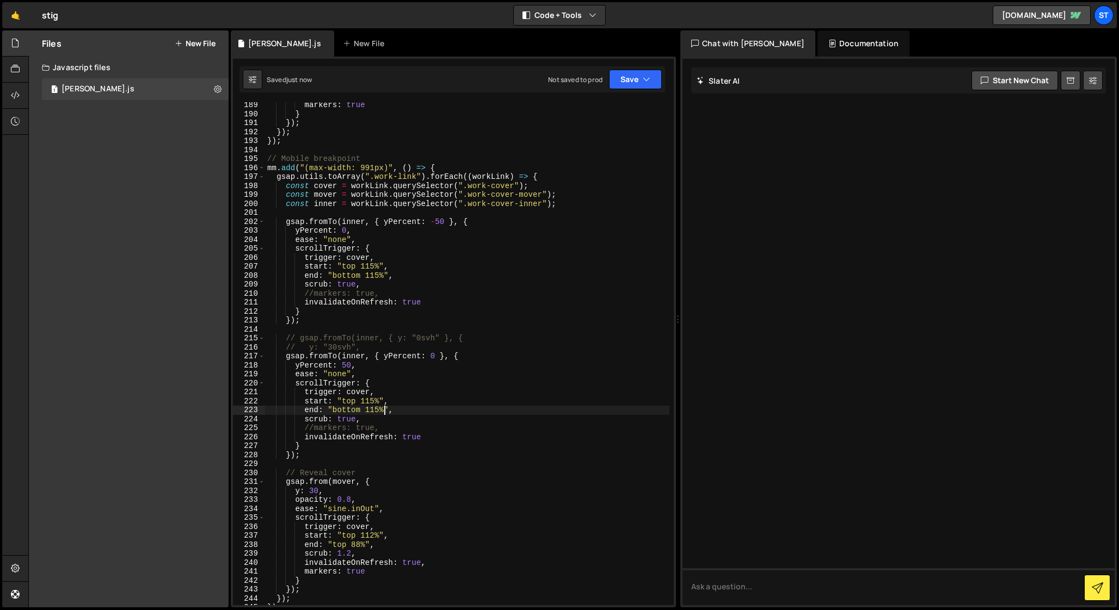
click at [372, 538] on div "markers : true } }) ; }) ; }) ; // Mobile breakpoint mm . add ( "(max-width: 99…" at bounding box center [467, 361] width 404 height 521
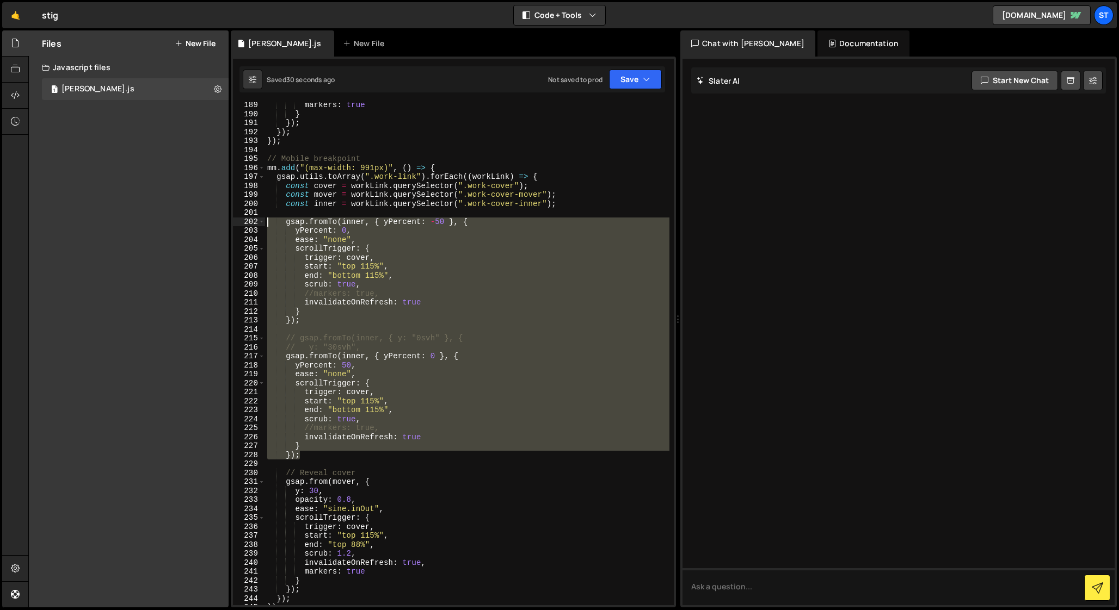
drag, startPoint x: 307, startPoint y: 455, endPoint x: 243, endPoint y: 223, distance: 241.4
click at [243, 223] on div "end: "top 88%", 189 190 191 192 193 194 195 196 197 198 199 200 201 202 203 204…" at bounding box center [453, 353] width 441 height 503
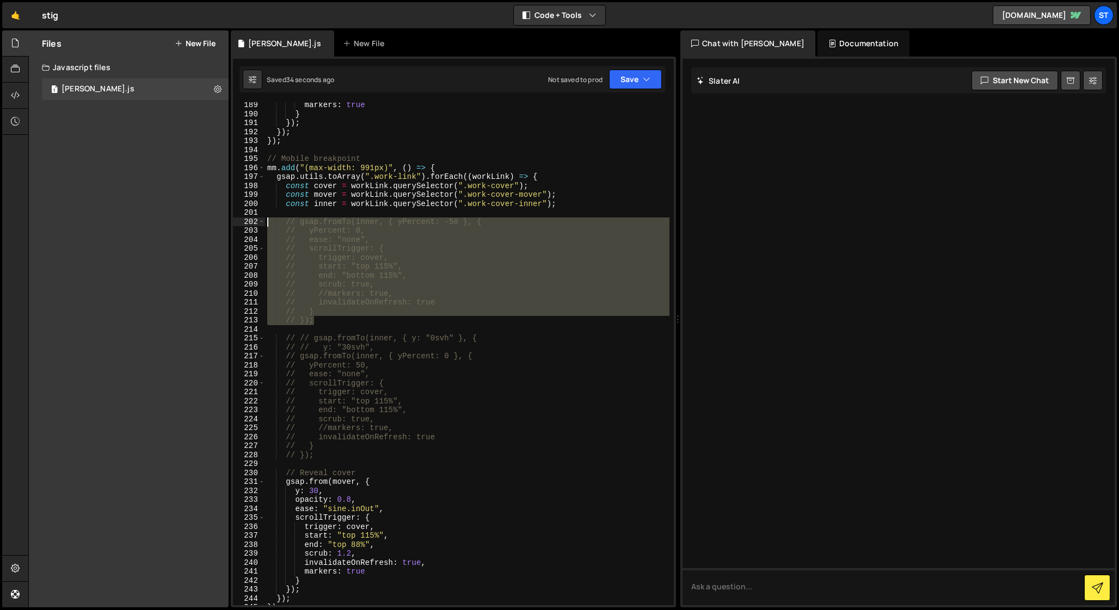
drag, startPoint x: 319, startPoint y: 321, endPoint x: 230, endPoint y: 224, distance: 132.1
click at [230, 224] on div "Files New File Javascript files 1 [PERSON_NAME].js 0 CSS files Copy share link …" at bounding box center [573, 319] width 1090 height 578
click at [333, 297] on div "markers : true } }) ; }) ; }) ; // Mobile breakpoint mm . add ( "(max-width: 99…" at bounding box center [467, 353] width 404 height 503
drag, startPoint x: 324, startPoint y: 318, endPoint x: 264, endPoint y: 224, distance: 111.5
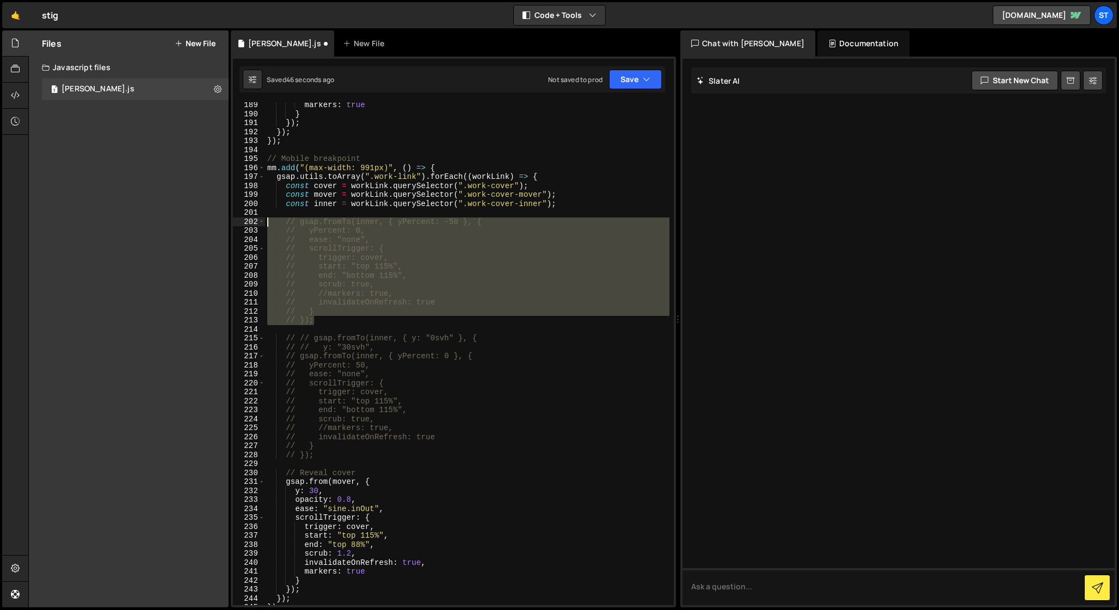
click at [264, 224] on div "// //markers: true, 189 190 191 192 193 194 195 196 197 198 199 200 201 202 203…" at bounding box center [453, 353] width 441 height 503
click at [345, 278] on div "markers : true } }) ; }) ; }) ; // Mobile breakpoint mm . add ( "(max-width: 99…" at bounding box center [467, 353] width 404 height 503
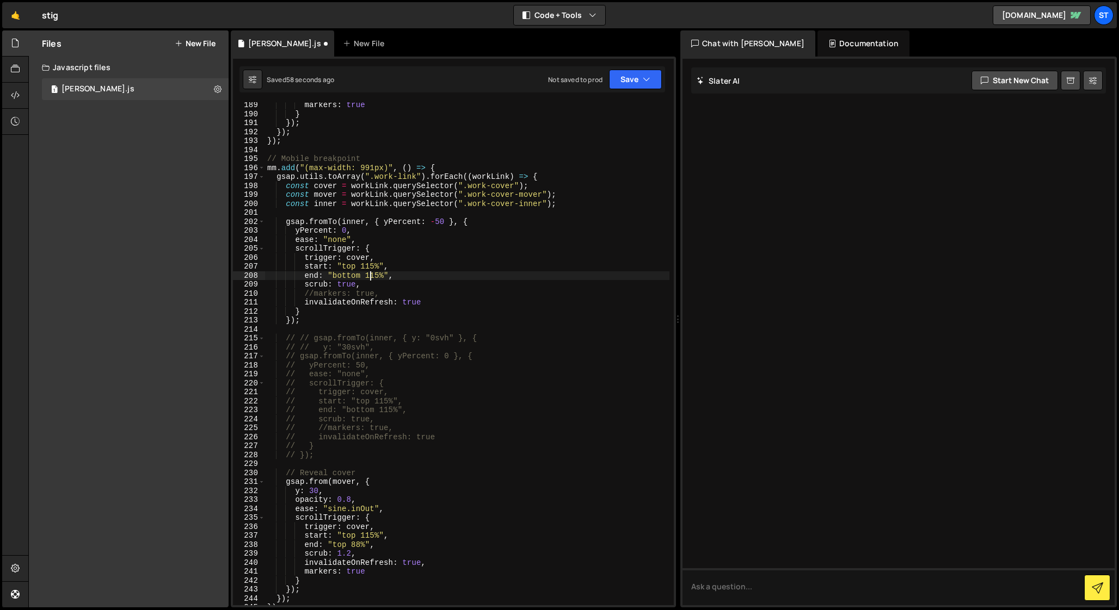
click at [372, 277] on div "markers : true } }) ; }) ; }) ; // Mobile breakpoint mm . add ( "(max-width: 99…" at bounding box center [467, 361] width 404 height 521
drag, startPoint x: 361, startPoint y: 266, endPoint x: 378, endPoint y: 267, distance: 16.9
click at [378, 267] on div "markers : true } }) ; }) ; }) ; // Mobile breakpoint mm . add ( "(max-width: 99…" at bounding box center [467, 361] width 404 height 521
drag, startPoint x: 366, startPoint y: 276, endPoint x: 384, endPoint y: 277, distance: 17.4
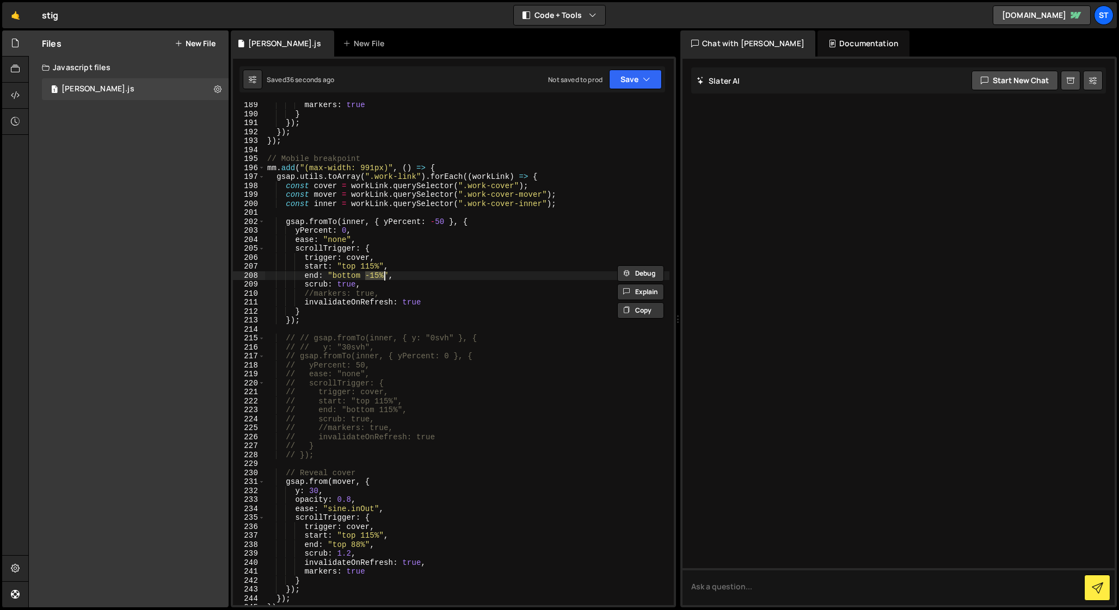
click at [384, 277] on div "markers : true } }) ; }) ; }) ; // Mobile breakpoint mm . add ( "(max-width: 99…" at bounding box center [467, 361] width 404 height 521
paste textarea "1"
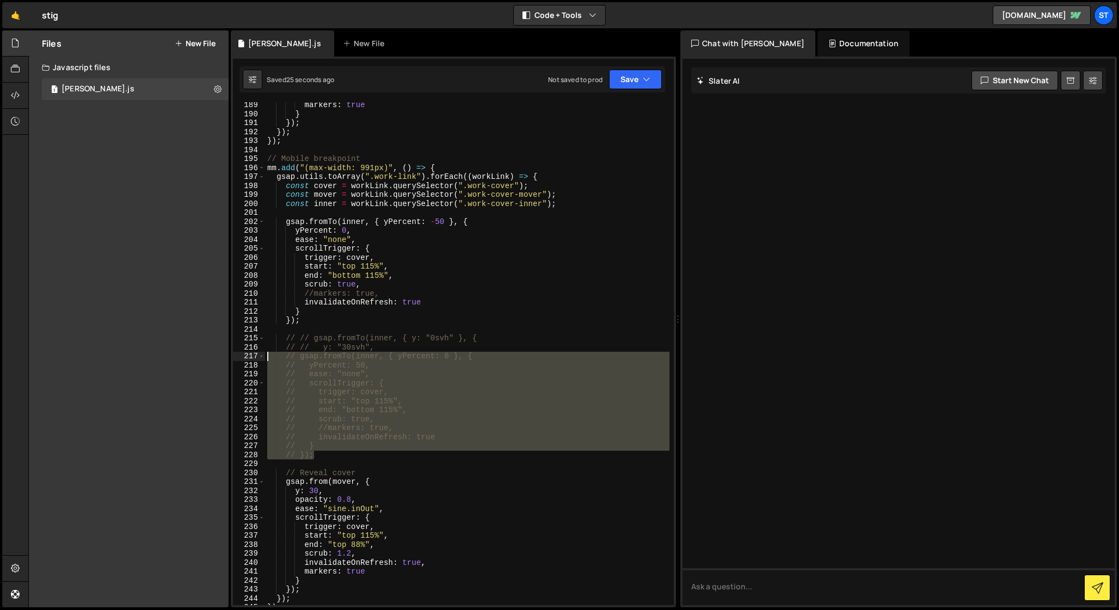
drag, startPoint x: 316, startPoint y: 458, endPoint x: 252, endPoint y: 358, distance: 118.5
click at [252, 358] on div "end: "bottom 115%", 189 190 191 192 193 194 195 196 197 198 199 200 201 202 203…" at bounding box center [453, 353] width 441 height 503
drag, startPoint x: 322, startPoint y: 457, endPoint x: 231, endPoint y: 357, distance: 135.2
click at [231, 357] on div "}); 189 190 191 192 193 194 195 196 197 198 199 200 201 202 203 204 205 206 207…" at bounding box center [453, 332] width 445 height 551
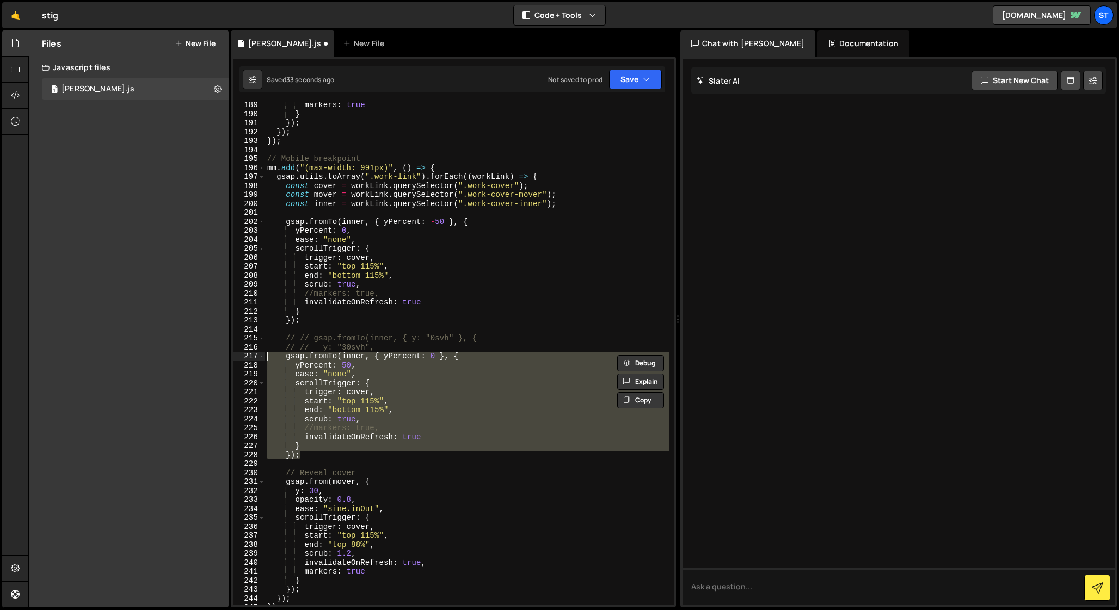
click at [370, 403] on div "markers : true } }) ; }) ; }) ; // Mobile breakpoint mm . add ( "(max-width: 99…" at bounding box center [467, 353] width 404 height 503
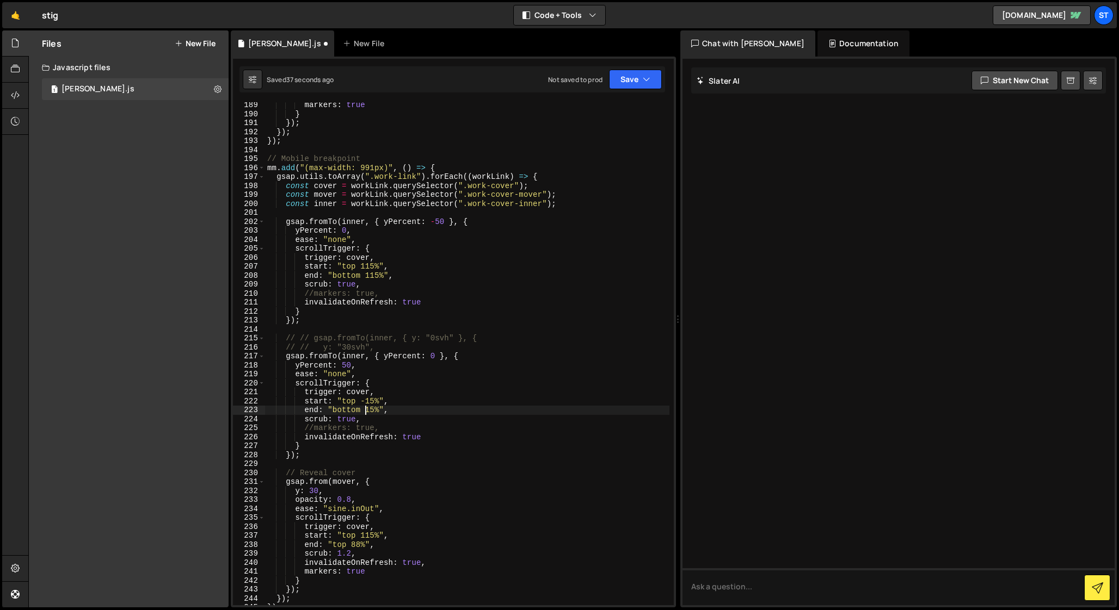
scroll to position [0, 7]
type textarea "end: "bottom -15%","
